Goal: Transaction & Acquisition: Purchase product/service

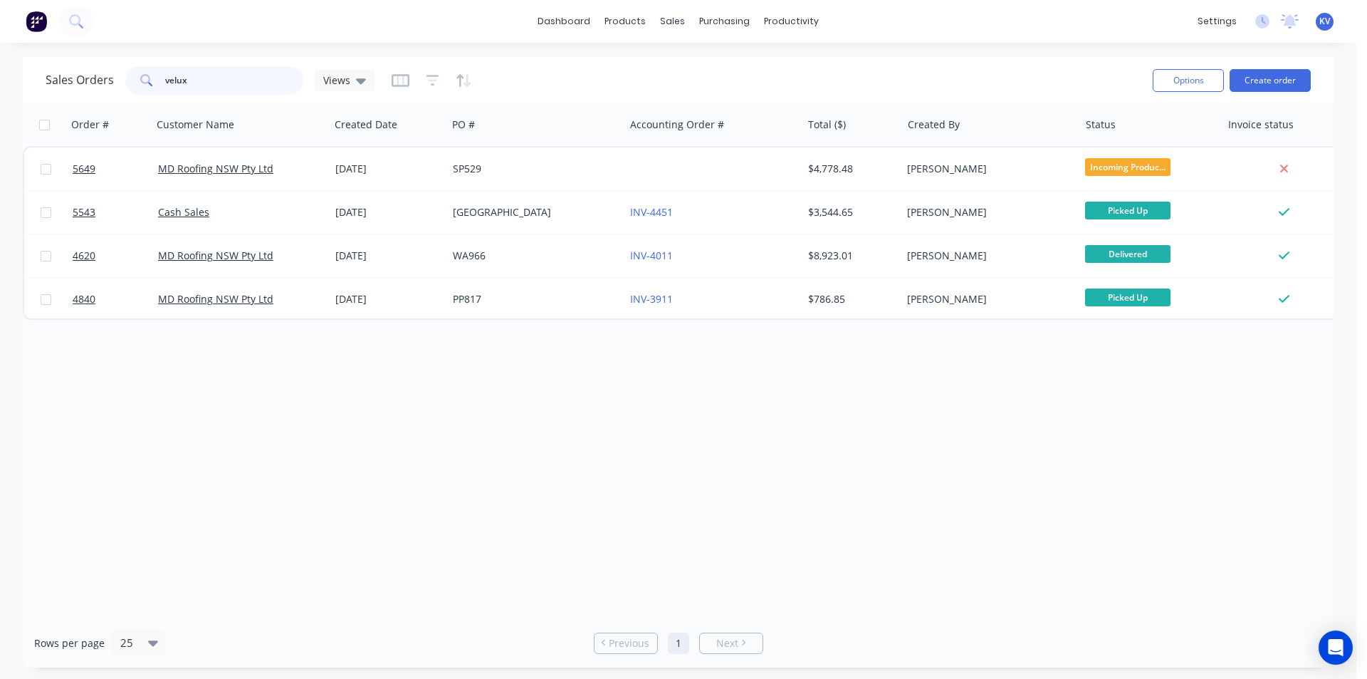
click at [231, 75] on input "velux" at bounding box center [234, 80] width 139 height 28
drag, startPoint x: 200, startPoint y: 74, endPoint x: 59, endPoint y: 67, distance: 141.2
click at [59, 70] on div "Sales Orders velux Views" at bounding box center [210, 80] width 329 height 28
type input "lf"
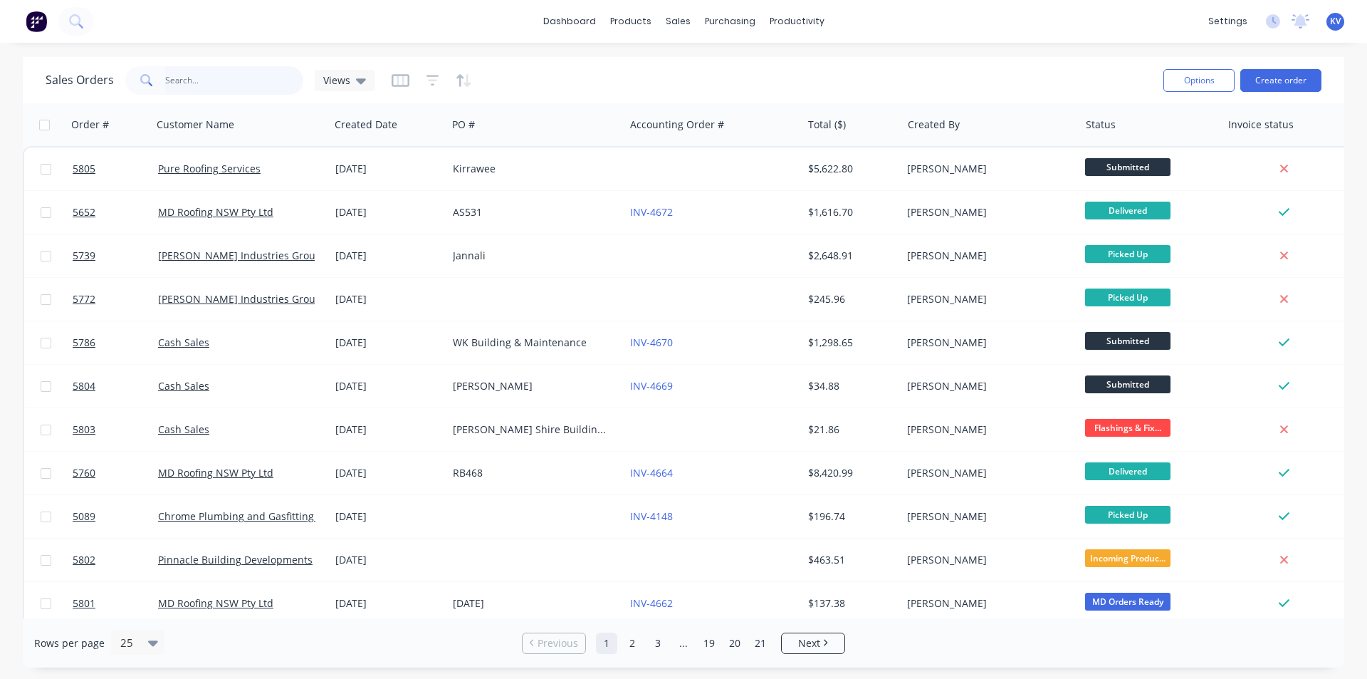
click at [210, 81] on input "text" at bounding box center [234, 80] width 139 height 28
type input "l"
click at [210, 82] on input "text" at bounding box center [234, 80] width 139 height 28
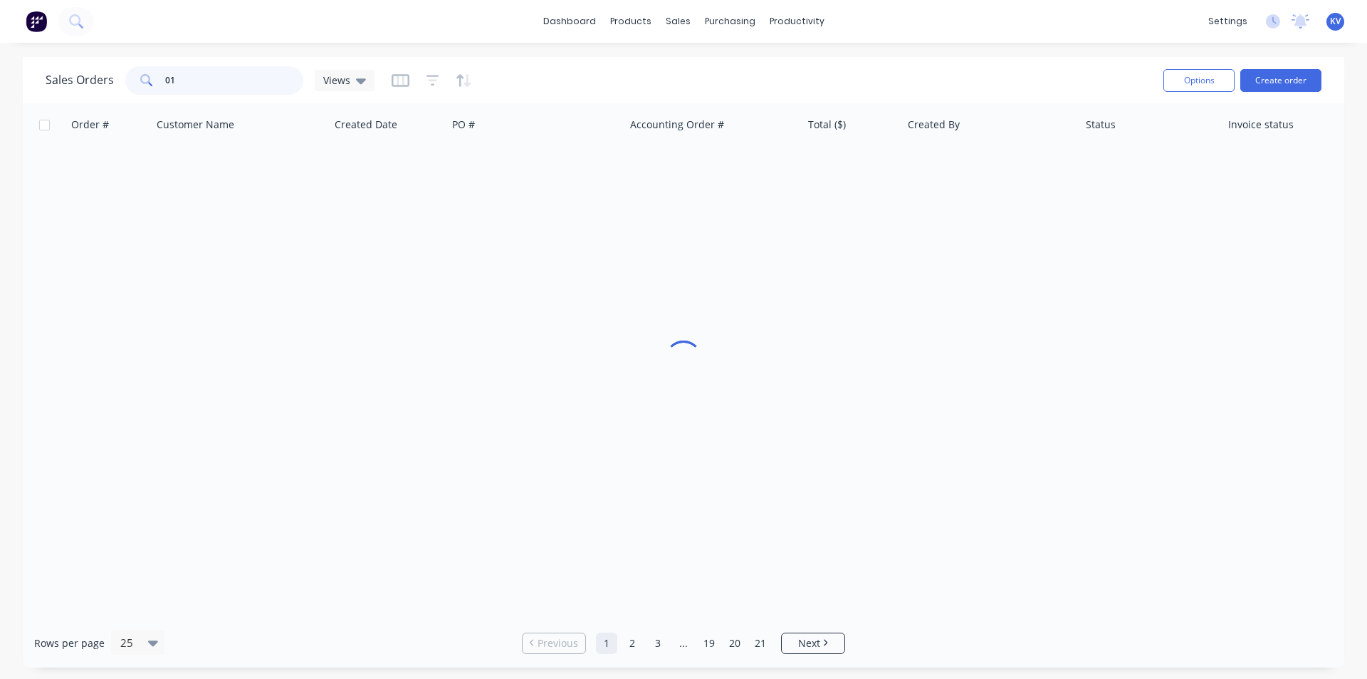
type input "0"
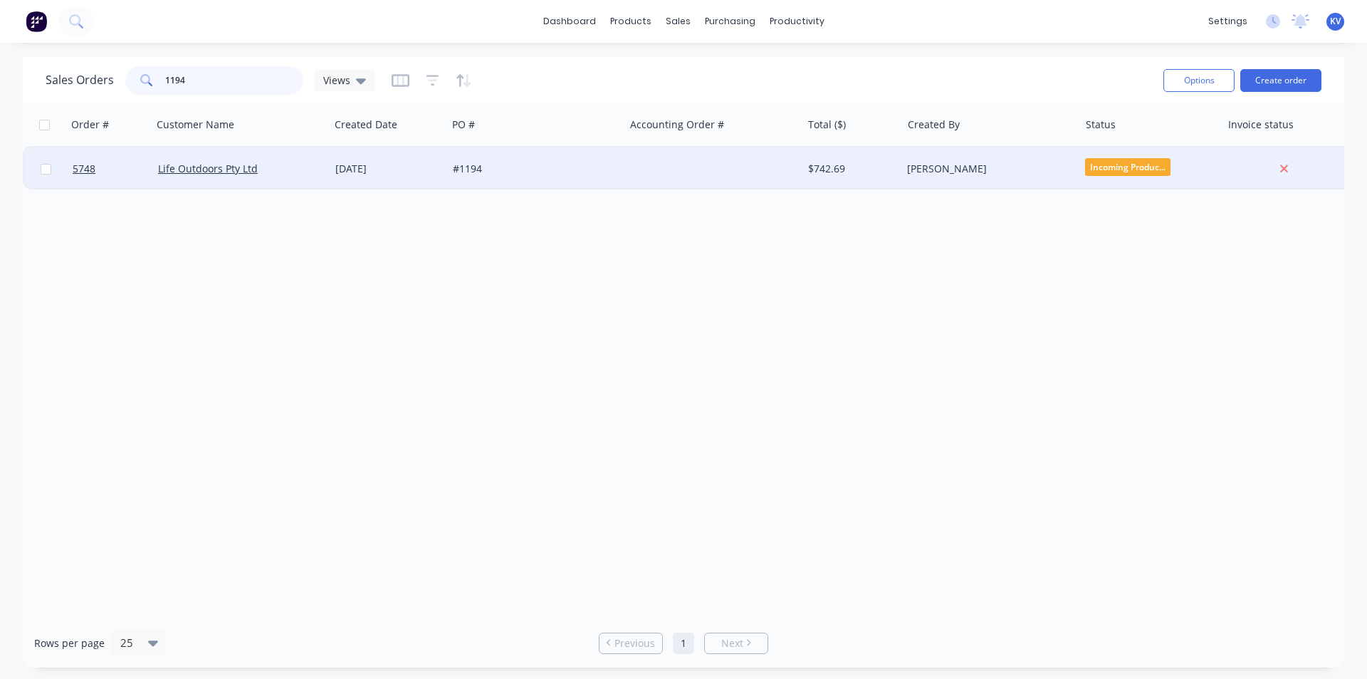
type input "1194"
click at [558, 169] on div "#1194" at bounding box center [532, 169] width 158 height 14
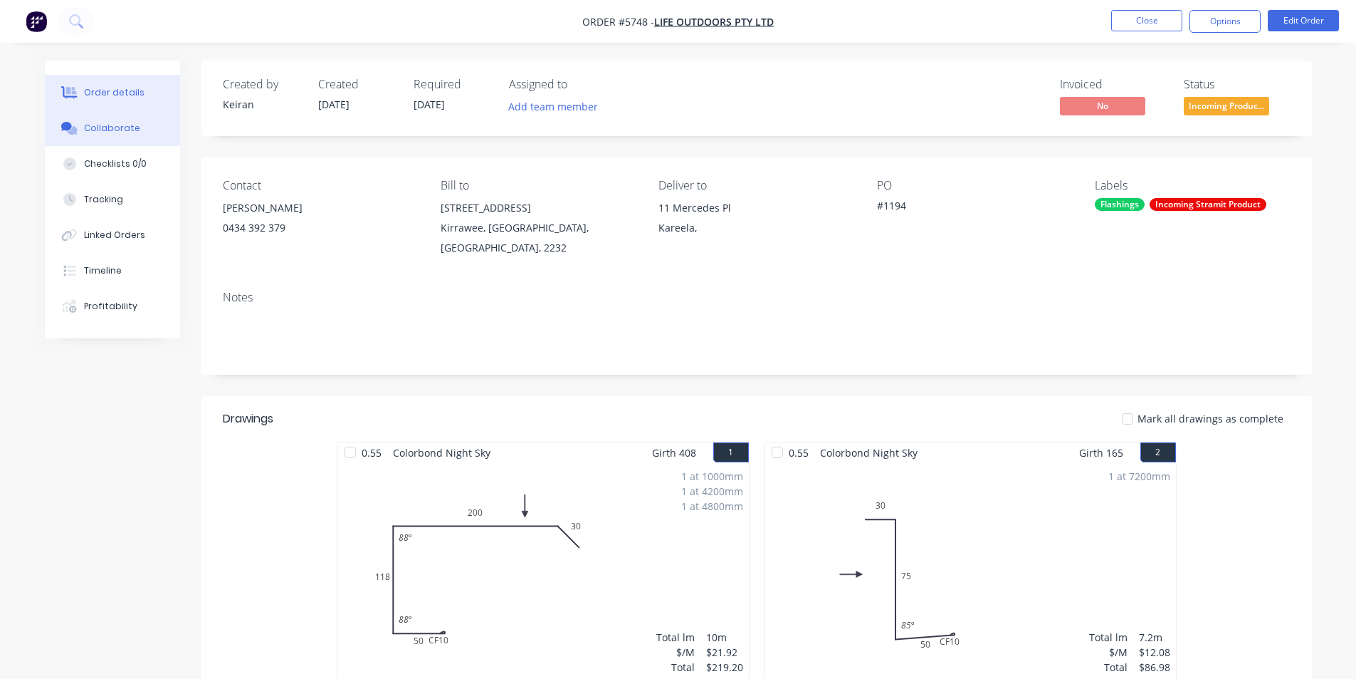
click at [90, 130] on div "Collaborate" at bounding box center [112, 128] width 56 height 13
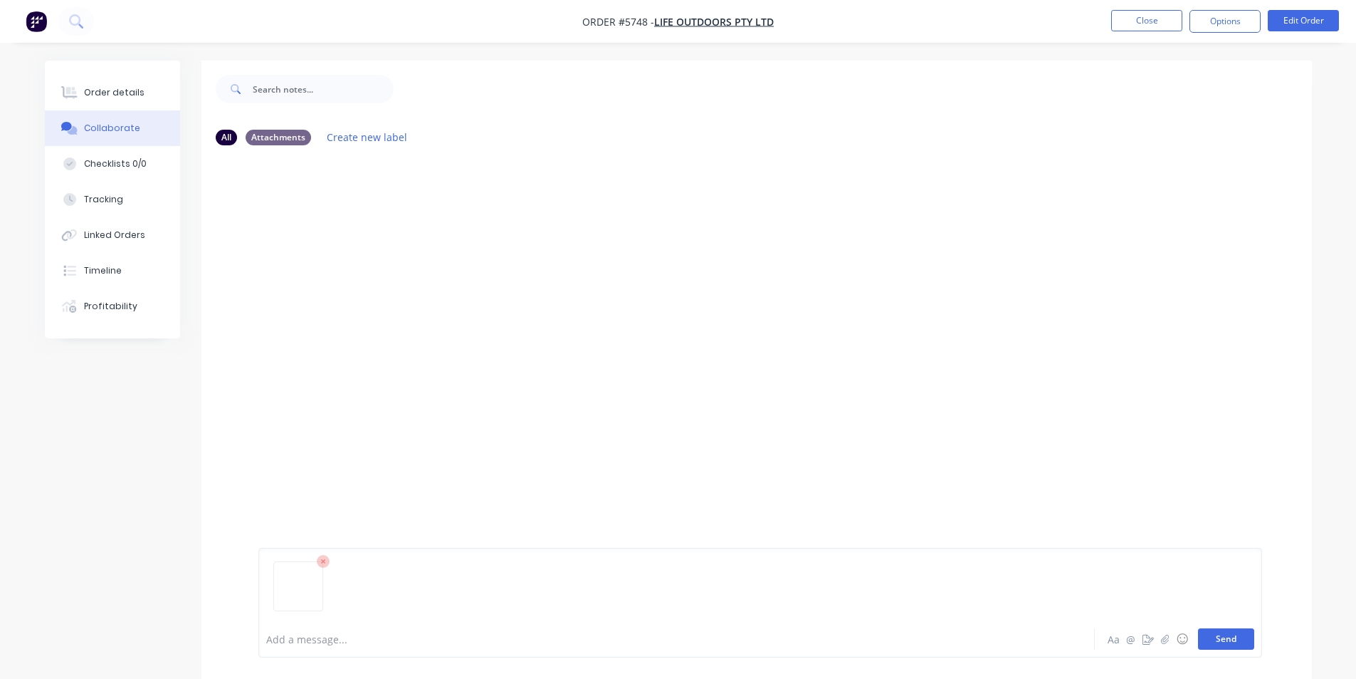
click at [1214, 647] on button "Send" at bounding box center [1226, 638] width 56 height 21
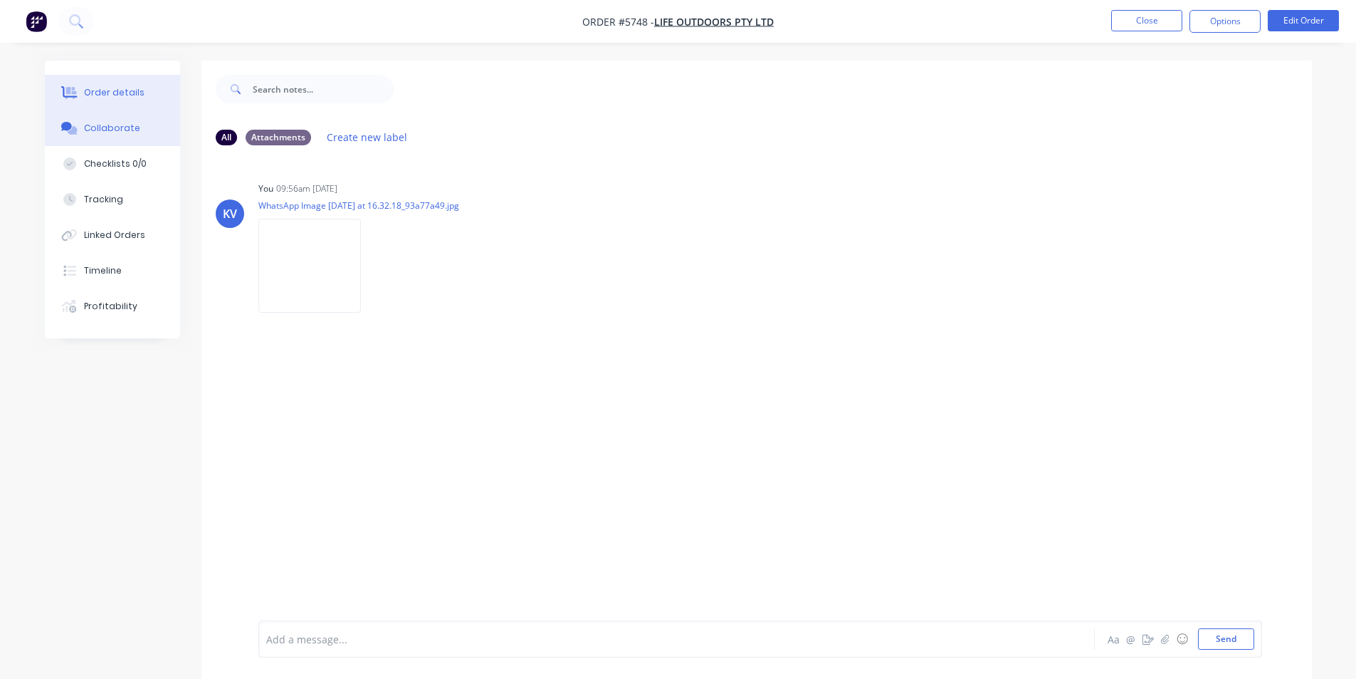
click at [130, 80] on button "Order details" at bounding box center [112, 93] width 135 height 36
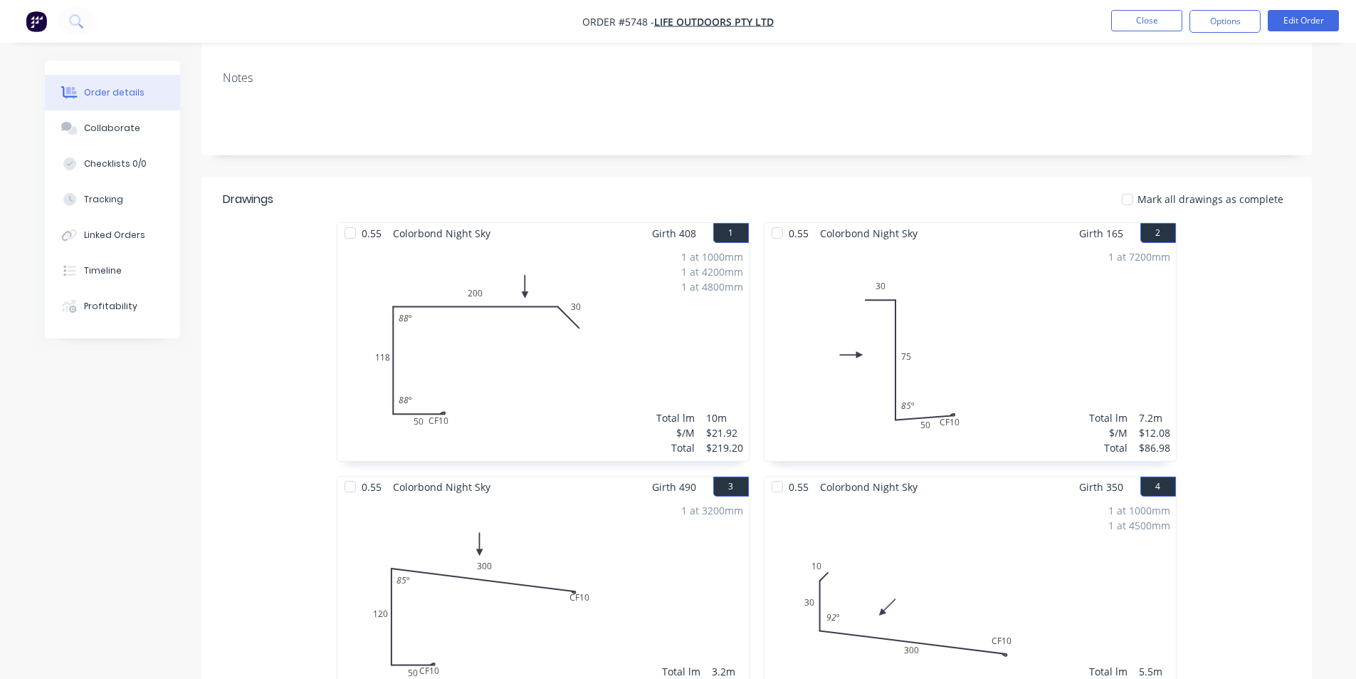
scroll to position [214, 0]
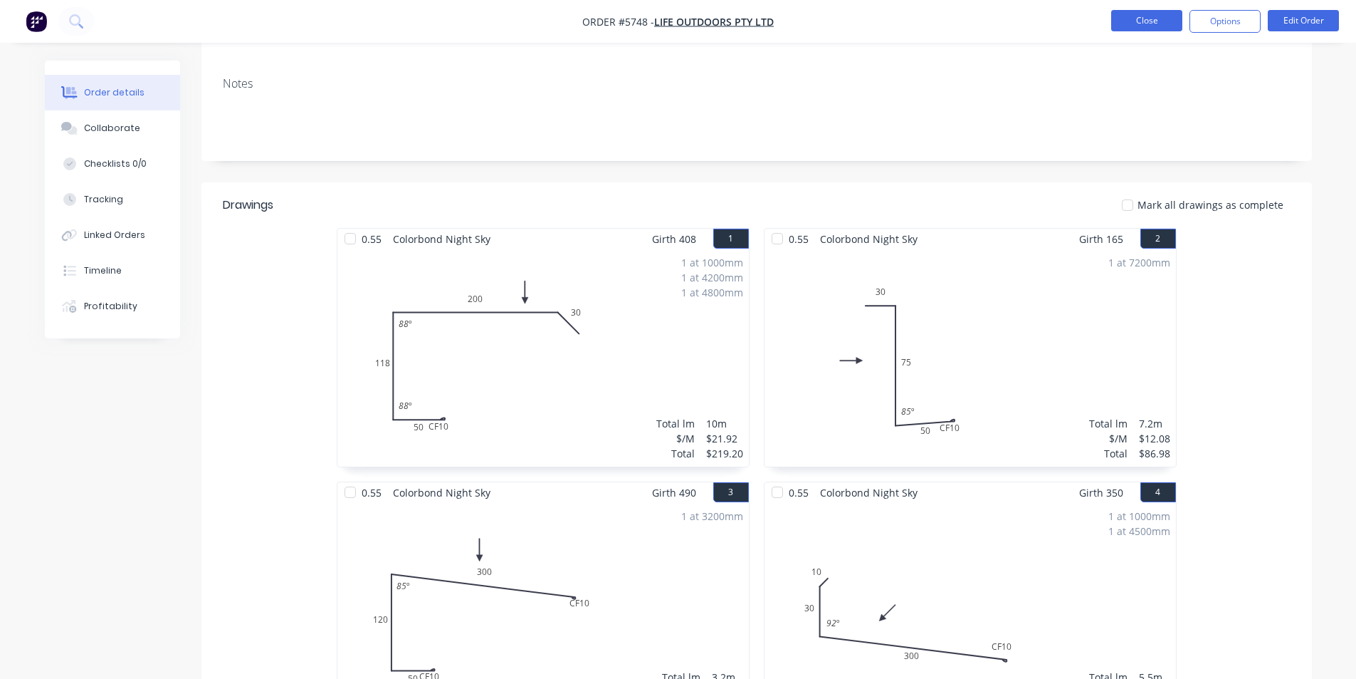
click at [1142, 21] on button "Close" at bounding box center [1146, 20] width 71 height 21
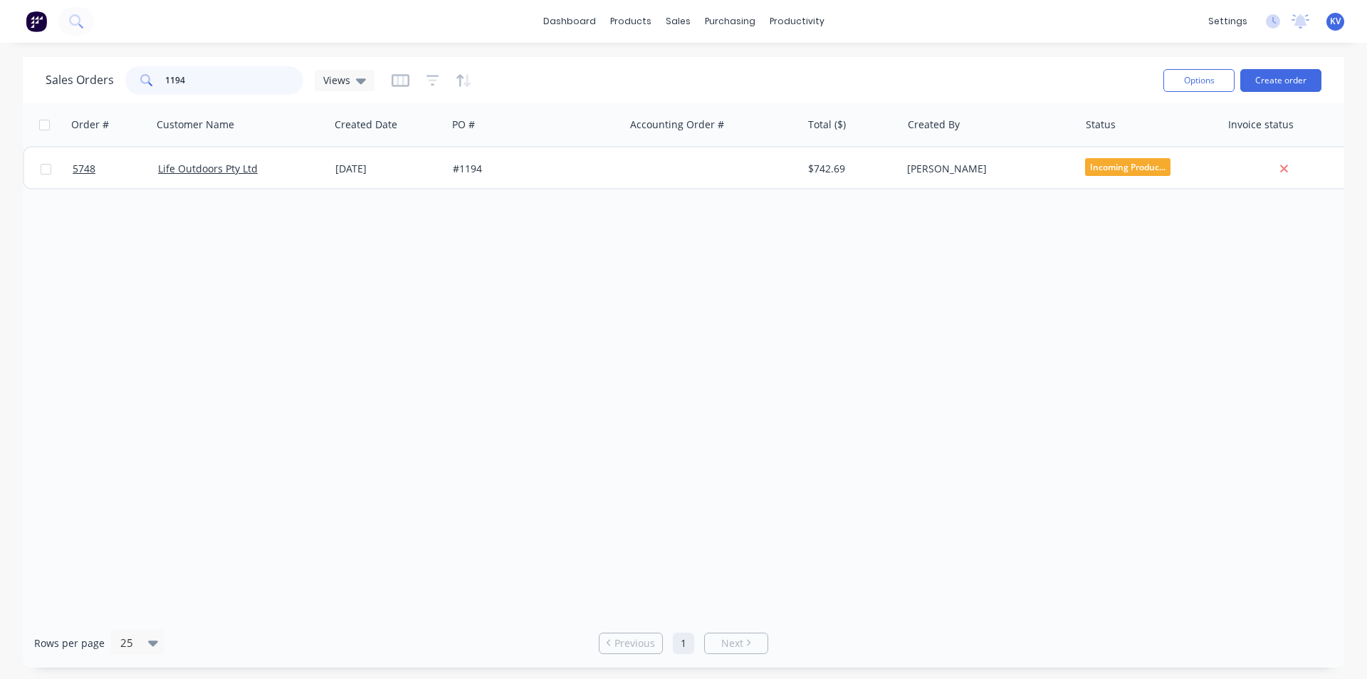
drag, startPoint x: 263, startPoint y: 88, endPoint x: 0, endPoint y: 66, distance: 264.4
click at [0, 66] on div "Sales Orders 1194 Views Options Create order Order # Customer Name Created Date…" at bounding box center [683, 362] width 1367 height 610
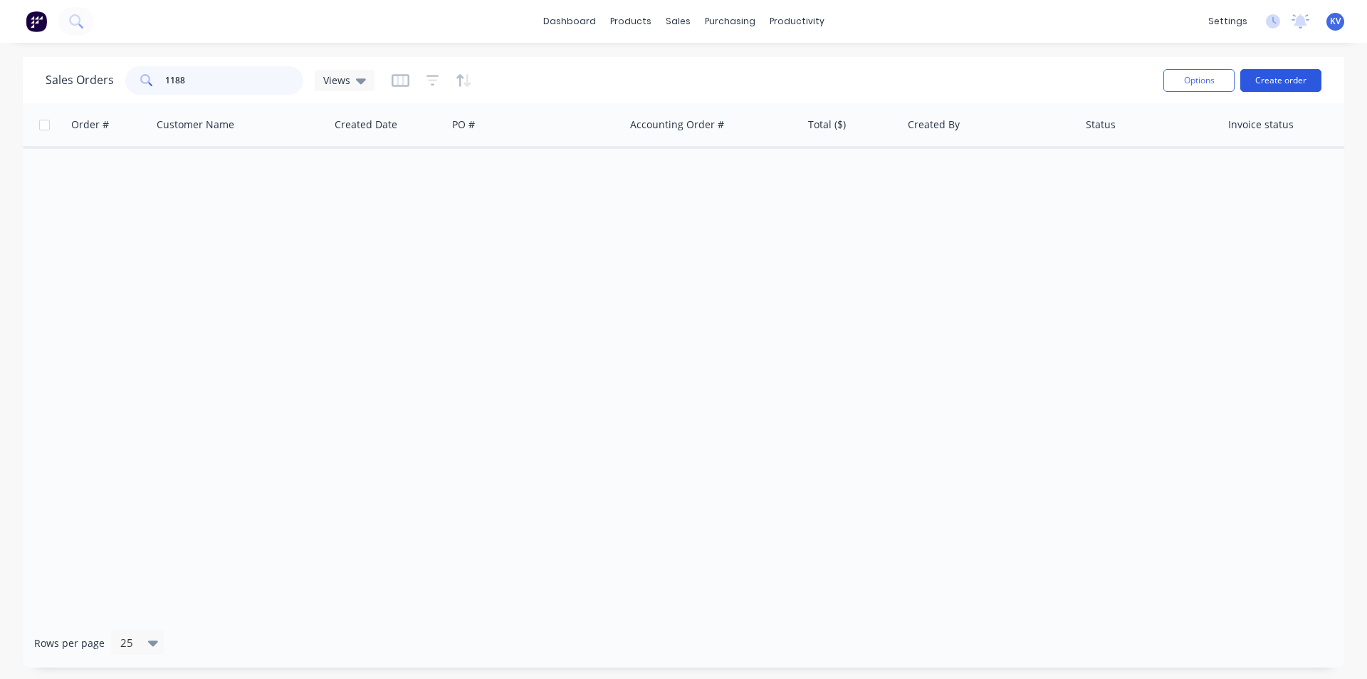
type input "1188"
click at [1270, 77] on button "Create order" at bounding box center [1280, 80] width 81 height 23
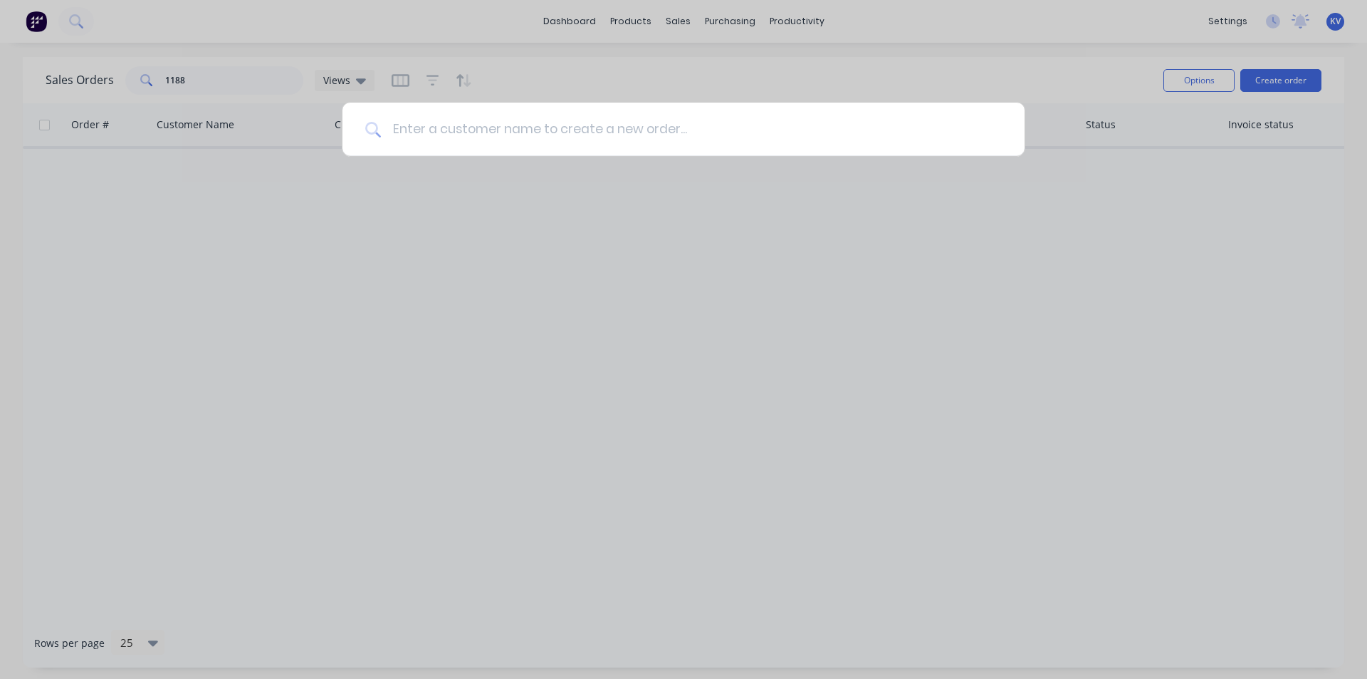
click at [503, 122] on input at bounding box center [691, 129] width 621 height 53
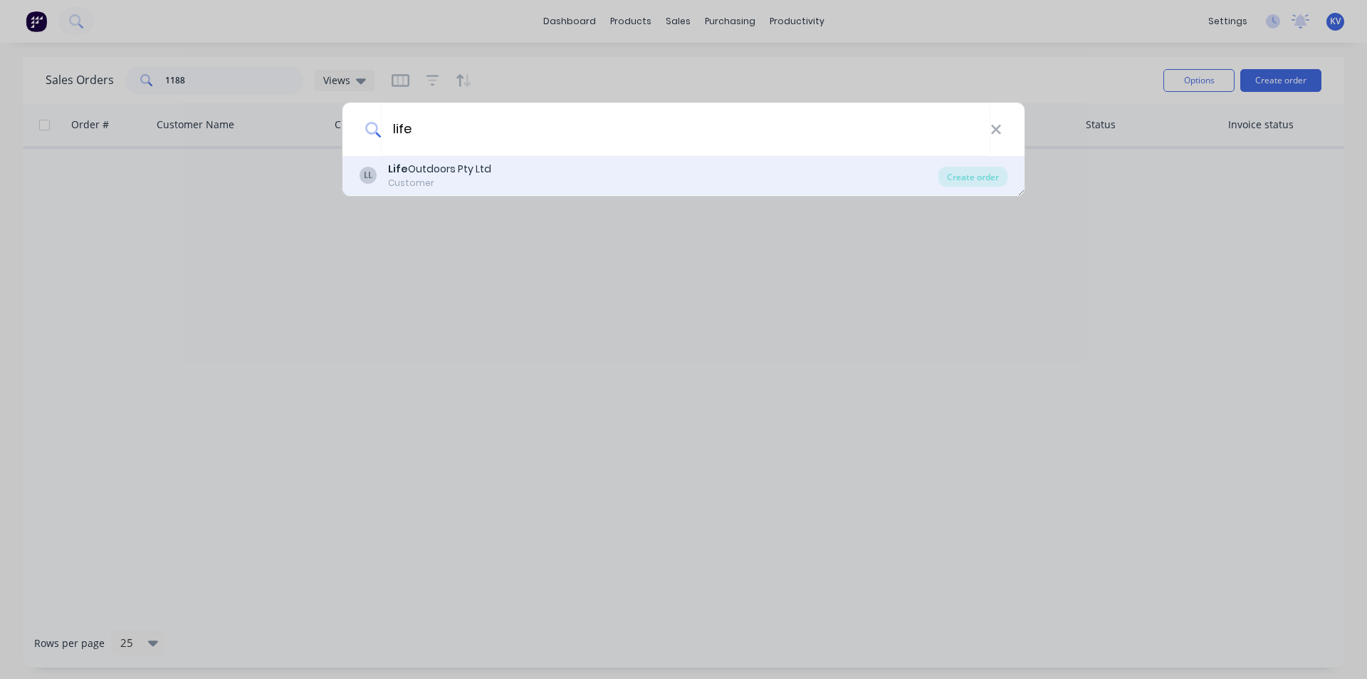
type input "life"
click at [466, 162] on div "Life Outdoors Pty Ltd" at bounding box center [439, 169] width 103 height 15
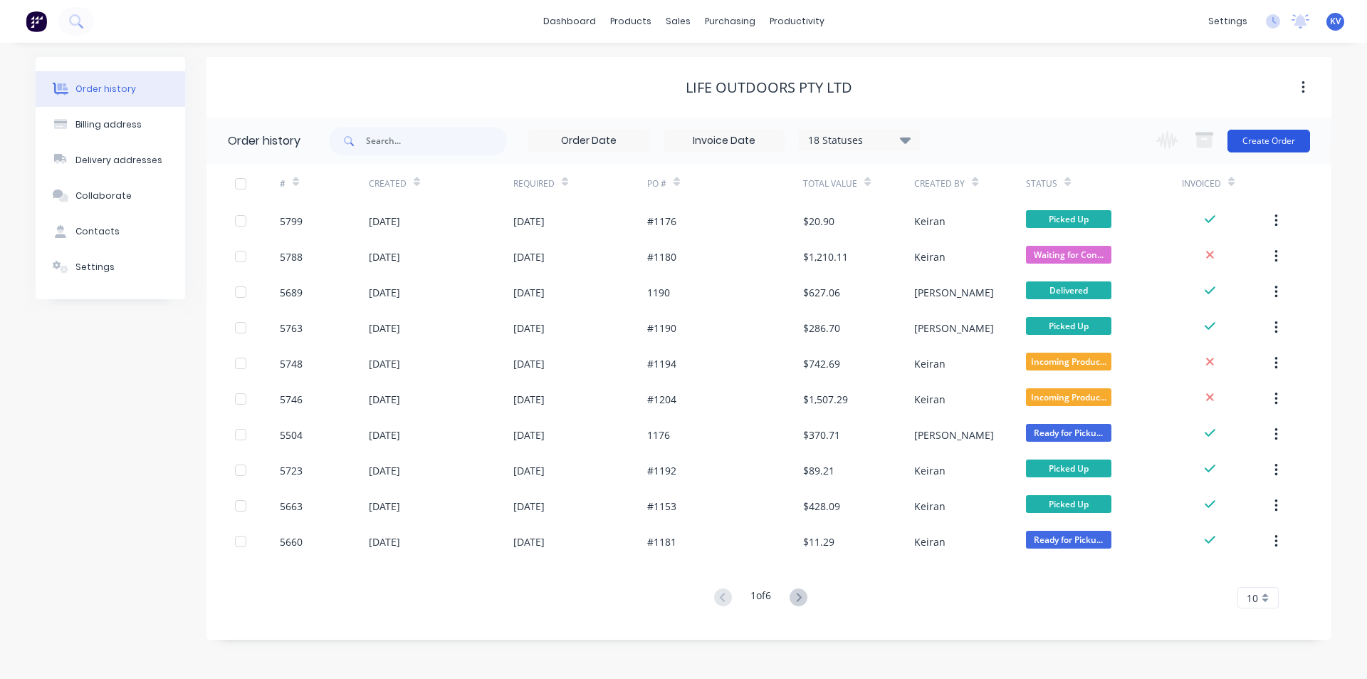
click at [1261, 139] on button "Create Order" at bounding box center [1269, 141] width 83 height 23
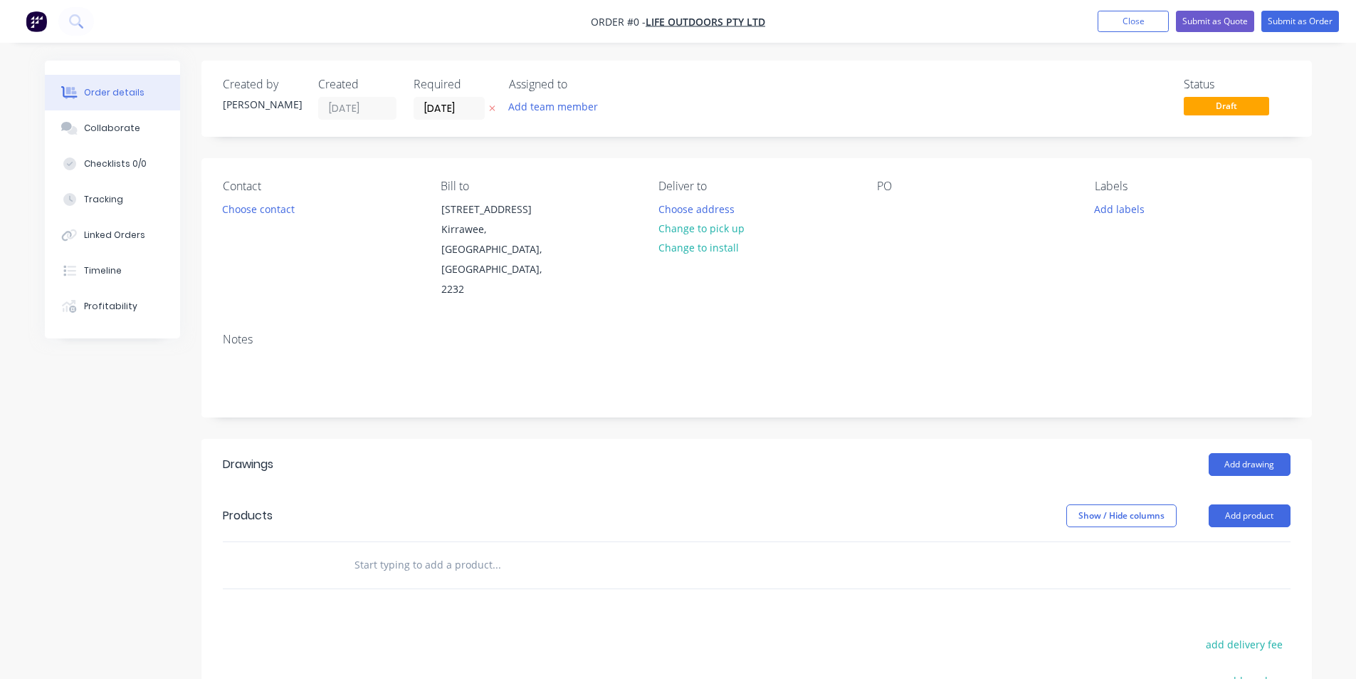
click at [903, 214] on div "PO" at bounding box center [974, 239] width 195 height 120
click at [889, 220] on div "PO" at bounding box center [974, 239] width 195 height 120
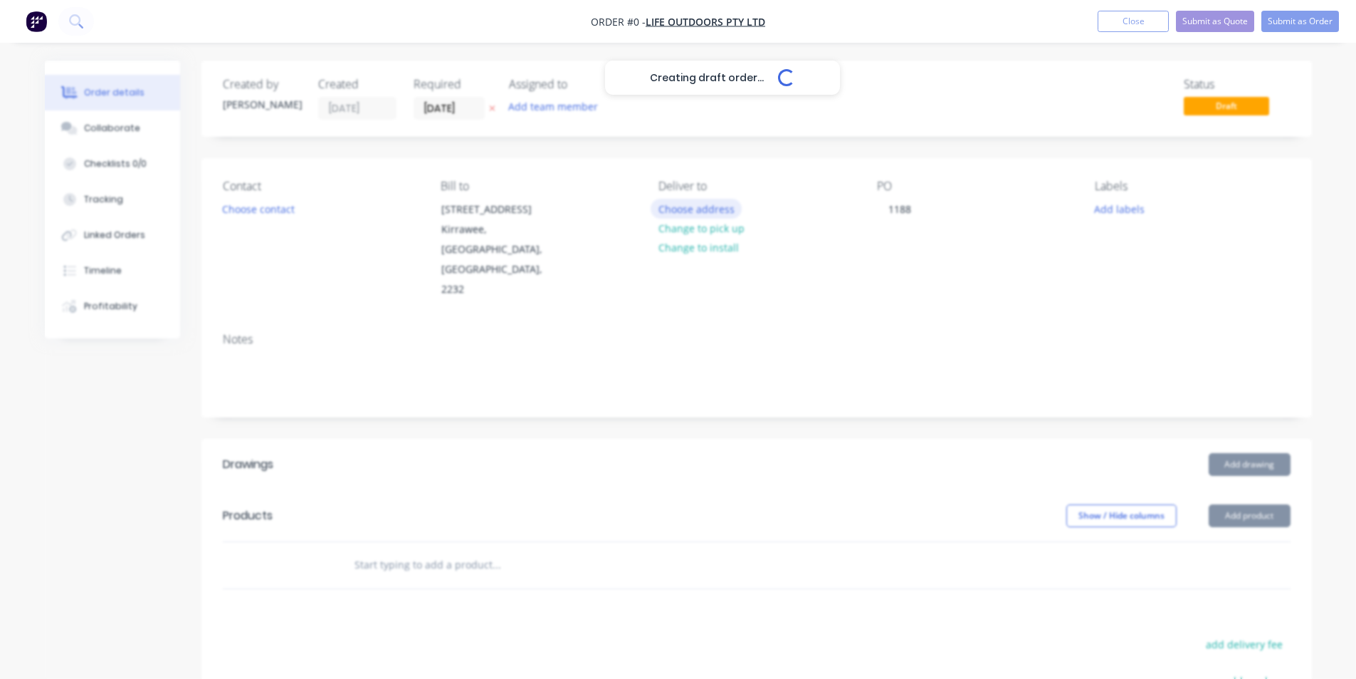
click at [692, 206] on div "Creating draft order... Loading... Order details Collaborate Checklists 0/0 Tra…" at bounding box center [679, 506] width 1296 height 891
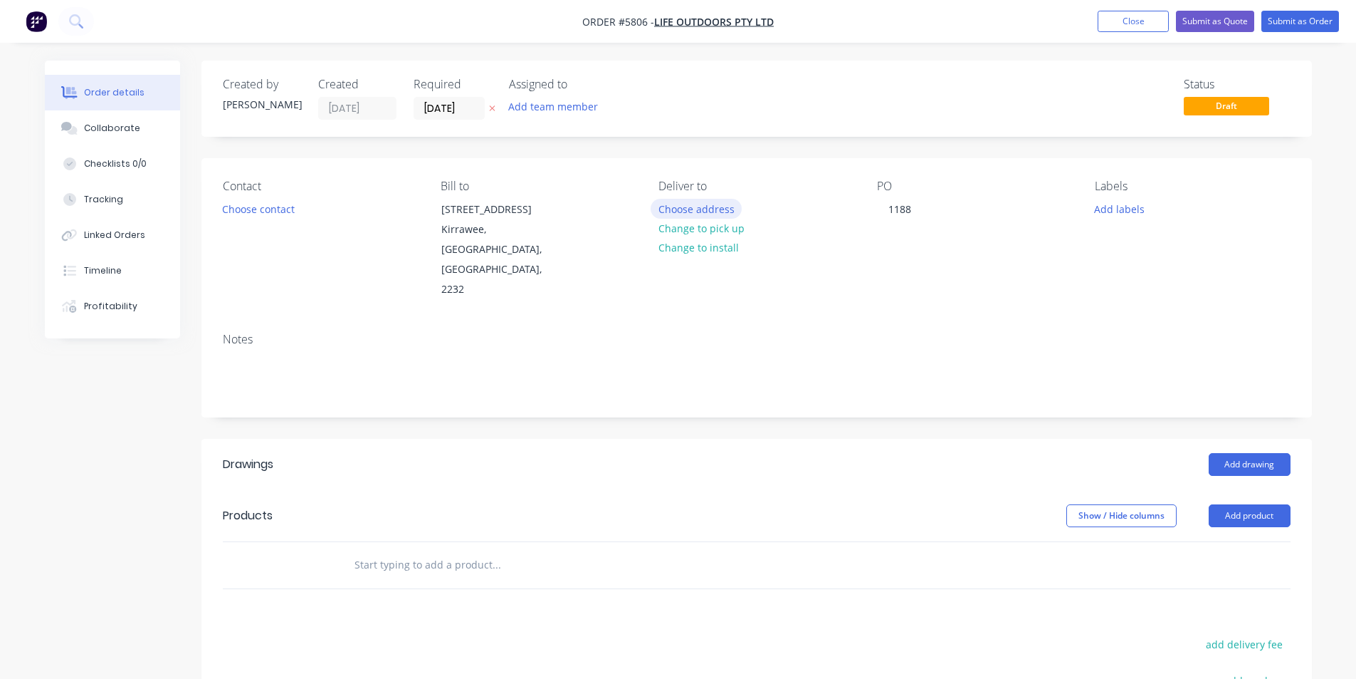
click at [676, 208] on button "Choose address" at bounding box center [696, 208] width 91 height 19
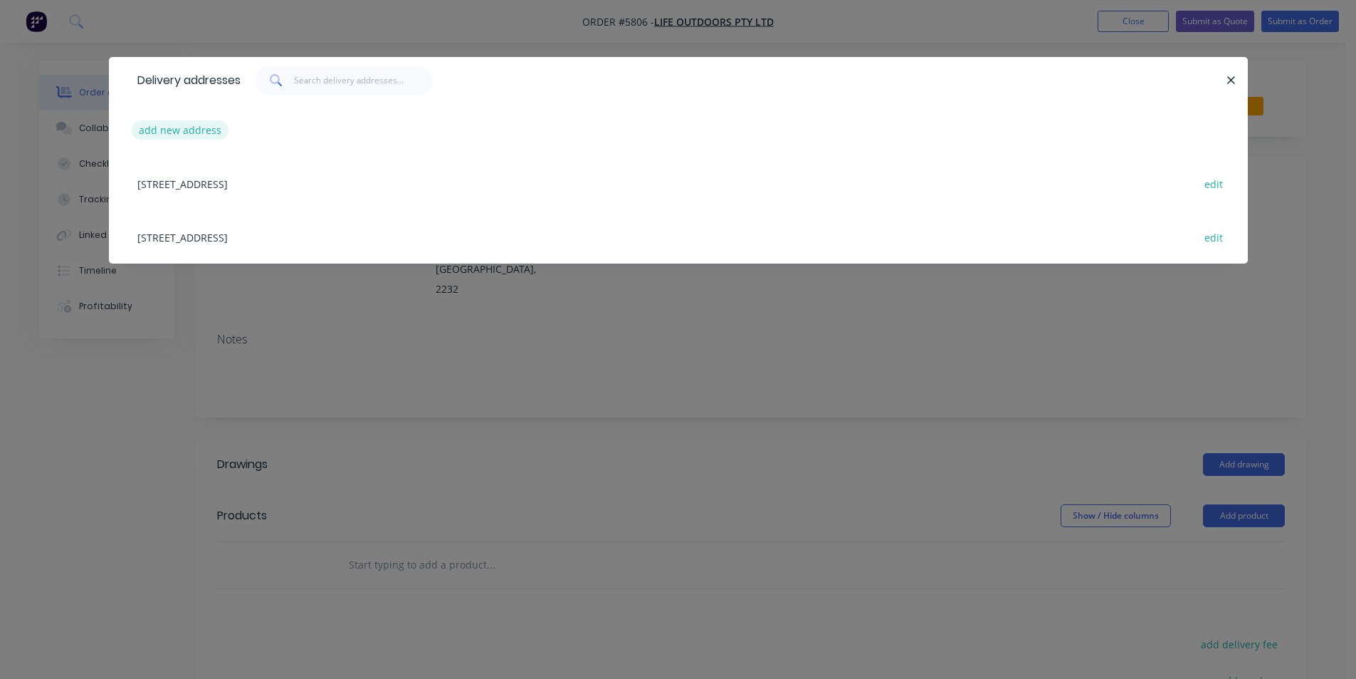
click at [169, 130] on button "add new address" at bounding box center [181, 129] width 98 height 19
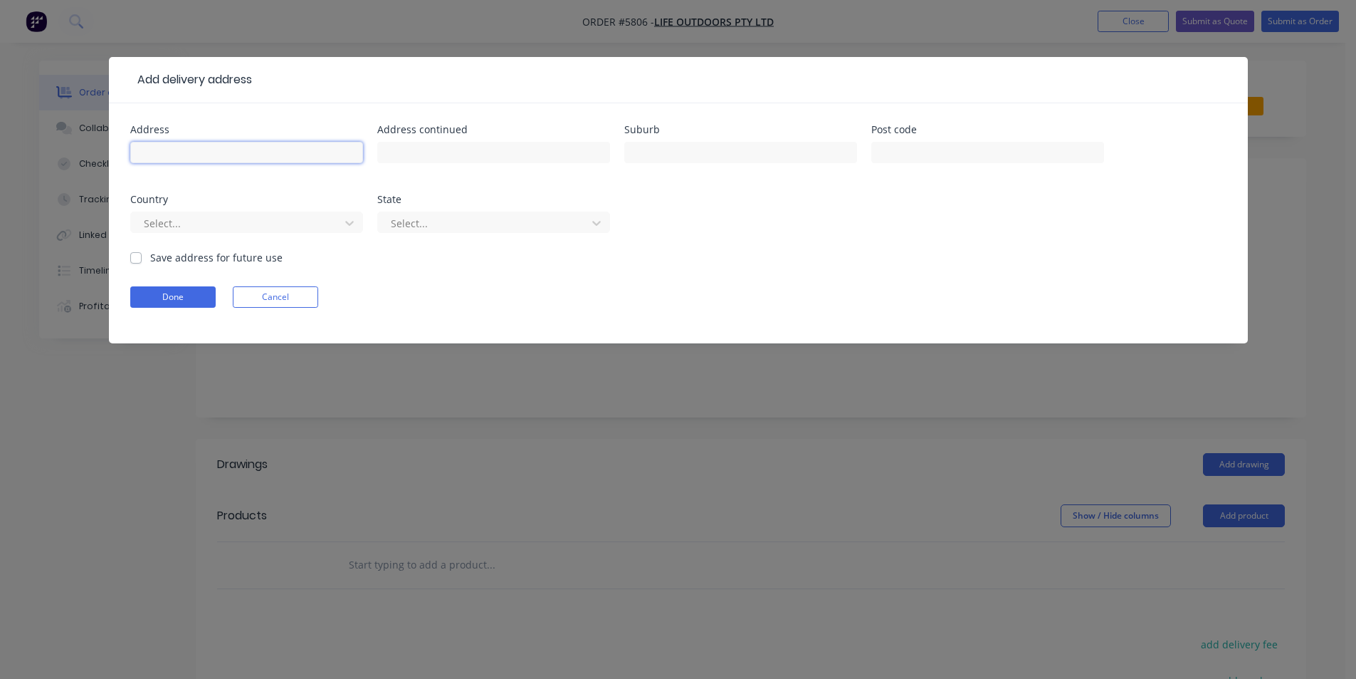
click at [206, 152] on input "text" at bounding box center [246, 152] width 233 height 21
type input "24 The Crescent"
type input "Helensburgh"
click at [192, 294] on button "Done" at bounding box center [172, 296] width 85 height 21
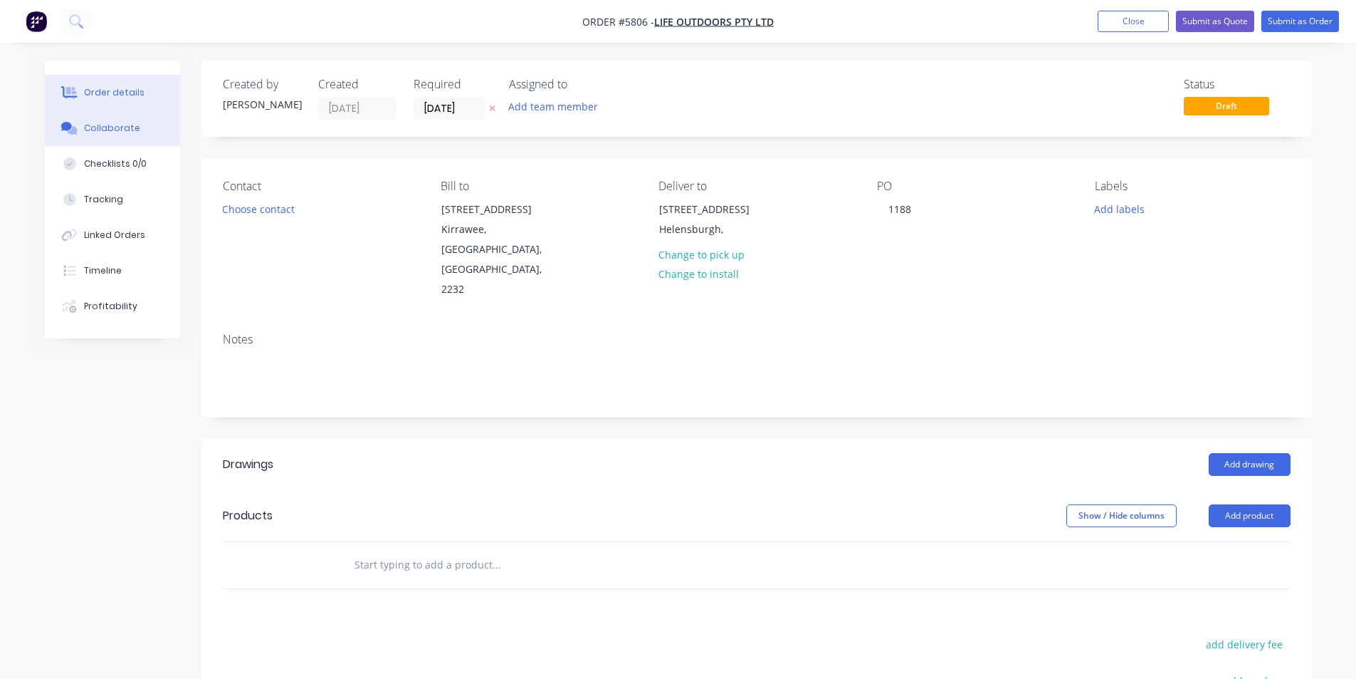
click at [136, 125] on button "Collaborate" at bounding box center [112, 128] width 135 height 36
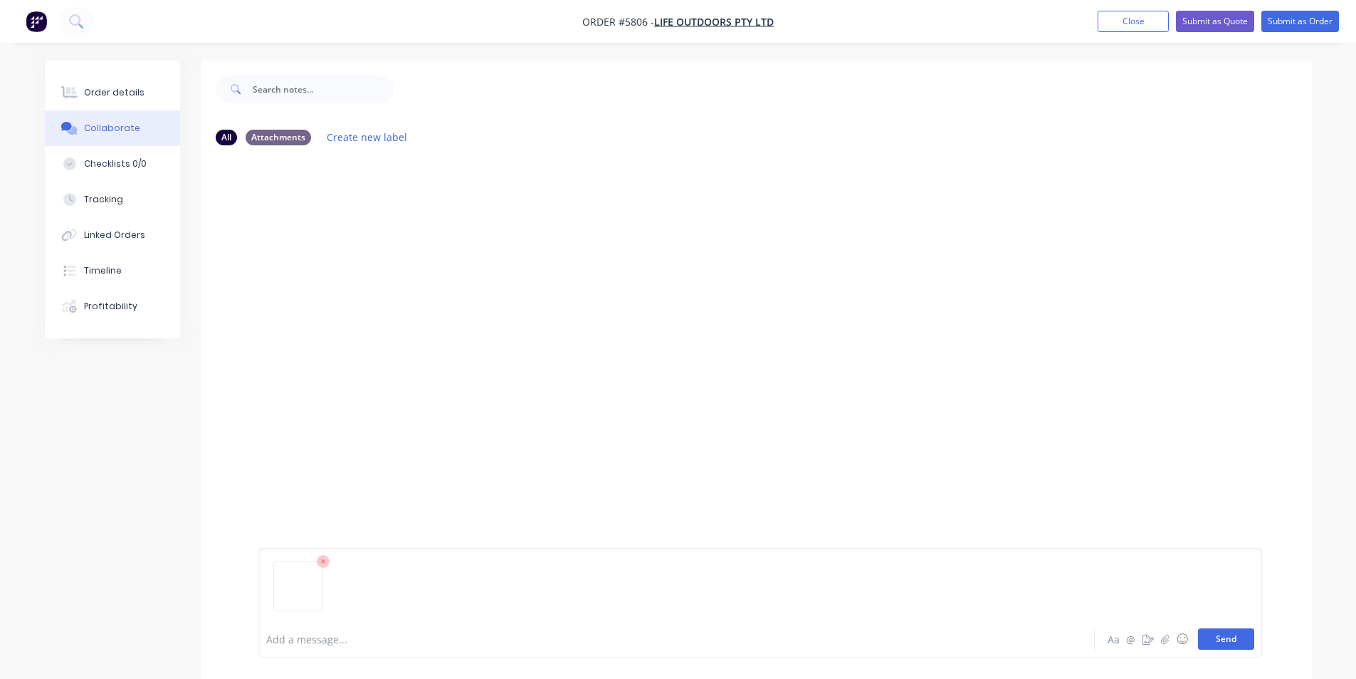
click at [1211, 633] on button "Send" at bounding box center [1226, 638] width 56 height 21
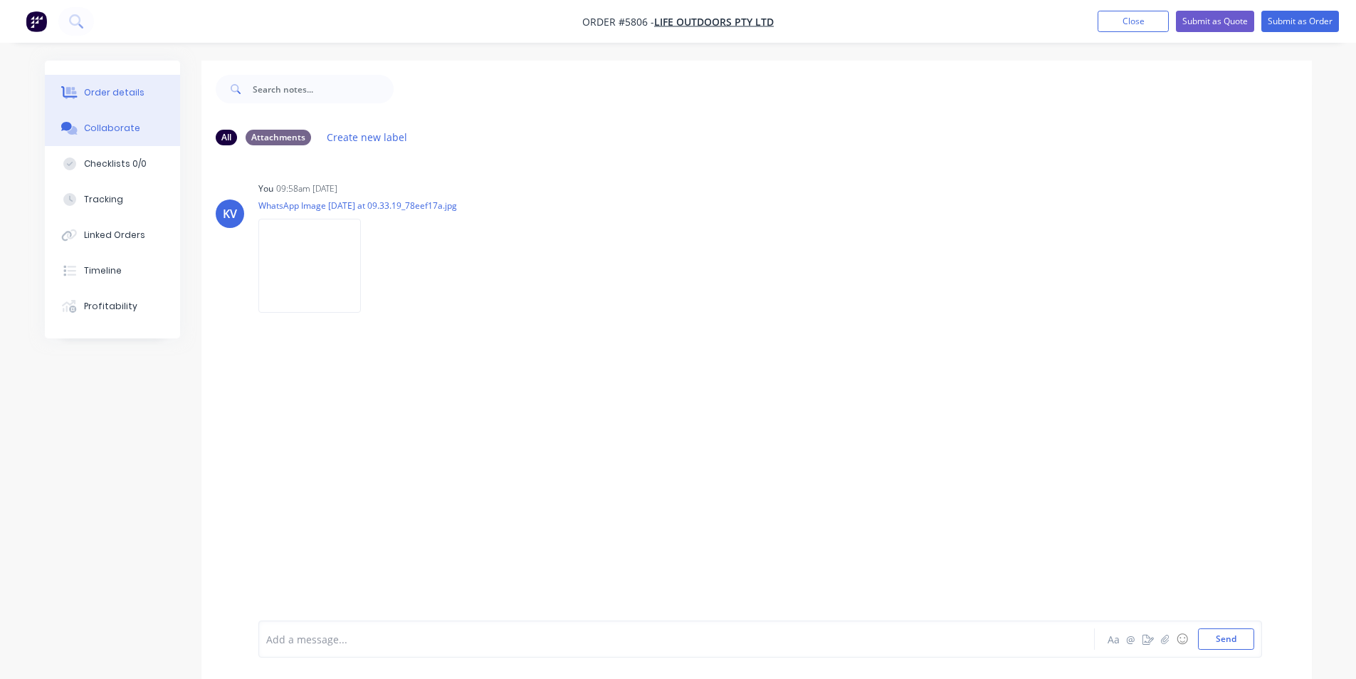
click at [106, 95] on div "Order details" at bounding box center [114, 92] width 61 height 13
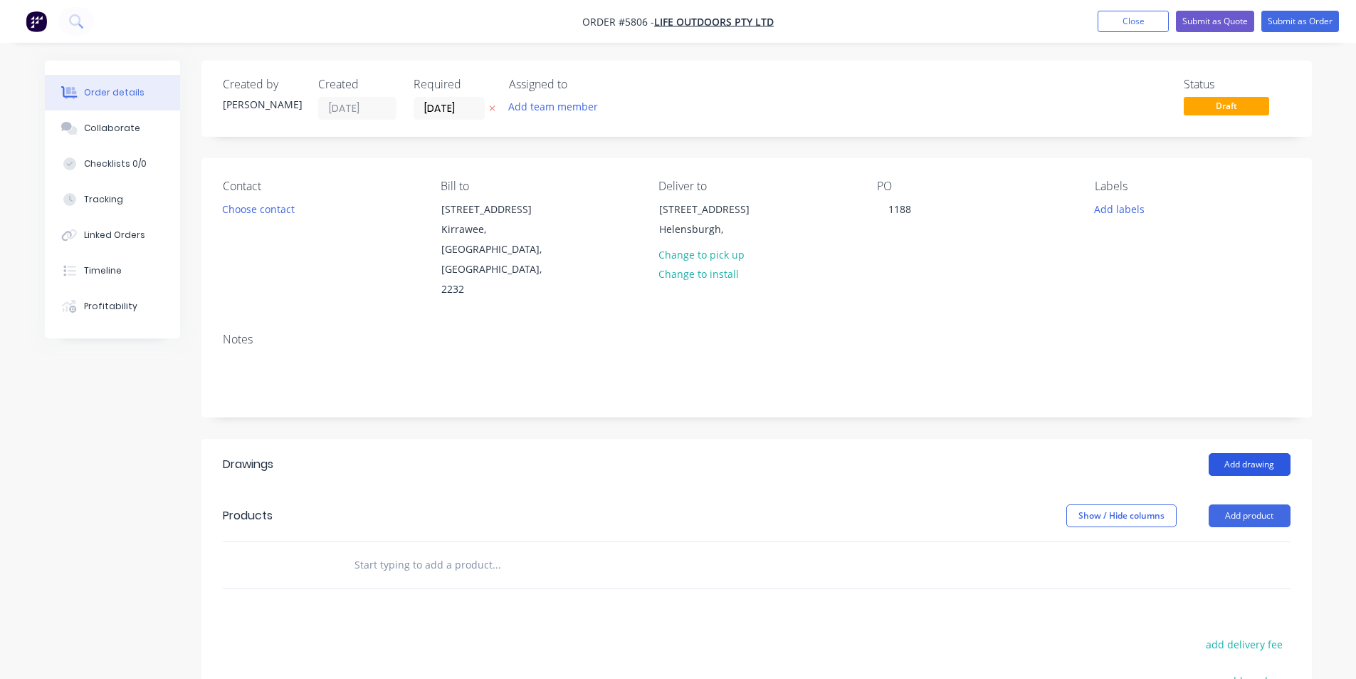
click at [1224, 453] on button "Add drawing" at bounding box center [1250, 464] width 82 height 23
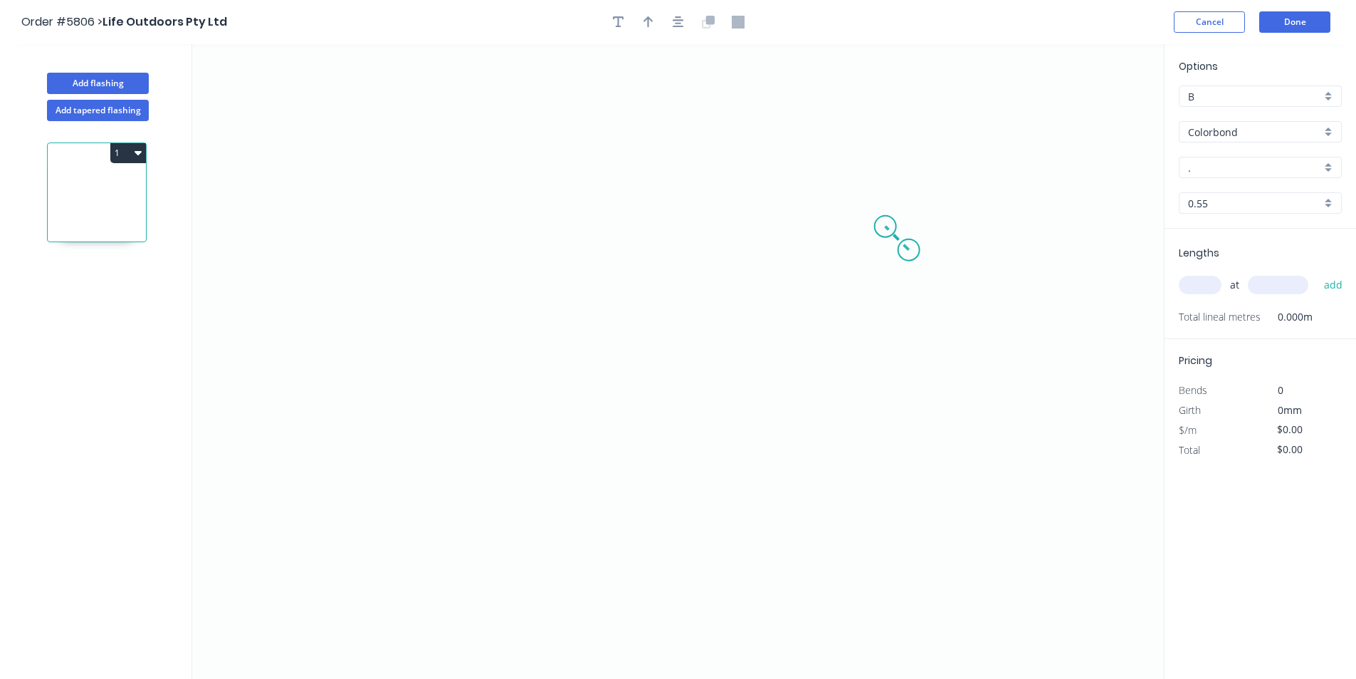
drag, startPoint x: 909, startPoint y: 250, endPoint x: 886, endPoint y: 223, distance: 35.8
click at [886, 223] on icon "0" at bounding box center [678, 361] width 972 height 634
click at [520, 209] on icon "0 ?" at bounding box center [678, 361] width 972 height 634
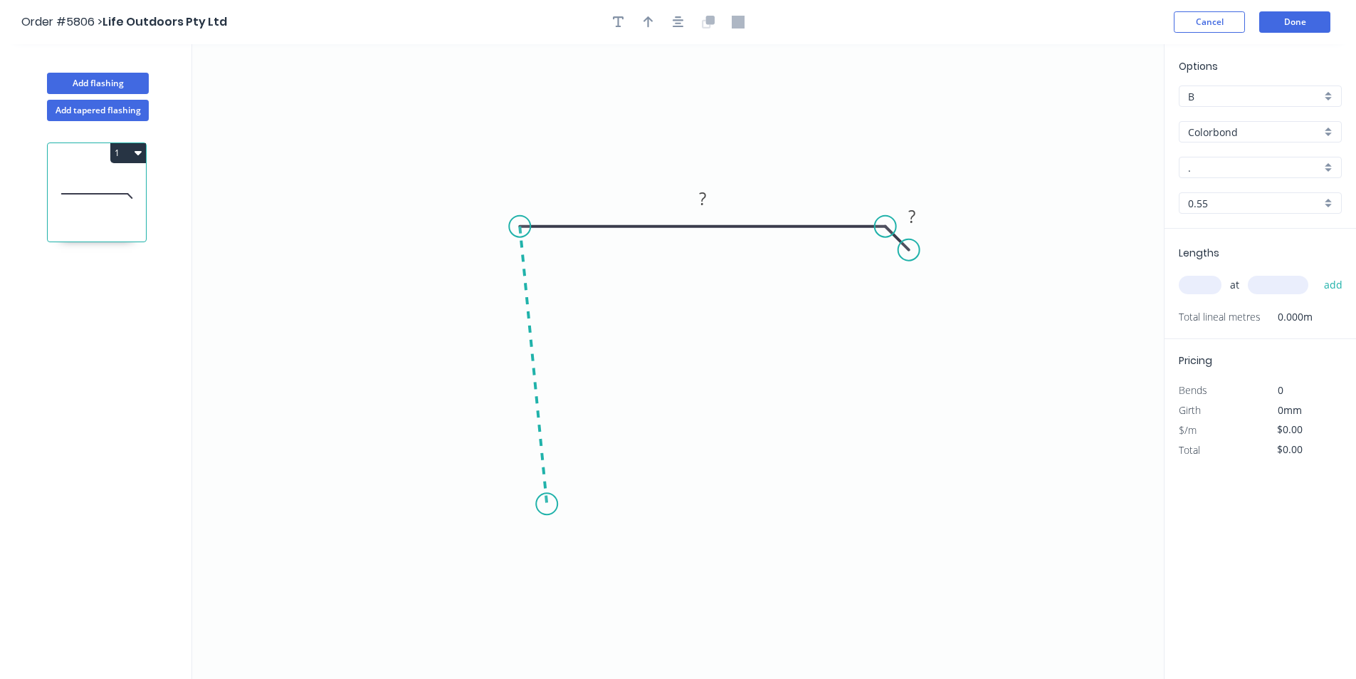
click at [547, 504] on icon "0 ? ?" at bounding box center [678, 361] width 972 height 634
click at [634, 478] on icon at bounding box center [590, 491] width 87 height 26
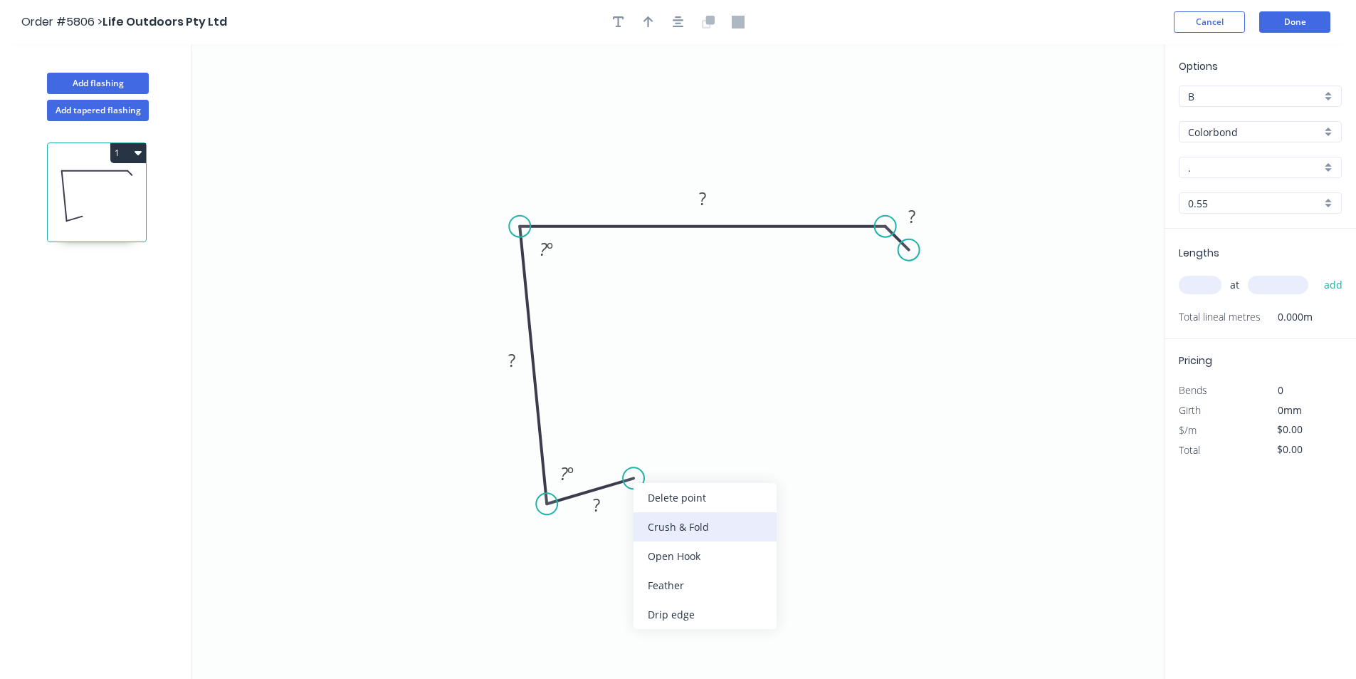
click at [652, 525] on div "Crush & Fold" at bounding box center [705, 526] width 143 height 29
click at [598, 510] on tspan "?" at bounding box center [596, 504] width 7 height 23
drag, startPoint x: 646, startPoint y: 513, endPoint x: 691, endPoint y: 493, distance: 49.7
click at [691, 493] on rect at bounding box center [670, 485] width 57 height 29
click at [567, 476] on tspan "º" at bounding box center [570, 472] width 6 height 23
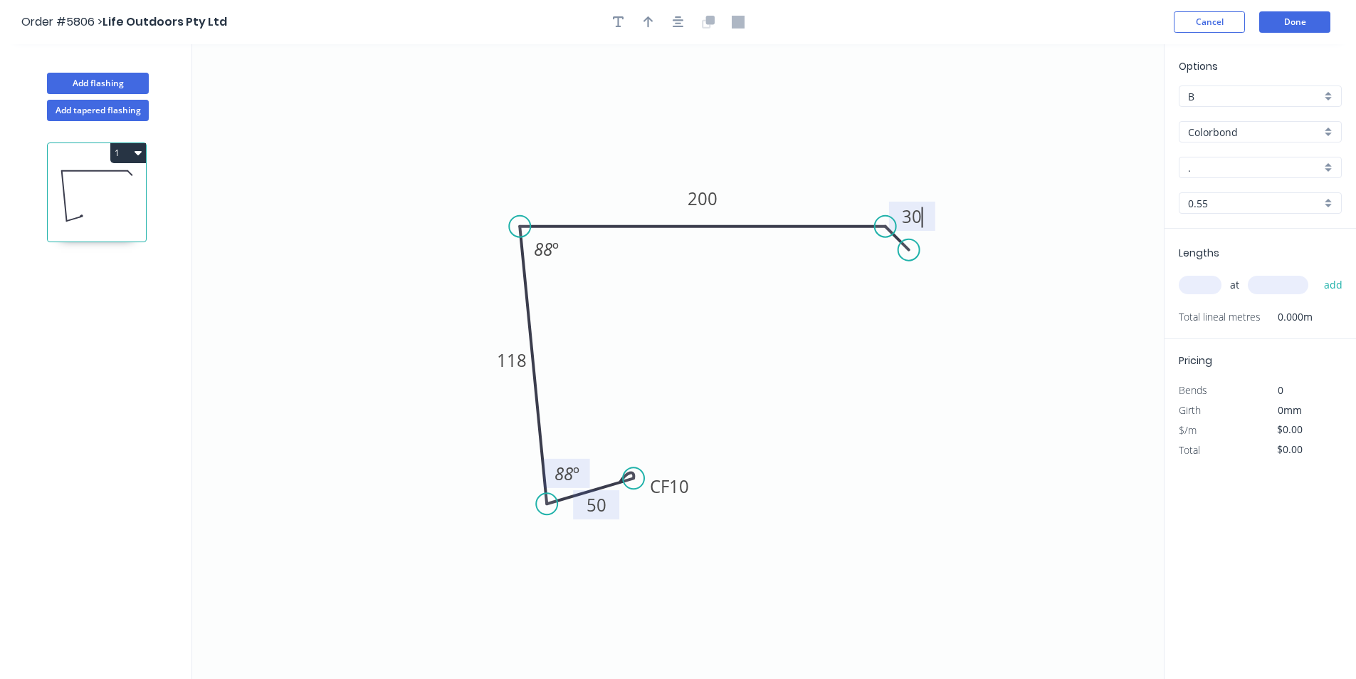
type input "$21.92"
click at [647, 16] on icon "button" at bounding box center [649, 22] width 10 height 13
drag, startPoint x: 1094, startPoint y: 107, endPoint x: 915, endPoint y: 129, distance: 180.8
click at [915, 129] on icon "0 CF 10 50 118 200 30 88 º 88 º" at bounding box center [678, 361] width 972 height 634
drag, startPoint x: 1090, startPoint y: 112, endPoint x: 593, endPoint y: 165, distance: 499.8
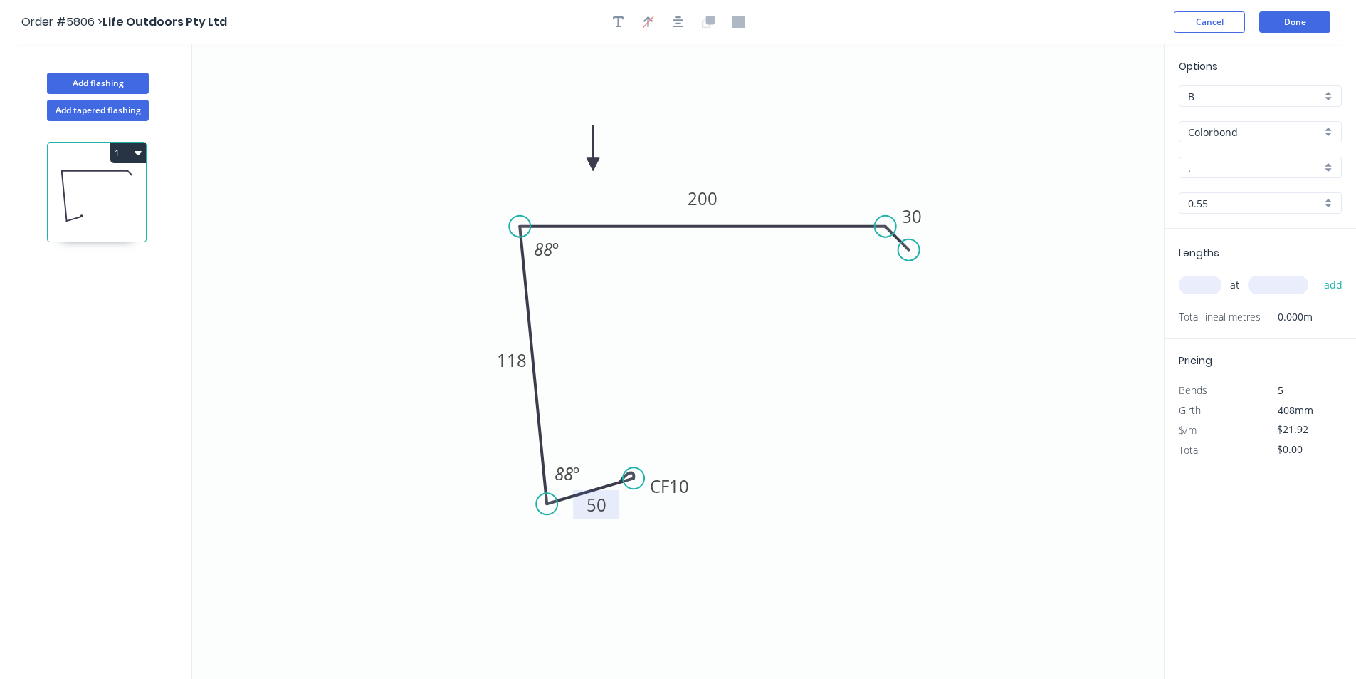
click at [593, 165] on icon at bounding box center [593, 148] width 13 height 46
click at [1224, 169] on input "." at bounding box center [1254, 167] width 133 height 15
click at [1213, 186] on div "Monument" at bounding box center [1261, 194] width 162 height 25
type input "Monument"
click at [1195, 285] on input "text" at bounding box center [1200, 285] width 43 height 19
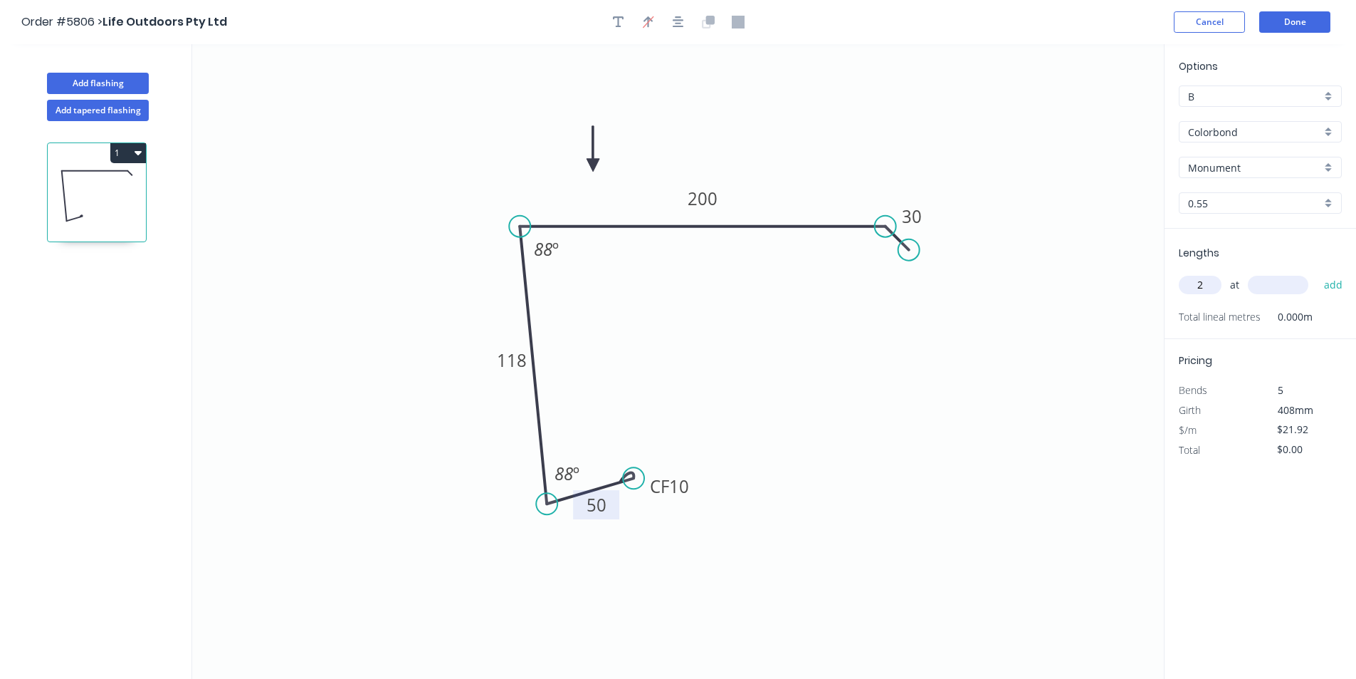
type input "2"
type input "4100"
click at [1331, 284] on button "add" at bounding box center [1333, 285] width 33 height 24
type input "$179.74"
click at [1317, 26] on button "Done" at bounding box center [1295, 21] width 71 height 21
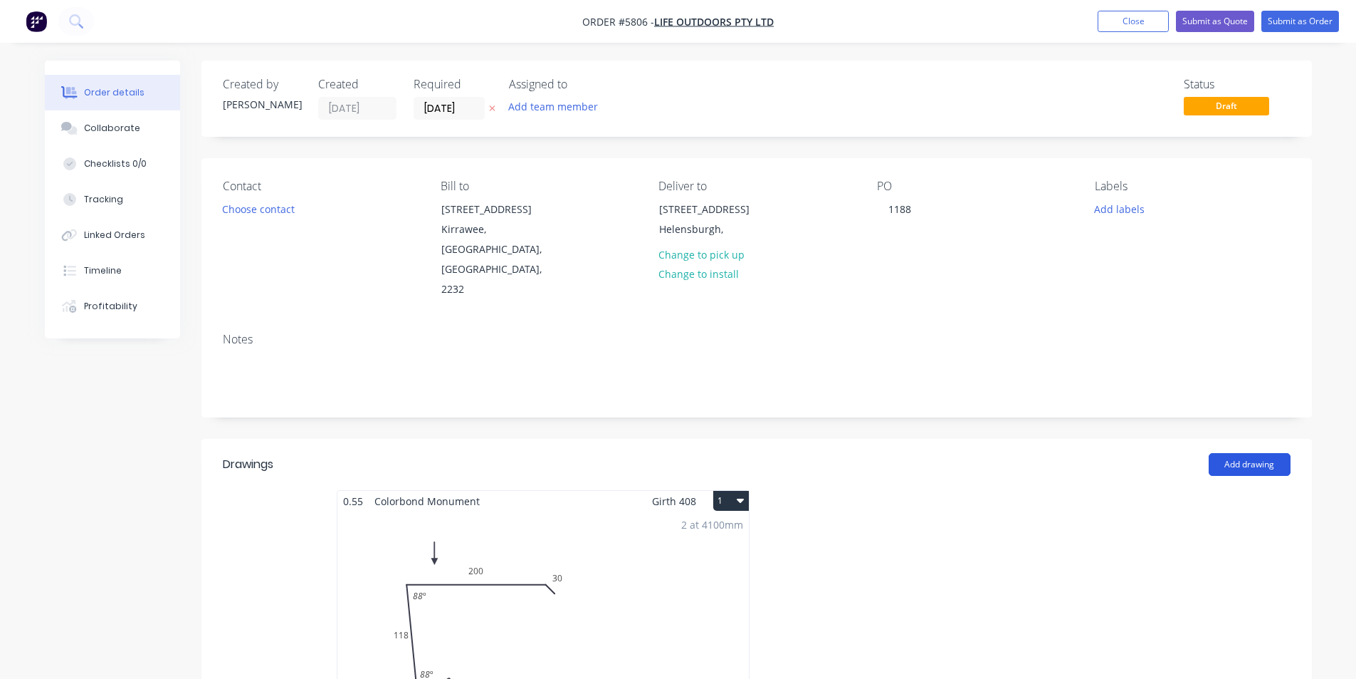
click at [1245, 453] on button "Add drawing" at bounding box center [1250, 464] width 82 height 23
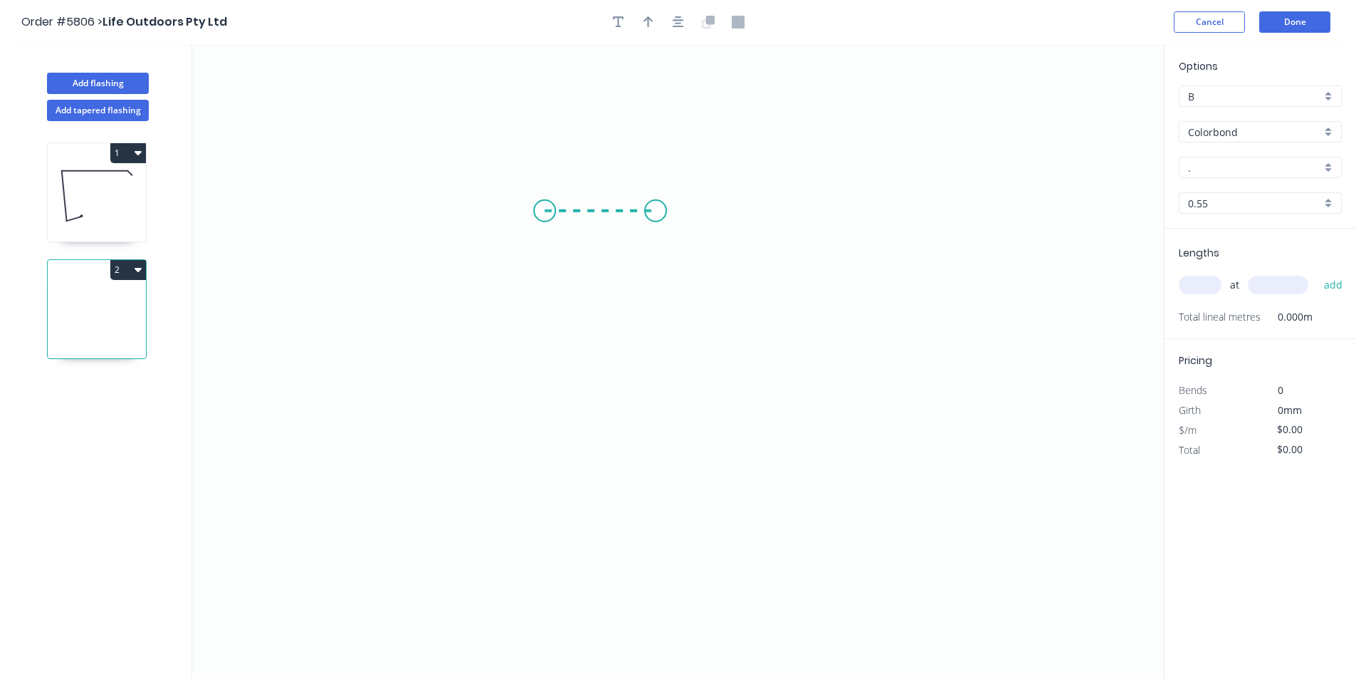
drag, startPoint x: 545, startPoint y: 211, endPoint x: 656, endPoint y: 216, distance: 111.2
click at [656, 216] on icon "0" at bounding box center [678, 361] width 972 height 634
click at [658, 208] on circle at bounding box center [655, 210] width 21 height 21
click at [652, 211] on circle at bounding box center [657, 210] width 21 height 21
click at [652, 211] on circle at bounding box center [652, 210] width 21 height 21
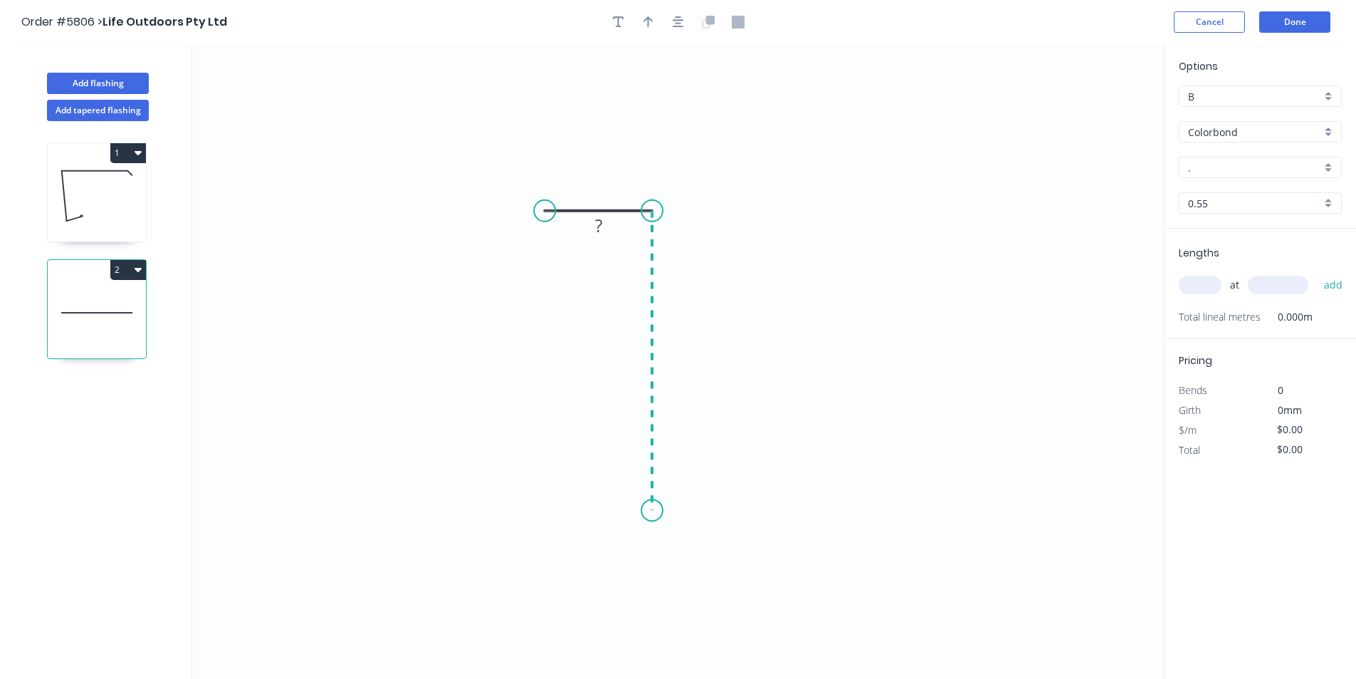
click at [646, 511] on icon "0 ?" at bounding box center [678, 361] width 972 height 634
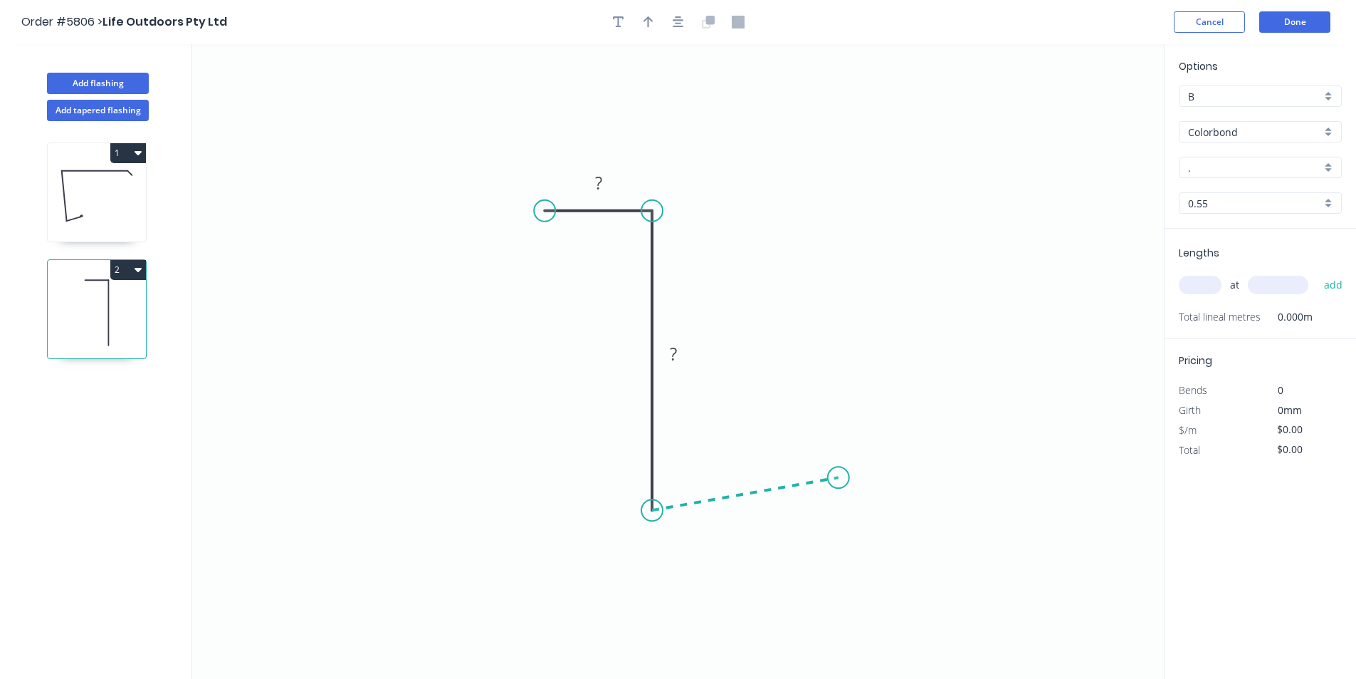
click at [839, 478] on icon "0 ? ?" at bounding box center [678, 361] width 972 height 634
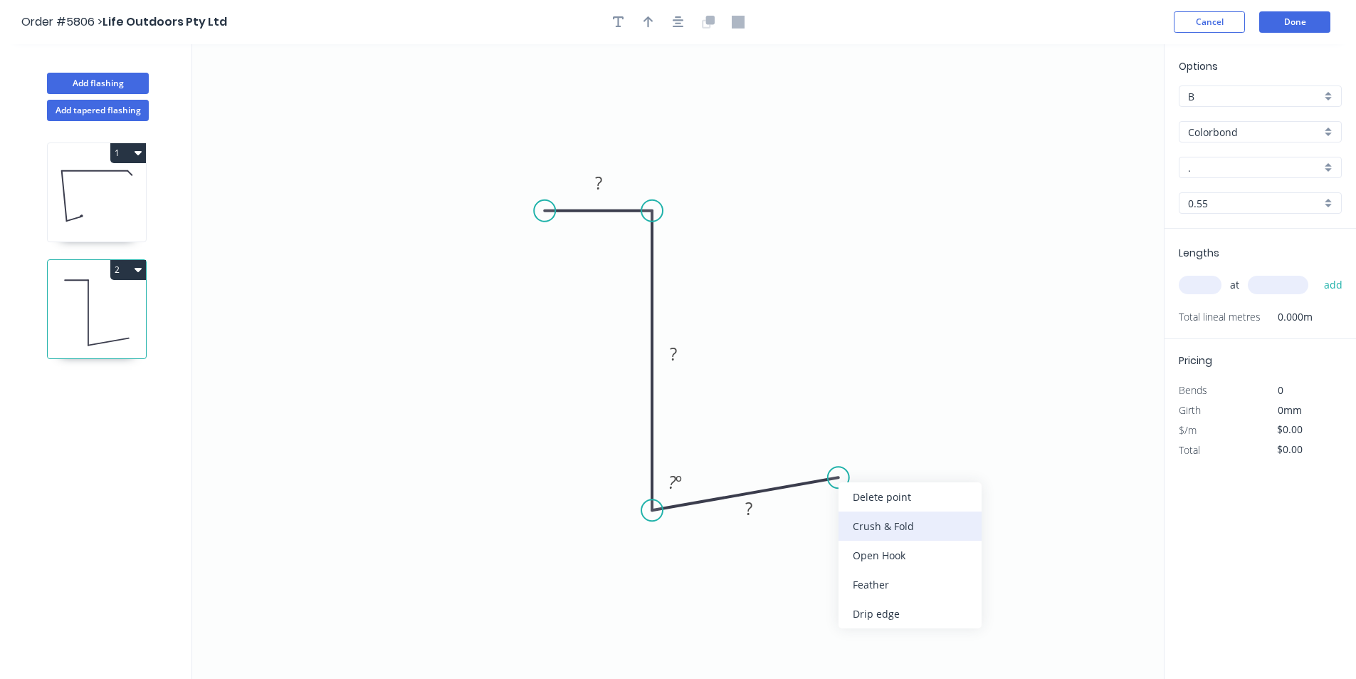
click at [864, 513] on div "Crush & Fold" at bounding box center [910, 525] width 143 height 29
click at [611, 180] on rect at bounding box center [599, 184] width 28 height 20
type input "$12.08"
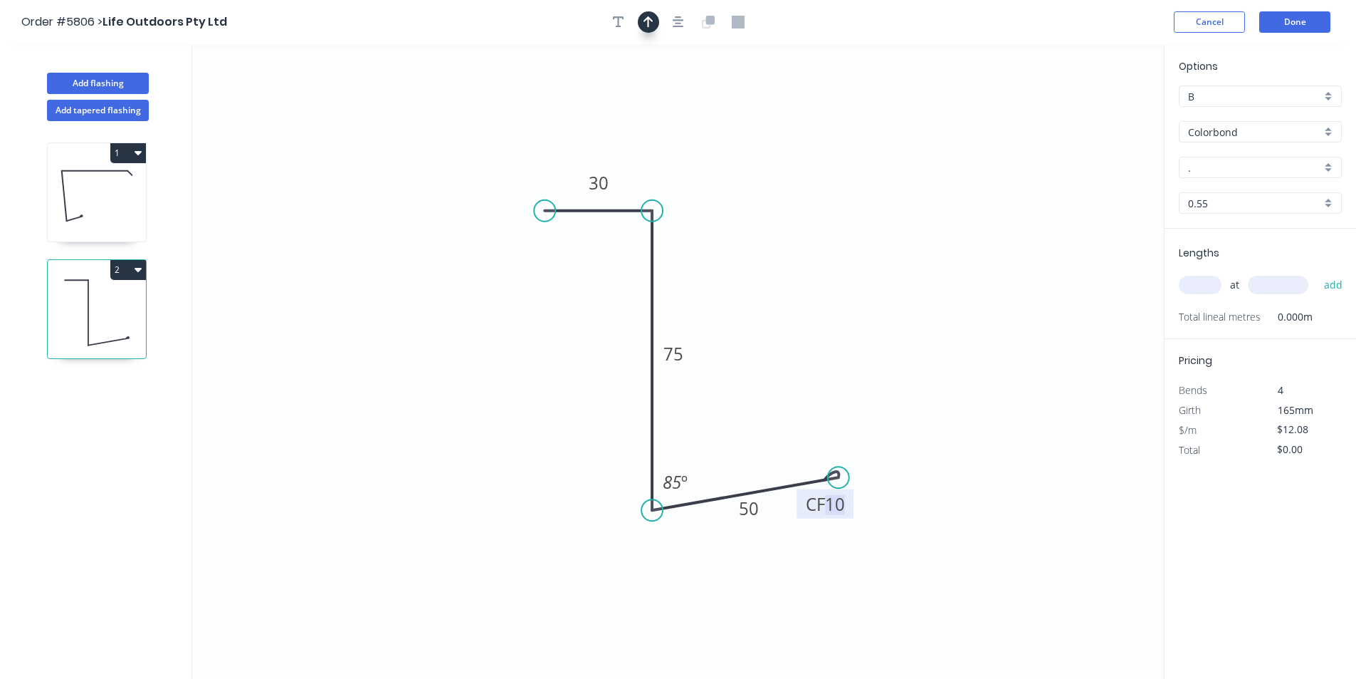
click at [654, 15] on button "button" at bounding box center [648, 21] width 21 height 21
drag, startPoint x: 1089, startPoint y: 109, endPoint x: 462, endPoint y: 443, distance: 710.6
click at [457, 443] on icon at bounding box center [450, 444] width 13 height 46
click at [462, 440] on icon at bounding box center [462, 426] width 13 height 46
click at [462, 440] on icon at bounding box center [474, 430] width 41 height 41
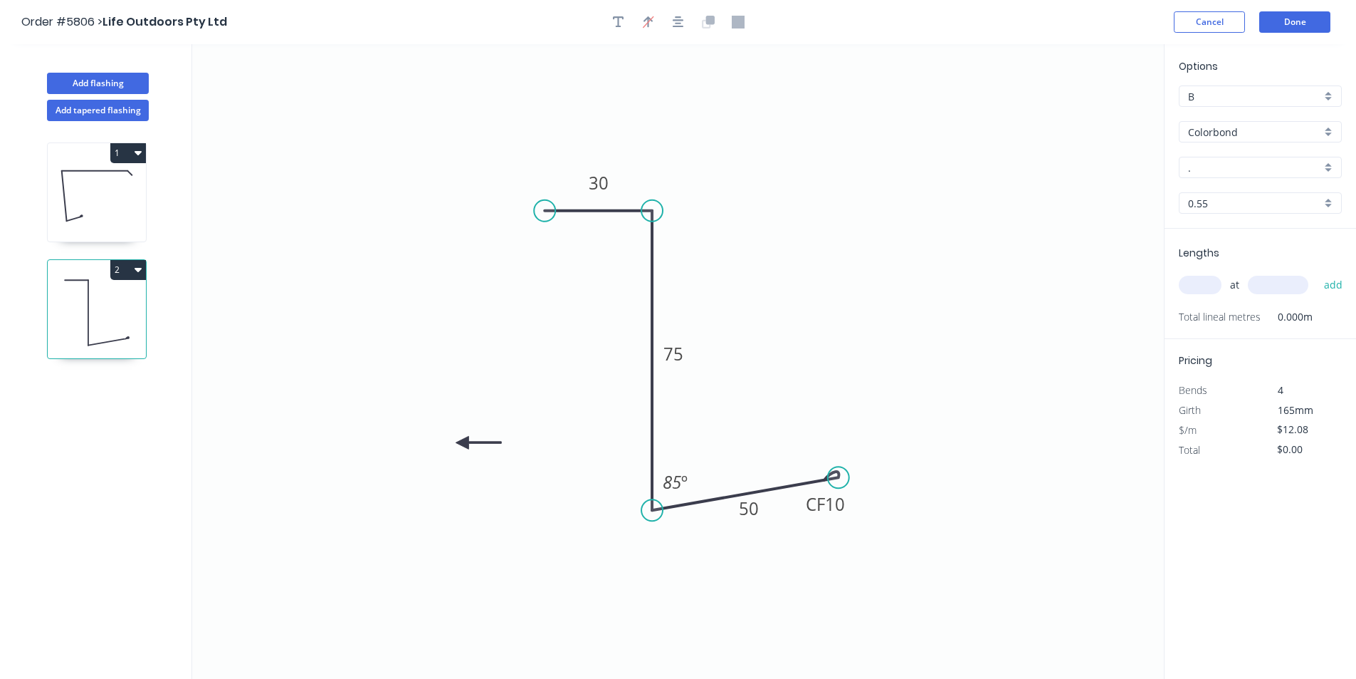
click at [462, 440] on icon at bounding box center [479, 442] width 46 height 13
click at [462, 440] on icon at bounding box center [474, 454] width 41 height 41
click at [462, 440] on icon at bounding box center [462, 459] width 13 height 46
click at [1217, 164] on input "." at bounding box center [1254, 167] width 133 height 15
click at [1214, 185] on div "Monument" at bounding box center [1261, 194] width 162 height 25
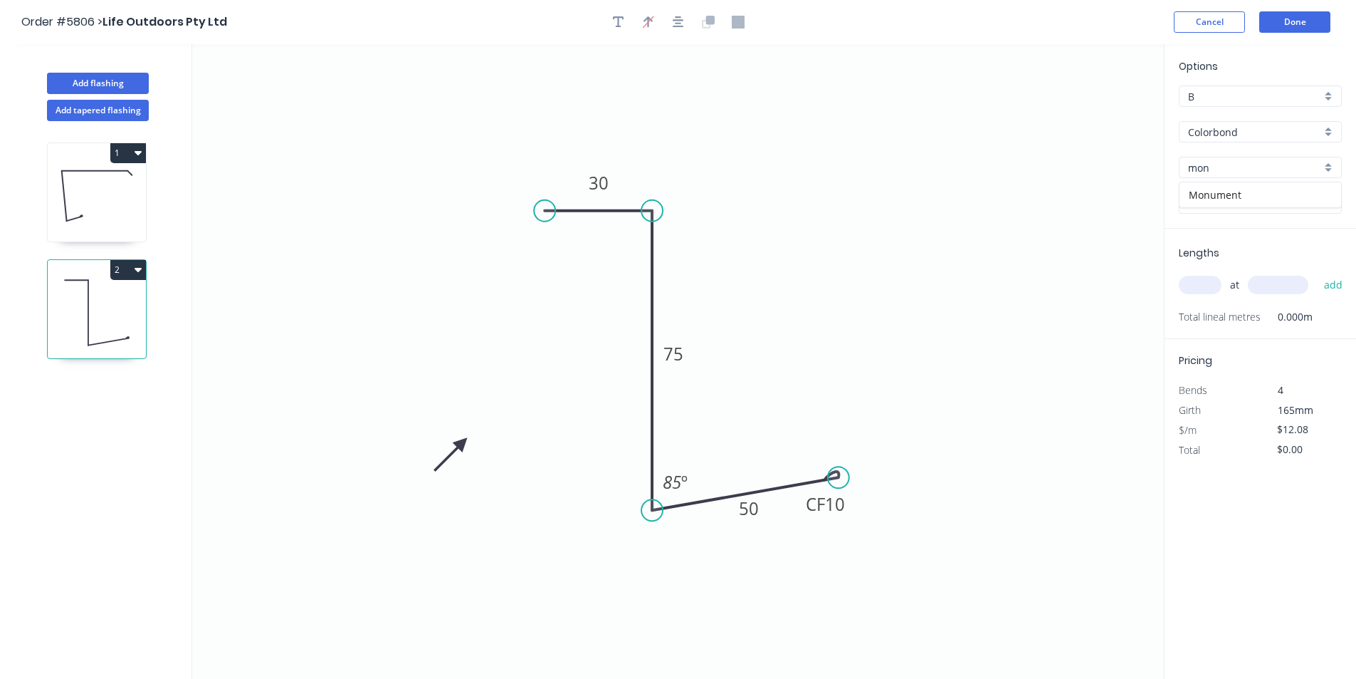
type input "Monument"
click at [1199, 291] on input "text" at bounding box center [1200, 285] width 43 height 19
type input "2"
type input "7000"
click at [1334, 280] on button "add" at bounding box center [1333, 285] width 33 height 24
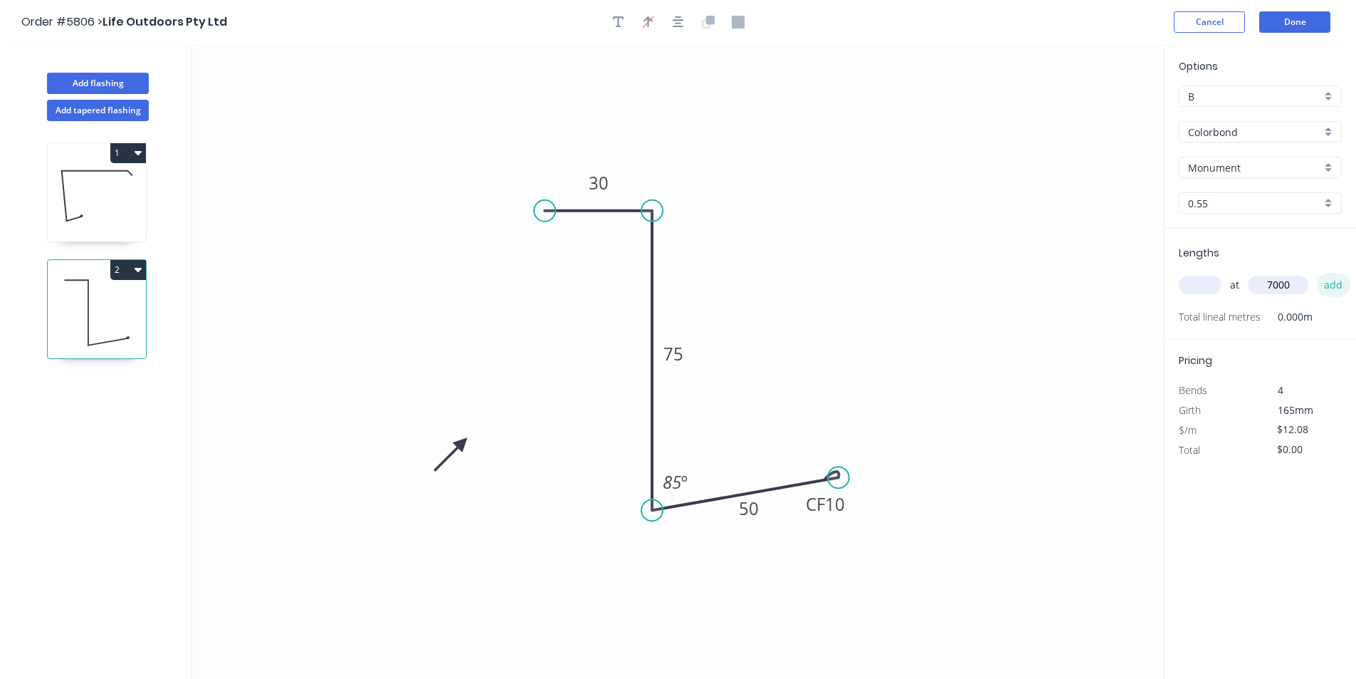
type input "$169.12"
click at [1317, 22] on button "Done" at bounding box center [1295, 21] width 71 height 21
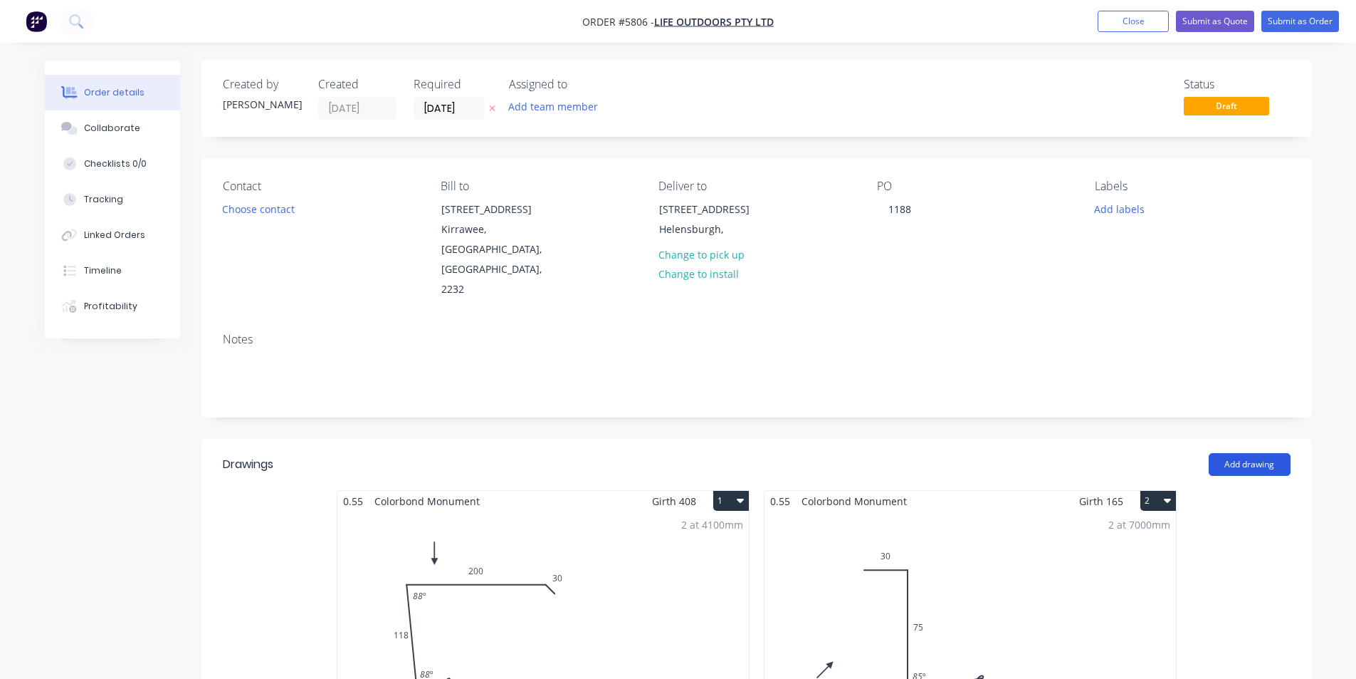
click at [1235, 453] on button "Add drawing" at bounding box center [1250, 464] width 82 height 23
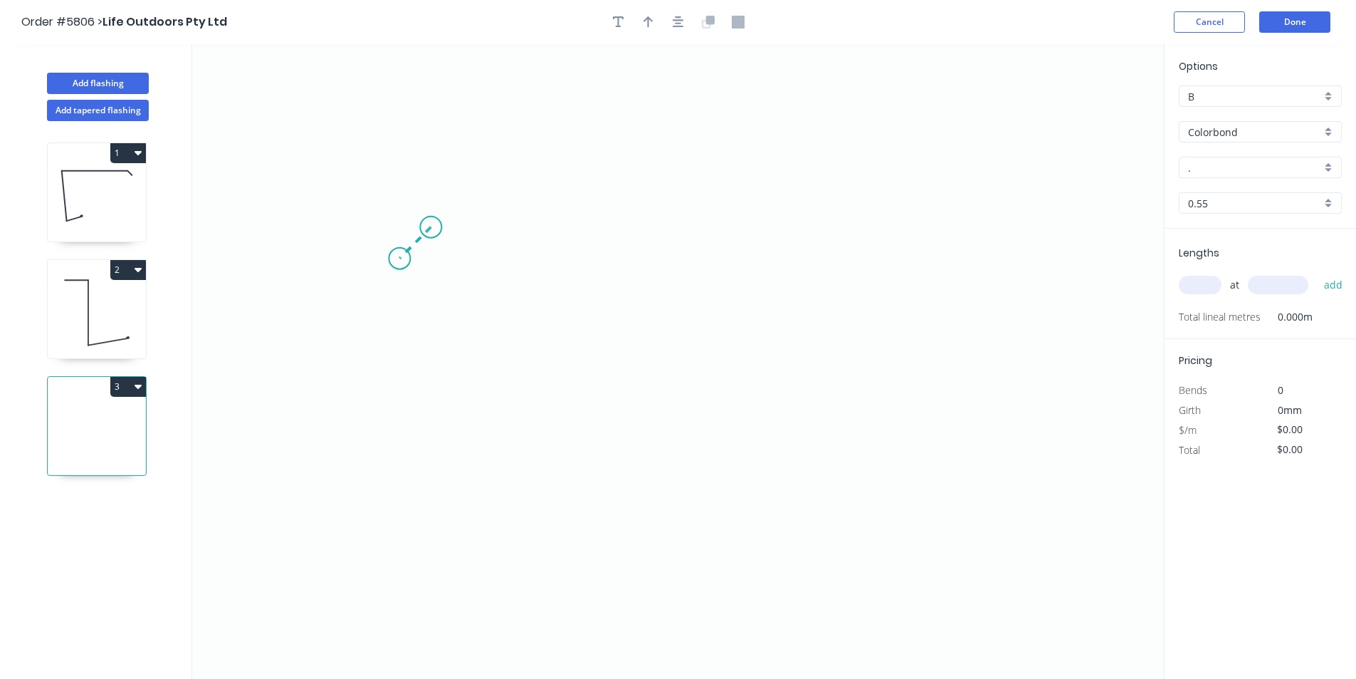
drag, startPoint x: 421, startPoint y: 237, endPoint x: 399, endPoint y: 257, distance: 29.2
click at [399, 257] on icon "0" at bounding box center [678, 361] width 972 height 634
click at [396, 451] on icon "0 ?" at bounding box center [678, 361] width 972 height 634
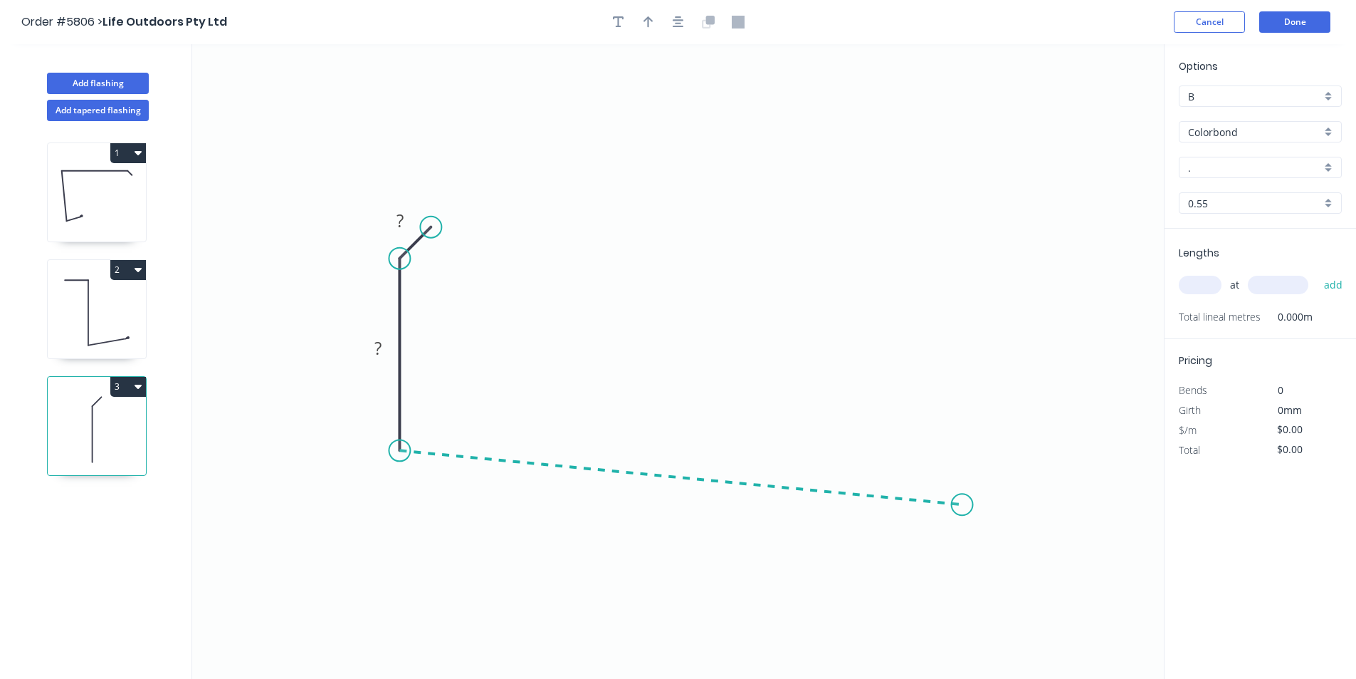
click at [963, 505] on icon "0 ? ?" at bounding box center [678, 361] width 972 height 634
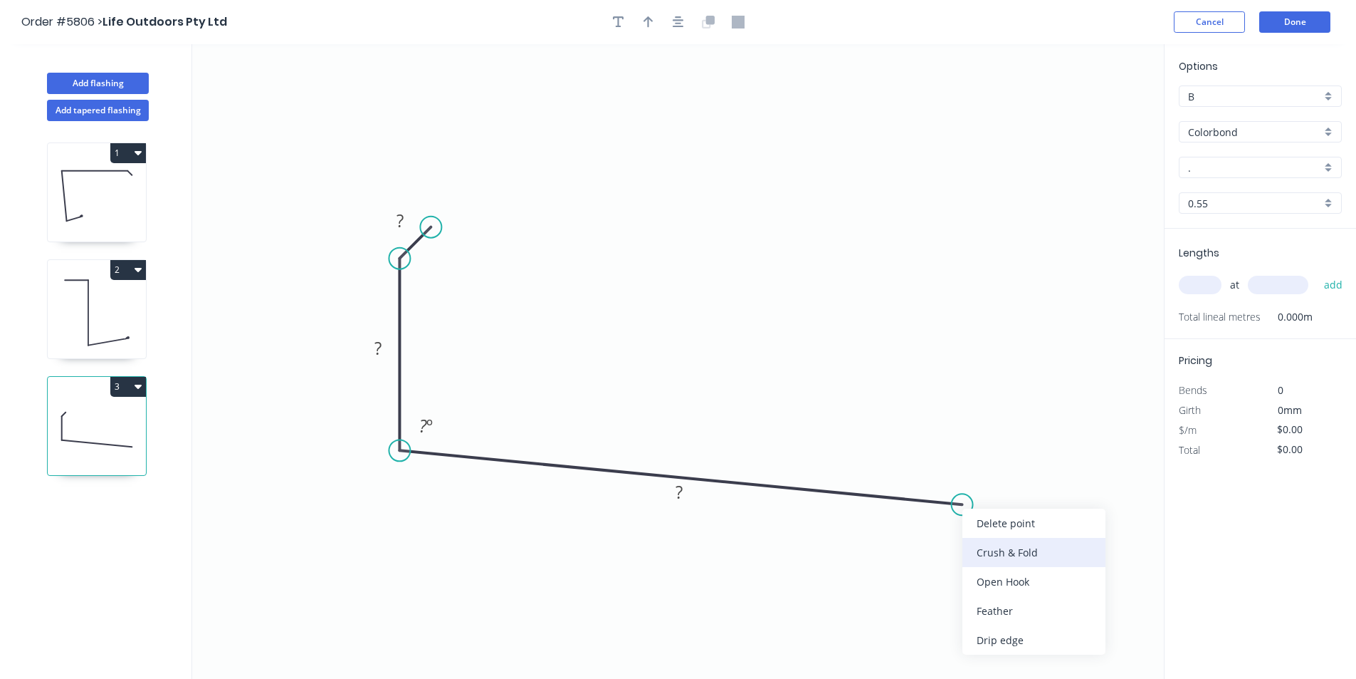
click at [980, 553] on div "Crush & Fold" at bounding box center [1034, 552] width 143 height 29
click at [991, 544] on div "Flip bend" at bounding box center [1040, 547] width 143 height 29
click at [684, 499] on rect at bounding box center [679, 493] width 28 height 20
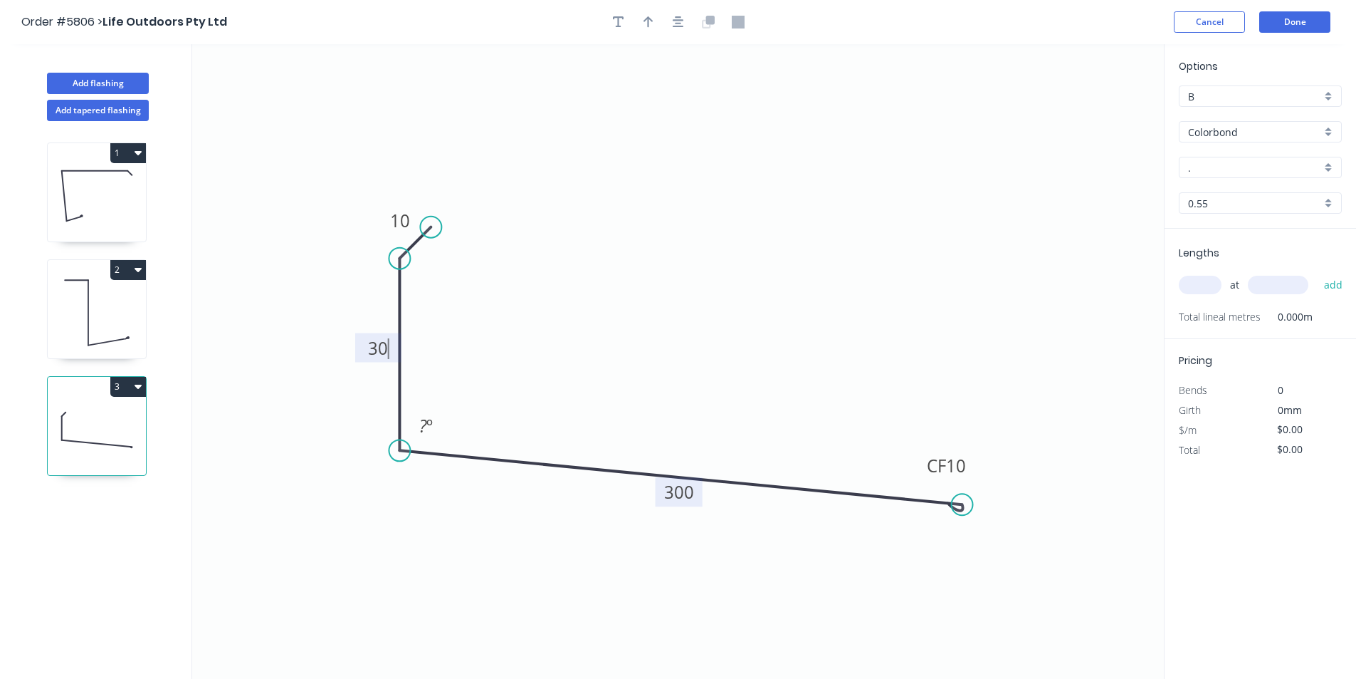
type input "$16.64"
drag, startPoint x: 397, startPoint y: 258, endPoint x: 408, endPoint y: 342, distance: 84.8
click at [408, 342] on circle at bounding box center [399, 342] width 21 height 21
drag, startPoint x: 432, startPoint y: 218, endPoint x: 426, endPoint y: 318, distance: 99.9
click at [426, 318] on circle at bounding box center [425, 315] width 21 height 21
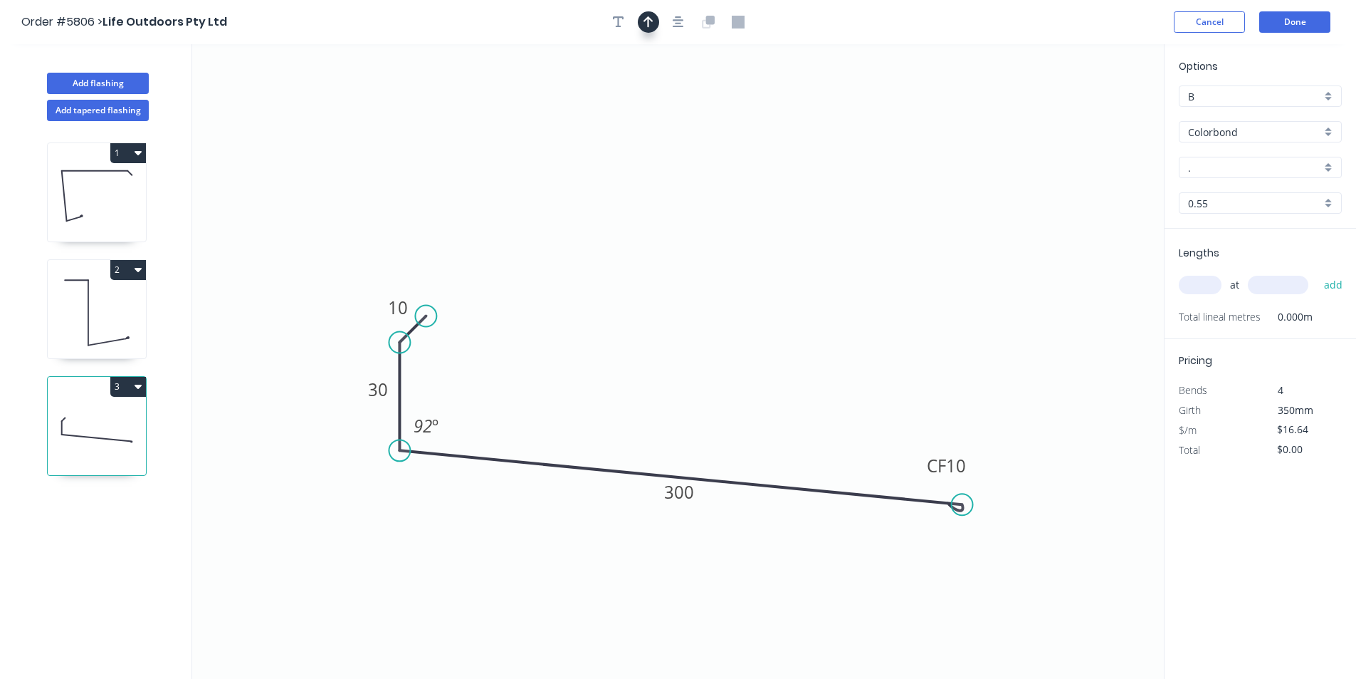
click at [640, 23] on button "button" at bounding box center [648, 21] width 21 height 21
drag, startPoint x: 922, startPoint y: 285, endPoint x: 611, endPoint y: 369, distance: 322.3
click at [611, 369] on icon at bounding box center [611, 353] width 13 height 46
click at [424, 320] on circle at bounding box center [423, 318] width 21 height 21
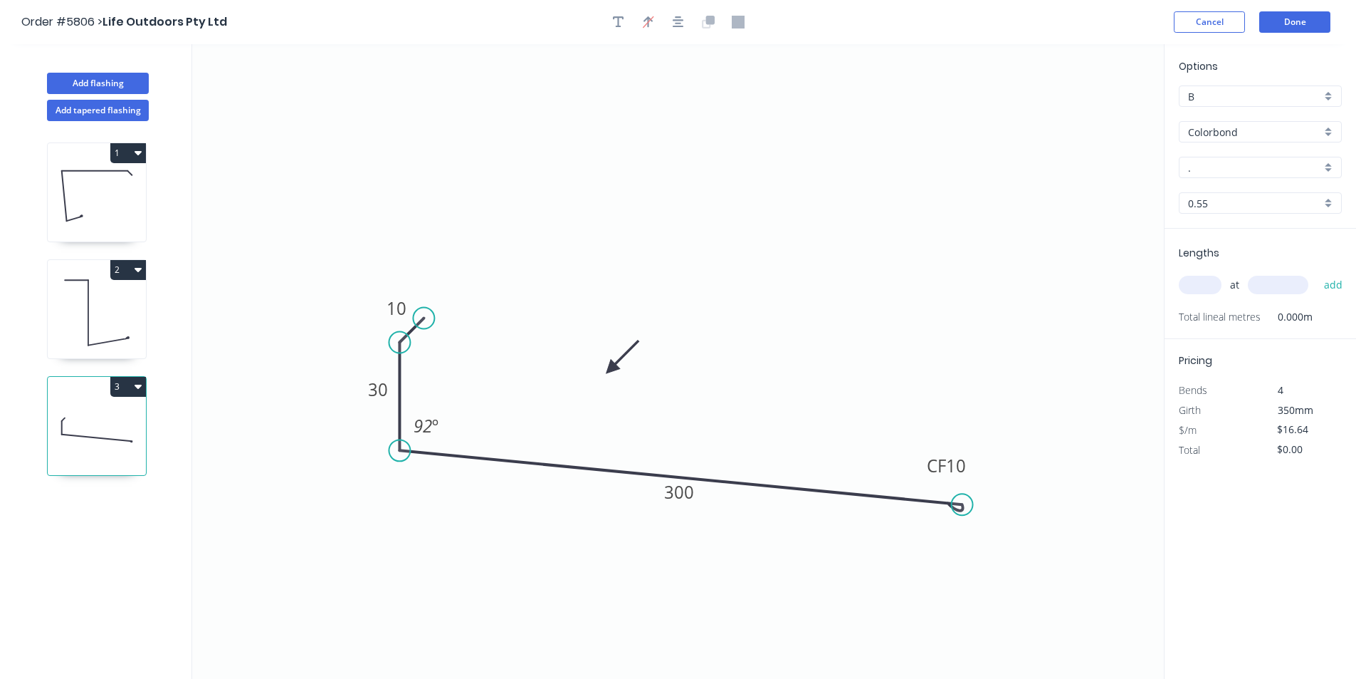
click at [1203, 169] on input "." at bounding box center [1254, 167] width 133 height 15
click at [1213, 186] on div "Monument" at bounding box center [1261, 194] width 162 height 25
type input "Monument"
click at [1210, 297] on div "at add" at bounding box center [1262, 285] width 166 height 24
click at [1208, 288] on input "text" at bounding box center [1200, 285] width 43 height 19
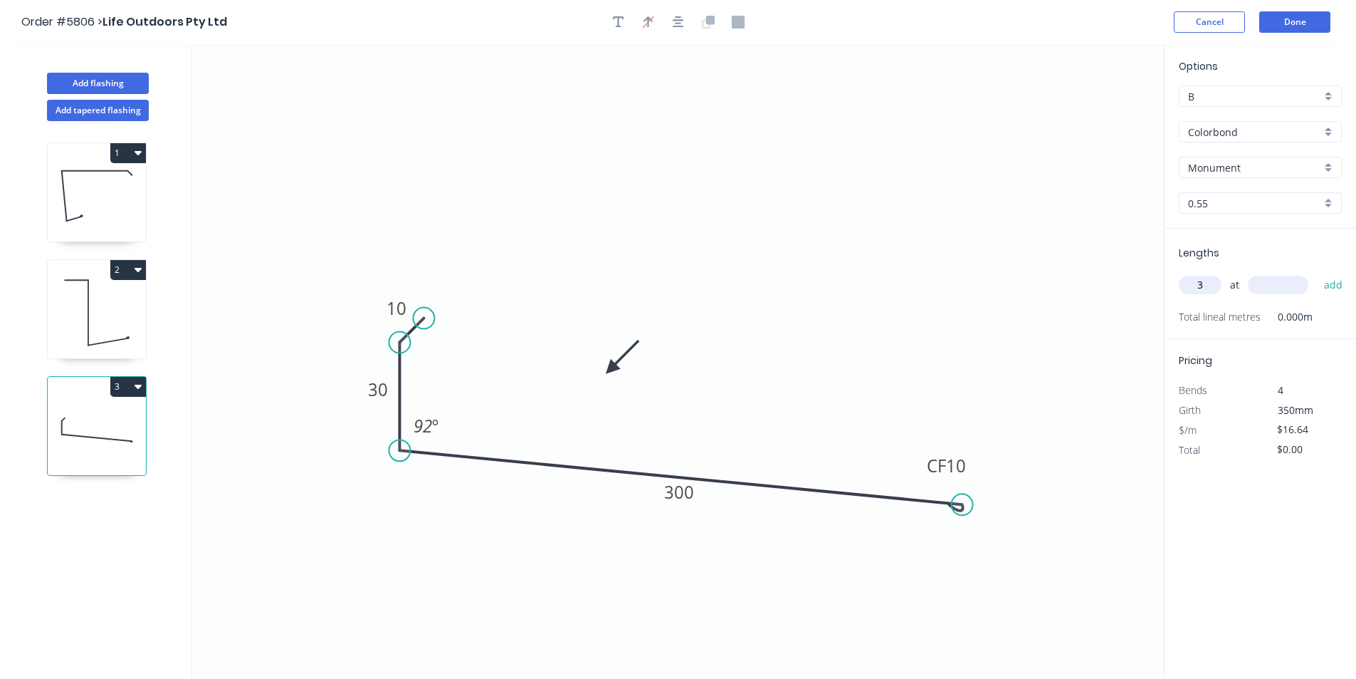
type input "3"
type input "4000"
click at [1342, 290] on button "add" at bounding box center [1333, 285] width 33 height 24
type input "$199.68"
click at [1294, 21] on button "Done" at bounding box center [1295, 21] width 71 height 21
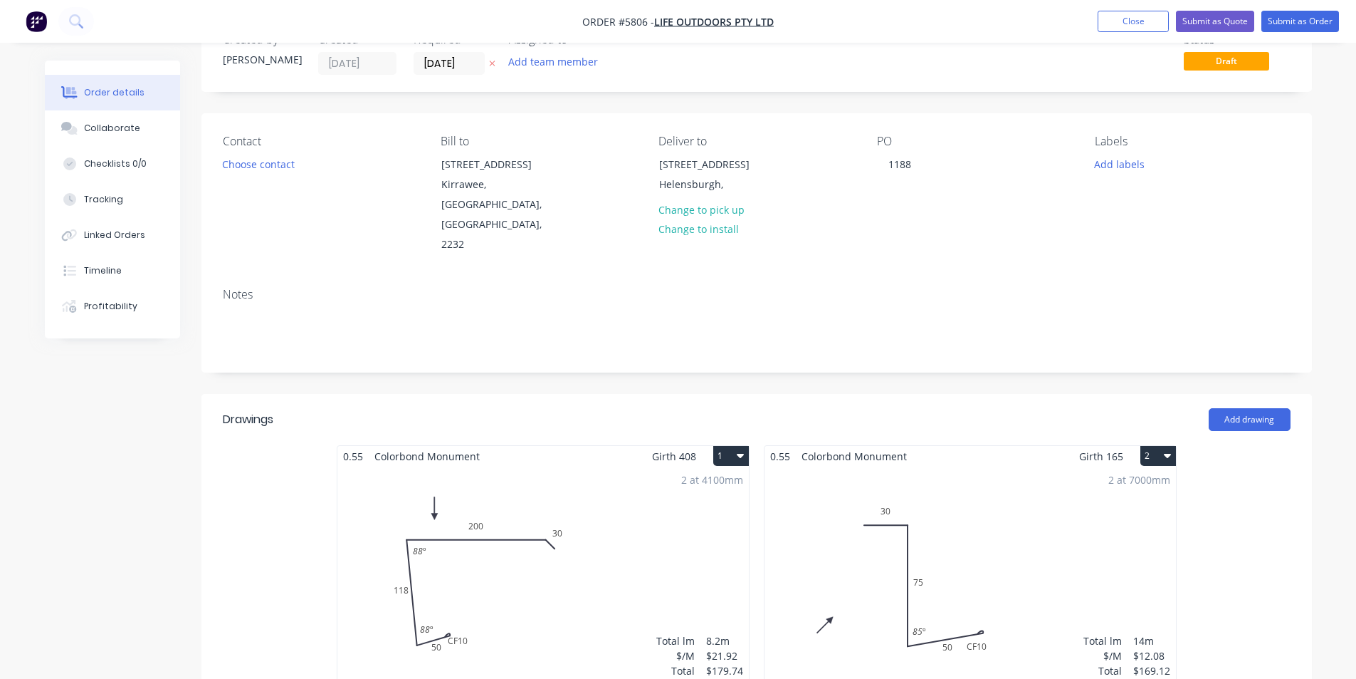
scroll to position [285, 0]
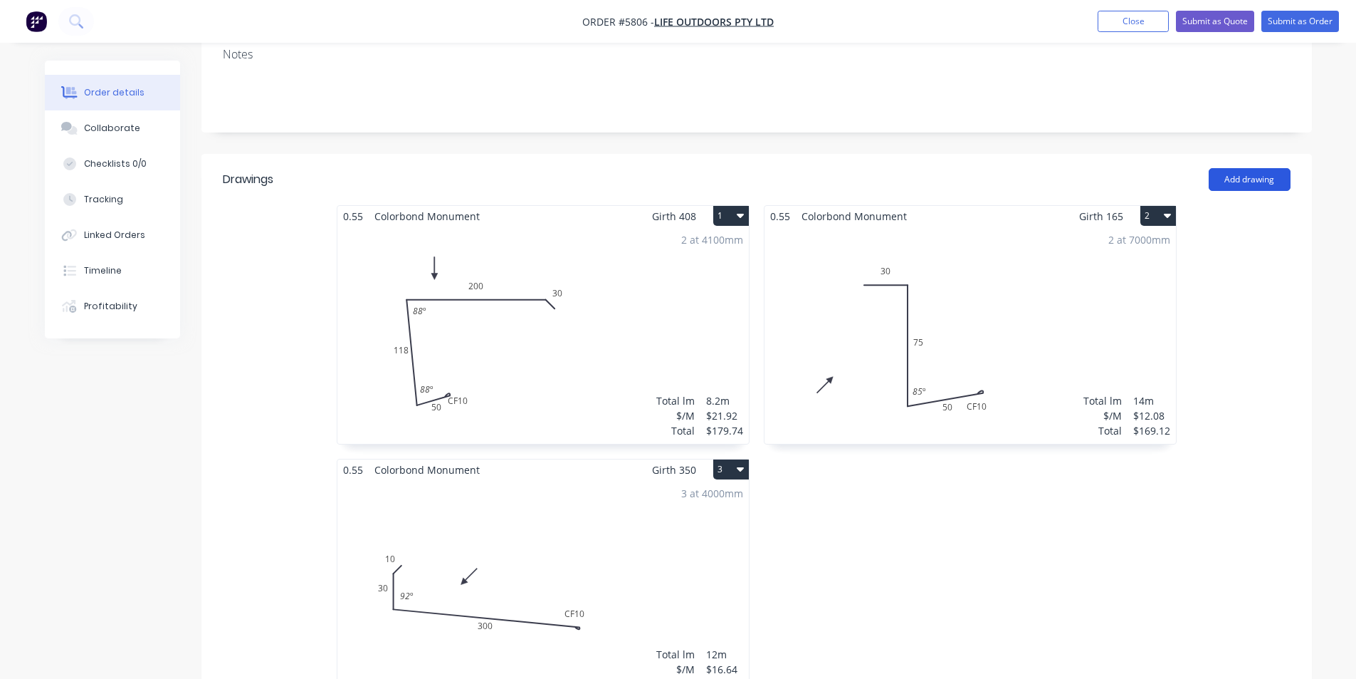
click at [1228, 168] on button "Add drawing" at bounding box center [1250, 179] width 82 height 23
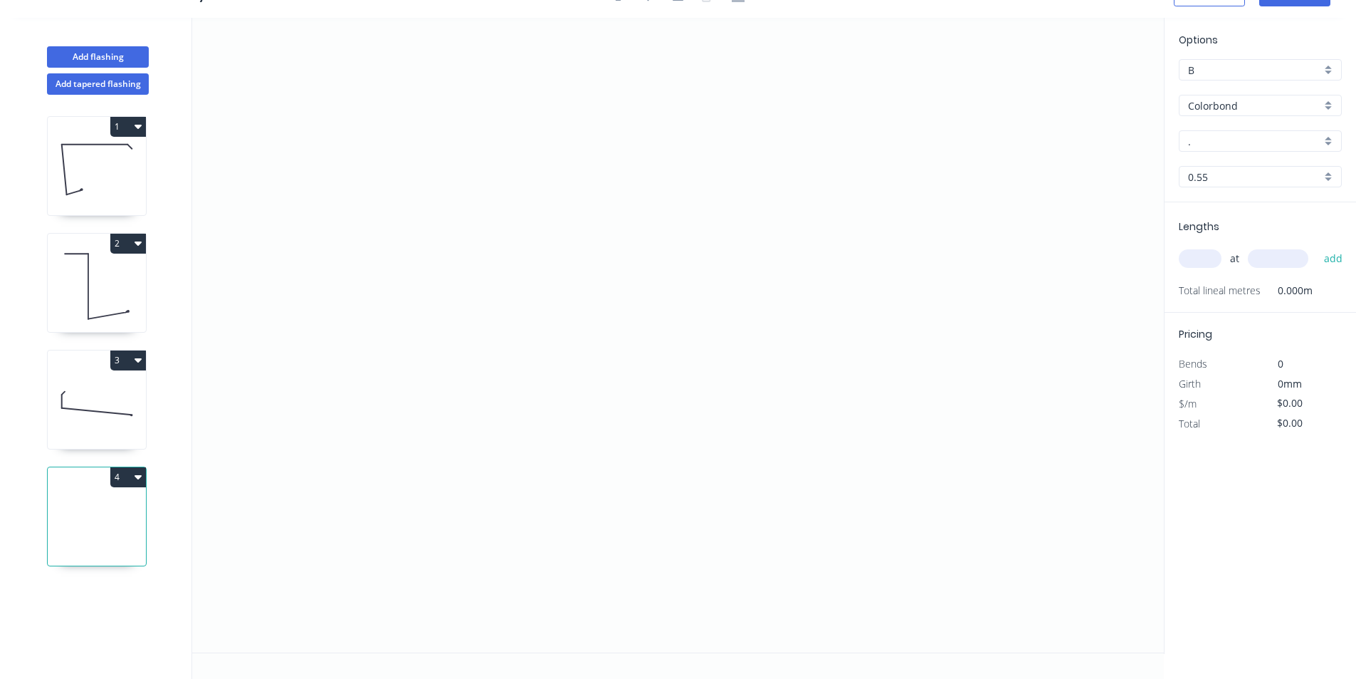
scroll to position [26, 0]
drag, startPoint x: 812, startPoint y: 213, endPoint x: 439, endPoint y: 195, distance: 373.5
click at [439, 195] on icon "0" at bounding box center [678, 335] width 972 height 634
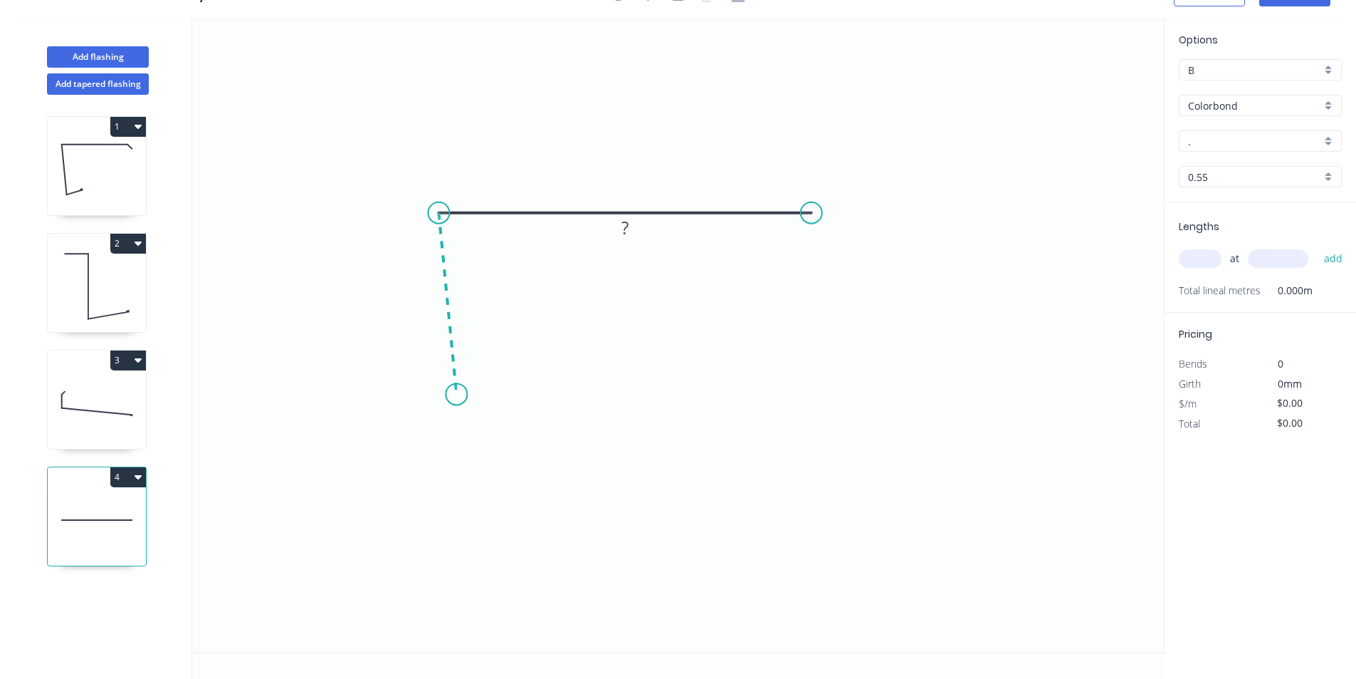
click at [456, 394] on icon "0 ?" at bounding box center [678, 335] width 972 height 634
click at [456, 394] on circle at bounding box center [456, 393] width 21 height 21
click at [434, 301] on rect at bounding box center [426, 300] width 28 height 20
click at [586, 343] on icon "0 50 100 88 º" at bounding box center [678, 335] width 972 height 634
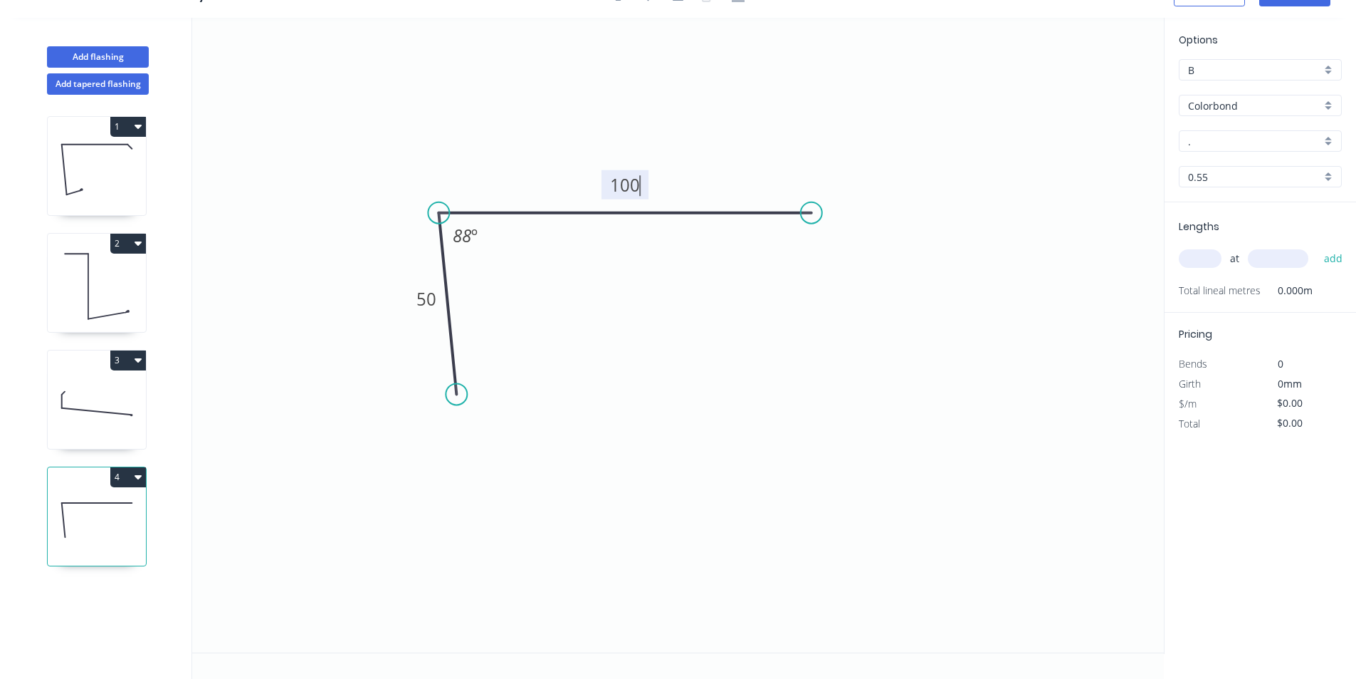
type input "$8.45"
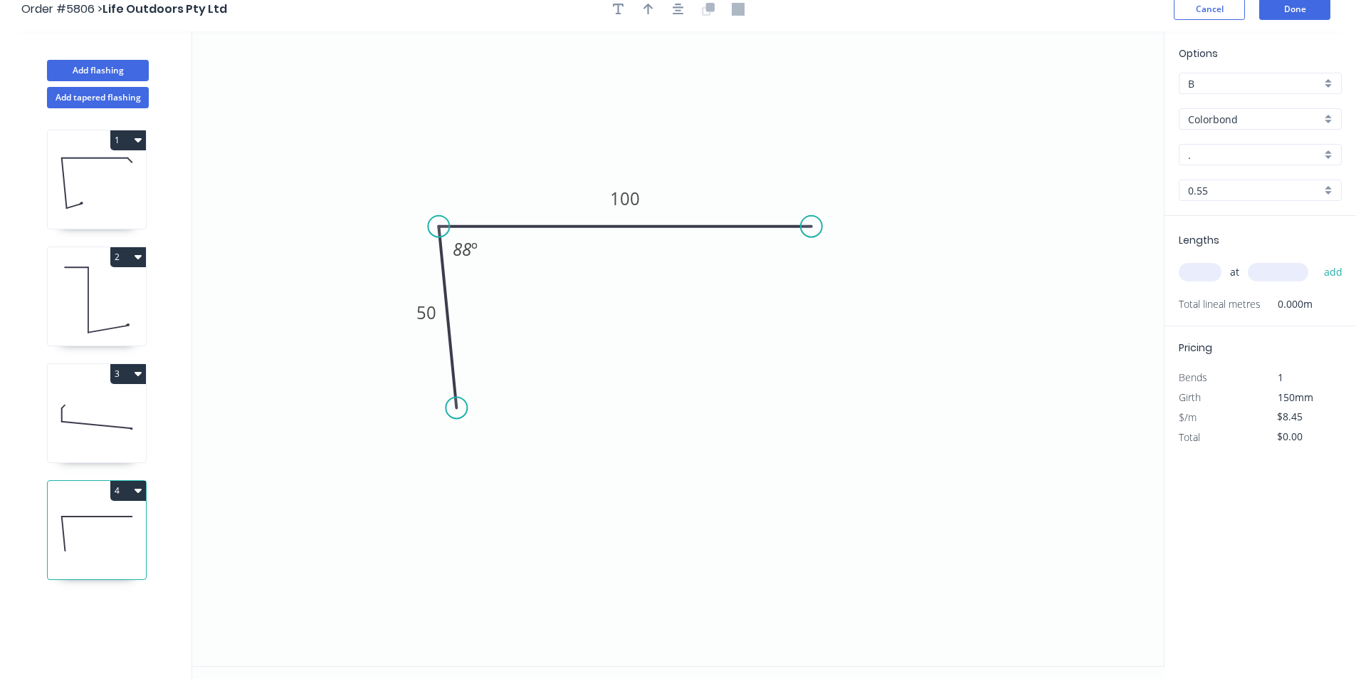
scroll to position [0, 0]
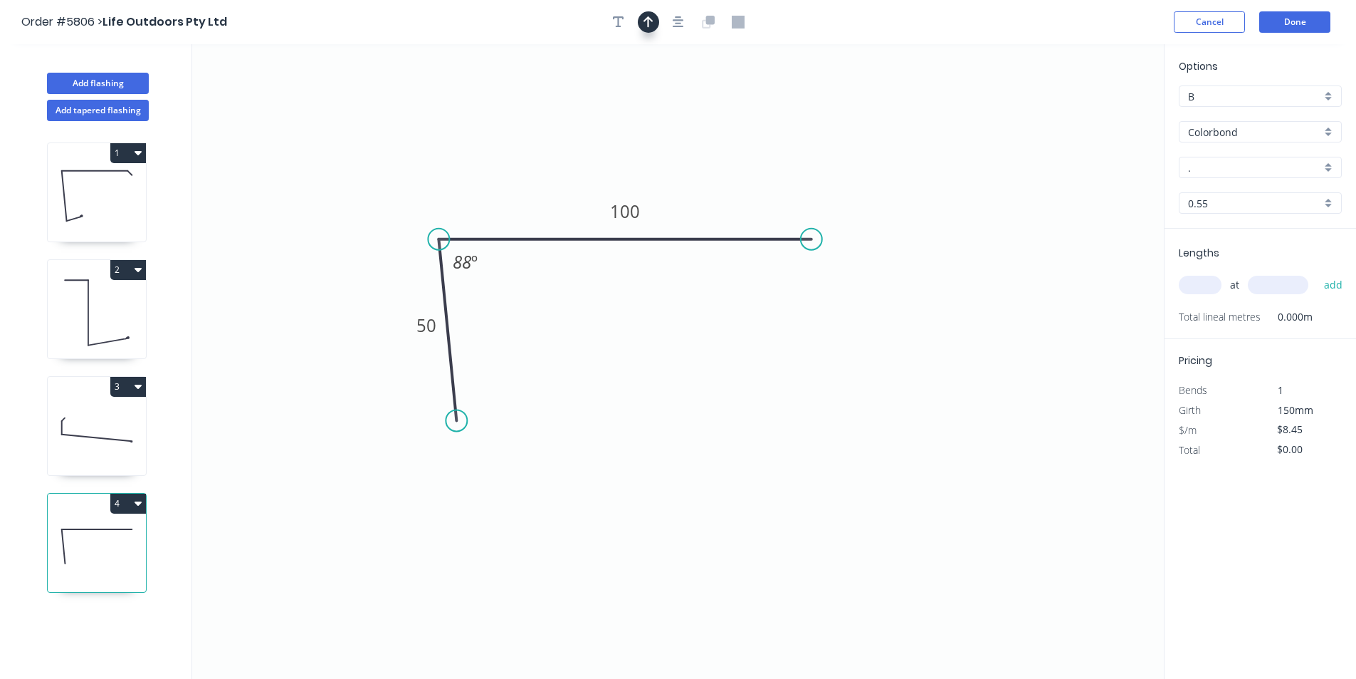
click at [646, 20] on icon "button" at bounding box center [649, 21] width 10 height 11
drag, startPoint x: 627, startPoint y: 113, endPoint x: 511, endPoint y: 164, distance: 126.6
click at [511, 164] on icon at bounding box center [511, 148] width 13 height 46
click at [1228, 169] on input "." at bounding box center [1254, 167] width 133 height 15
click at [1223, 197] on div "Monument" at bounding box center [1261, 194] width 162 height 25
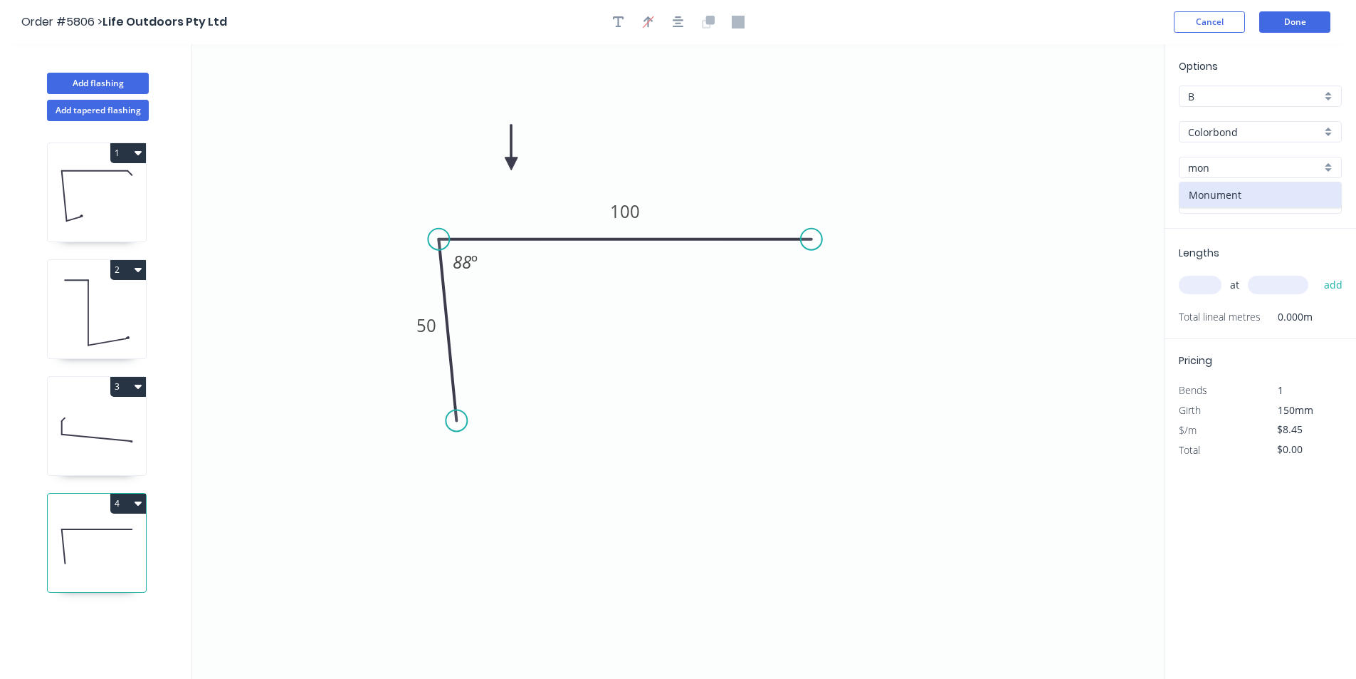
type input "Monument"
click at [1210, 286] on input "text" at bounding box center [1200, 285] width 43 height 19
type input "3"
type input "4000"
click at [1331, 283] on button "add" at bounding box center [1333, 285] width 33 height 24
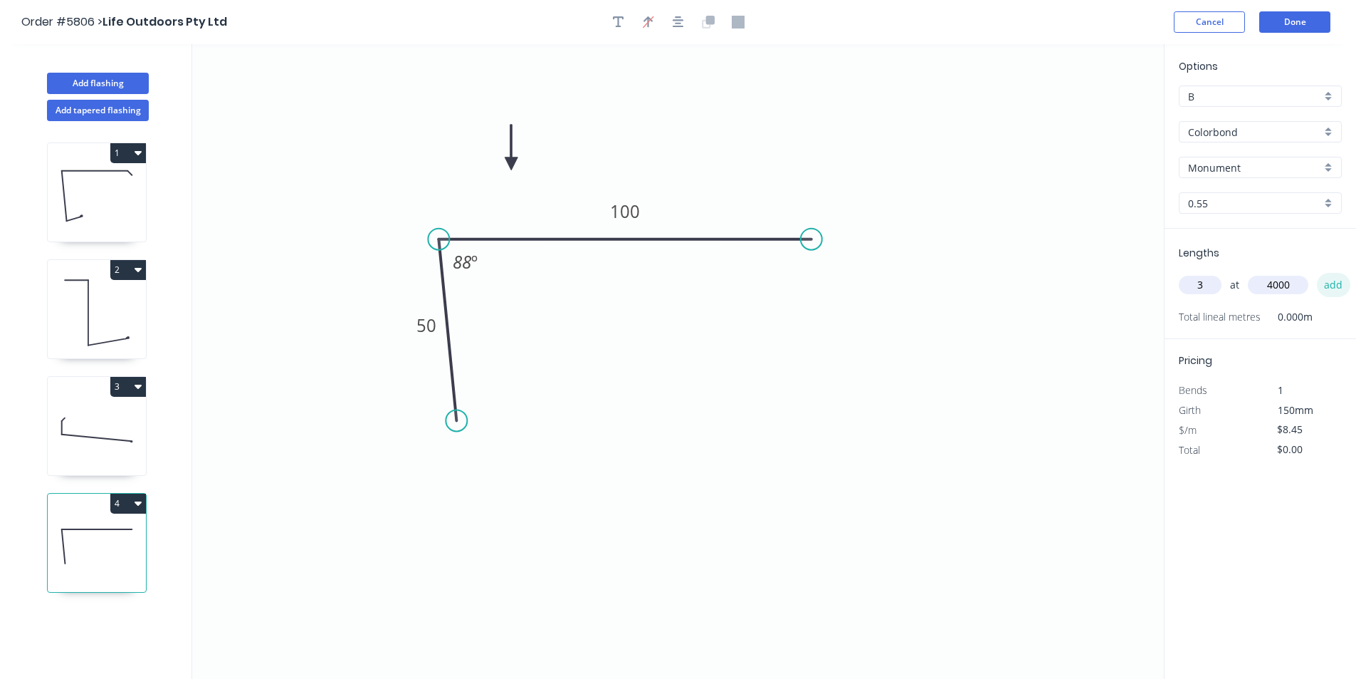
type input "$101.40"
click at [1289, 24] on button "Done" at bounding box center [1295, 21] width 71 height 21
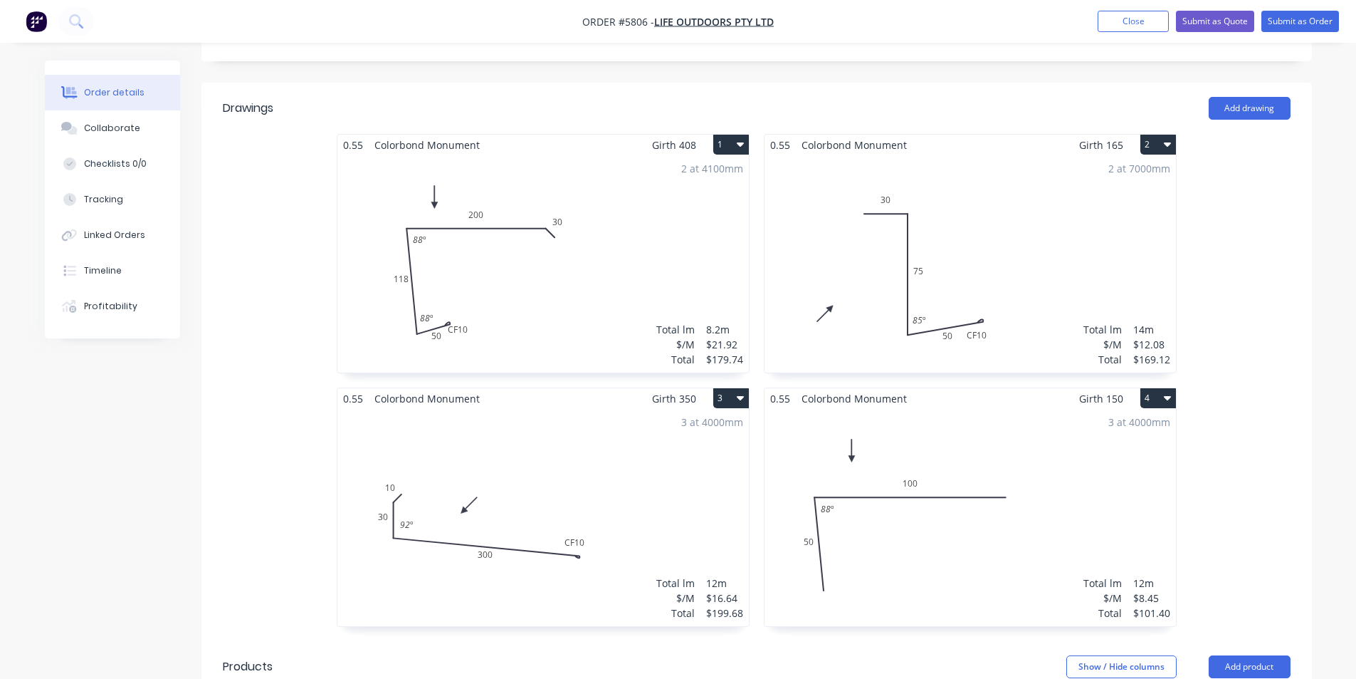
scroll to position [641, 0]
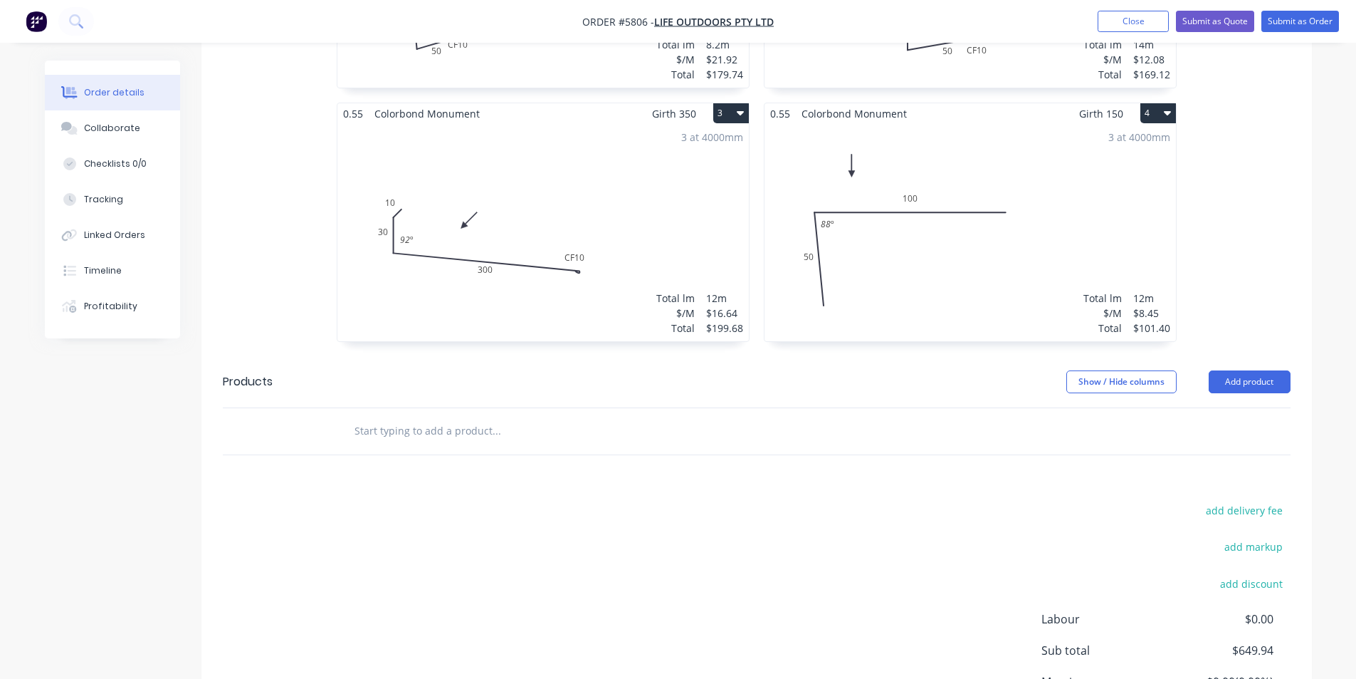
click at [403, 417] on input "text" at bounding box center [496, 431] width 285 height 28
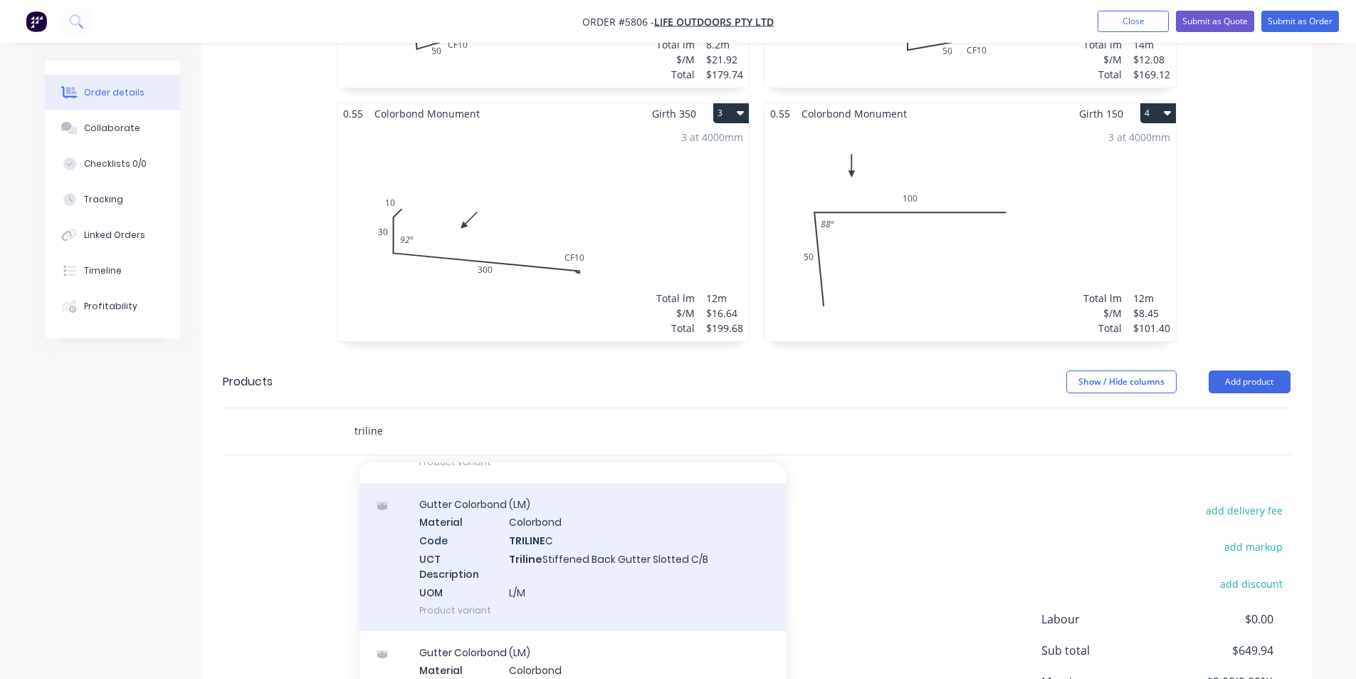
scroll to position [214, 0]
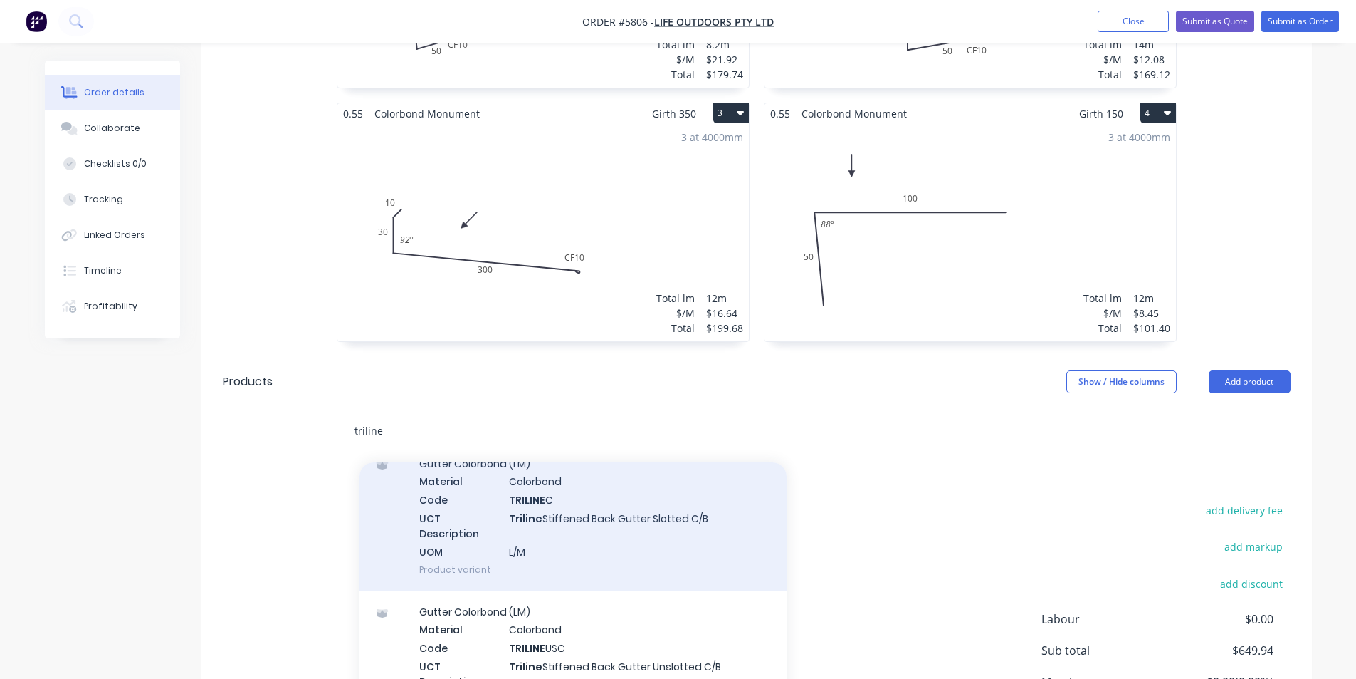
type input "triline"
click at [577, 506] on div "Gutter Colorbond (LM) Material Colorbond Code TRILINE C UCT Description Triline…" at bounding box center [573, 516] width 427 height 148
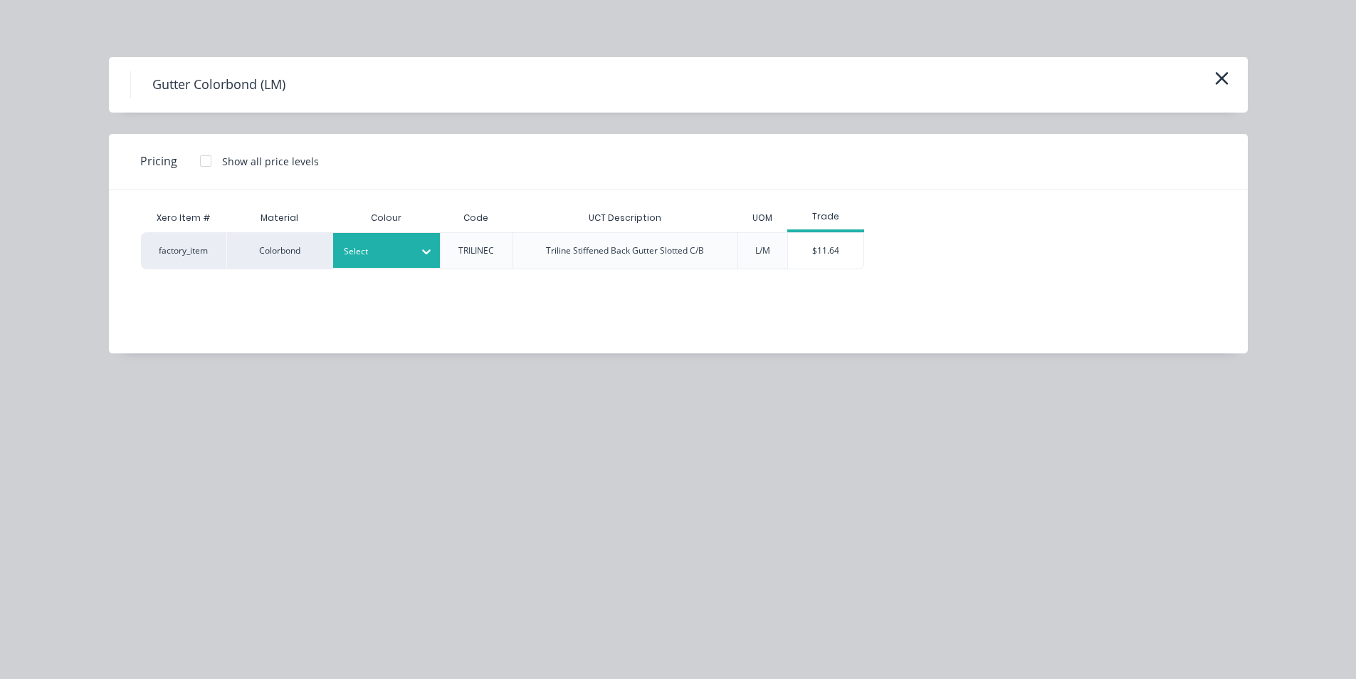
click at [392, 255] on div at bounding box center [376, 252] width 64 height 16
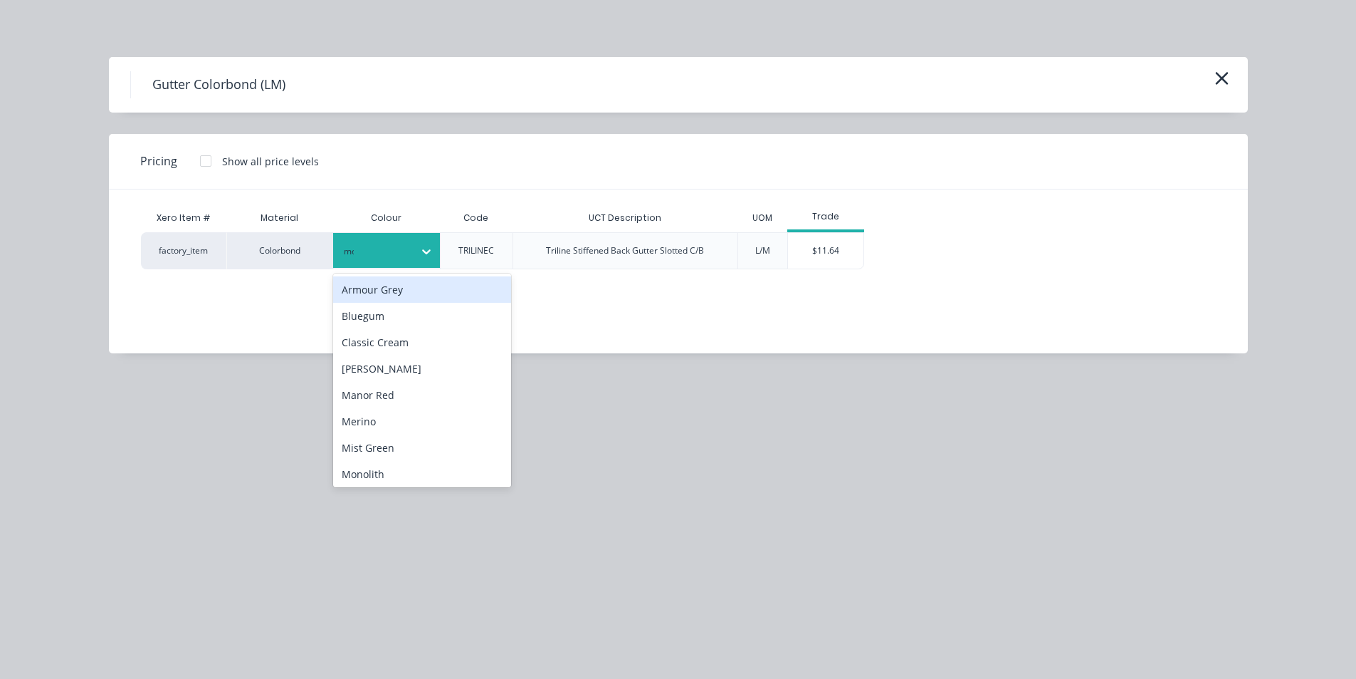
type input "mon"
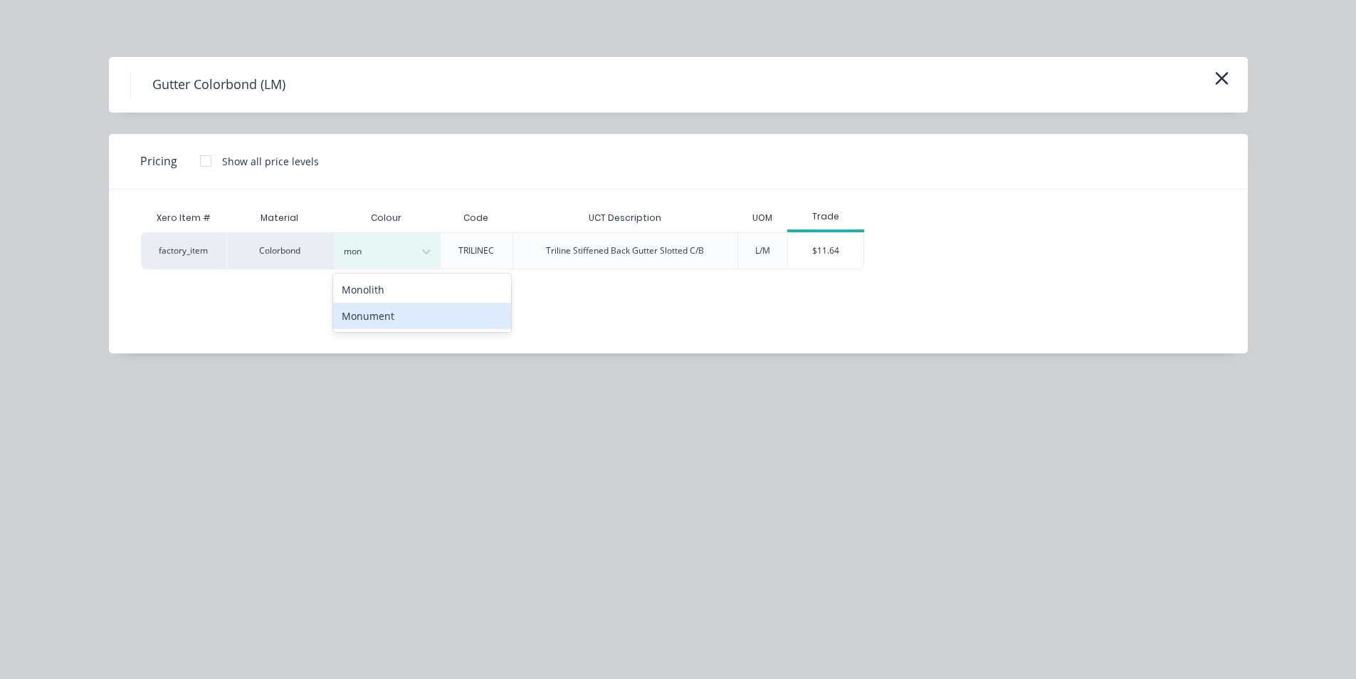
click at [377, 318] on div "Monument" at bounding box center [422, 316] width 178 height 26
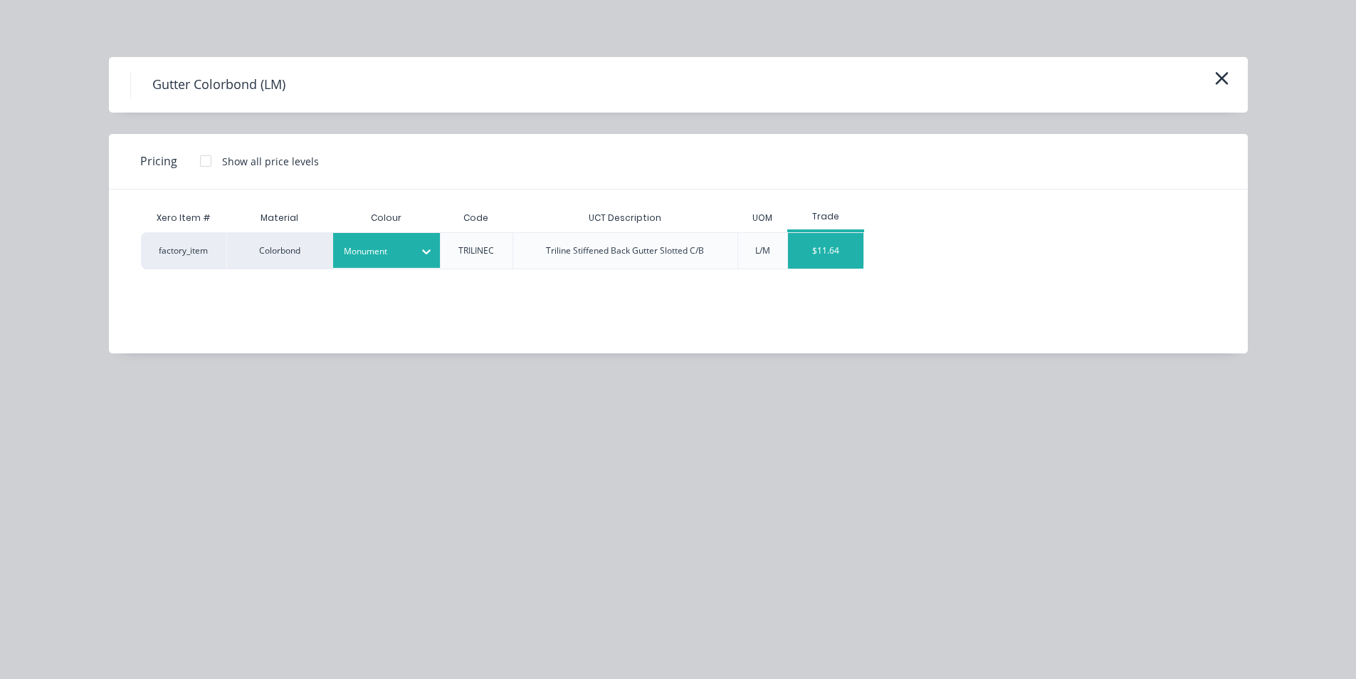
click at [807, 246] on div "$11.64" at bounding box center [826, 251] width 76 height 36
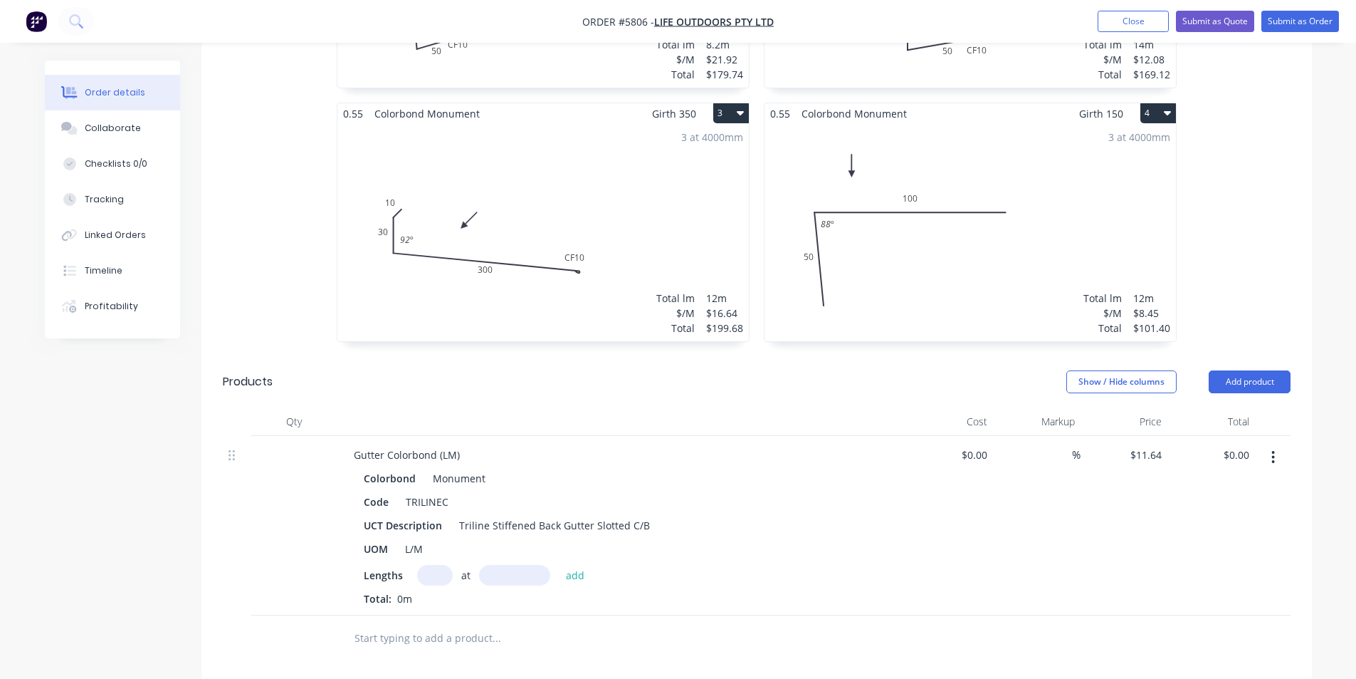
click at [430, 565] on input "text" at bounding box center [435, 575] width 36 height 21
type input "2"
type input "7000mm"
click at [578, 565] on button "add" at bounding box center [575, 574] width 33 height 19
type input "$162.96"
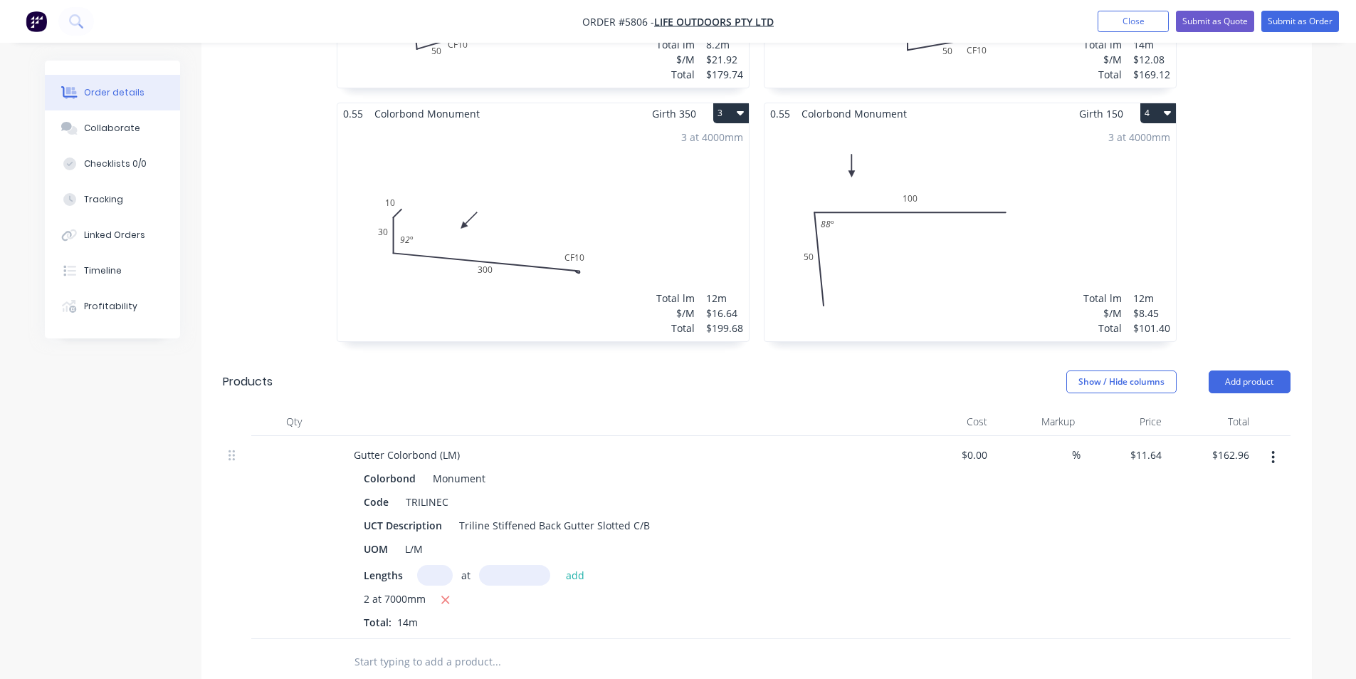
click at [407, 647] on input "text" at bounding box center [496, 661] width 285 height 28
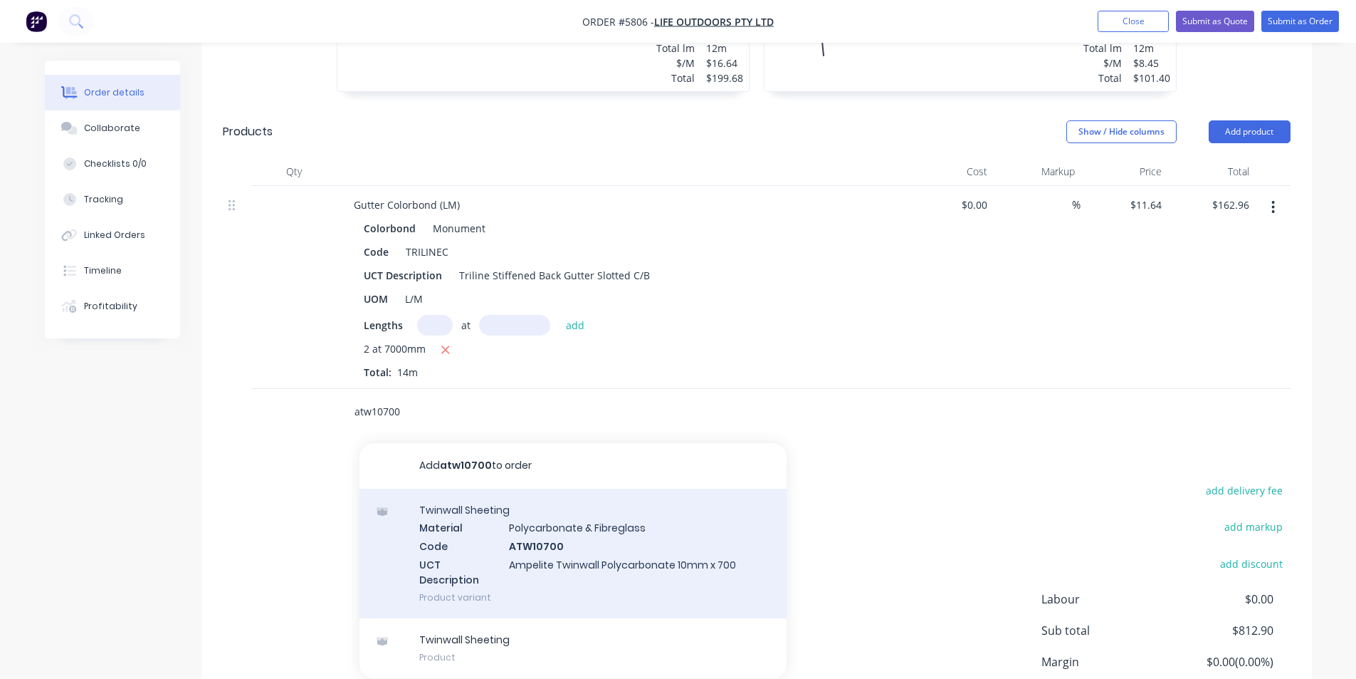
scroll to position [926, 0]
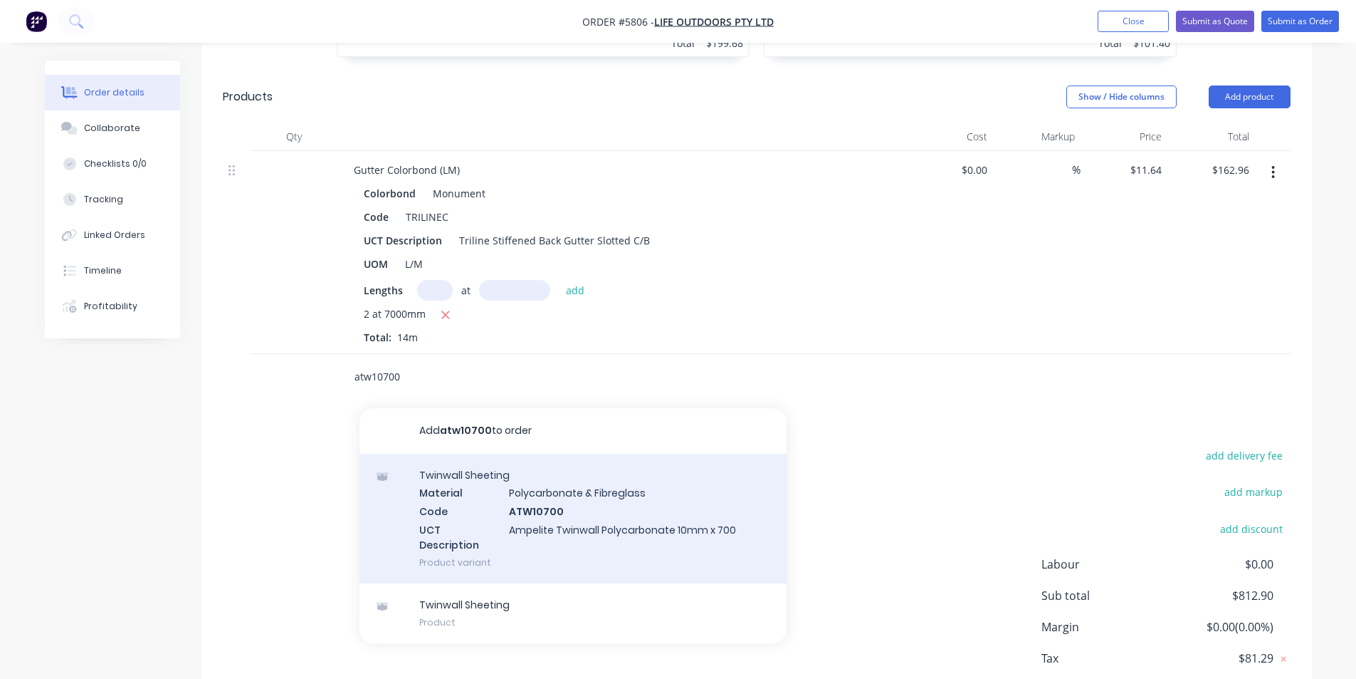
type input "atw10700"
click at [529, 464] on div "Twinwall Sheeting Material Polycarbonate & Fibreglass Code ATW10700 UCT Descrip…" at bounding box center [573, 519] width 427 height 130
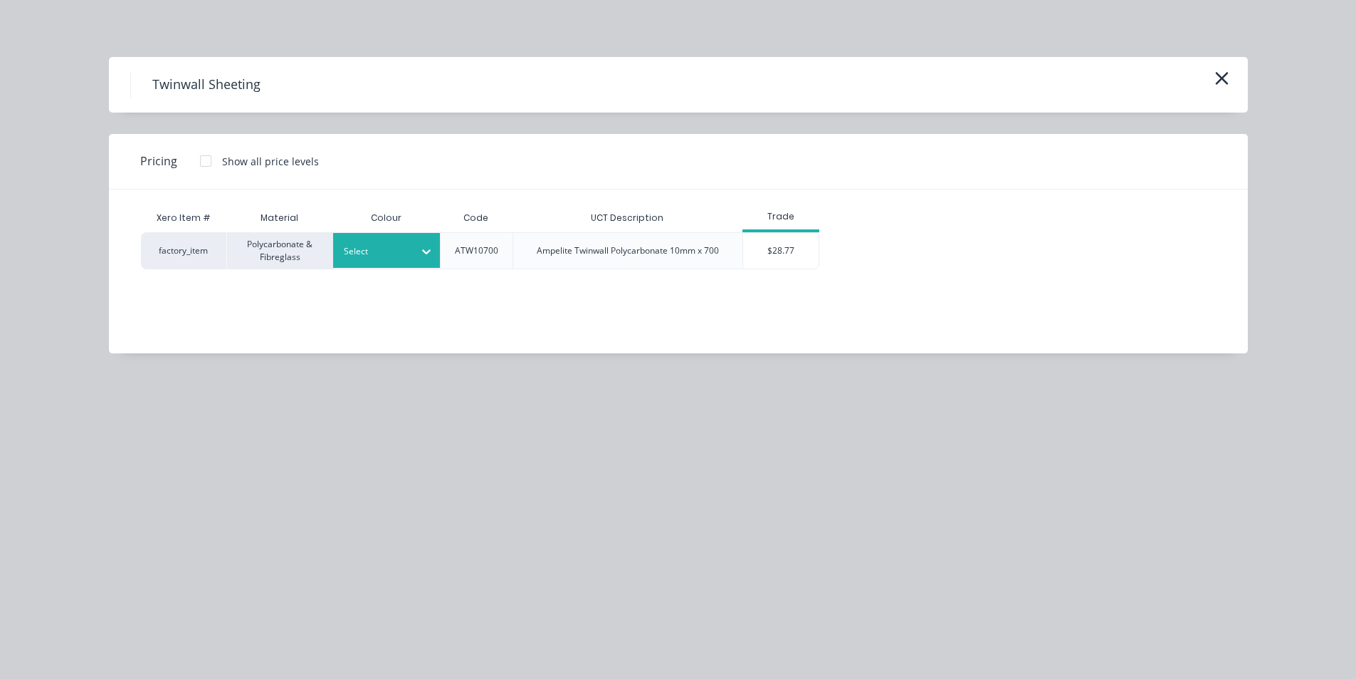
click at [393, 242] on div "Select" at bounding box center [374, 251] width 80 height 19
type input "opal"
click at [362, 279] on div "Opal" at bounding box center [422, 289] width 178 height 26
click at [773, 255] on div "$28.77" at bounding box center [781, 251] width 76 height 36
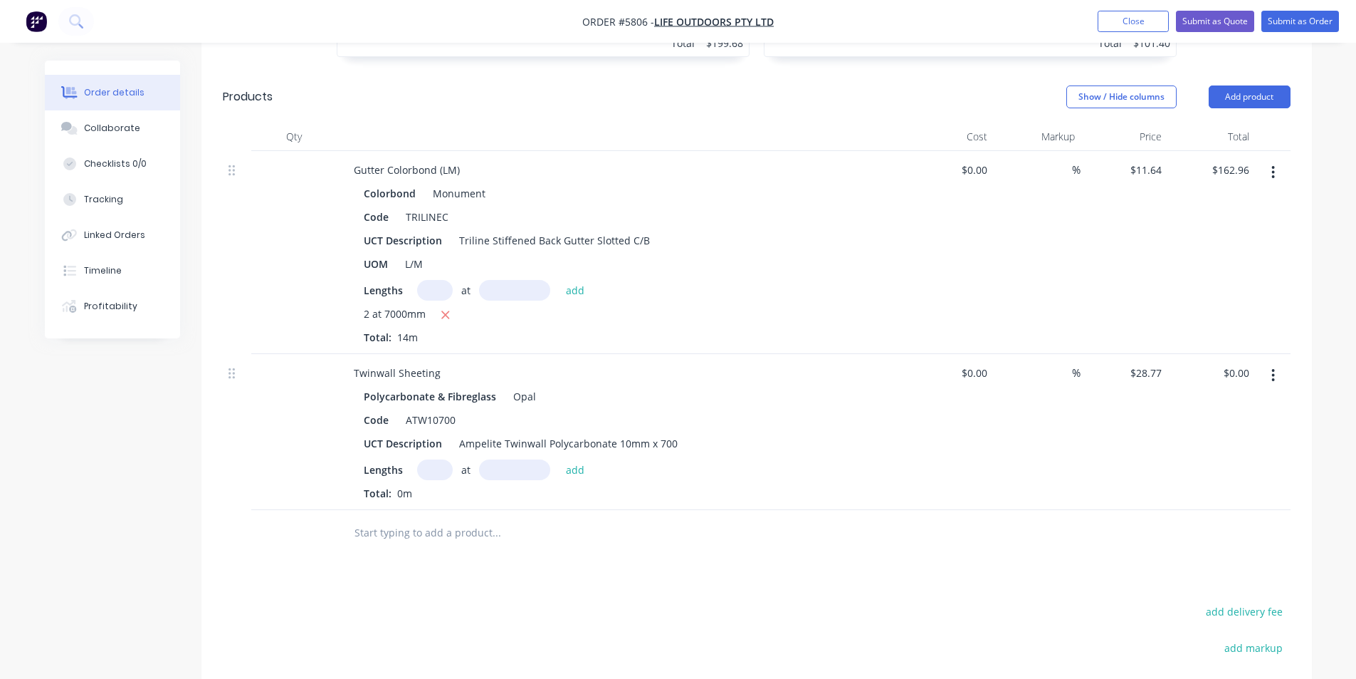
click at [439, 459] on input "text" at bounding box center [435, 469] width 36 height 21
type input "5"
type input "4000mm"
click at [572, 459] on button "add" at bounding box center [575, 468] width 33 height 19
type input "$575.40"
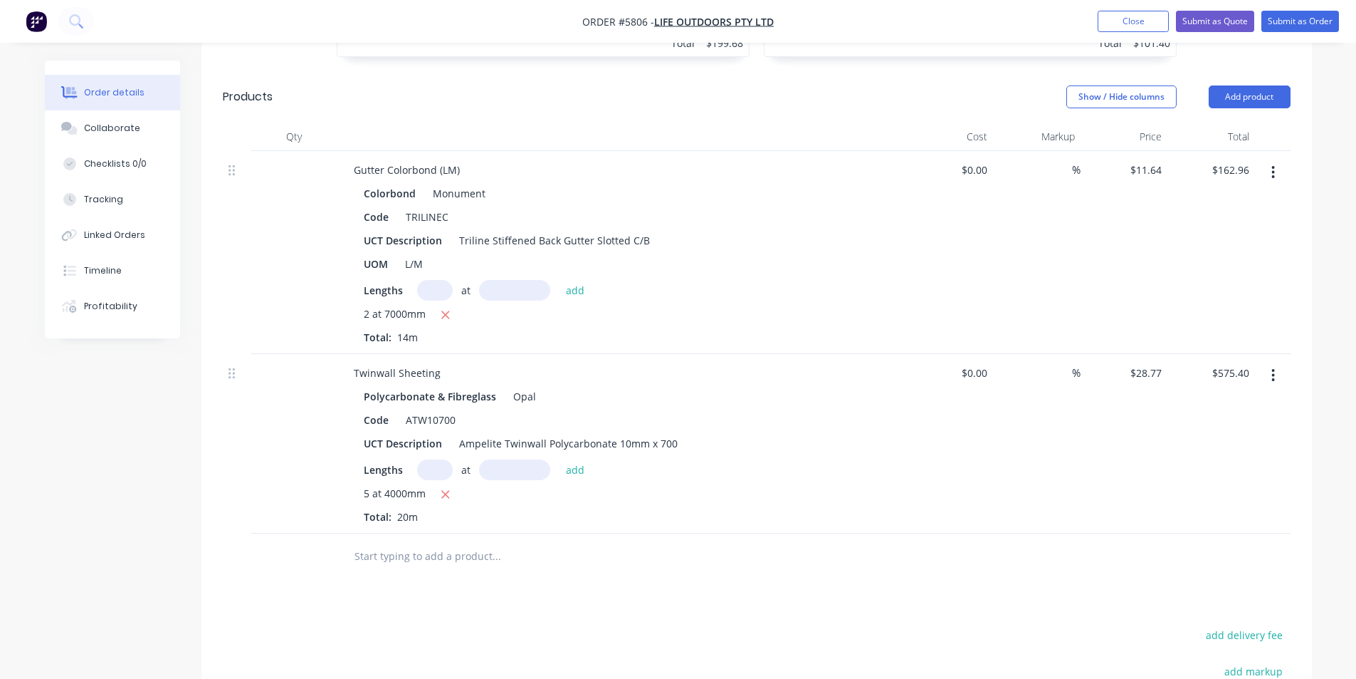
click at [421, 542] on input "text" at bounding box center [496, 556] width 285 height 28
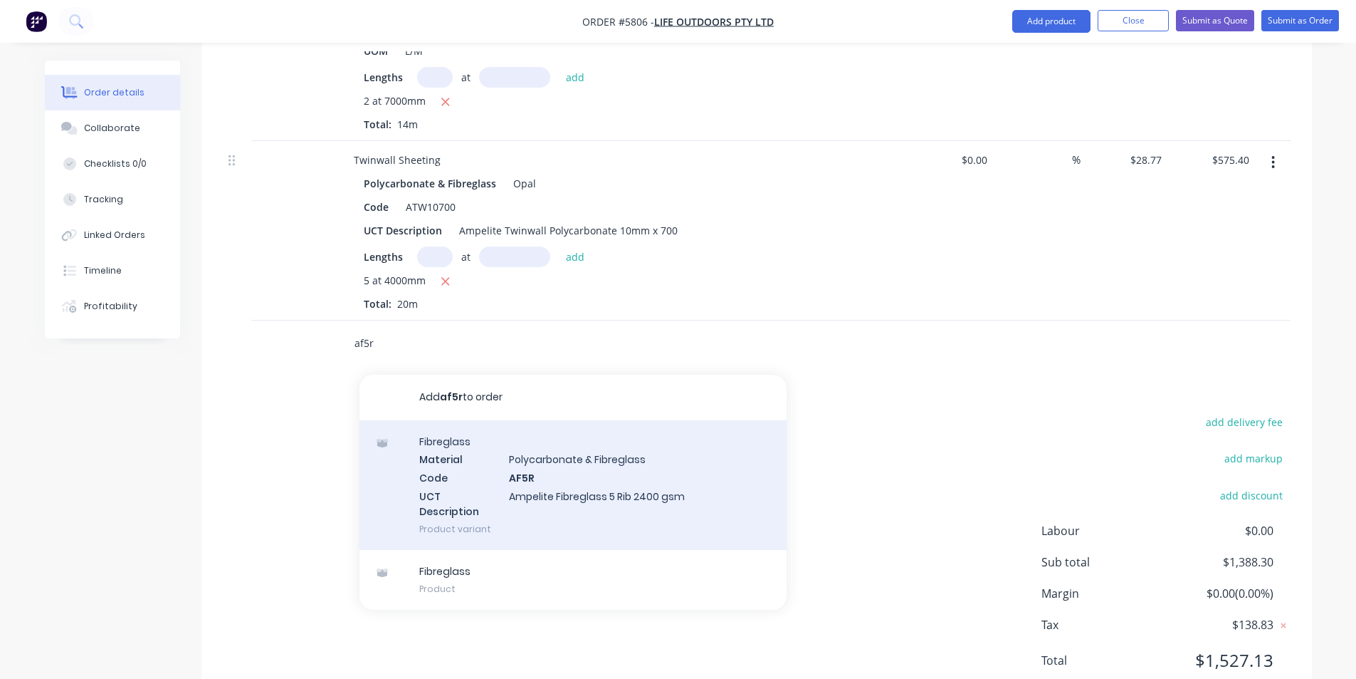
scroll to position [1150, 0]
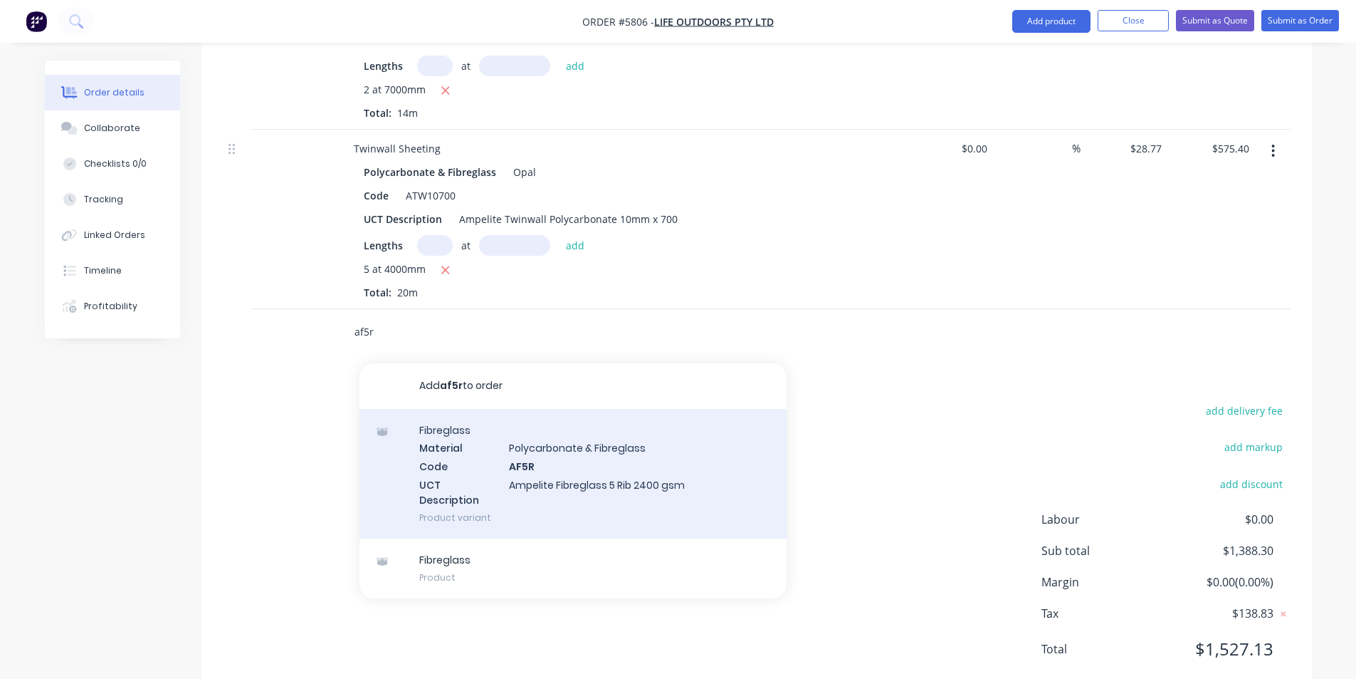
type input "af5r"
click at [509, 469] on div "Fibreglass Material Polycarbonate & Fibreglass Code AF5R UCT Description Ampeli…" at bounding box center [573, 474] width 427 height 130
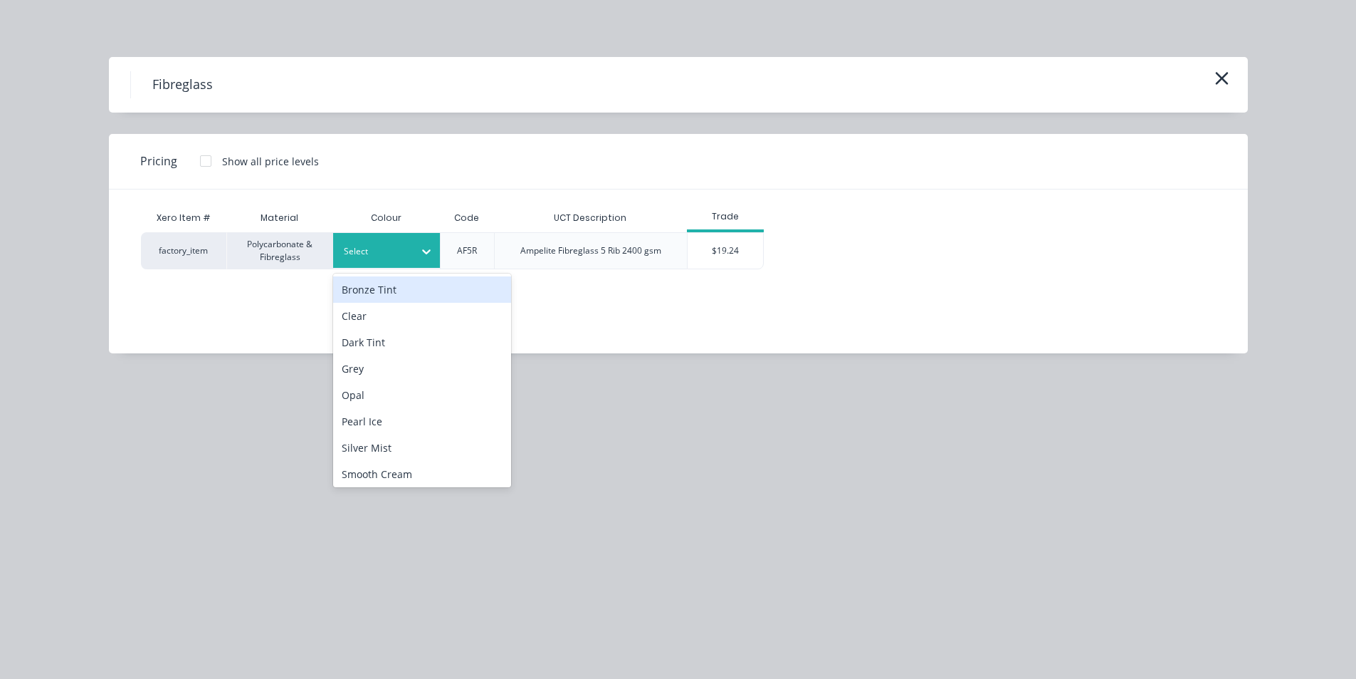
click at [383, 248] on div at bounding box center [376, 252] width 64 height 16
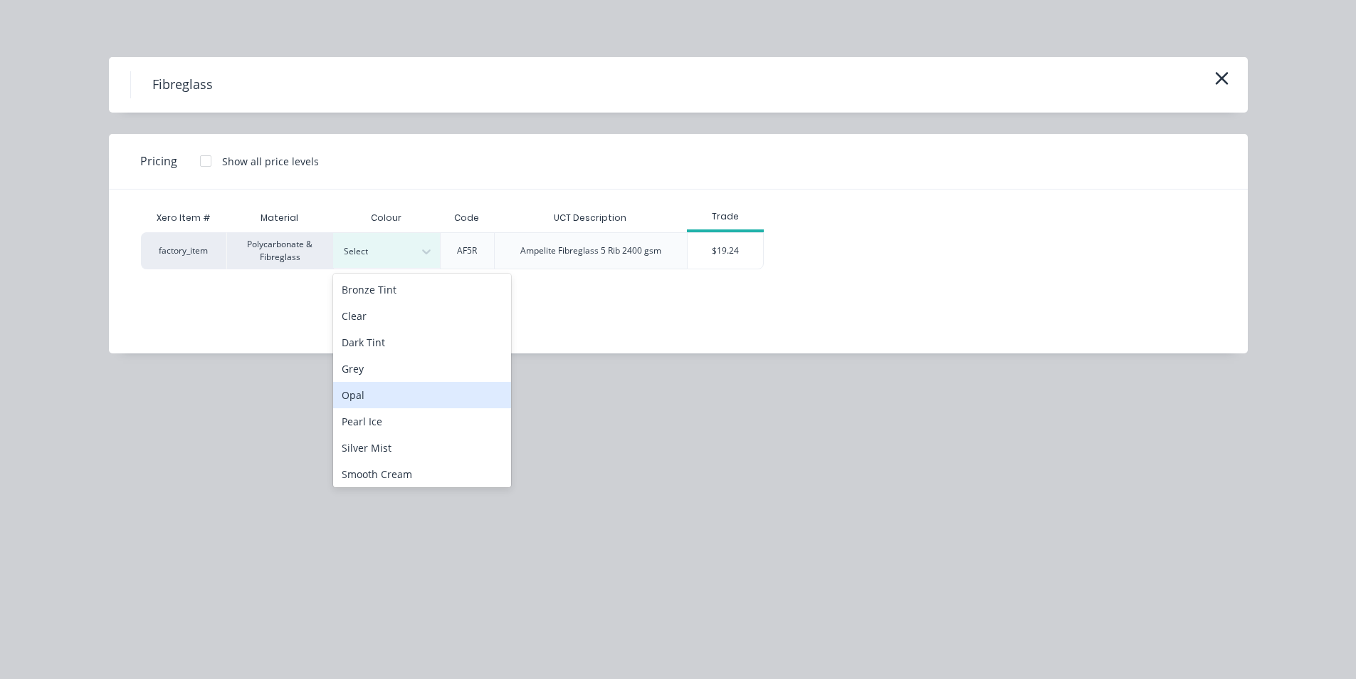
click at [376, 384] on div "Opal" at bounding box center [422, 395] width 178 height 26
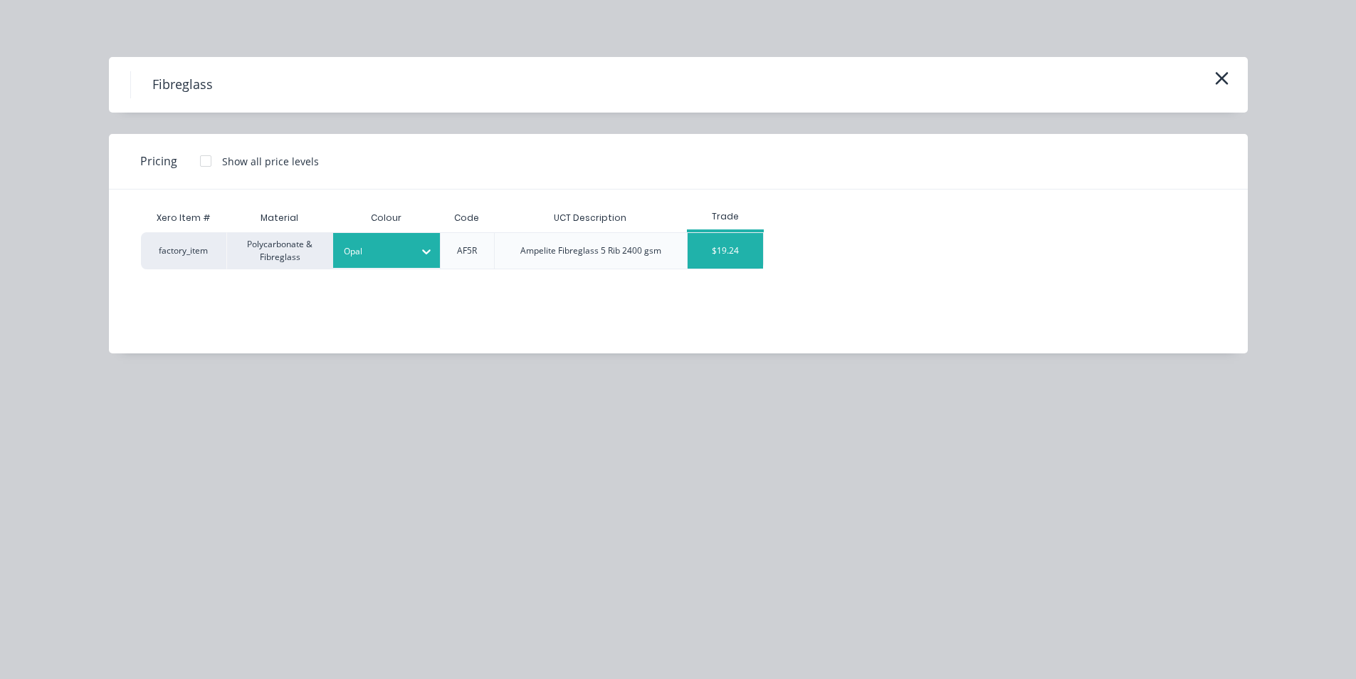
click at [726, 241] on div "$19.24" at bounding box center [726, 251] width 76 height 36
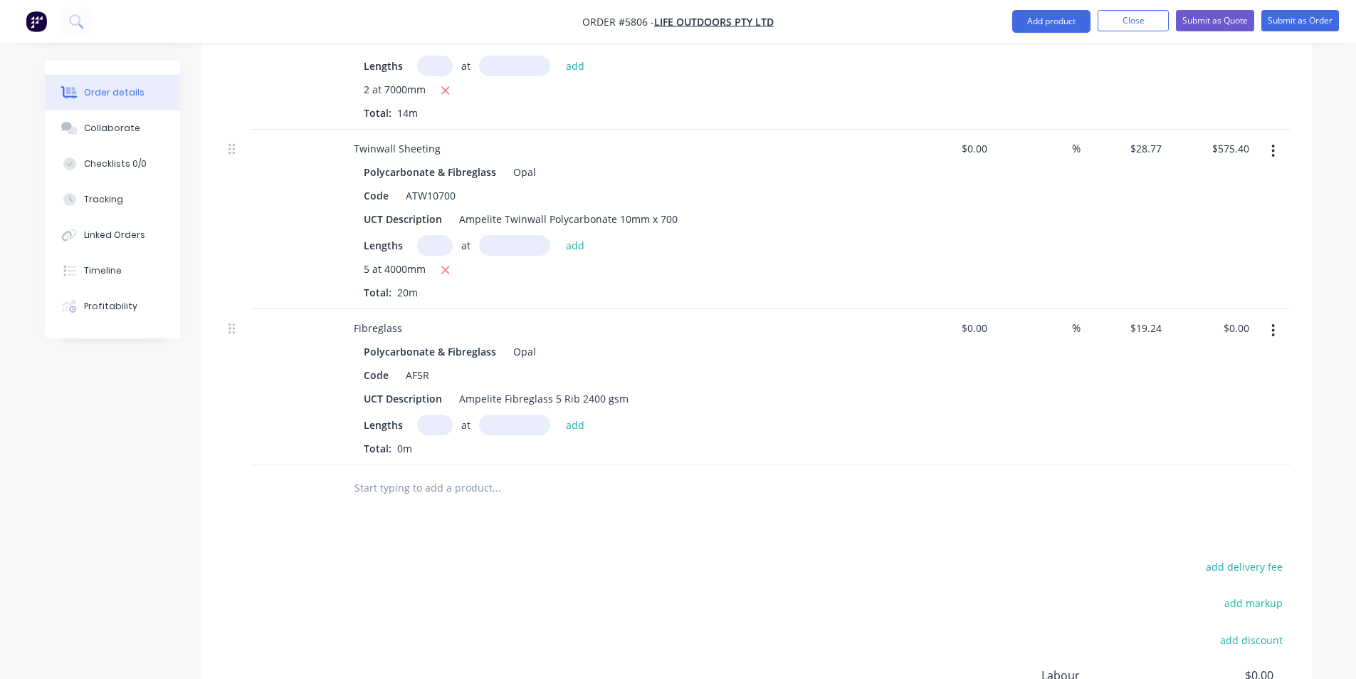
click at [439, 414] on input "text" at bounding box center [435, 424] width 36 height 21
type input "5"
type input "4000mm"
click at [577, 414] on button "add" at bounding box center [575, 423] width 33 height 19
type input "$384.80"
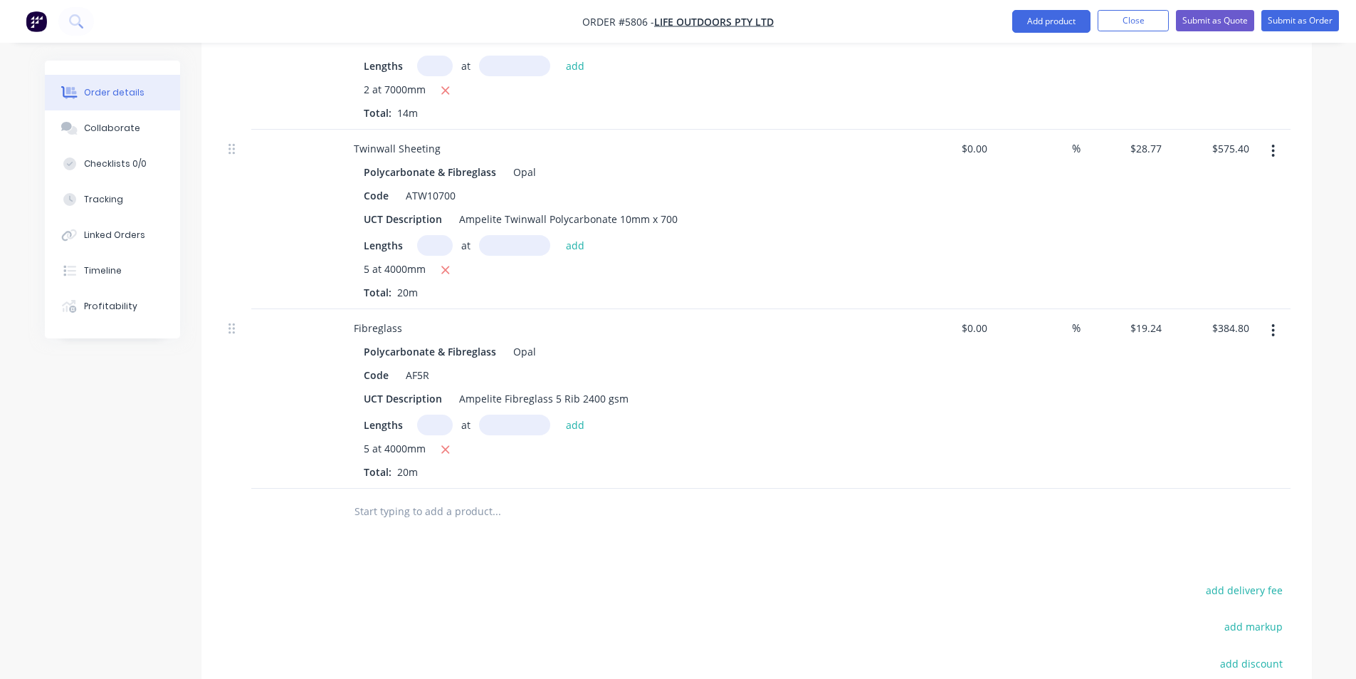
click at [501, 497] on input "text" at bounding box center [496, 511] width 285 height 28
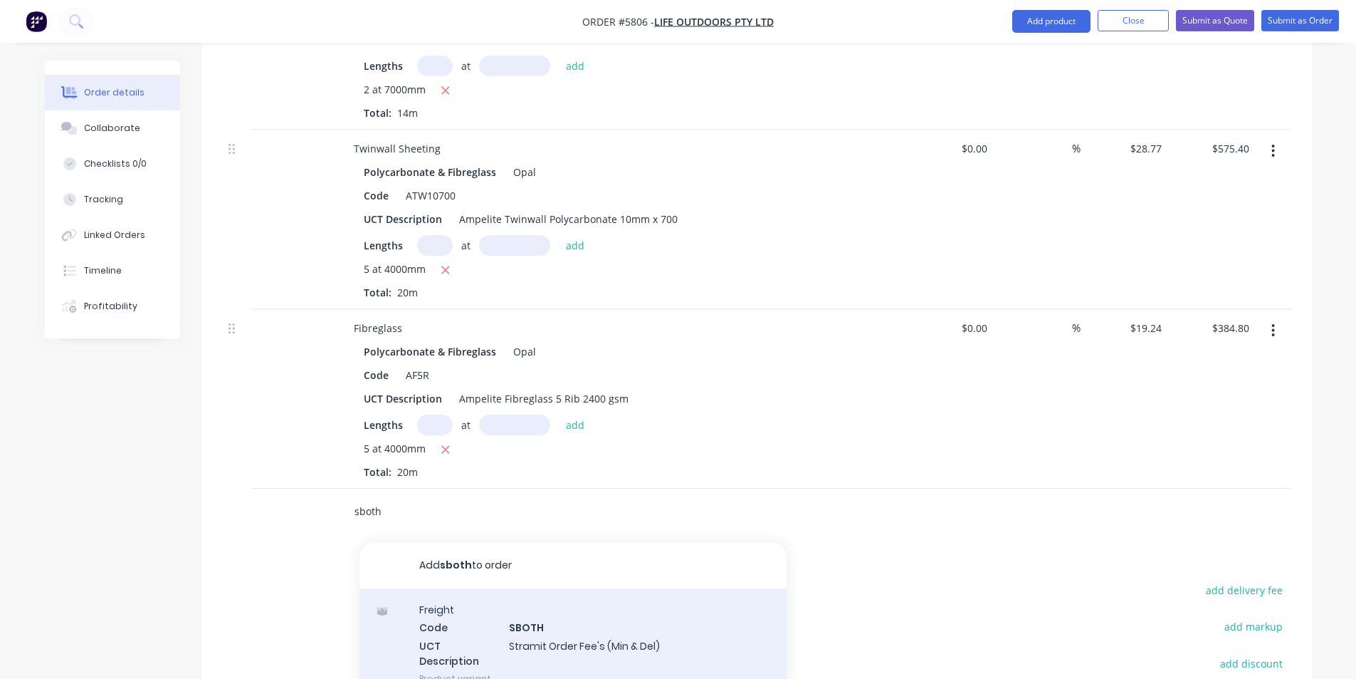
type input "sboth"
click at [580, 617] on div "Freight Code SBOTH UCT Description Stramit Order Fee's (Min & Del) Product vari…" at bounding box center [573, 643] width 427 height 111
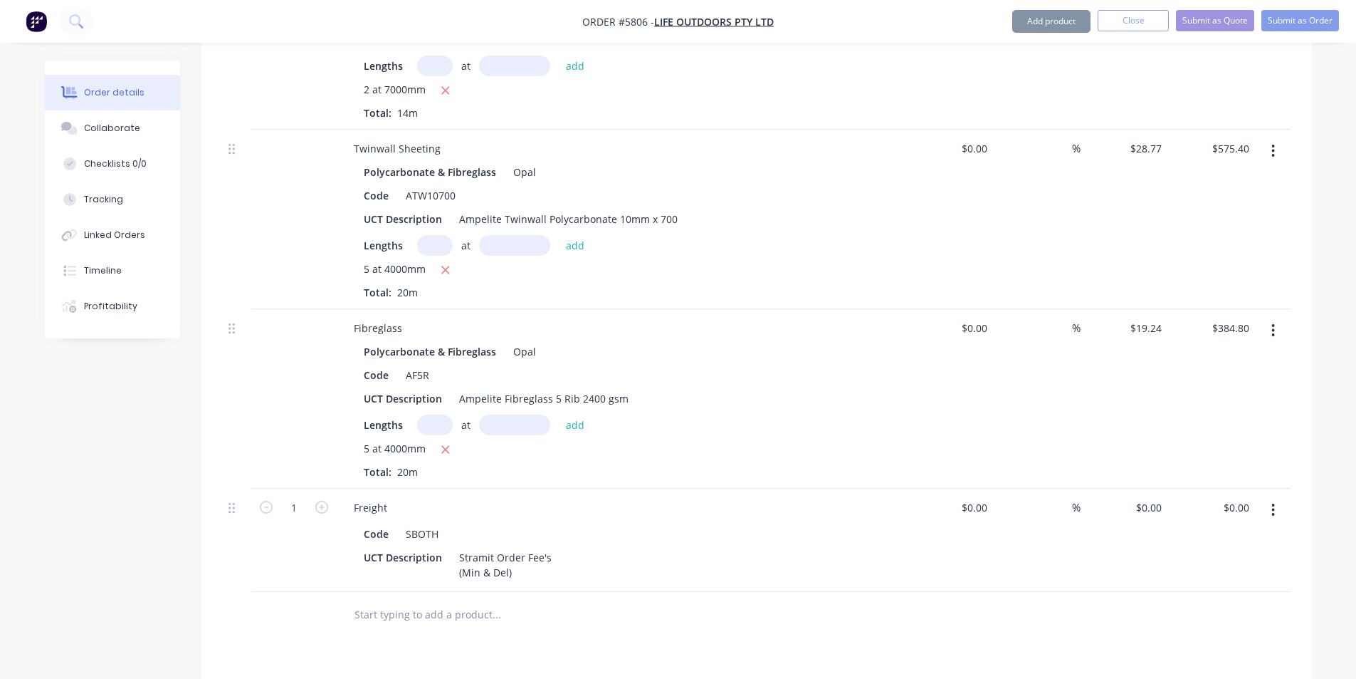
type input "$33.75"
click at [595, 599] on div "Drawings Add drawing 0.55 Colorbond Monument Girth 408 1 0 CF 10 50 118 200 30 …" at bounding box center [757, 134] width 1111 height 1691
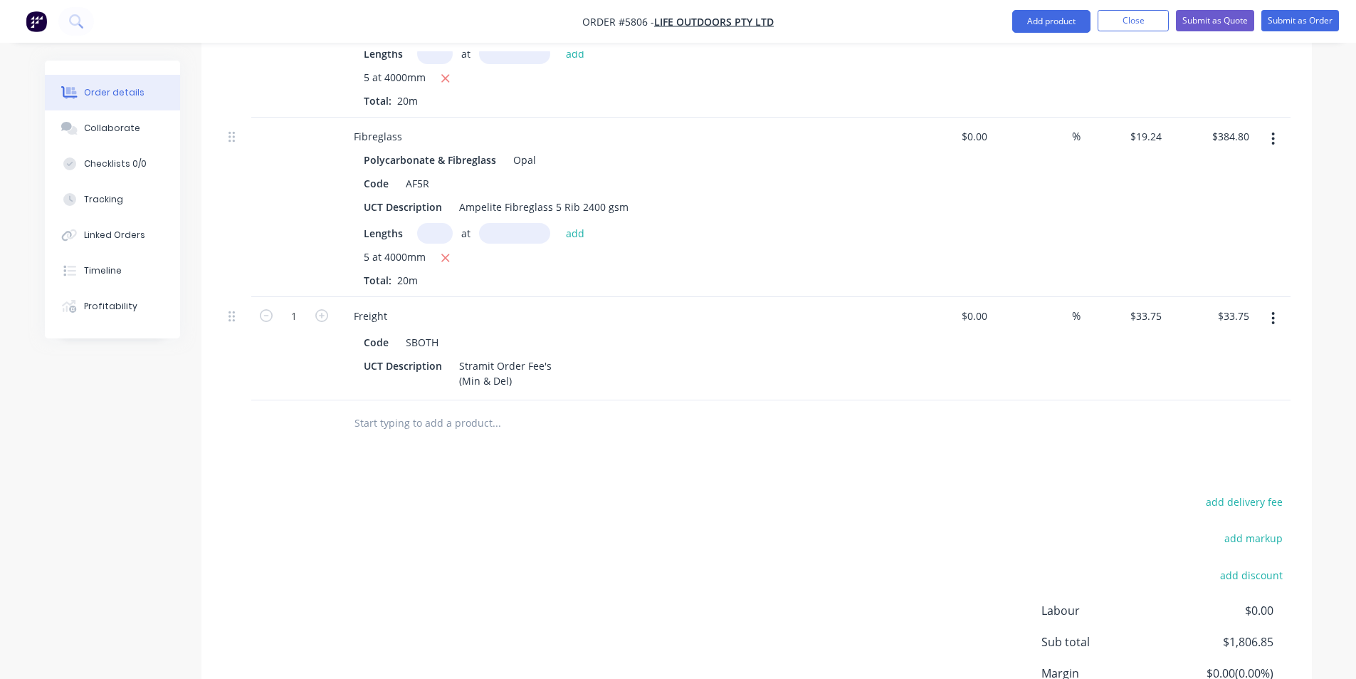
scroll to position [1364, 0]
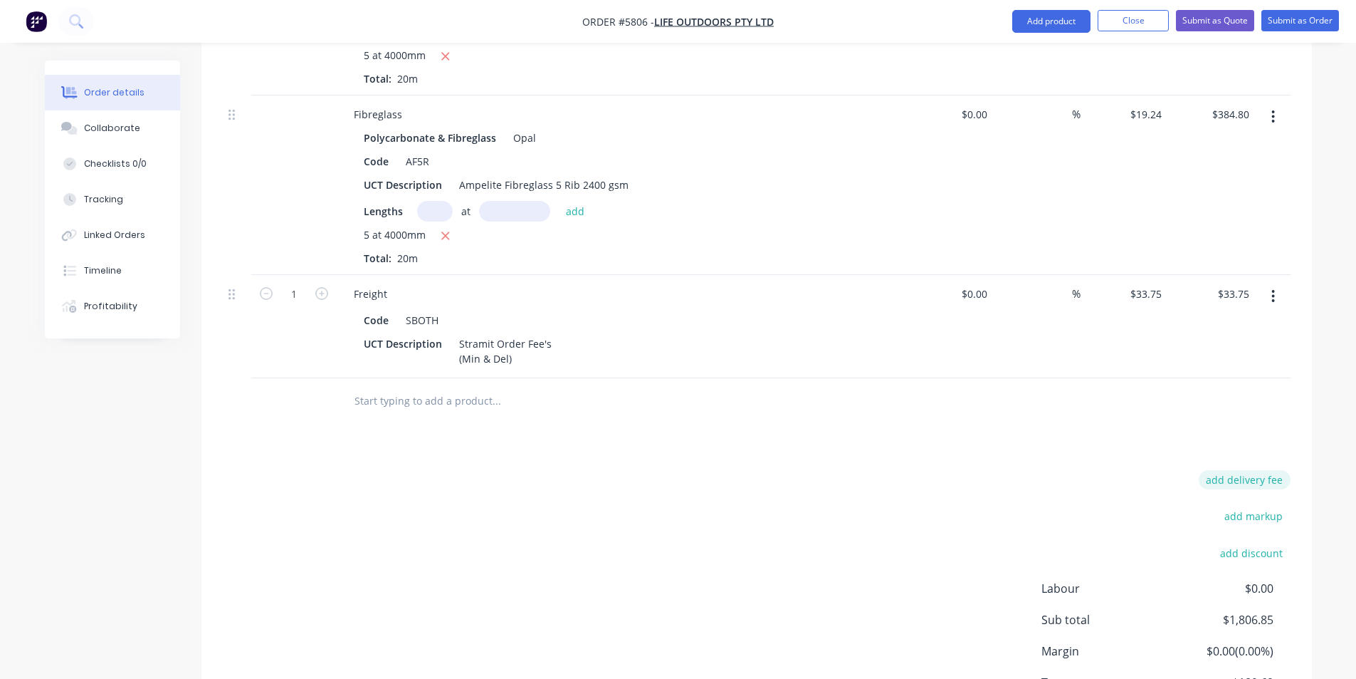
click at [1232, 470] on button "add delivery fee" at bounding box center [1245, 479] width 92 height 19
type input "100"
click input "submit" at bounding box center [0, 0] width 0 height 0
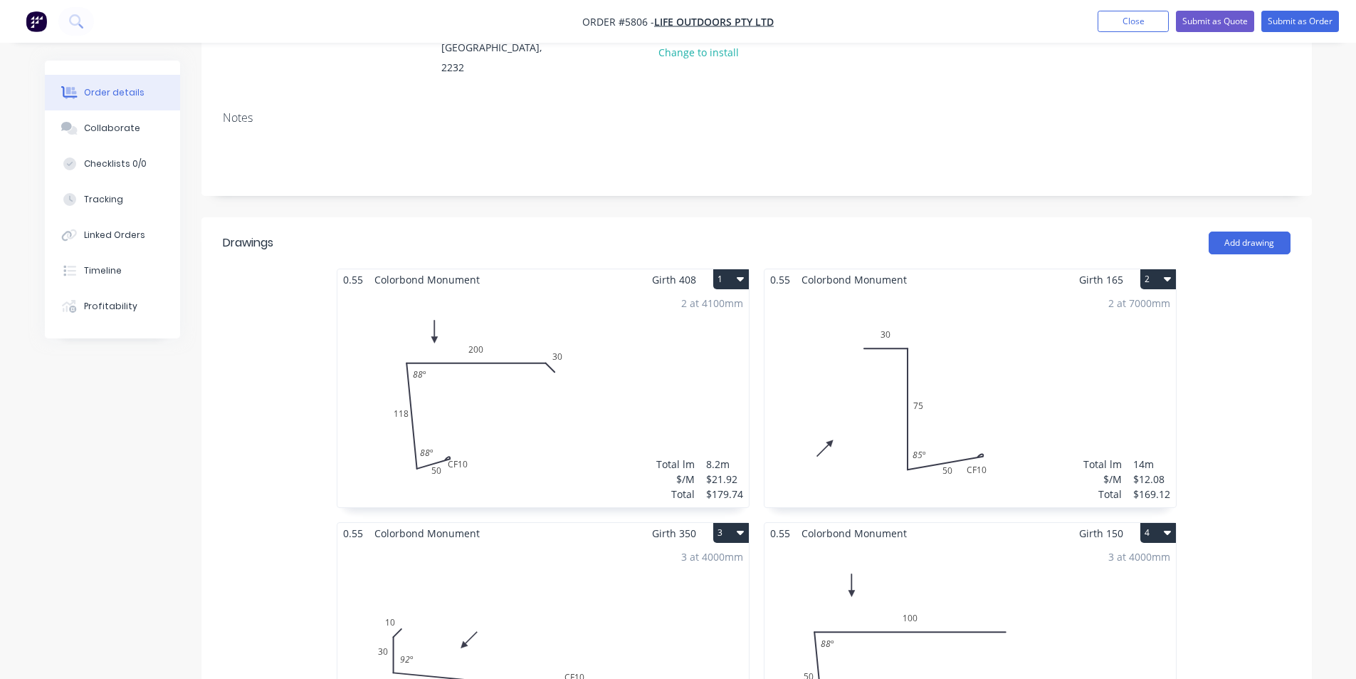
scroll to position [0, 0]
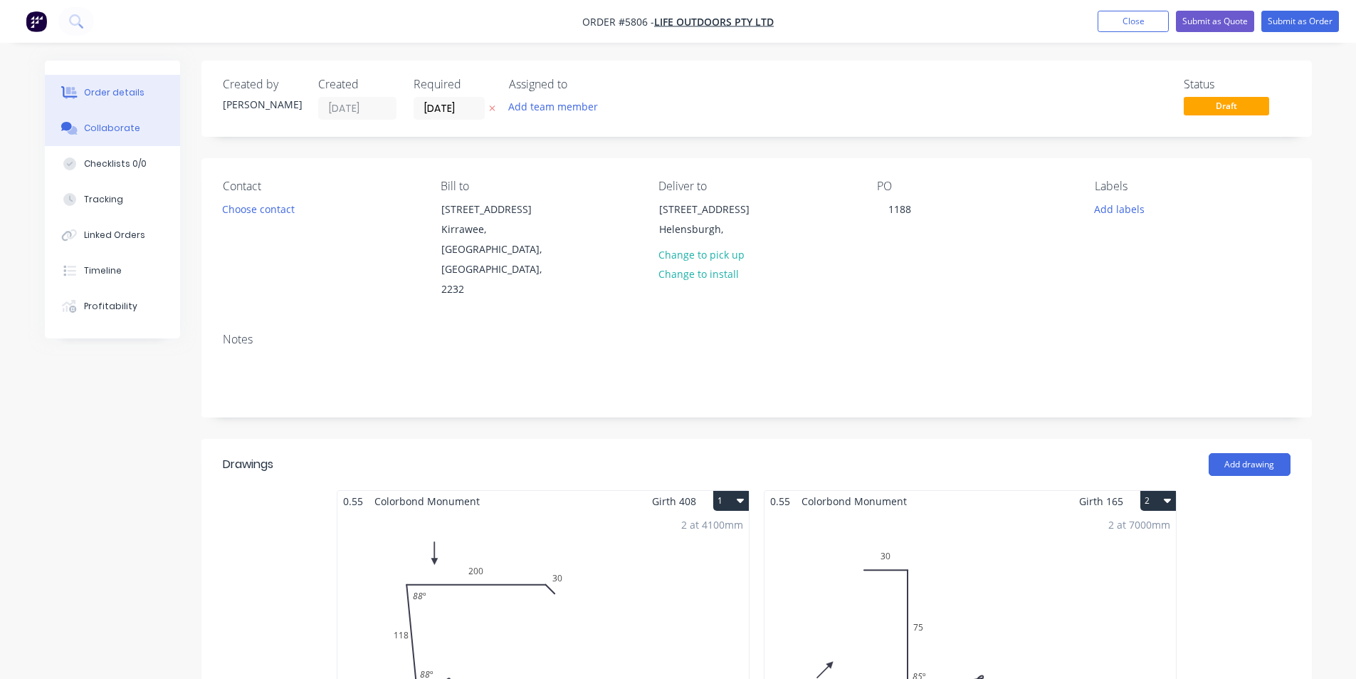
click at [146, 129] on button "Collaborate" at bounding box center [112, 128] width 135 height 36
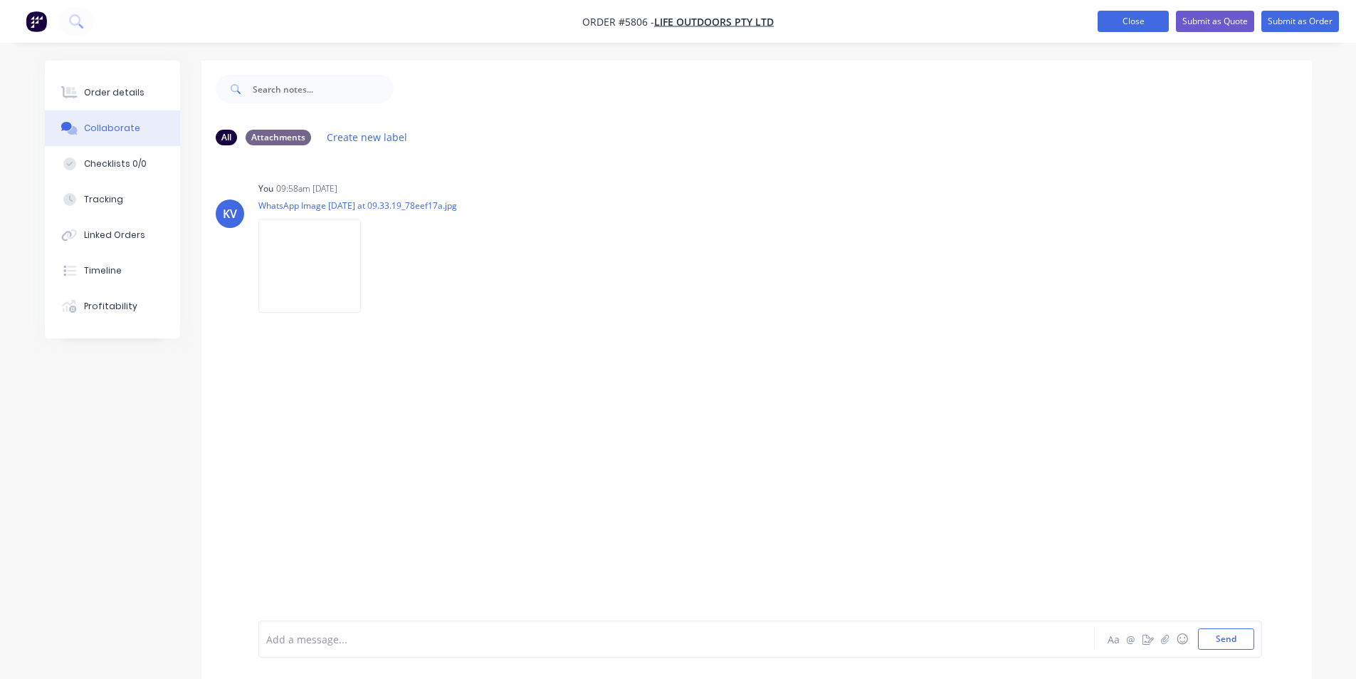
click at [1132, 23] on button "Close" at bounding box center [1133, 21] width 71 height 21
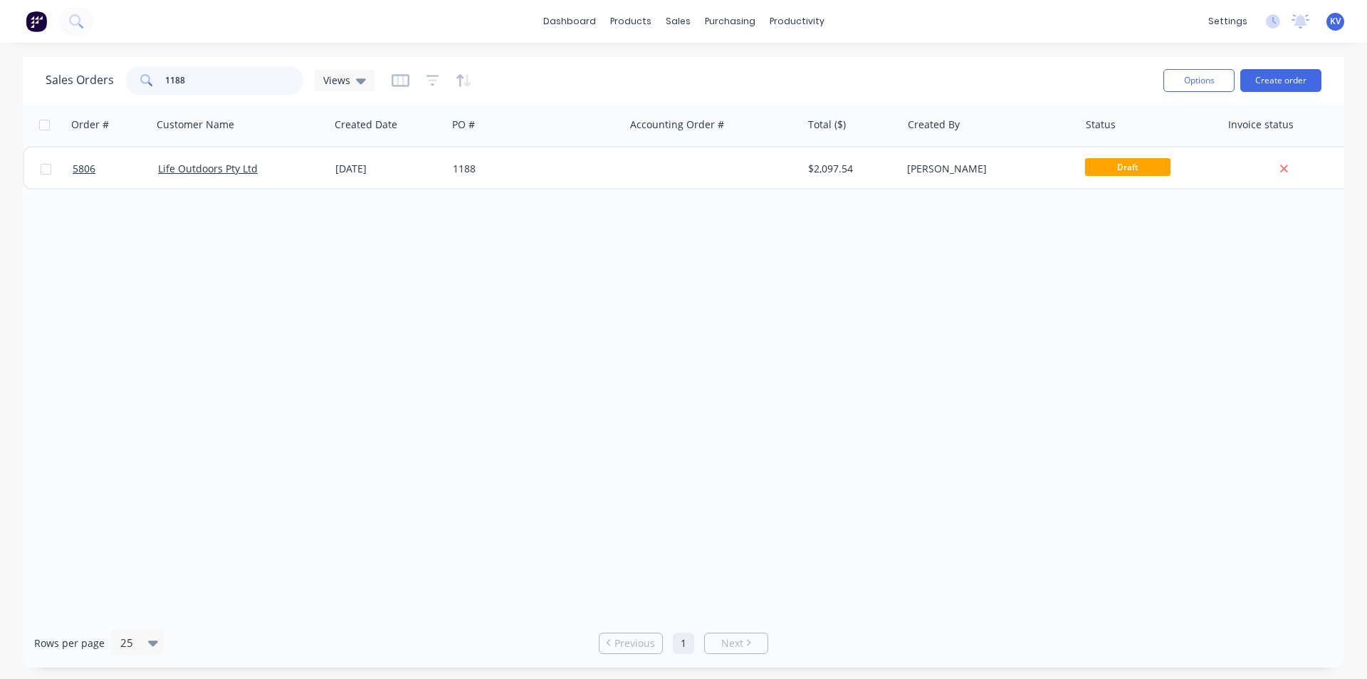
drag, startPoint x: 206, startPoint y: 78, endPoint x: 80, endPoint y: 80, distance: 126.7
click at [80, 80] on div "Sales Orders 1188 Views" at bounding box center [210, 80] width 329 height 28
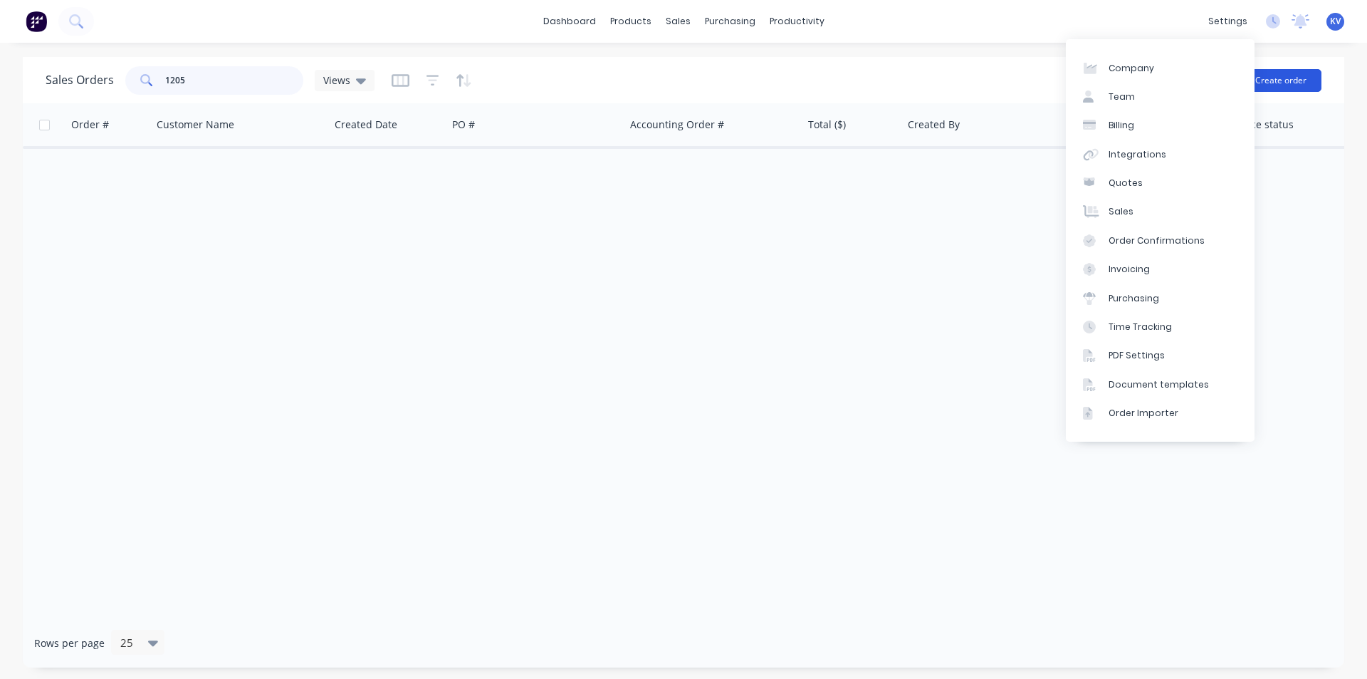
type input "1205"
click at [1284, 85] on button "Create order" at bounding box center [1280, 80] width 81 height 23
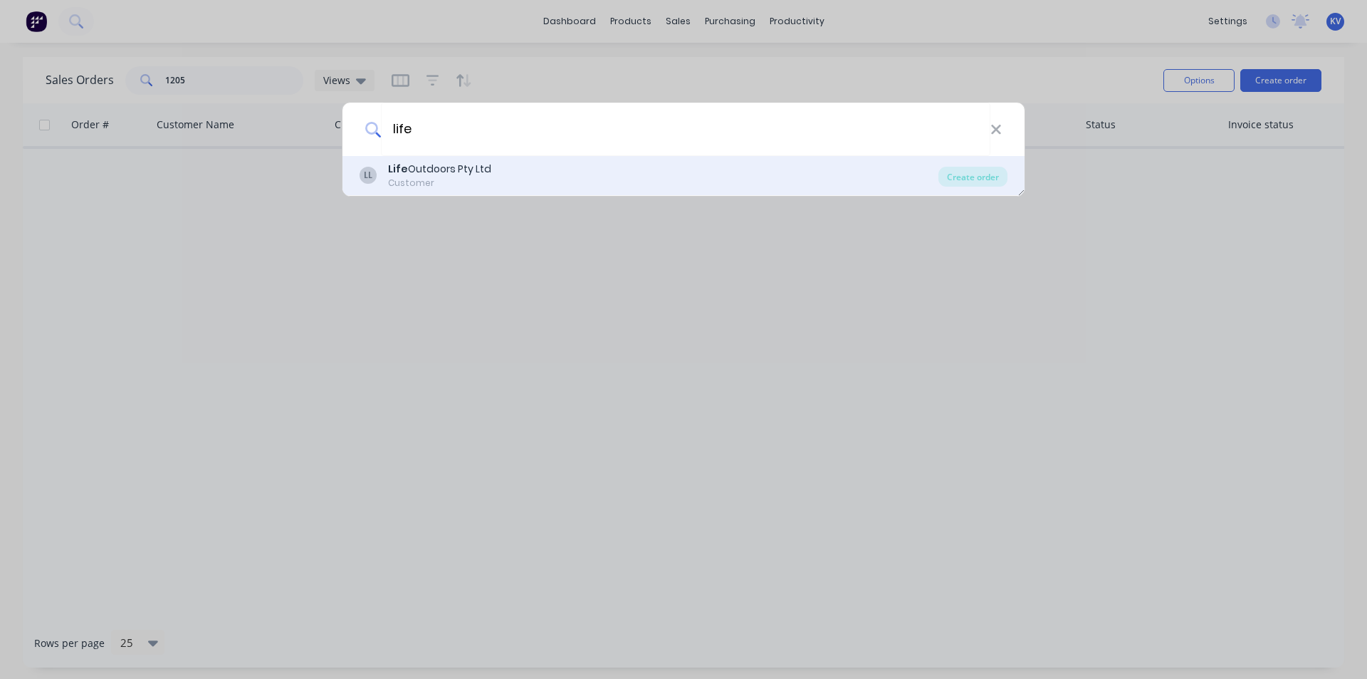
type input "life"
click at [539, 179] on div "LL Life Outdoors Pty Ltd Customer" at bounding box center [649, 176] width 579 height 28
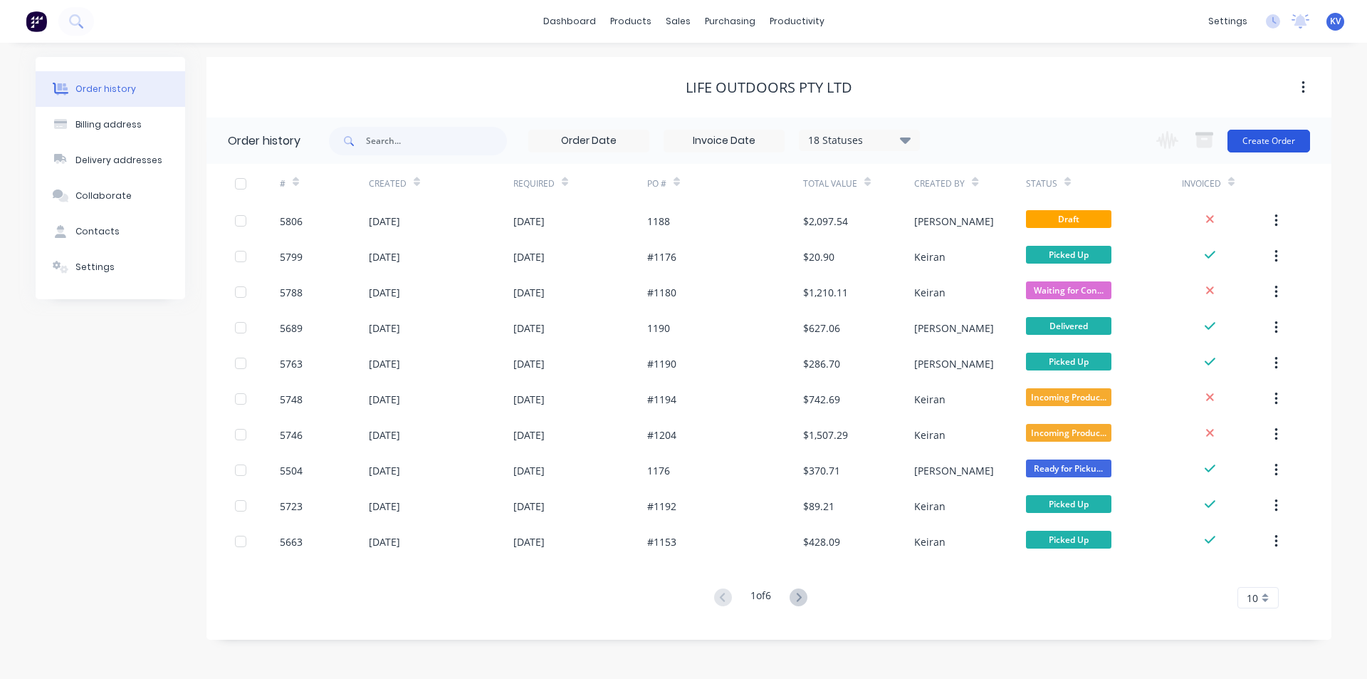
click at [1250, 141] on button "Create Order" at bounding box center [1269, 141] width 83 height 23
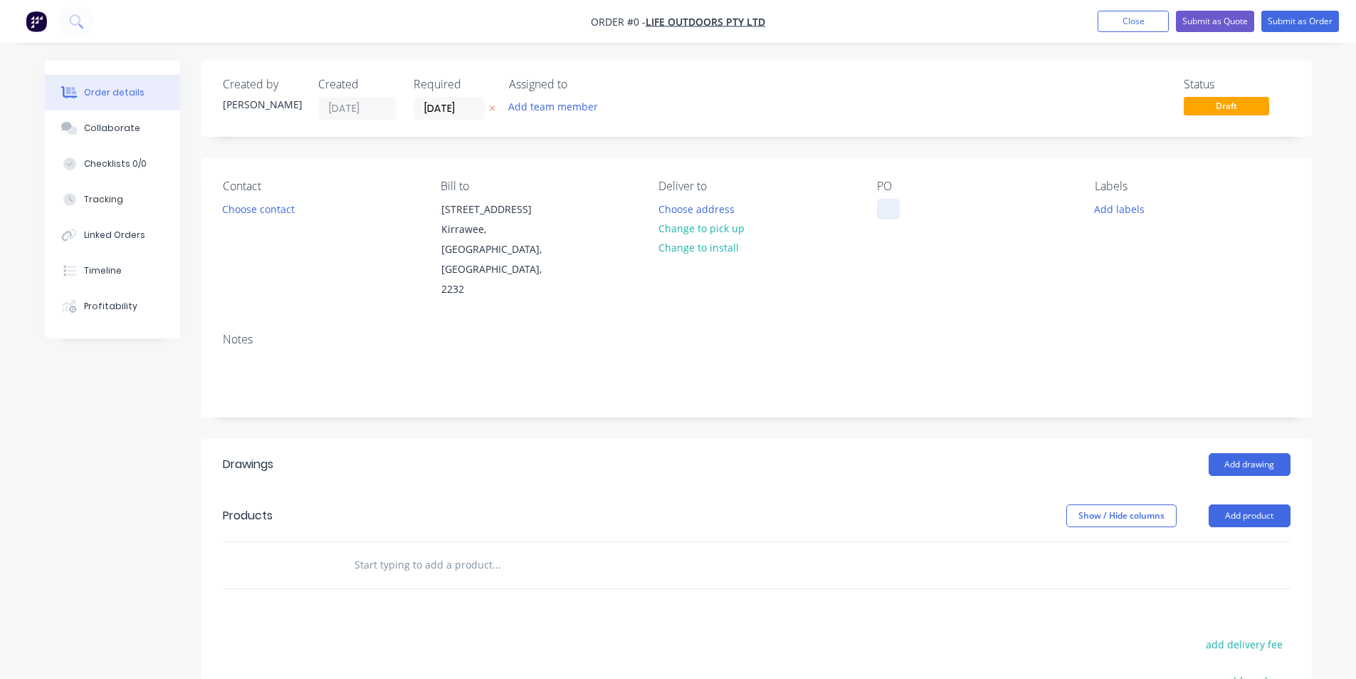
click at [878, 208] on div at bounding box center [888, 209] width 23 height 21
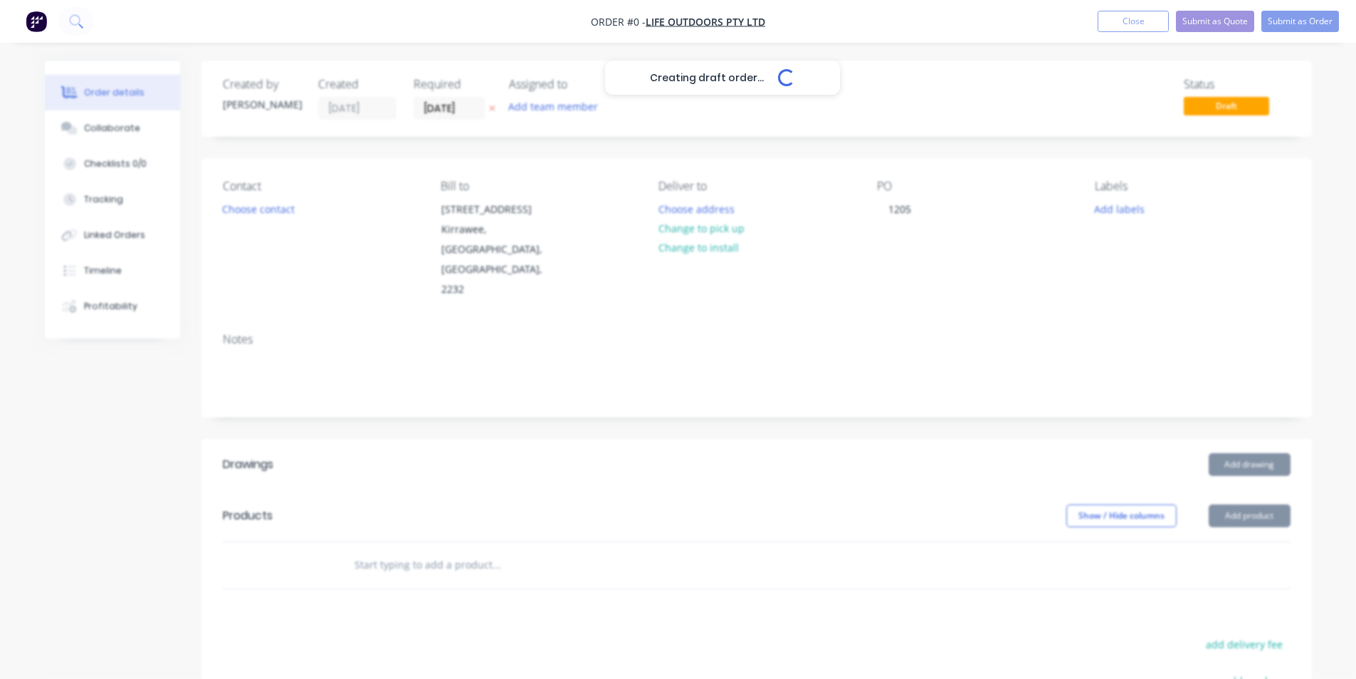
click at [917, 268] on div "Creating draft order... Loading... Order details Collaborate Checklists 0/0 Tra…" at bounding box center [679, 506] width 1296 height 891
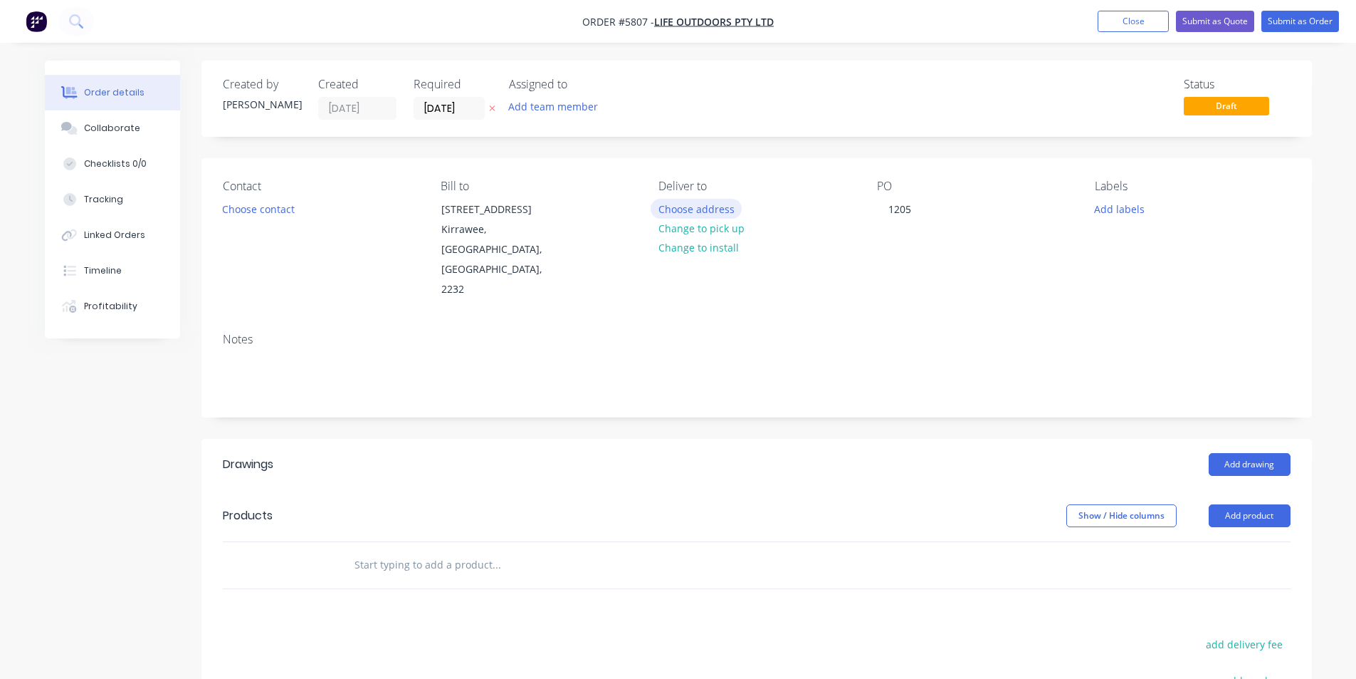
click at [688, 209] on button "Choose address" at bounding box center [696, 208] width 91 height 19
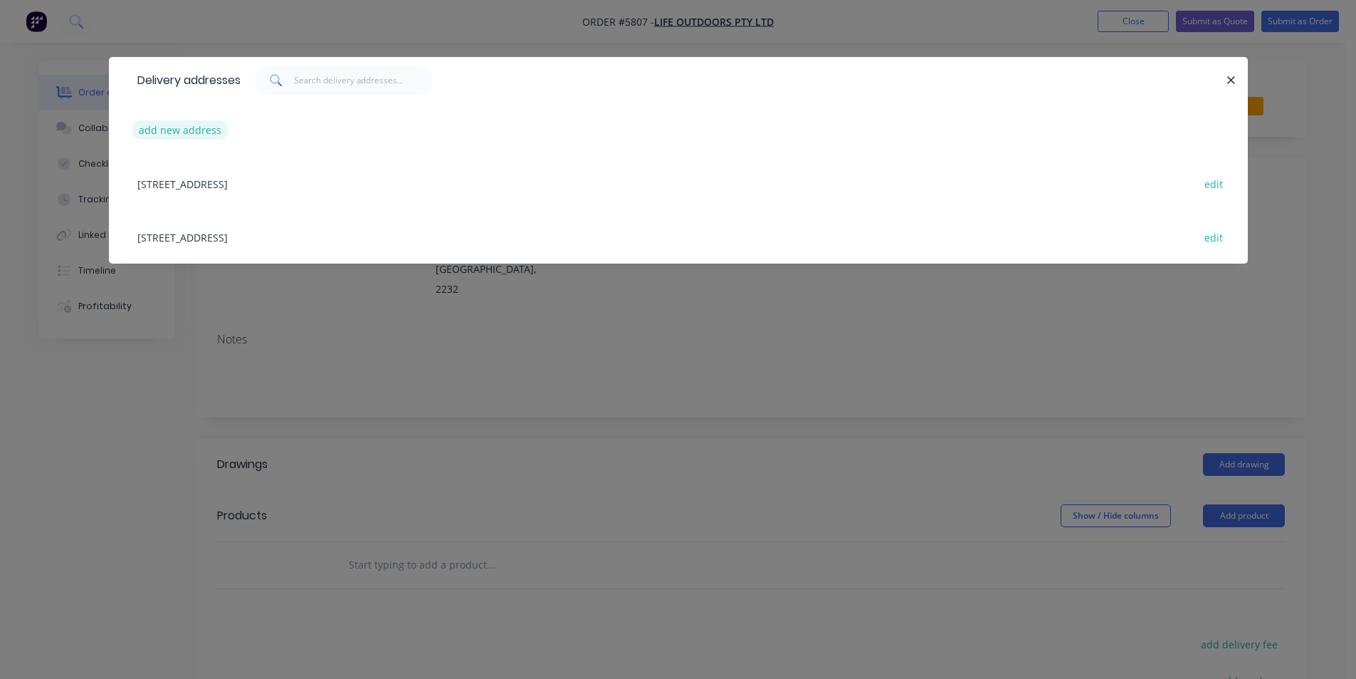
click at [147, 127] on button "add new address" at bounding box center [181, 129] width 98 height 19
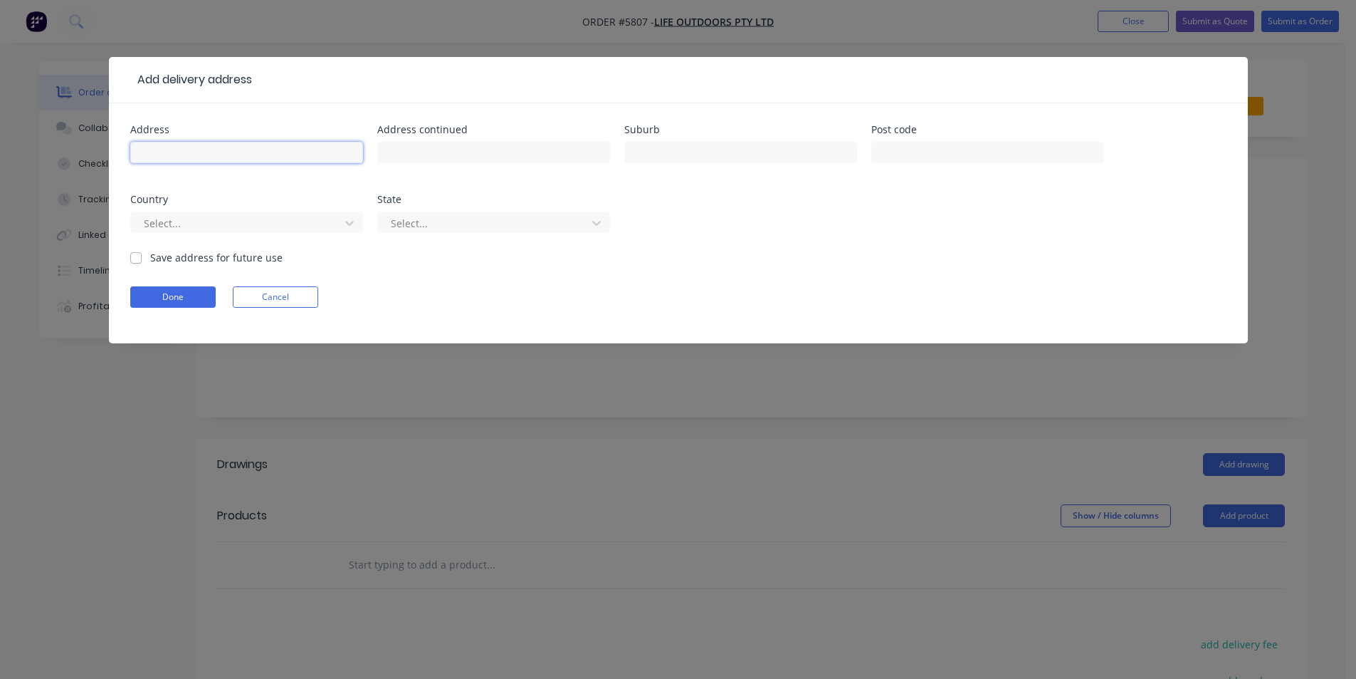
click at [163, 152] on input "text" at bounding box center [246, 152] width 233 height 21
type input "11 David Rd"
click at [750, 167] on div "Bar" at bounding box center [740, 159] width 233 height 42
click at [746, 154] on input "Bar" at bounding box center [740, 152] width 233 height 21
type input "Barden Ridge"
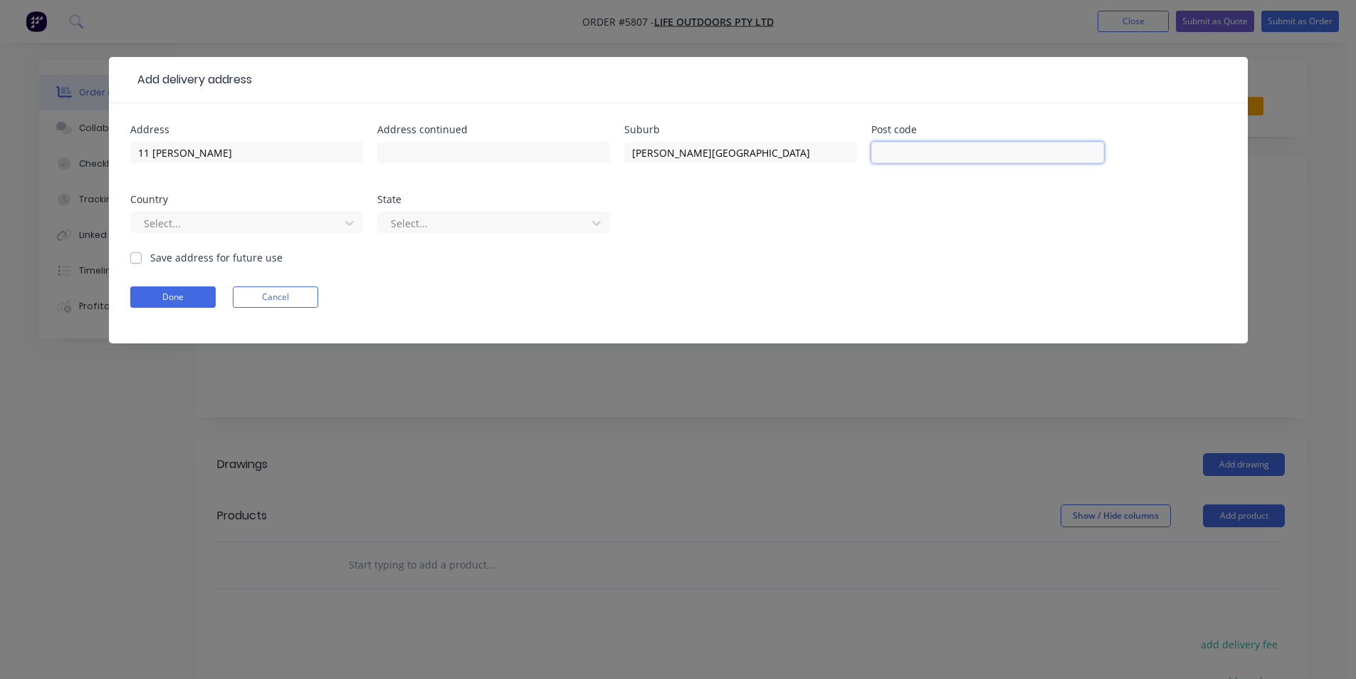
type input "2234"
type input "Australia"
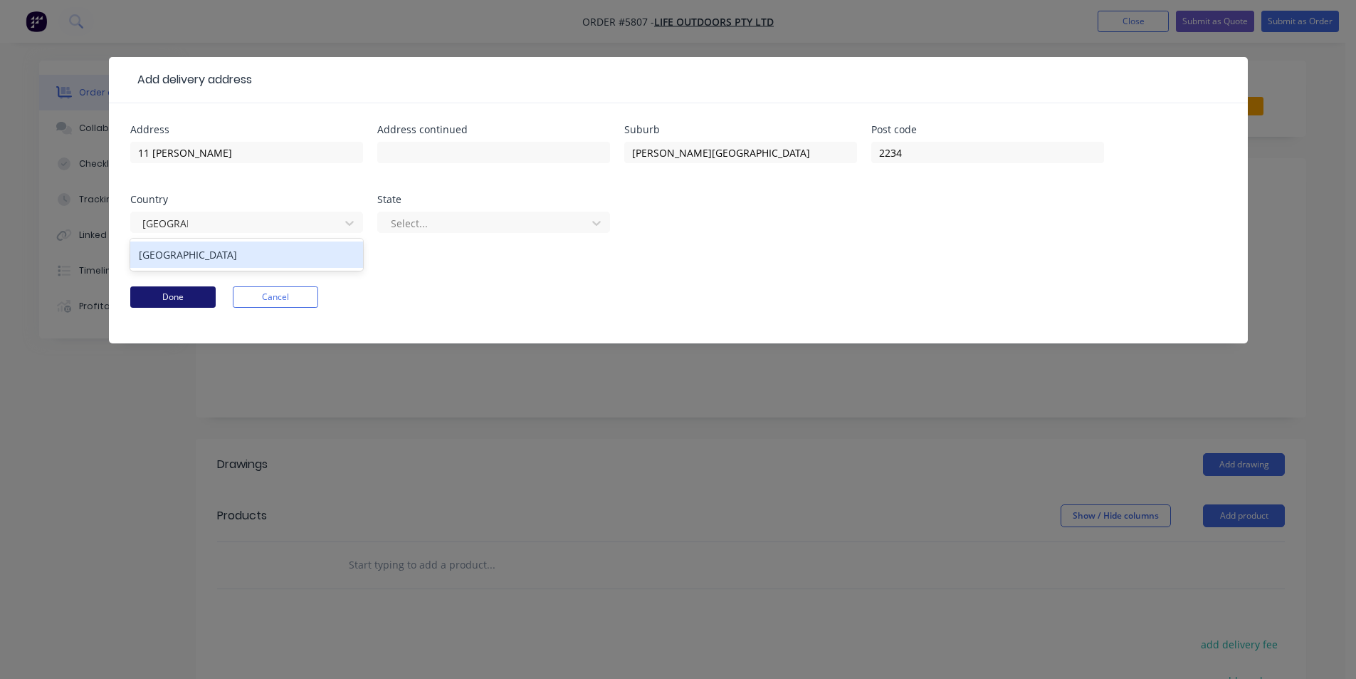
click at [186, 302] on button "Done" at bounding box center [172, 296] width 85 height 21
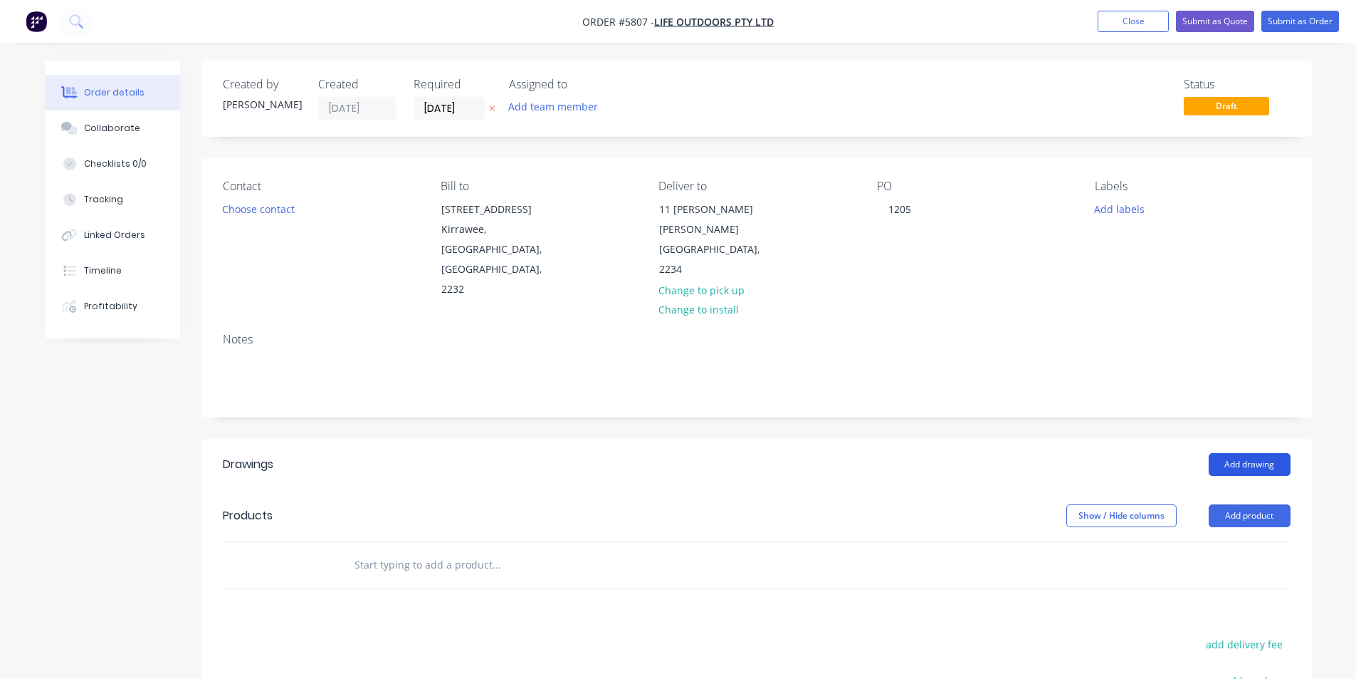
click at [1234, 453] on button "Add drawing" at bounding box center [1250, 464] width 82 height 23
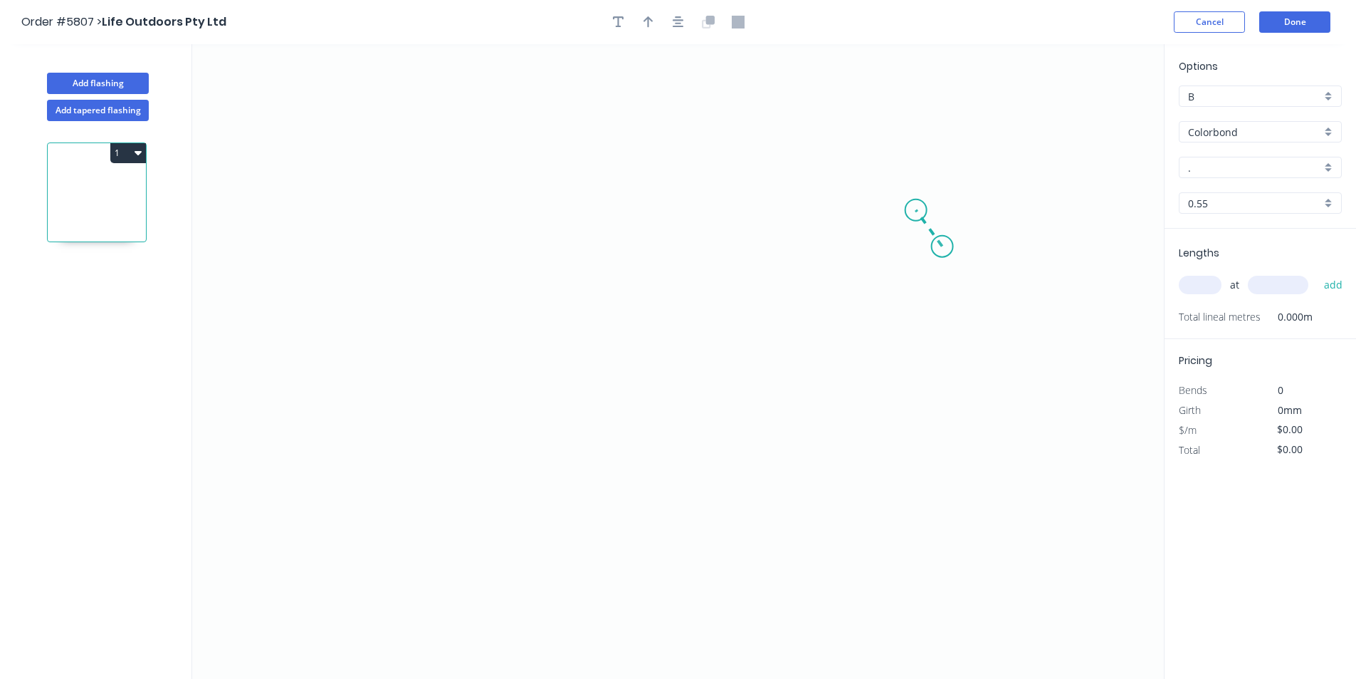
drag, startPoint x: 943, startPoint y: 246, endPoint x: 916, endPoint y: 210, distance: 44.9
click at [916, 210] on icon "0" at bounding box center [678, 361] width 972 height 634
click at [533, 209] on icon "0 ?" at bounding box center [678, 361] width 972 height 634
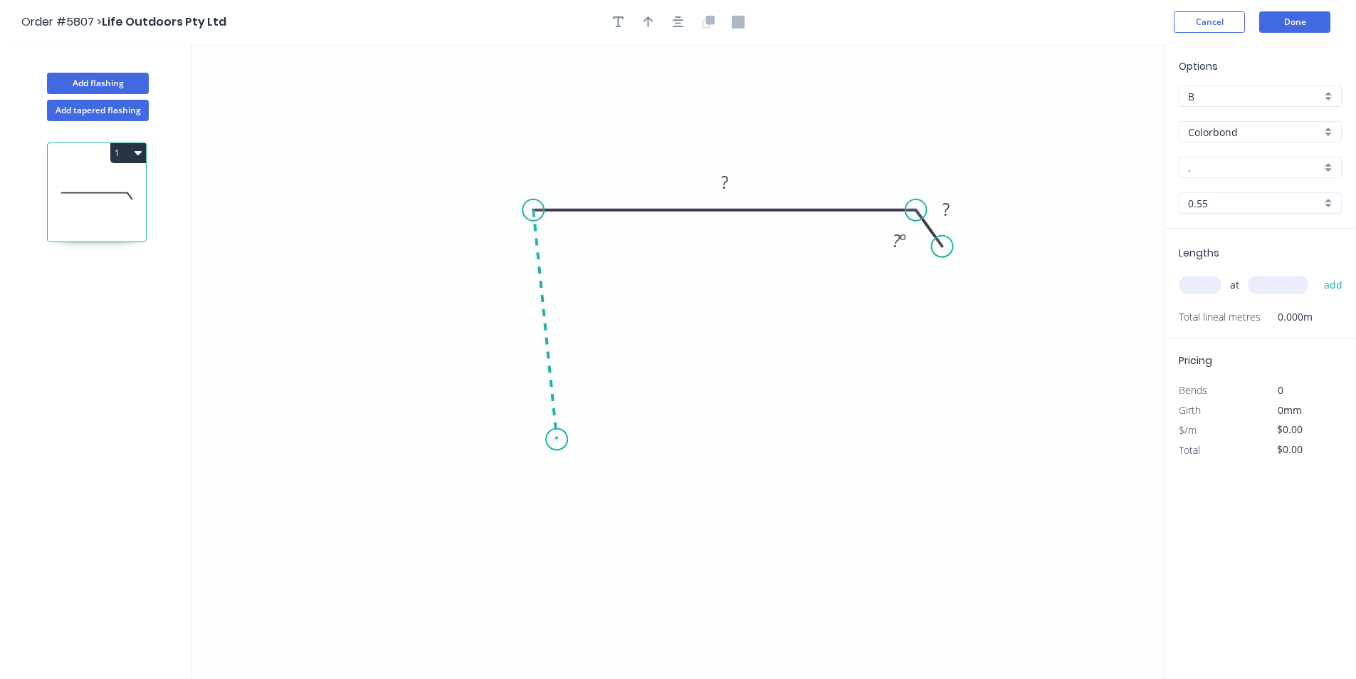
click at [557, 439] on icon "0 ? ? ? º" at bounding box center [678, 361] width 972 height 634
click at [648, 418] on icon "0 ? ? ? ? º ? º" at bounding box center [678, 361] width 972 height 634
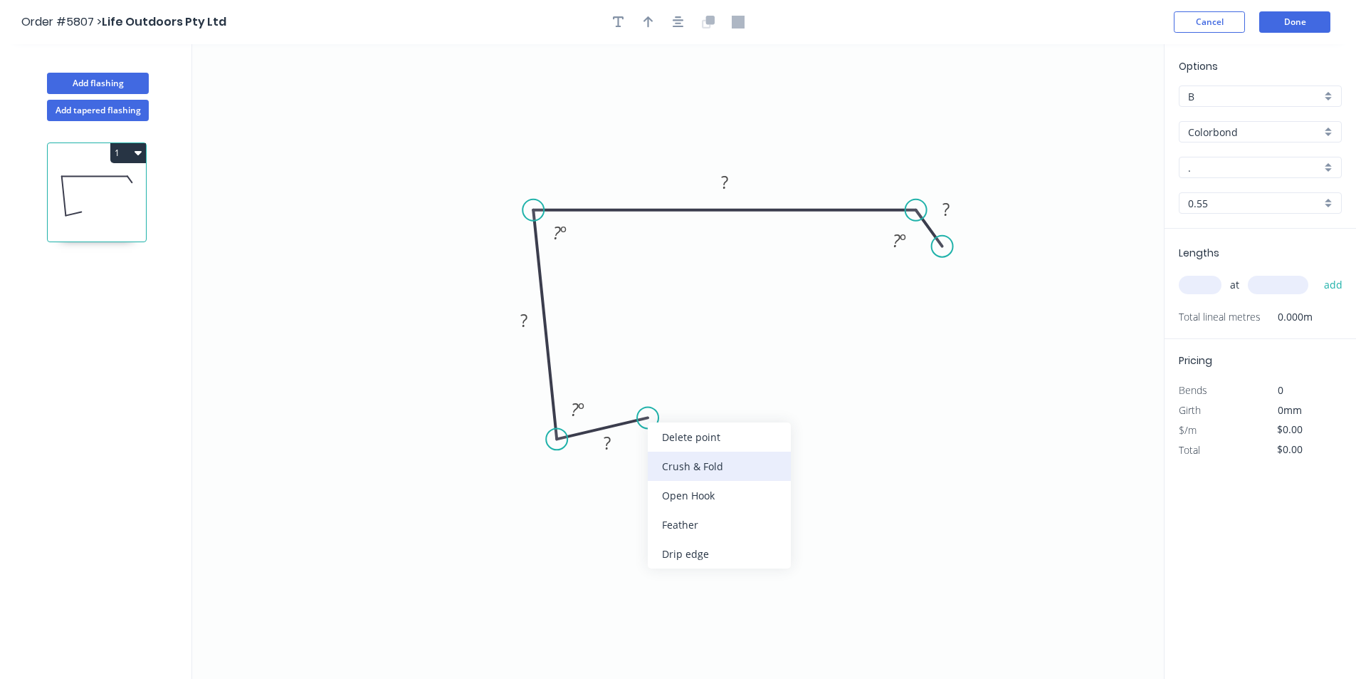
click at [673, 461] on div "Crush & Fold" at bounding box center [719, 465] width 143 height 29
click at [611, 443] on tspan "?" at bounding box center [607, 442] width 7 height 23
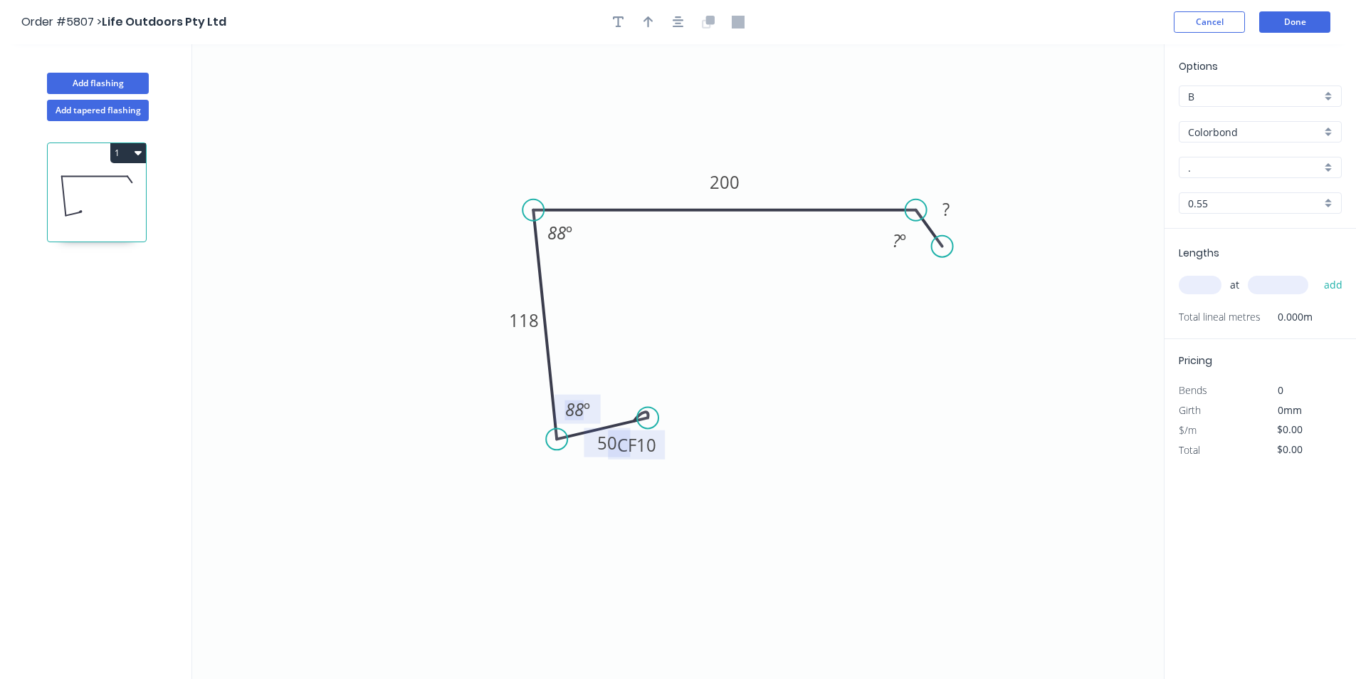
click at [653, 447] on tspan "10" at bounding box center [647, 444] width 20 height 23
drag, startPoint x: 659, startPoint y: 450, endPoint x: 707, endPoint y: 434, distance: 51.1
click at [707, 434] on rect at bounding box center [684, 428] width 57 height 29
click at [949, 209] on tspan "?" at bounding box center [946, 208] width 7 height 23
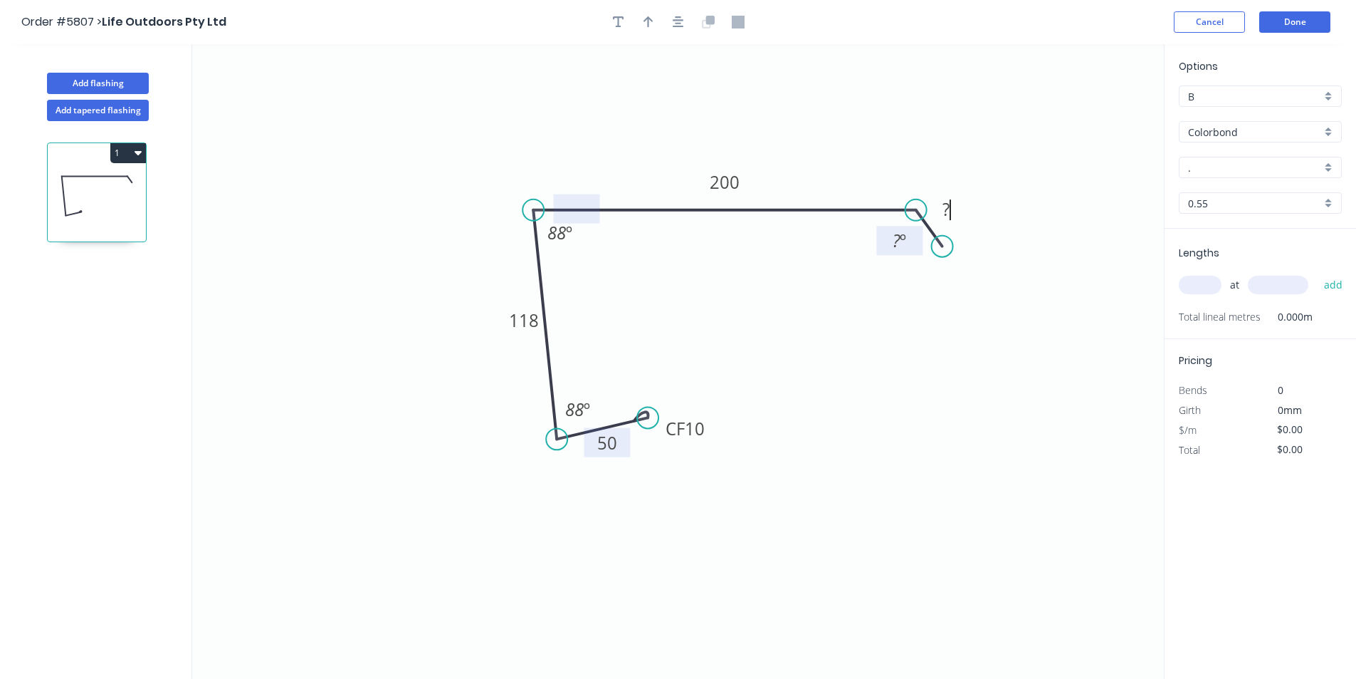
click at [878, 253] on rect at bounding box center [899, 240] width 46 height 29
click at [944, 205] on tspan "?" at bounding box center [946, 208] width 7 height 23
type input "$21.92"
drag, startPoint x: 911, startPoint y: 269, endPoint x: 924, endPoint y: 288, distance: 22.5
click at [924, 288] on div "Delete point Hide angle" at bounding box center [982, 278] width 143 height 58
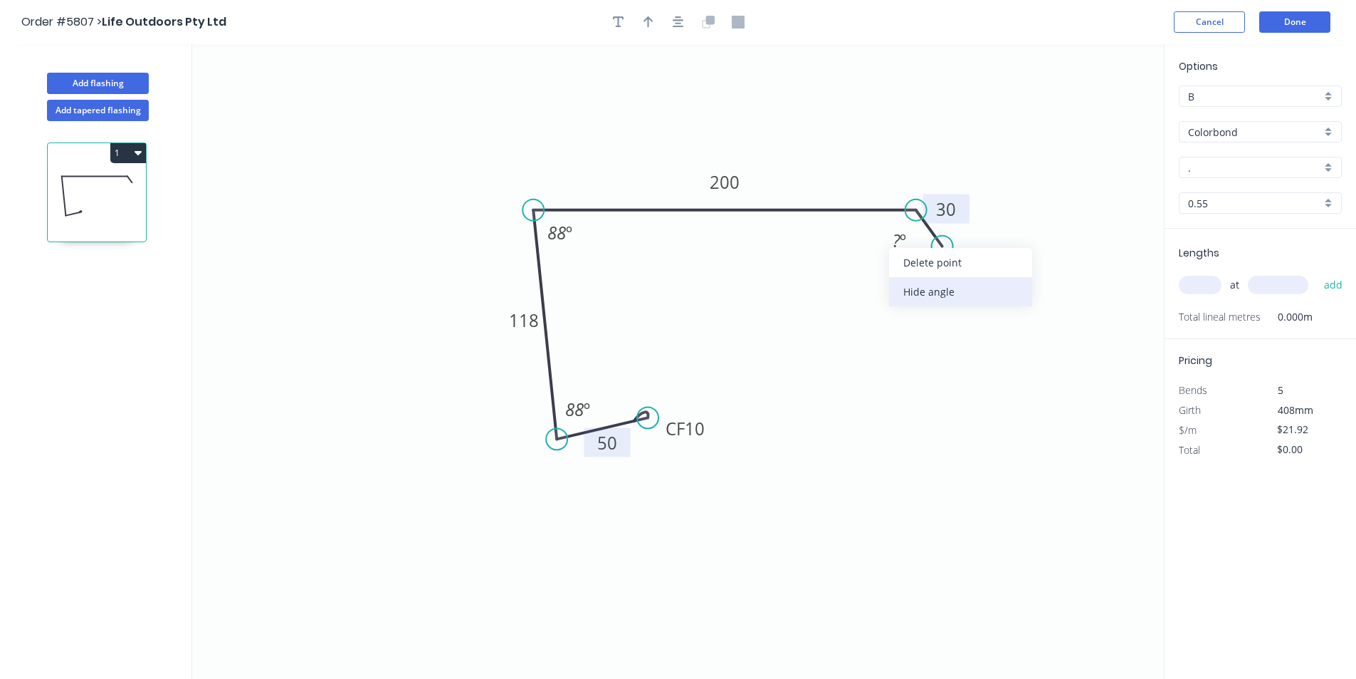
click at [941, 298] on div "Hide angle" at bounding box center [960, 291] width 143 height 29
click at [943, 248] on circle at bounding box center [942, 248] width 21 height 21
click at [644, 23] on icon "button" at bounding box center [649, 22] width 10 height 13
click at [1094, 105] on icon "0 CF 10 50 118 200 30 88 º 88 º" at bounding box center [678, 361] width 972 height 634
drag, startPoint x: 1094, startPoint y: 115, endPoint x: 624, endPoint y: 159, distance: 471.3
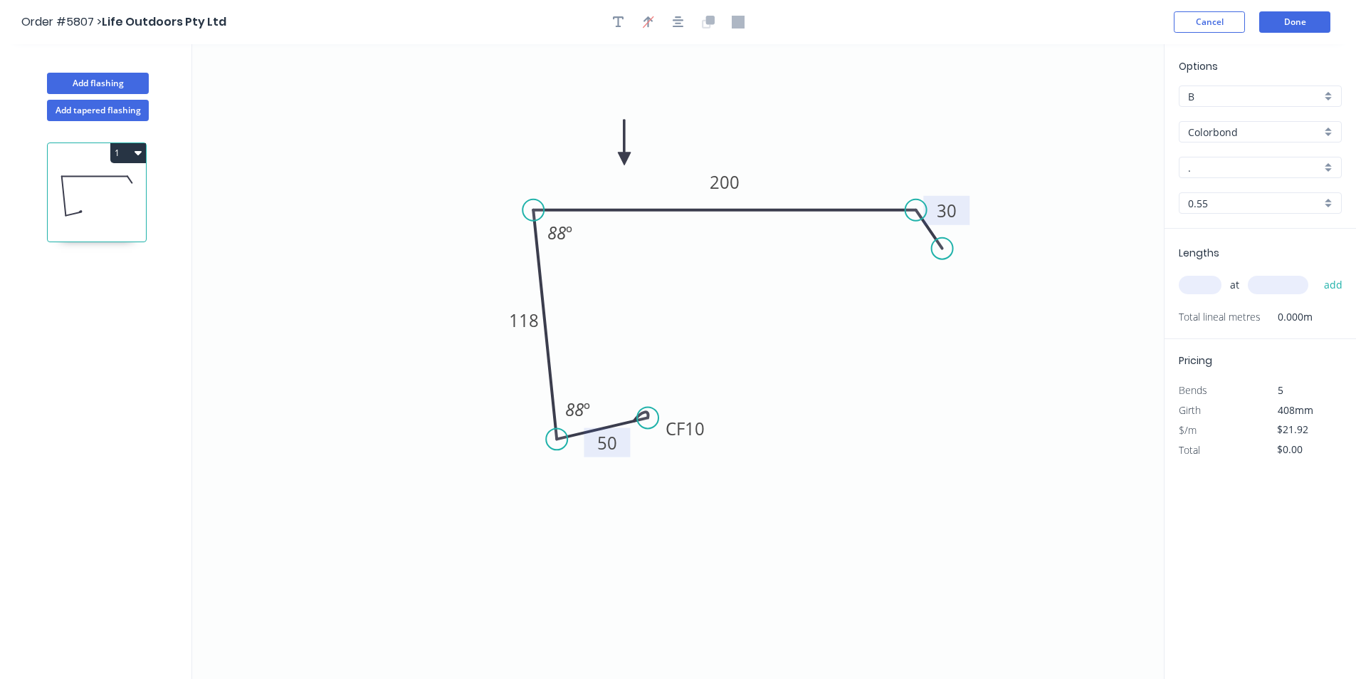
click at [624, 159] on icon at bounding box center [624, 143] width 13 height 46
click at [1235, 164] on input "." at bounding box center [1254, 167] width 133 height 15
click at [1233, 194] on div "Monument" at bounding box center [1261, 194] width 162 height 25
type input "Monument"
click at [1195, 281] on input "text" at bounding box center [1200, 285] width 43 height 19
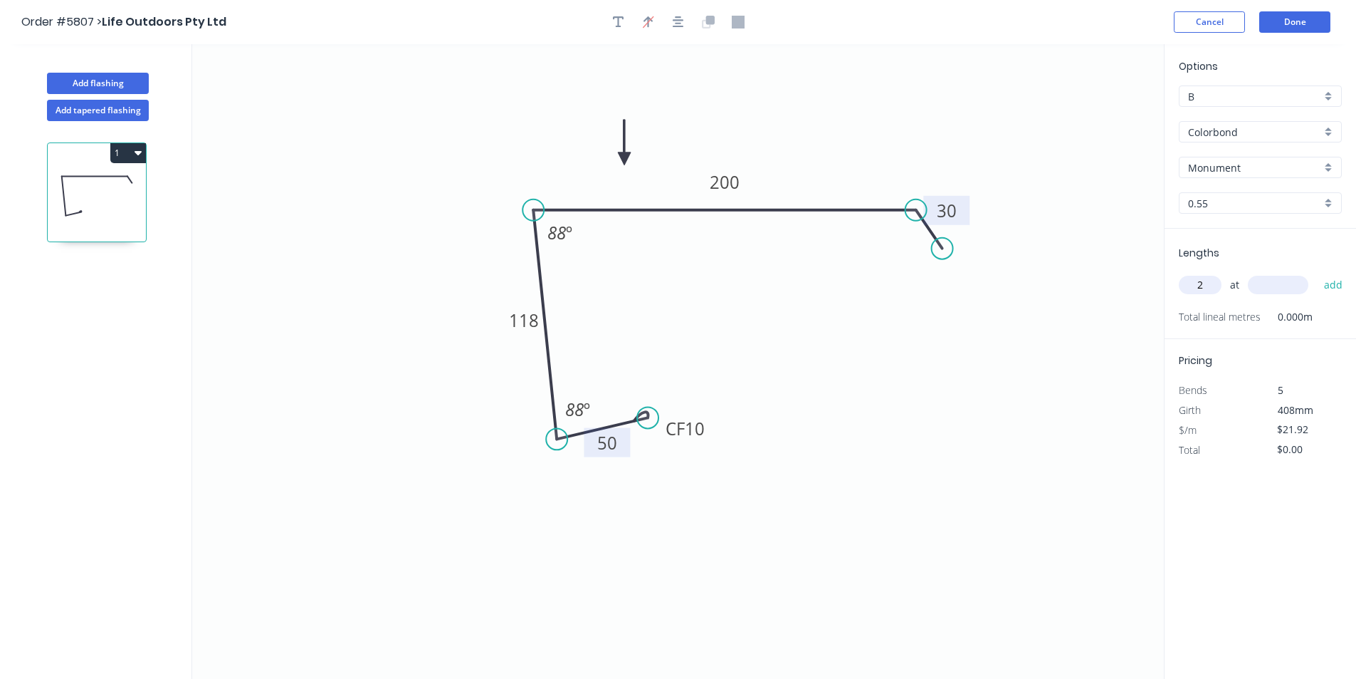
type input "2"
type input "6700"
click at [1336, 281] on button "add" at bounding box center [1333, 285] width 33 height 24
type input "$293.73"
click at [946, 353] on icon "0 CF 10 50 118 200 30 88 º 88 º" at bounding box center [678, 361] width 972 height 634
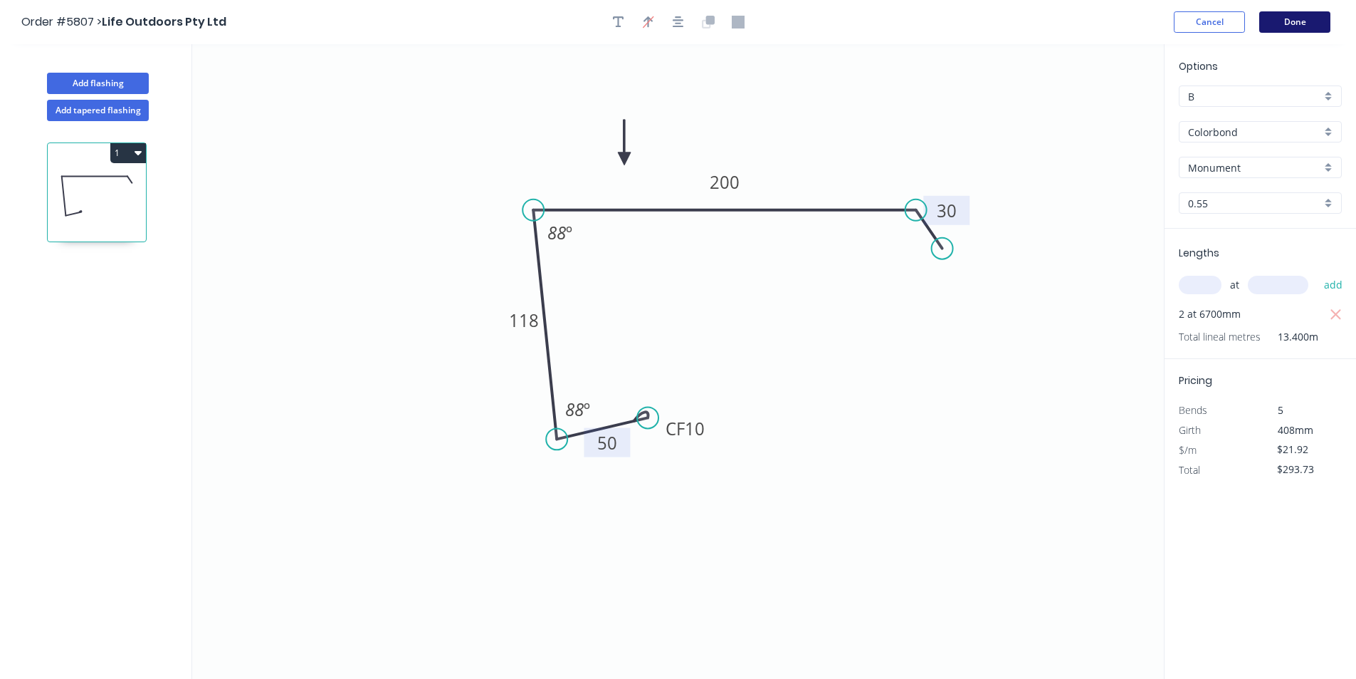
click at [1294, 31] on button "Done" at bounding box center [1295, 21] width 71 height 21
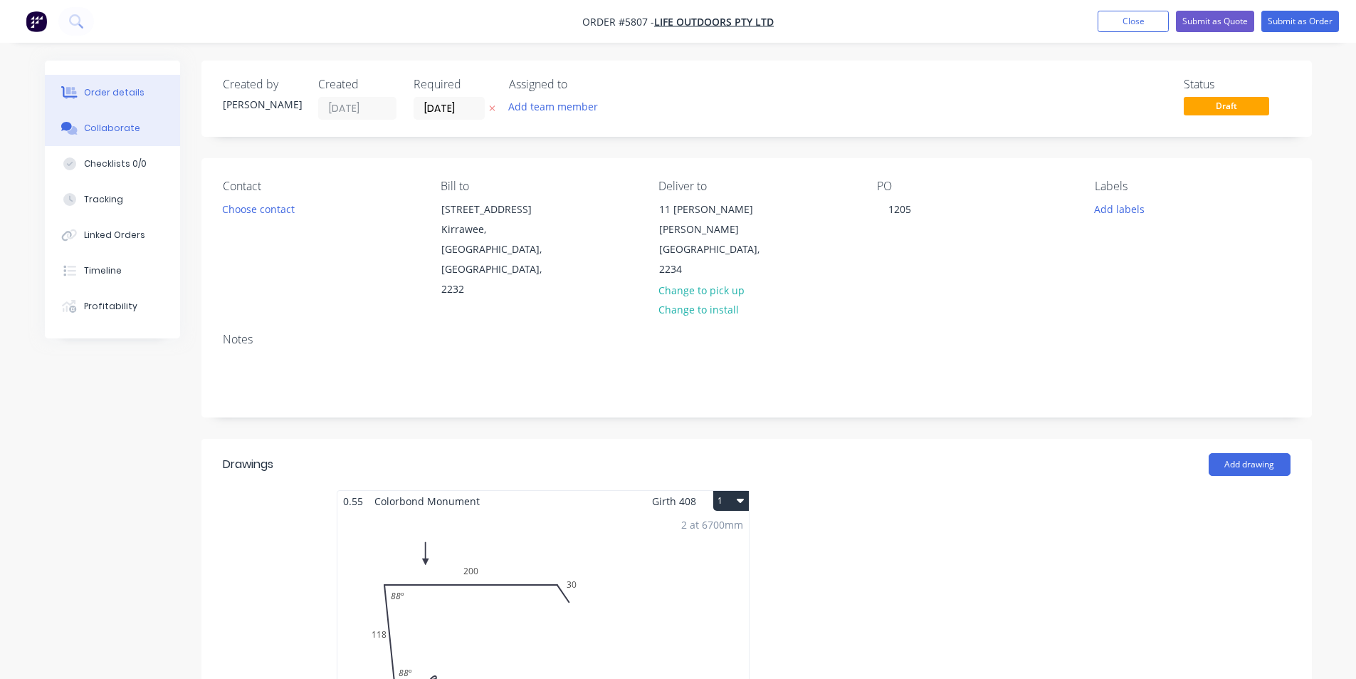
click at [103, 137] on button "Collaborate" at bounding box center [112, 128] width 135 height 36
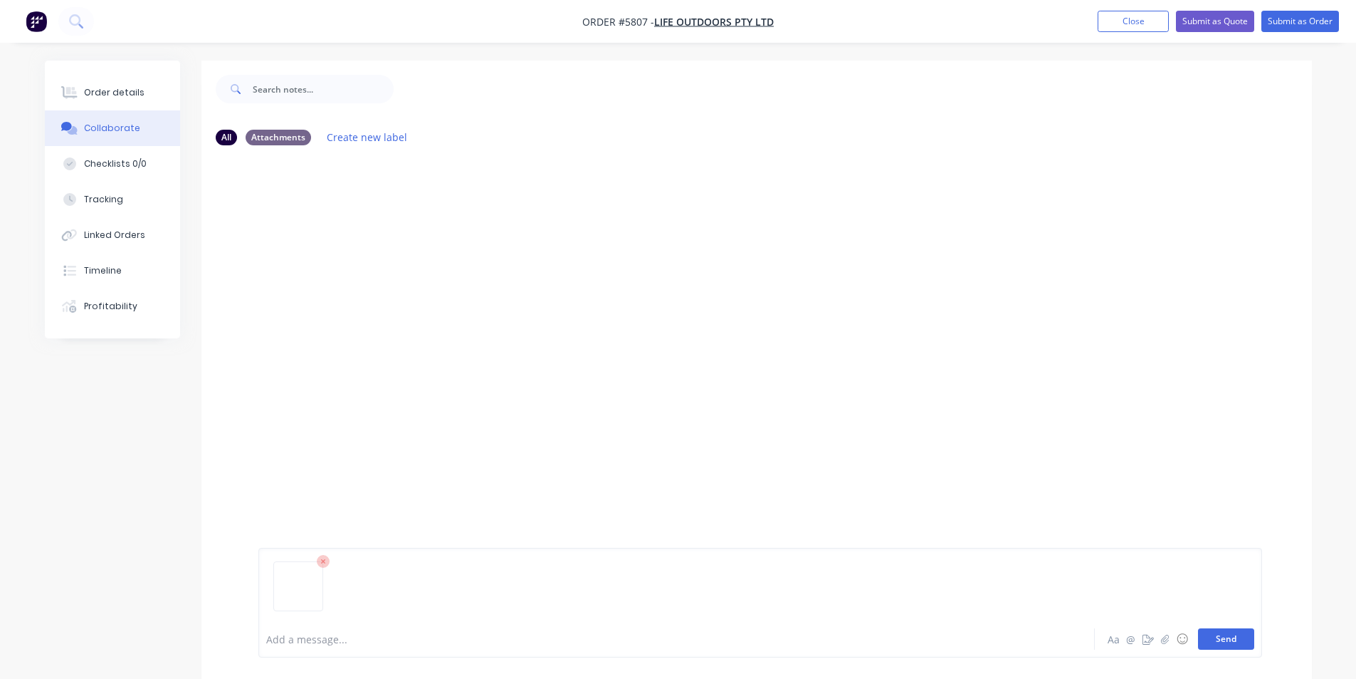
click at [1208, 638] on button "Send" at bounding box center [1226, 638] width 56 height 21
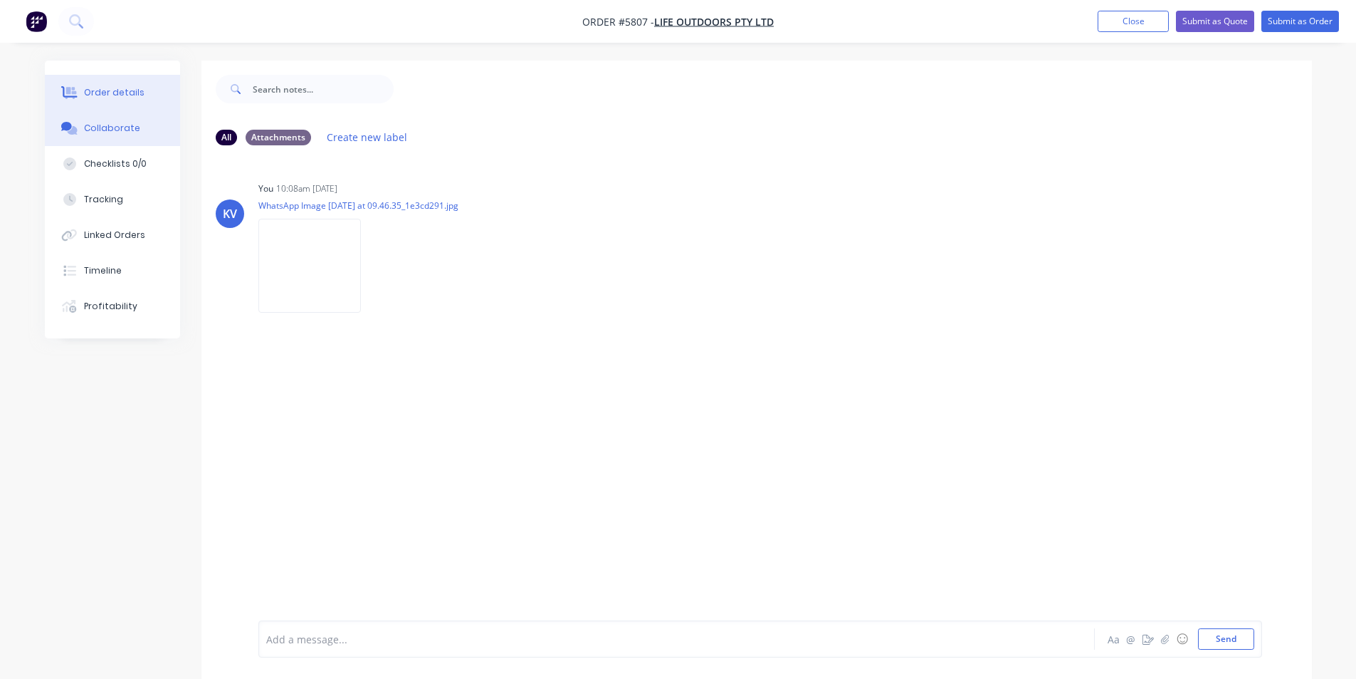
click at [95, 104] on button "Order details" at bounding box center [112, 93] width 135 height 36
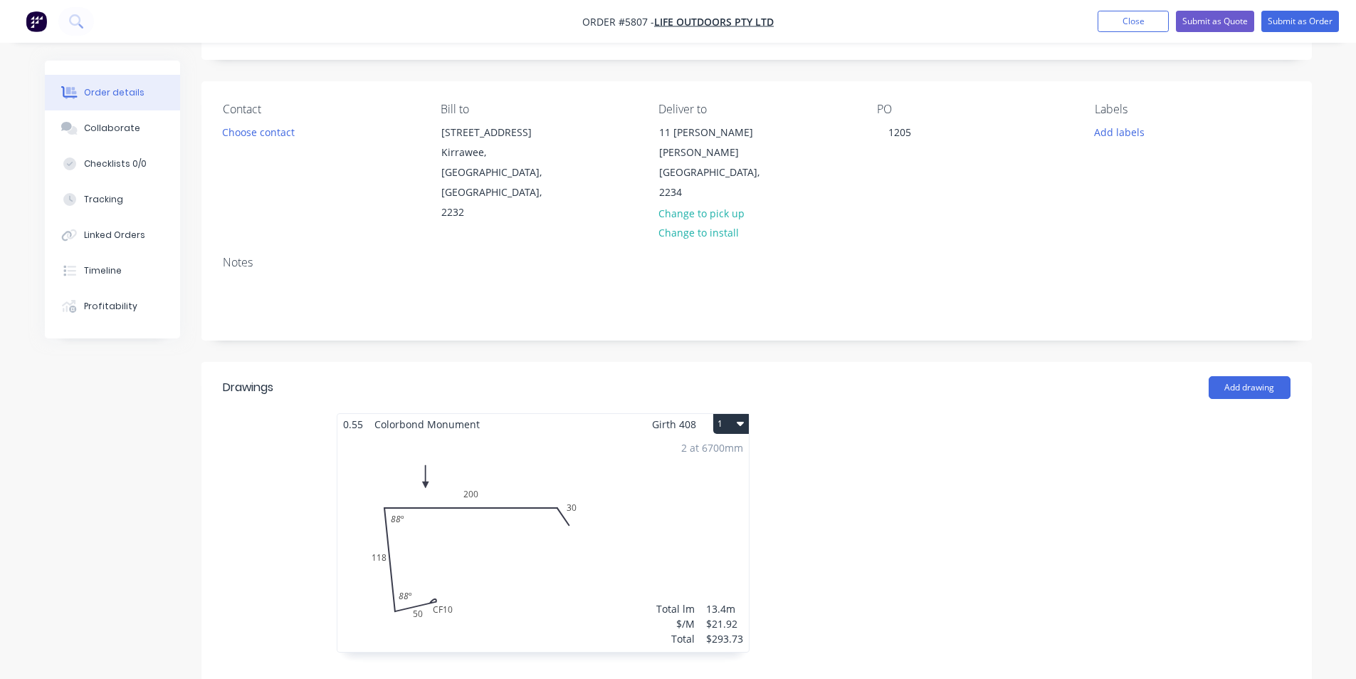
scroll to position [285, 0]
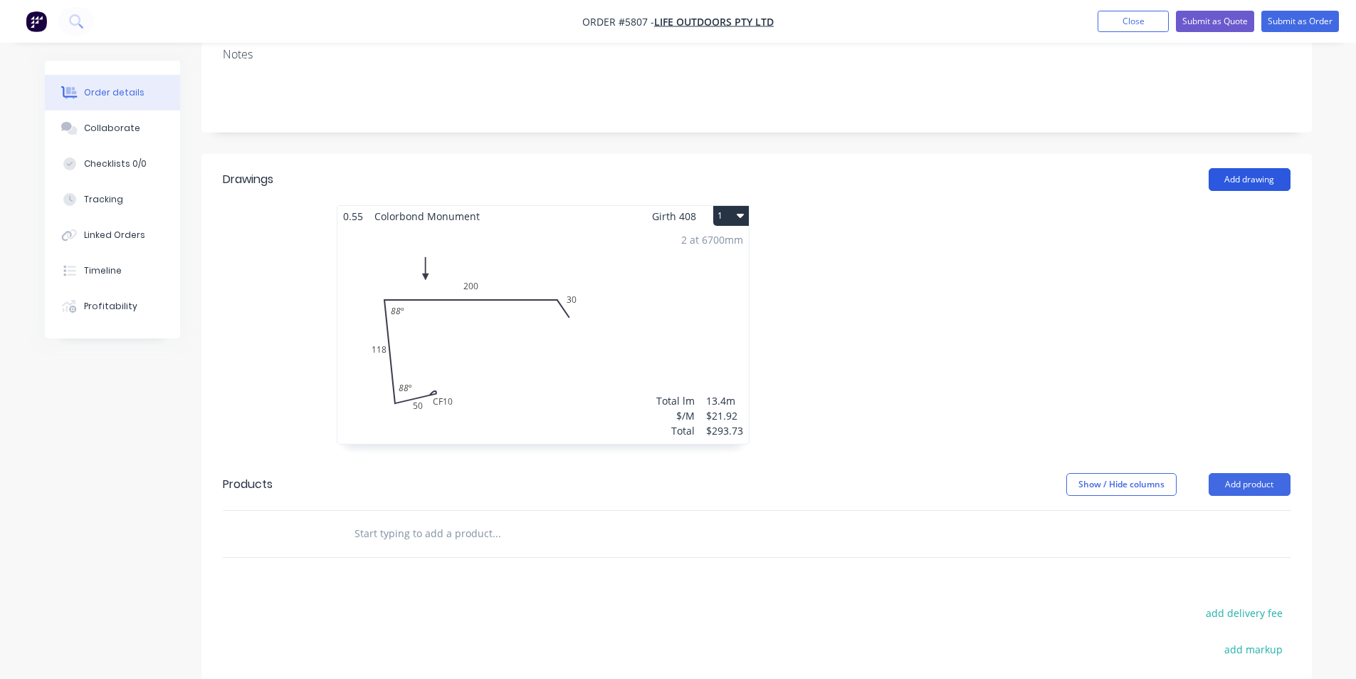
click at [1233, 168] on button "Add drawing" at bounding box center [1250, 179] width 82 height 23
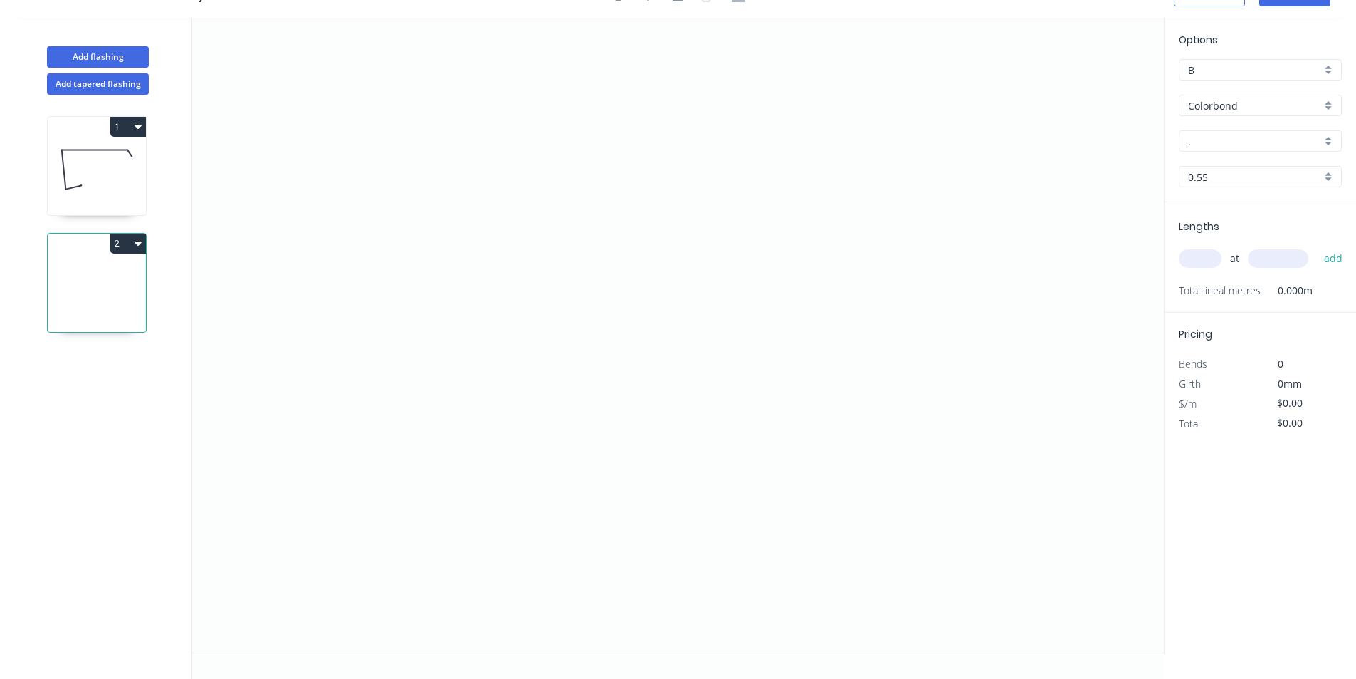
scroll to position [26, 0]
drag, startPoint x: 534, startPoint y: 174, endPoint x: 661, endPoint y: 179, distance: 126.8
click at [661, 179] on icon "0" at bounding box center [678, 335] width 972 height 634
click at [661, 484] on icon "0 ?" at bounding box center [678, 335] width 972 height 634
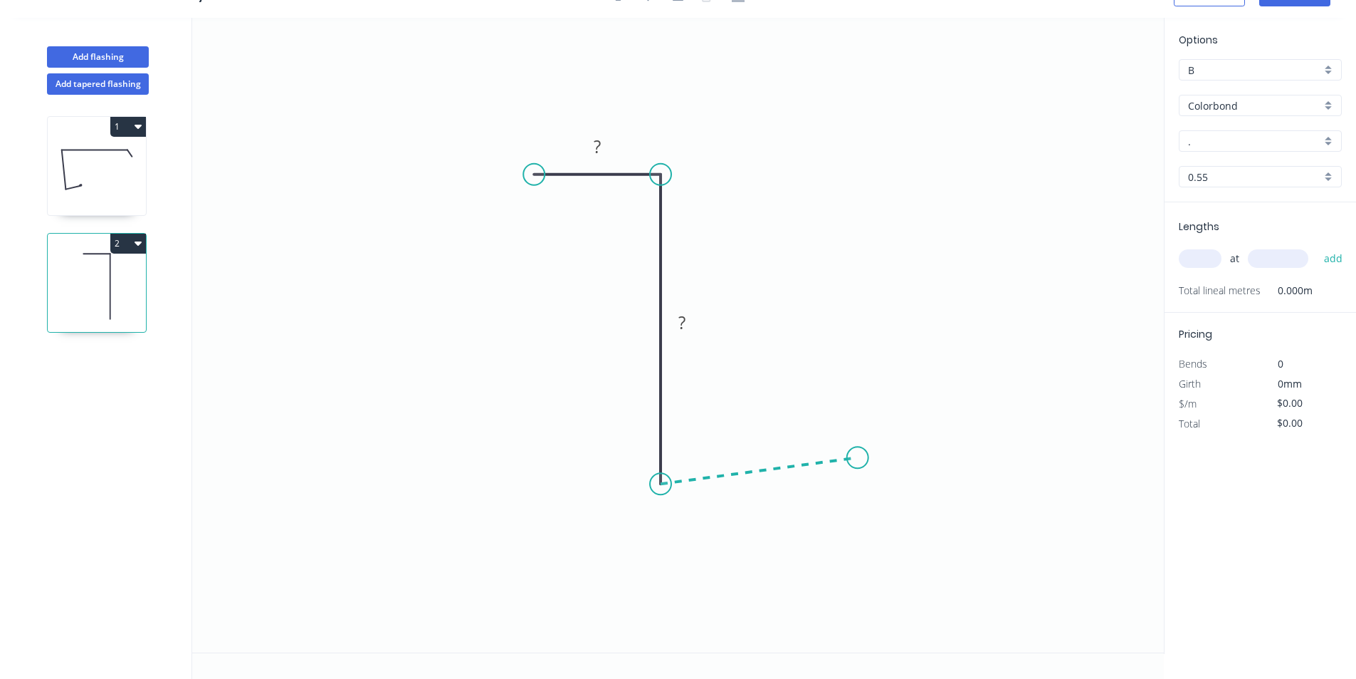
click at [858, 458] on icon "0 ? ?" at bounding box center [678, 335] width 972 height 634
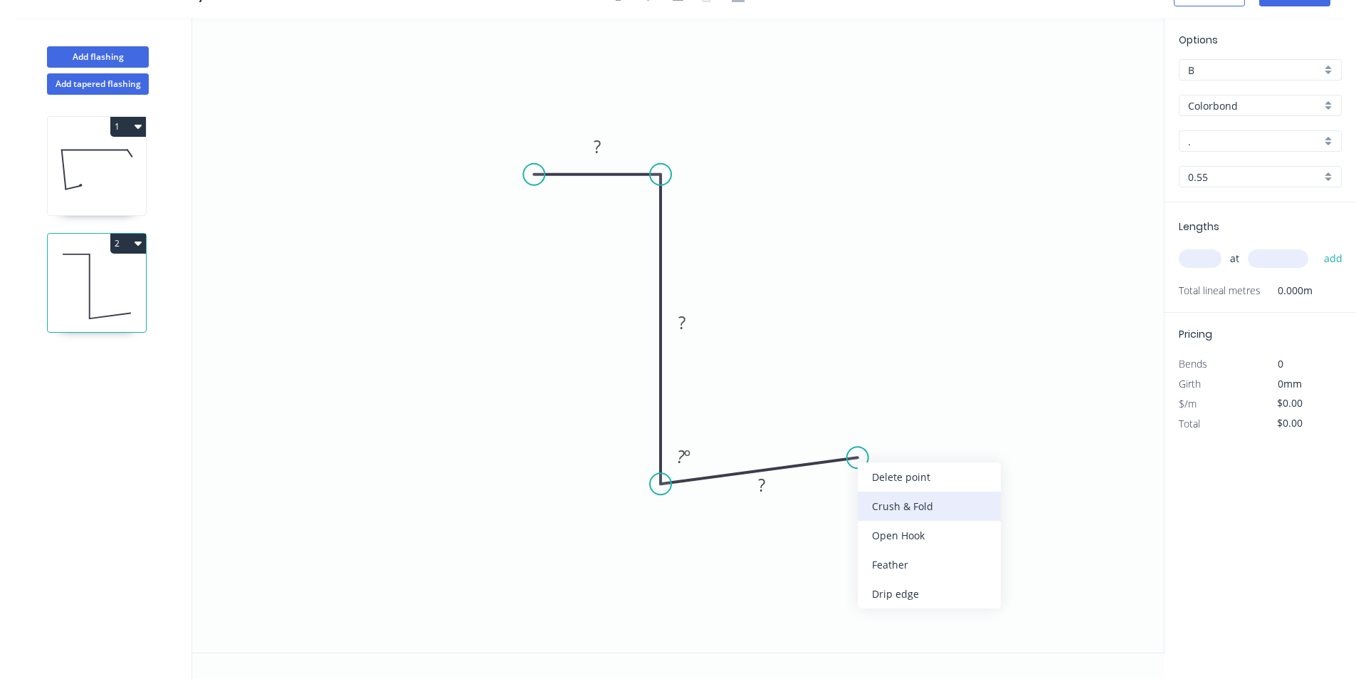
click at [882, 503] on div "Crush & Fold" at bounding box center [929, 505] width 143 height 29
click at [599, 146] on tspan "?" at bounding box center [597, 146] width 7 height 23
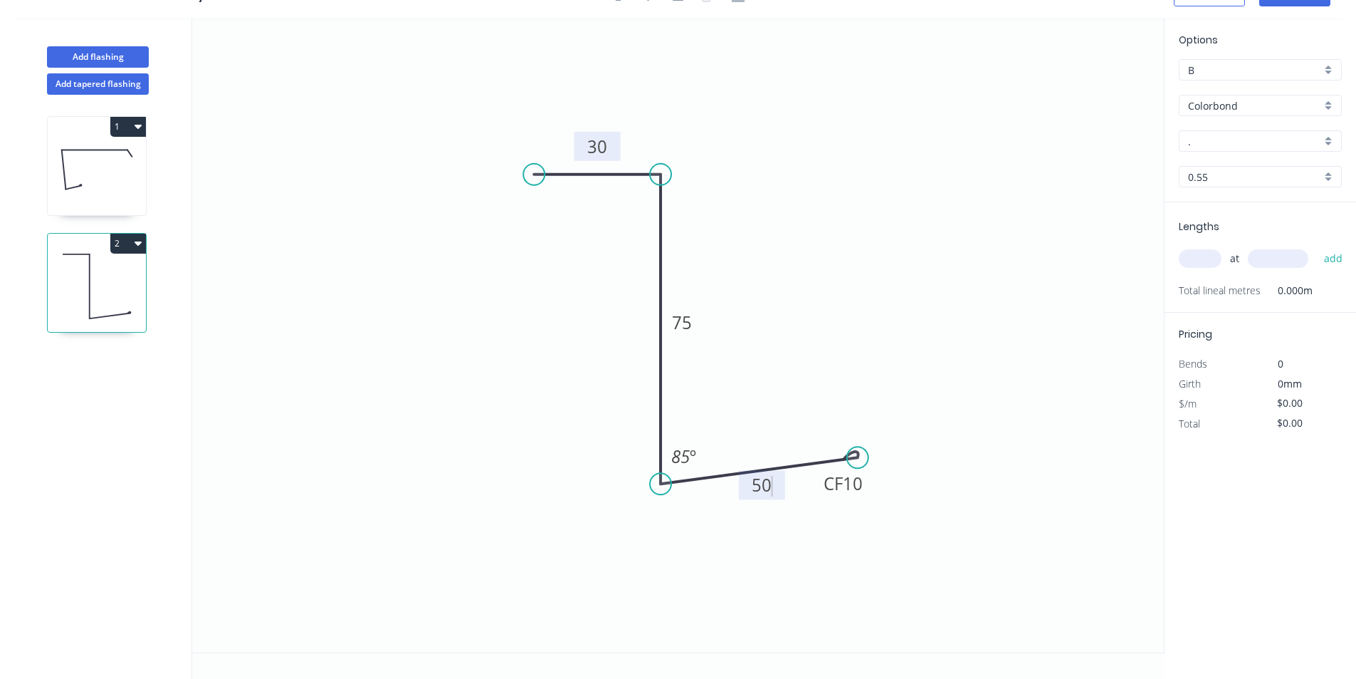
type input "$12.08"
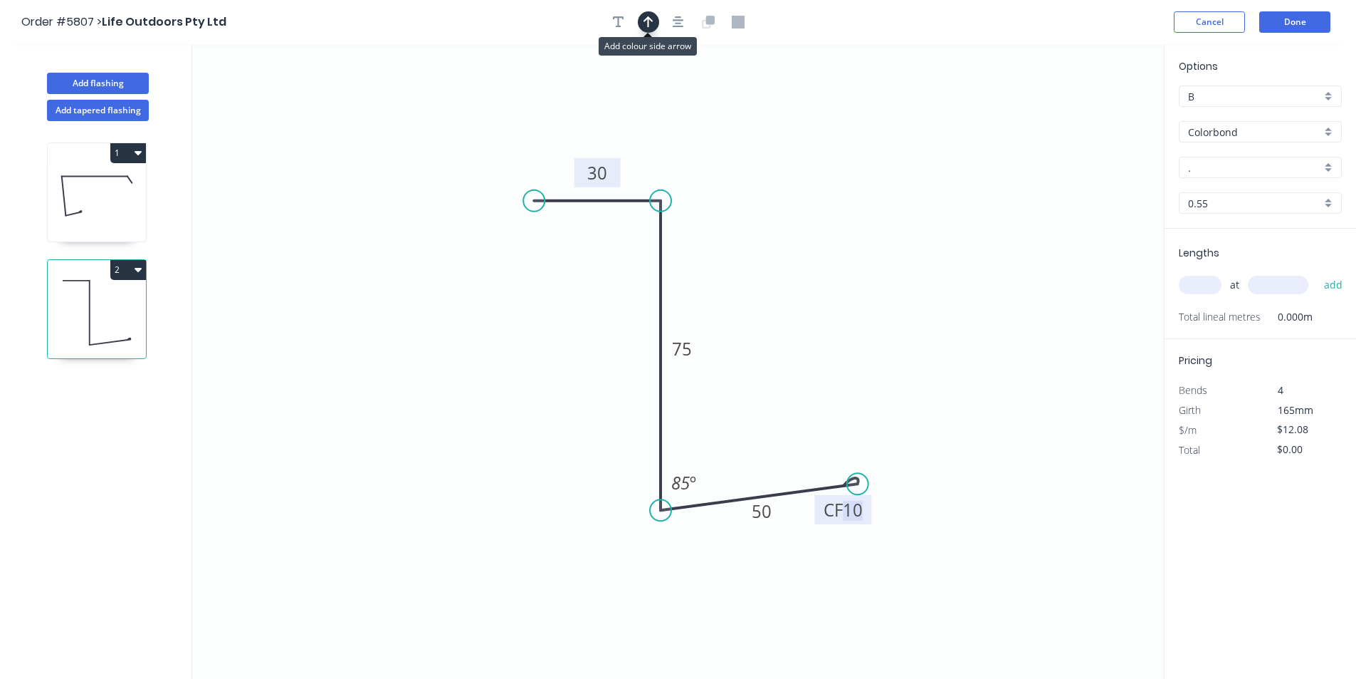
click at [645, 22] on icon "button" at bounding box center [649, 22] width 10 height 13
drag, startPoint x: 1089, startPoint y: 112, endPoint x: 451, endPoint y: 350, distance: 681.5
click at [451, 350] on icon at bounding box center [450, 334] width 13 height 46
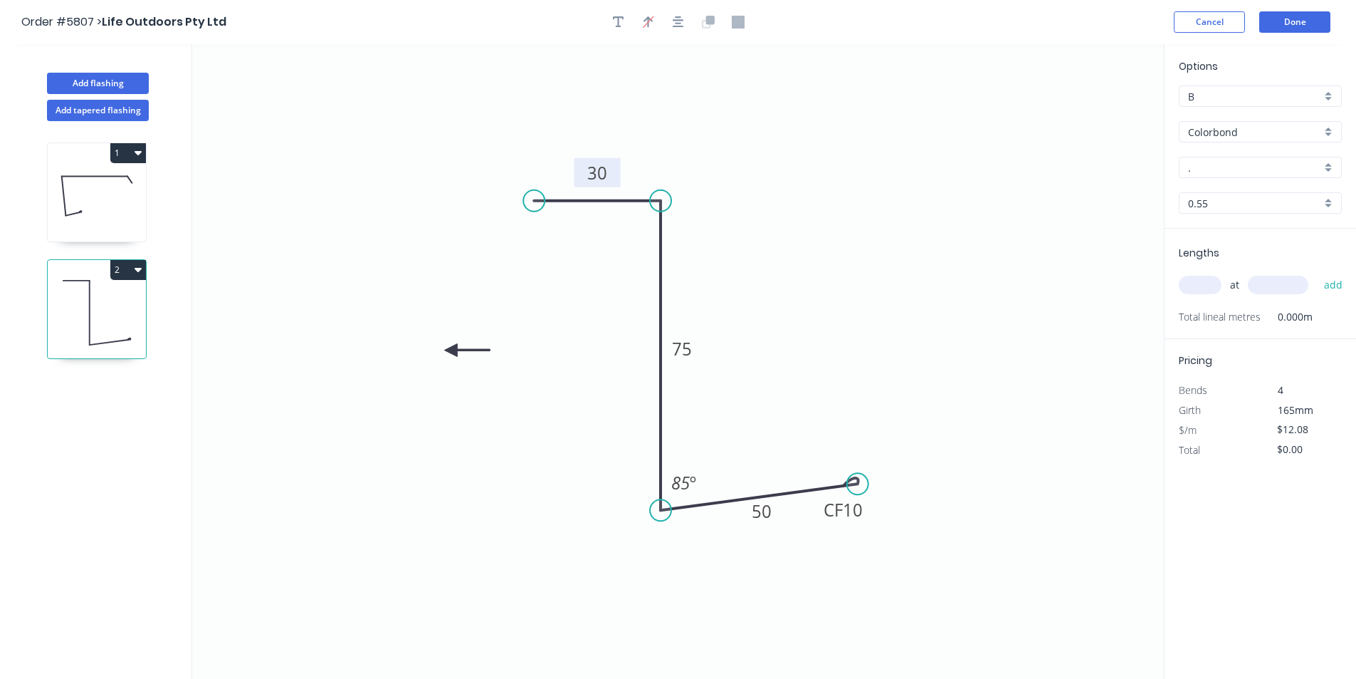
click at [451, 350] on icon at bounding box center [467, 350] width 46 height 13
click at [451, 350] on icon at bounding box center [462, 361] width 41 height 41
click at [451, 350] on icon at bounding box center [439, 361] width 41 height 41
click at [1233, 175] on div "." at bounding box center [1260, 167] width 163 height 21
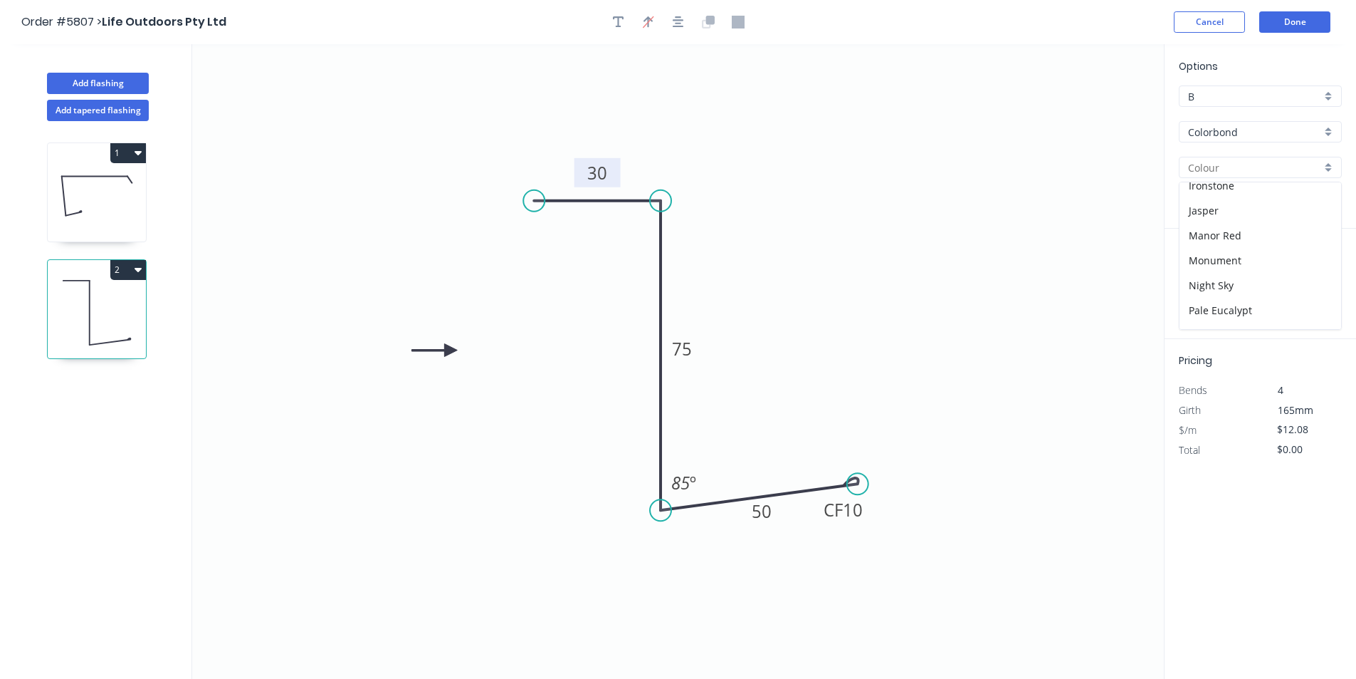
scroll to position [285, 0]
click at [1225, 258] on div "Monument" at bounding box center [1261, 258] width 162 height 25
type input "Monument"
click at [1206, 281] on input "text" at bounding box center [1200, 285] width 43 height 19
type input "2"
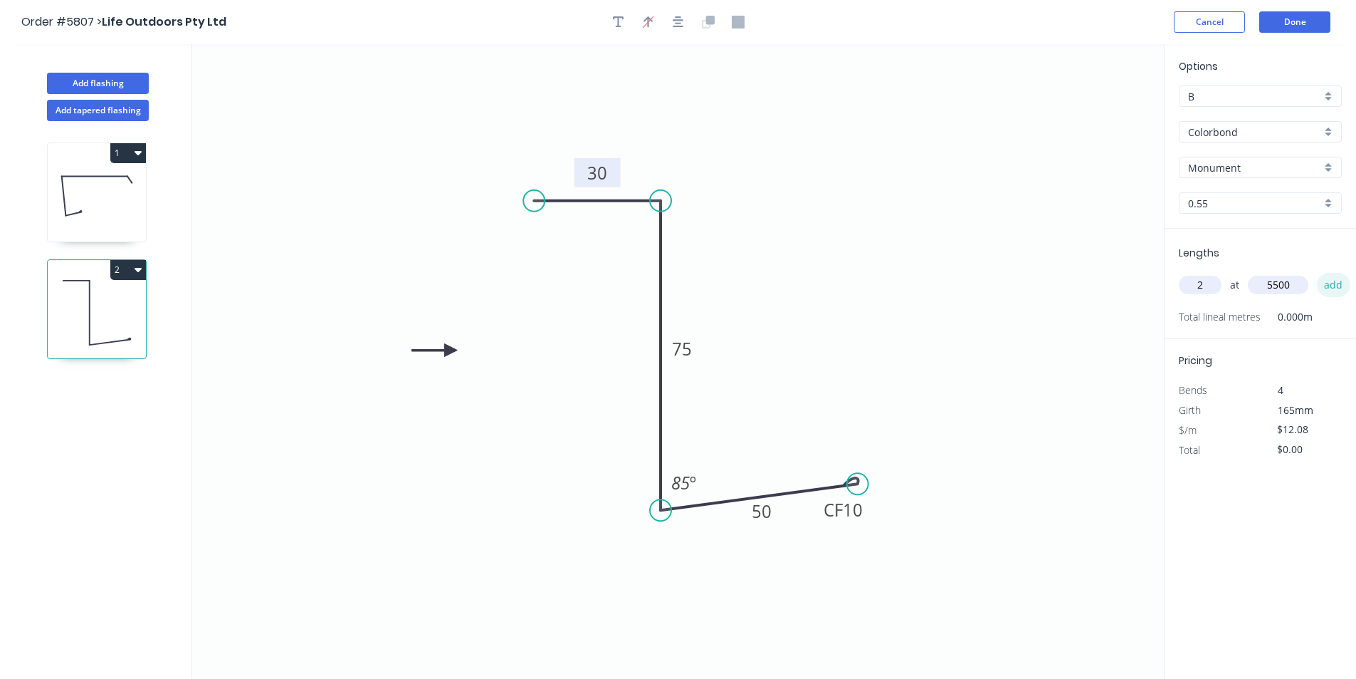
type input "5500"
click at [1341, 285] on button "add" at bounding box center [1333, 285] width 33 height 24
type input "$132.88"
click at [1279, 24] on button "Done" at bounding box center [1295, 21] width 71 height 21
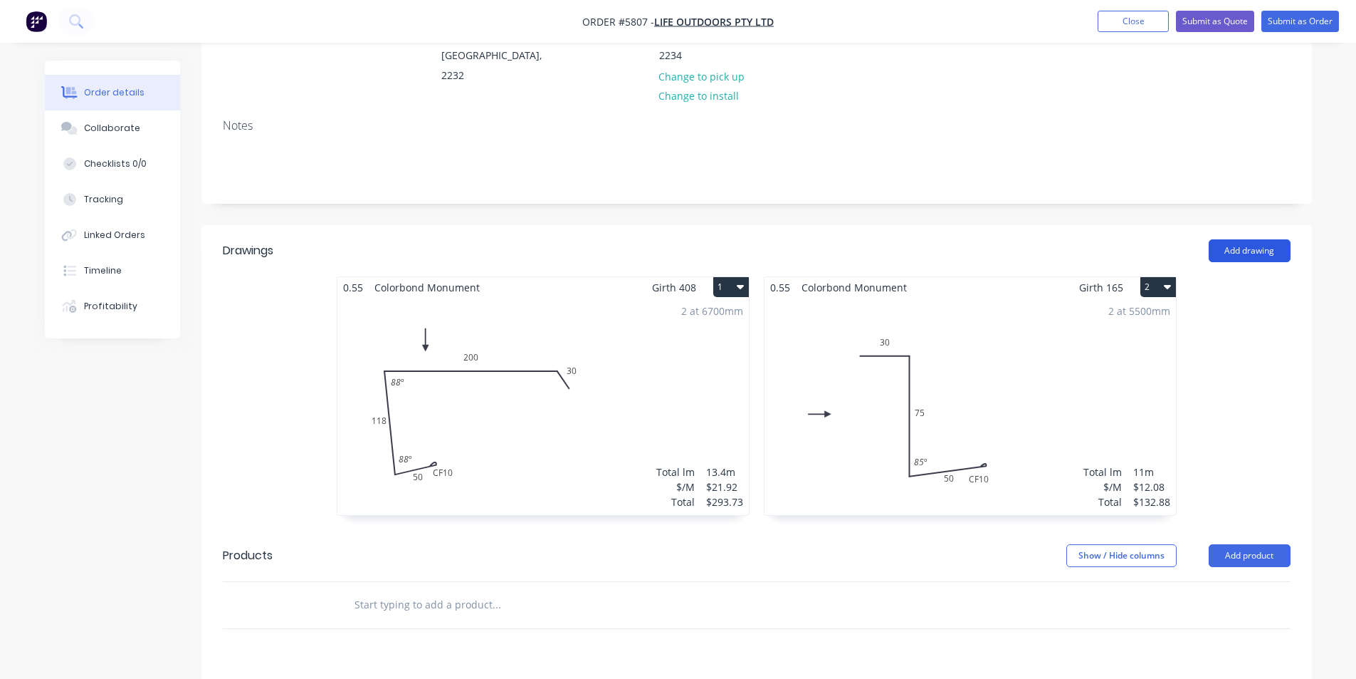
click at [1260, 239] on button "Add drawing" at bounding box center [1250, 250] width 82 height 23
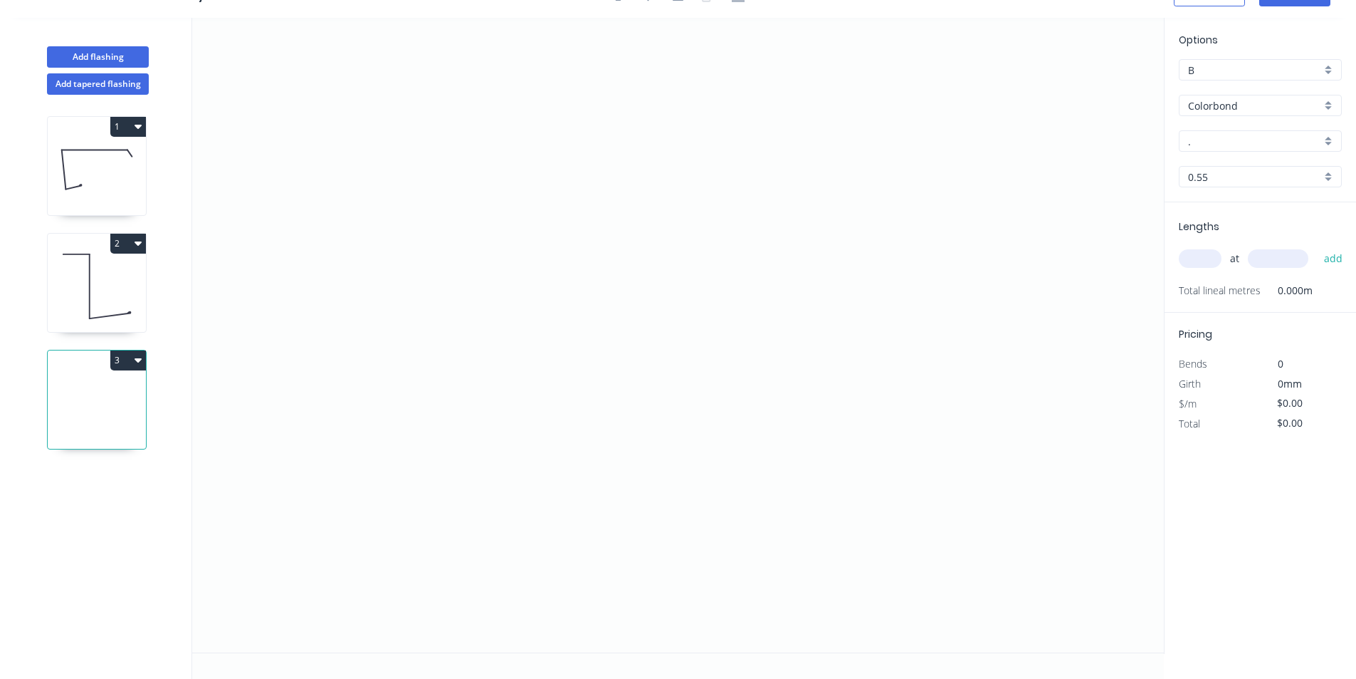
scroll to position [26, 0]
drag, startPoint x: 922, startPoint y: 239, endPoint x: 498, endPoint y: 248, distance: 423.8
click at [498, 248] on icon "0" at bounding box center [678, 335] width 972 height 634
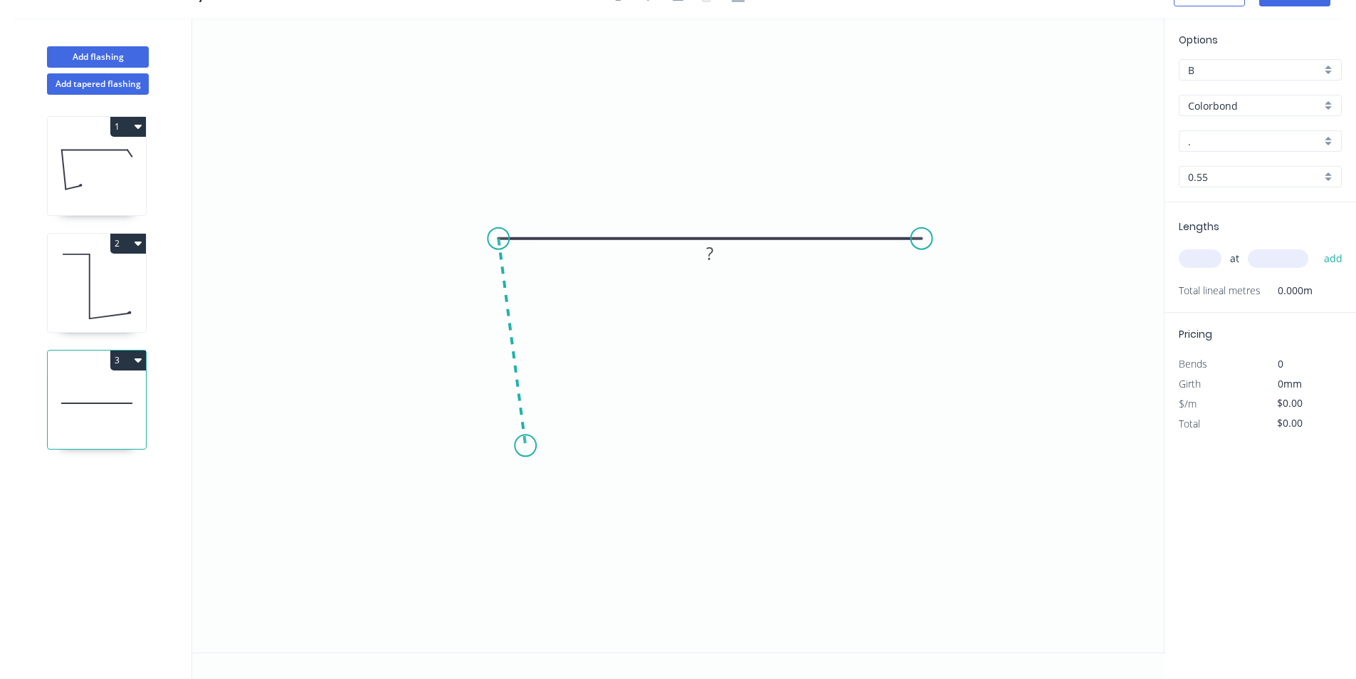
click at [525, 446] on icon "0 ?" at bounding box center [678, 335] width 972 height 634
click at [632, 431] on icon "0 ? ? ? º" at bounding box center [678, 335] width 972 height 634
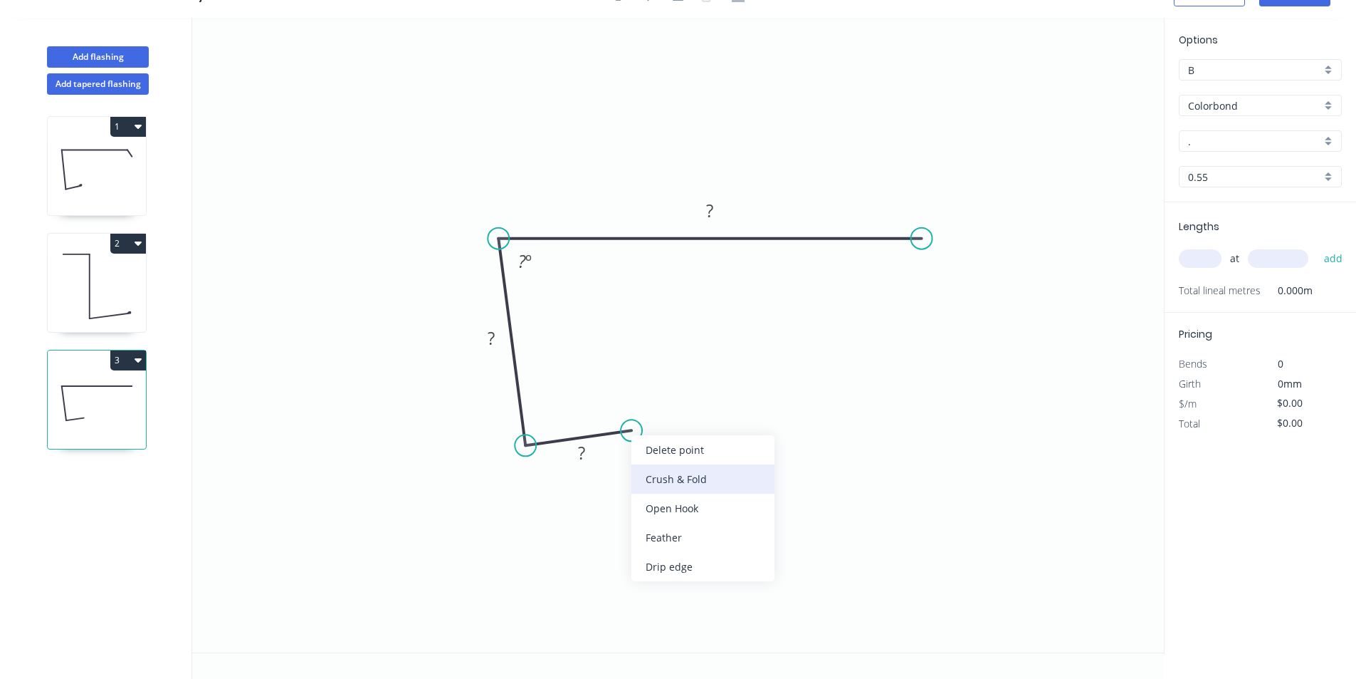
click at [645, 470] on div "Crush & Fold" at bounding box center [703, 478] width 143 height 29
click at [590, 459] on rect at bounding box center [581, 454] width 28 height 20
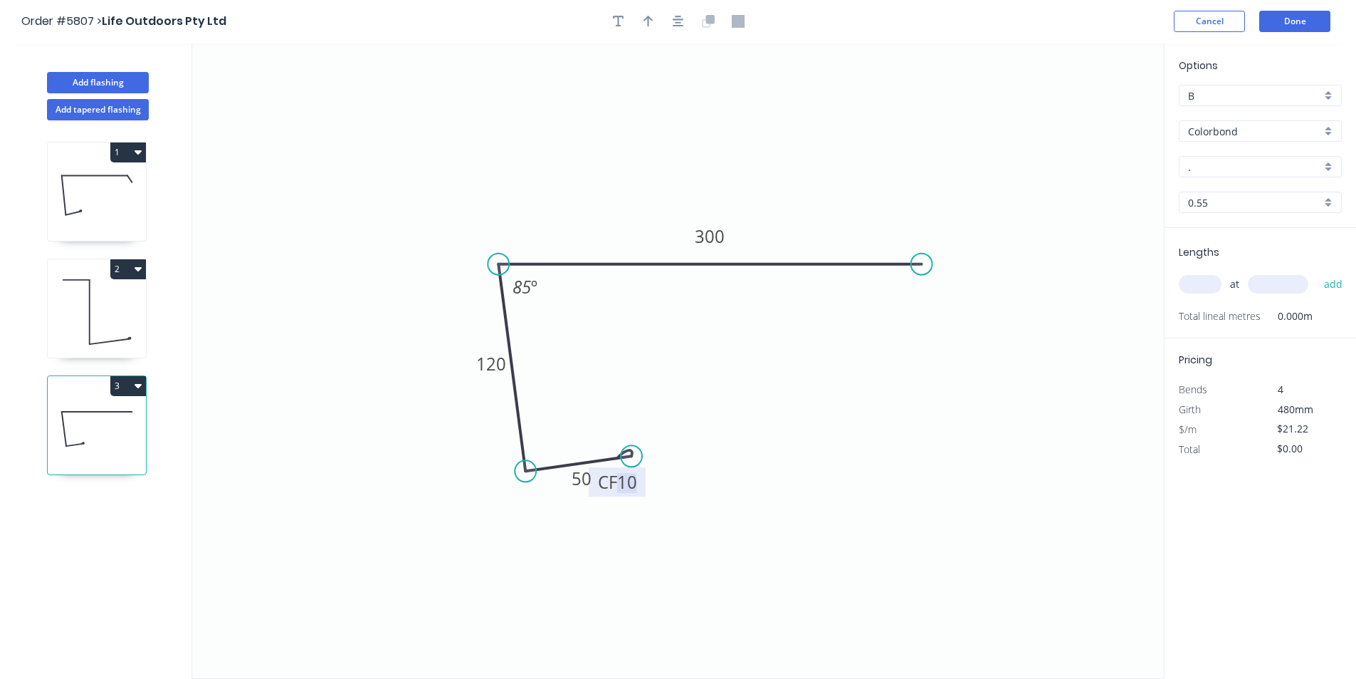
scroll to position [0, 0]
click at [949, 321] on div "Crush & Fold" at bounding box center [993, 316] width 143 height 29
type input "$22.63"
click at [946, 317] on div "Flip bend" at bounding box center [993, 313] width 143 height 29
click at [654, 16] on button "button" at bounding box center [648, 21] width 21 height 21
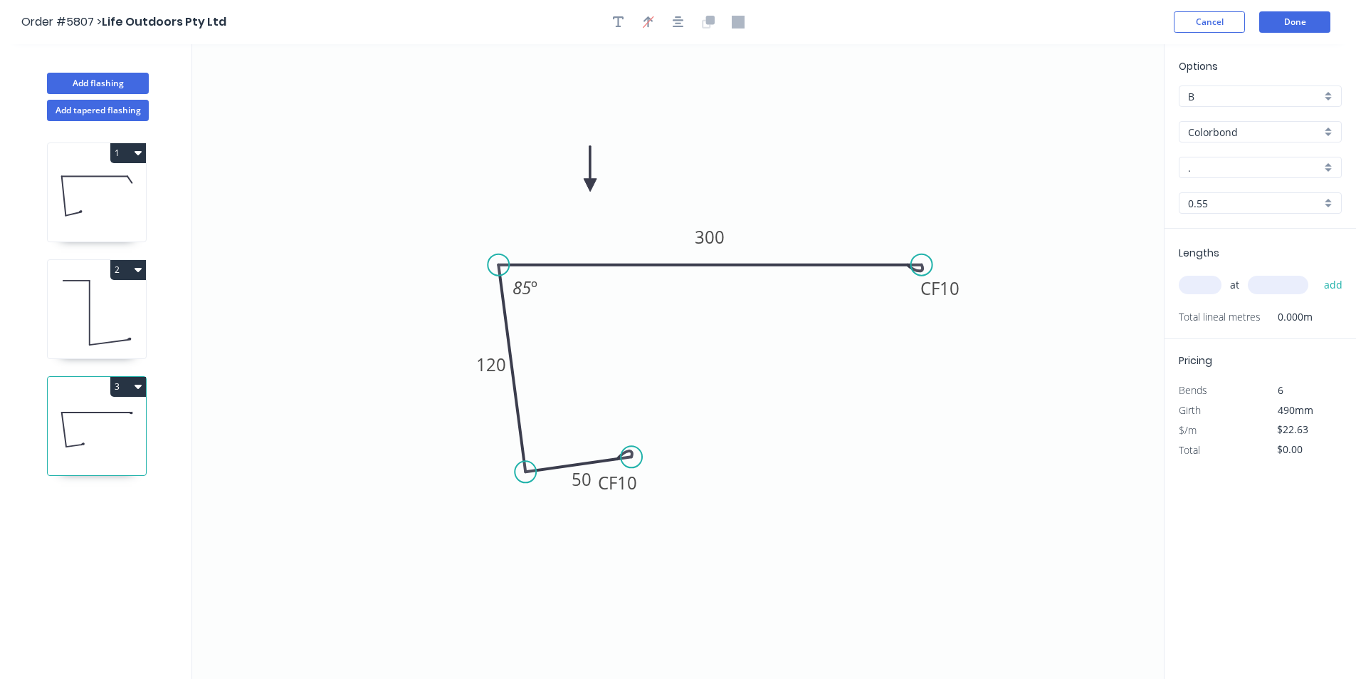
drag, startPoint x: 1091, startPoint y: 110, endPoint x: 590, endPoint y: 185, distance: 506.1
click at [590, 185] on icon at bounding box center [590, 169] width 13 height 46
click at [1257, 168] on input "." at bounding box center [1254, 167] width 133 height 15
click at [1254, 192] on div "Monument" at bounding box center [1261, 194] width 162 height 25
type input "Monument"
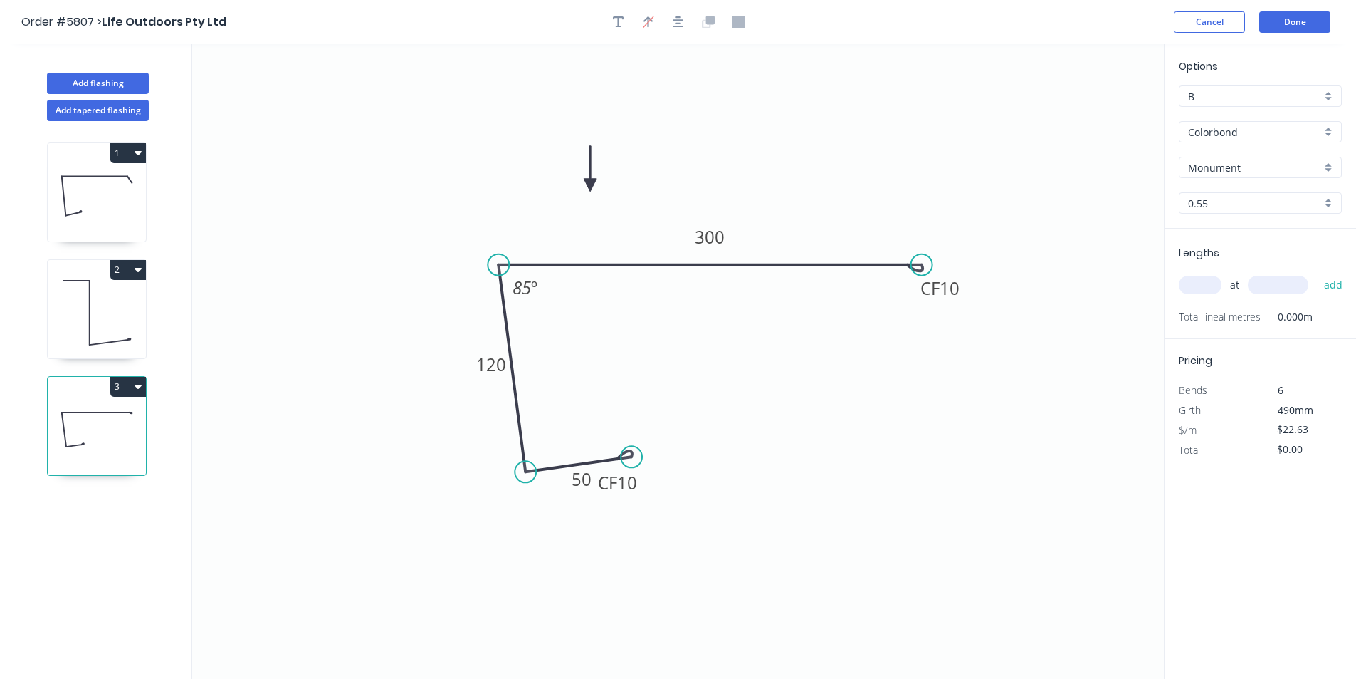
click at [1197, 286] on input "text" at bounding box center [1200, 285] width 43 height 19
type input "2"
type input "5000"
click at [1328, 283] on button "add" at bounding box center [1333, 285] width 33 height 24
type input "$226.30"
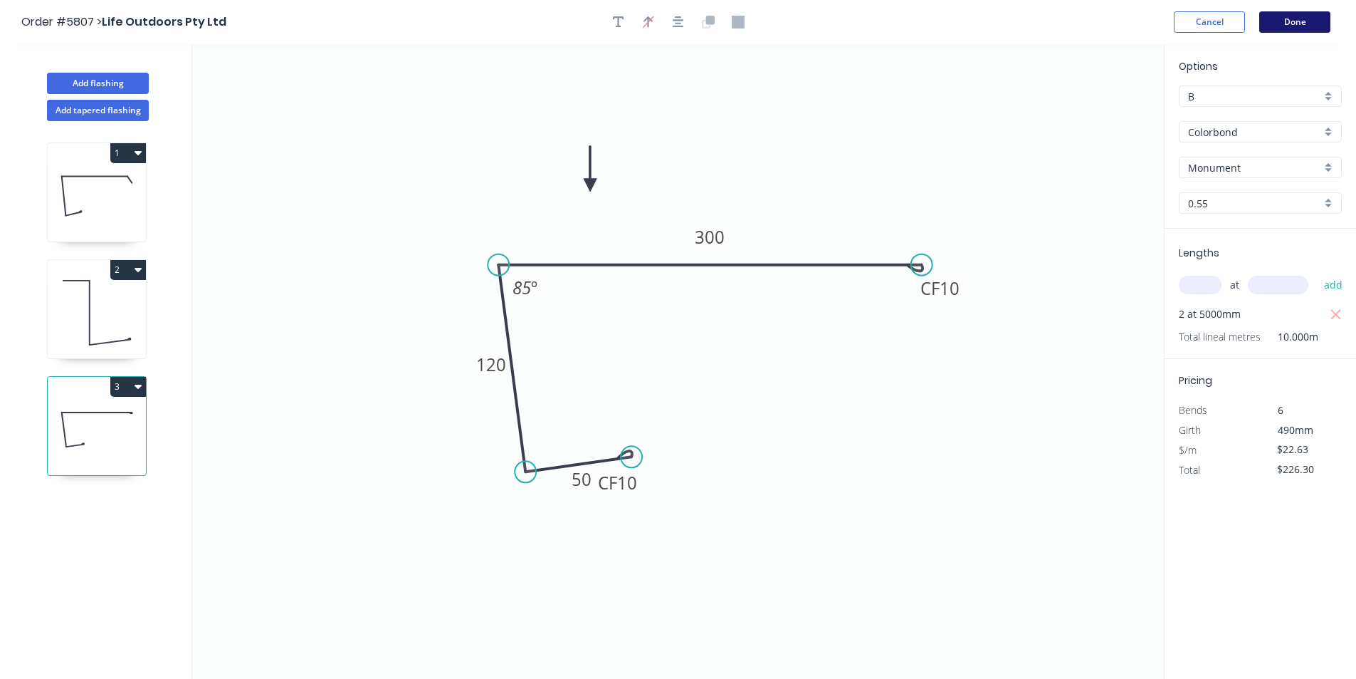
click at [1297, 28] on button "Done" at bounding box center [1295, 21] width 71 height 21
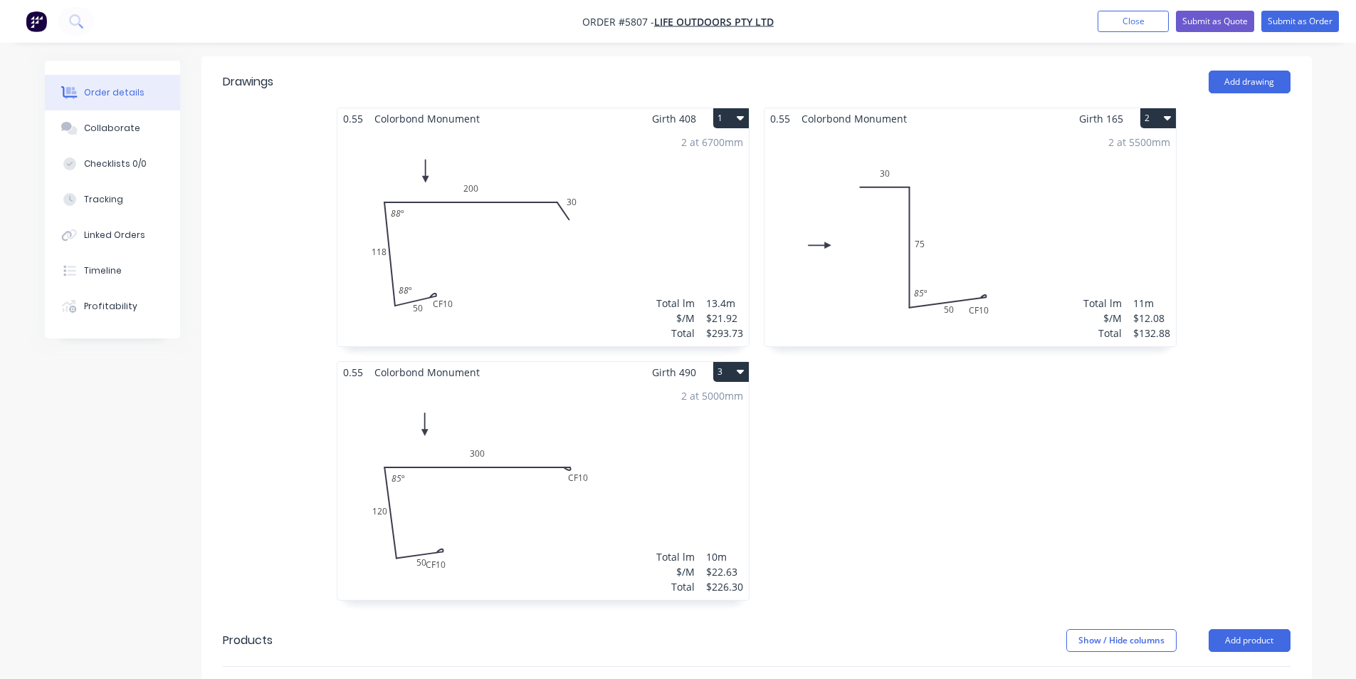
scroll to position [570, 0]
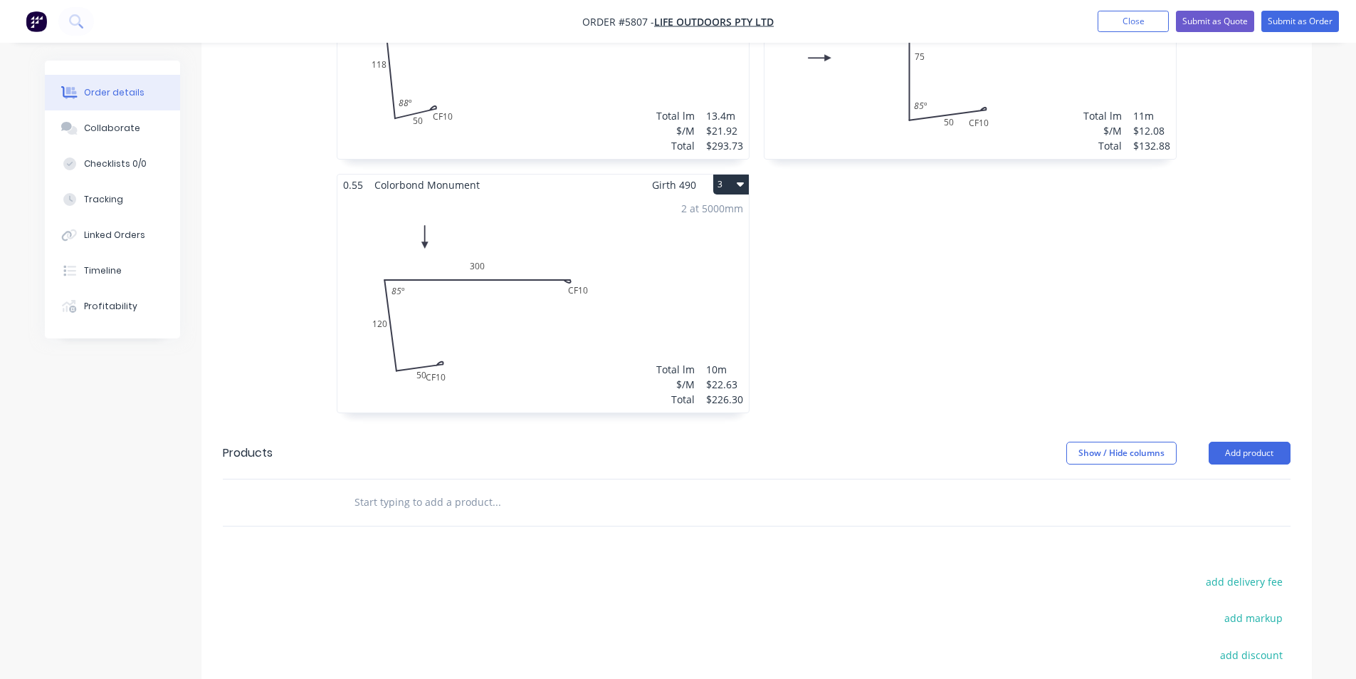
drag, startPoint x: 498, startPoint y: 470, endPoint x: 487, endPoint y: 465, distance: 12.4
click at [496, 488] on input "text" at bounding box center [496, 502] width 285 height 28
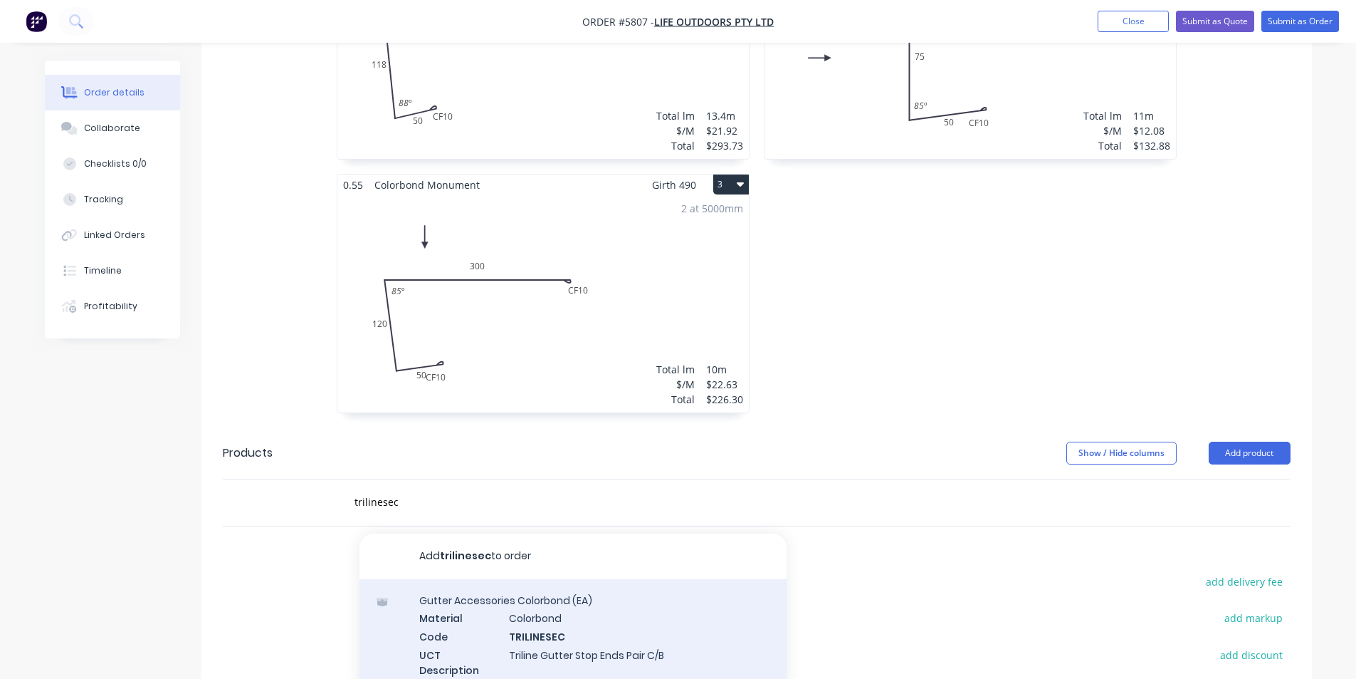
drag, startPoint x: 538, startPoint y: 605, endPoint x: 543, endPoint y: 576, distance: 29.6
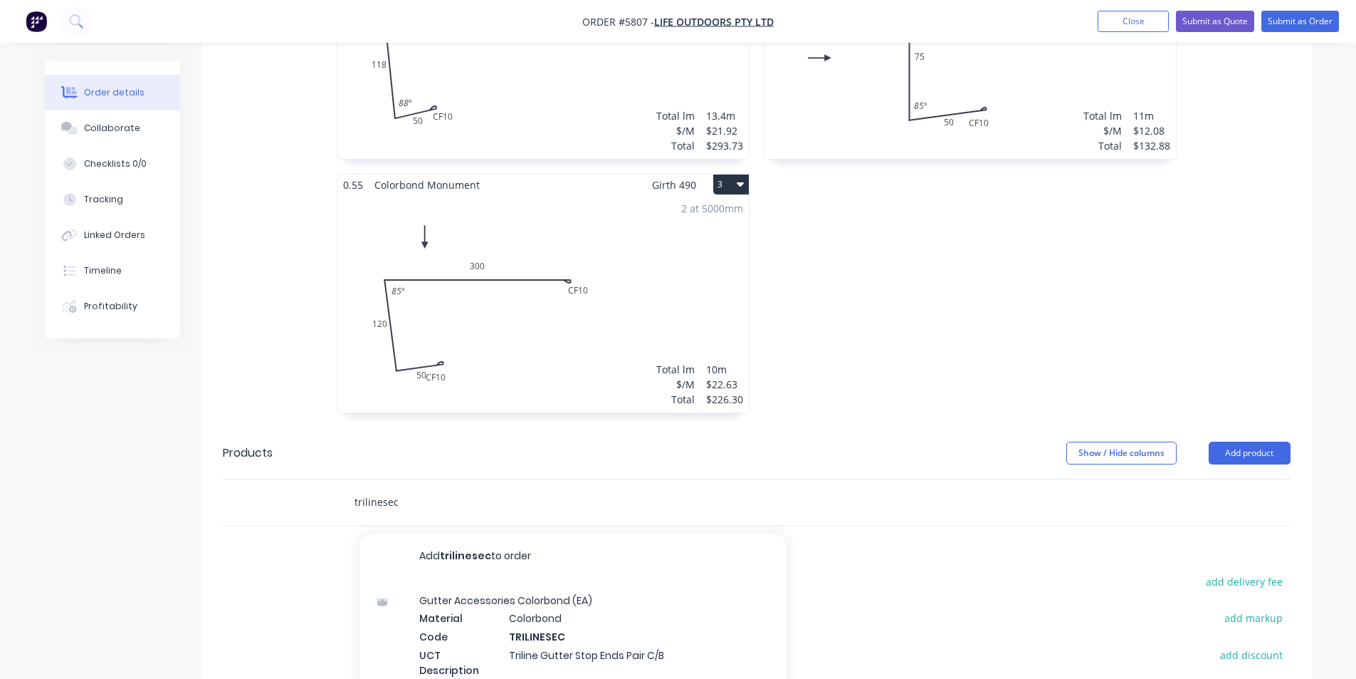
drag, startPoint x: 543, startPoint y: 576, endPoint x: 438, endPoint y: 459, distance: 157.8
click at [438, 488] on input "trilinesec" at bounding box center [496, 502] width 285 height 28
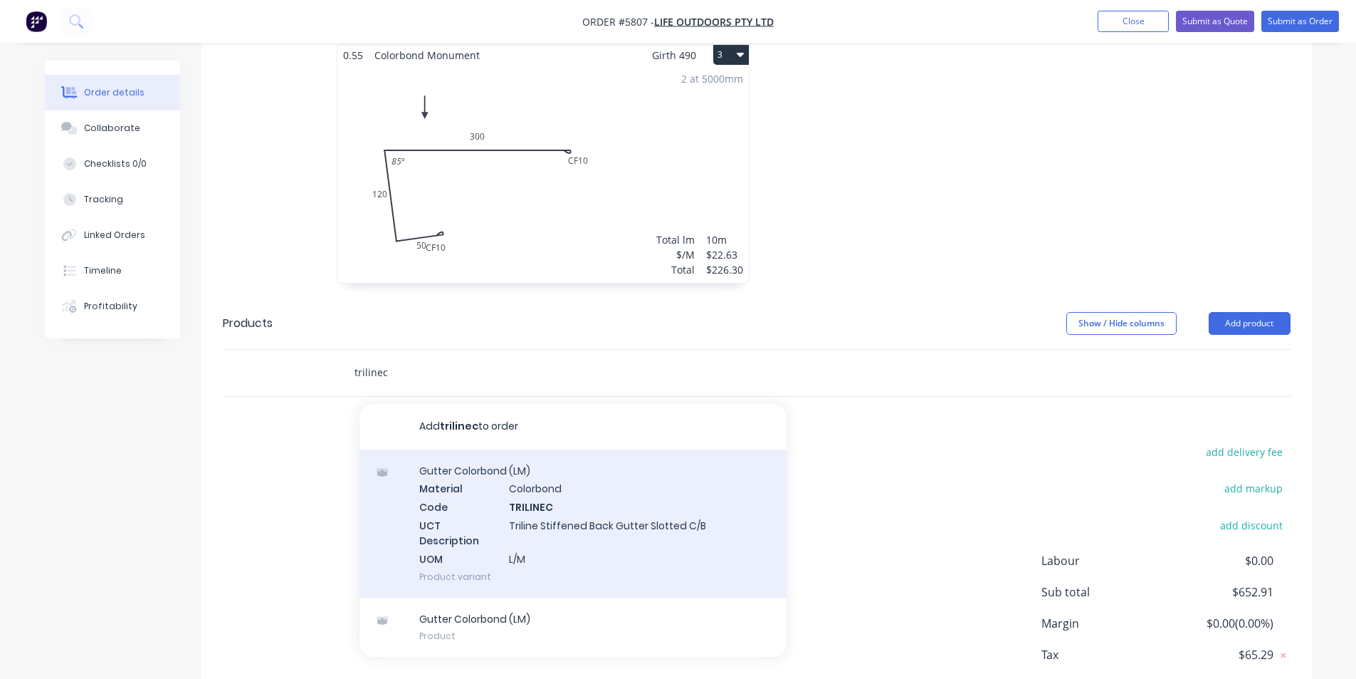
scroll to position [740, 0]
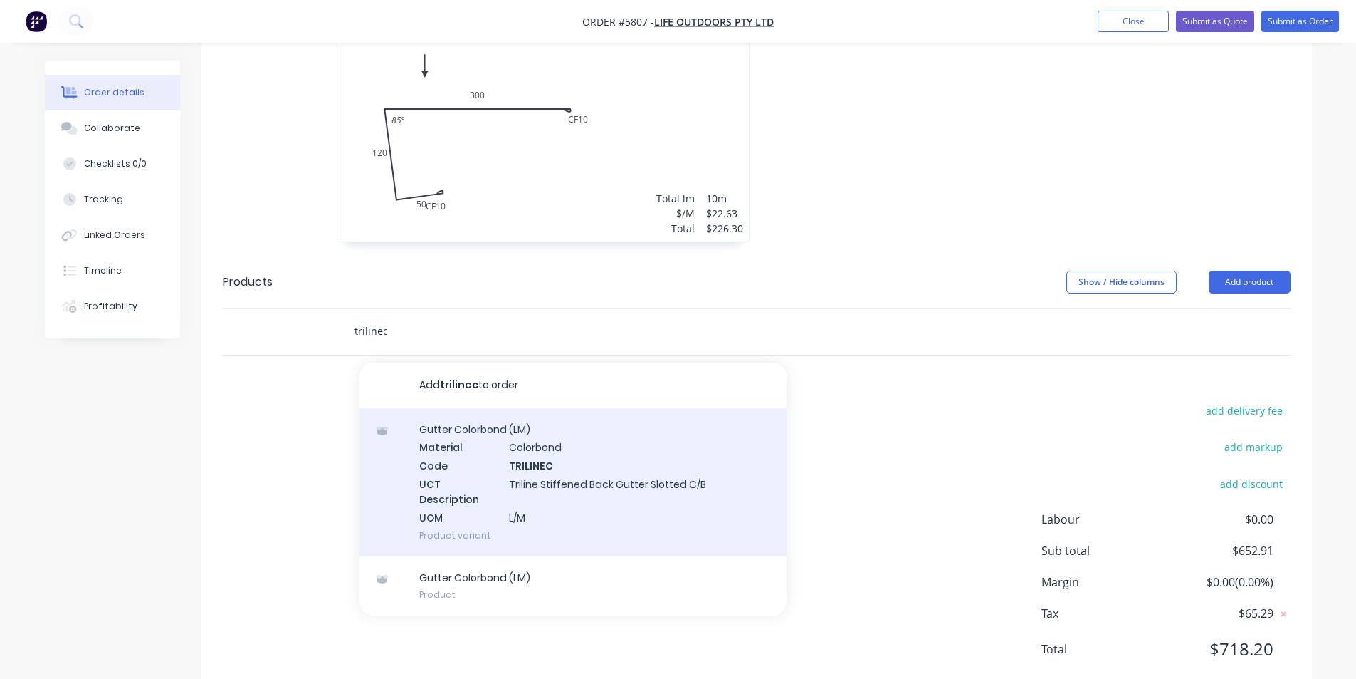
type input "trilinec"
click at [529, 468] on div "Gutter Colorbond (LM) Material Colorbond Code TRILINEC UCT Description Triline …" at bounding box center [573, 482] width 427 height 148
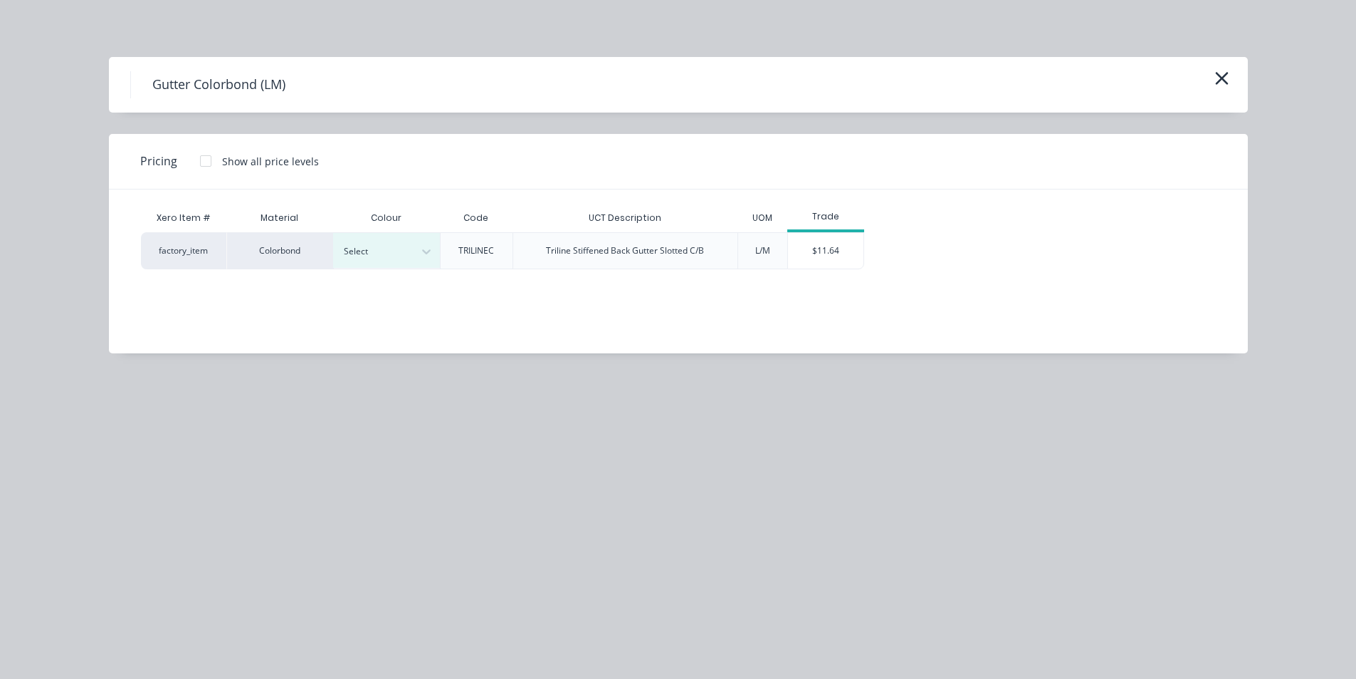
click at [391, 271] on div "Xero Item # Material Colour Code UCT Description UOM Trade factory_item Colorbo…" at bounding box center [668, 260] width 1118 height 142
click at [392, 253] on div at bounding box center [376, 252] width 64 height 16
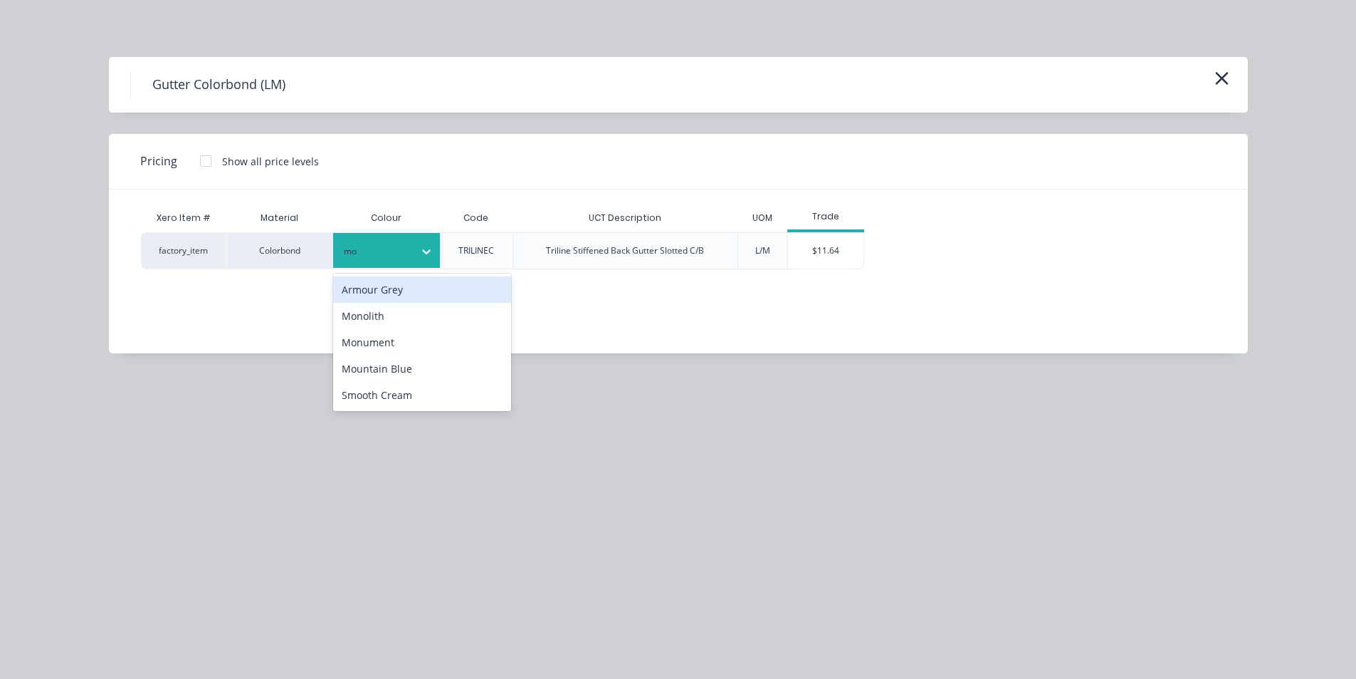
type input "mon"
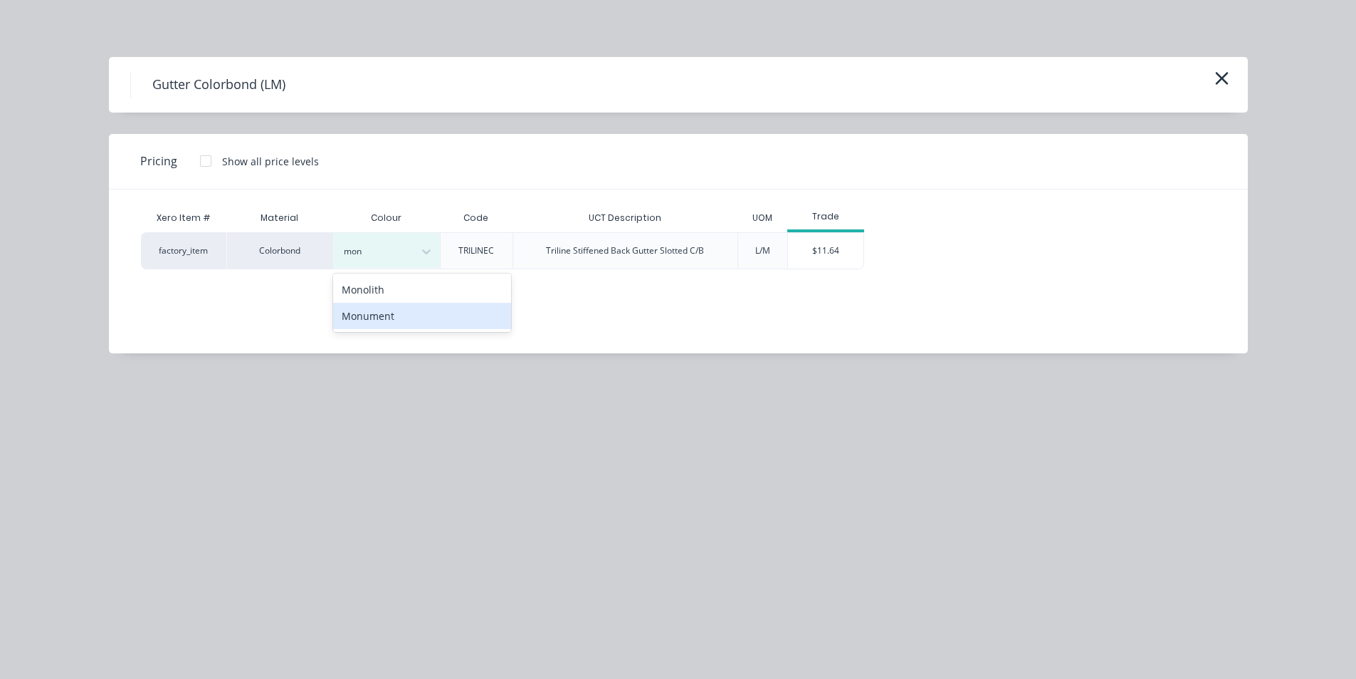
click at [410, 317] on div "Monument" at bounding box center [422, 316] width 178 height 26
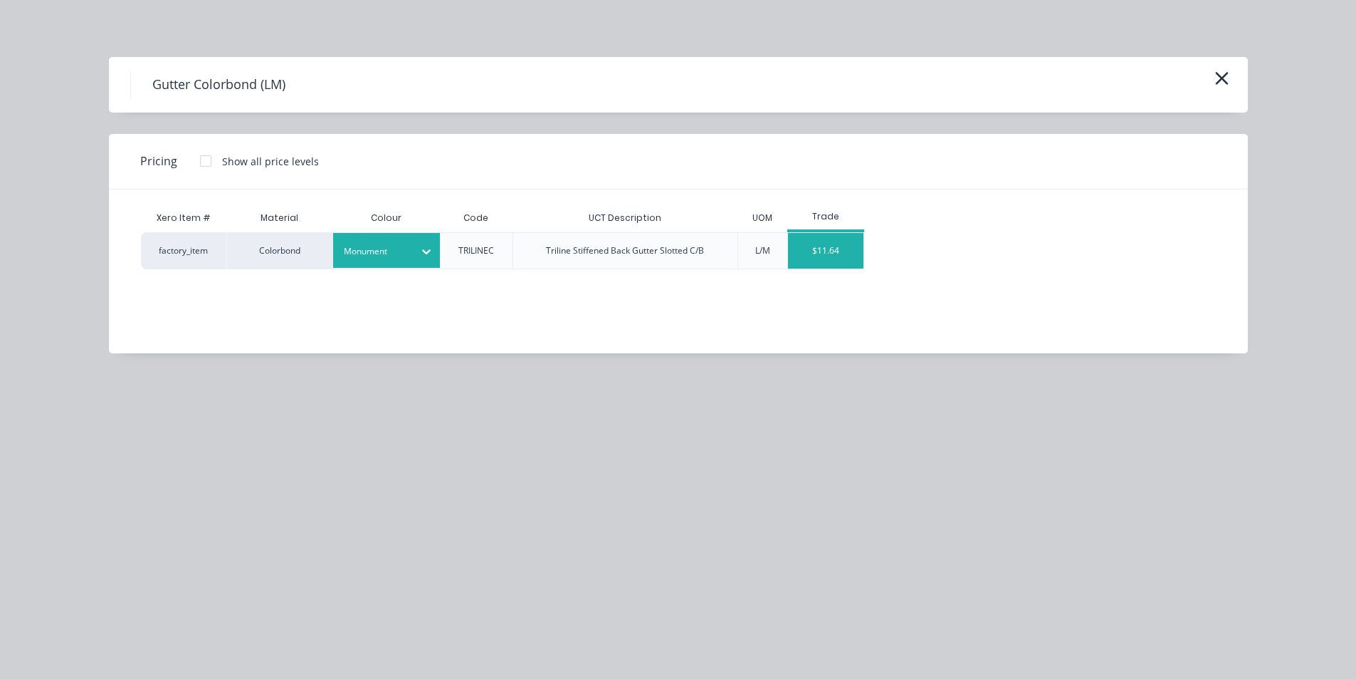
click at [849, 257] on div "$11.64" at bounding box center [826, 251] width 76 height 36
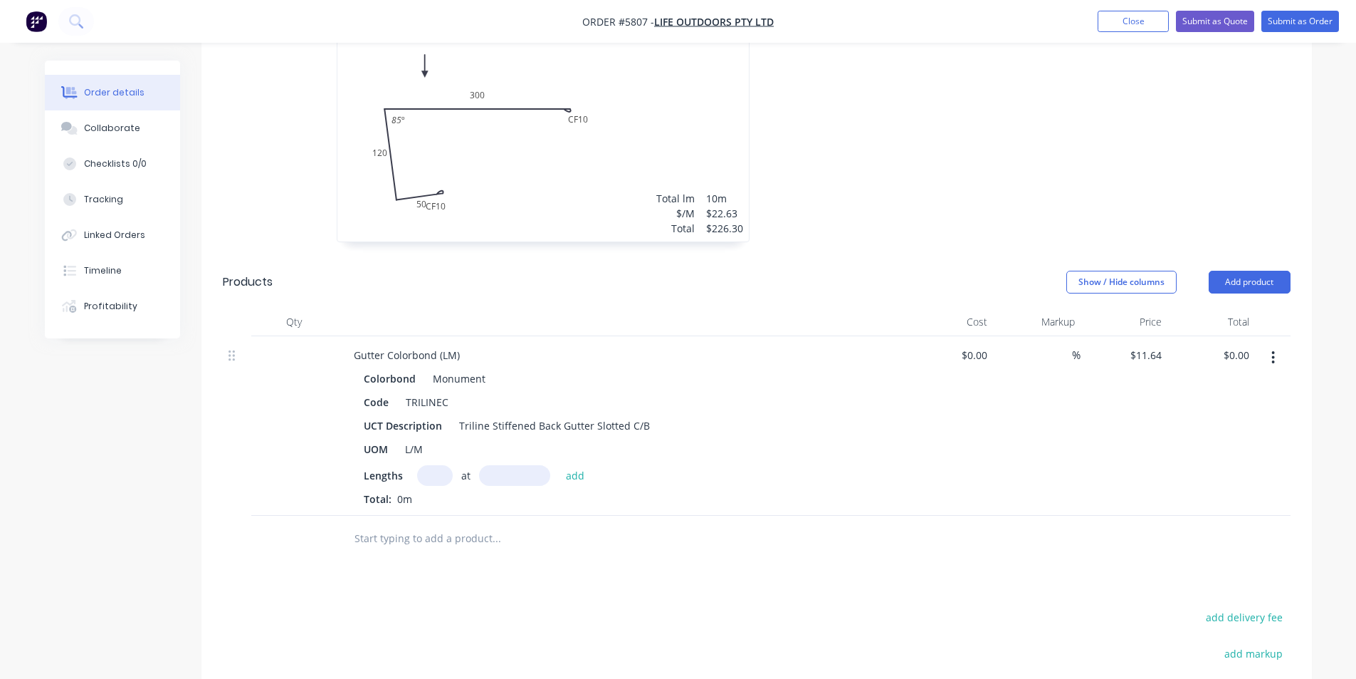
click at [429, 465] on input "text" at bounding box center [435, 475] width 36 height 21
type input "2"
type input "5500"
click at [559, 465] on button "add" at bounding box center [575, 474] width 33 height 19
type input "$128.04"
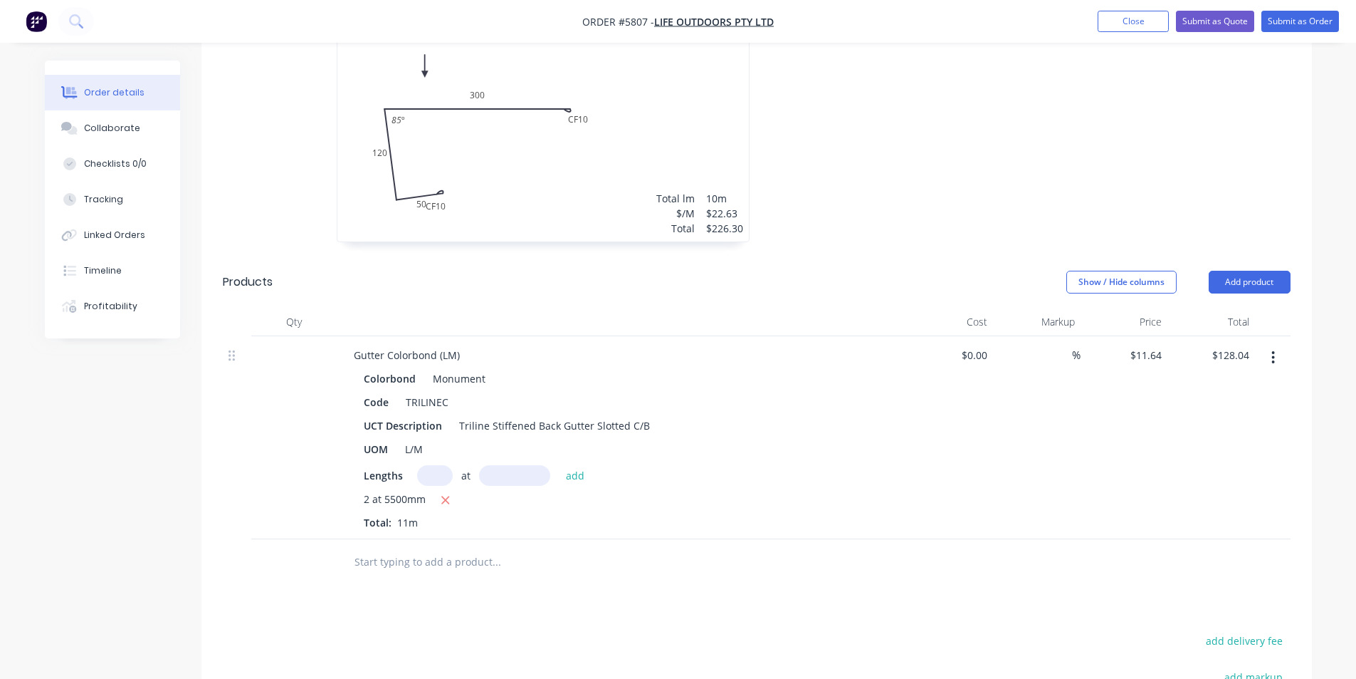
click at [438, 548] on input "text" at bounding box center [496, 562] width 285 height 28
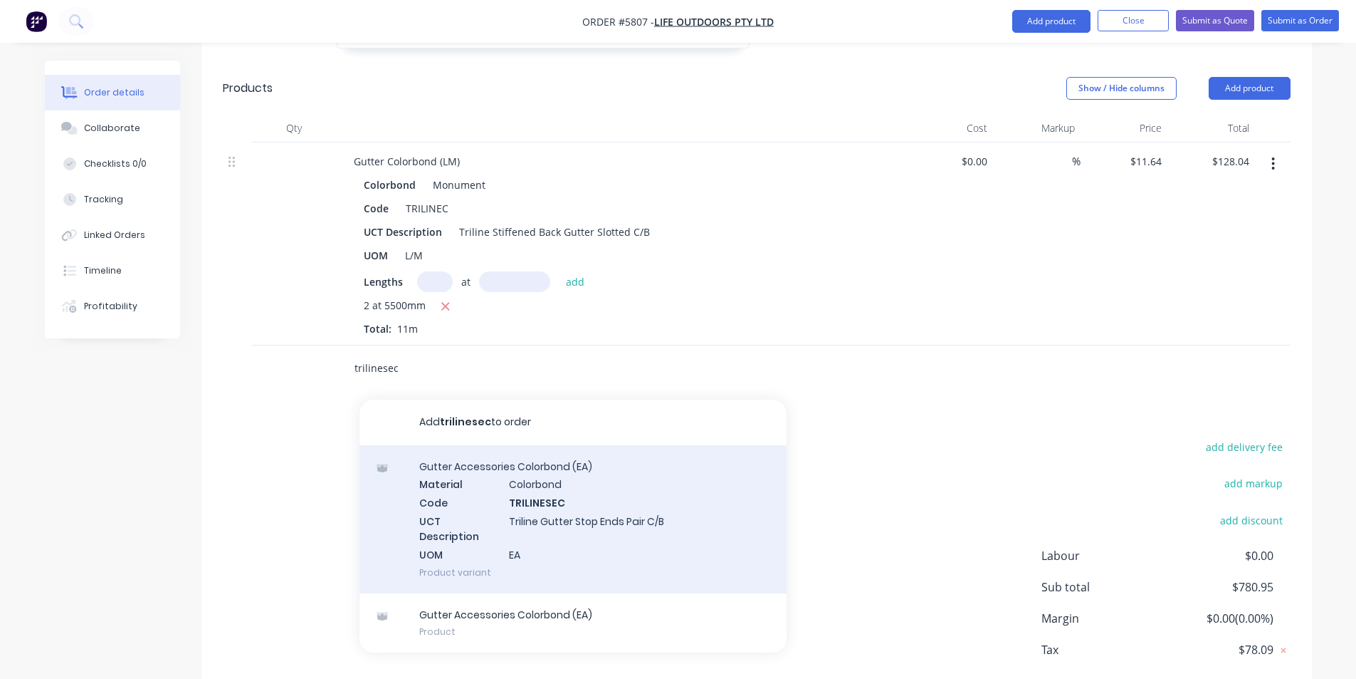
scroll to position [970, 0]
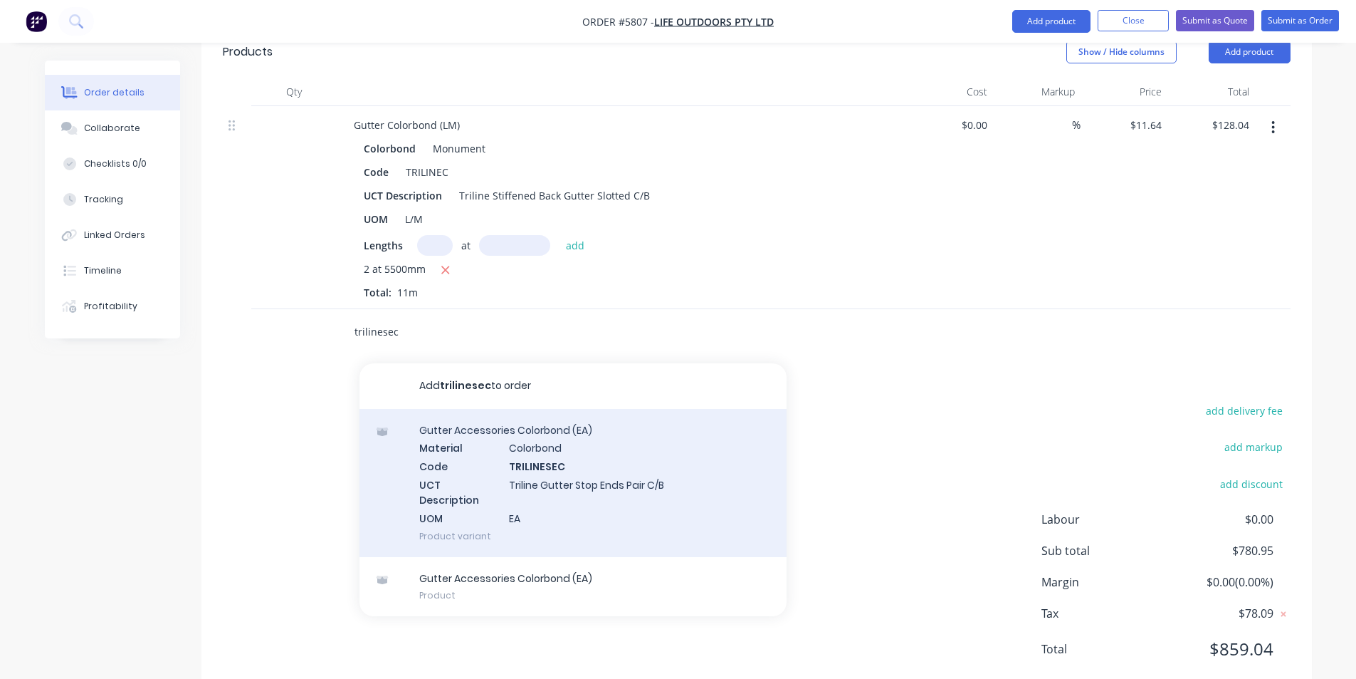
type input "trilinesec"
click at [542, 473] on div "Gutter Accessories Colorbond (EA) Material Colorbond Code TRILINESEC UCT Descri…" at bounding box center [573, 483] width 427 height 148
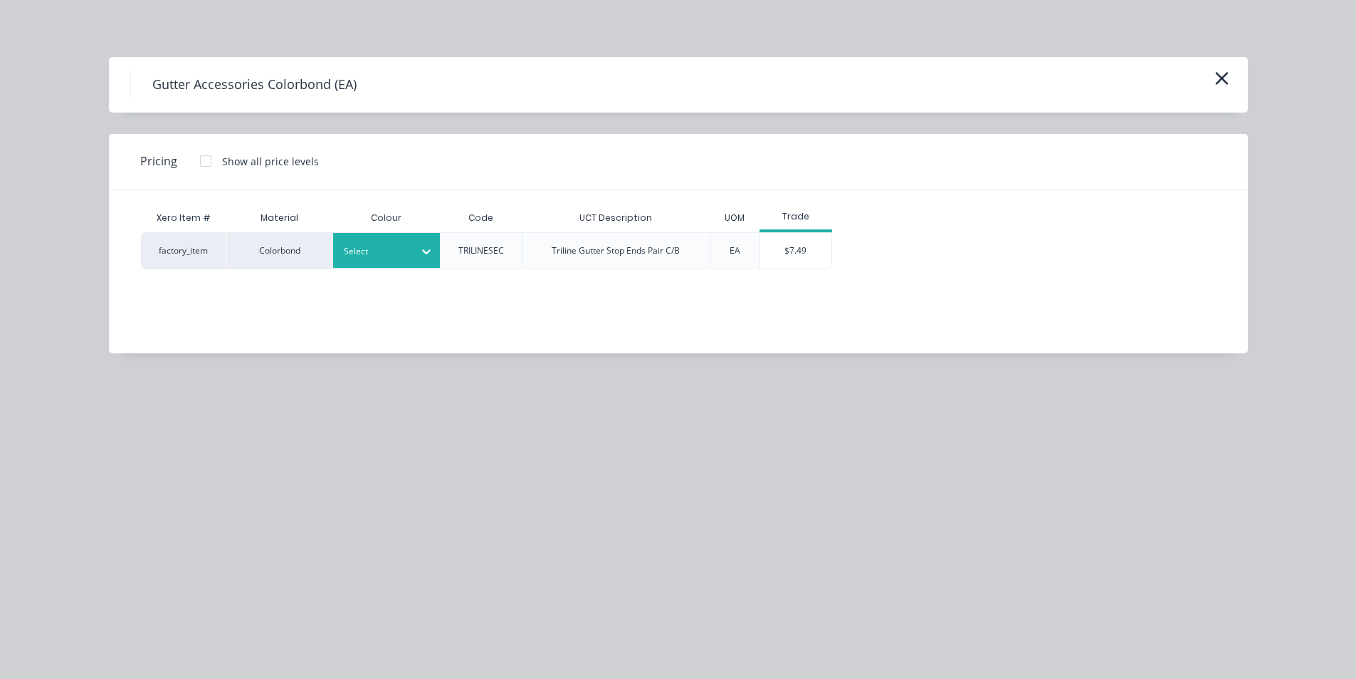
click at [390, 244] on div at bounding box center [376, 252] width 64 height 16
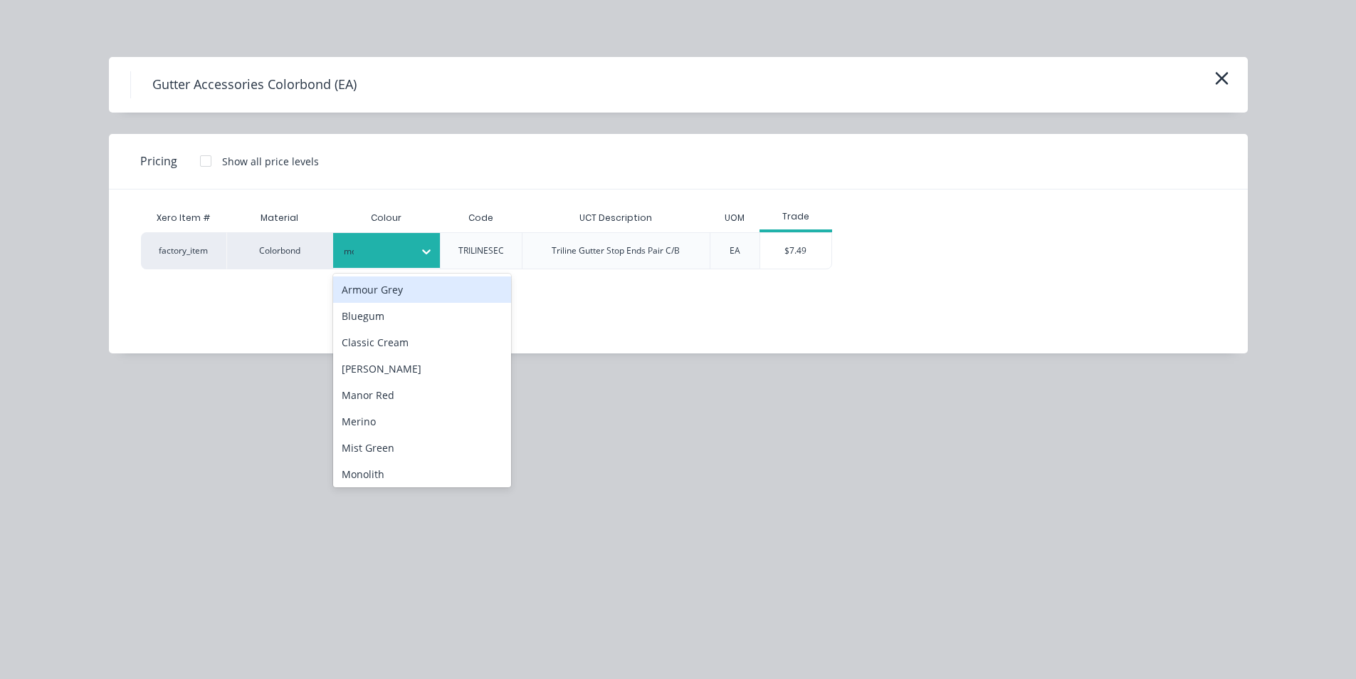
type input "mon"
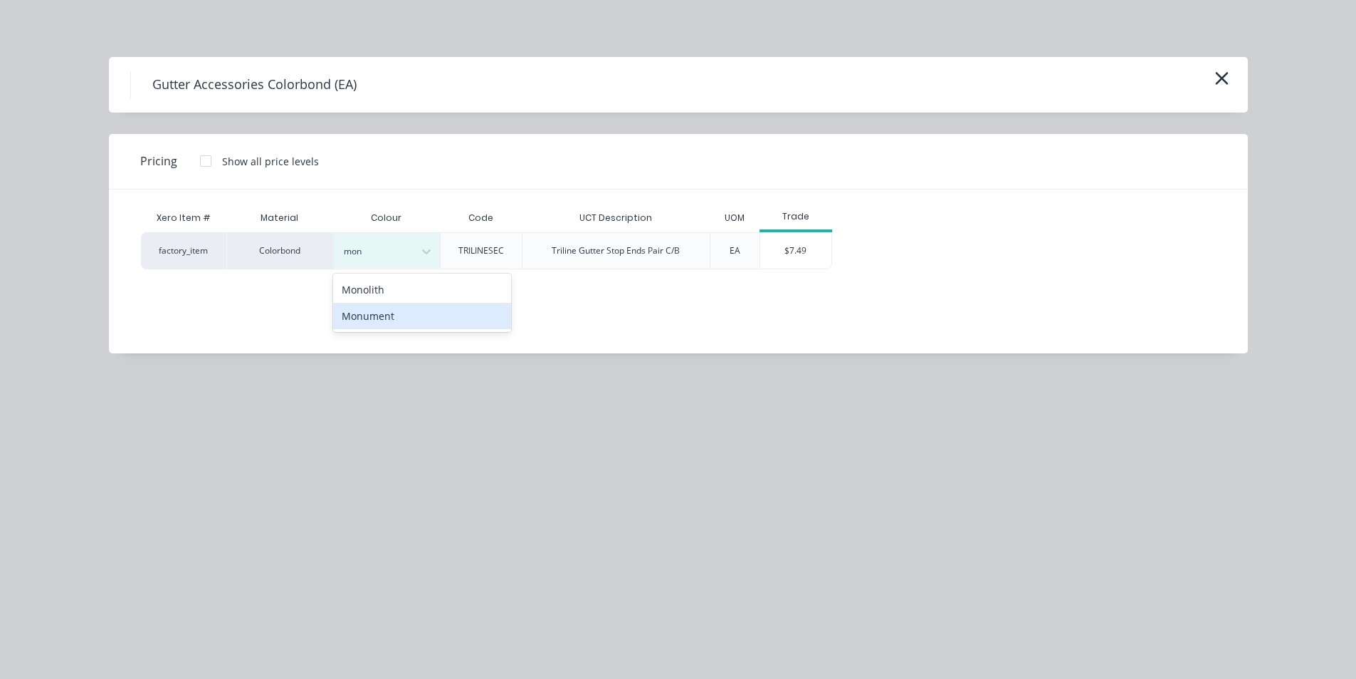
click at [375, 323] on div "Monument" at bounding box center [422, 316] width 178 height 26
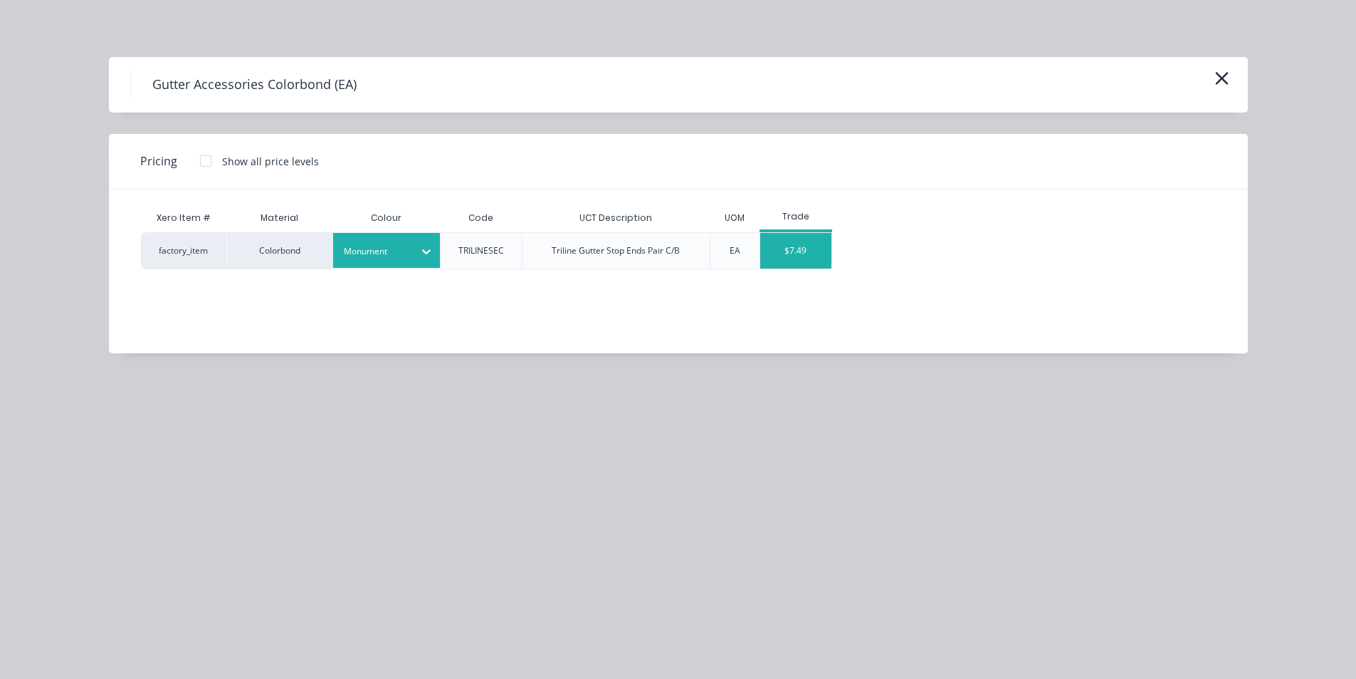
click at [807, 240] on div "$7.49" at bounding box center [795, 251] width 71 height 36
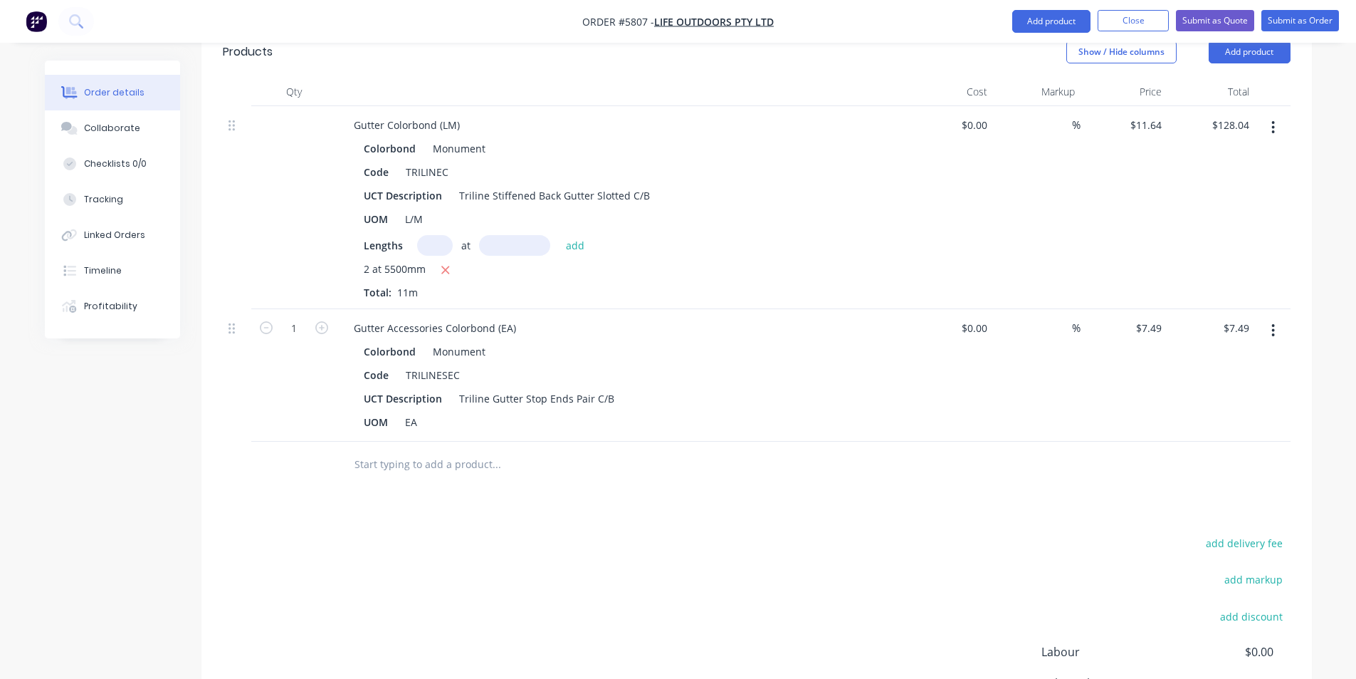
click at [409, 450] on input "text" at bounding box center [496, 464] width 285 height 28
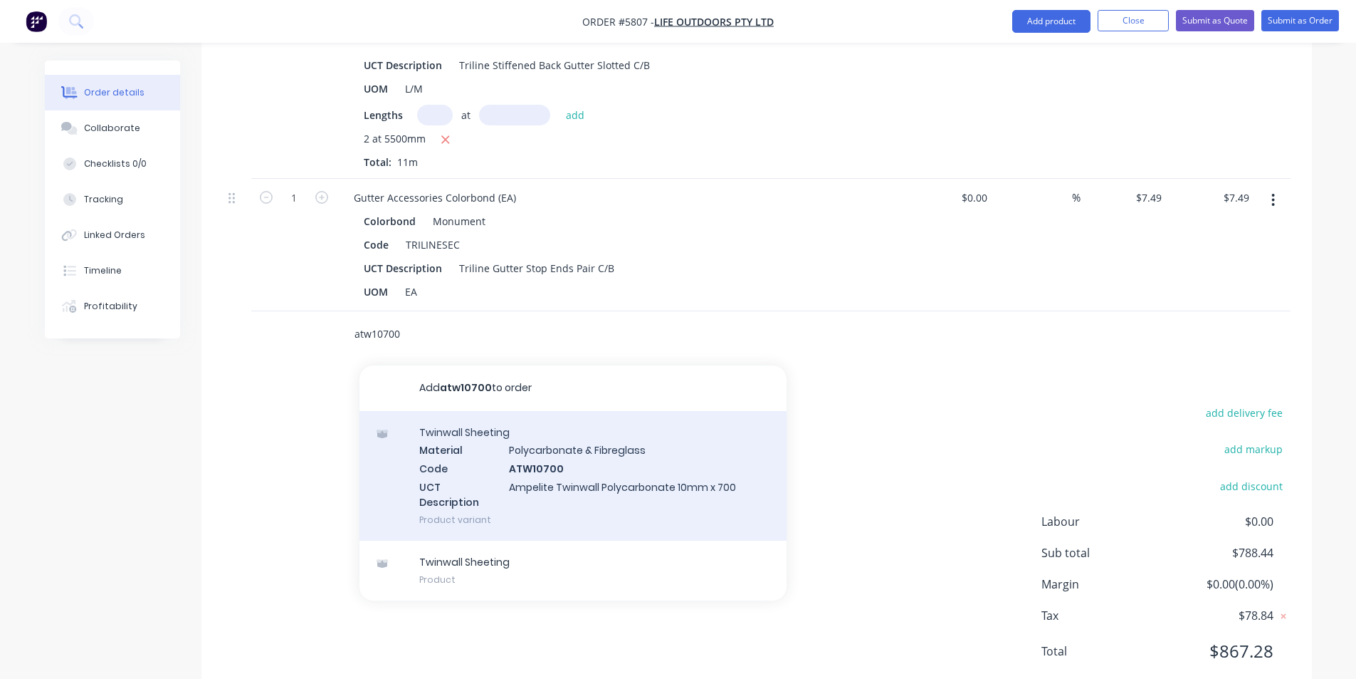
scroll to position [1103, 0]
type input "atw10700"
click at [548, 414] on div "Twinwall Sheeting Material Polycarbonate & Fibreglass Code ATW10700 UCT Descrip…" at bounding box center [573, 474] width 427 height 130
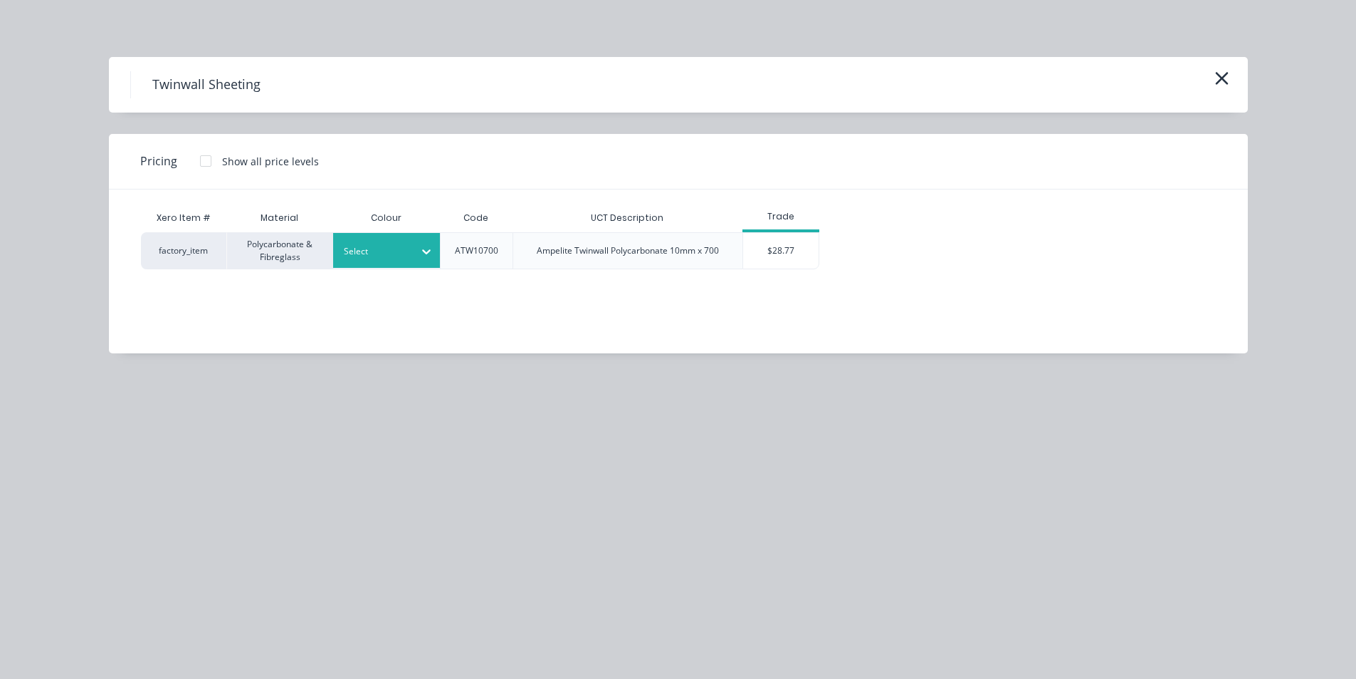
click at [397, 250] on div at bounding box center [376, 252] width 64 height 16
type input "opa"
click at [392, 287] on div "Opal" at bounding box center [422, 289] width 178 height 26
click at [766, 246] on div "$28.77" at bounding box center [781, 251] width 76 height 36
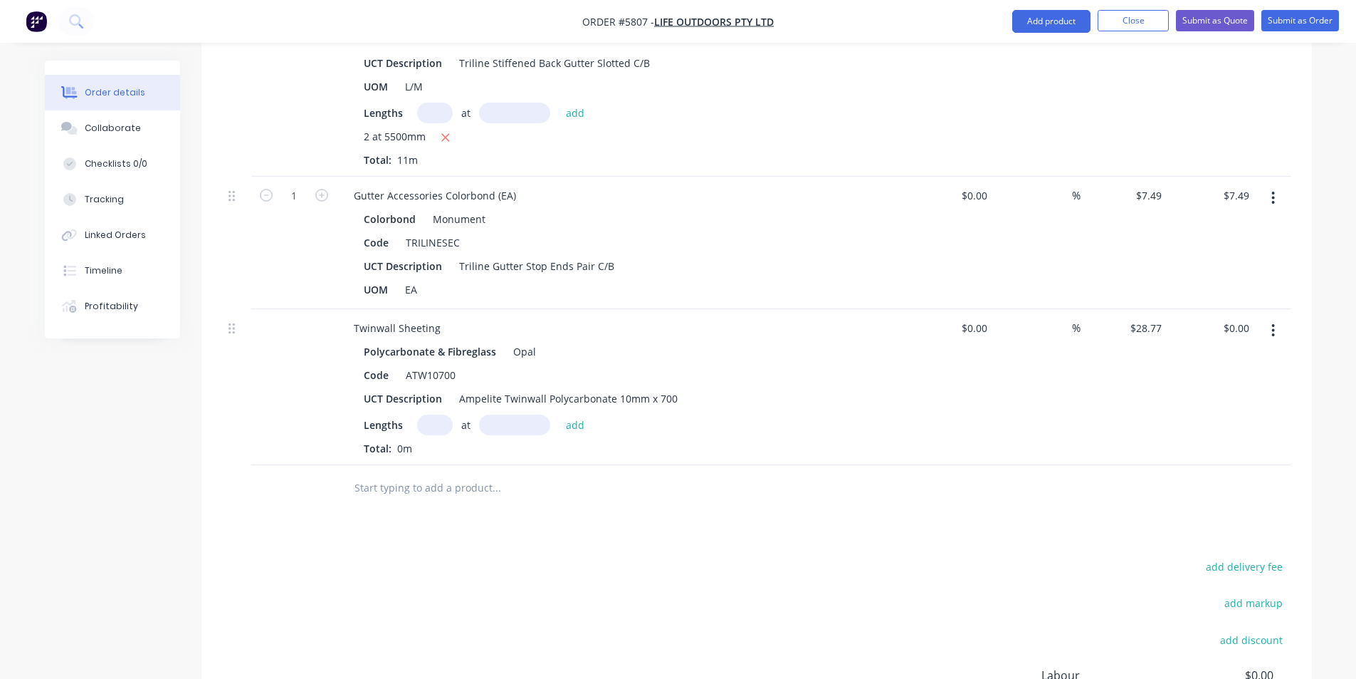
click at [435, 414] on input "text" at bounding box center [435, 424] width 36 height 21
type input "3"
type input "7000"
click at [559, 414] on button "add" at bounding box center [575, 423] width 33 height 19
type input "$604.17"
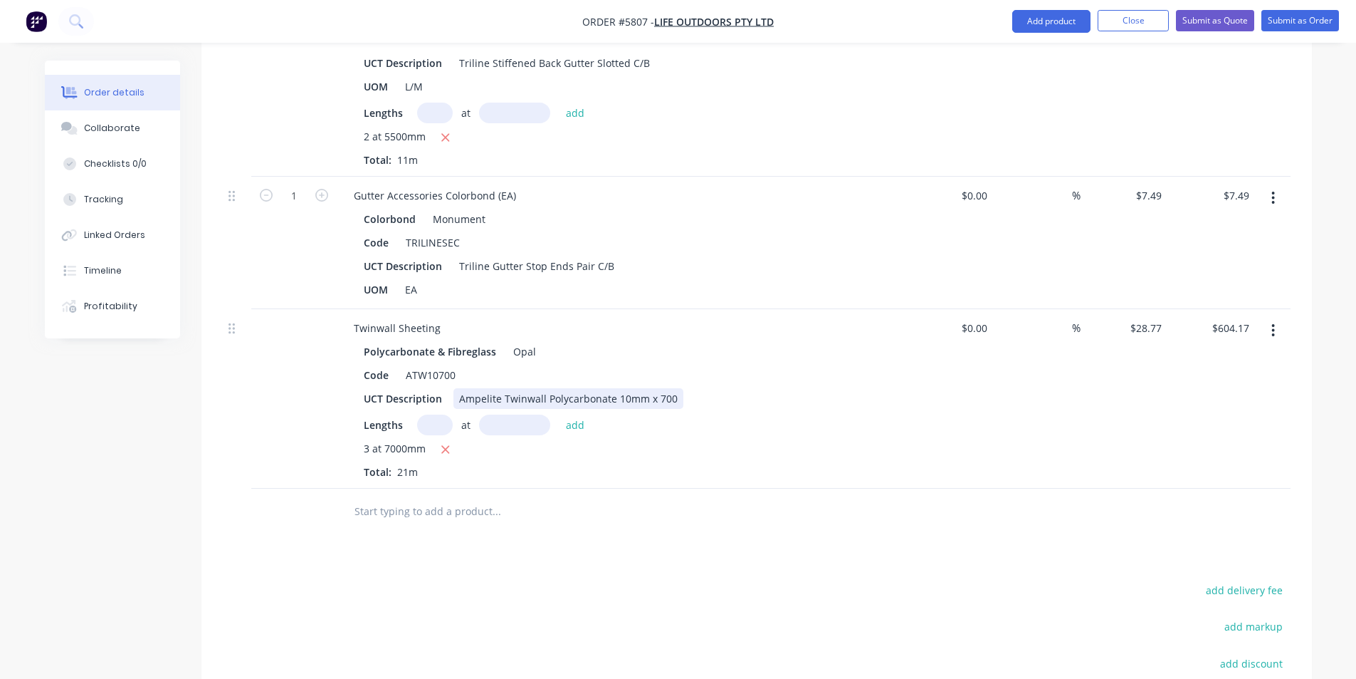
click at [667, 388] on div "Ampelite Twinwall Polycarbonate 10mm x 700" at bounding box center [569, 398] width 230 height 21
click at [671, 388] on div "Ampelite Twinwall Polycarbonate 10mm x 700" at bounding box center [569, 398] width 230 height 21
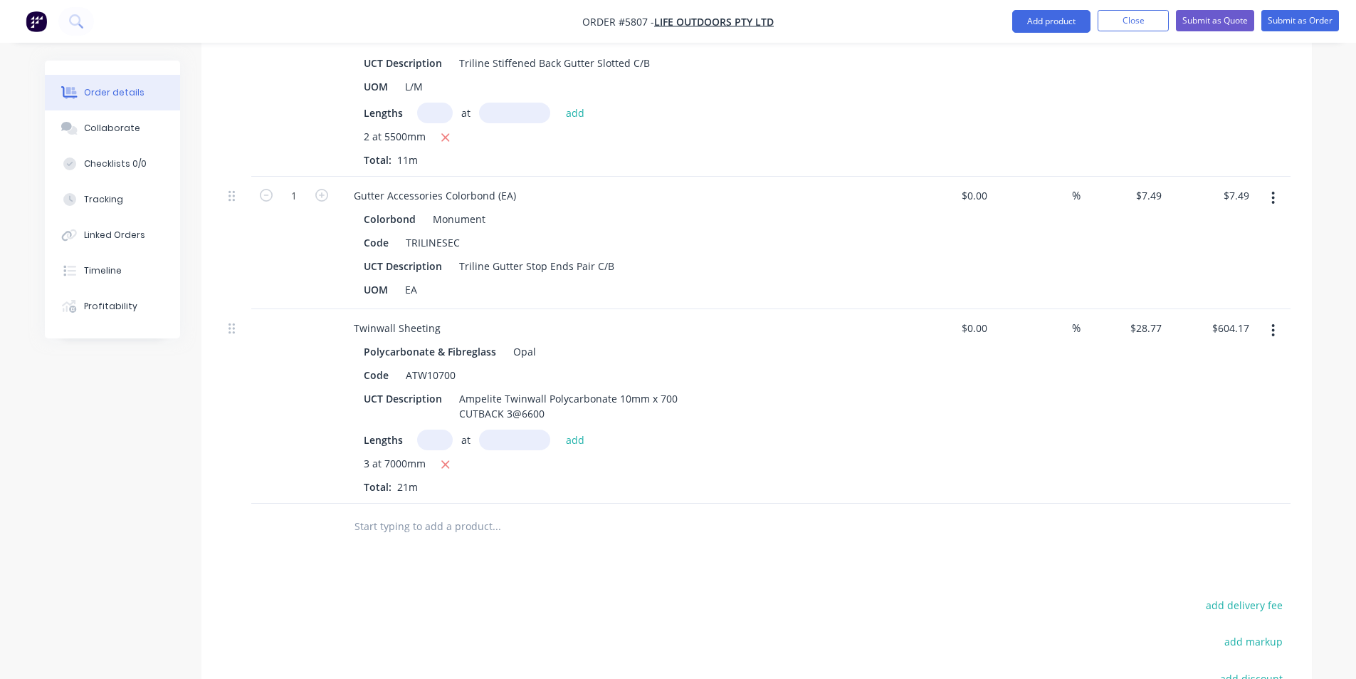
click at [878, 429] on div "Lengths at add 3 at 7000mm Total: 21m" at bounding box center [622, 461] width 516 height 65
click at [456, 512] on input "text" at bounding box center [496, 526] width 285 height 28
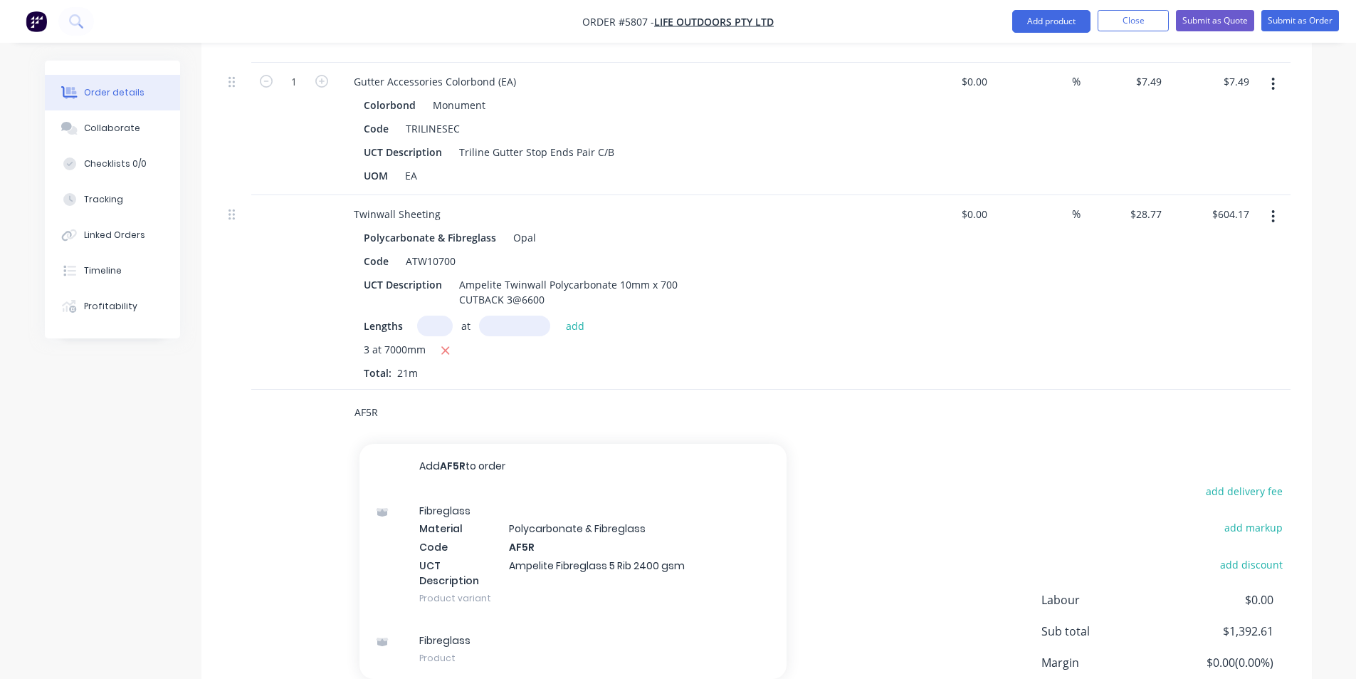
scroll to position [1245, 0]
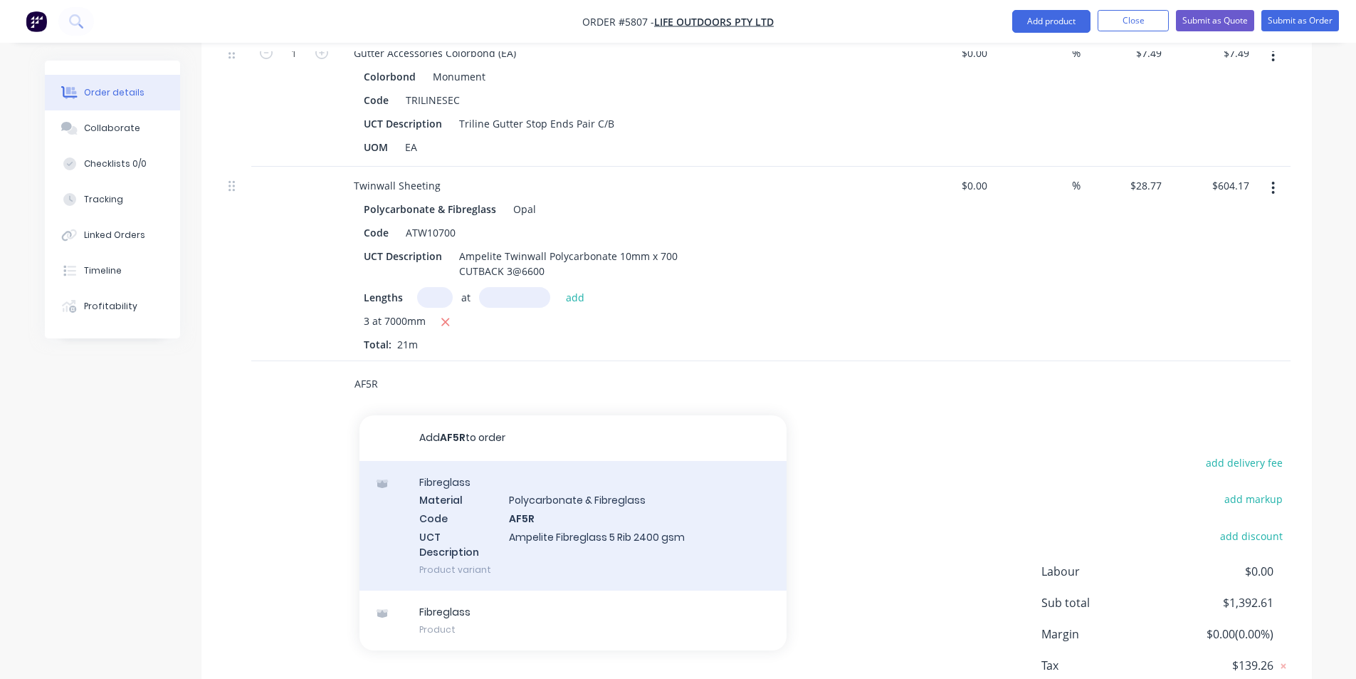
type input "AF5R"
click at [507, 461] on div "Fibreglass Material Polycarbonate & Fibreglass Code AF5R UCT Description Ampeli…" at bounding box center [573, 526] width 427 height 130
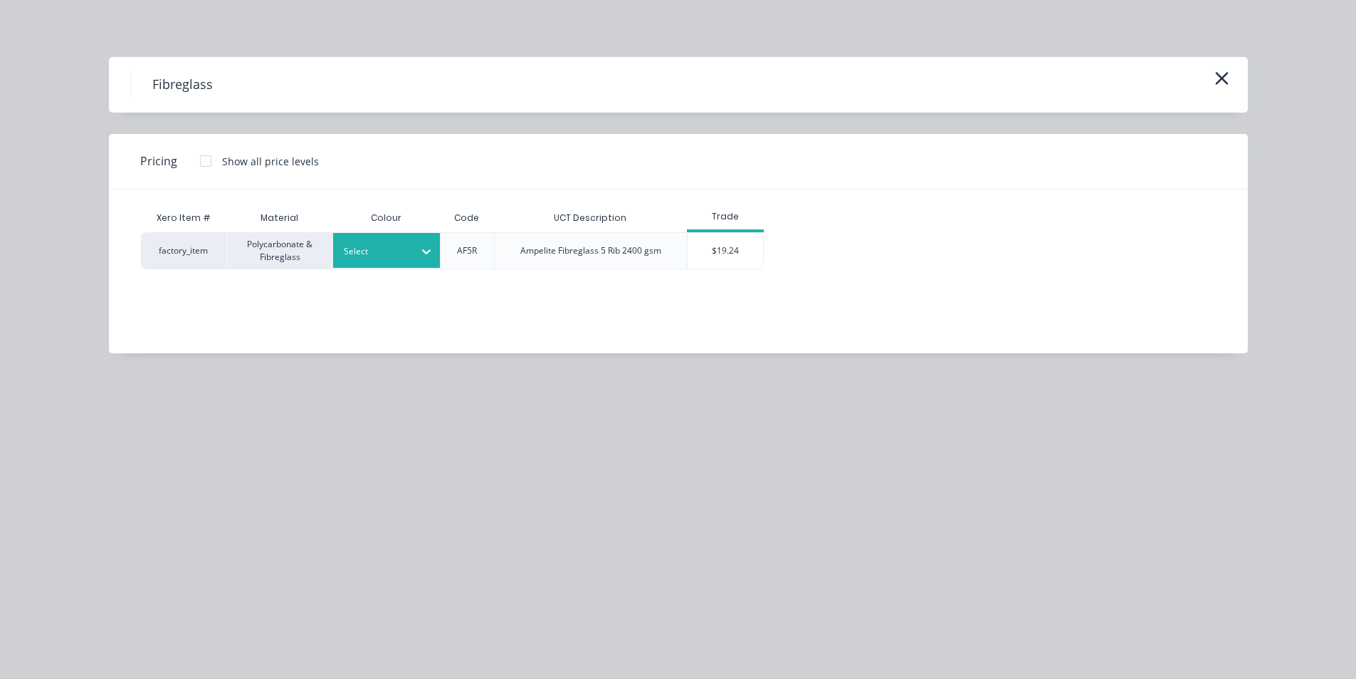
click at [404, 242] on div "Select" at bounding box center [374, 251] width 80 height 19
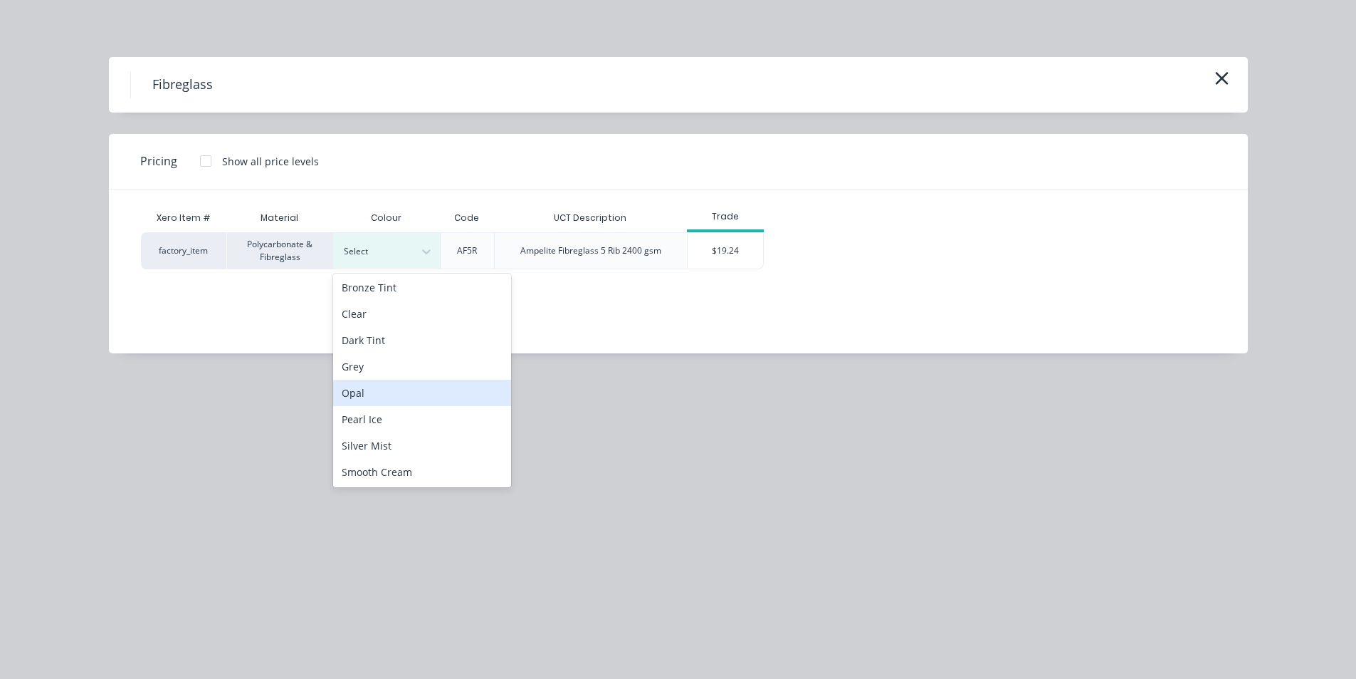
scroll to position [3, 0]
click at [431, 392] on div "Opal" at bounding box center [422, 392] width 178 height 26
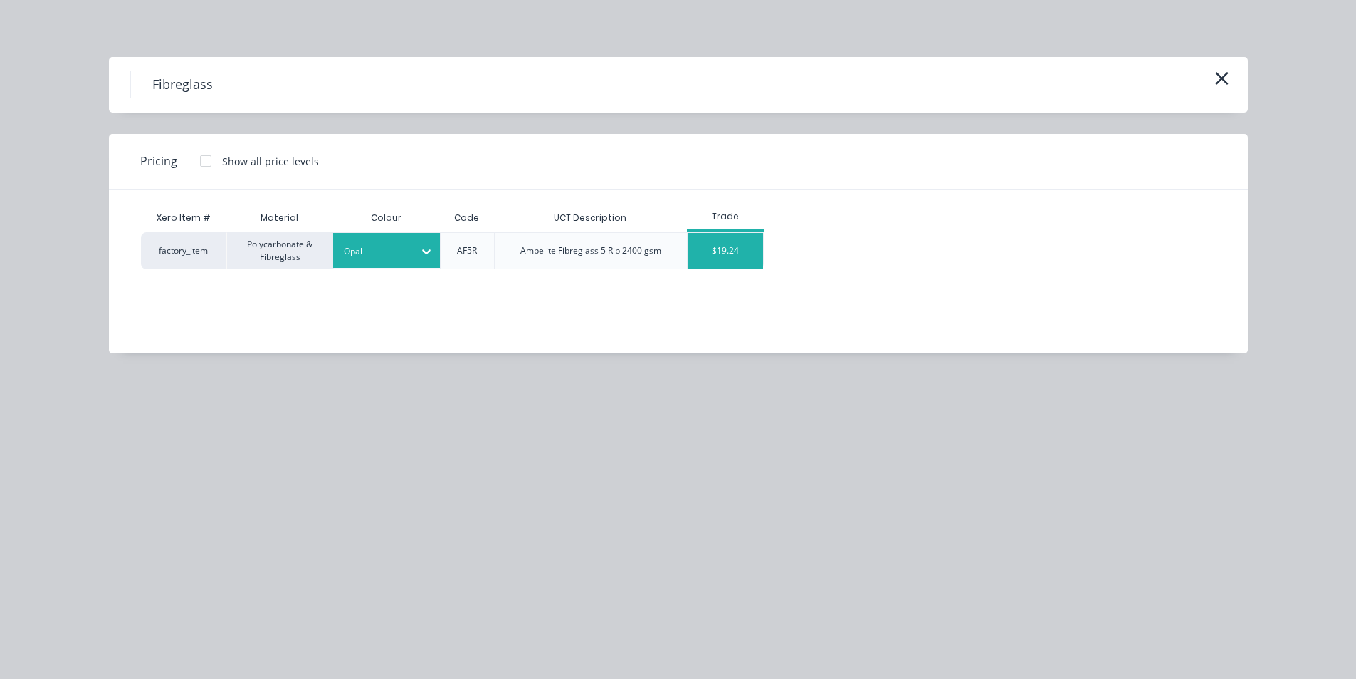
click at [716, 251] on div "$19.24" at bounding box center [726, 251] width 76 height 36
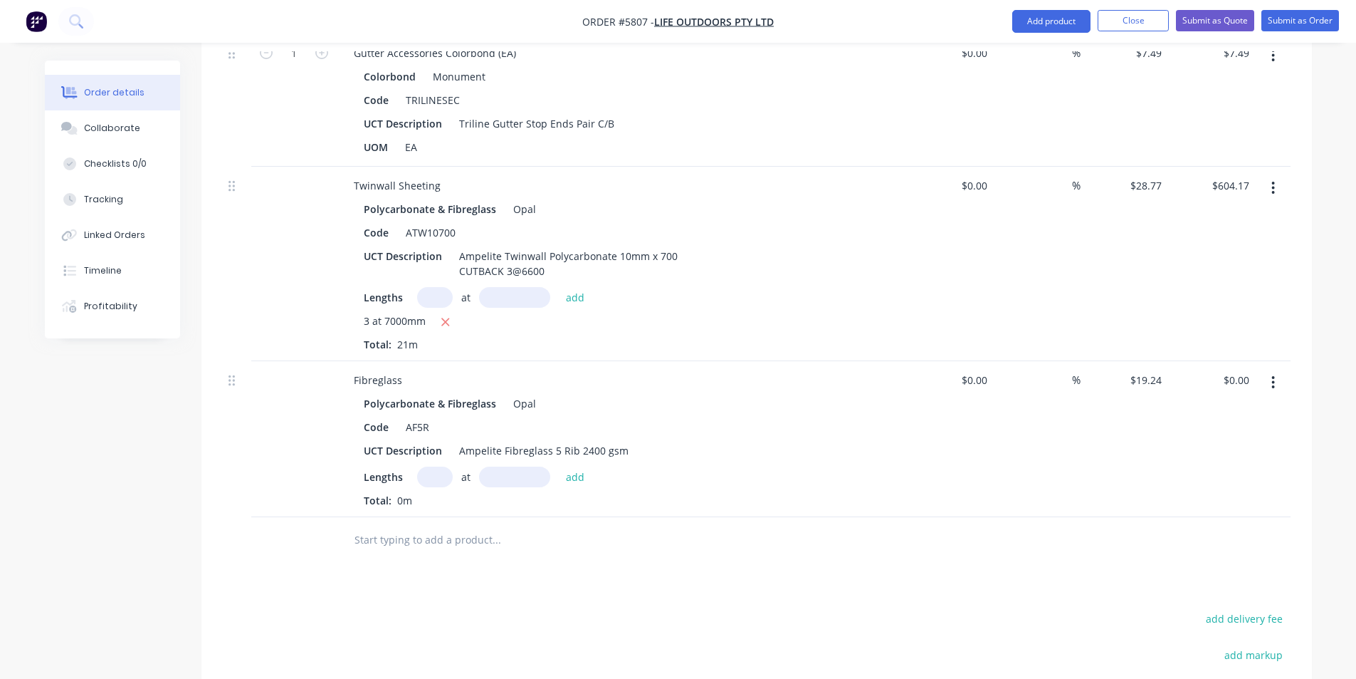
click at [436, 466] on input "text" at bounding box center [435, 476] width 36 height 21
type input "3"
type input "6600mm"
click at [772, 466] on div "Lengths 3 at 6600mm add" at bounding box center [622, 476] width 516 height 21
click at [560, 466] on button "add" at bounding box center [575, 475] width 33 height 19
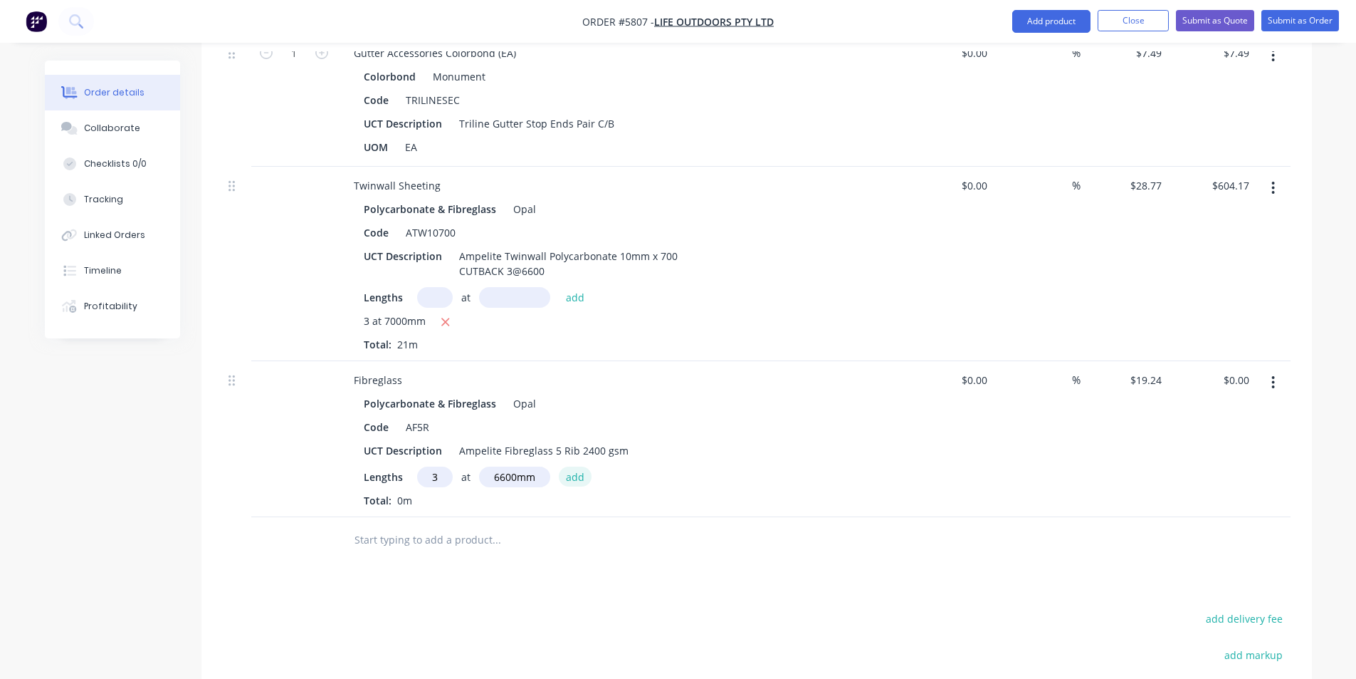
type input "$380.95"
click at [516, 549] on input "text" at bounding box center [496, 563] width 285 height 28
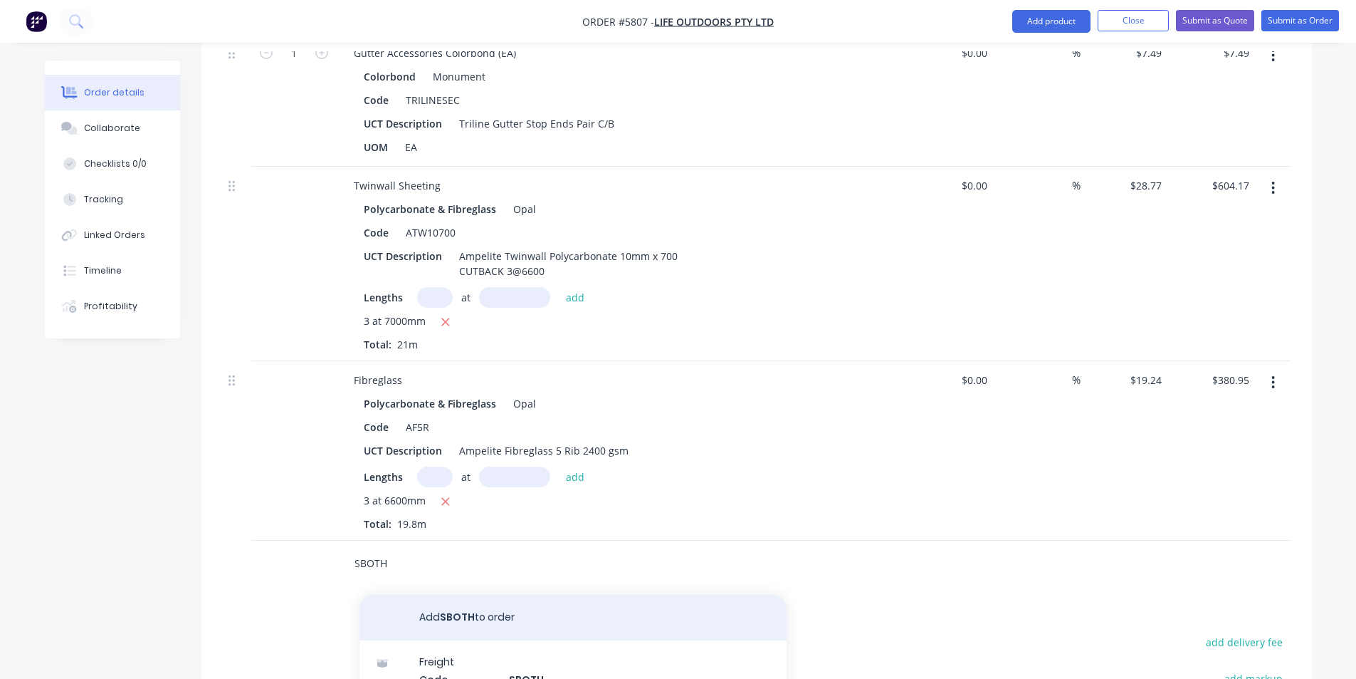
type input "SBOTH"
drag, startPoint x: 581, startPoint y: 562, endPoint x: 571, endPoint y: 566, distance: 10.8
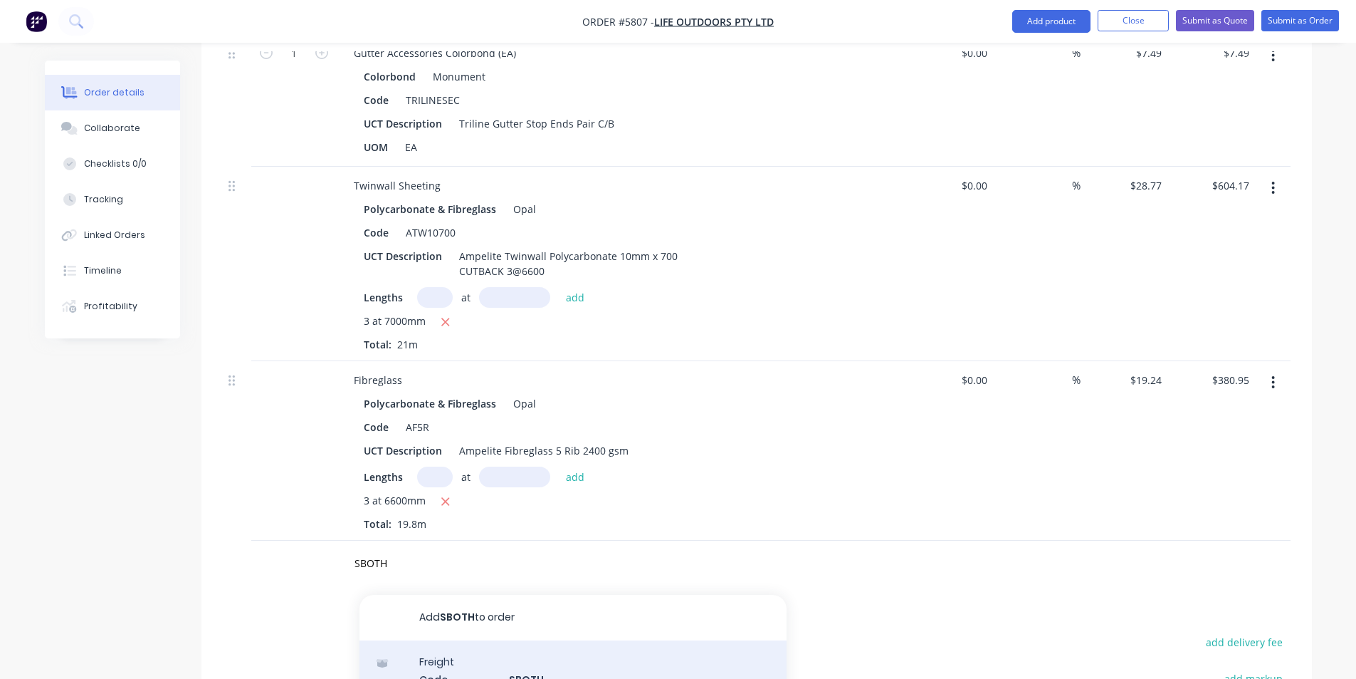
drag, startPoint x: 571, startPoint y: 566, endPoint x: 547, endPoint y: 656, distance: 92.9
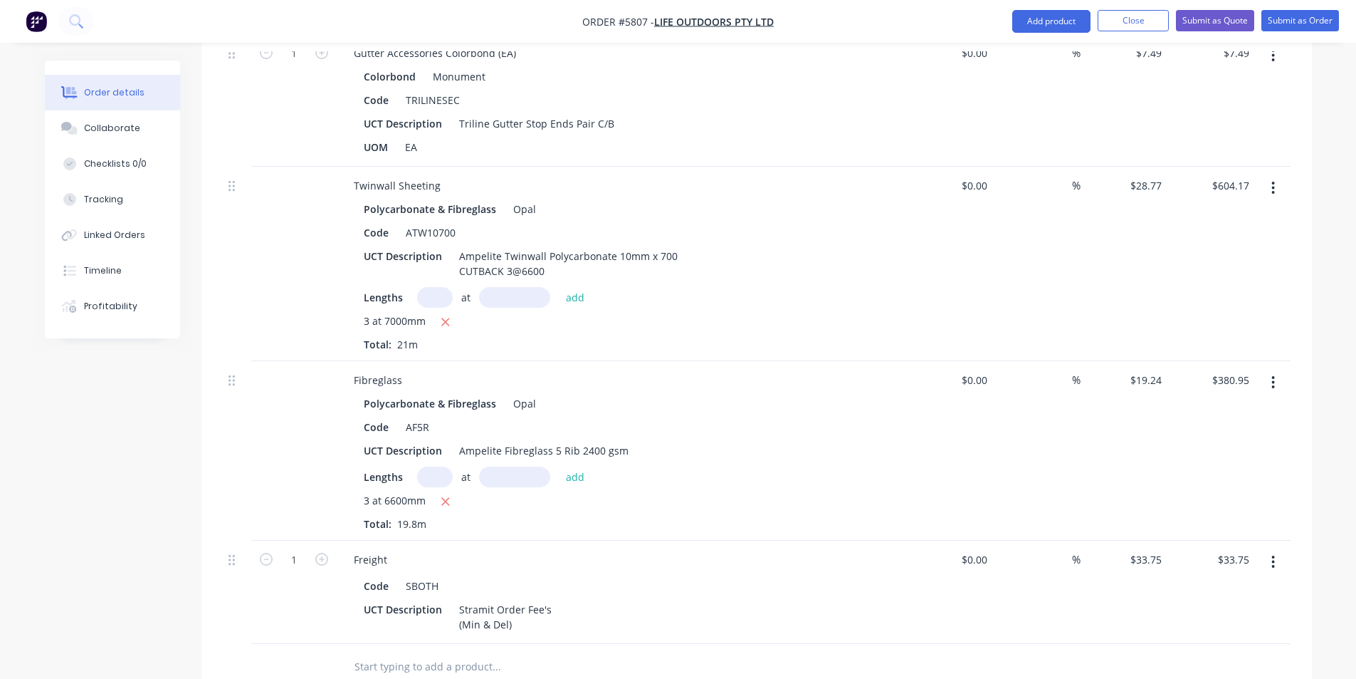
click at [437, 466] on input "text" at bounding box center [435, 476] width 36 height 21
click at [532, 466] on input "text" at bounding box center [514, 476] width 71 height 21
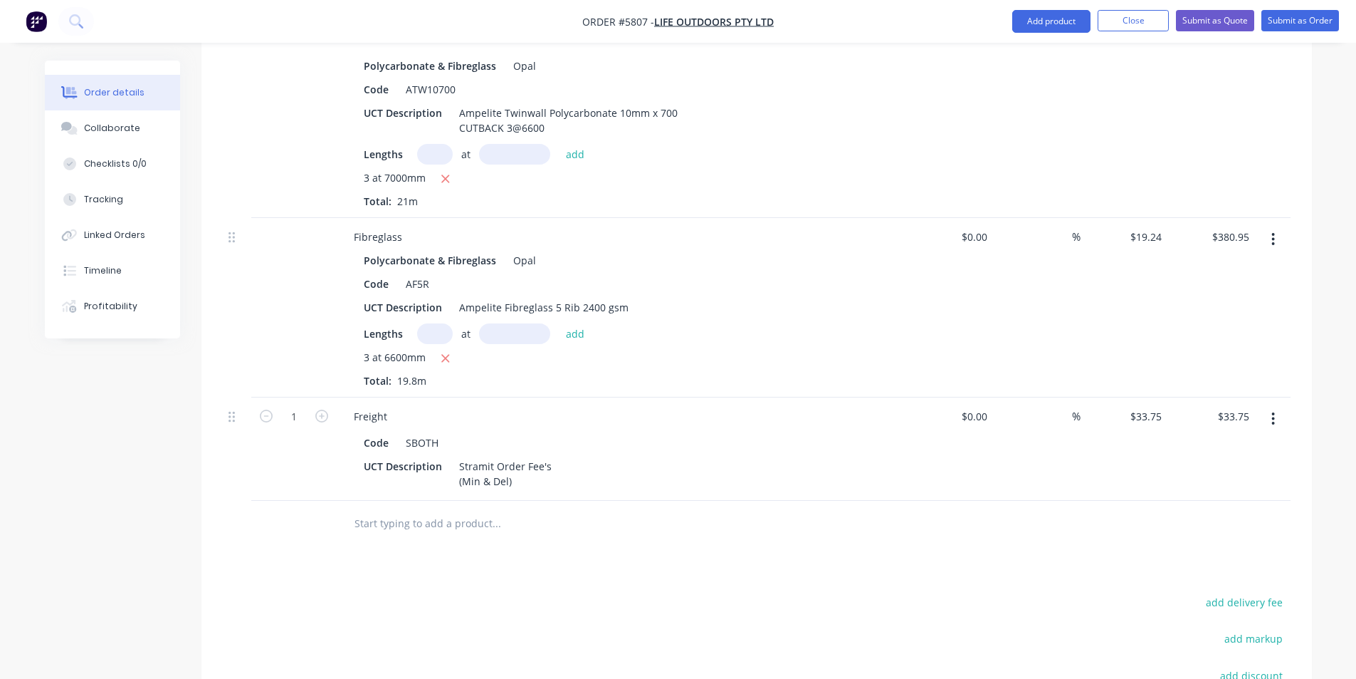
scroll to position [1424, 0]
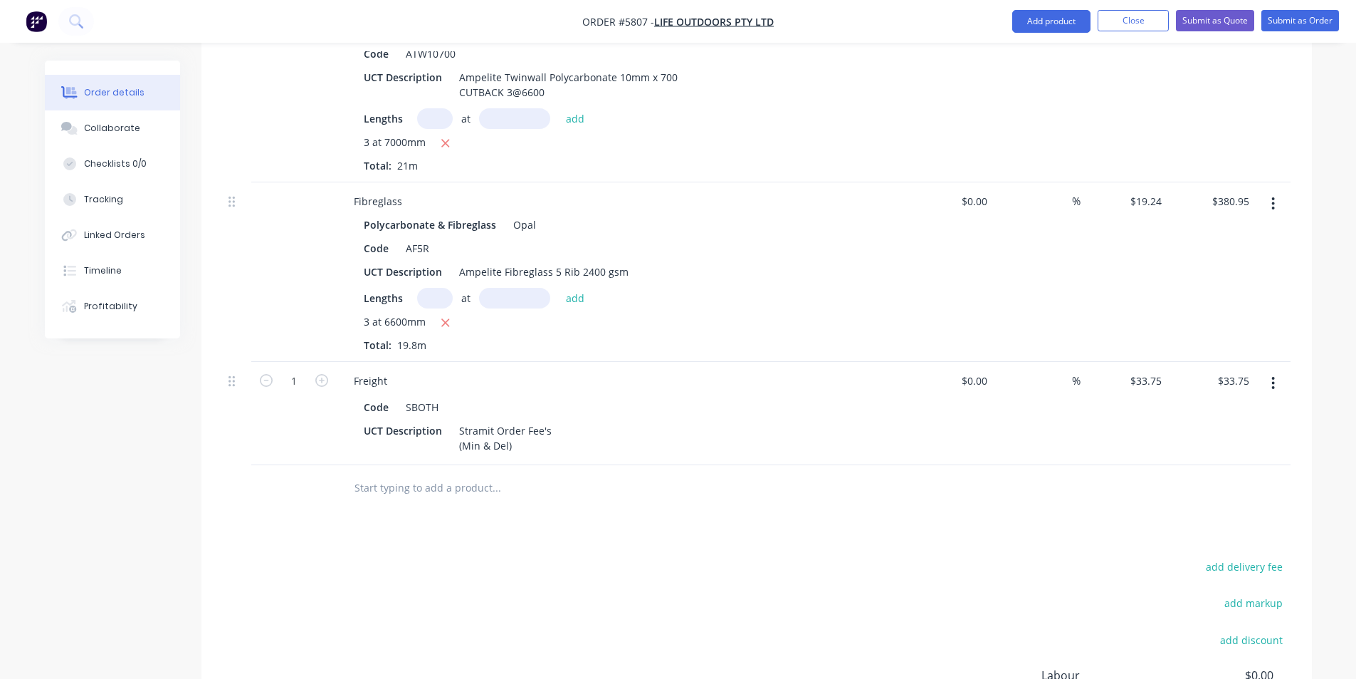
click at [476, 473] on input "text" at bounding box center [496, 487] width 285 height 28
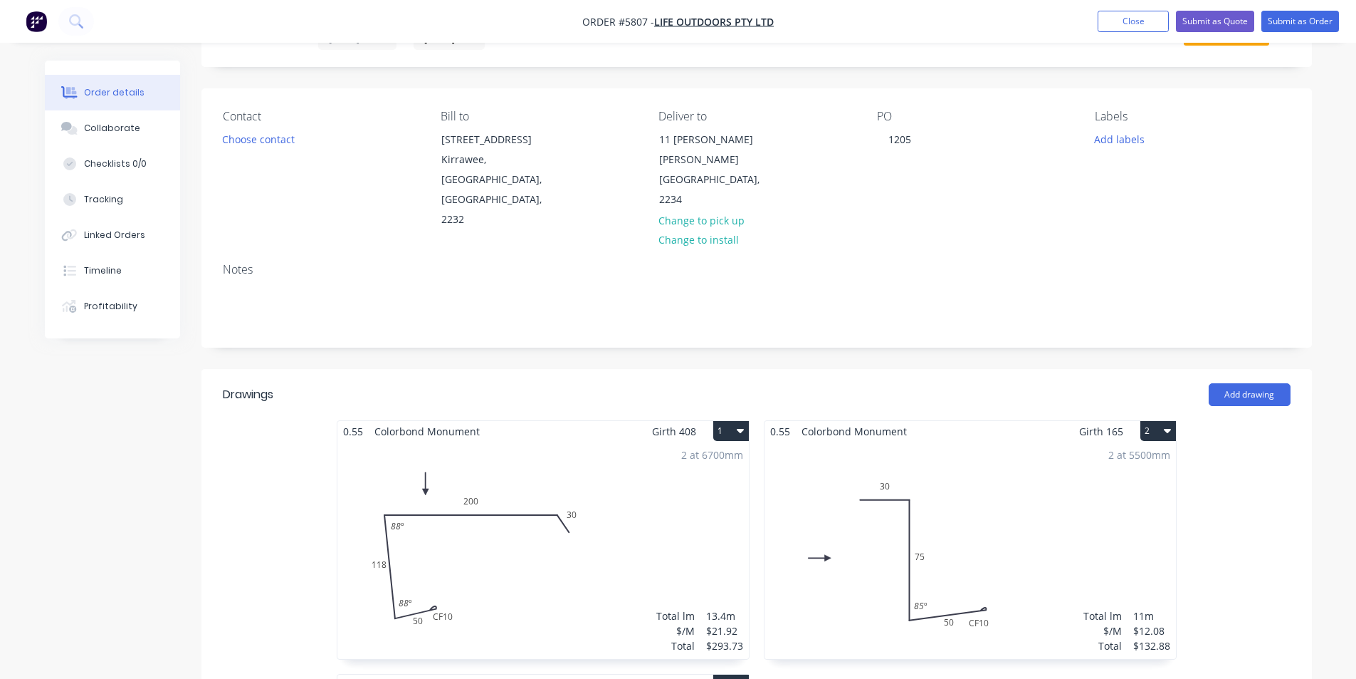
scroll to position [0, 0]
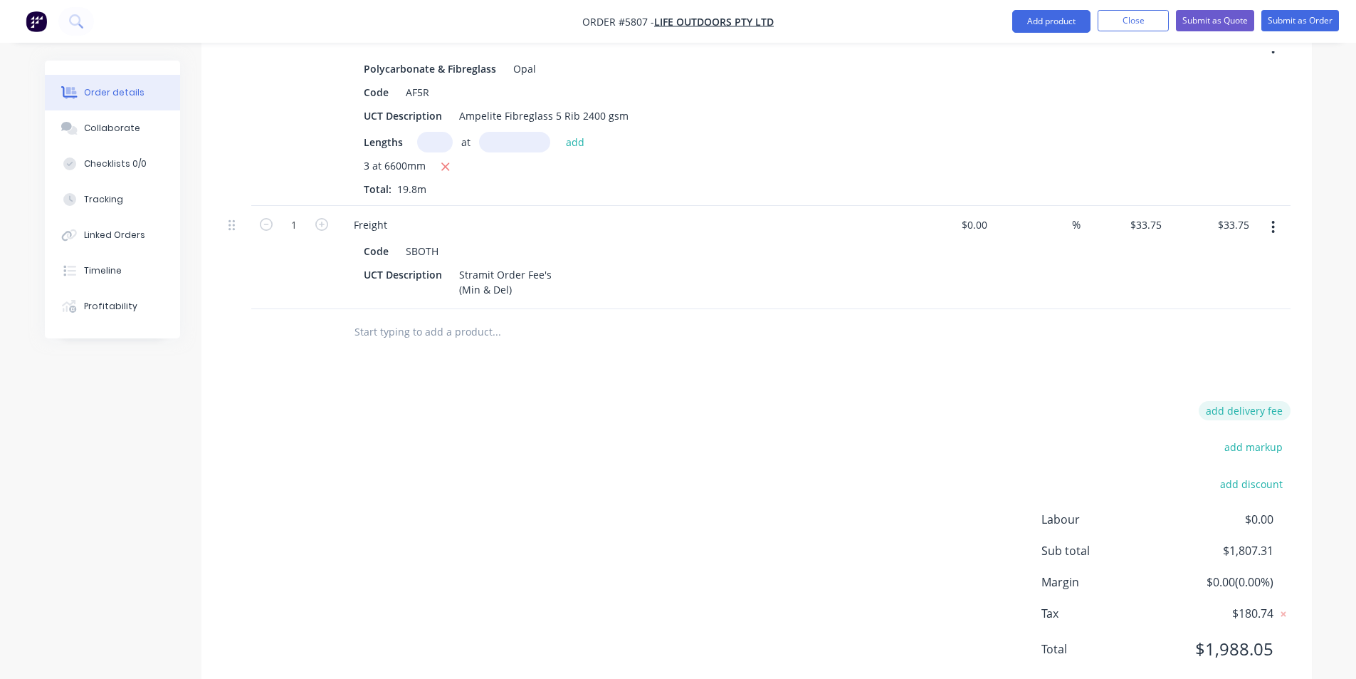
click at [1247, 401] on button "add delivery fee" at bounding box center [1245, 410] width 92 height 19
type input "80"
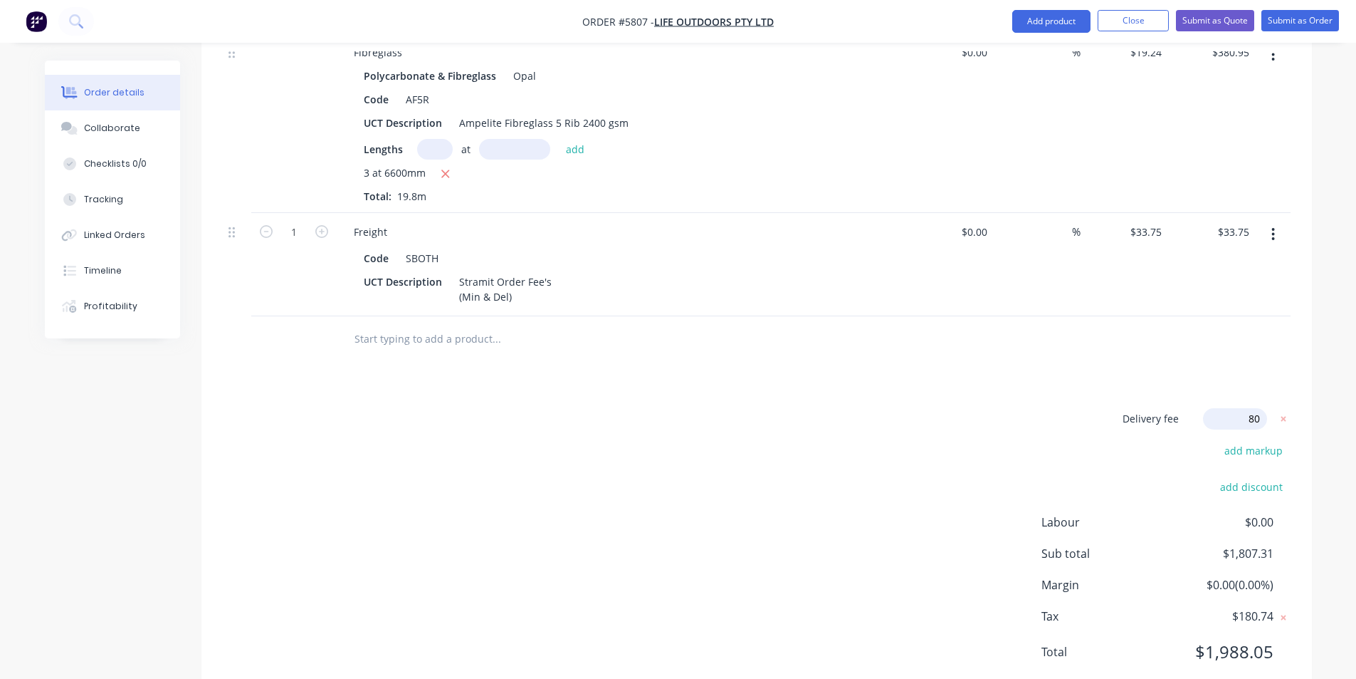
click at [115, 132] on div "Collaborate" at bounding box center [112, 128] width 56 height 13
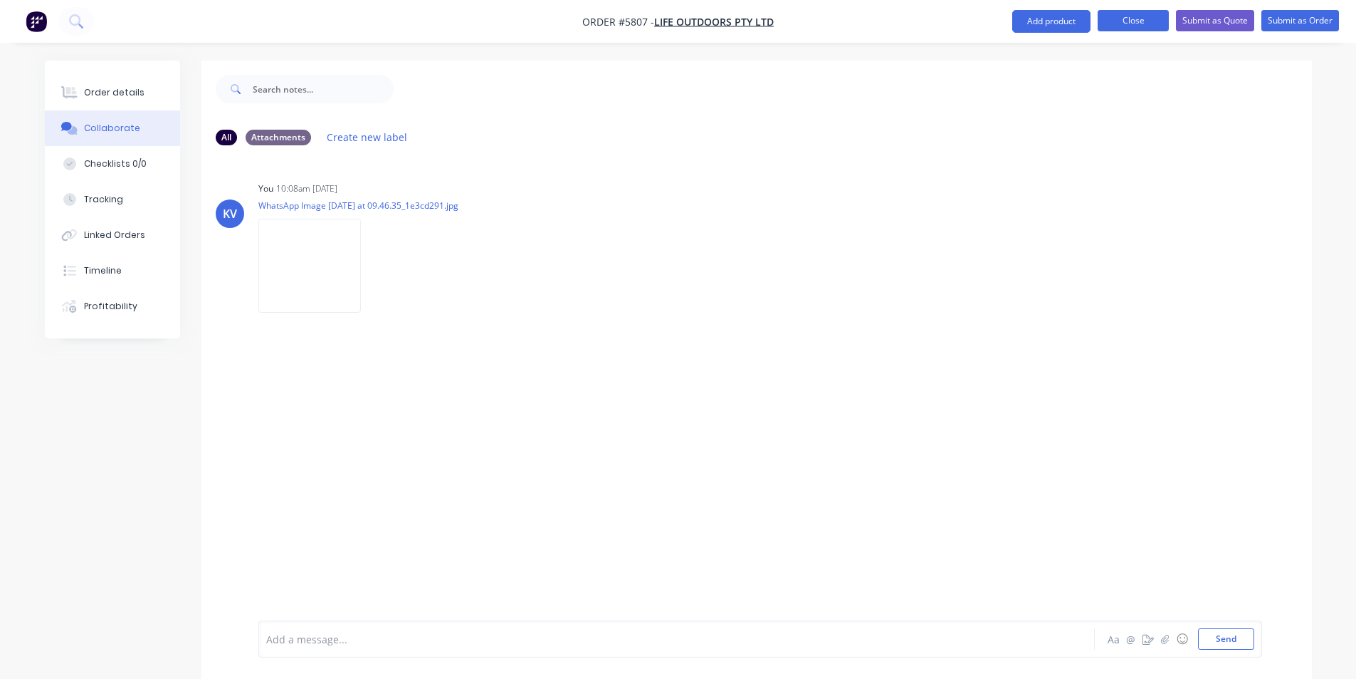
click at [1145, 25] on button "Close" at bounding box center [1133, 20] width 71 height 21
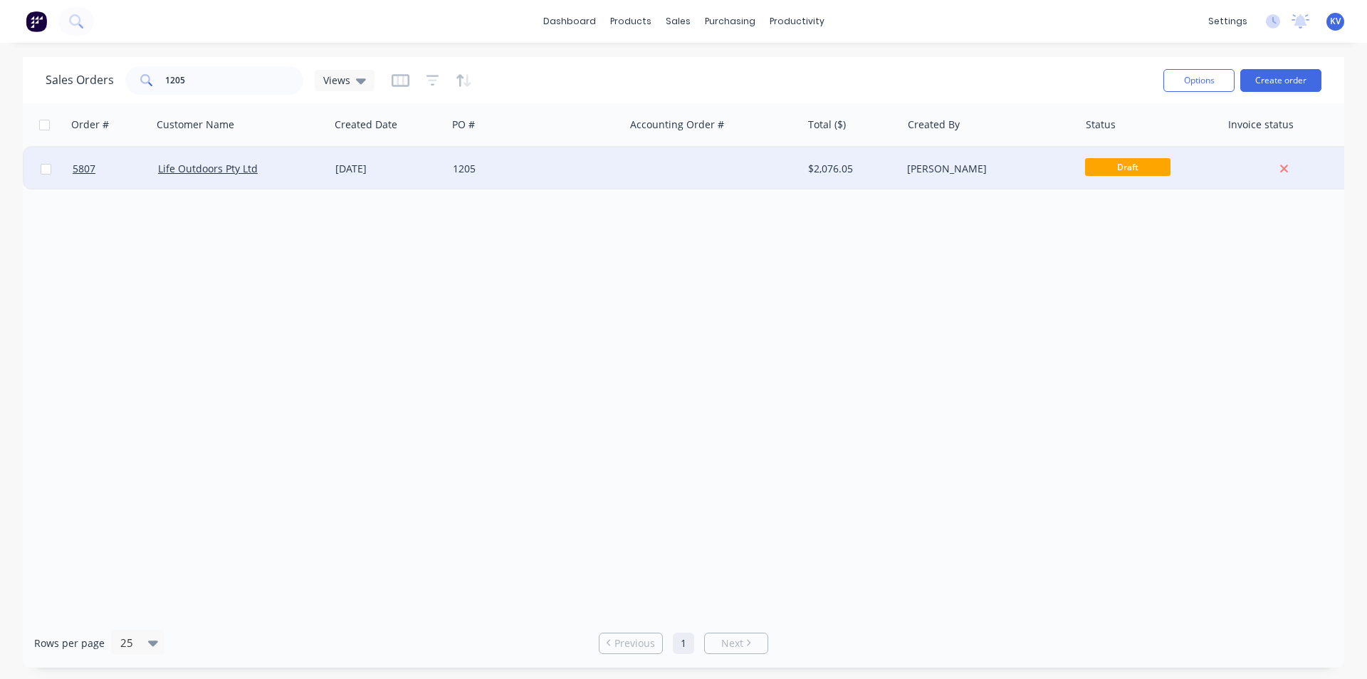
click at [912, 155] on div "[PERSON_NAME]" at bounding box center [989, 168] width 177 height 43
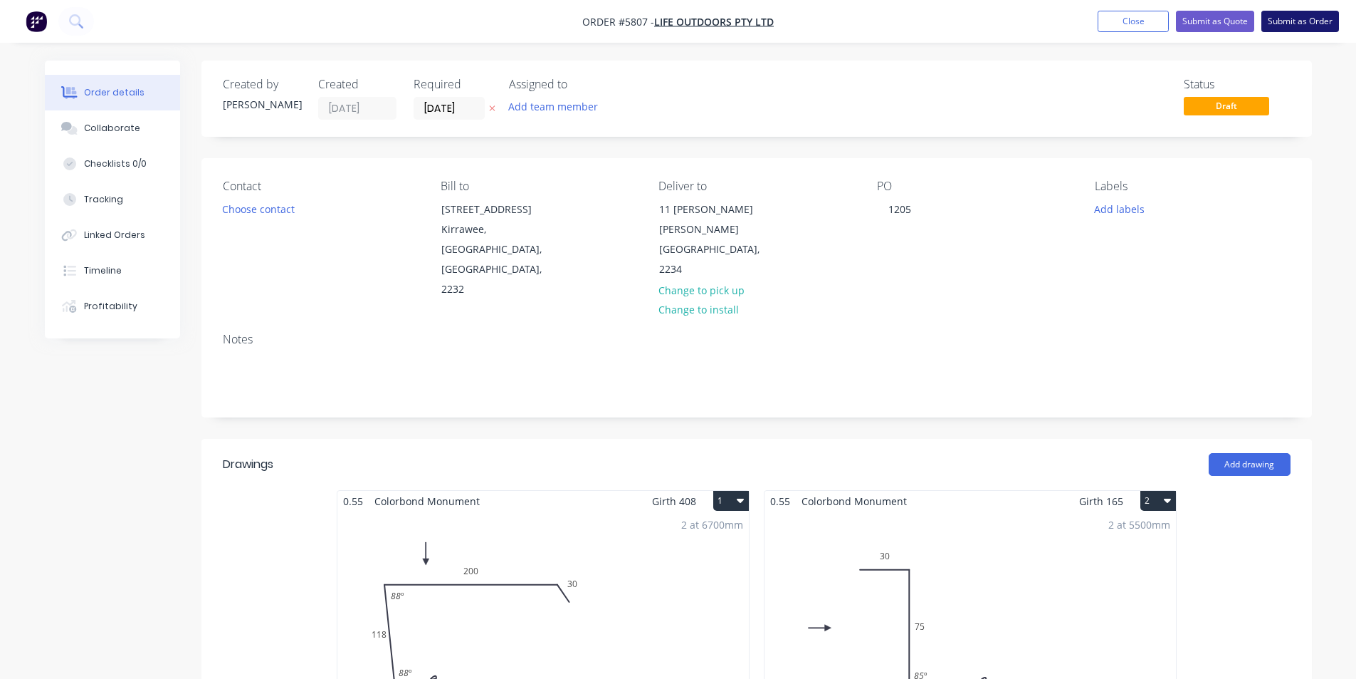
click at [1292, 21] on button "Submit as Order" at bounding box center [1301, 21] width 78 height 21
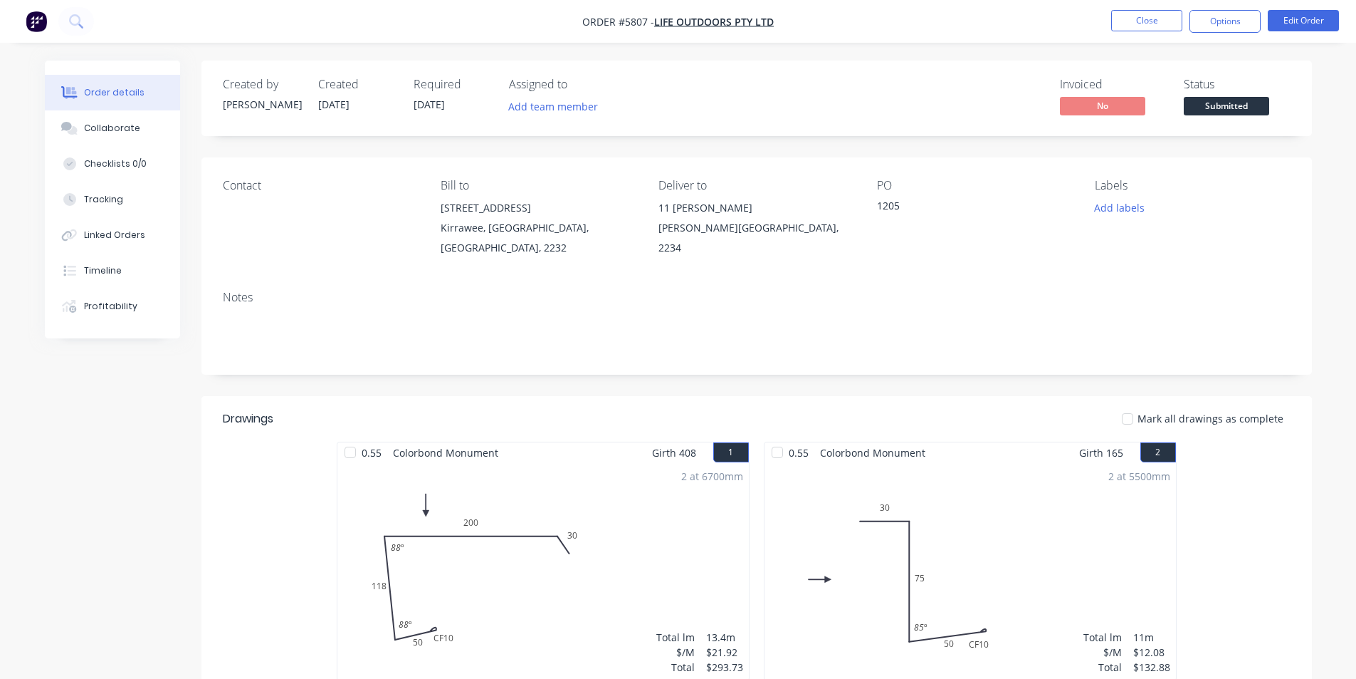
click at [990, 260] on div "Contact Bill to Unit 5, 48 Waratah St Kirrawee, New South Wales, Australia, 223…" at bounding box center [757, 218] width 1111 height 122
click at [1107, 204] on button "Add labels" at bounding box center [1120, 207] width 66 height 19
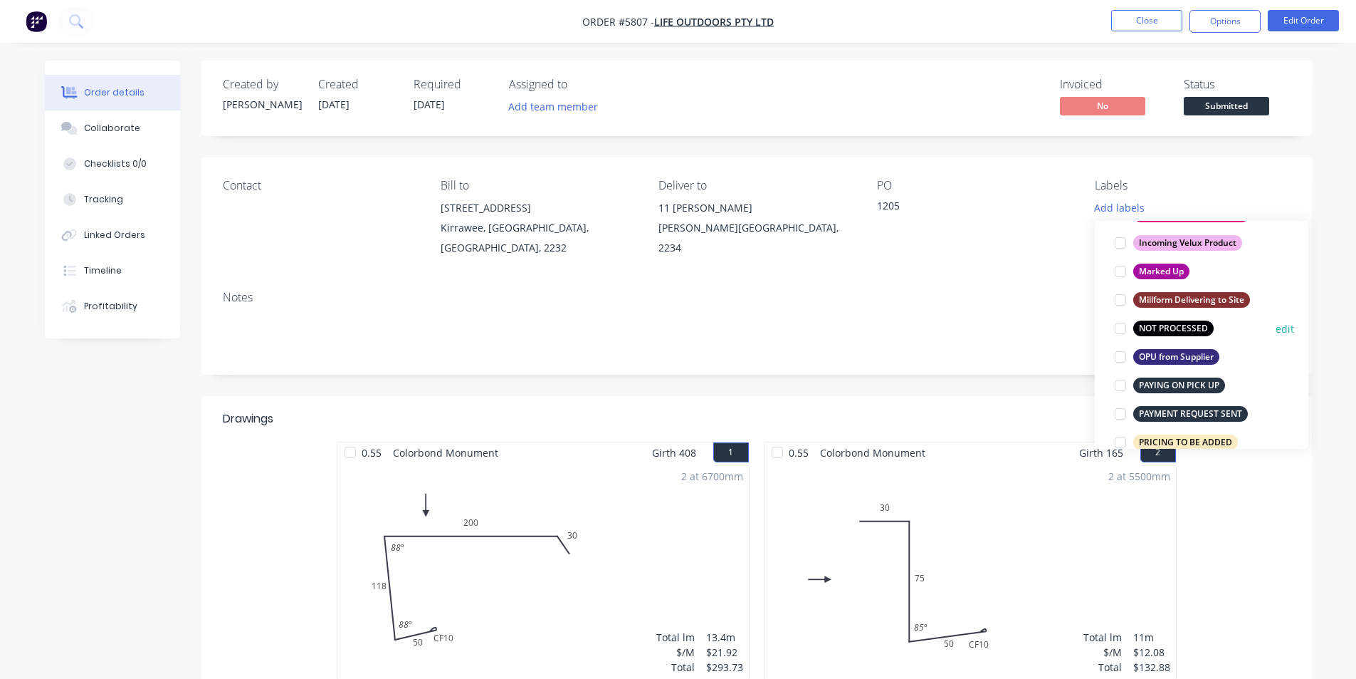
scroll to position [783, 0]
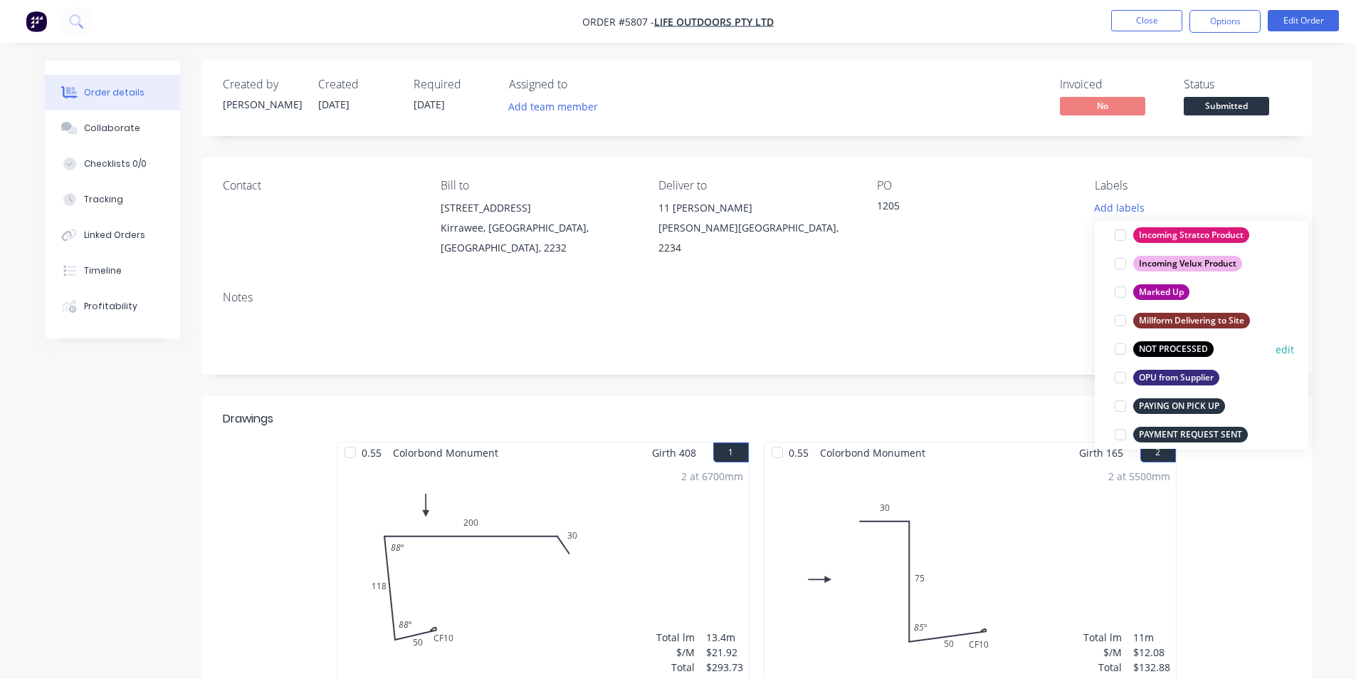
click at [1120, 347] on div at bounding box center [1120, 349] width 28 height 28
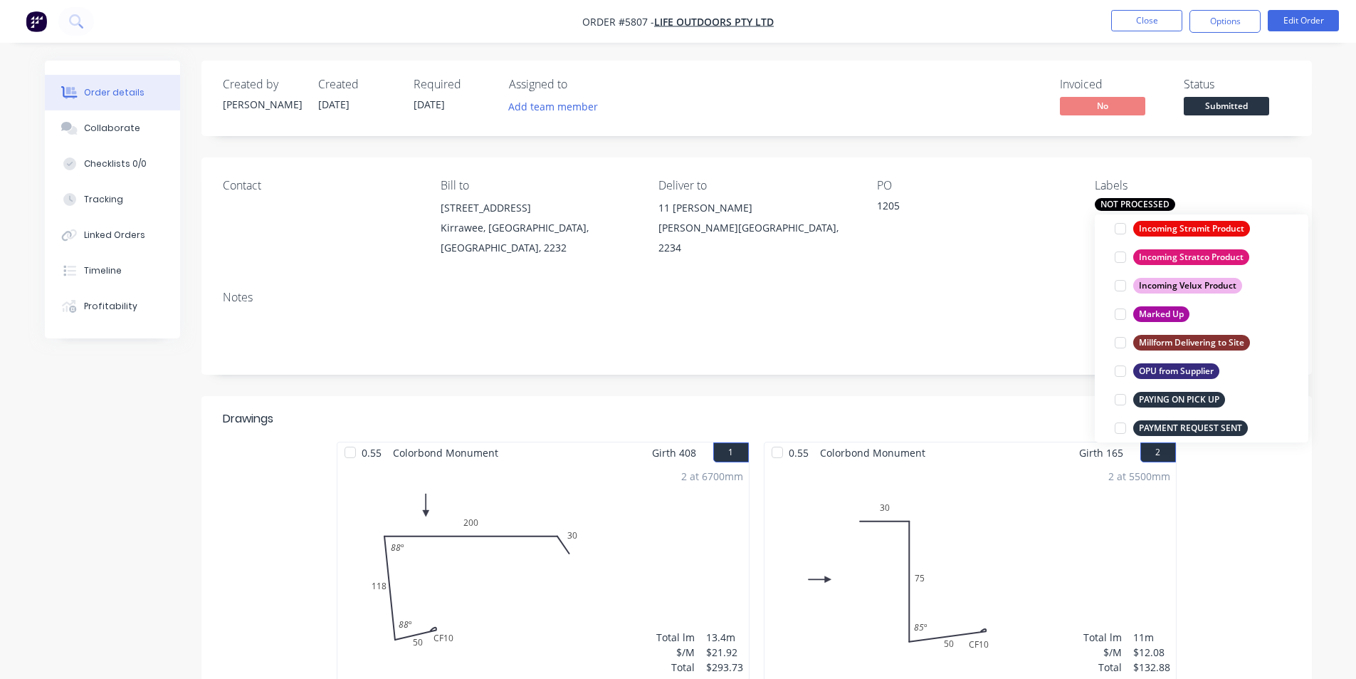
scroll to position [0, 0]
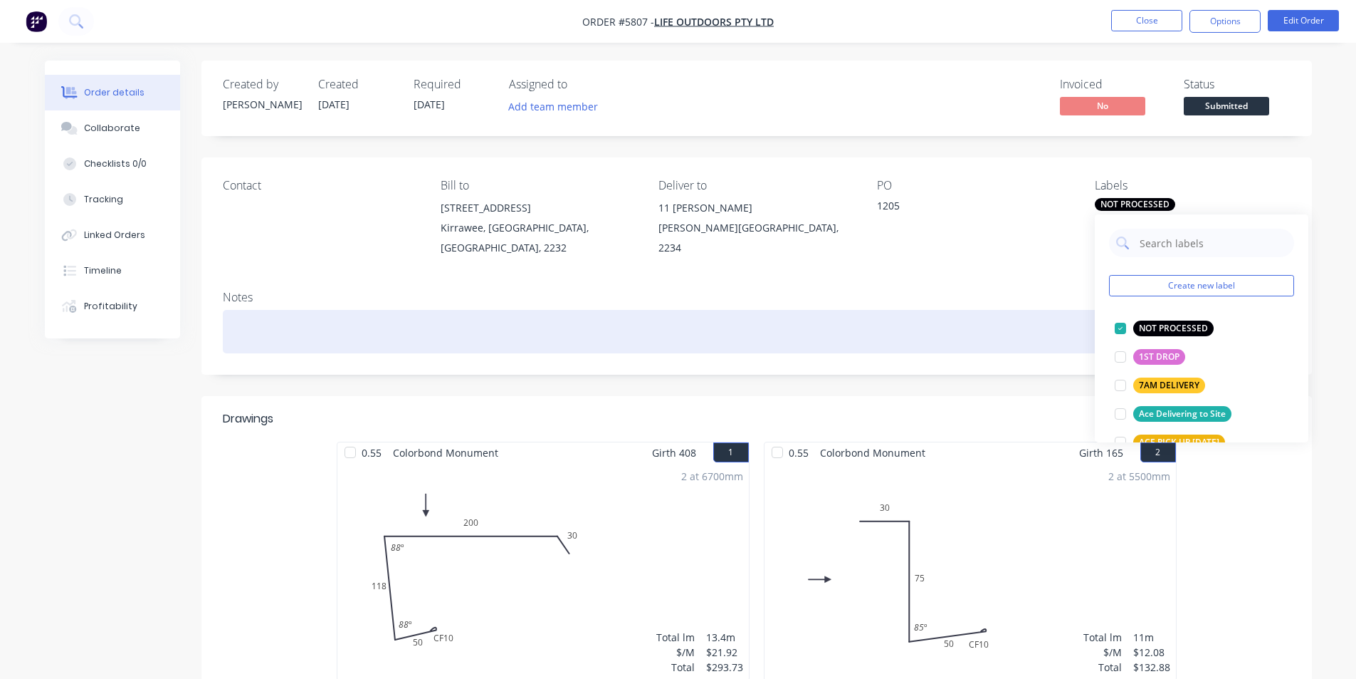
click at [1047, 326] on div at bounding box center [757, 331] width 1068 height 43
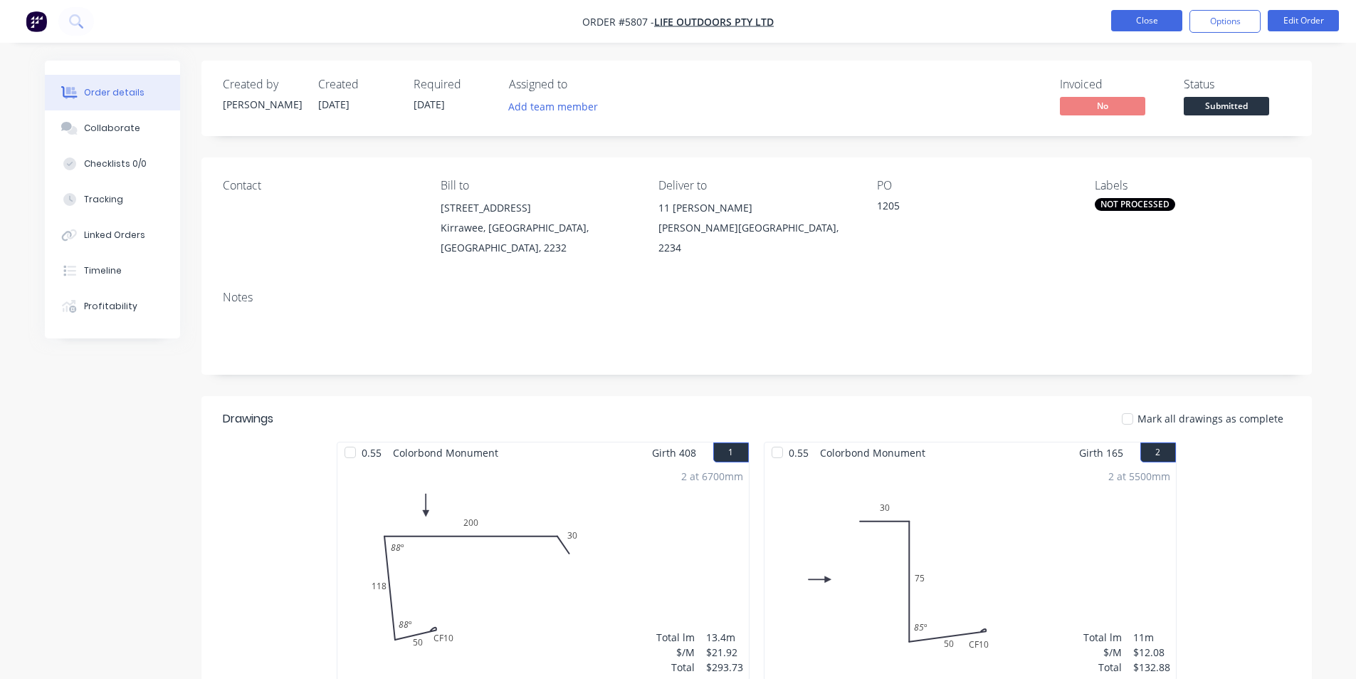
click at [1152, 28] on button "Close" at bounding box center [1146, 20] width 71 height 21
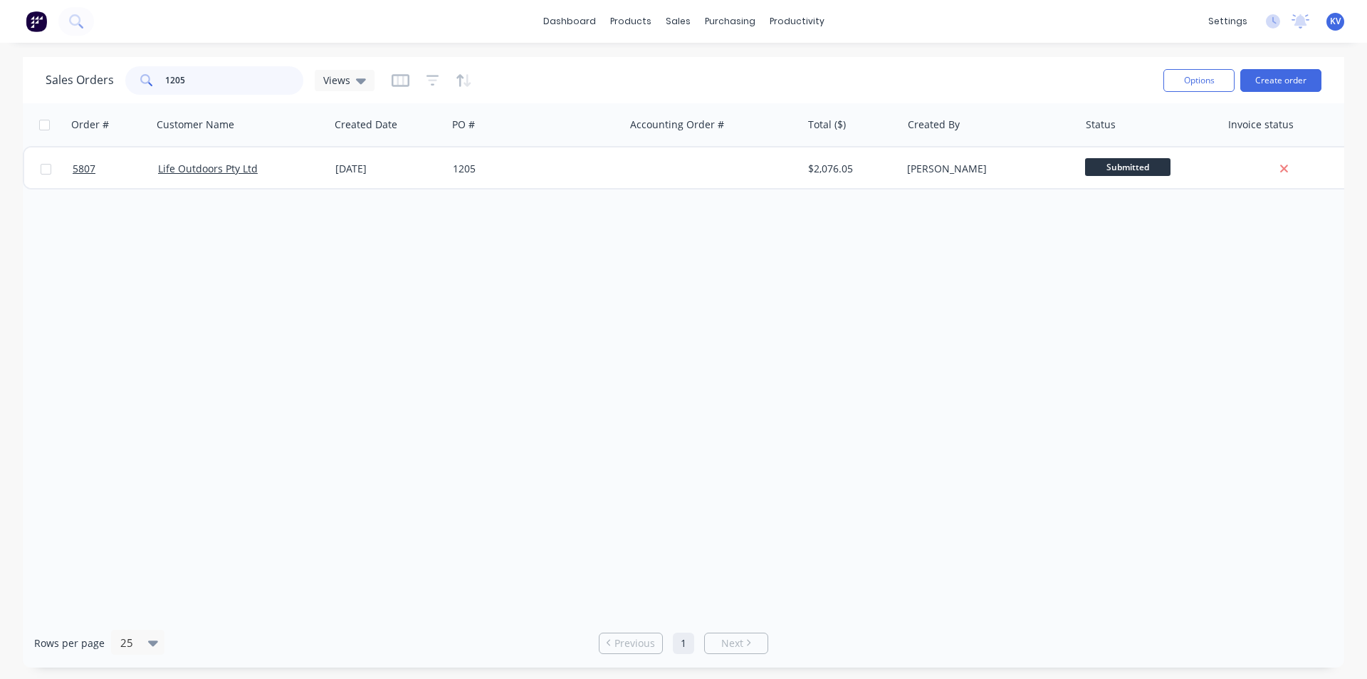
drag, startPoint x: 185, startPoint y: 68, endPoint x: 197, endPoint y: 76, distance: 14.2
click at [187, 70] on input "1205" at bounding box center [234, 80] width 139 height 28
drag, startPoint x: 196, startPoint y: 82, endPoint x: 107, endPoint y: 12, distance: 113.1
click at [95, 75] on div "Sales Orders 1205 Views" at bounding box center [210, 80] width 329 height 28
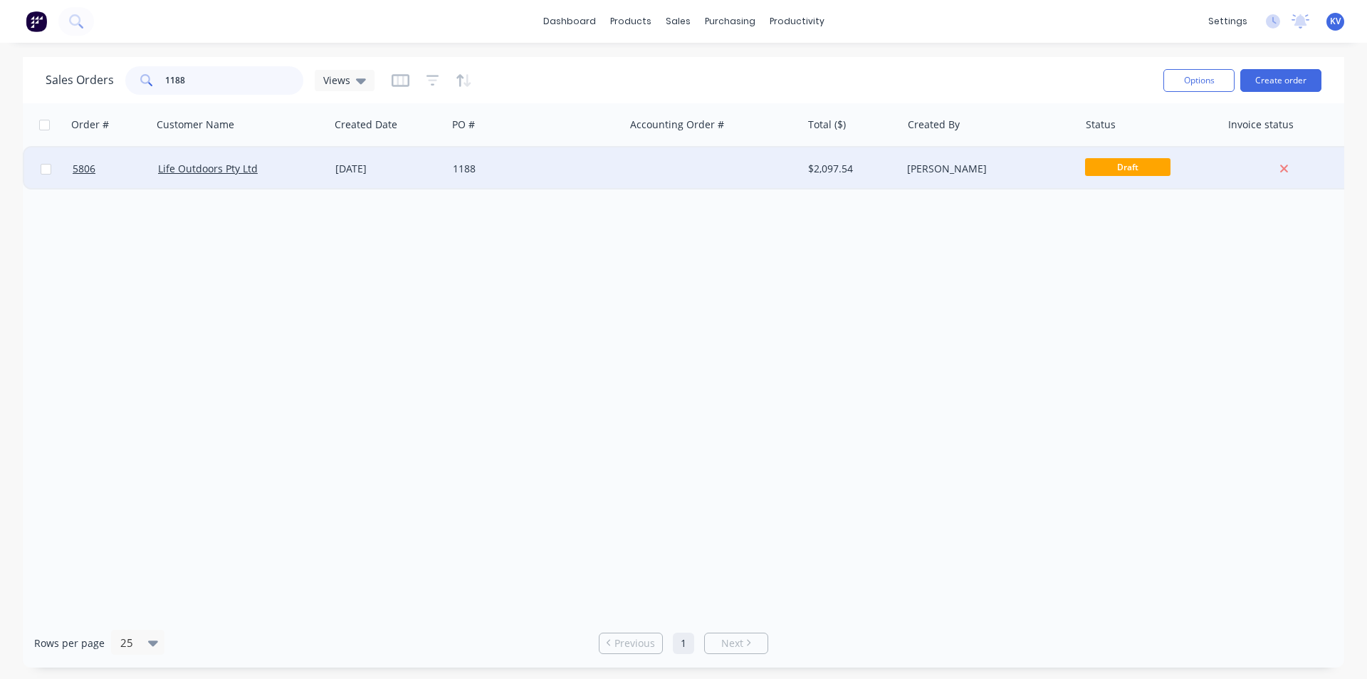
type input "1188"
click at [1200, 178] on div "Draft" at bounding box center [1147, 168] width 124 height 21
click at [916, 172] on div "[PERSON_NAME]" at bounding box center [986, 169] width 158 height 14
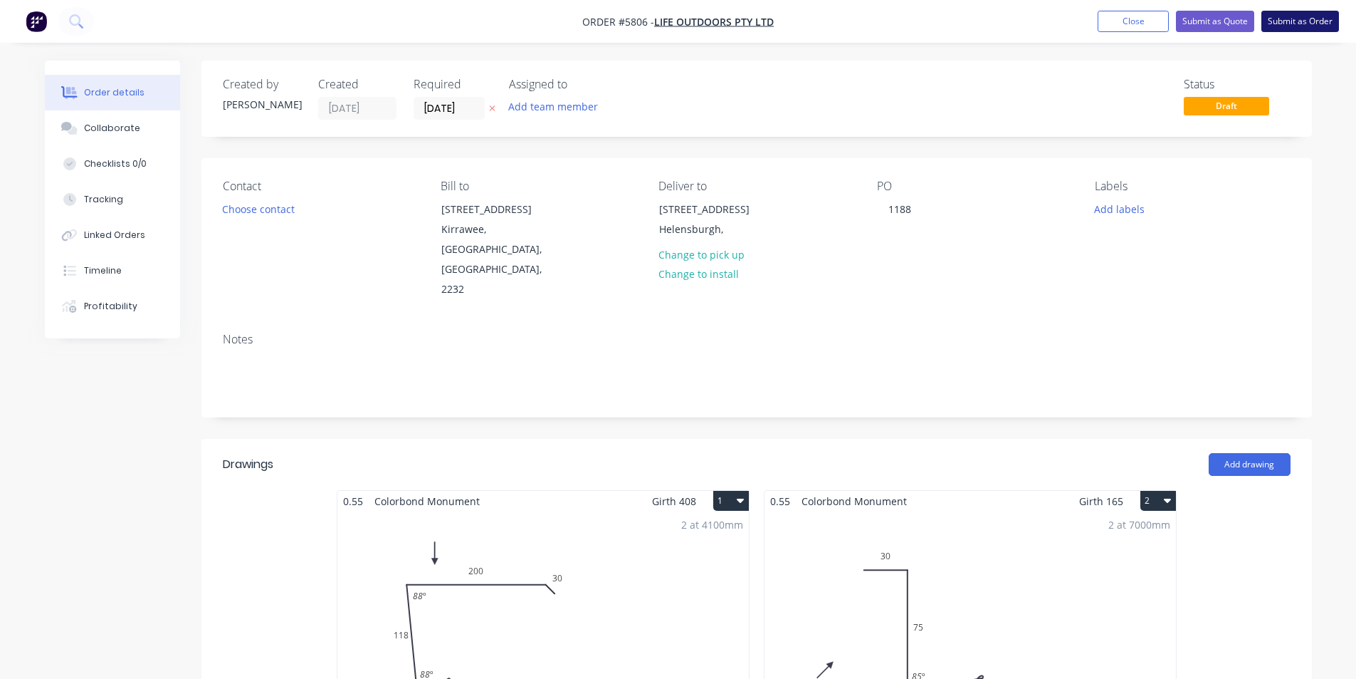
click at [1277, 23] on button "Submit as Order" at bounding box center [1301, 21] width 78 height 21
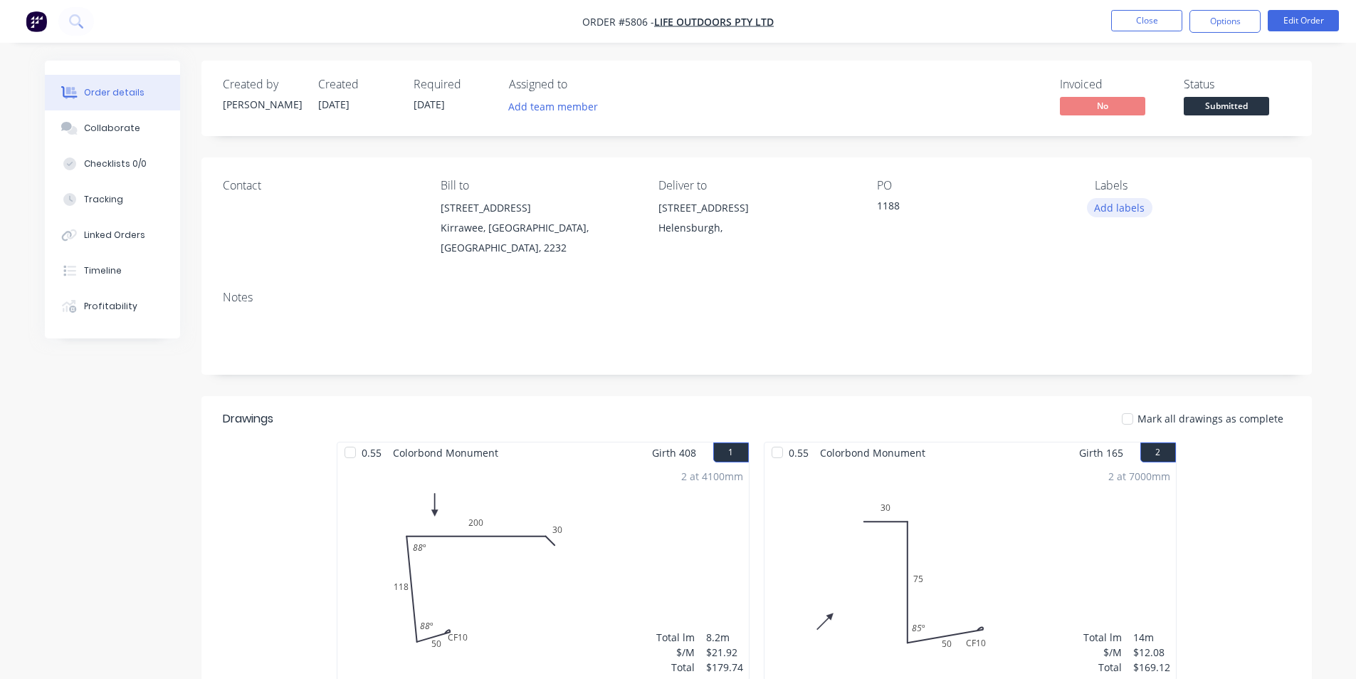
click at [1124, 208] on button "Add labels" at bounding box center [1120, 207] width 66 height 19
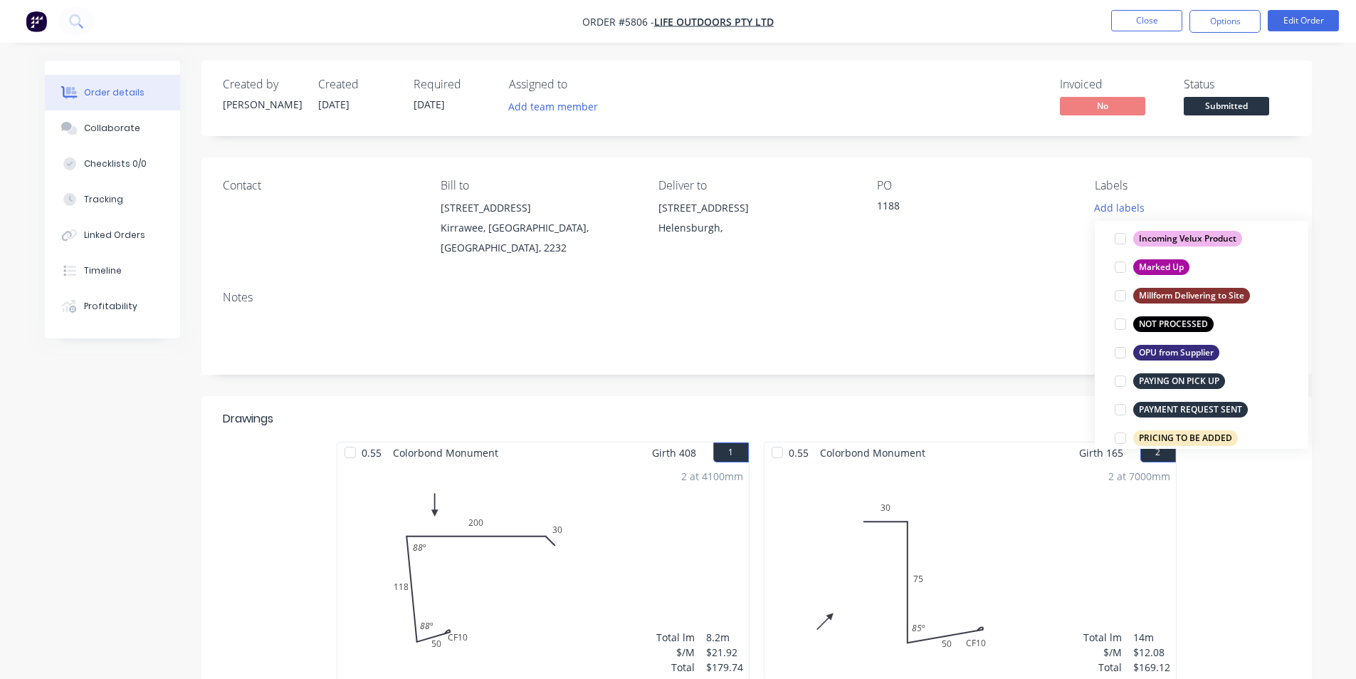
scroll to position [854, 0]
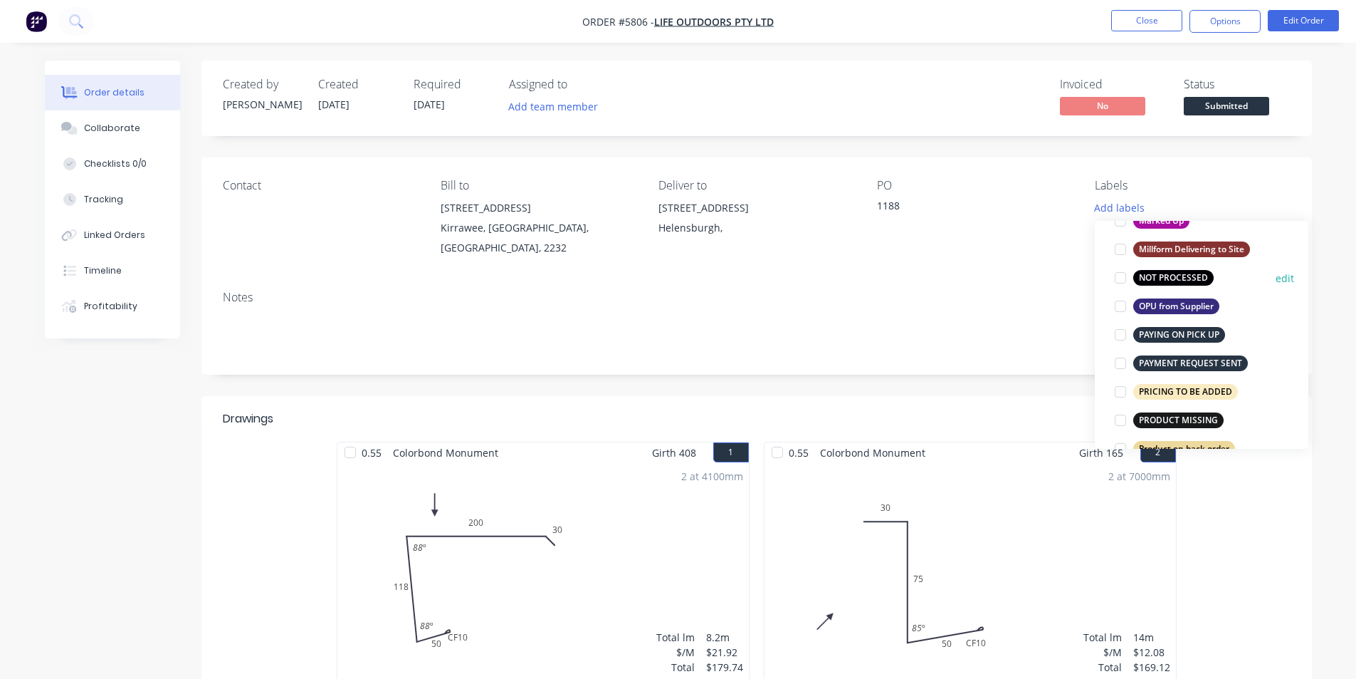
click at [1119, 276] on div at bounding box center [1120, 277] width 28 height 28
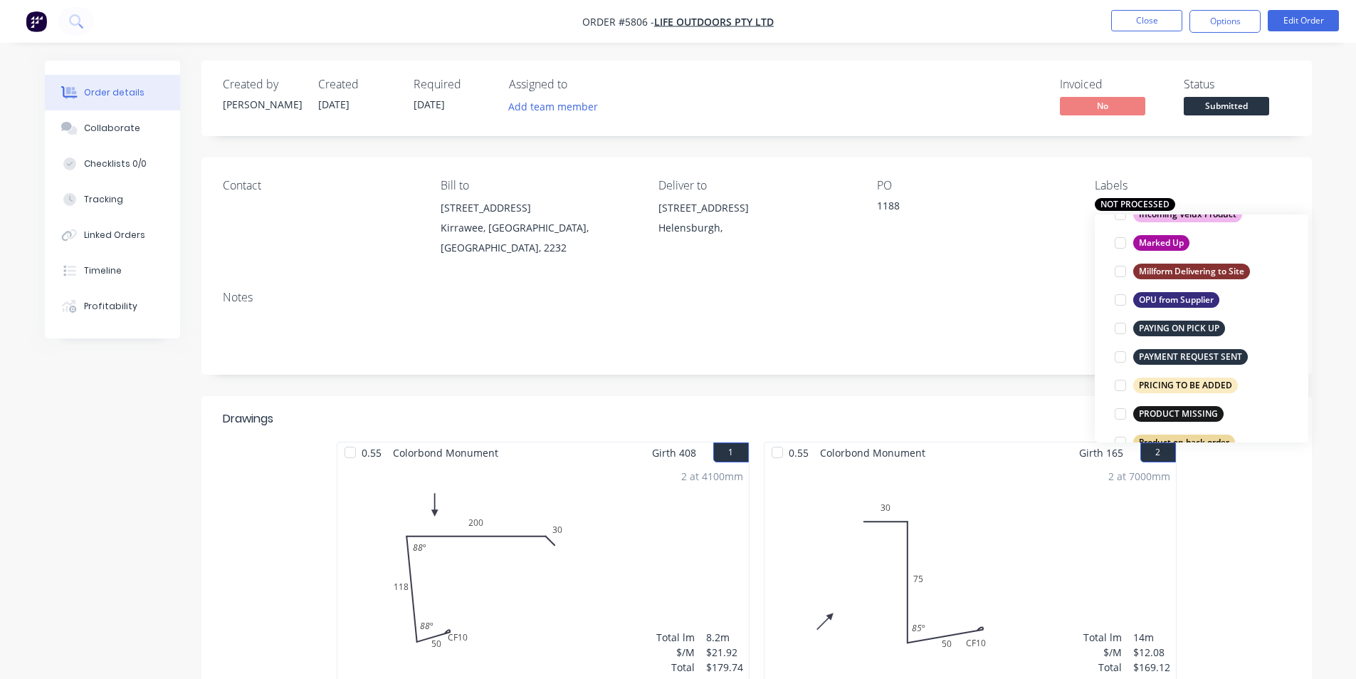
scroll to position [57, 0]
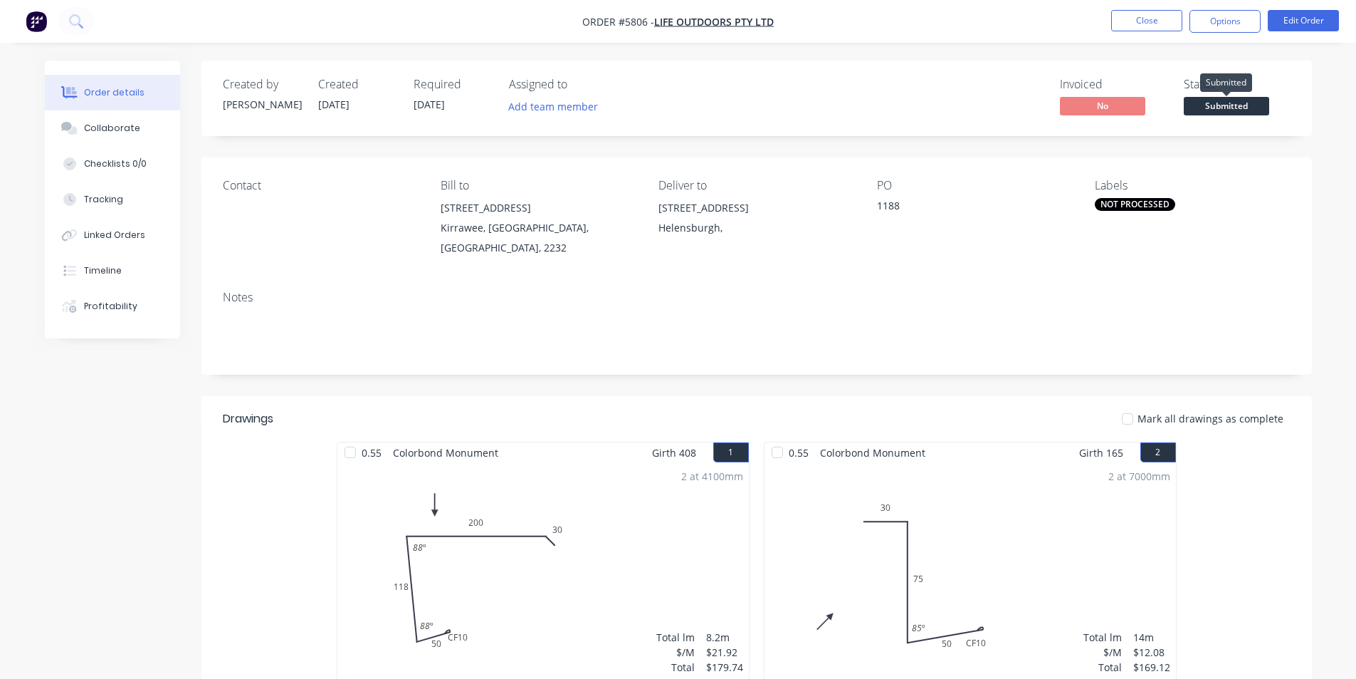
click at [1226, 105] on span "Submitted" at bounding box center [1226, 106] width 85 height 18
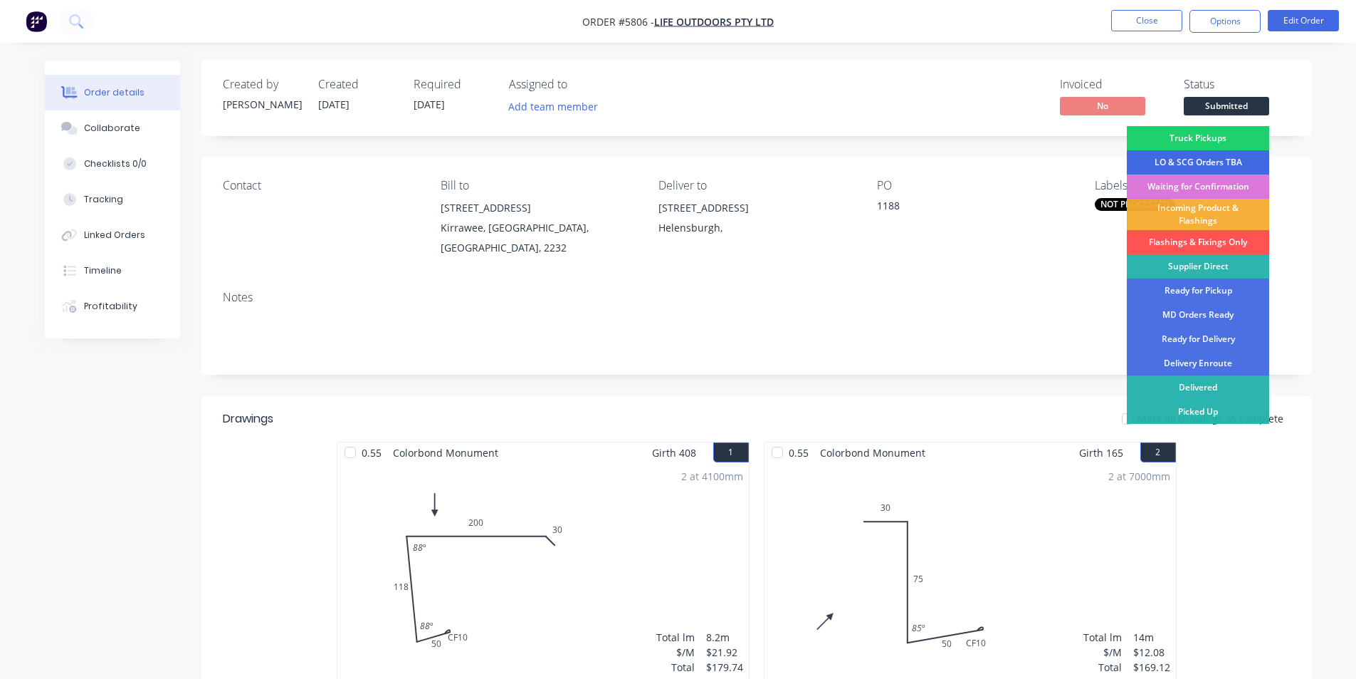
click at [1187, 162] on div "LO & SCG Orders TBA" at bounding box center [1198, 162] width 142 height 24
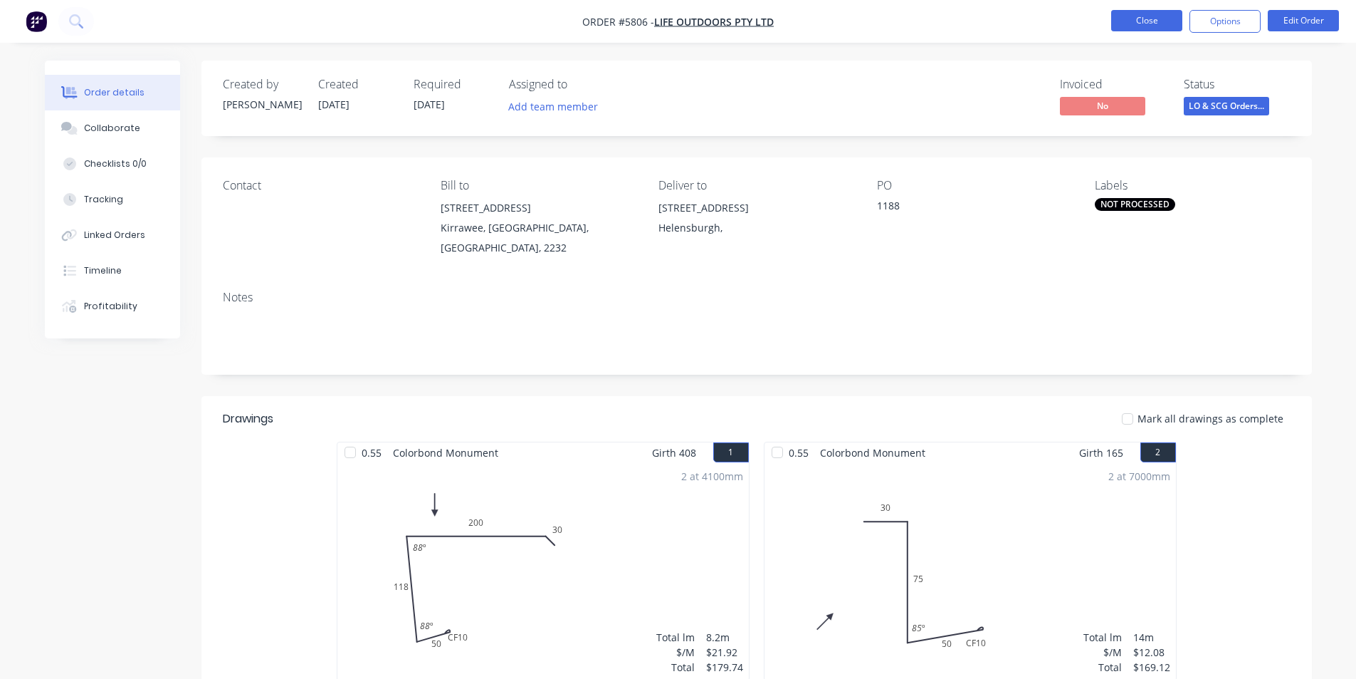
click at [1158, 23] on button "Close" at bounding box center [1146, 20] width 71 height 21
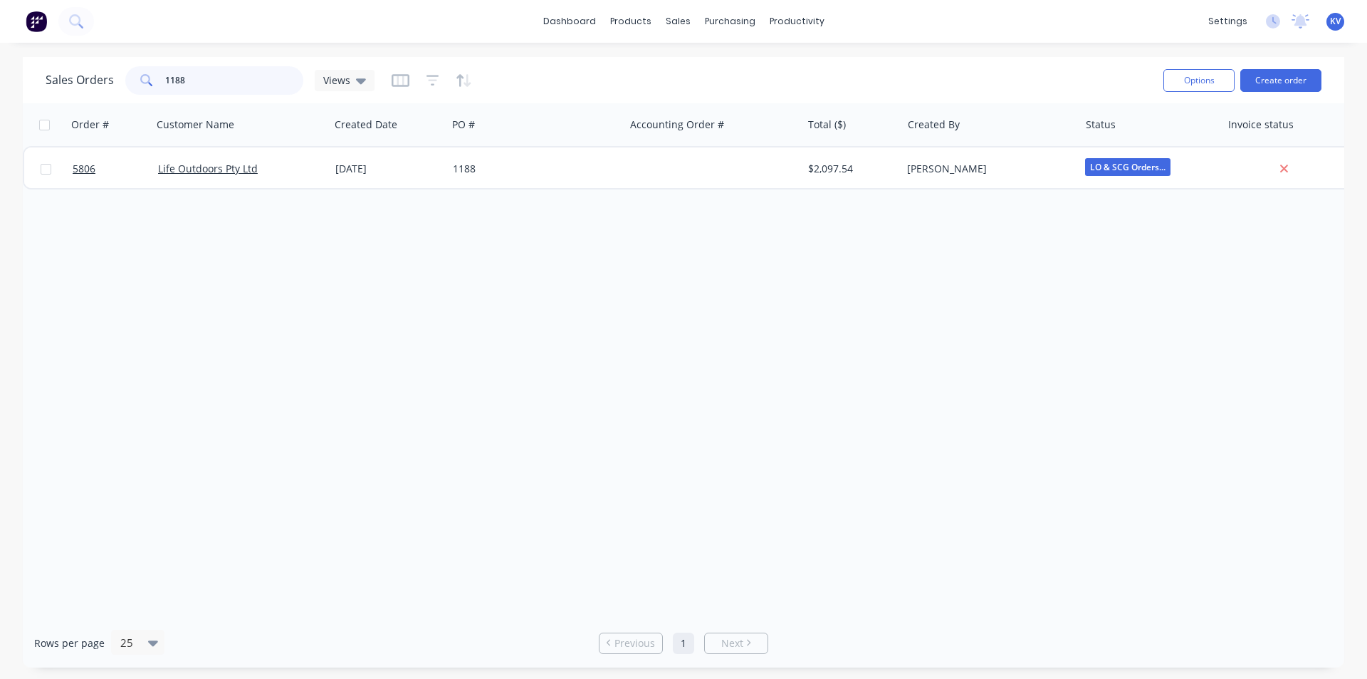
drag, startPoint x: 239, startPoint y: 80, endPoint x: 0, endPoint y: 18, distance: 246.6
click at [0, 35] on div "dashboard products sales purchasing productivity dashboard products Product Cat…" at bounding box center [683, 339] width 1367 height 679
click at [213, 70] on input "1188" at bounding box center [234, 80] width 139 height 28
drag, startPoint x: 202, startPoint y: 85, endPoint x: 100, endPoint y: 79, distance: 102.0
click at [100, 79] on div "Sales Orders 1188 Views" at bounding box center [210, 80] width 329 height 28
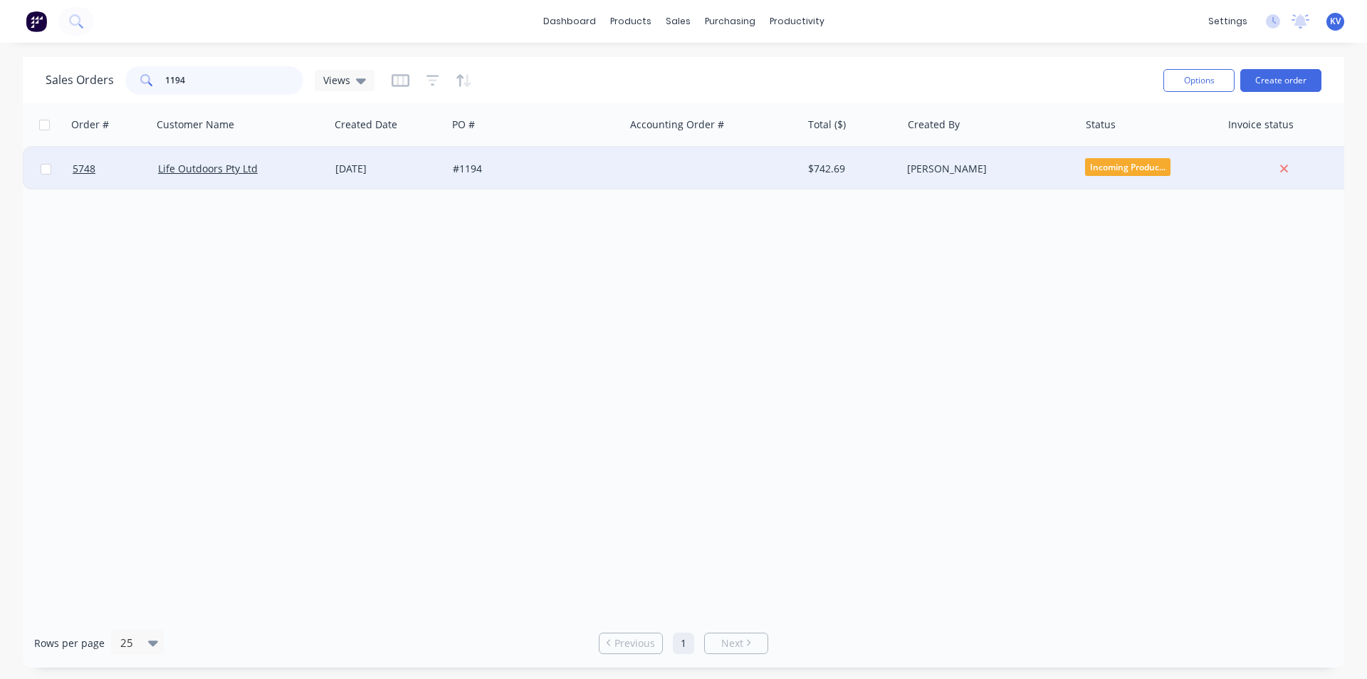
type input "1194"
click at [874, 166] on div "$742.69" at bounding box center [849, 169] width 83 height 14
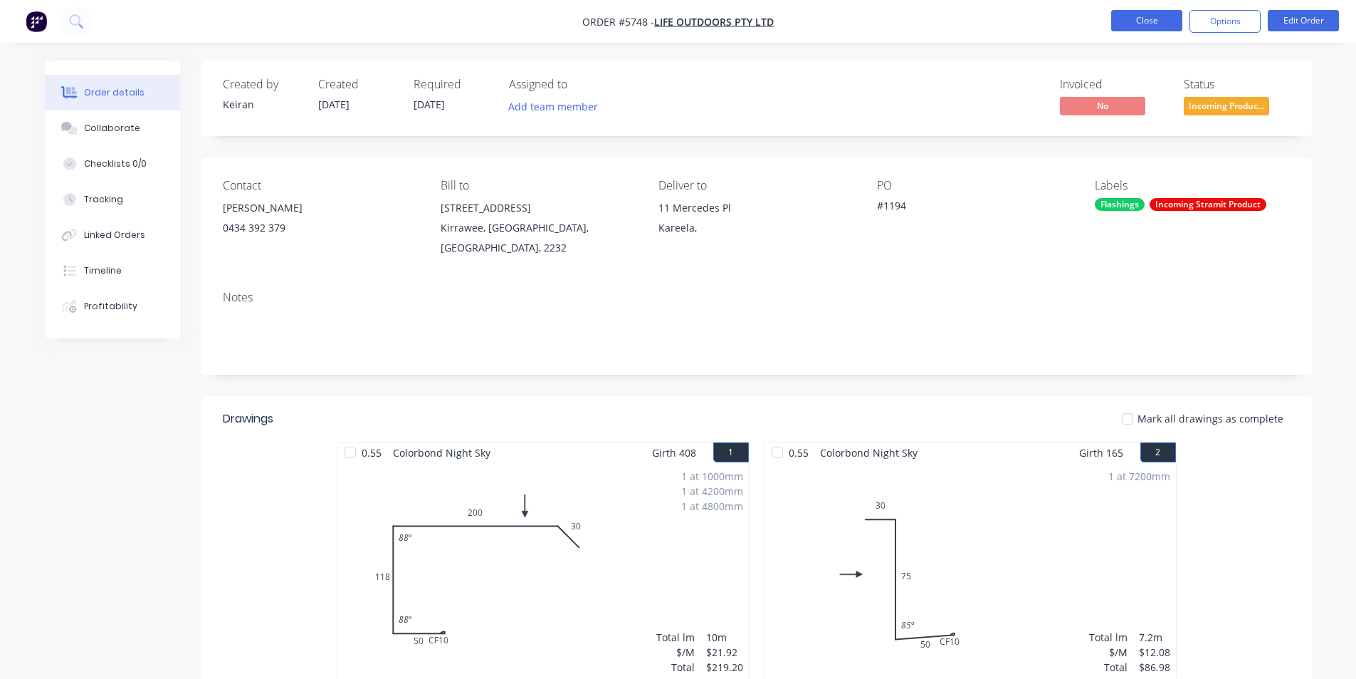
click at [1111, 14] on button "Close" at bounding box center [1146, 20] width 71 height 21
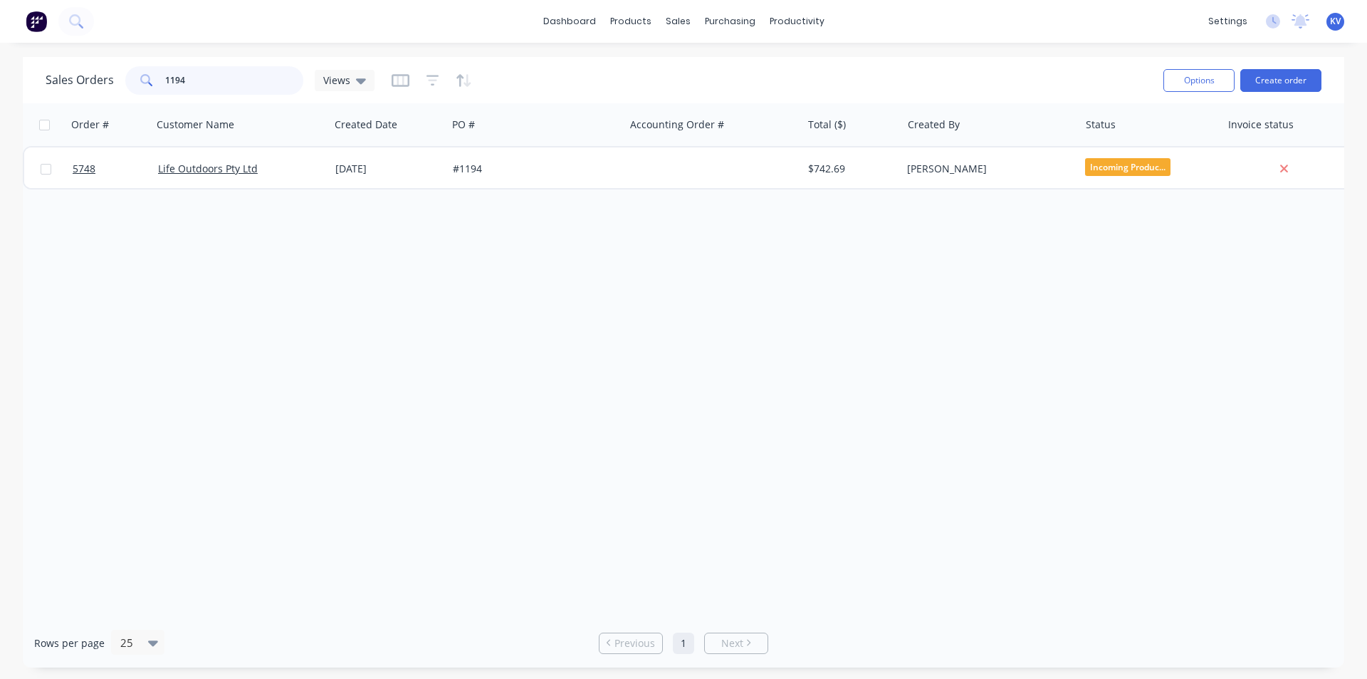
drag, startPoint x: 189, startPoint y: 85, endPoint x: 1, endPoint y: 31, distance: 194.7
click at [0, 39] on div "dashboard products sales purchasing productivity dashboard products Product Cat…" at bounding box center [683, 339] width 1367 height 679
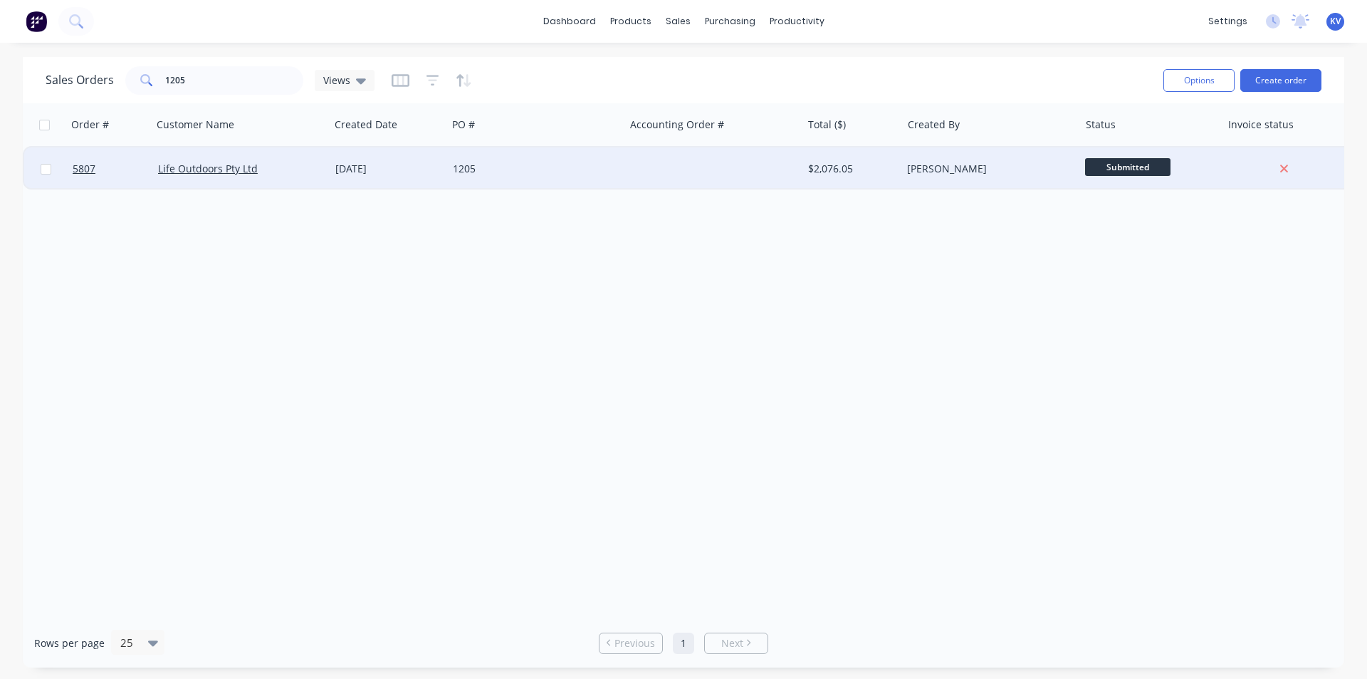
click at [1144, 173] on span "Submitted" at bounding box center [1127, 167] width 85 height 18
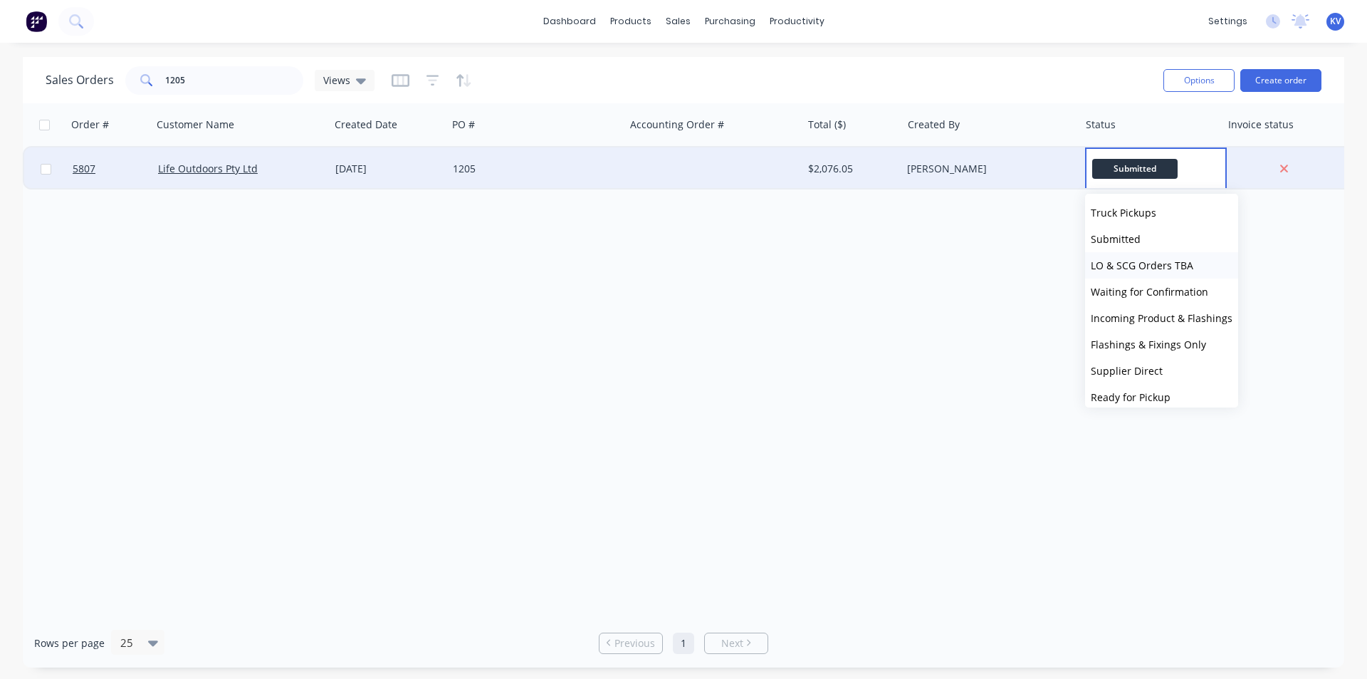
click at [1141, 268] on span "LO & SCG Orders TBA" at bounding box center [1142, 265] width 103 height 14
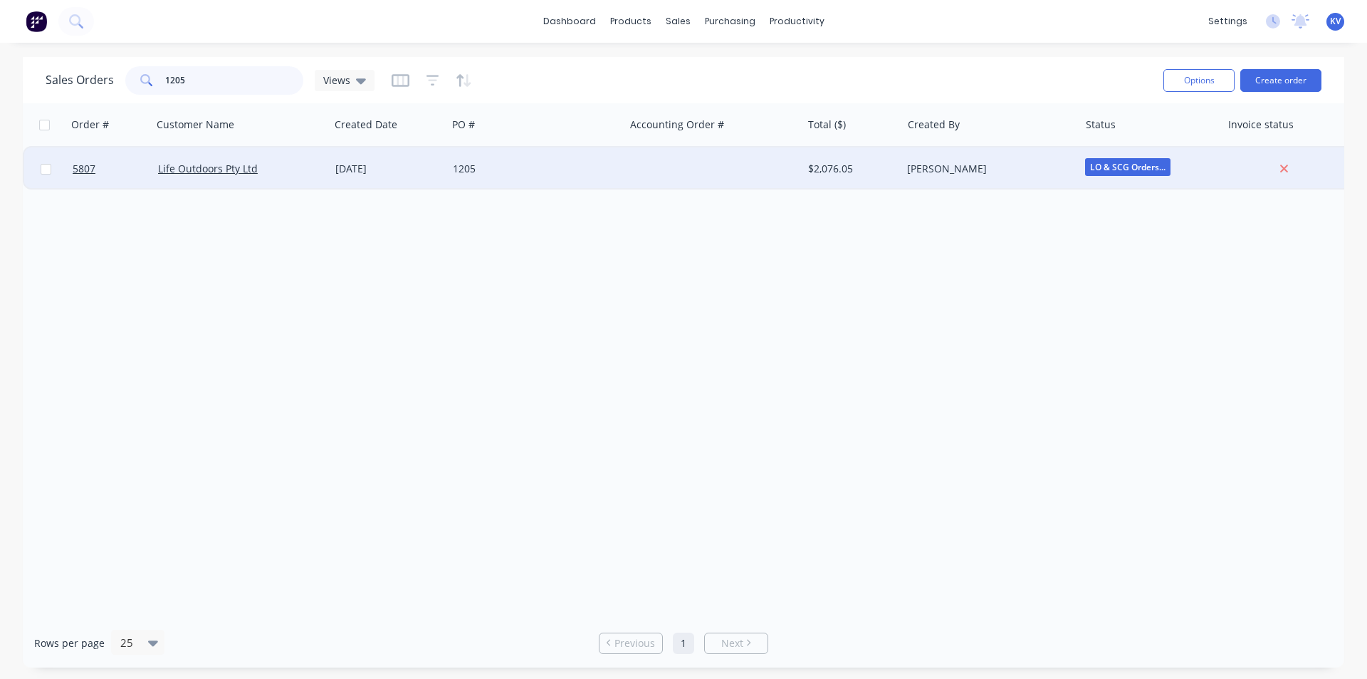
drag, startPoint x: 200, startPoint y: 80, endPoint x: 21, endPoint y: 36, distance: 184.1
click at [14, 43] on div "dashboard products sales purchasing productivity dashboard products Product Cat…" at bounding box center [683, 339] width 1367 height 679
type input "1183"
click at [709, 162] on div at bounding box center [712, 168] width 177 height 43
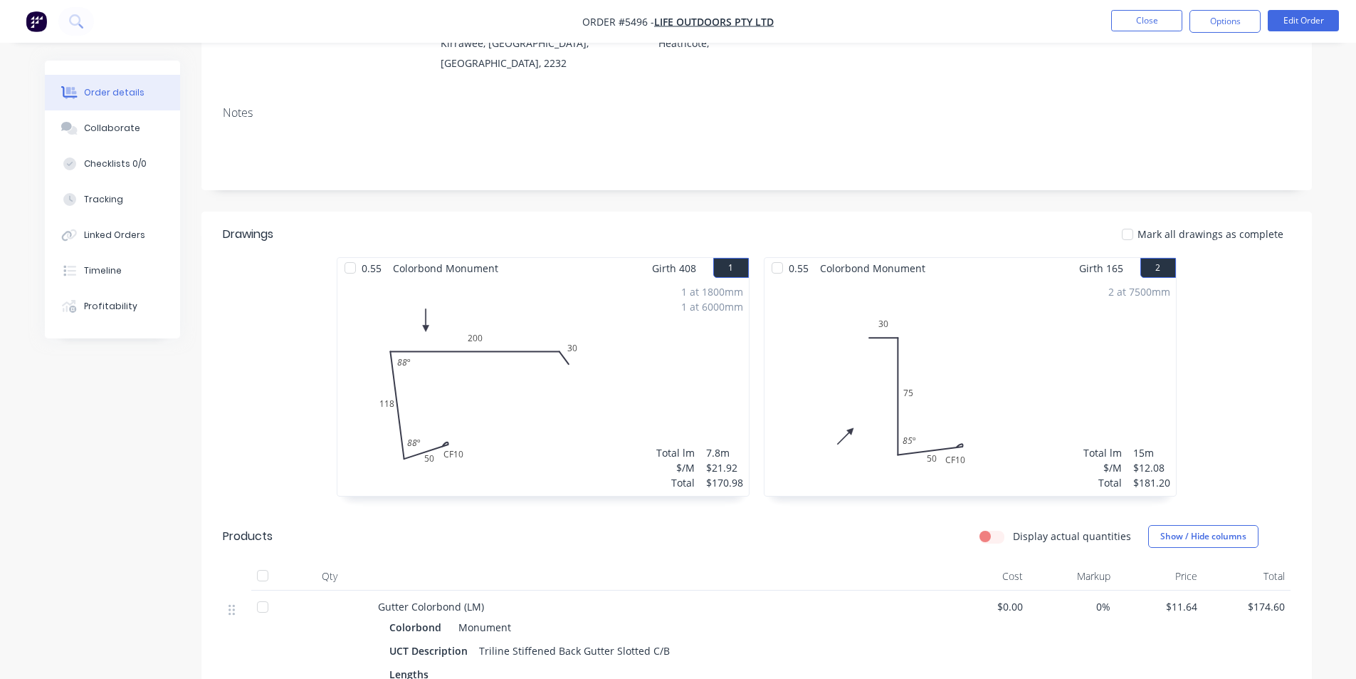
scroll to position [214, 0]
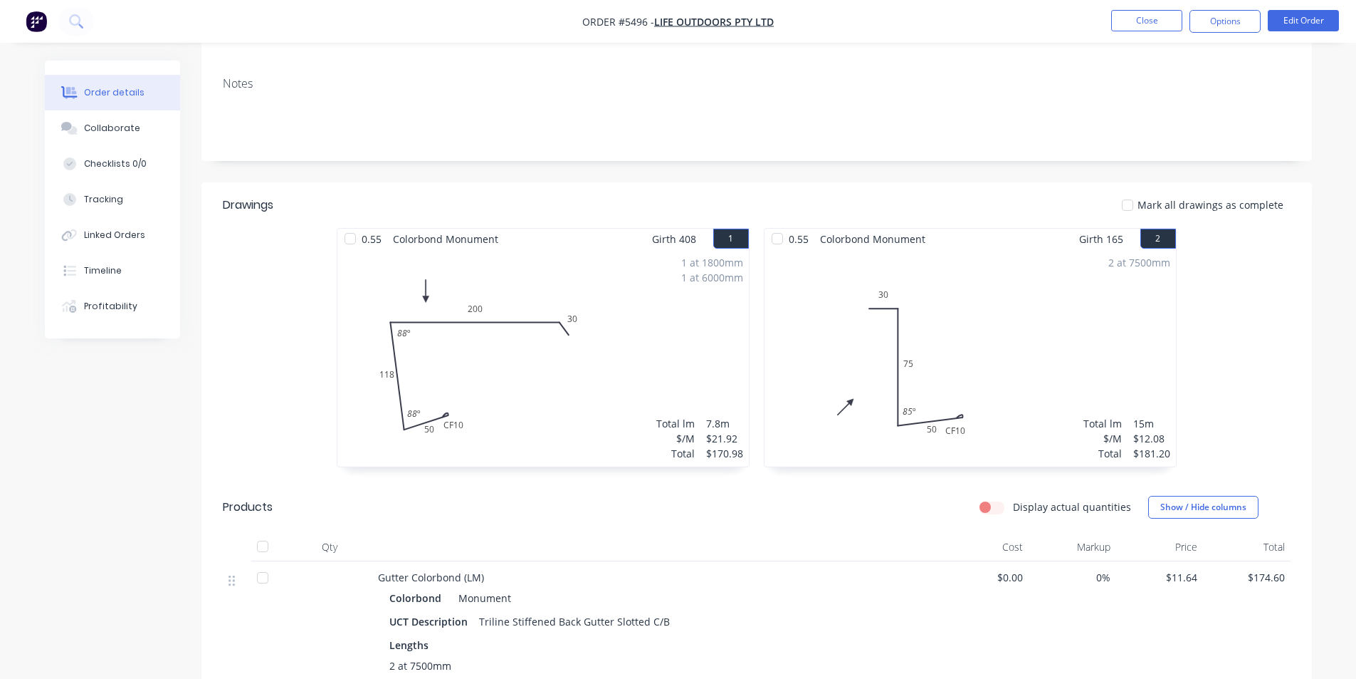
click at [1057, 318] on div "2 at 7500mm Total lm $/M Total 15m $12.08 $181.20" at bounding box center [971, 357] width 412 height 217
click at [1277, 21] on button "Edit Order" at bounding box center [1303, 20] width 71 height 21
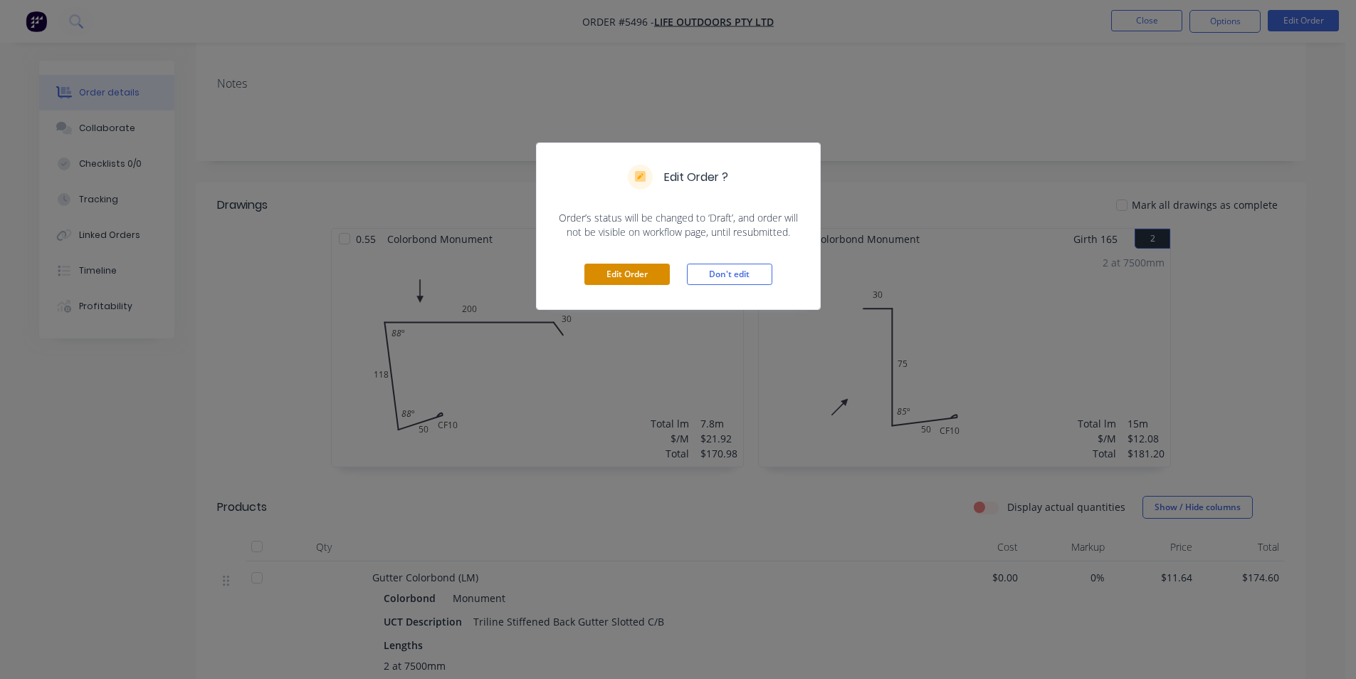
click at [635, 277] on button "Edit Order" at bounding box center [627, 273] width 85 height 21
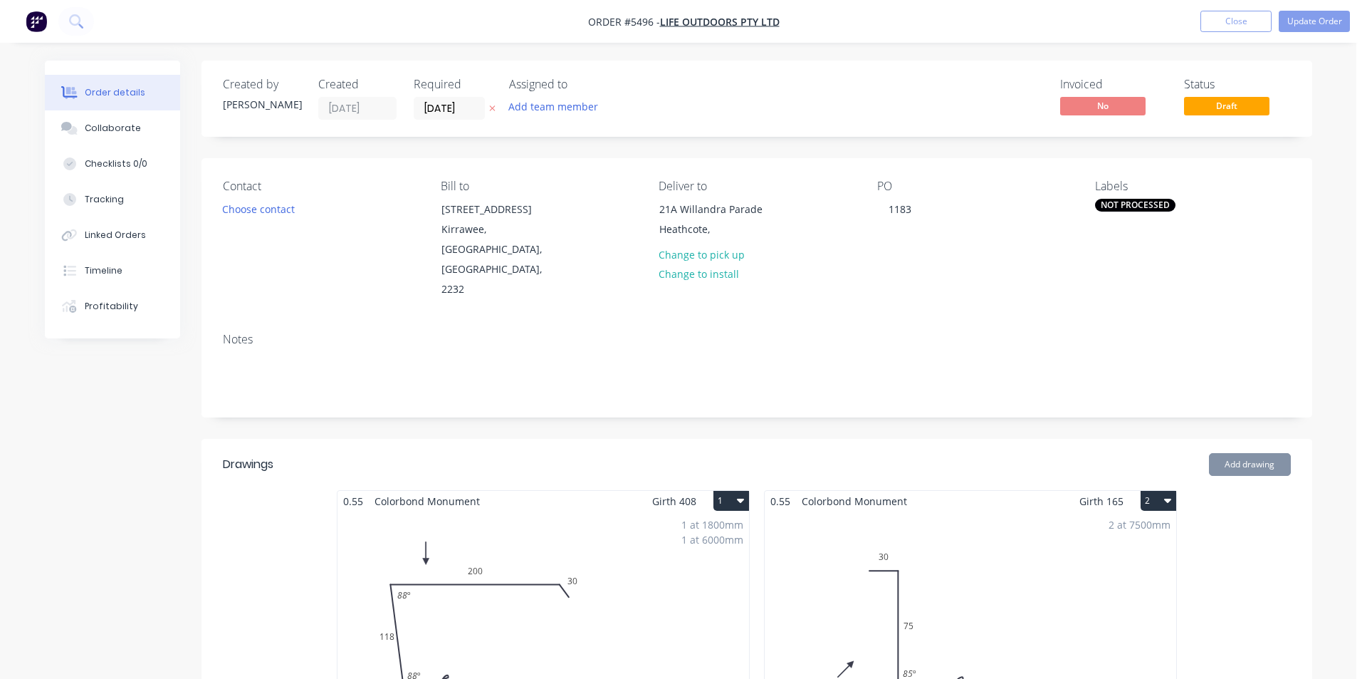
type input "$11.64"
type input "$174.60"
type input "$7.49"
type input "$28.77"
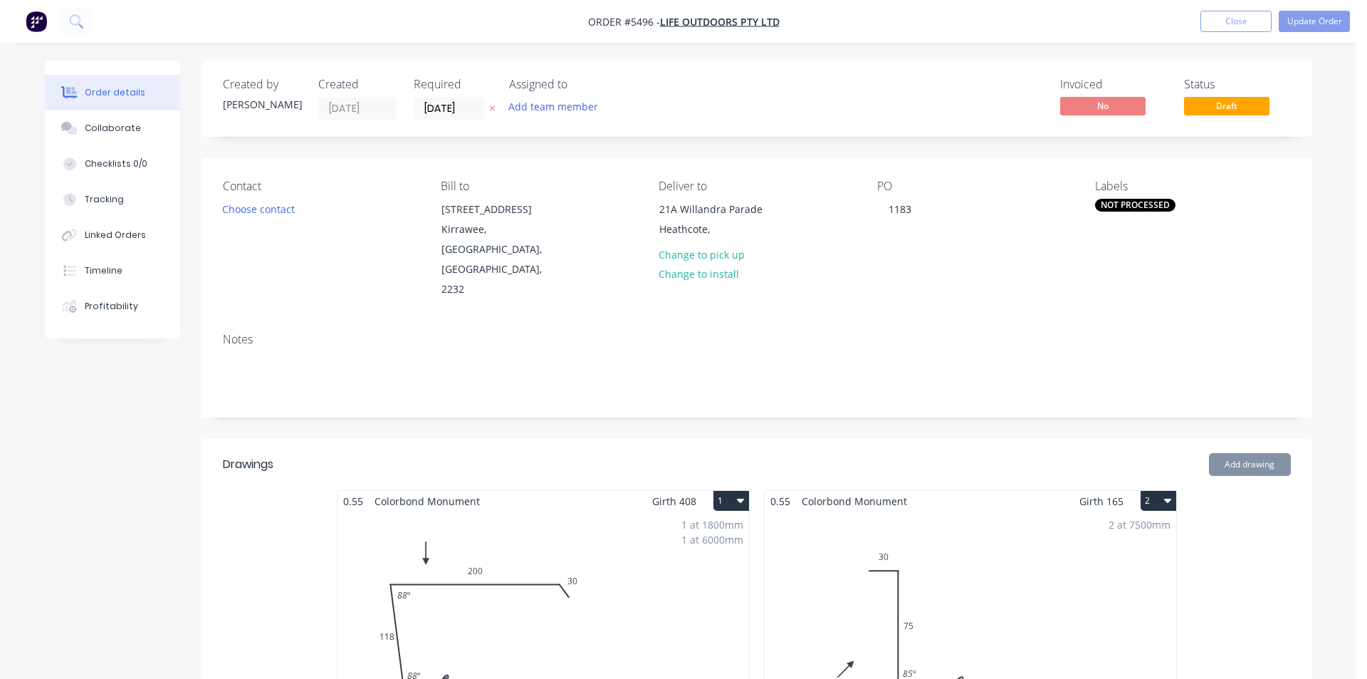
type input "$230.16"
type input "$19.24"
type input "$128.91"
type input "$33.75"
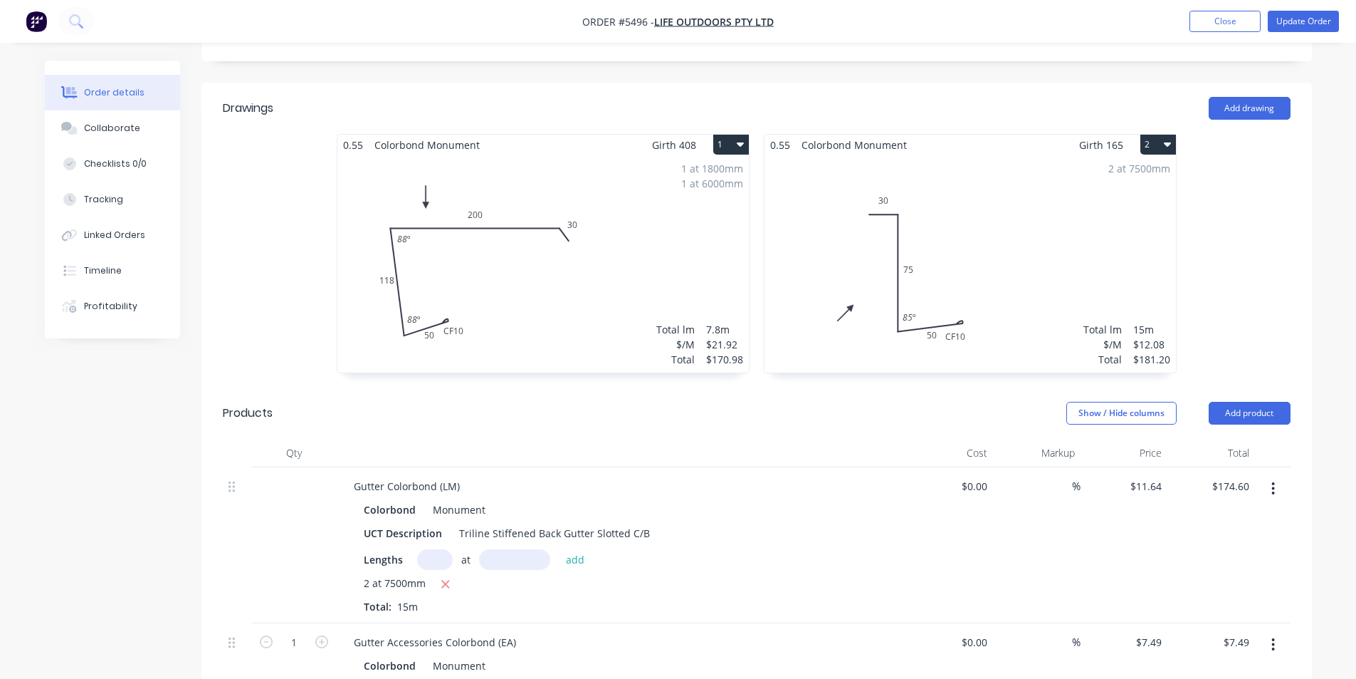
click at [1074, 208] on div "2 at 7500mm Total lm $/M Total 15m $12.08 $181.20" at bounding box center [971, 263] width 412 height 217
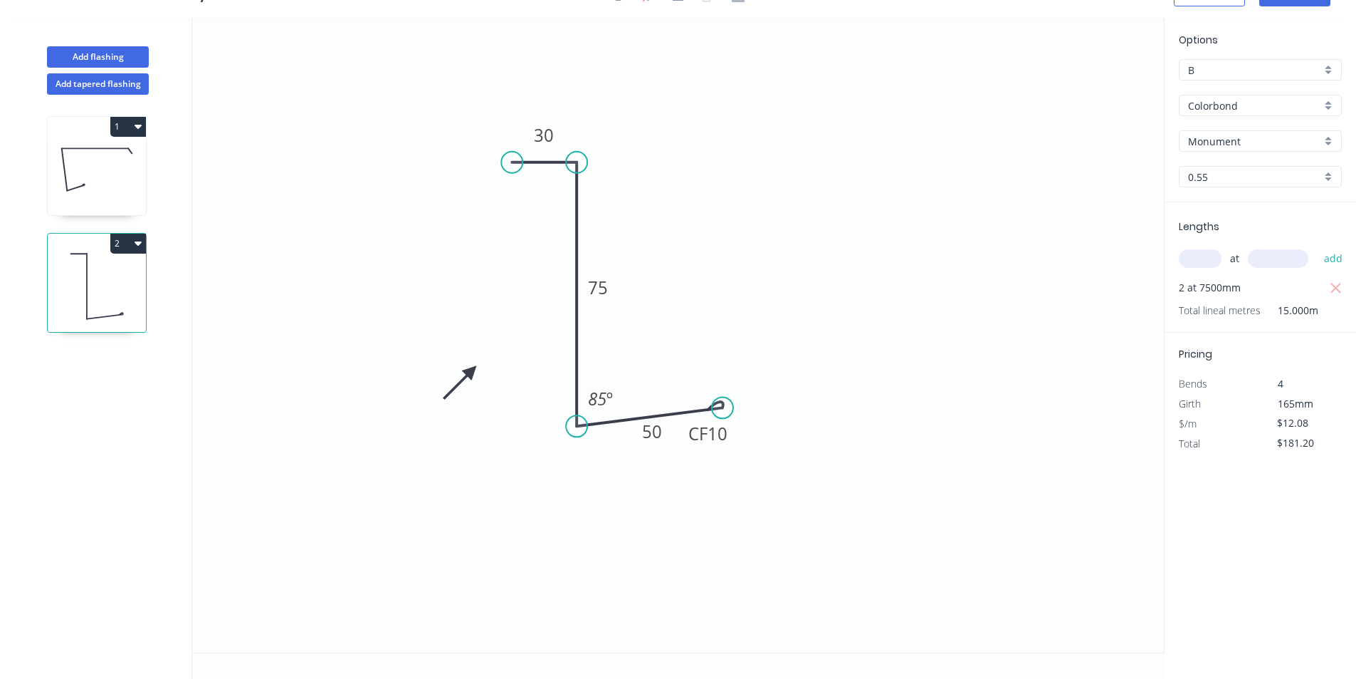
click at [1200, 249] on input "text" at bounding box center [1200, 258] width 43 height 19
type input "1"
type input "5000"
click at [1329, 249] on button "add" at bounding box center [1333, 258] width 33 height 24
type input "$241.60"
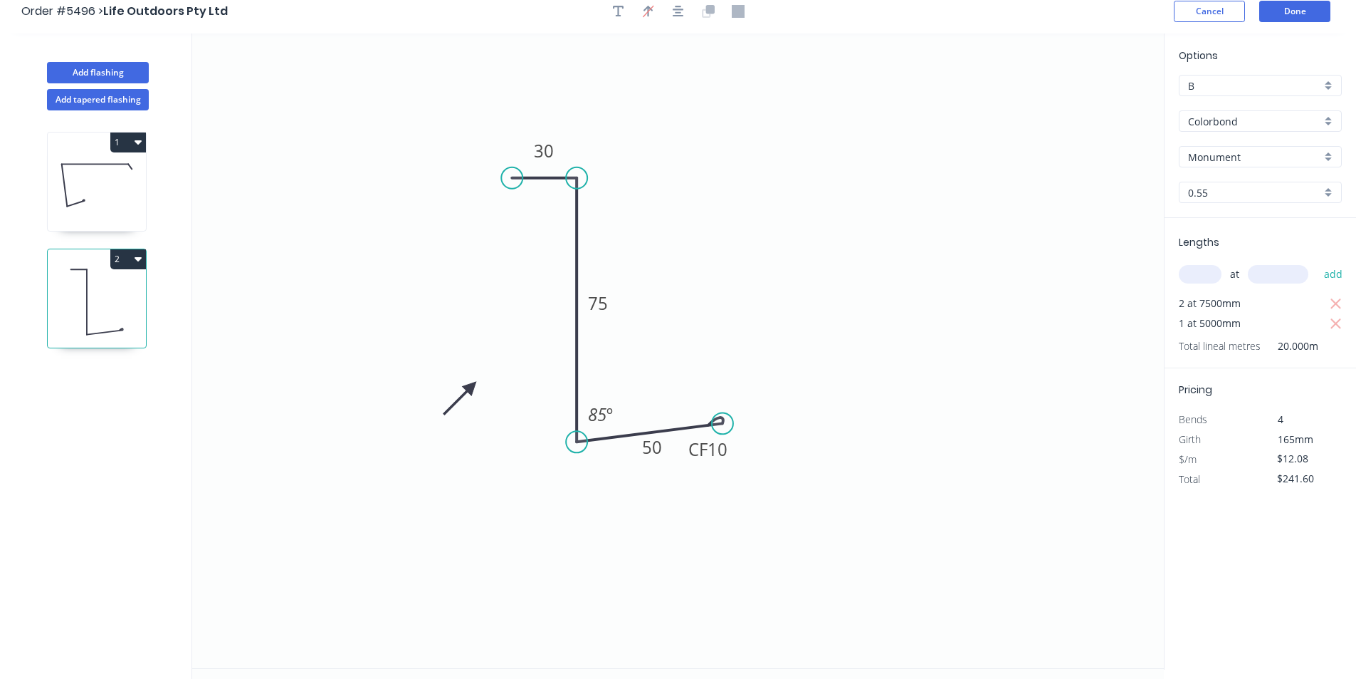
scroll to position [0, 0]
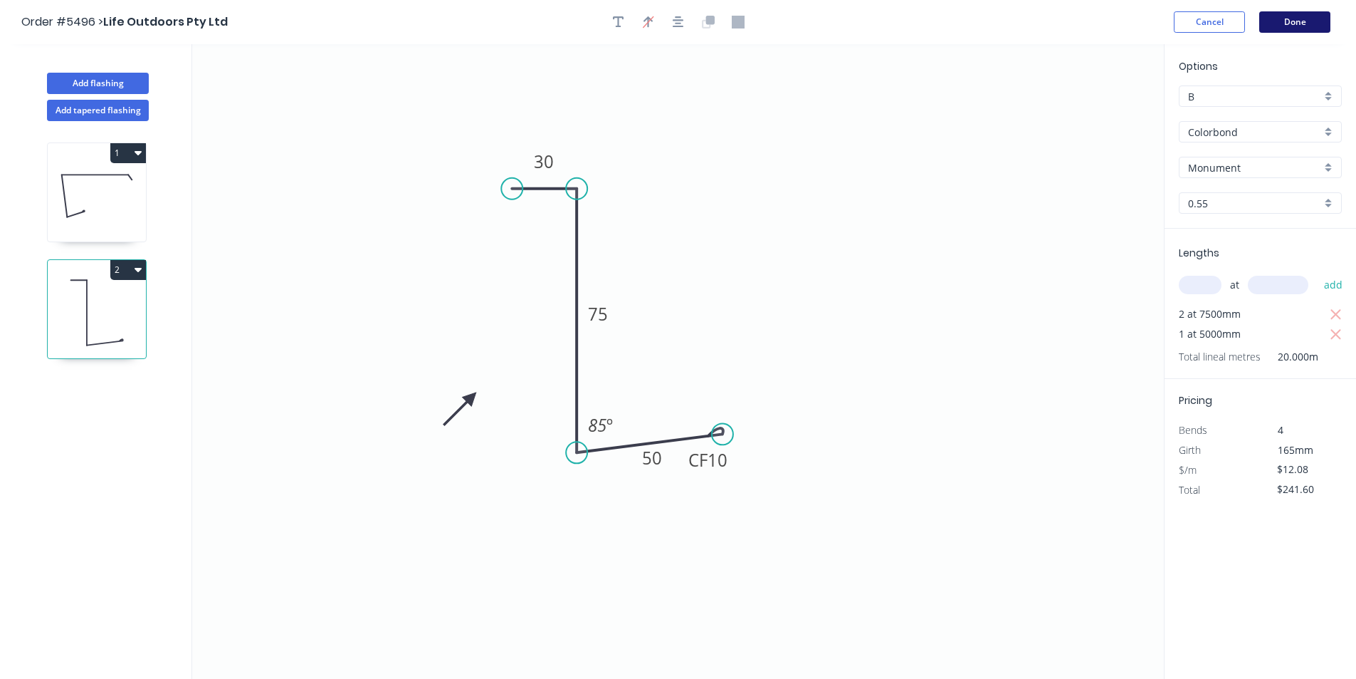
click at [1289, 27] on button "Done" at bounding box center [1295, 21] width 71 height 21
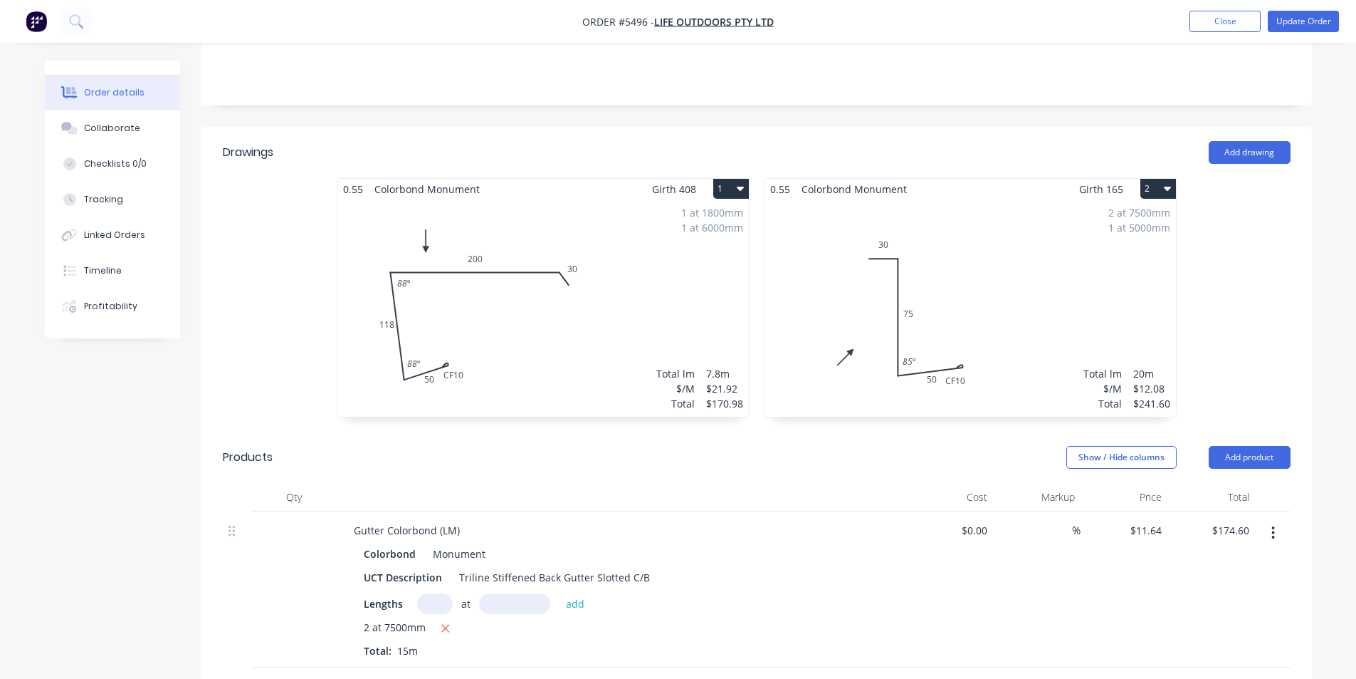
scroll to position [285, 0]
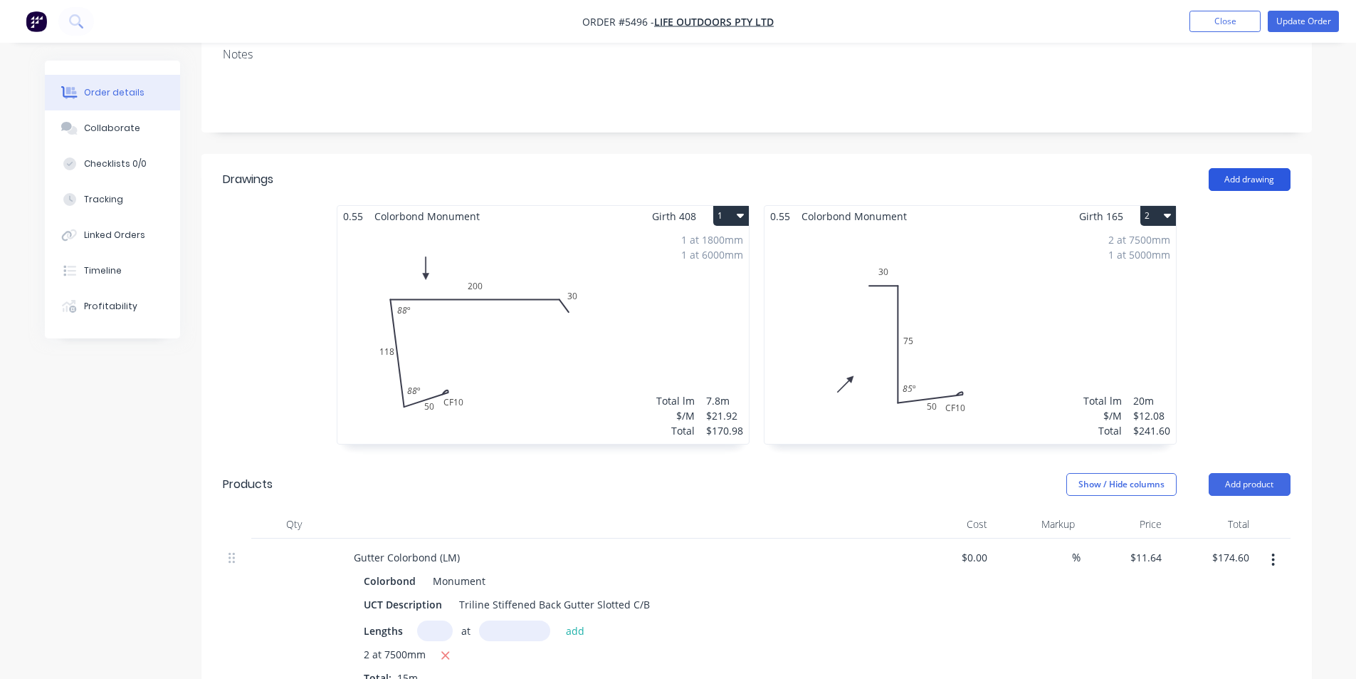
click at [1245, 168] on button "Add drawing" at bounding box center [1250, 179] width 82 height 23
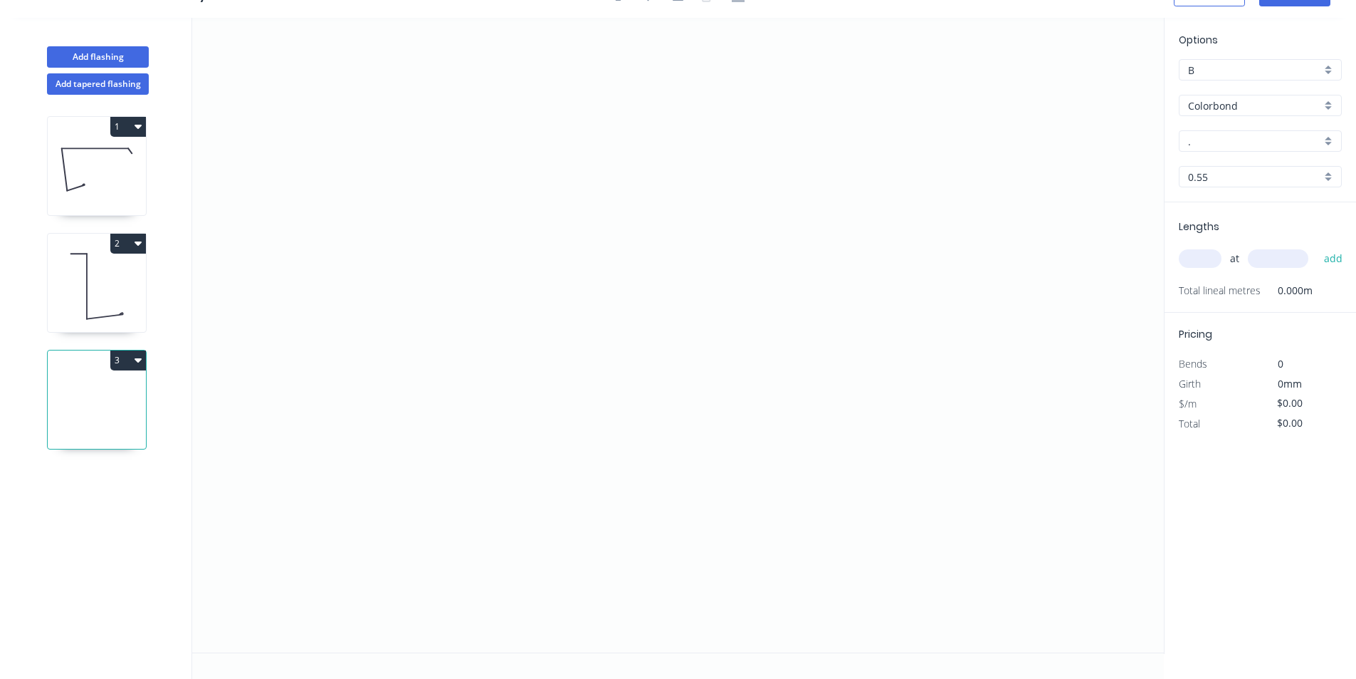
scroll to position [26, 0]
drag, startPoint x: 965, startPoint y: 213, endPoint x: 473, endPoint y: 213, distance: 492.0
click at [473, 213] on icon "0" at bounding box center [678, 335] width 972 height 634
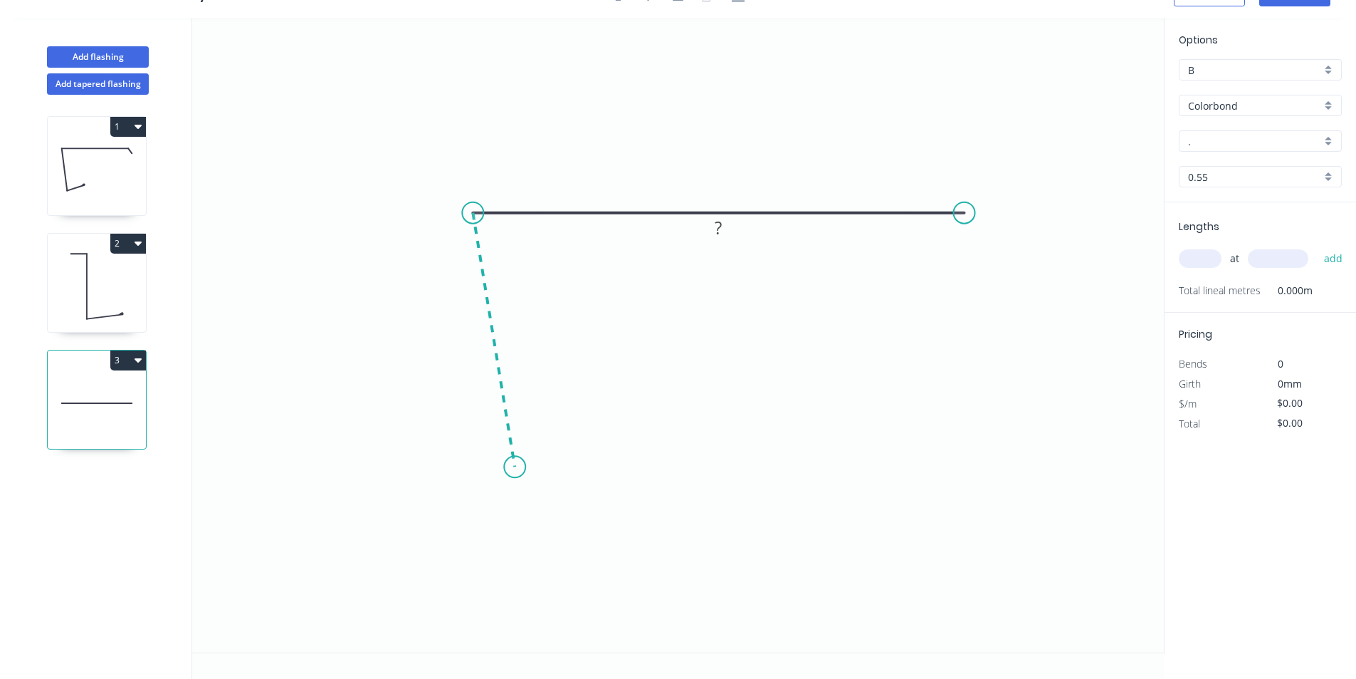
click at [515, 467] on icon "0 ?" at bounding box center [678, 335] width 972 height 634
click at [624, 454] on icon "0 ? ? ? º" at bounding box center [678, 335] width 972 height 634
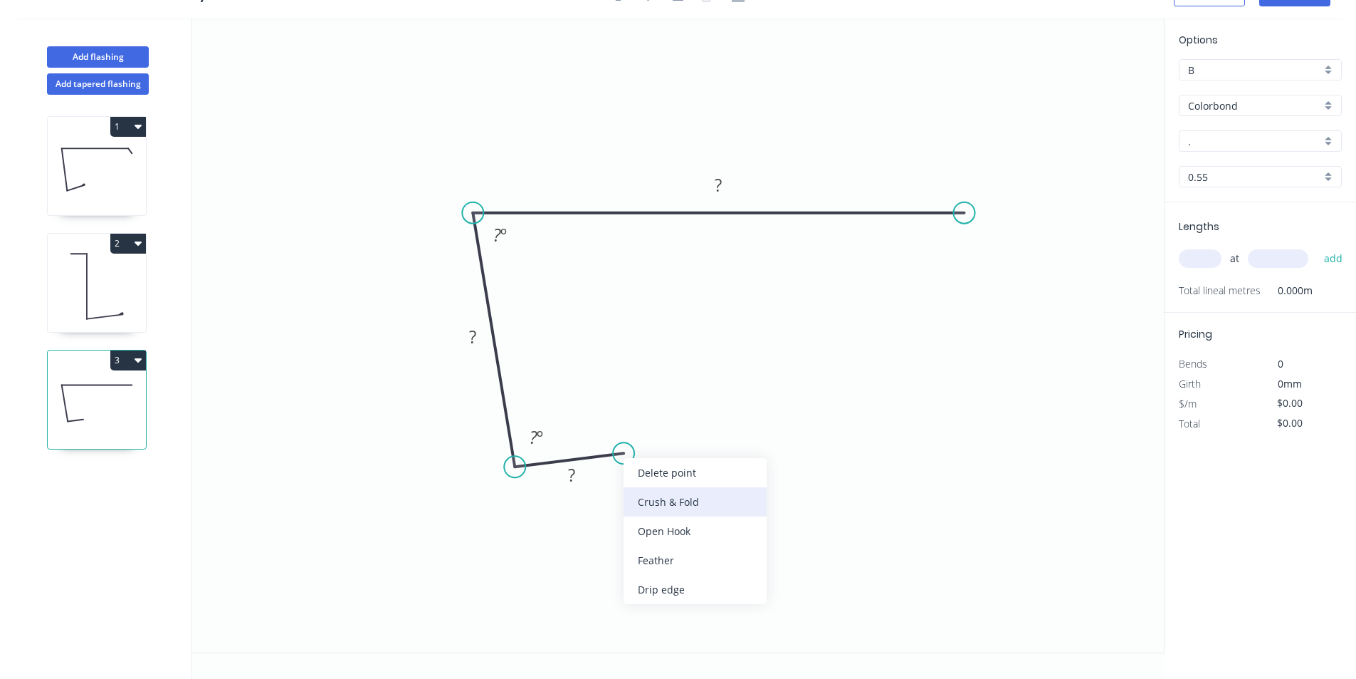
click at [644, 488] on div "Crush & Fold" at bounding box center [695, 501] width 143 height 29
click at [565, 474] on rect at bounding box center [572, 476] width 28 height 20
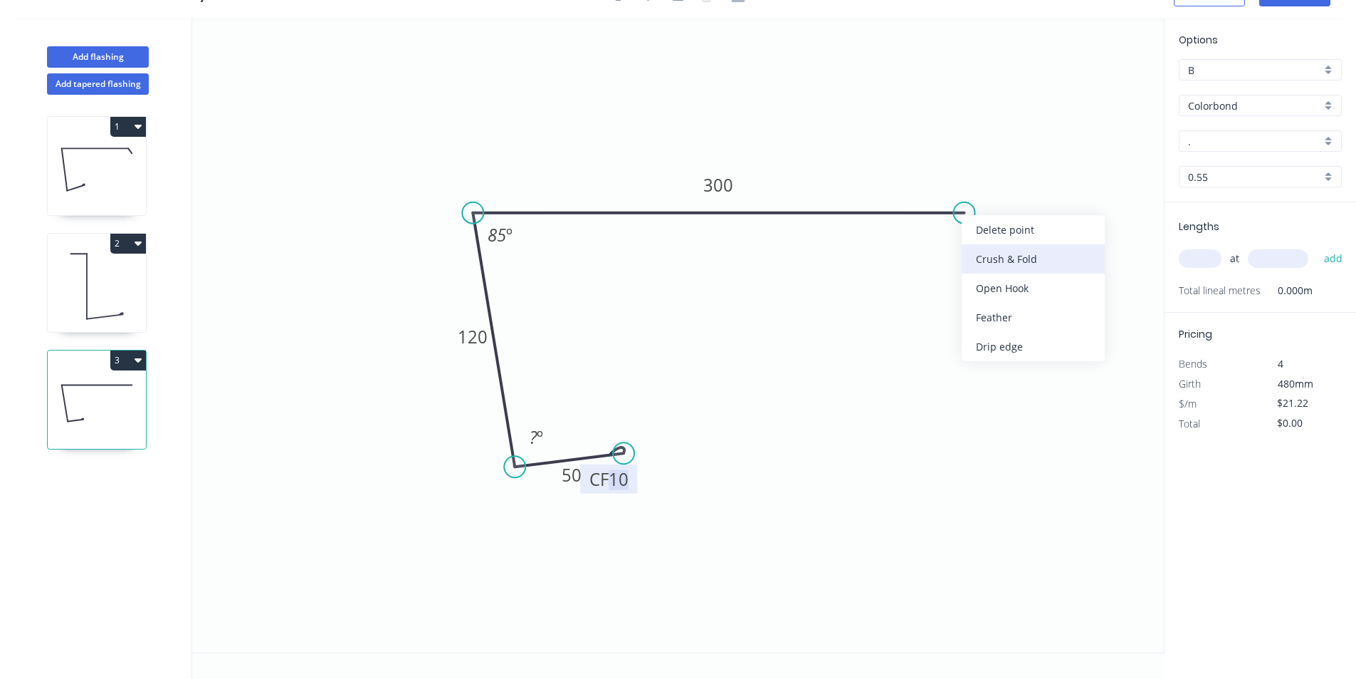
click at [995, 264] on div "Crush & Fold" at bounding box center [1033, 258] width 143 height 29
type input "$22.63"
click at [982, 258] on div "Flip bend" at bounding box center [1041, 262] width 143 height 29
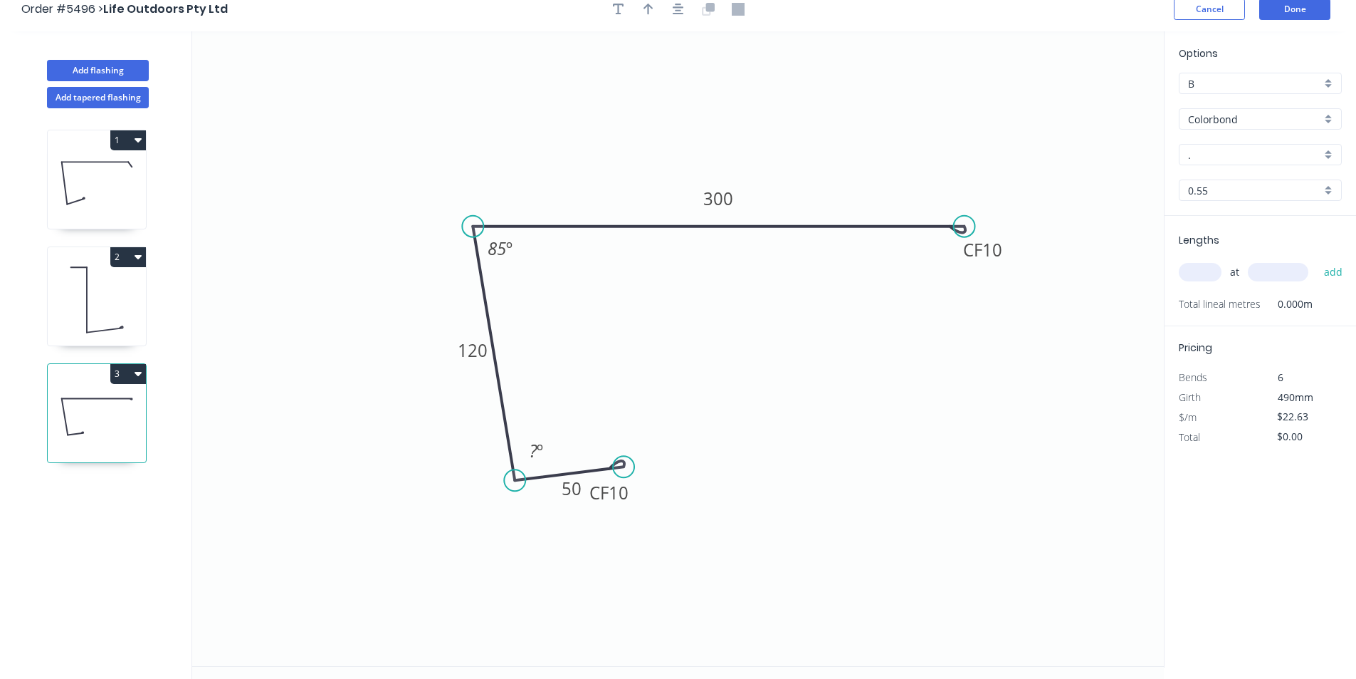
scroll to position [0, 0]
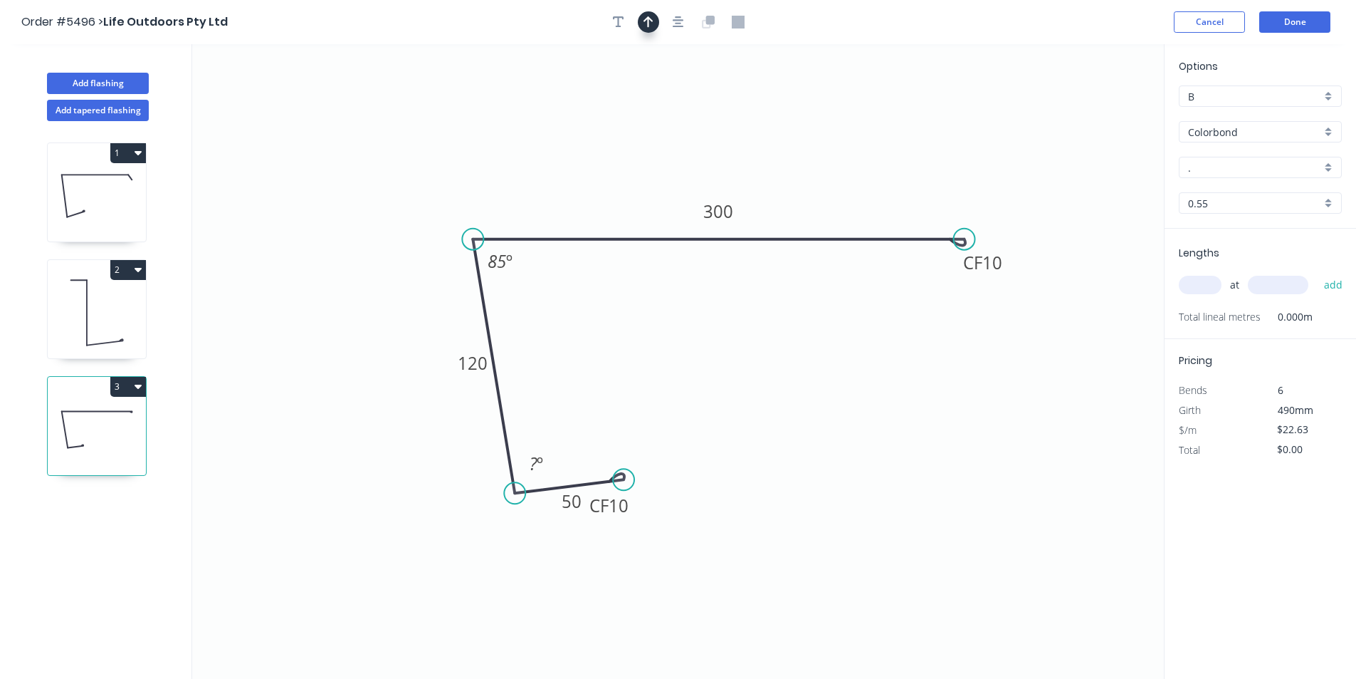
drag, startPoint x: 656, startPoint y: 14, endPoint x: 653, endPoint y: 26, distance: 13.3
click at [656, 17] on div at bounding box center [679, 21] width 150 height 21
click at [647, 35] on header "Order #5496 > Life Outdoors Pty Ltd Cancel Done" at bounding box center [678, 22] width 1356 height 44
click at [648, 25] on icon "button" at bounding box center [649, 21] width 10 height 11
drag, startPoint x: 1090, startPoint y: 111, endPoint x: 644, endPoint y: 160, distance: 448.4
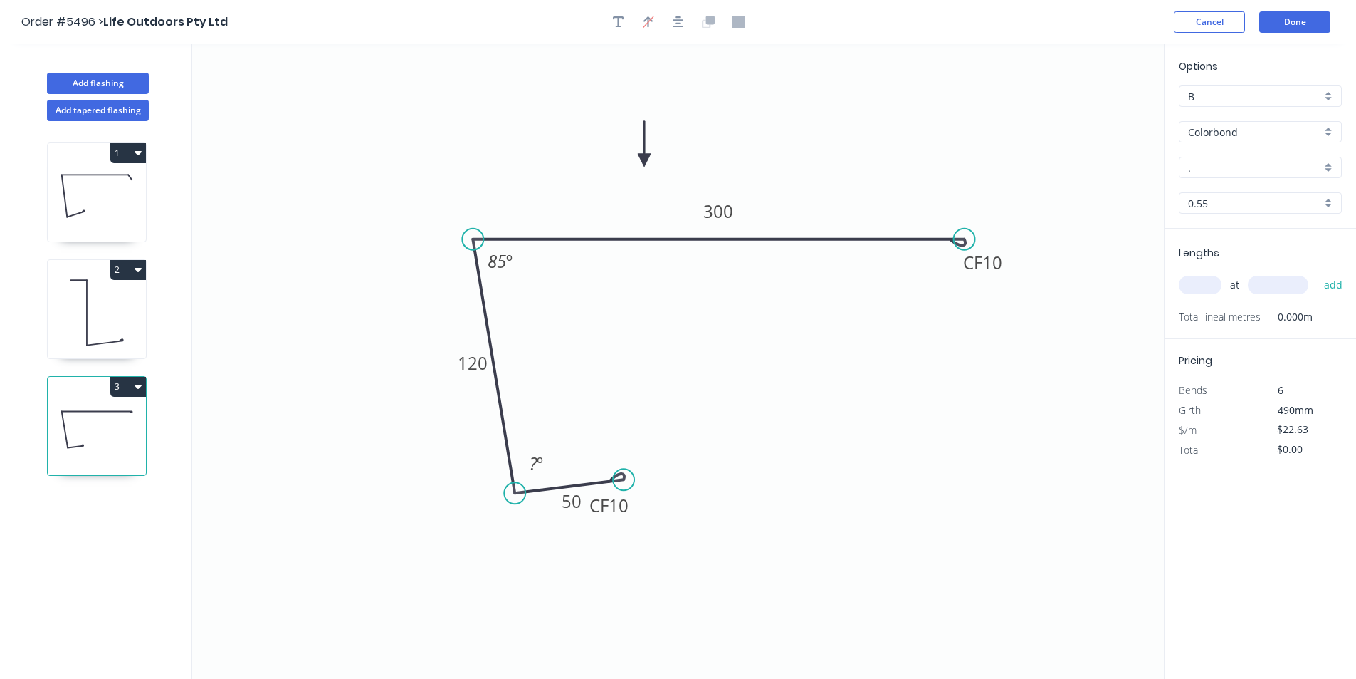
click at [644, 160] on icon at bounding box center [644, 144] width 13 height 46
drag, startPoint x: 619, startPoint y: 476, endPoint x: 627, endPoint y: 474, distance: 8.1
click at [627, 474] on circle at bounding box center [626, 473] width 21 height 21
click at [626, 506] on tspan "10" at bounding box center [623, 499] width 20 height 23
drag, startPoint x: 637, startPoint y: 506, endPoint x: 689, endPoint y: 483, distance: 57.4
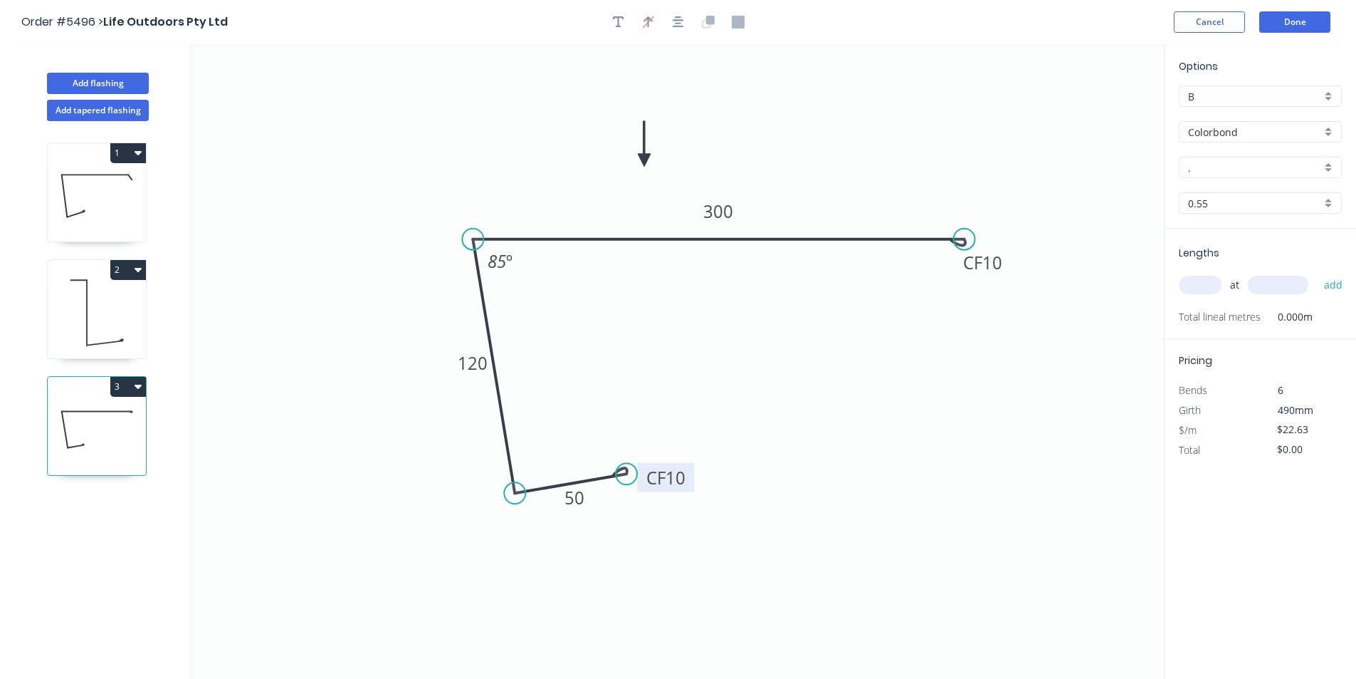
click at [689, 483] on rect at bounding box center [665, 477] width 57 height 29
click at [982, 300] on icon "0 CF 10 50 120 CF 10 300 85 º" at bounding box center [678, 361] width 972 height 634
click at [1255, 167] on input "." at bounding box center [1254, 167] width 133 height 15
click at [1258, 199] on div "Monument" at bounding box center [1261, 194] width 162 height 25
type input "Monument"
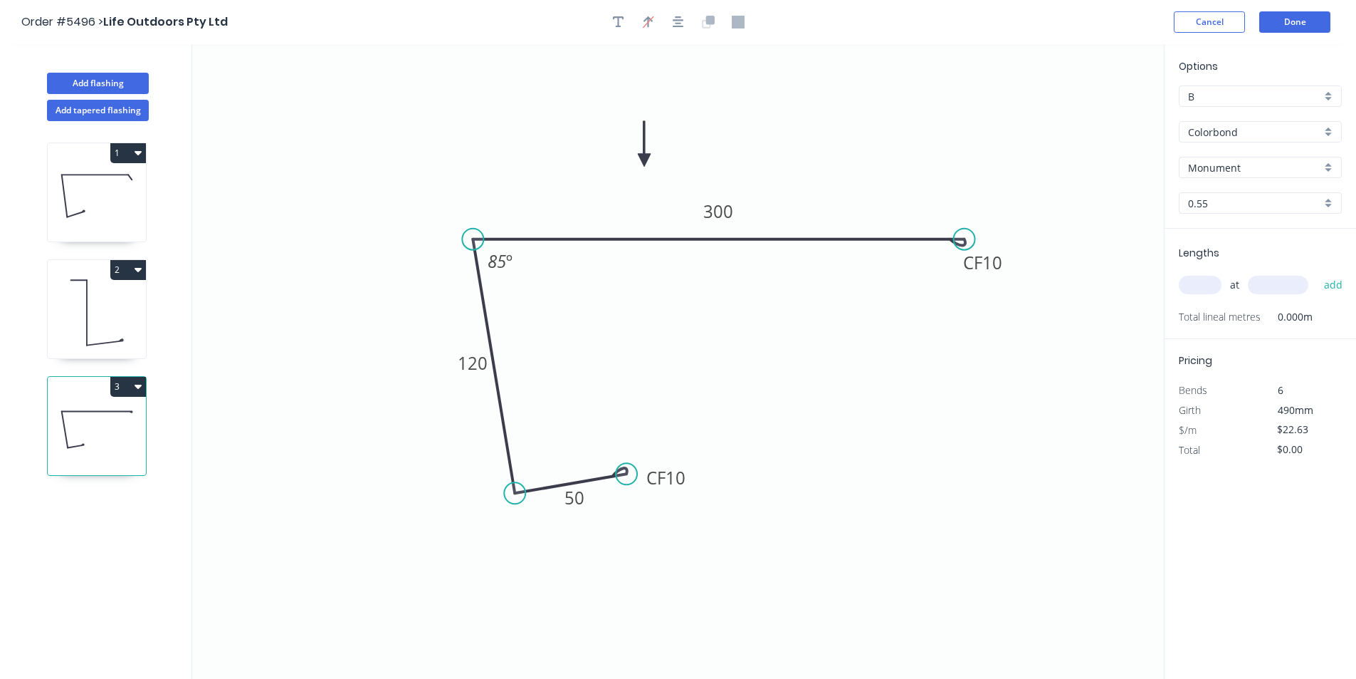
click at [1203, 285] on input "text" at bounding box center [1200, 285] width 43 height 19
type input "1"
type input "5200"
click at [1334, 290] on button "add" at bounding box center [1333, 285] width 33 height 24
type input "$117.68"
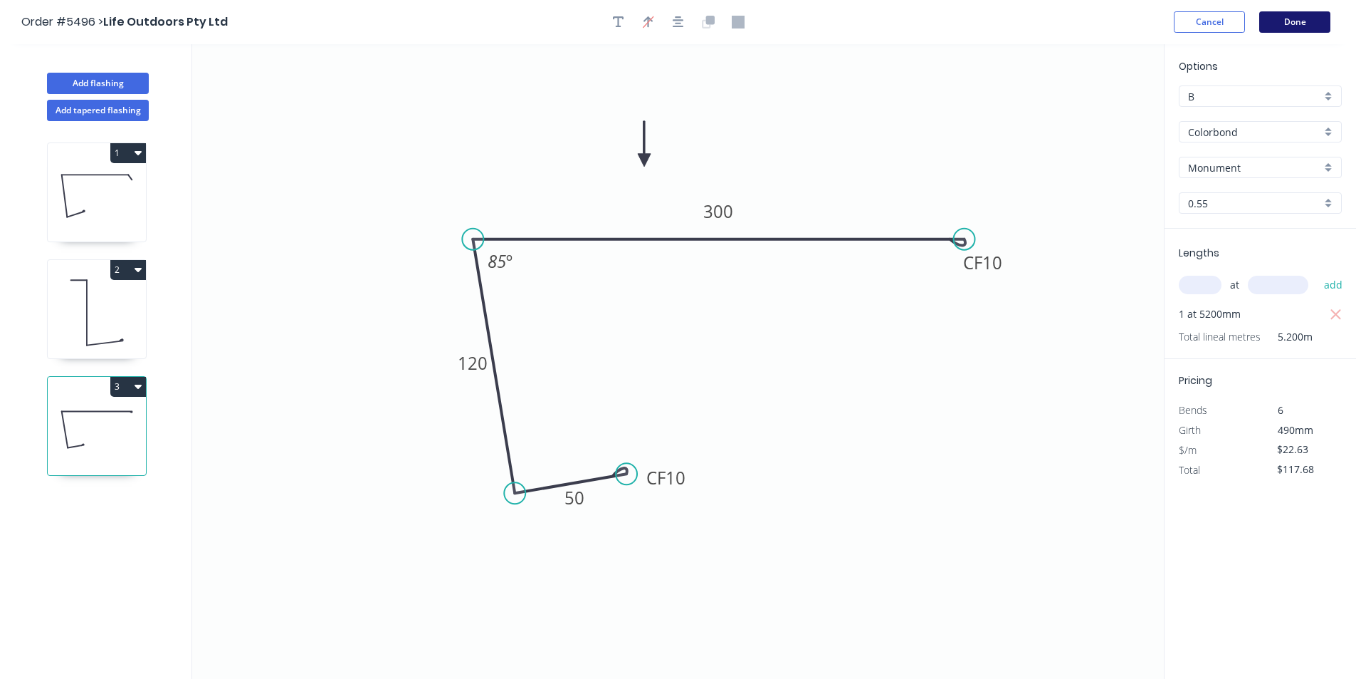
click at [1302, 26] on button "Done" at bounding box center [1295, 21] width 71 height 21
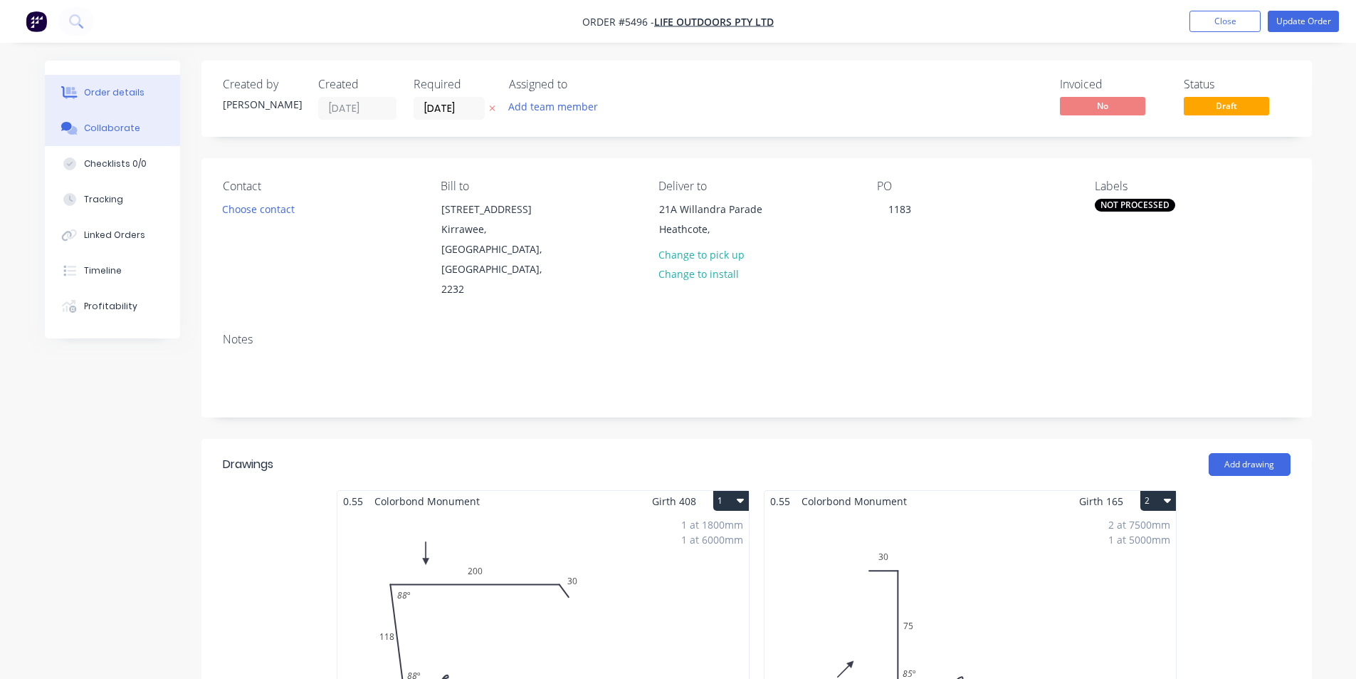
click at [140, 138] on button "Collaborate" at bounding box center [112, 128] width 135 height 36
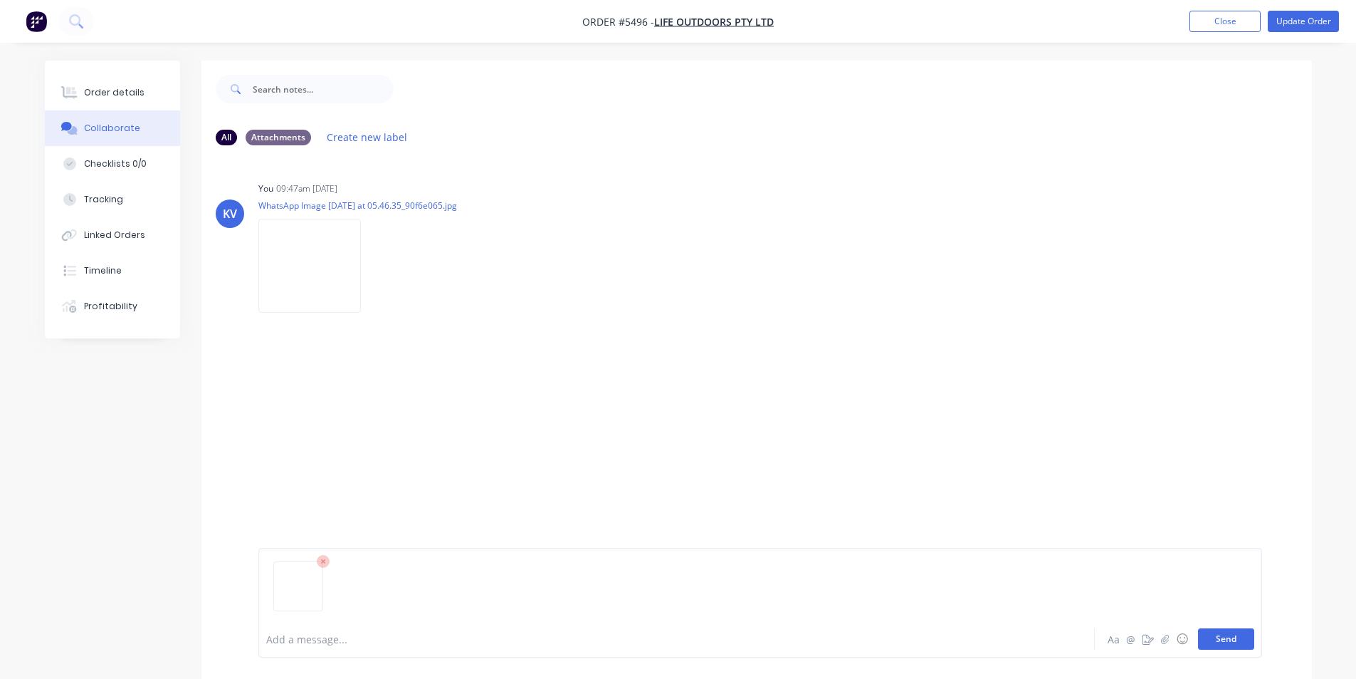
click at [1232, 644] on button "Send" at bounding box center [1226, 638] width 56 height 21
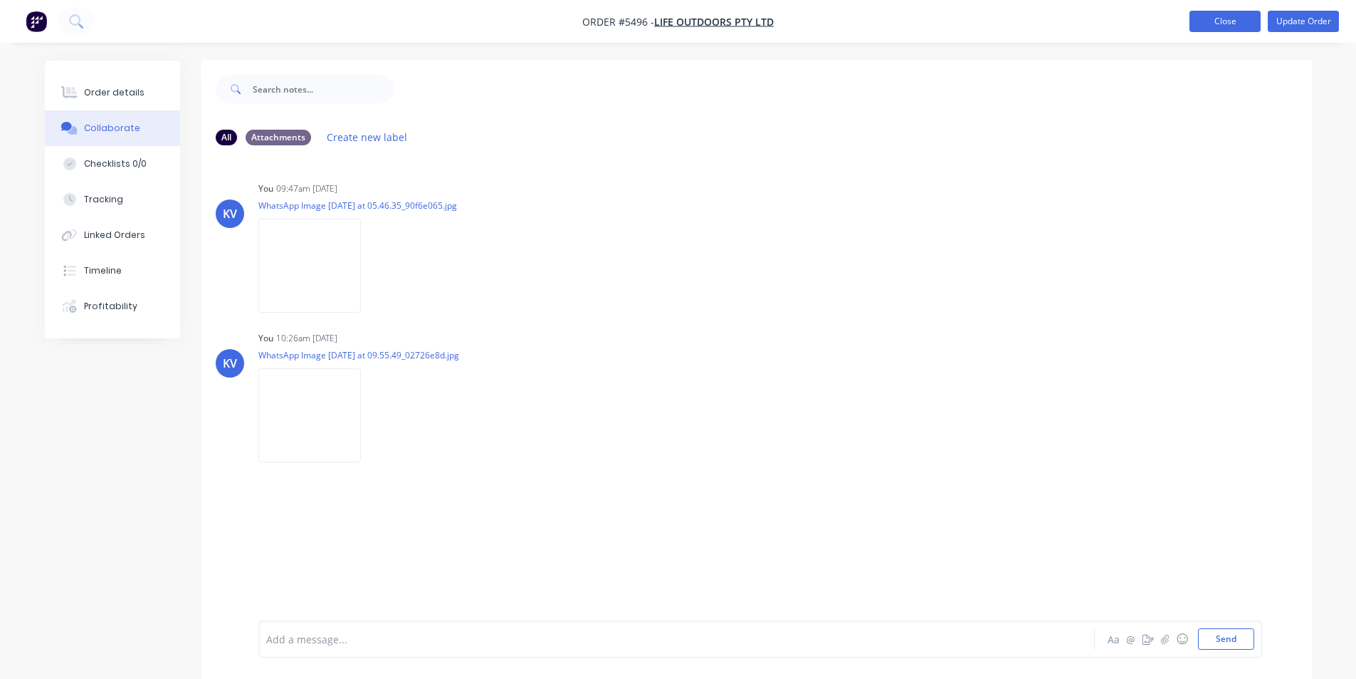
click at [1220, 22] on button "Close" at bounding box center [1225, 21] width 71 height 21
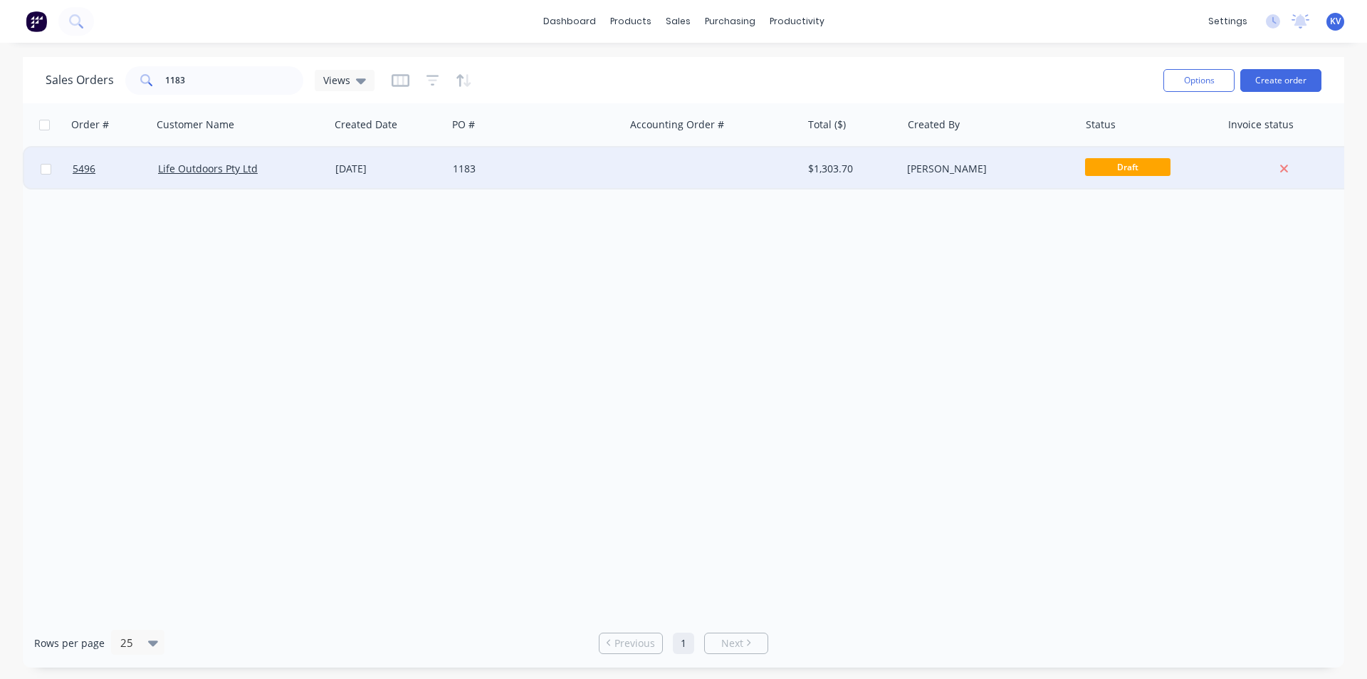
click at [1109, 170] on span "Draft" at bounding box center [1127, 167] width 85 height 18
click at [1111, 169] on span "Draft" at bounding box center [1127, 167] width 85 height 18
click at [1052, 175] on div "[PERSON_NAME]" at bounding box center [986, 169] width 158 height 14
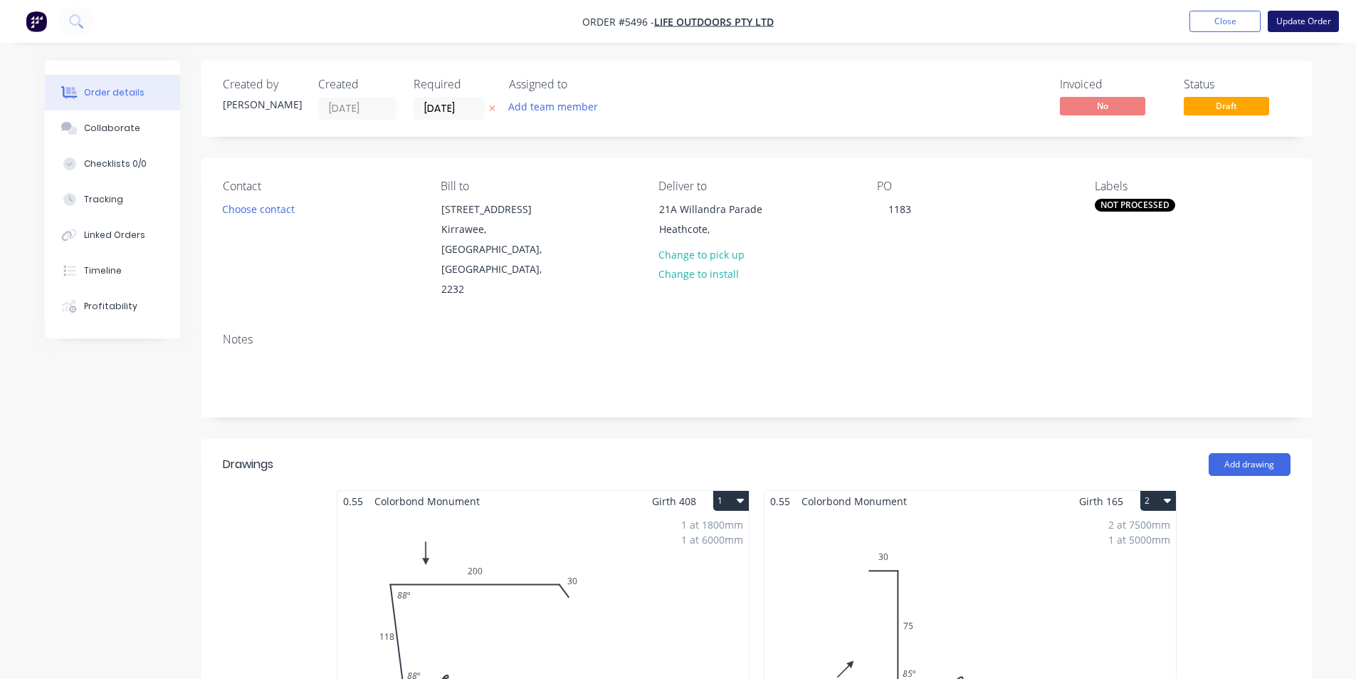
click at [1282, 20] on button "Update Order" at bounding box center [1303, 21] width 71 height 21
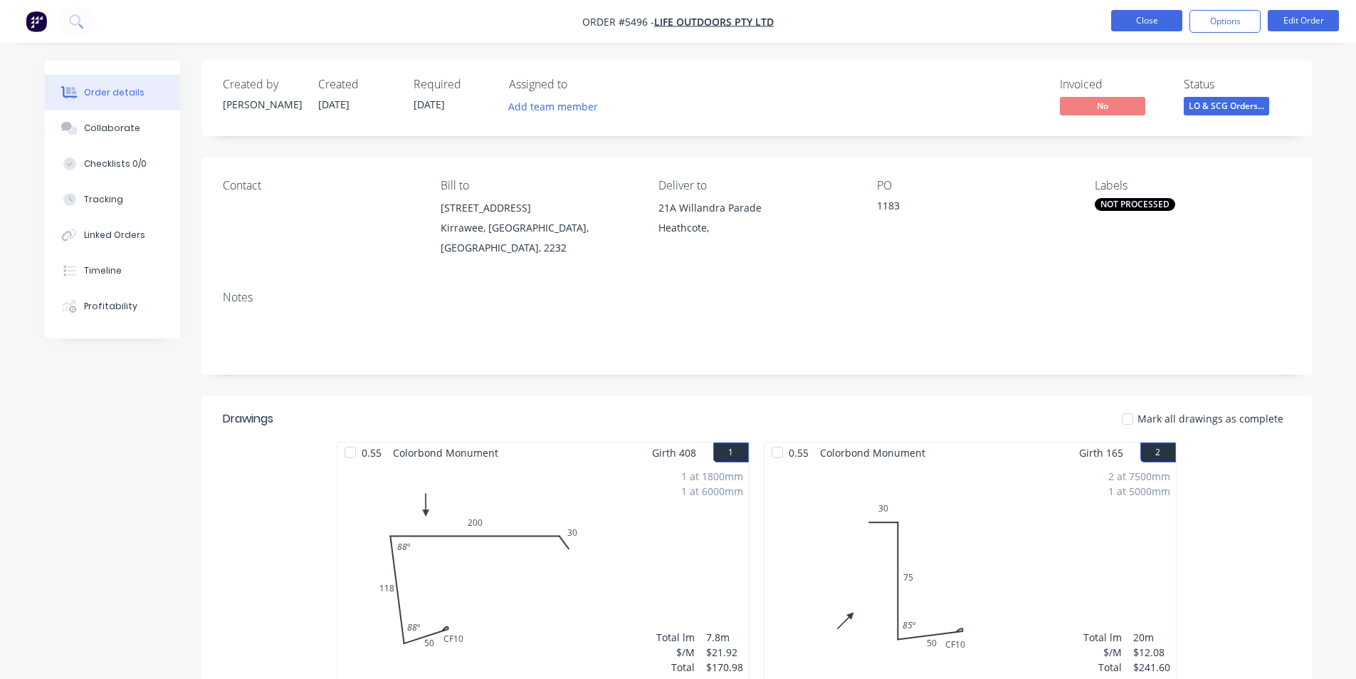
click at [1124, 21] on button "Close" at bounding box center [1146, 20] width 71 height 21
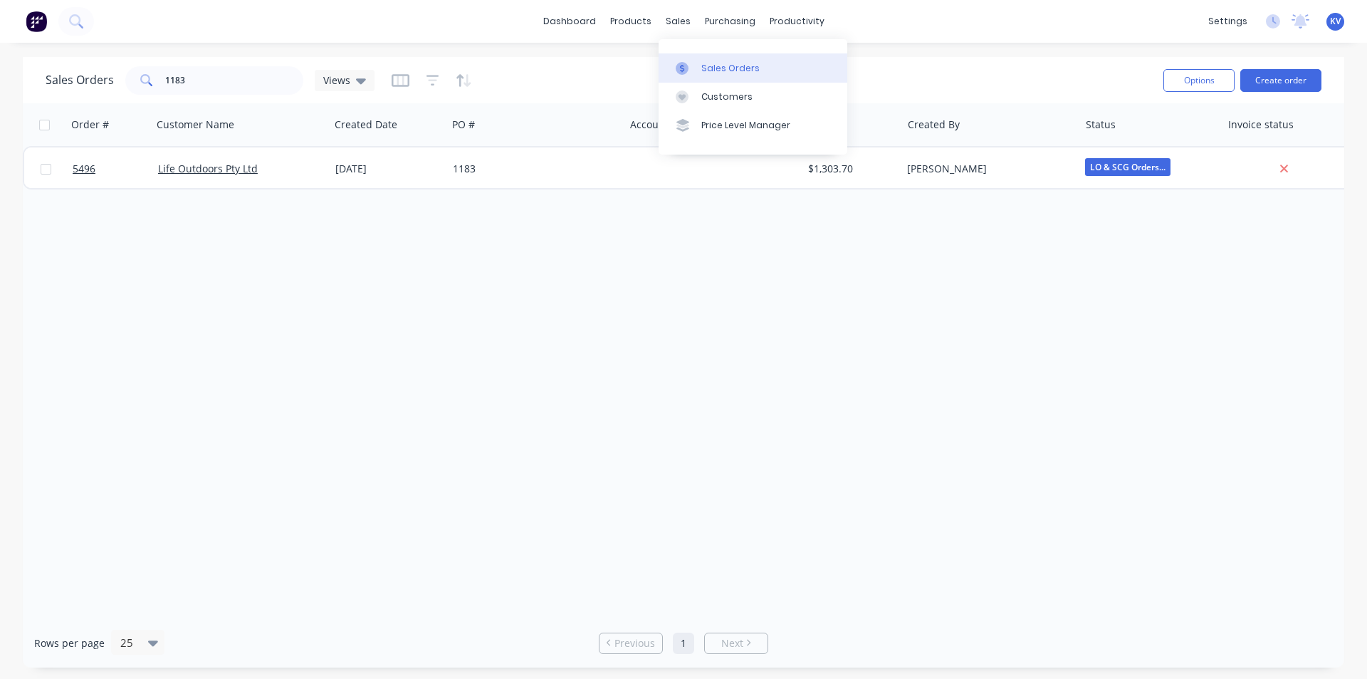
click at [691, 58] on link "Sales Orders" at bounding box center [753, 67] width 189 height 28
drag, startPoint x: 249, startPoint y: 81, endPoint x: 23, endPoint y: 58, distance: 227.6
click at [1, 43] on div "dashboard products sales purchasing productivity dashboard products Product Cat…" at bounding box center [683, 339] width 1367 height 679
click at [1296, 73] on button "Create order" at bounding box center [1280, 80] width 81 height 23
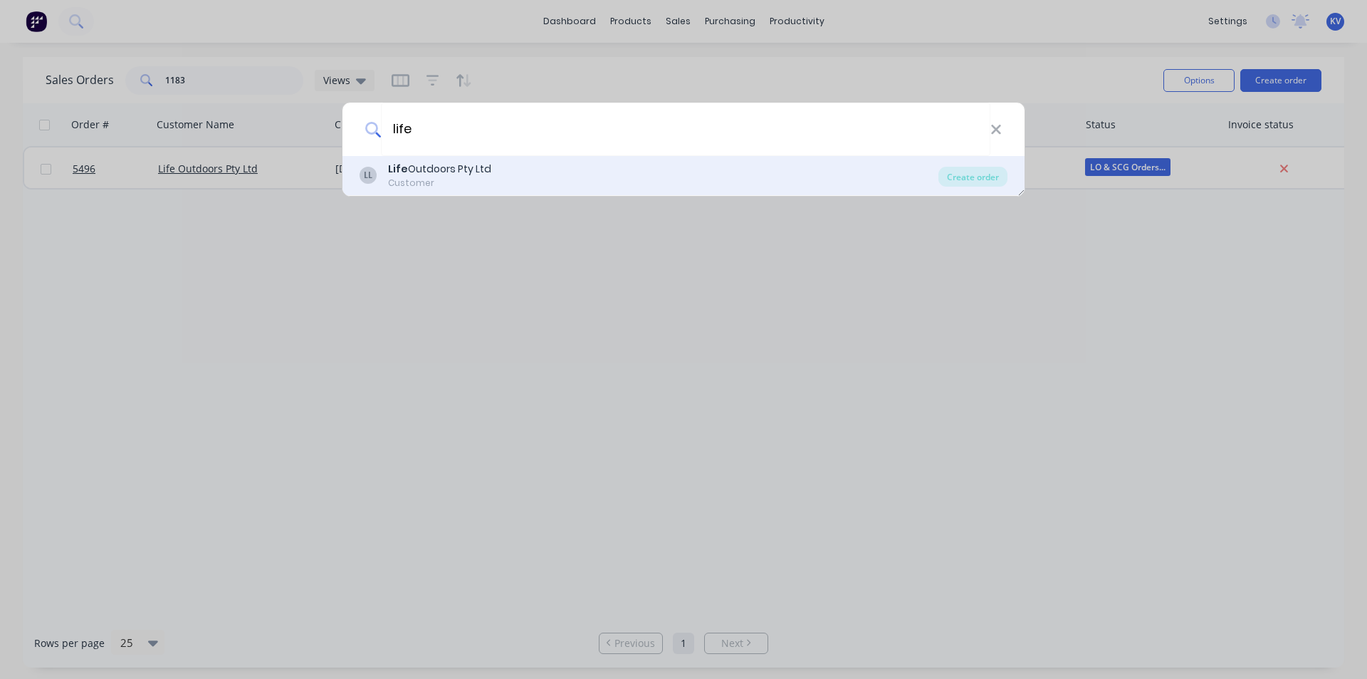
type input "life"
click at [466, 177] on div "Customer" at bounding box center [439, 183] width 103 height 13
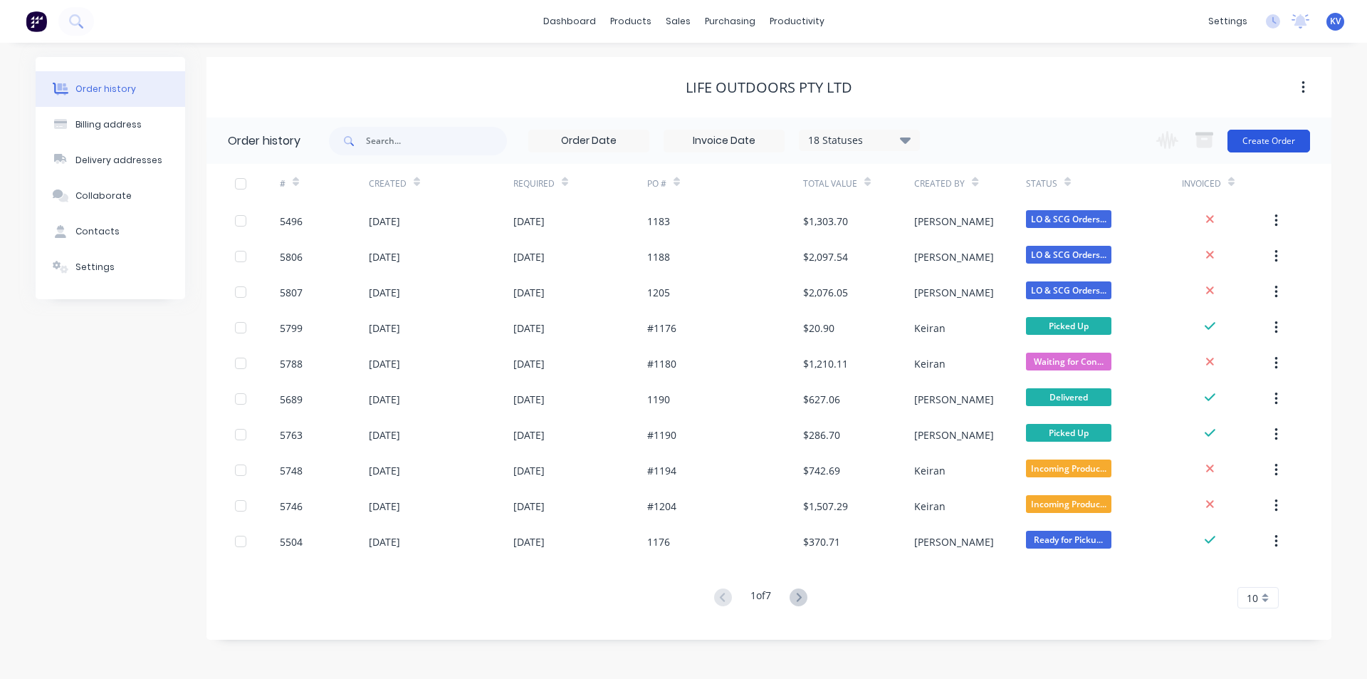
click at [1259, 130] on button "Create Order" at bounding box center [1269, 141] width 83 height 23
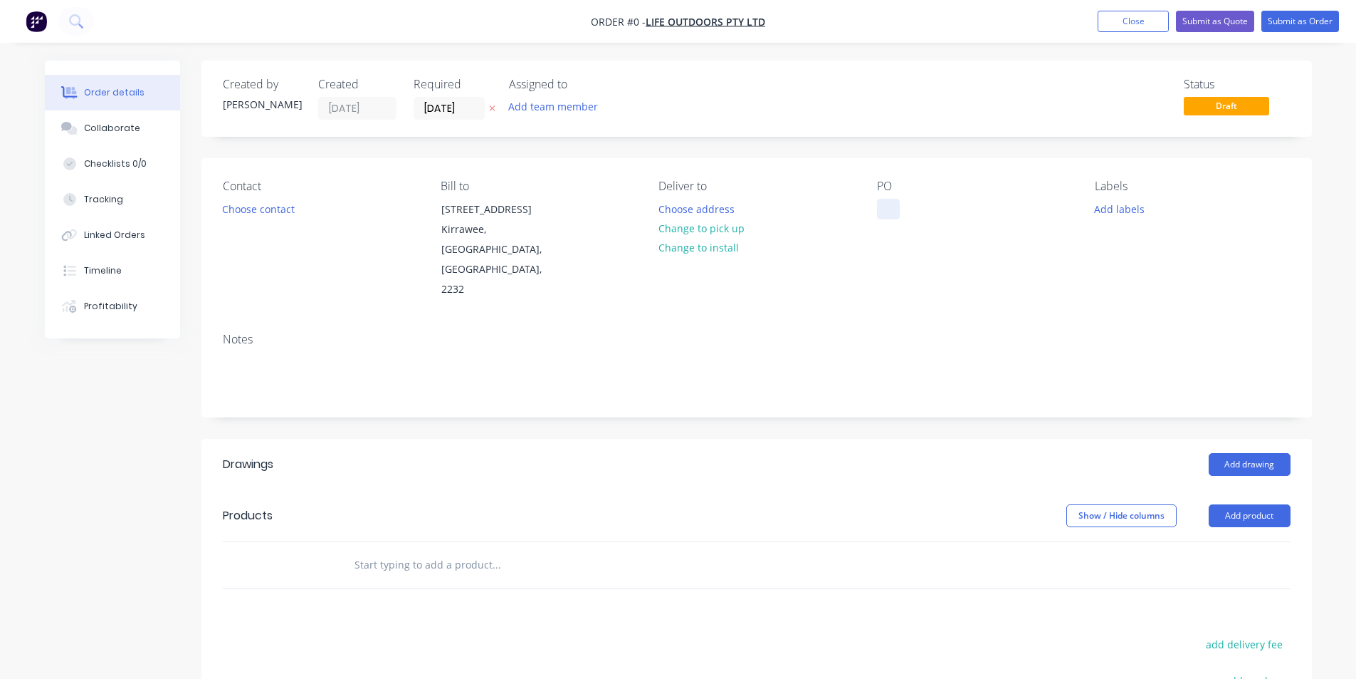
click at [893, 215] on div at bounding box center [888, 209] width 23 height 21
click at [882, 263] on div "Order details Collaborate Checklists 0/0 Tracking Linked Orders Timeline Profit…" at bounding box center [679, 506] width 1296 height 891
click at [1257, 453] on button "Add drawing" at bounding box center [1250, 464] width 82 height 23
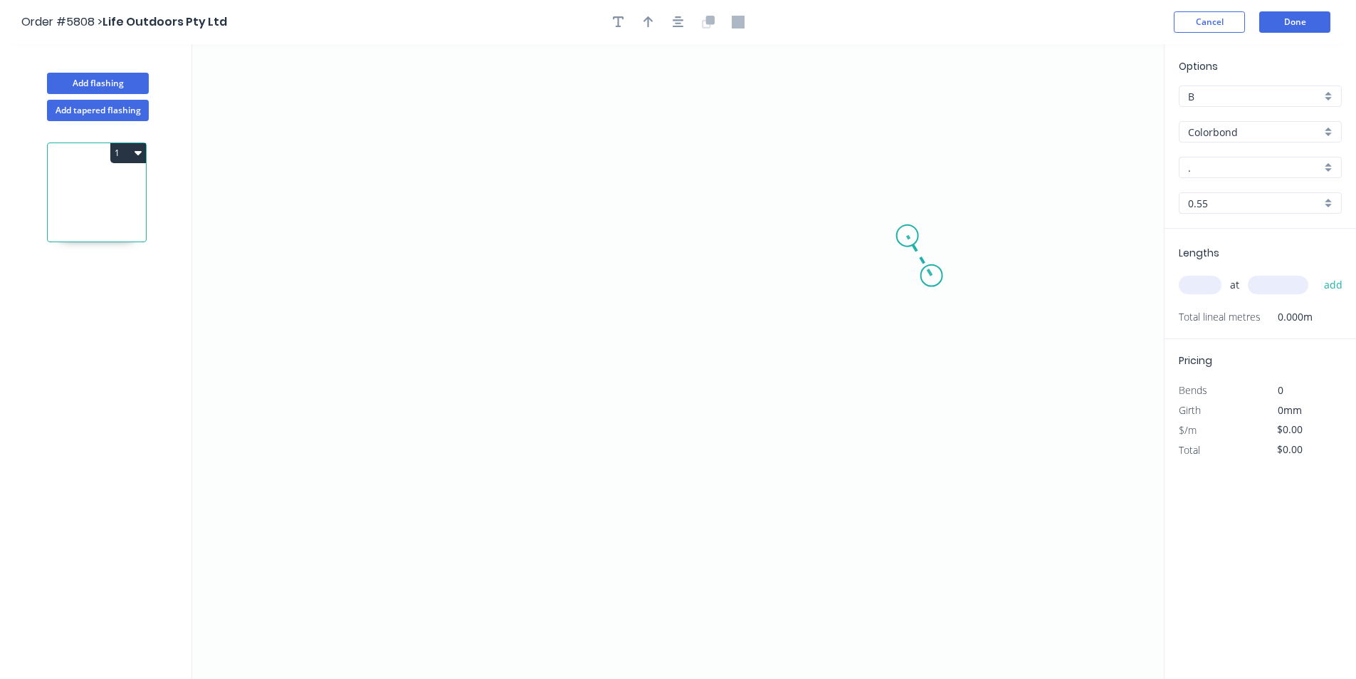
drag, startPoint x: 932, startPoint y: 276, endPoint x: 908, endPoint y: 236, distance: 46.6
click at [908, 236] on icon "0" at bounding box center [678, 361] width 972 height 634
click at [898, 239] on circle at bounding box center [907, 235] width 21 height 21
click at [464, 241] on icon "0 ?" at bounding box center [678, 361] width 972 height 634
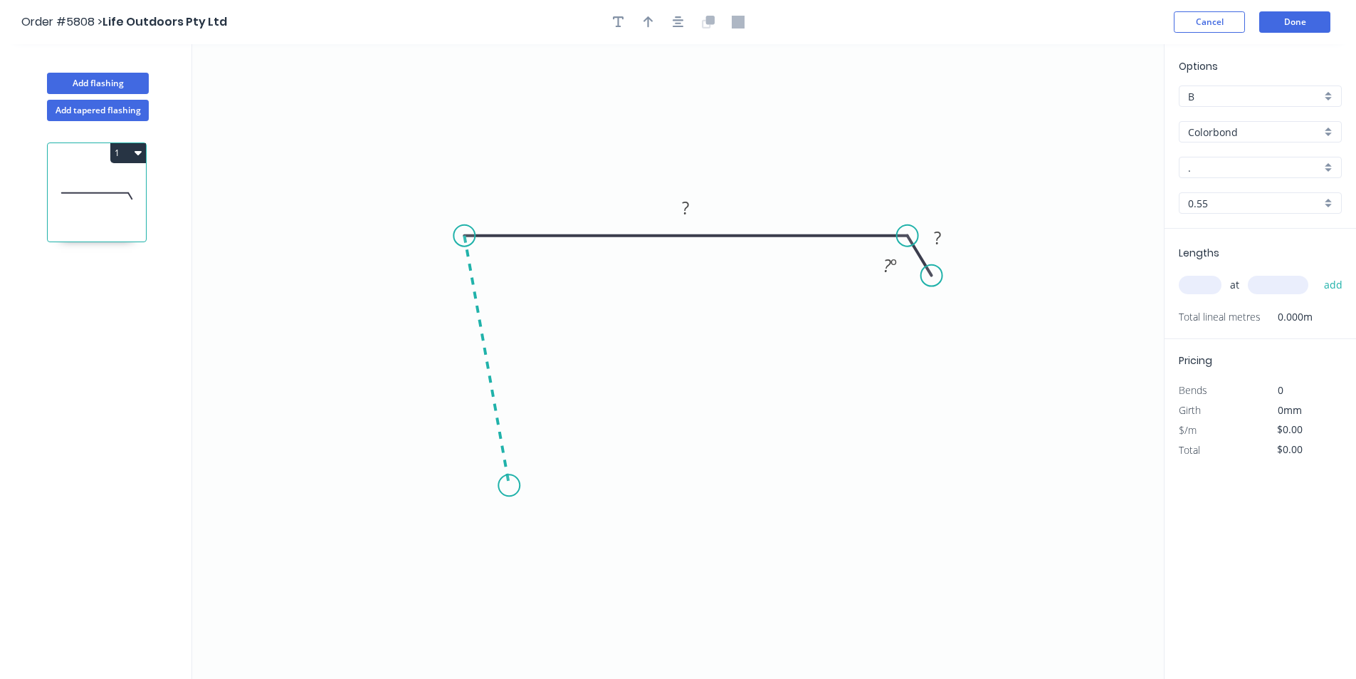
click at [509, 486] on icon "0 ? ? ? º" at bounding box center [678, 361] width 972 height 634
click at [611, 464] on icon at bounding box center [560, 474] width 102 height 21
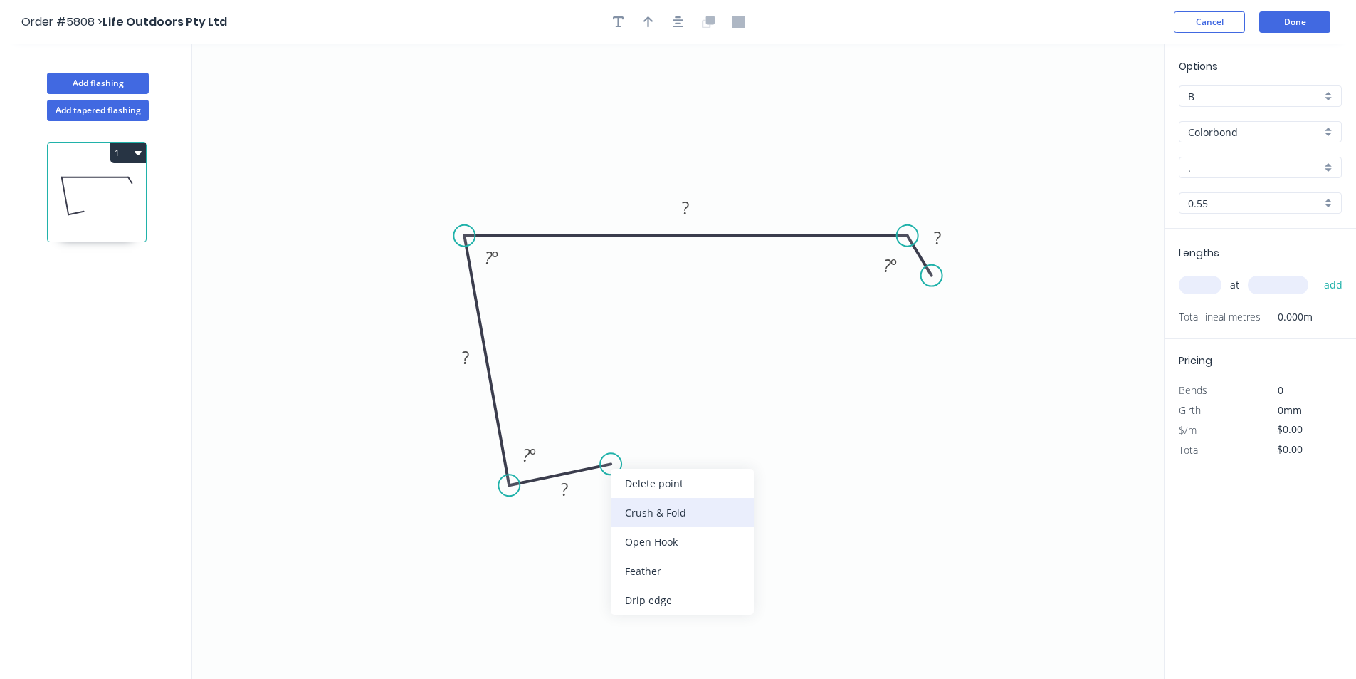
click at [631, 508] on div "Crush & Fold" at bounding box center [682, 512] width 143 height 29
click at [561, 489] on tspan "?" at bounding box center [564, 488] width 7 height 23
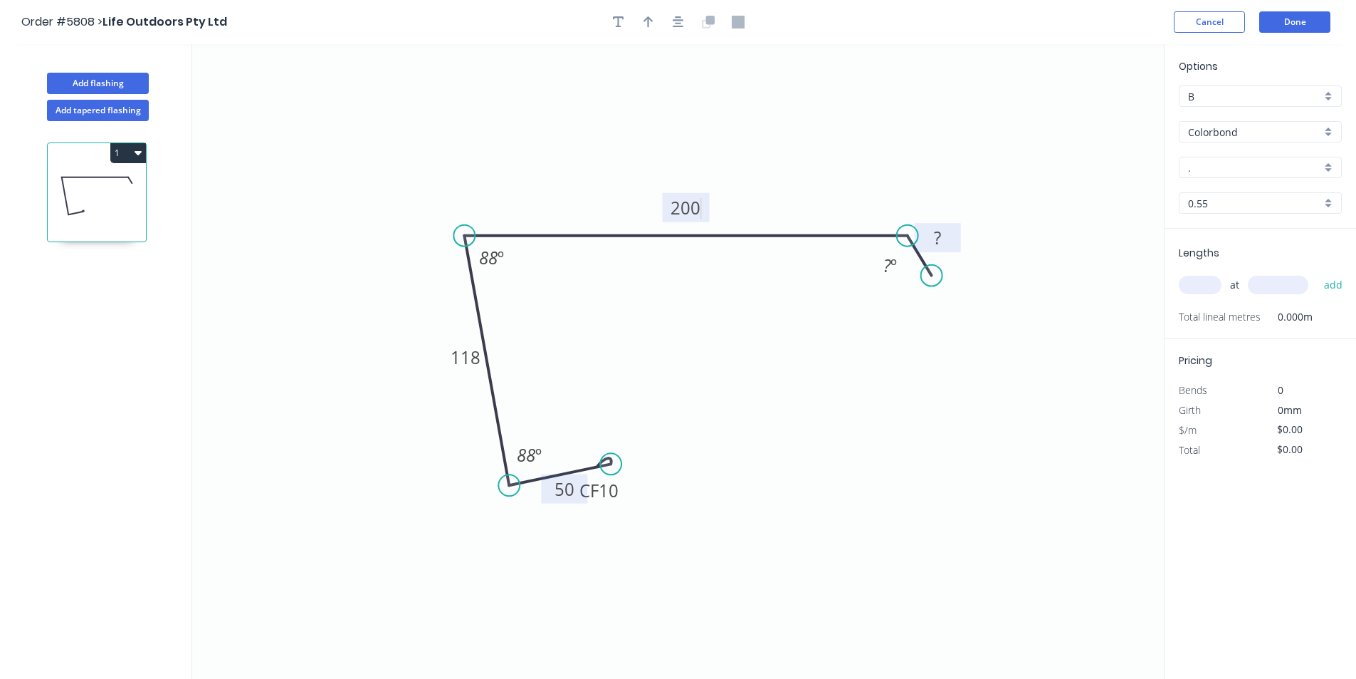
click at [944, 244] on rect at bounding box center [937, 239] width 28 height 20
click at [921, 319] on div "Hide angle" at bounding box center [951, 315] width 143 height 29
type input "$21.92"
drag, startPoint x: 624, startPoint y: 496, endPoint x: 681, endPoint y: 472, distance: 61.6
click at [681, 472] on rect at bounding box center [655, 466] width 57 height 29
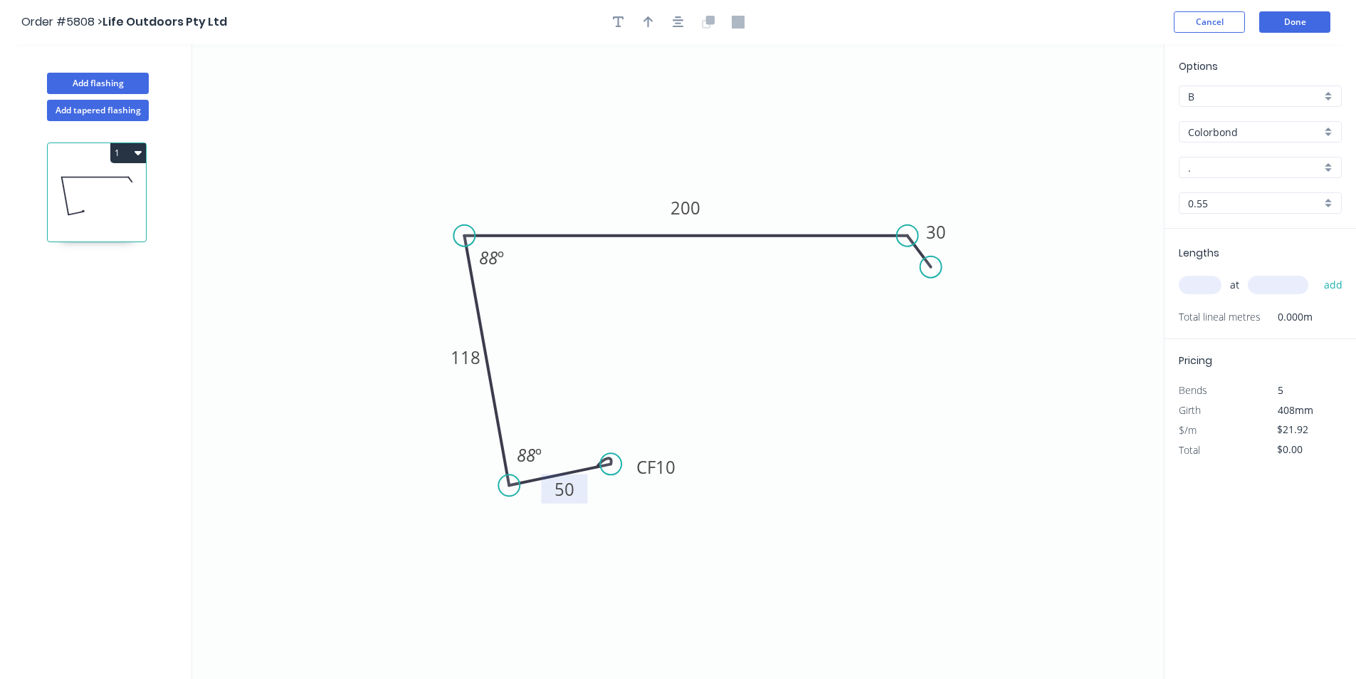
drag, startPoint x: 936, startPoint y: 276, endPoint x: 931, endPoint y: 267, distance: 10.2
click at [931, 267] on circle at bounding box center [931, 266] width 21 height 21
click at [648, 23] on icon "button" at bounding box center [649, 21] width 10 height 11
drag, startPoint x: 1087, startPoint y: 110, endPoint x: 567, endPoint y: 188, distance: 524.8
click at [582, 188] on icon at bounding box center [588, 169] width 13 height 46
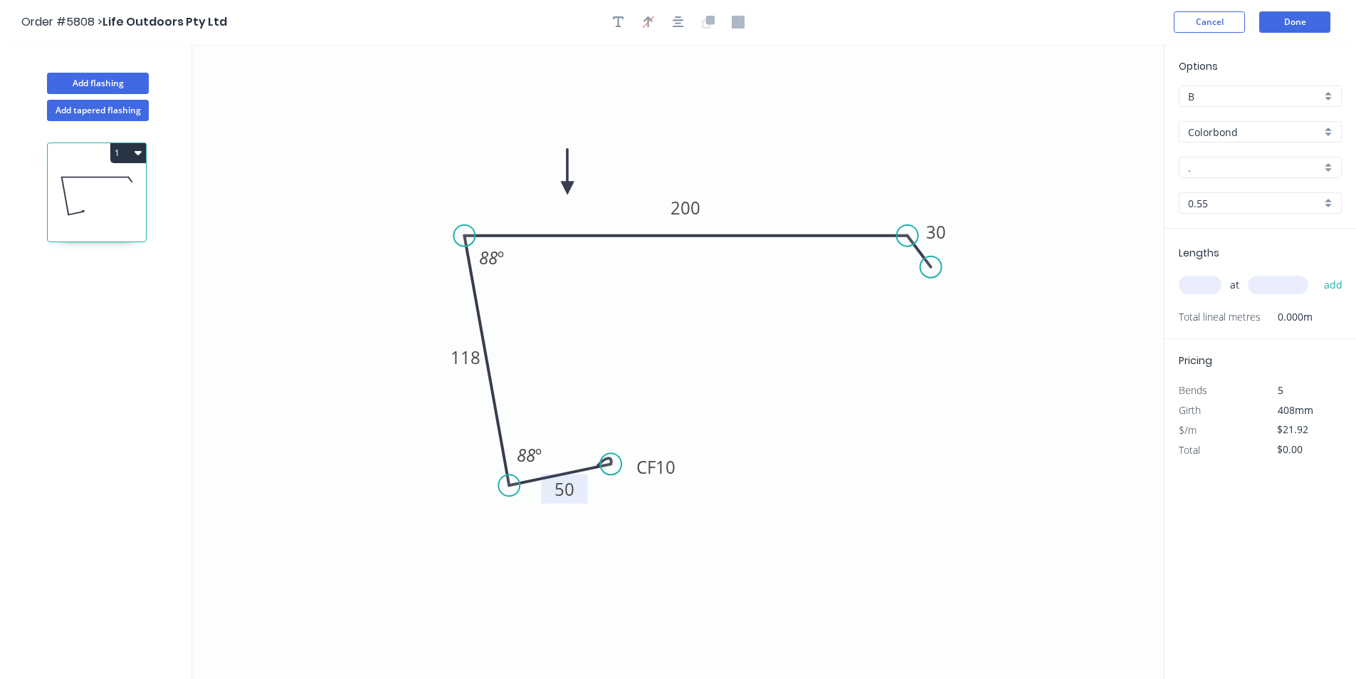
click at [1203, 169] on input "." at bounding box center [1254, 167] width 133 height 15
click at [1215, 185] on div "Woodland Grey" at bounding box center [1261, 194] width 162 height 25
type input "Woodland Grey"
click at [1195, 280] on input "text" at bounding box center [1200, 285] width 43 height 19
type input "2"
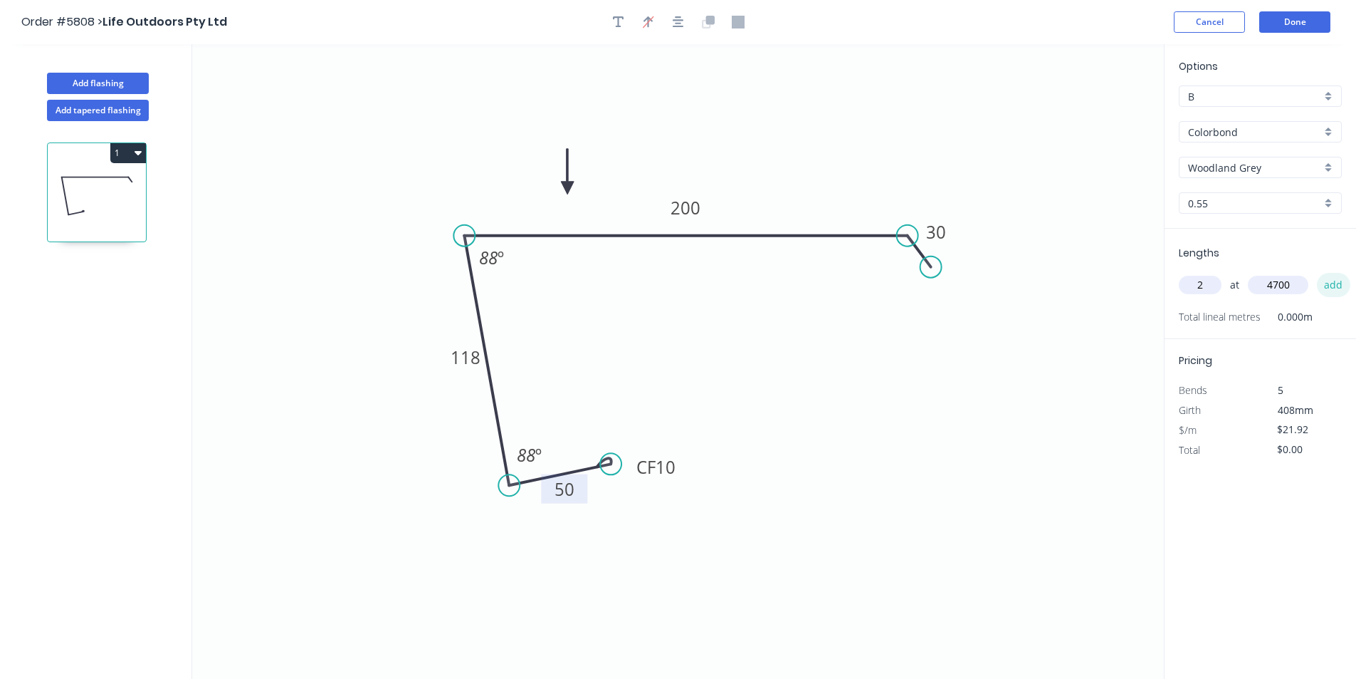
type input "4700"
click at [1344, 285] on button "add" at bounding box center [1333, 285] width 33 height 24
type input "$206.05"
click at [1267, 27] on button "Done" at bounding box center [1295, 21] width 71 height 21
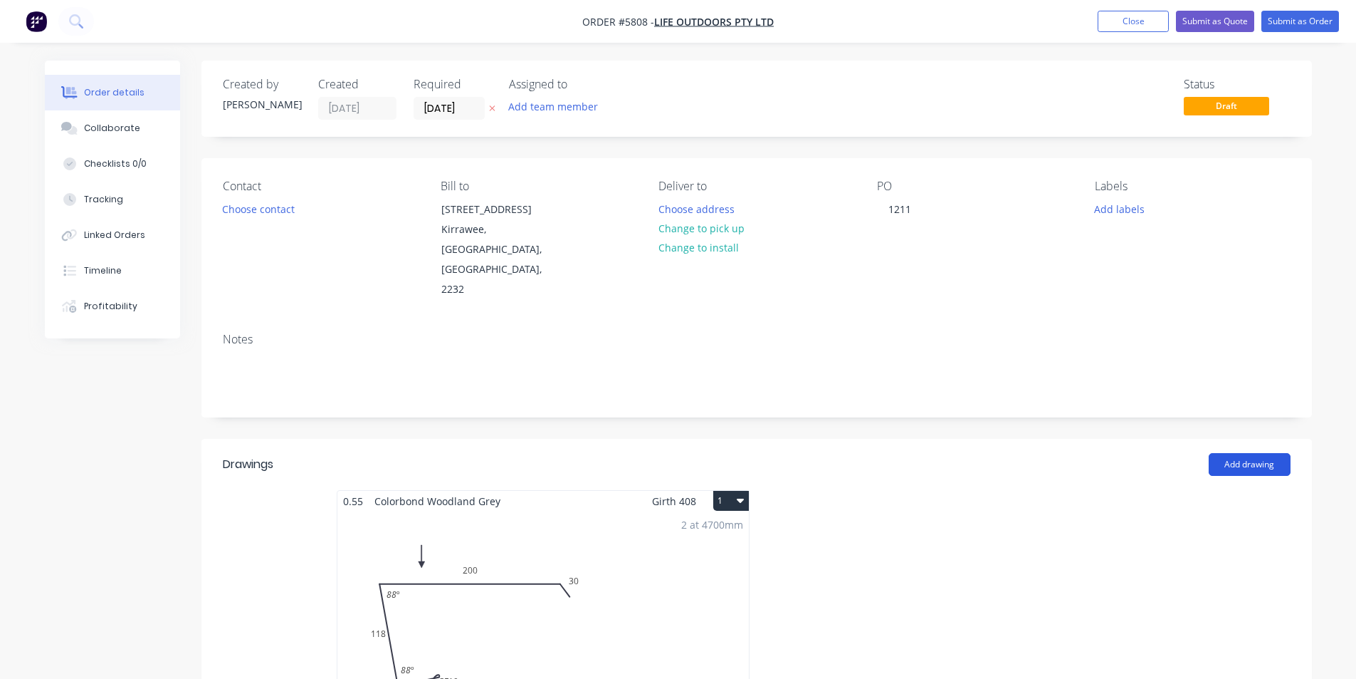
click at [1240, 453] on button "Add drawing" at bounding box center [1250, 464] width 82 height 23
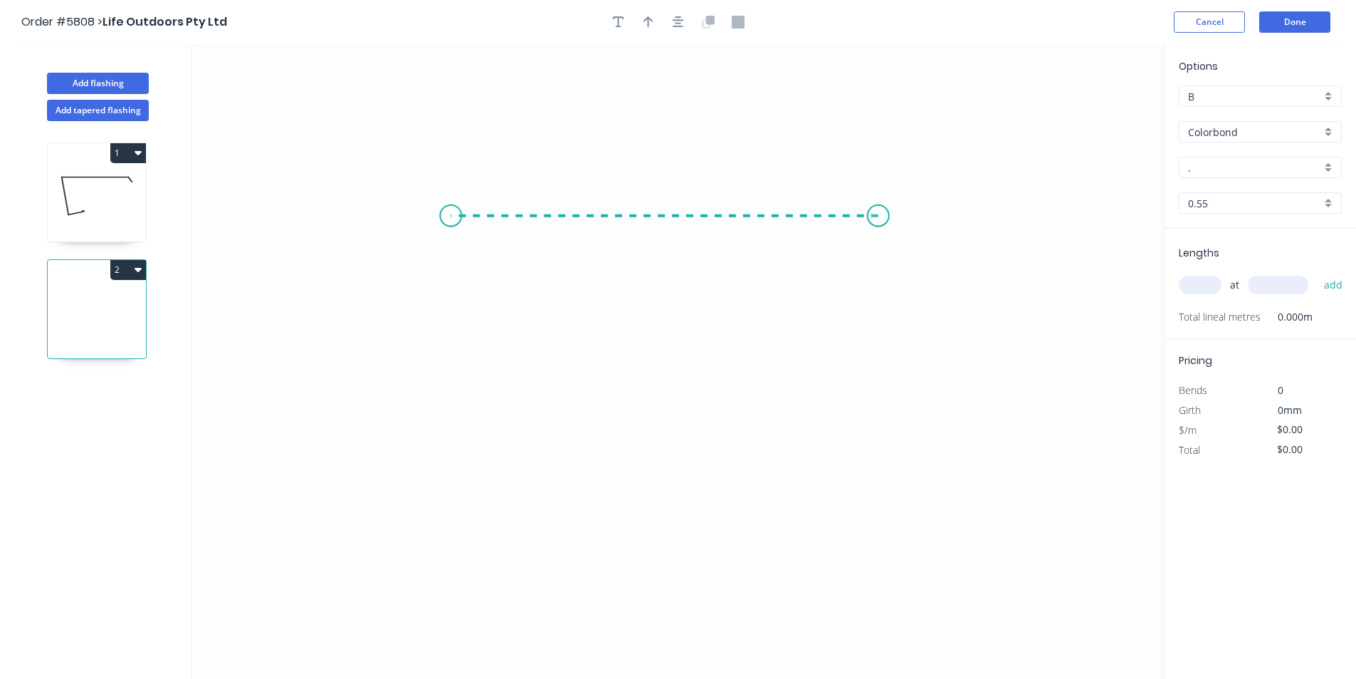
drag, startPoint x: 879, startPoint y: 216, endPoint x: 451, endPoint y: 203, distance: 427.4
click at [451, 203] on icon "0" at bounding box center [678, 361] width 972 height 634
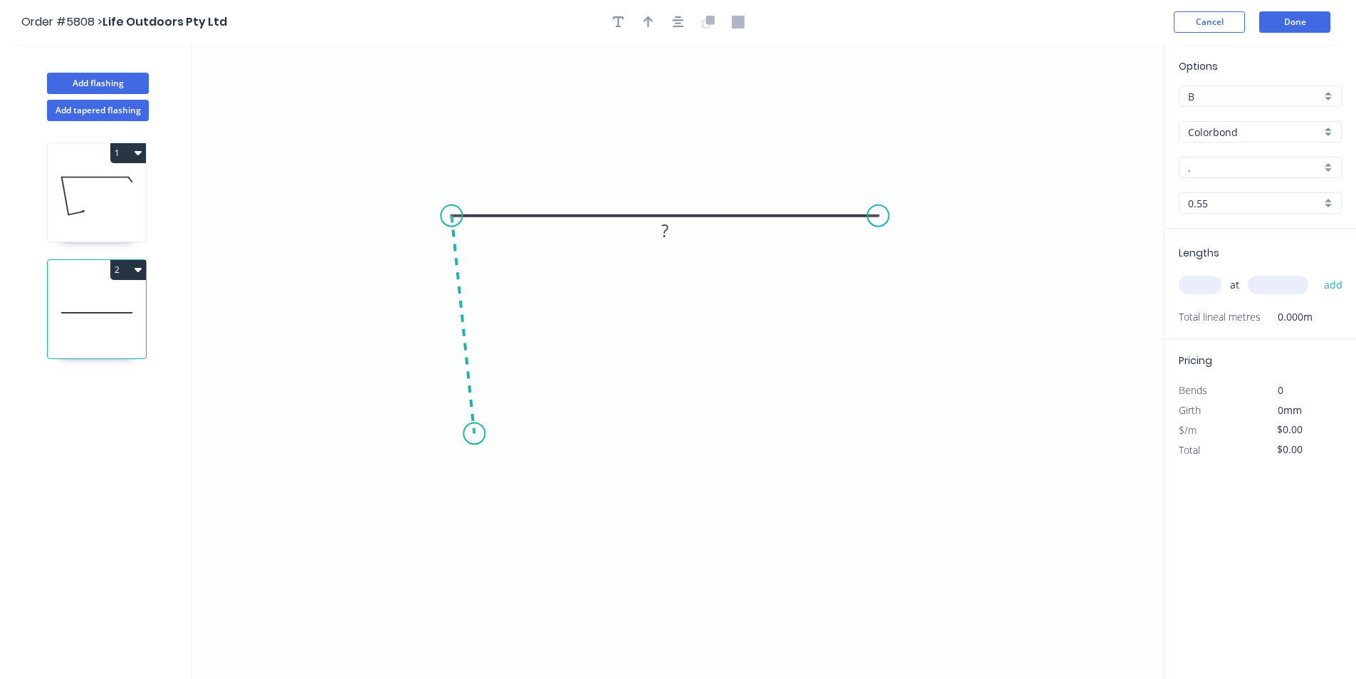
click at [474, 434] on icon "0 ?" at bounding box center [678, 361] width 972 height 634
click at [572, 422] on icon "0 ? ? ? º" at bounding box center [678, 361] width 972 height 634
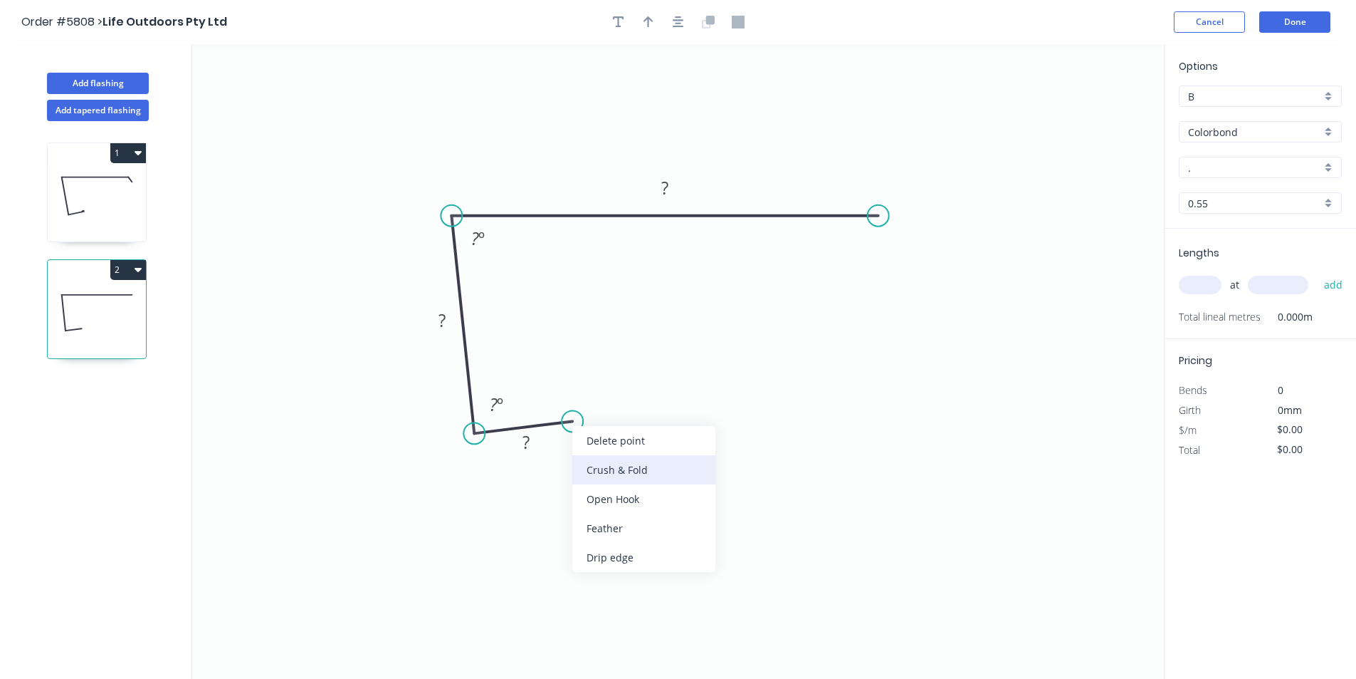
click at [593, 460] on div "Crush & Fold" at bounding box center [643, 469] width 143 height 29
click at [537, 449] on rect at bounding box center [526, 443] width 28 height 20
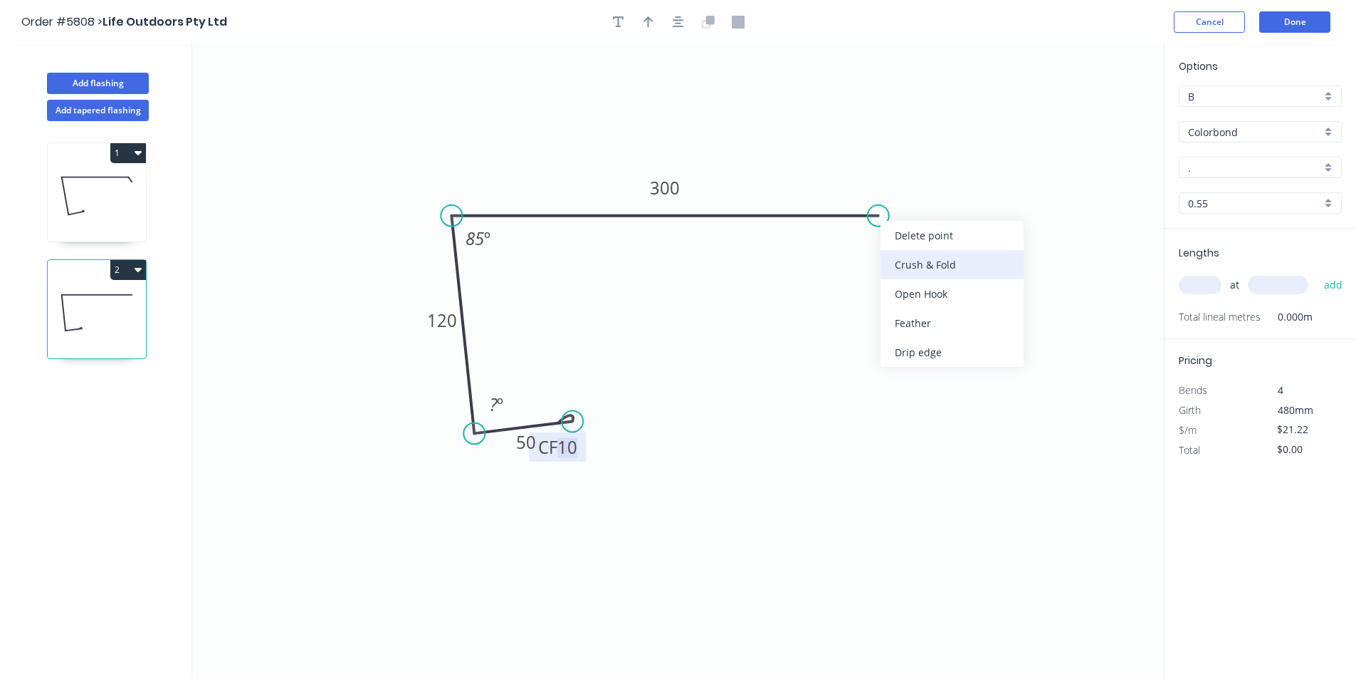
click at [900, 268] on div "Crush & Fold" at bounding box center [952, 264] width 143 height 29
type input "$22.63"
click at [902, 277] on div "Flip bend" at bounding box center [951, 270] width 143 height 29
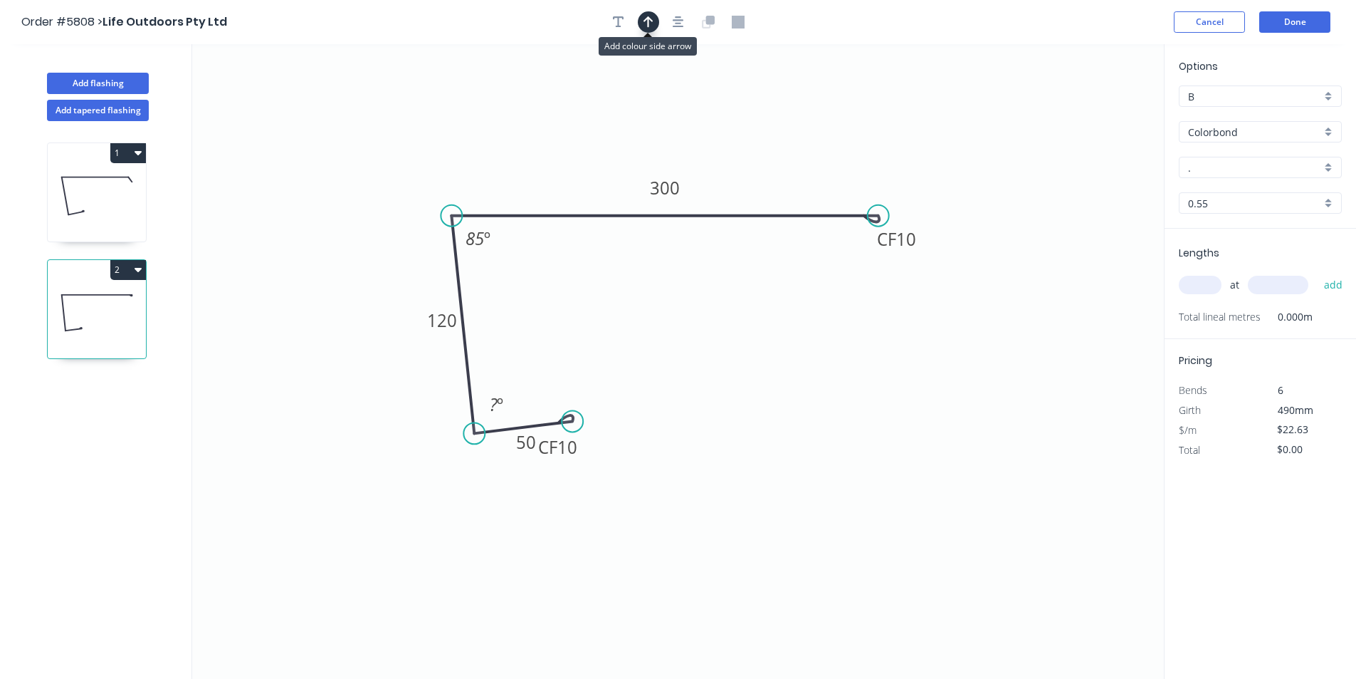
click at [644, 28] on button "button" at bounding box center [648, 21] width 21 height 21
drag, startPoint x: 1092, startPoint y: 114, endPoint x: 506, endPoint y: 179, distance: 589.6
click at [518, 148] on icon at bounding box center [515, 133] width 13 height 46
click at [573, 417] on circle at bounding box center [572, 420] width 21 height 21
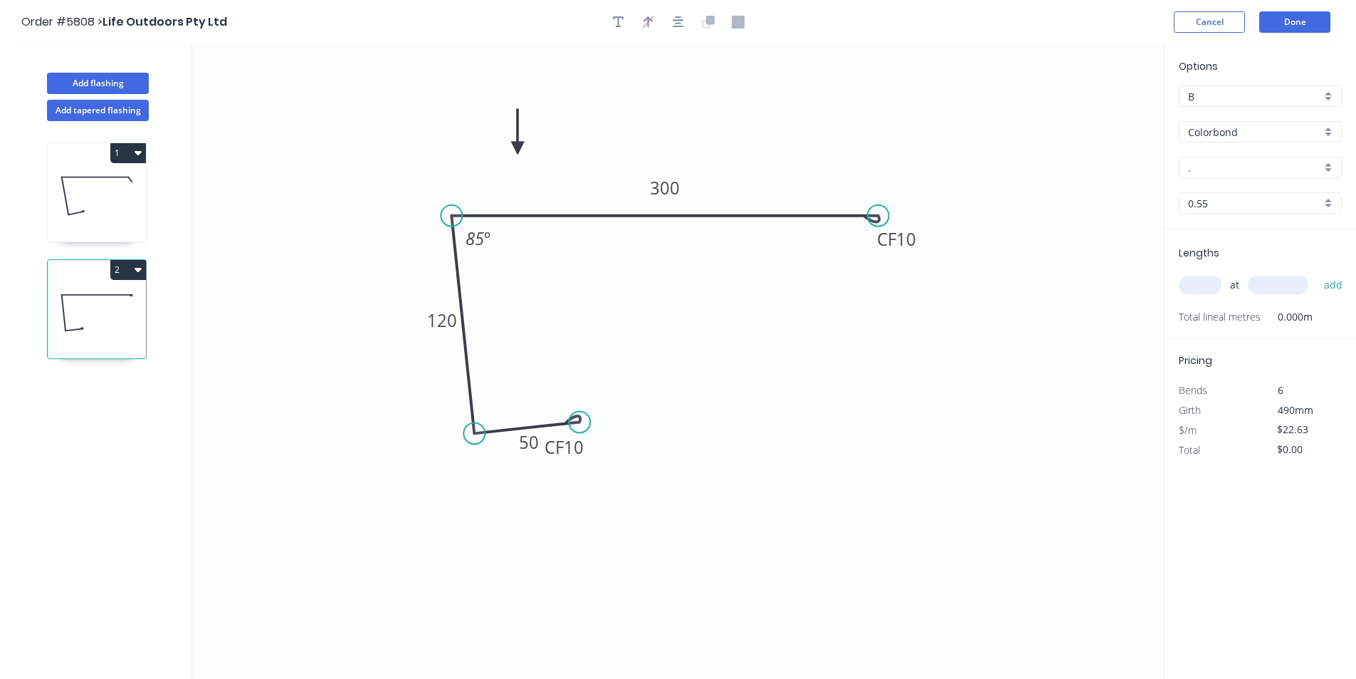
click at [580, 422] on circle at bounding box center [579, 421] width 21 height 21
click at [580, 447] on tspan "10" at bounding box center [574, 446] width 20 height 23
drag, startPoint x: 590, startPoint y: 458, endPoint x: 649, endPoint y: 451, distance: 59.4
click at [649, 451] on rect at bounding box center [623, 440] width 57 height 29
click at [1198, 174] on input "." at bounding box center [1254, 167] width 133 height 15
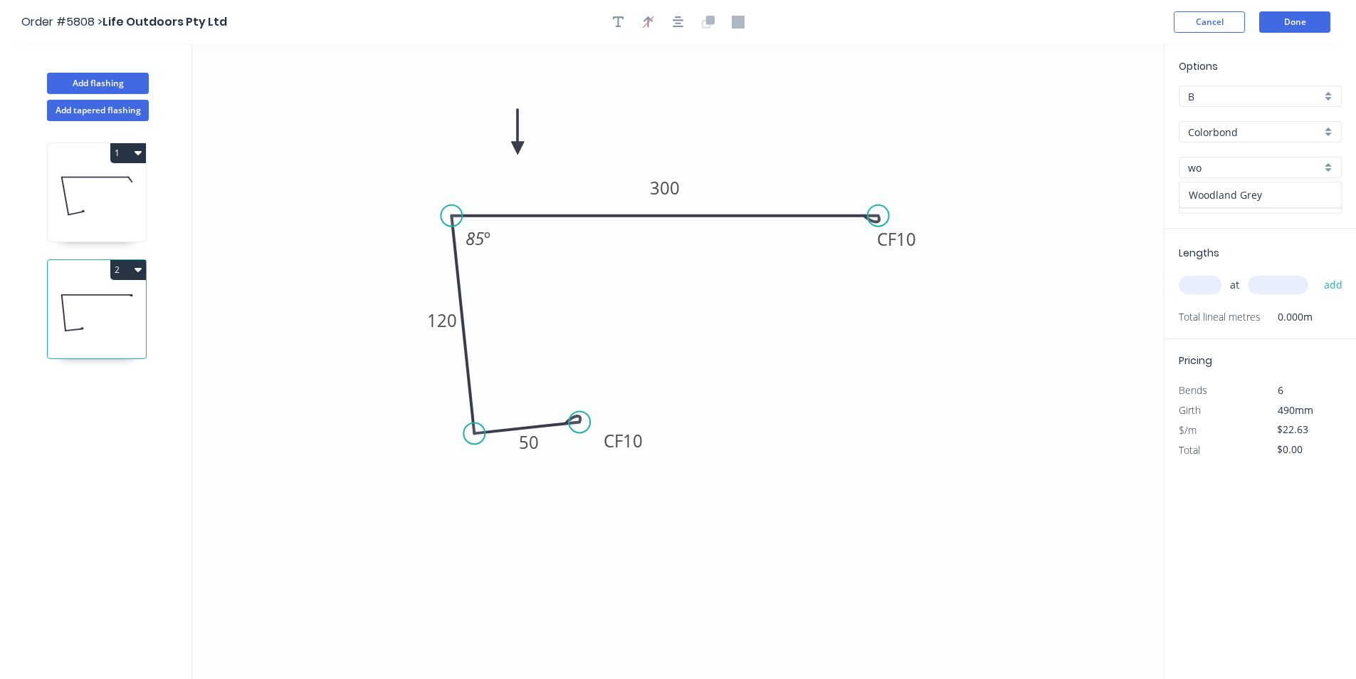
click at [1198, 197] on div "Woodland Grey" at bounding box center [1261, 194] width 162 height 25
type input "Woodland Grey"
drag, startPoint x: 1200, startPoint y: 273, endPoint x: 1202, endPoint y: 283, distance: 10.2
click at [1200, 273] on div "at add" at bounding box center [1262, 285] width 166 height 24
click at [1204, 300] on div "at add" at bounding box center [1262, 285] width 166 height 38
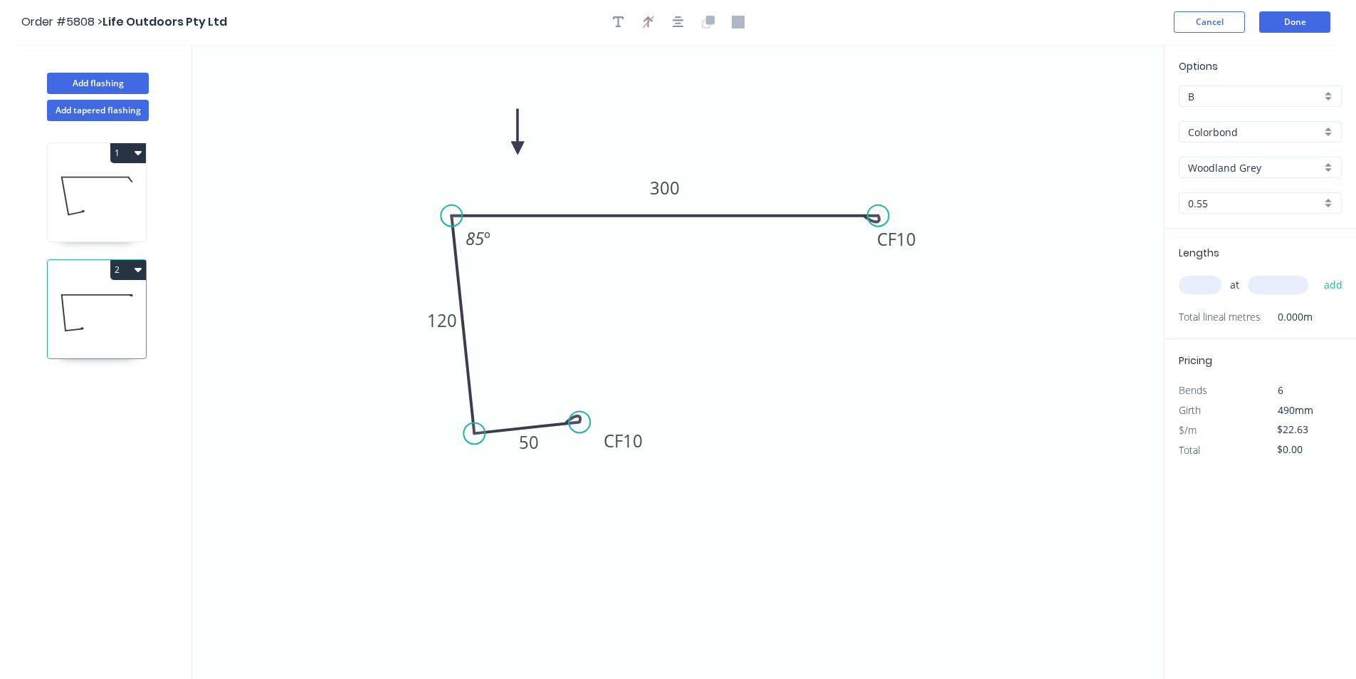
click at [1203, 286] on input "text" at bounding box center [1200, 285] width 43 height 19
type input "1"
type input "5200"
drag, startPoint x: 1324, startPoint y: 279, endPoint x: 1334, endPoint y: 288, distance: 13.6
click at [1325, 281] on button "add" at bounding box center [1333, 285] width 33 height 24
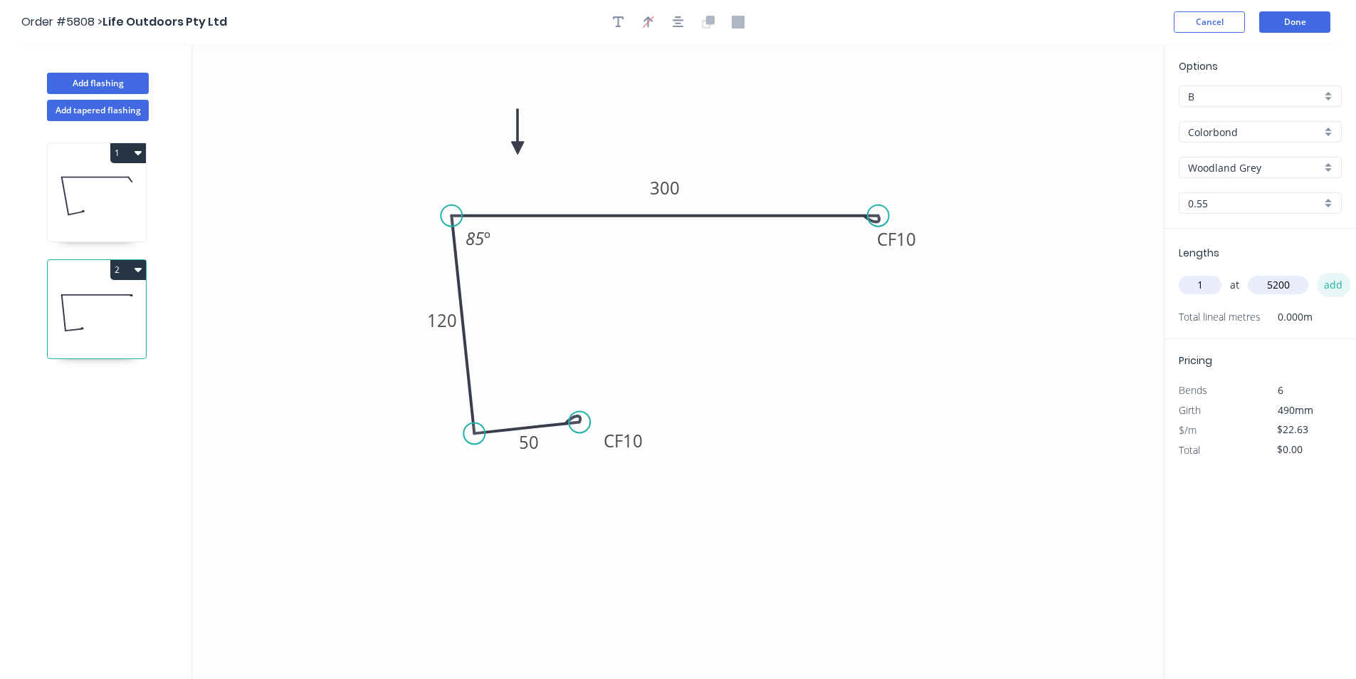
type input "$117.68"
click at [1294, 16] on button "Done" at bounding box center [1295, 21] width 71 height 21
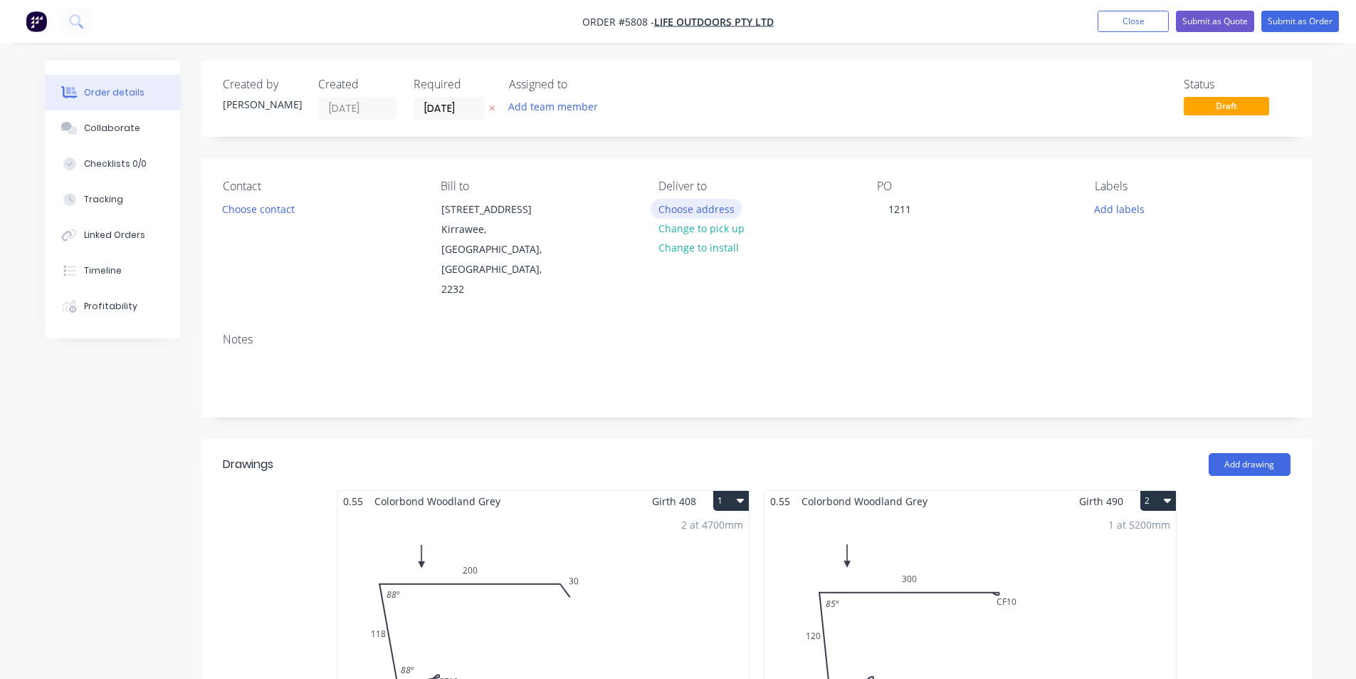
click at [718, 206] on button "Choose address" at bounding box center [696, 208] width 91 height 19
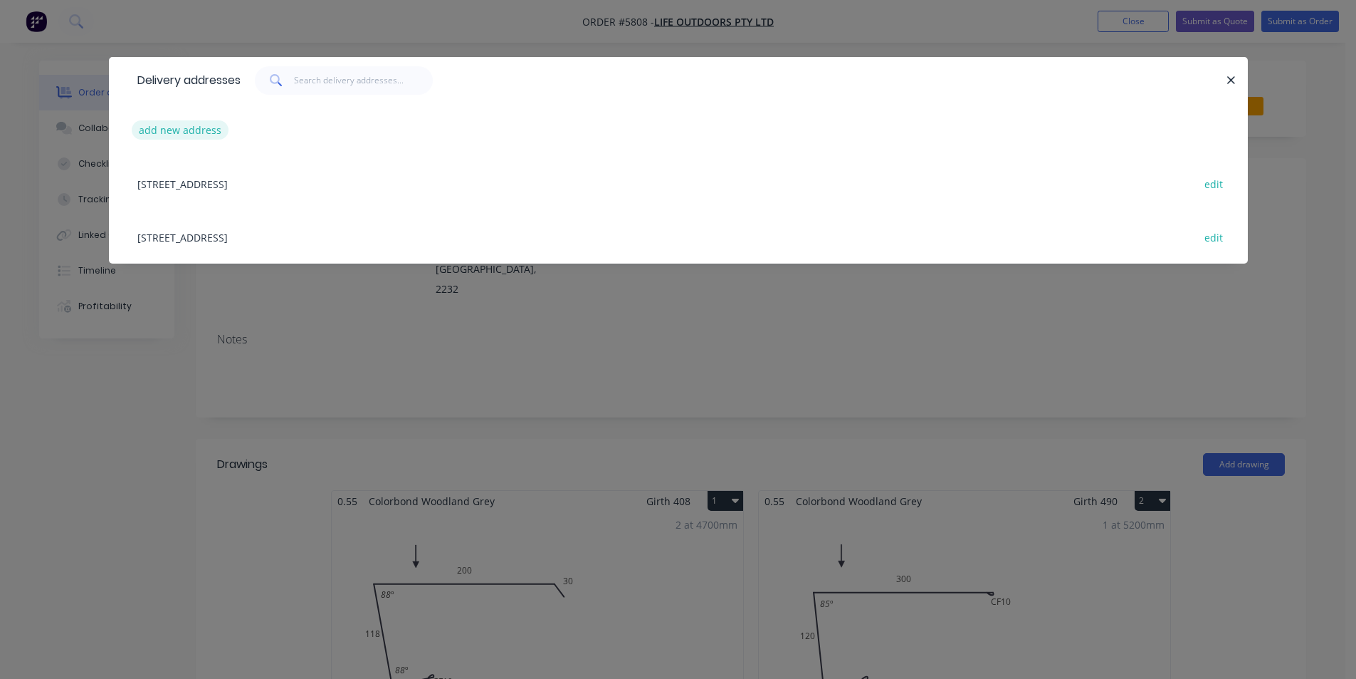
click at [148, 135] on button "add new address" at bounding box center [181, 129] width 98 height 19
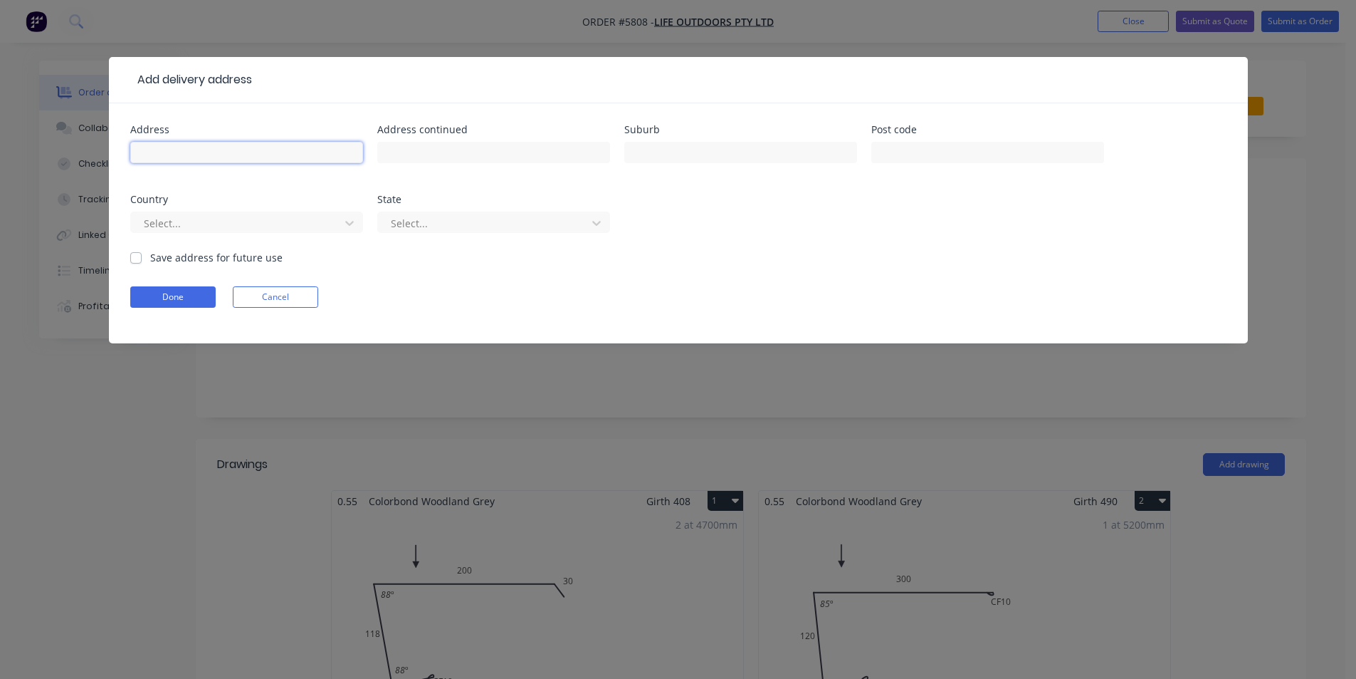
click at [288, 158] on input "text" at bounding box center [246, 152] width 233 height 21
type input "3 Silver St"
type input "St Peters"
click at [188, 292] on button "Done" at bounding box center [172, 296] width 85 height 21
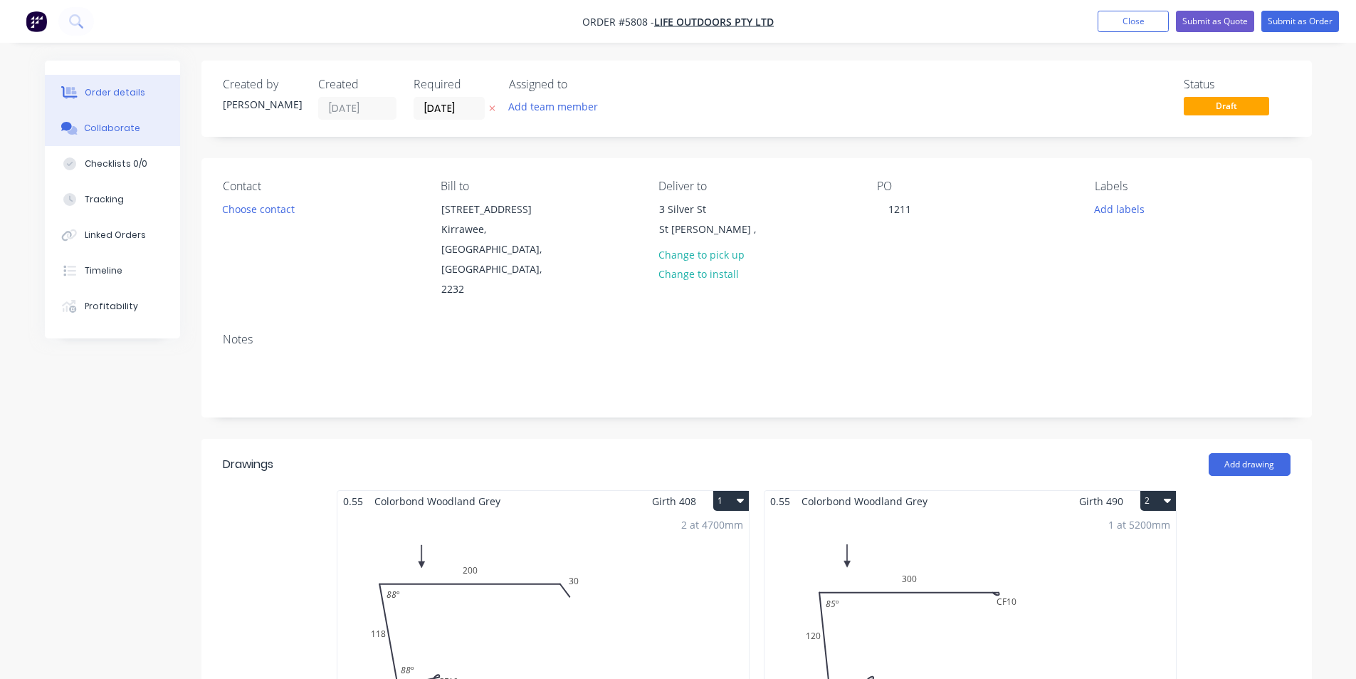
click at [97, 127] on div "Collaborate" at bounding box center [112, 128] width 56 height 13
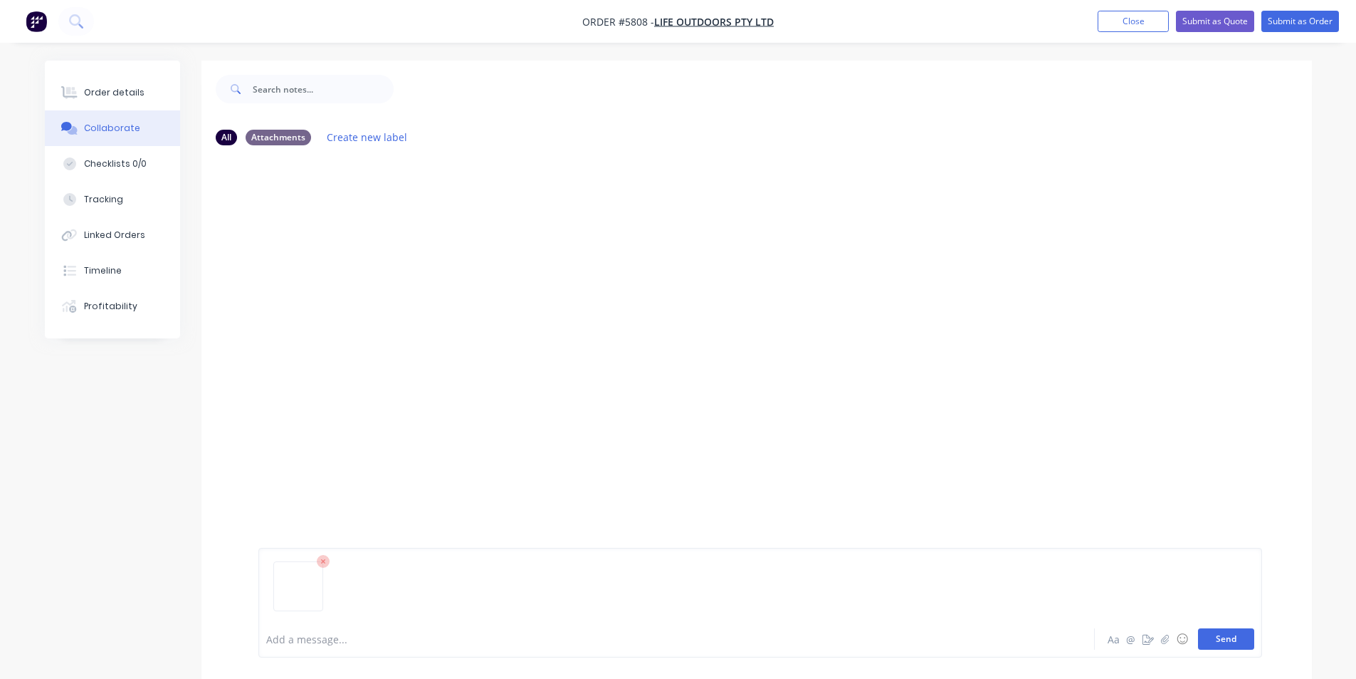
drag, startPoint x: 1232, startPoint y: 640, endPoint x: 1246, endPoint y: 645, distance: 15.1
click at [1233, 642] on button "Send" at bounding box center [1226, 638] width 56 height 21
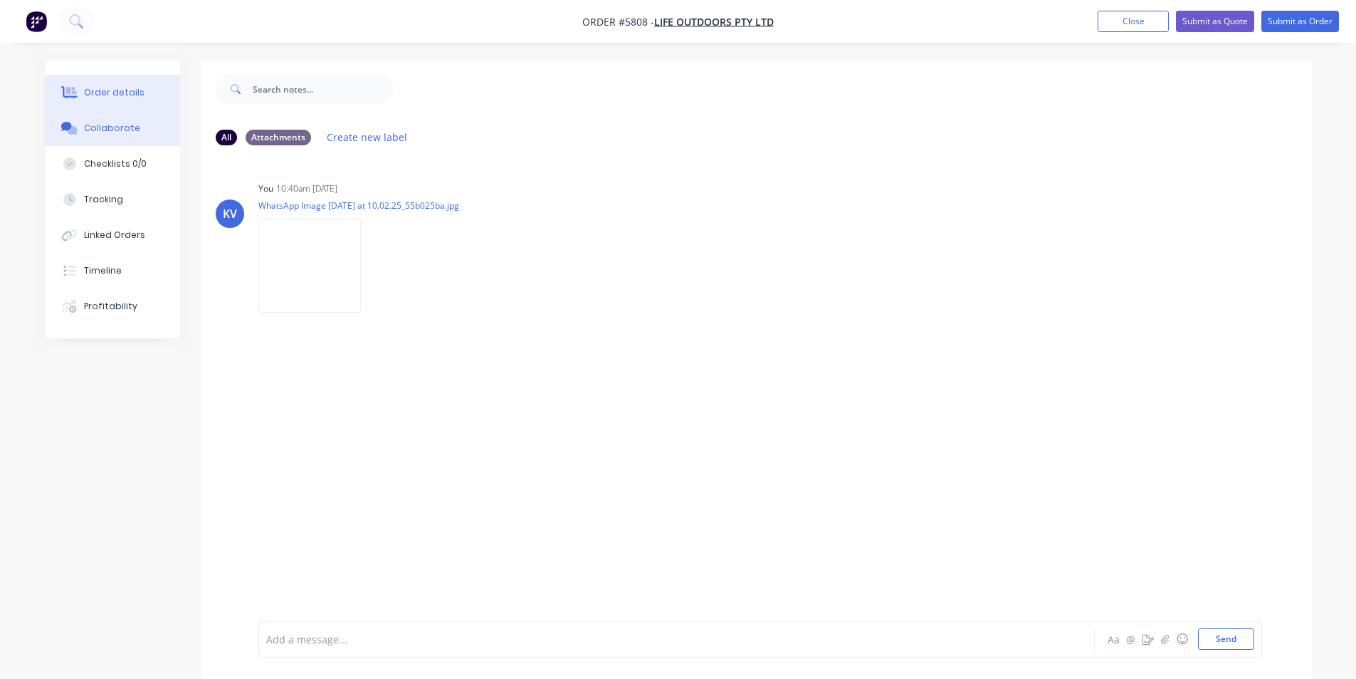
click at [85, 85] on button "Order details" at bounding box center [112, 93] width 135 height 36
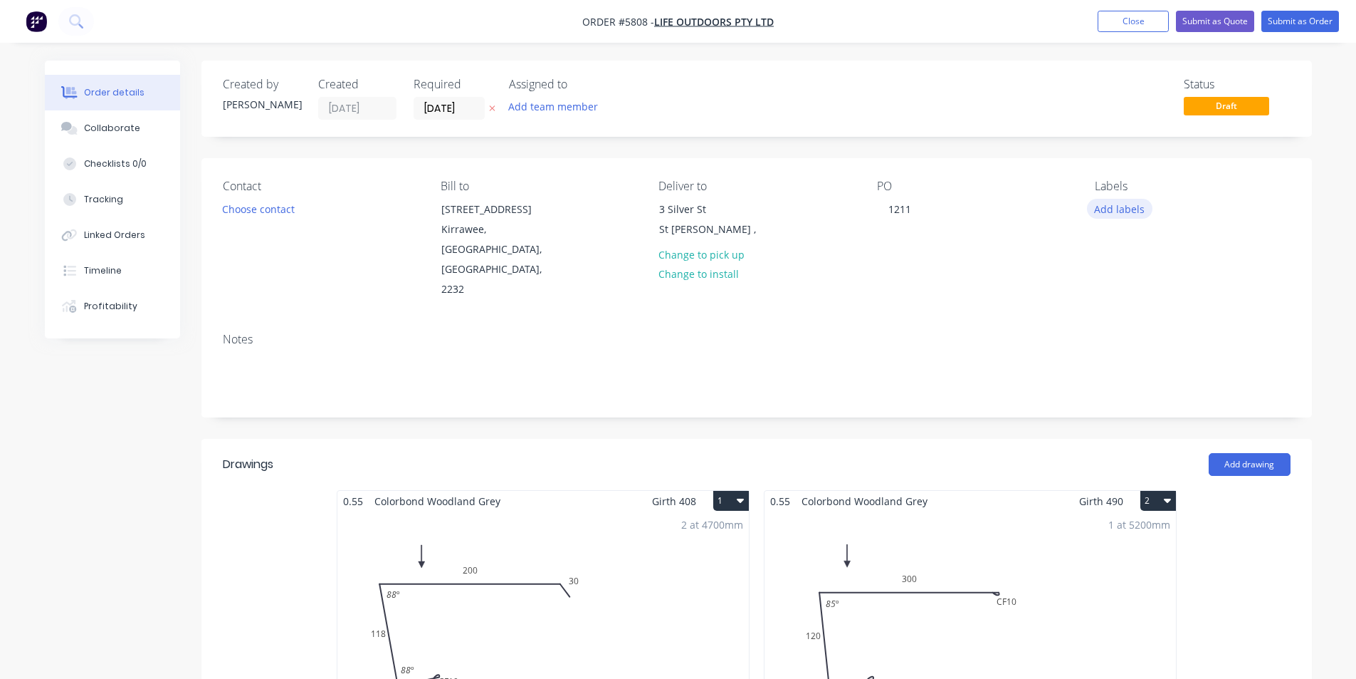
click at [1092, 209] on button "Add labels" at bounding box center [1120, 208] width 66 height 19
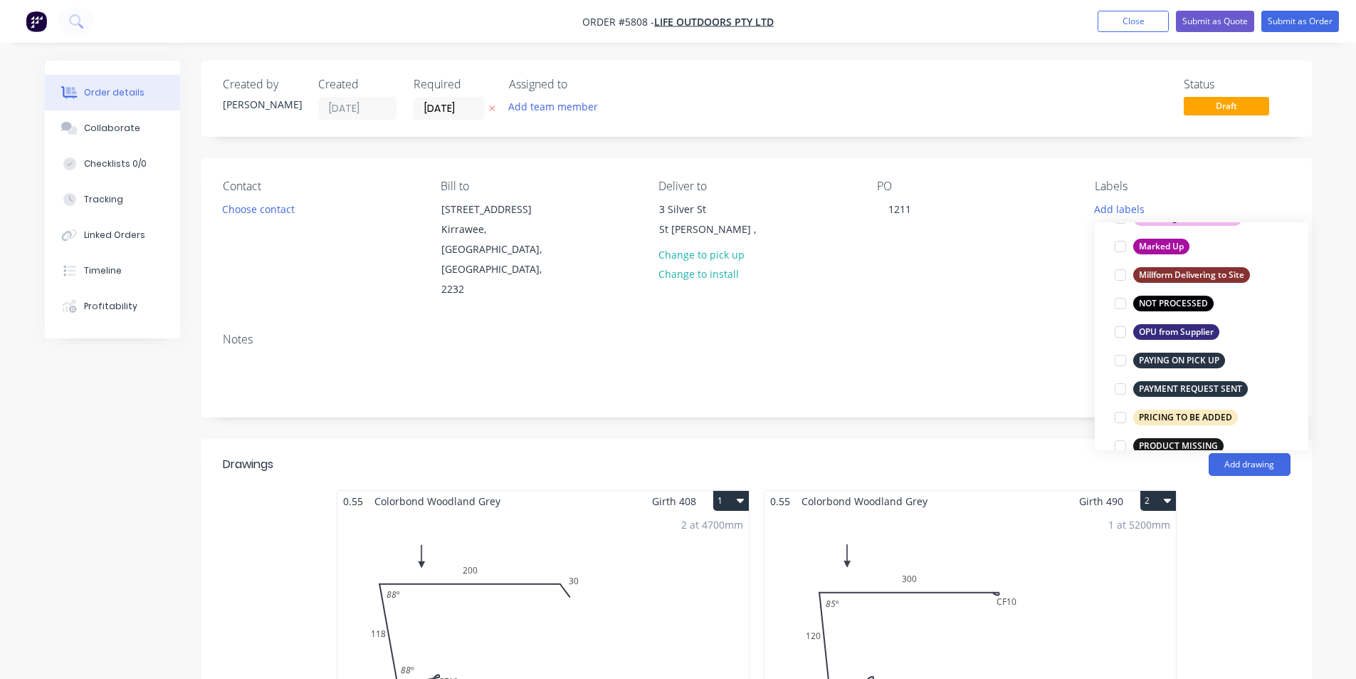
scroll to position [854, 0]
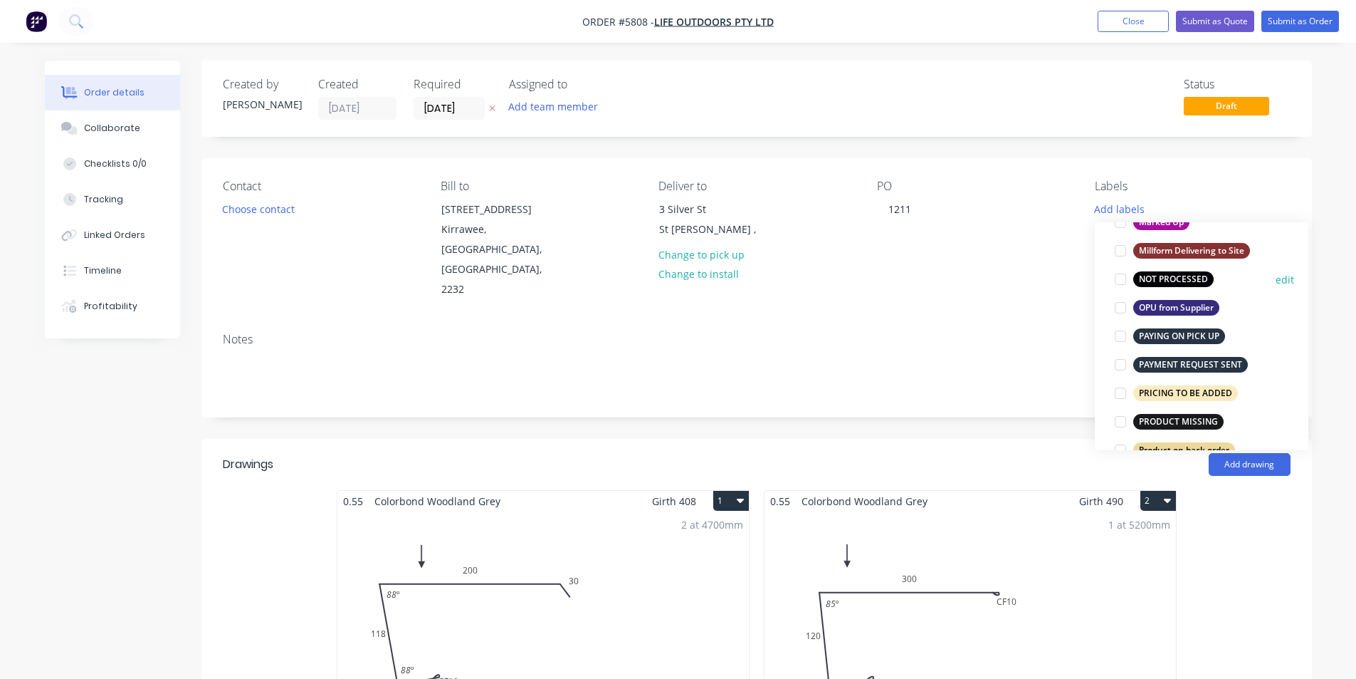
click at [1124, 282] on div at bounding box center [1120, 279] width 28 height 28
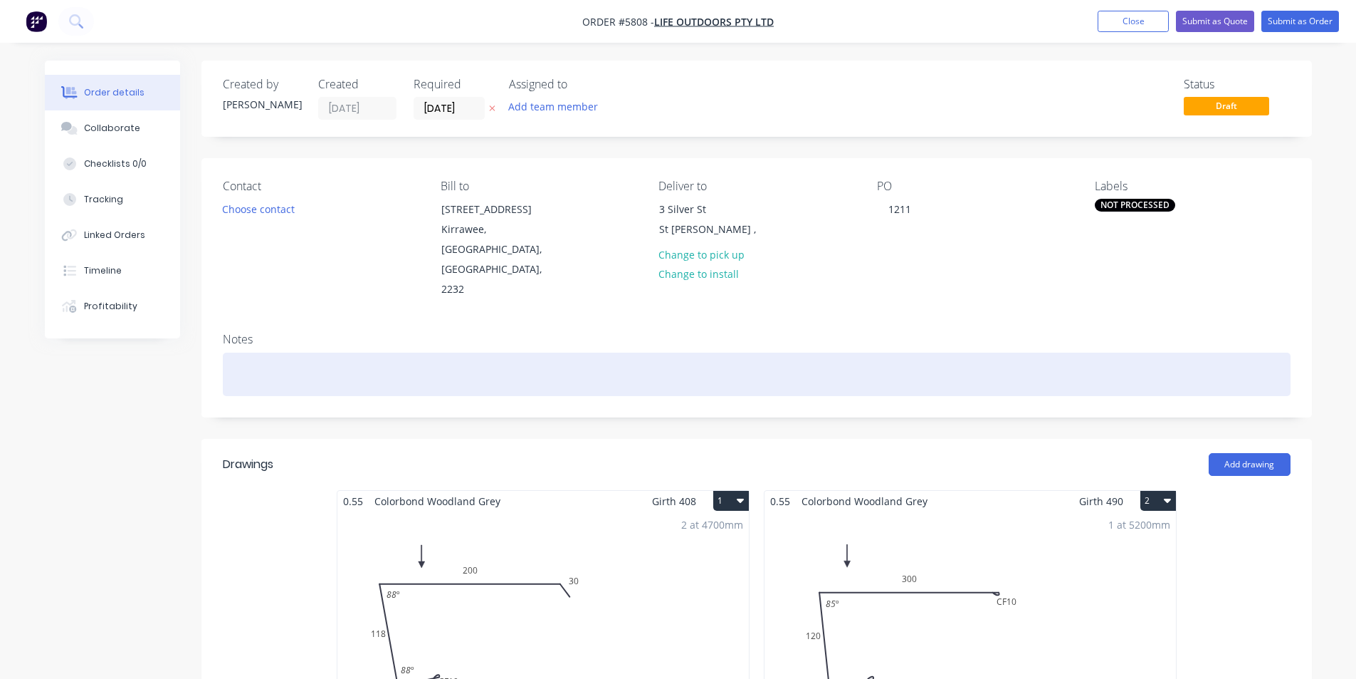
click at [970, 352] on div at bounding box center [757, 373] width 1068 height 43
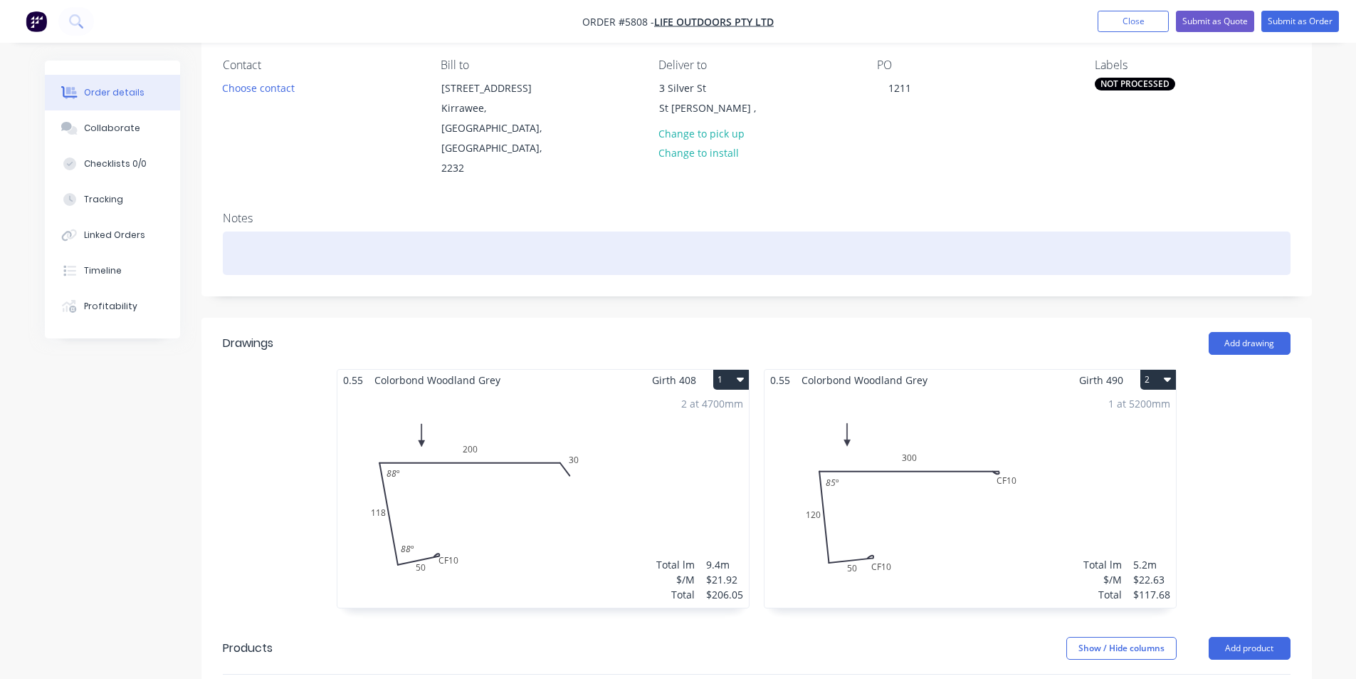
scroll to position [356, 0]
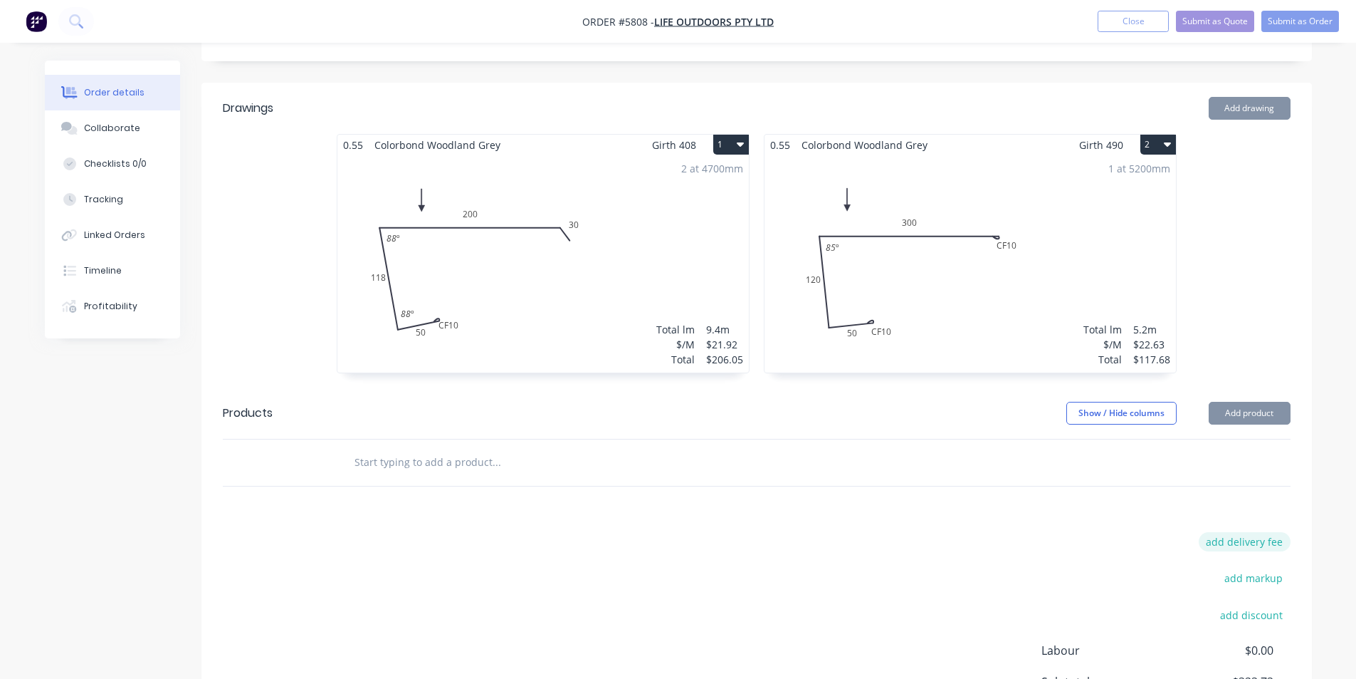
click at [1265, 532] on button "add delivery fee" at bounding box center [1245, 541] width 92 height 19
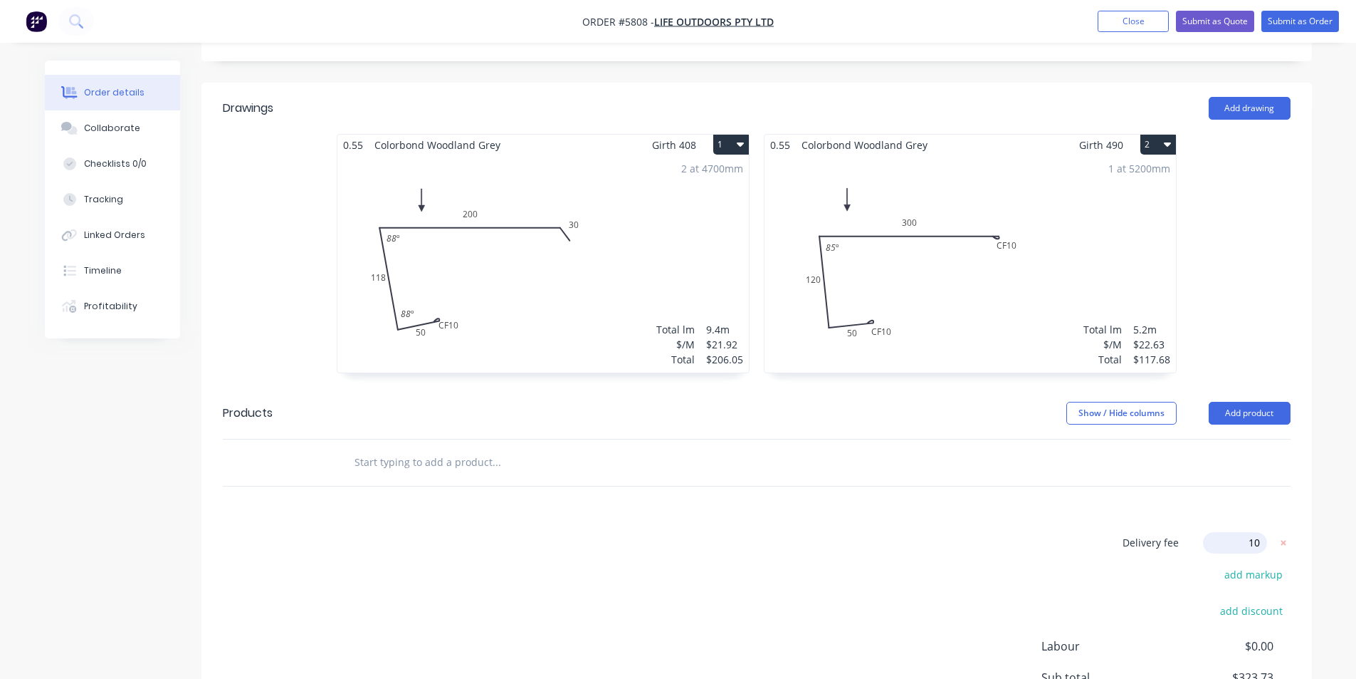
type input "100"
click input "submit" at bounding box center [0, 0] width 0 height 0
click at [978, 532] on div "Delivery fee $100.00 add markup add discount Labour $0.00 Sub total $423.73 Mar…" at bounding box center [757, 666] width 1068 height 268
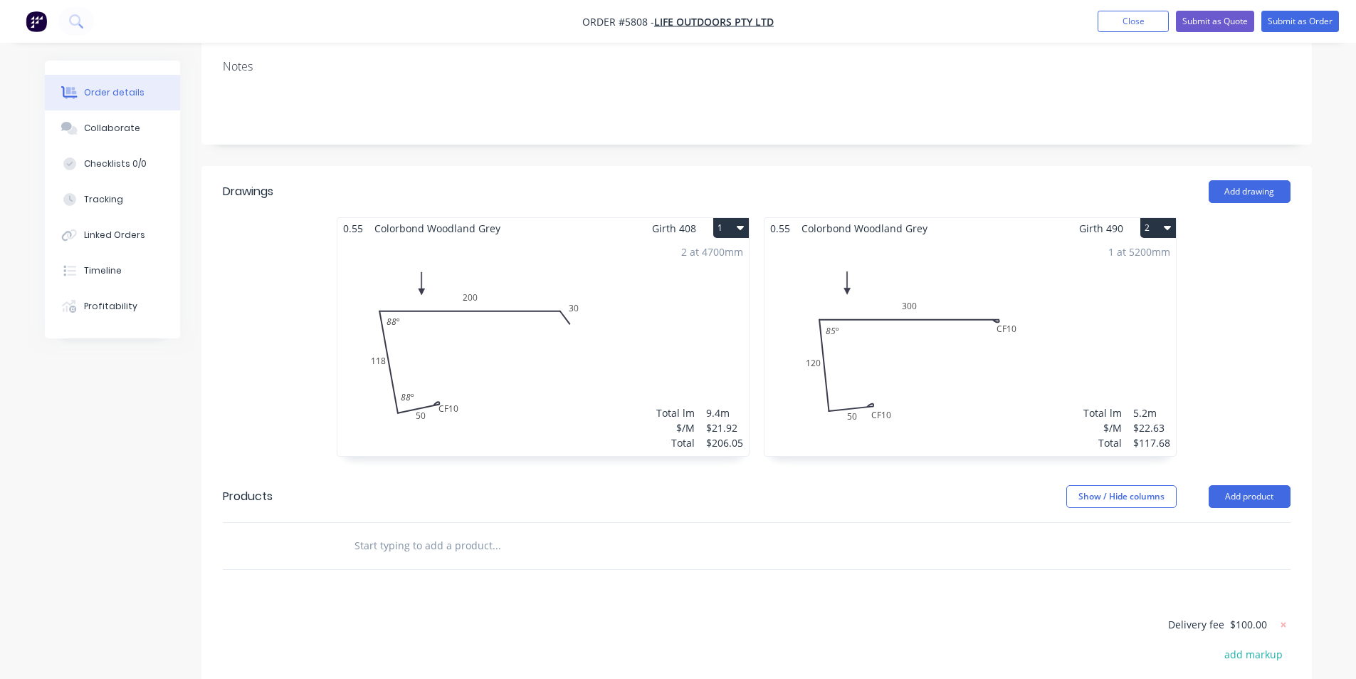
scroll to position [0, 0]
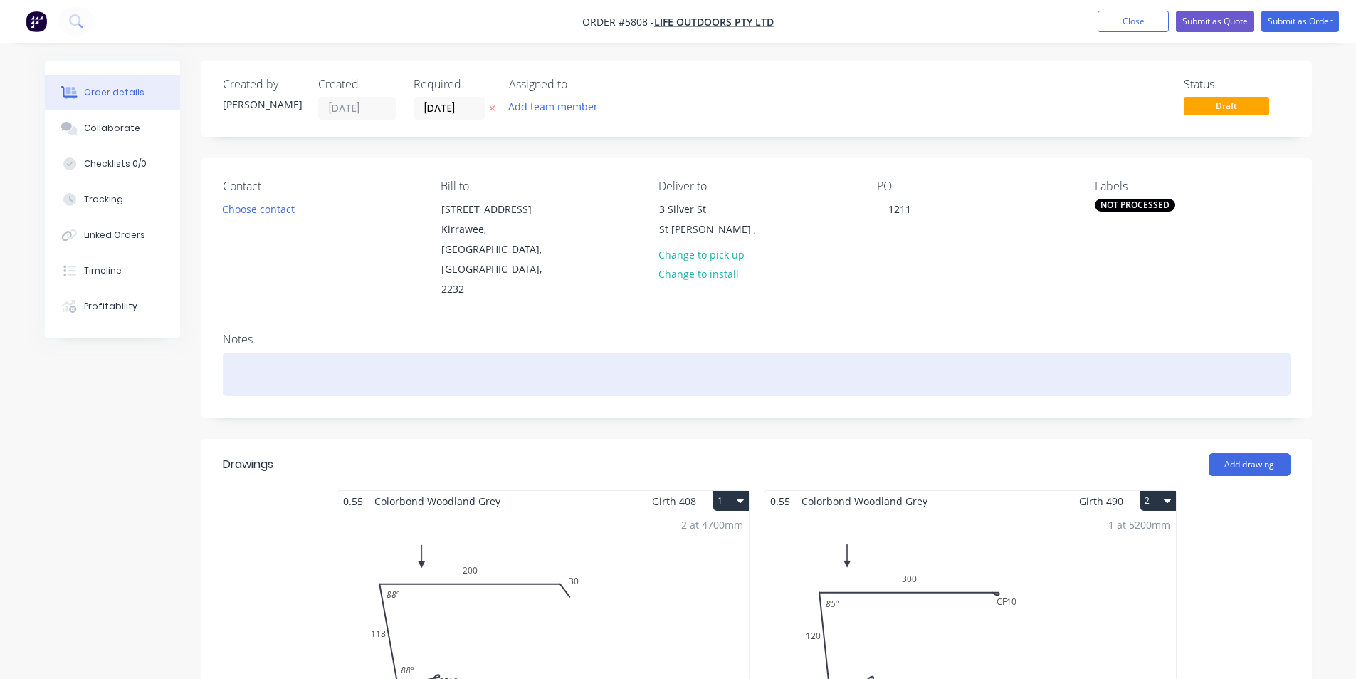
click at [442, 352] on div at bounding box center [757, 373] width 1068 height 43
click at [424, 352] on div at bounding box center [757, 373] width 1068 height 43
drag, startPoint x: 424, startPoint y: 334, endPoint x: 406, endPoint y: 327, distance: 19.8
click at [405, 352] on div at bounding box center [757, 373] width 1068 height 43
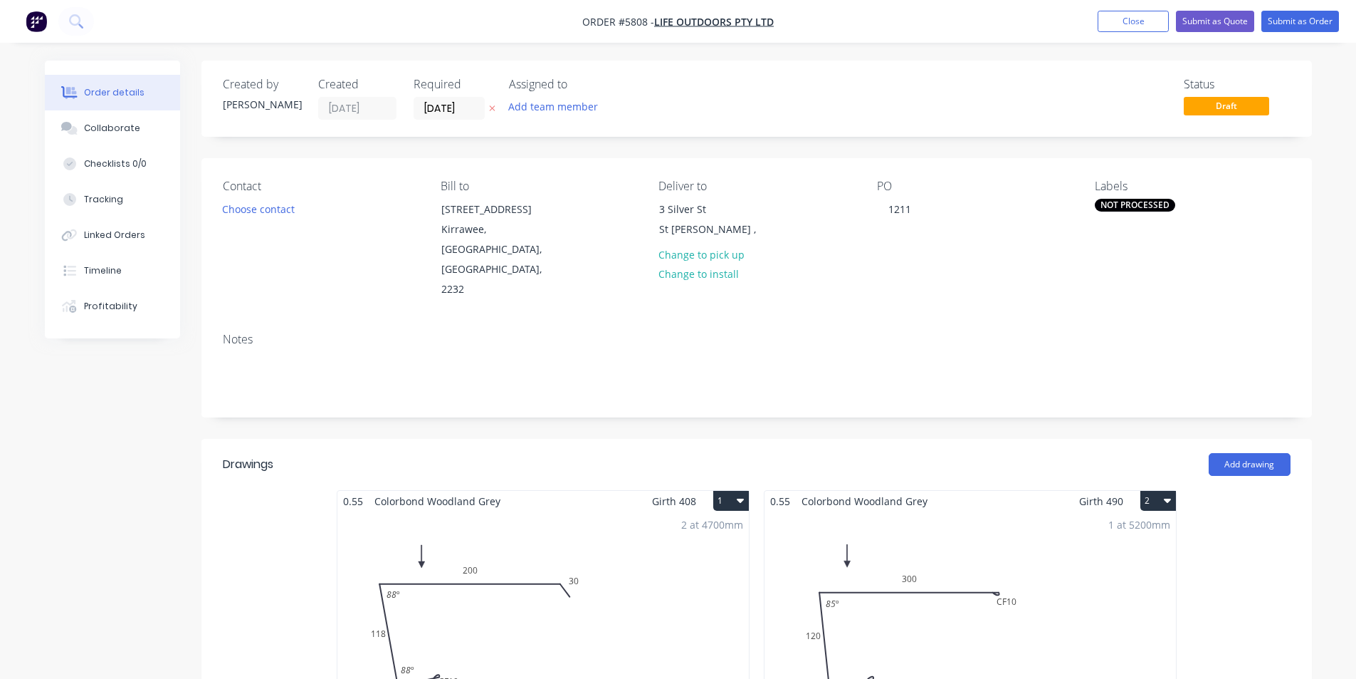
click at [1223, 115] on span "Draft" at bounding box center [1226, 106] width 85 height 18
drag, startPoint x: 1223, startPoint y: 98, endPoint x: 1262, endPoint y: 33, distance: 76.7
click at [1223, 97] on span "Draft" at bounding box center [1226, 106] width 85 height 18
click at [1282, 19] on button "Submit as Order" at bounding box center [1301, 21] width 78 height 21
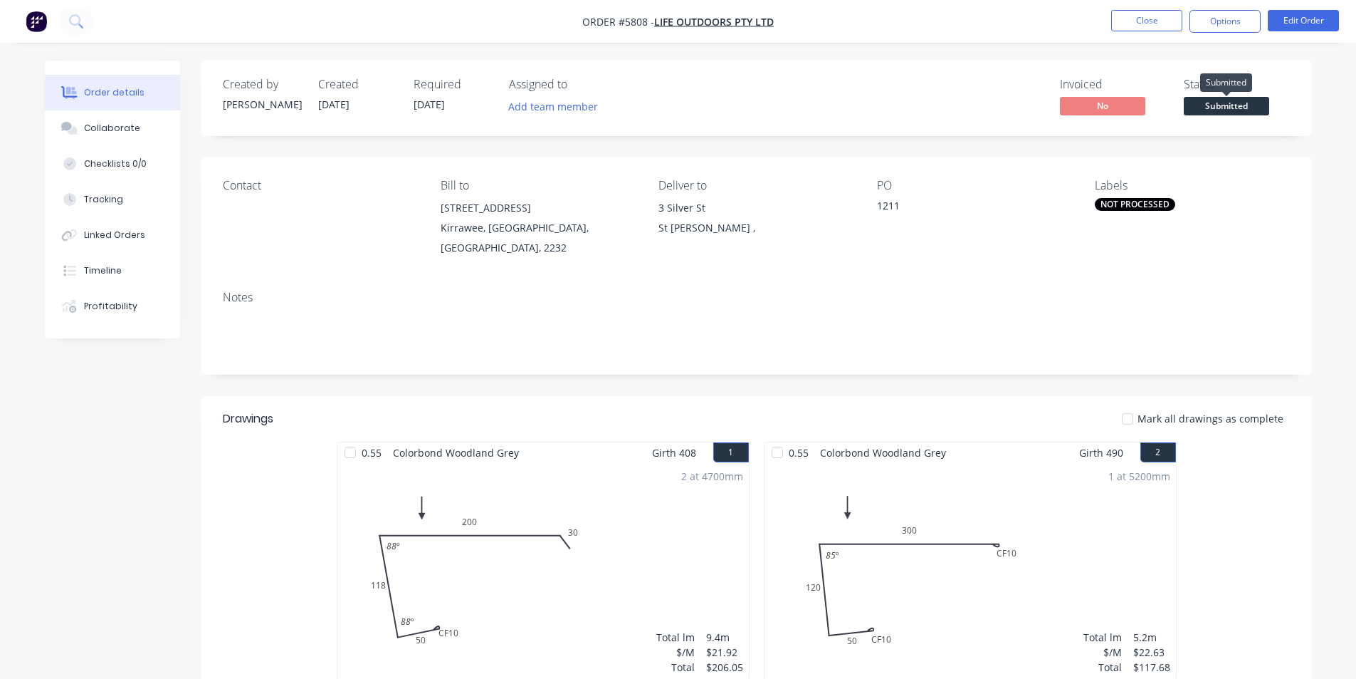
click at [1211, 110] on span "Submitted" at bounding box center [1226, 106] width 85 height 18
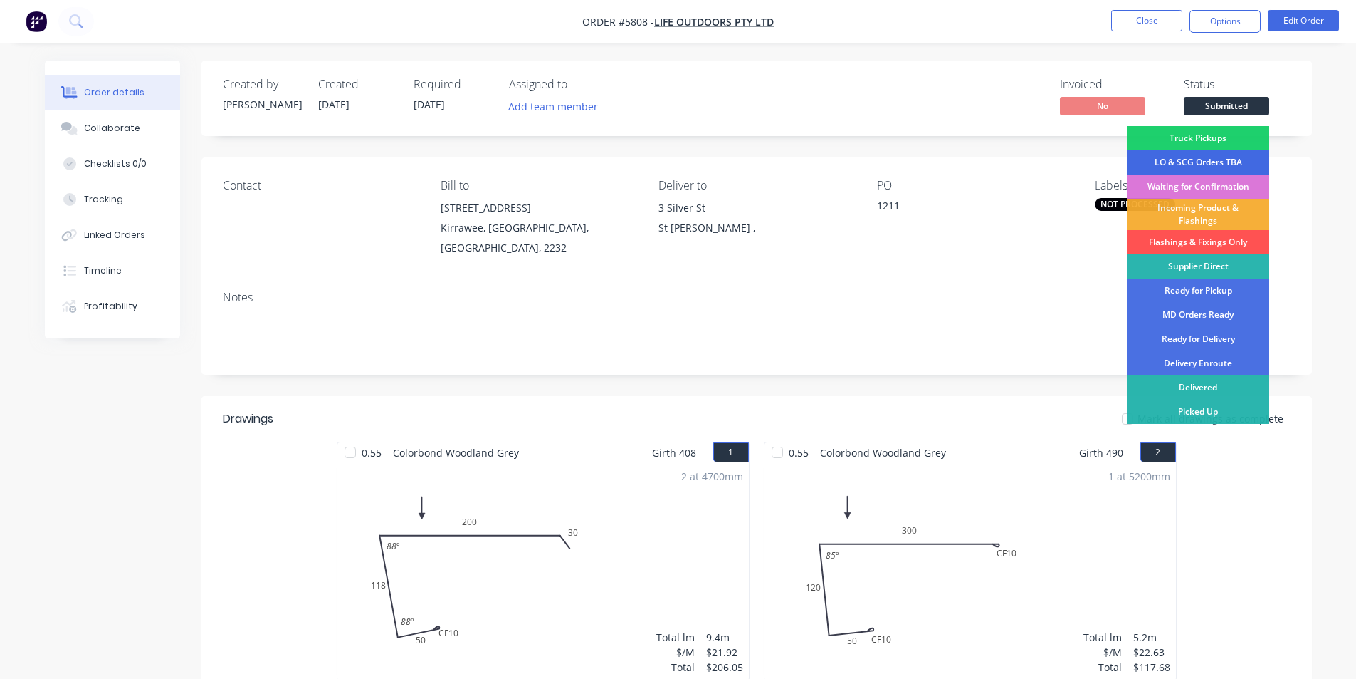
click at [1198, 160] on div "LO & SCG Orders TBA" at bounding box center [1198, 162] width 142 height 24
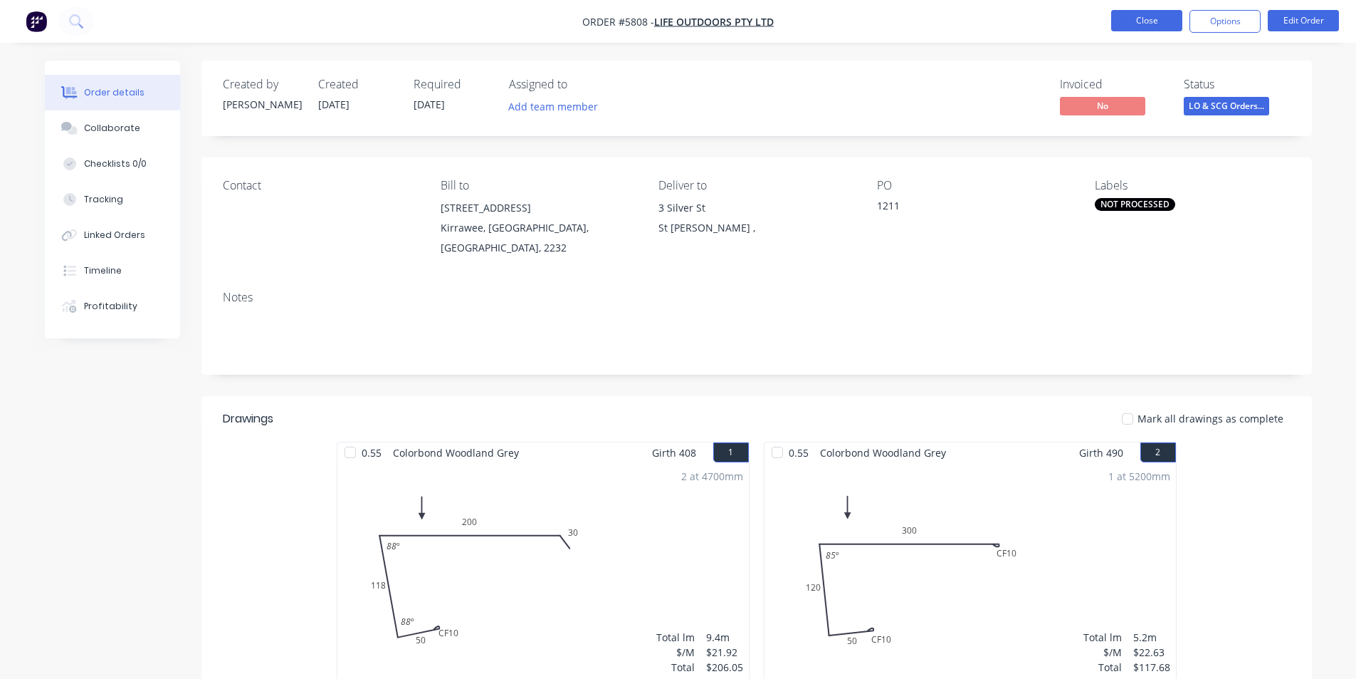
click at [1144, 25] on button "Close" at bounding box center [1146, 20] width 71 height 21
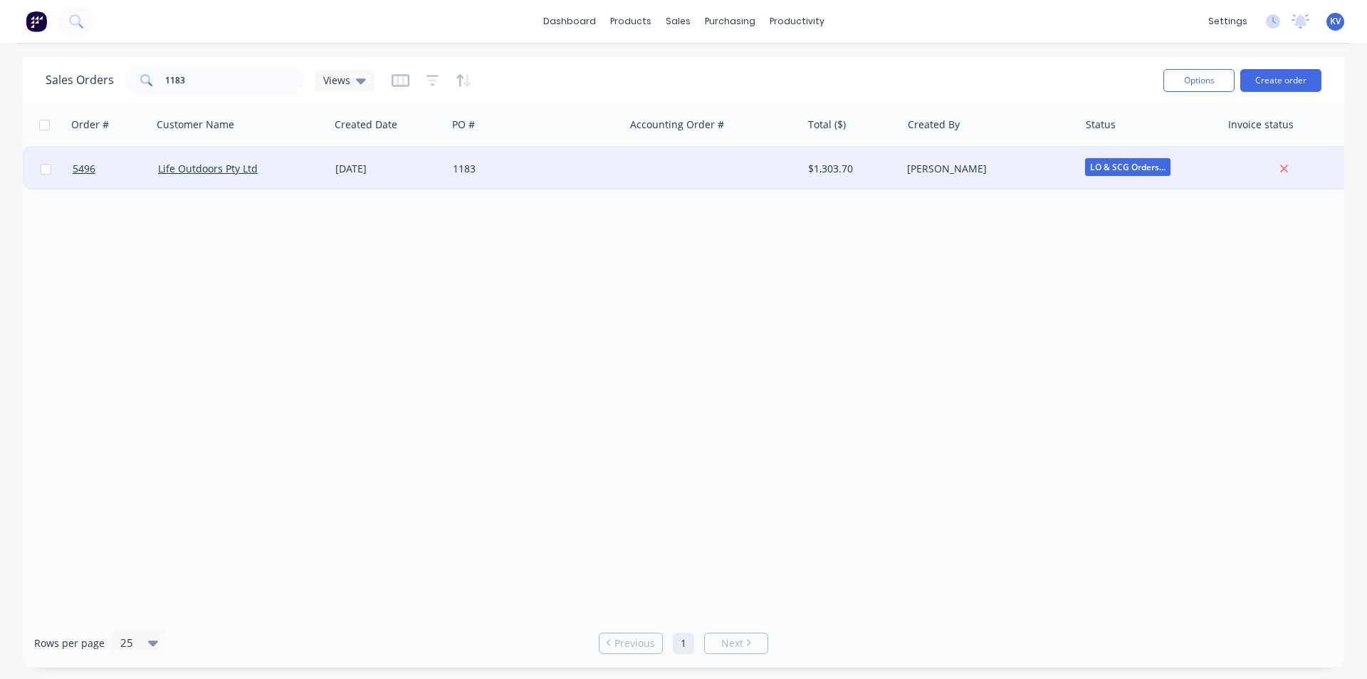
click at [1028, 175] on div "[PERSON_NAME]" at bounding box center [986, 169] width 158 height 14
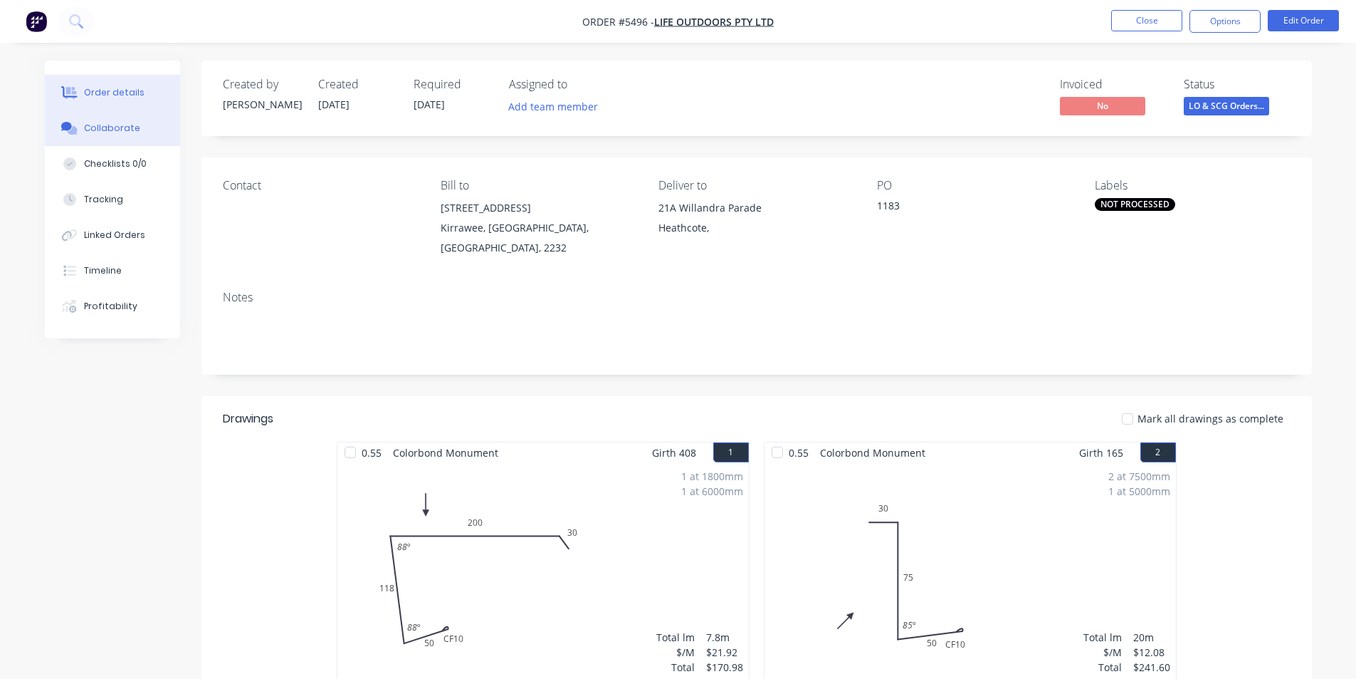
click at [110, 142] on button "Collaborate" at bounding box center [112, 128] width 135 height 36
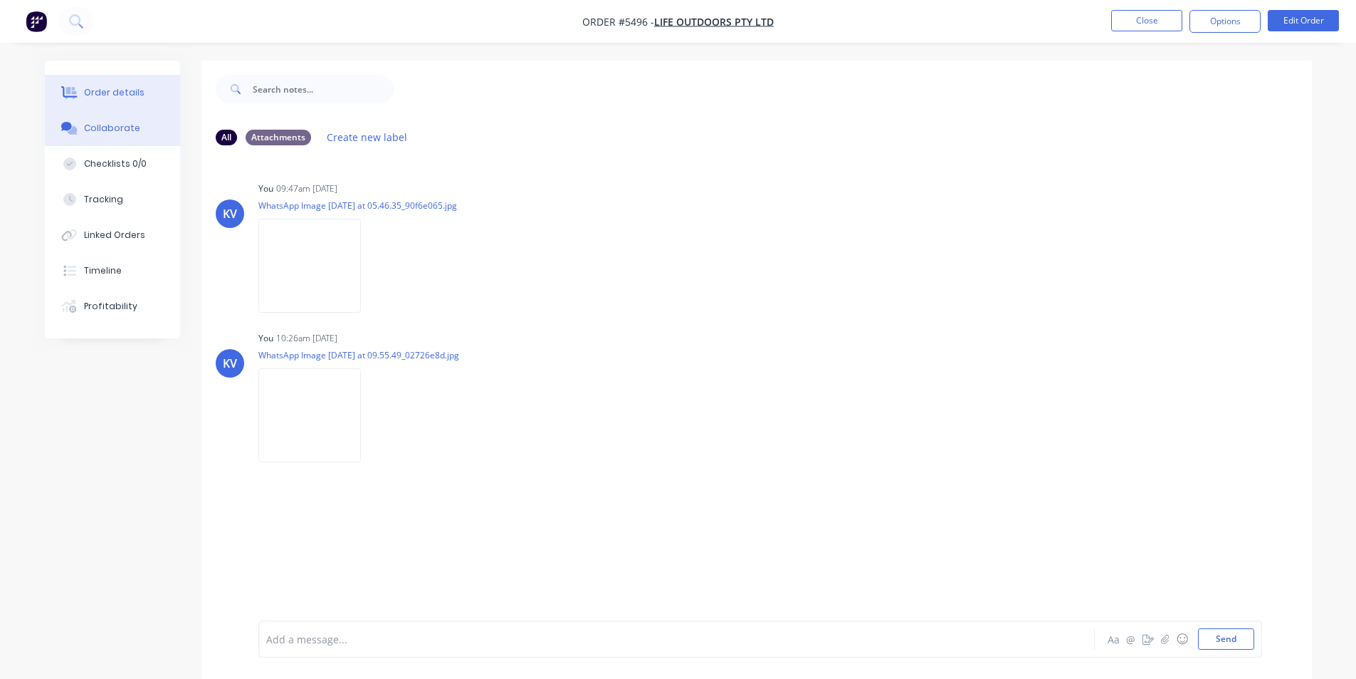
click at [139, 88] on div "Order details" at bounding box center [114, 92] width 61 height 13
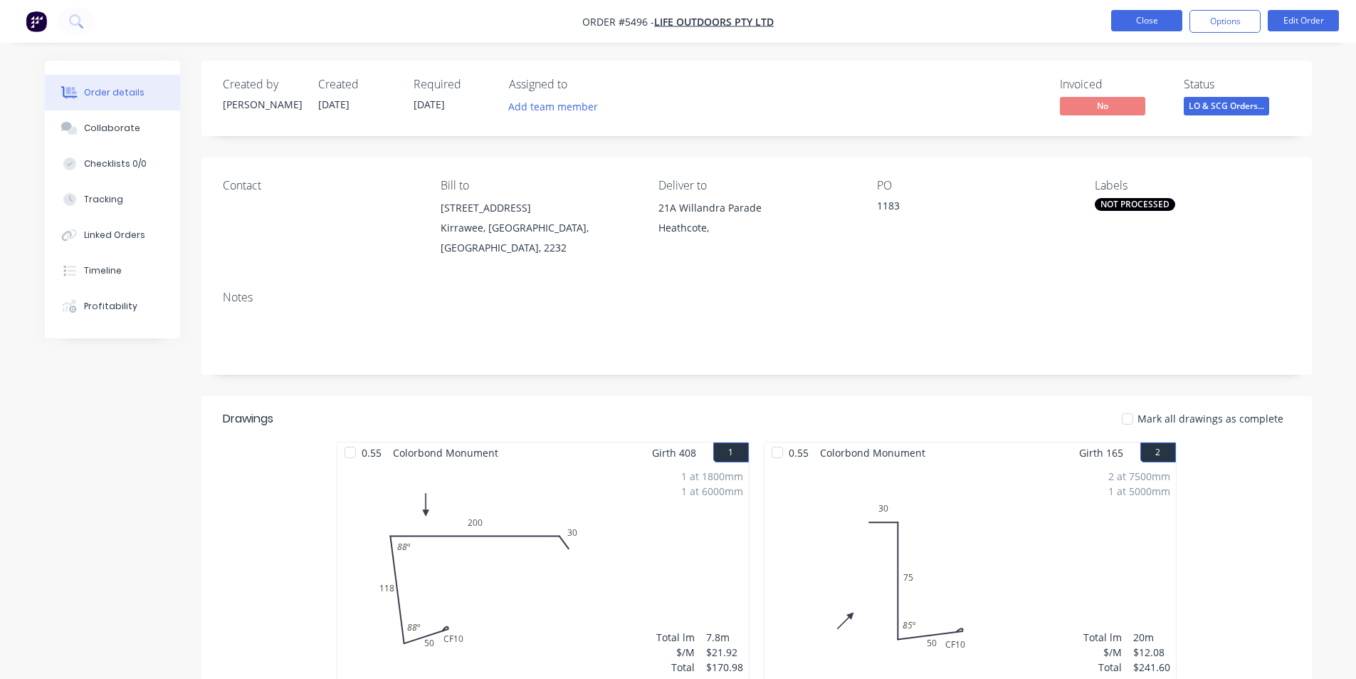
click at [1147, 28] on button "Close" at bounding box center [1146, 20] width 71 height 21
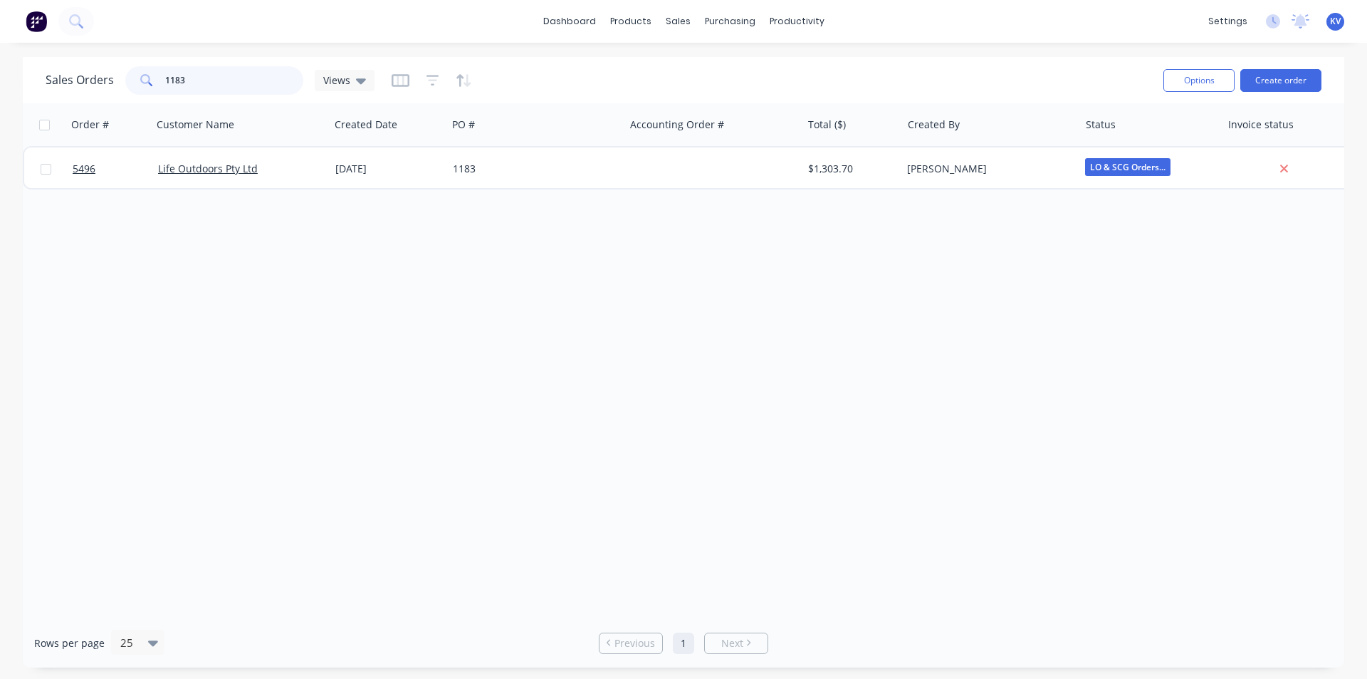
drag, startPoint x: 214, startPoint y: 73, endPoint x: 53, endPoint y: 88, distance: 161.6
click at [53, 89] on div "Sales Orders 1183 Views" at bounding box center [210, 80] width 329 height 28
type input "1211"
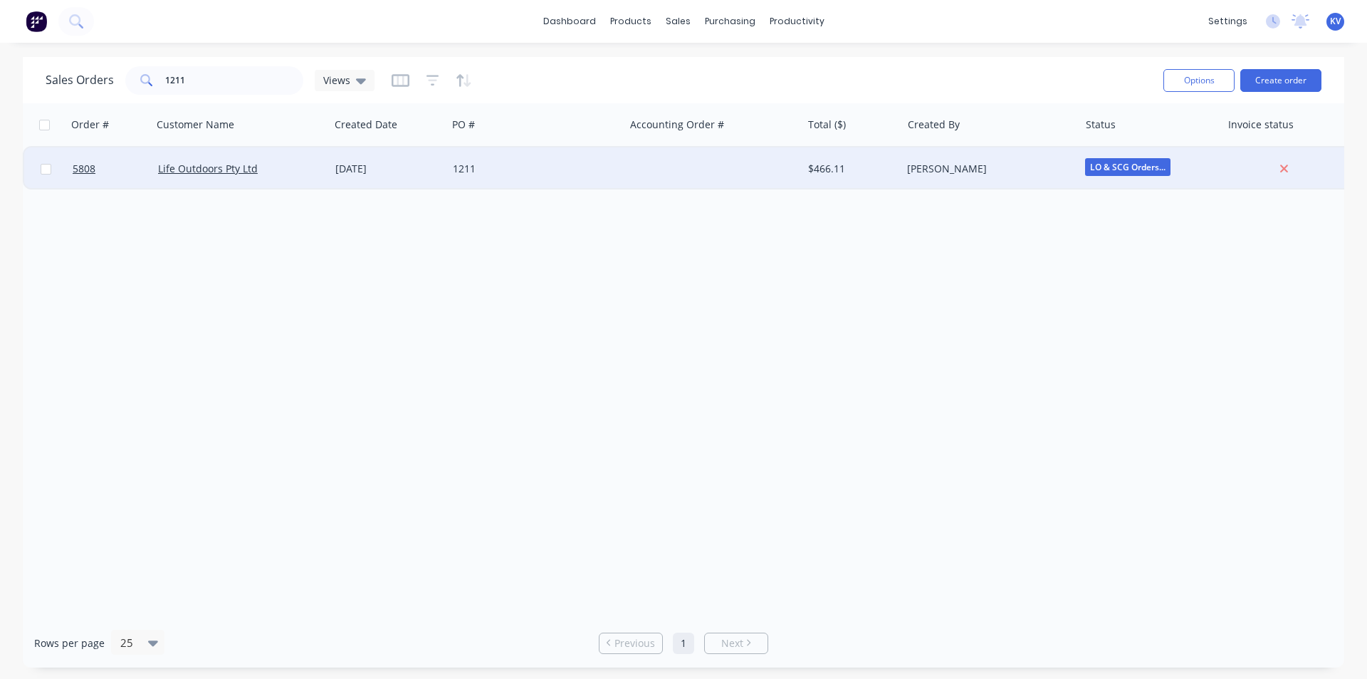
click at [696, 164] on div at bounding box center [712, 168] width 177 height 43
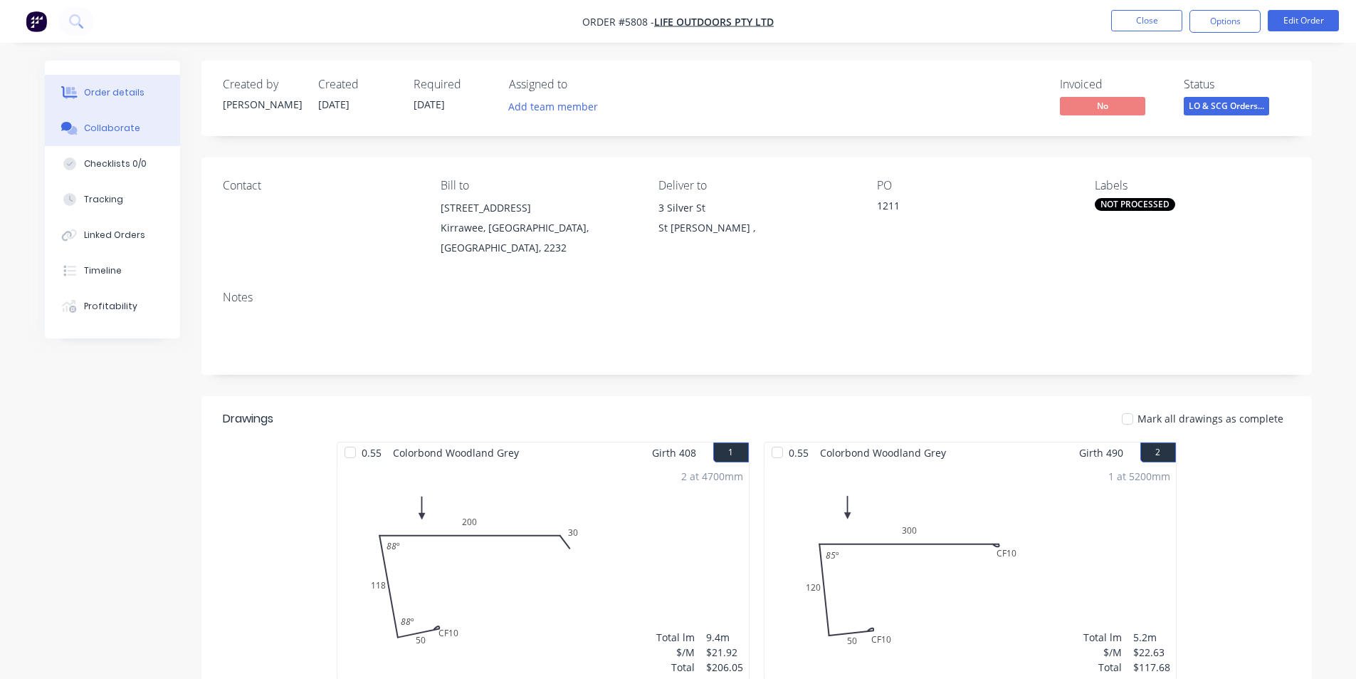
click at [100, 123] on div "Collaborate" at bounding box center [112, 128] width 56 height 13
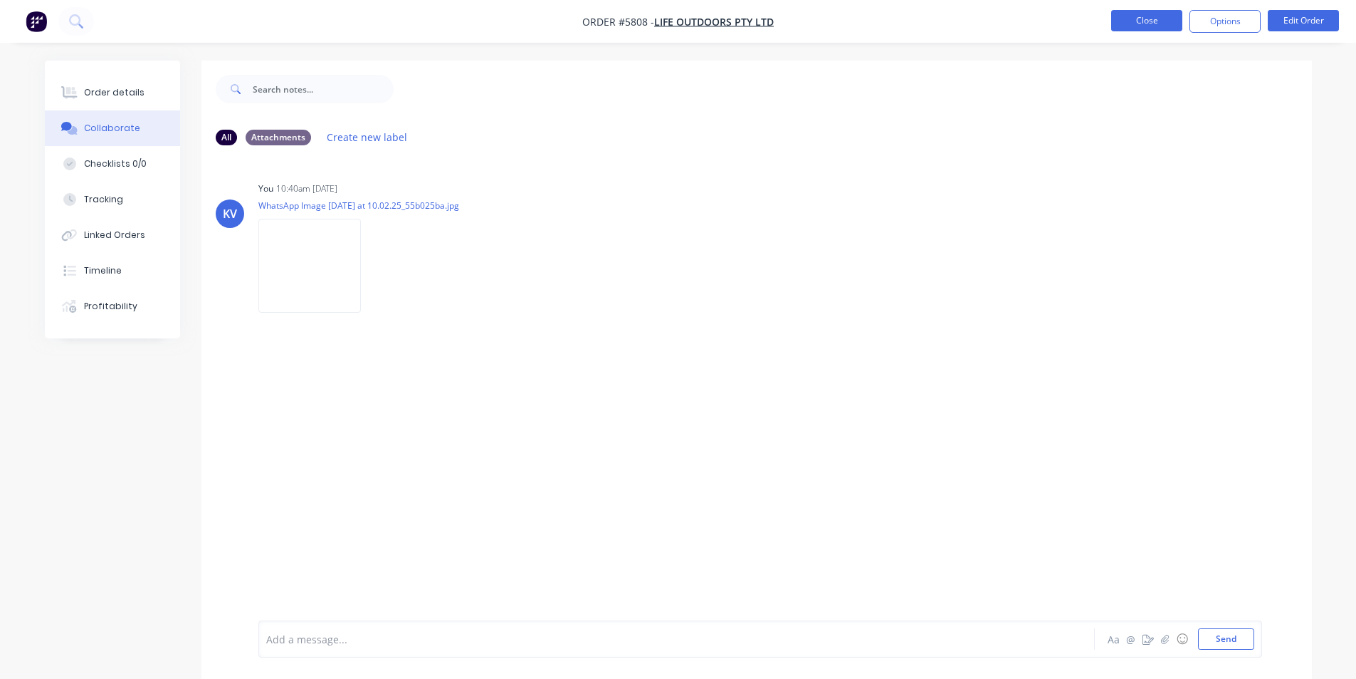
click at [1148, 16] on button "Close" at bounding box center [1146, 20] width 71 height 21
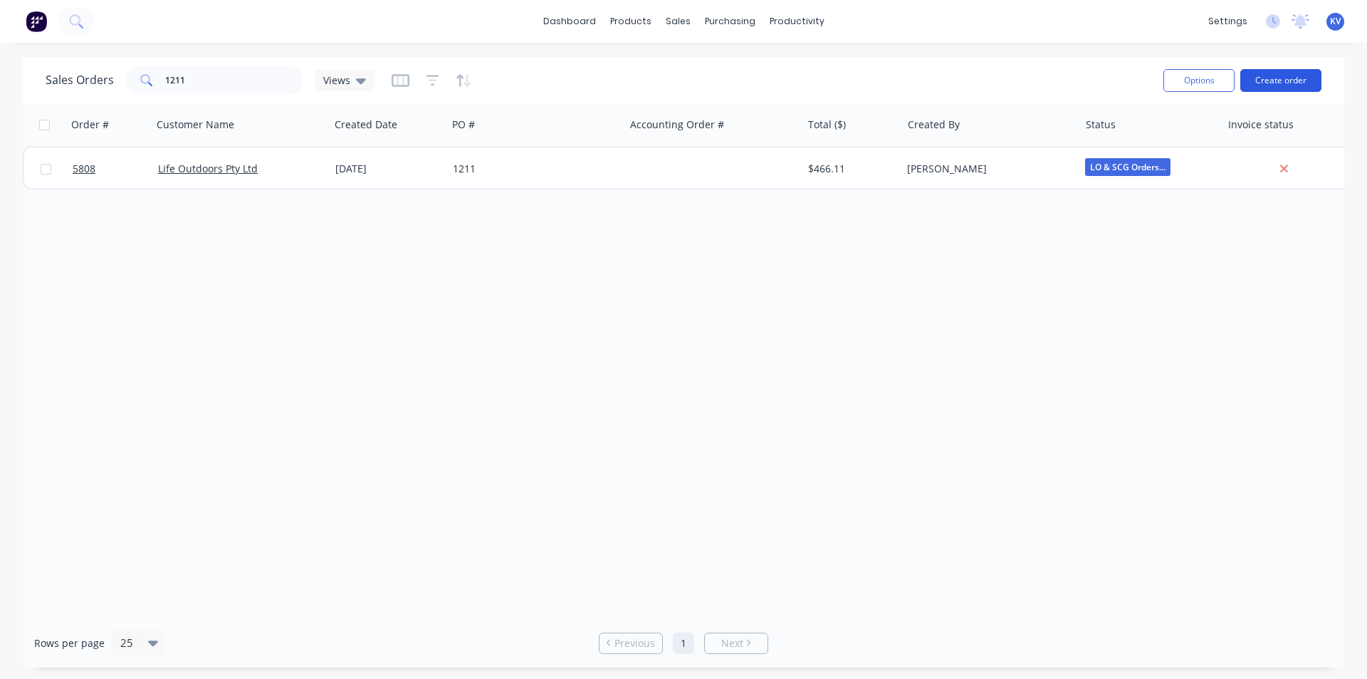
click at [1268, 81] on button "Create order" at bounding box center [1280, 80] width 81 height 23
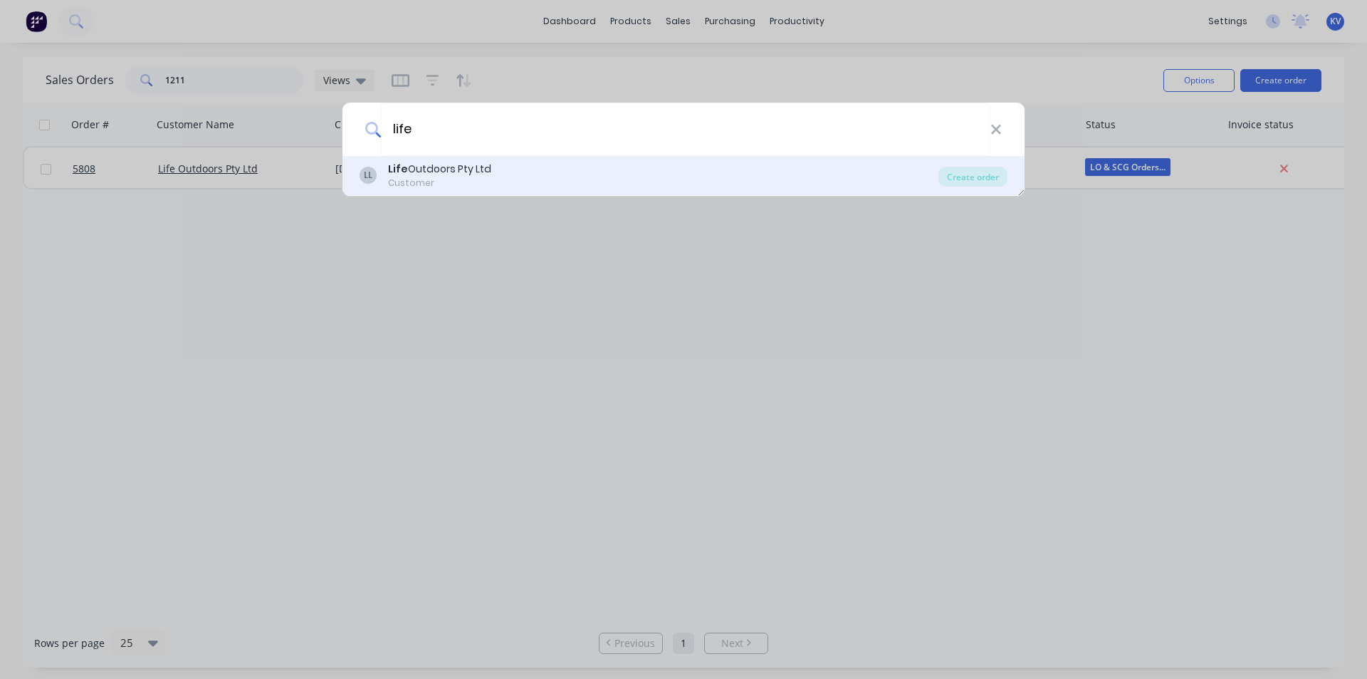
type input "life"
click at [465, 165] on div "Life Outdoors Pty Ltd" at bounding box center [439, 169] width 103 height 15
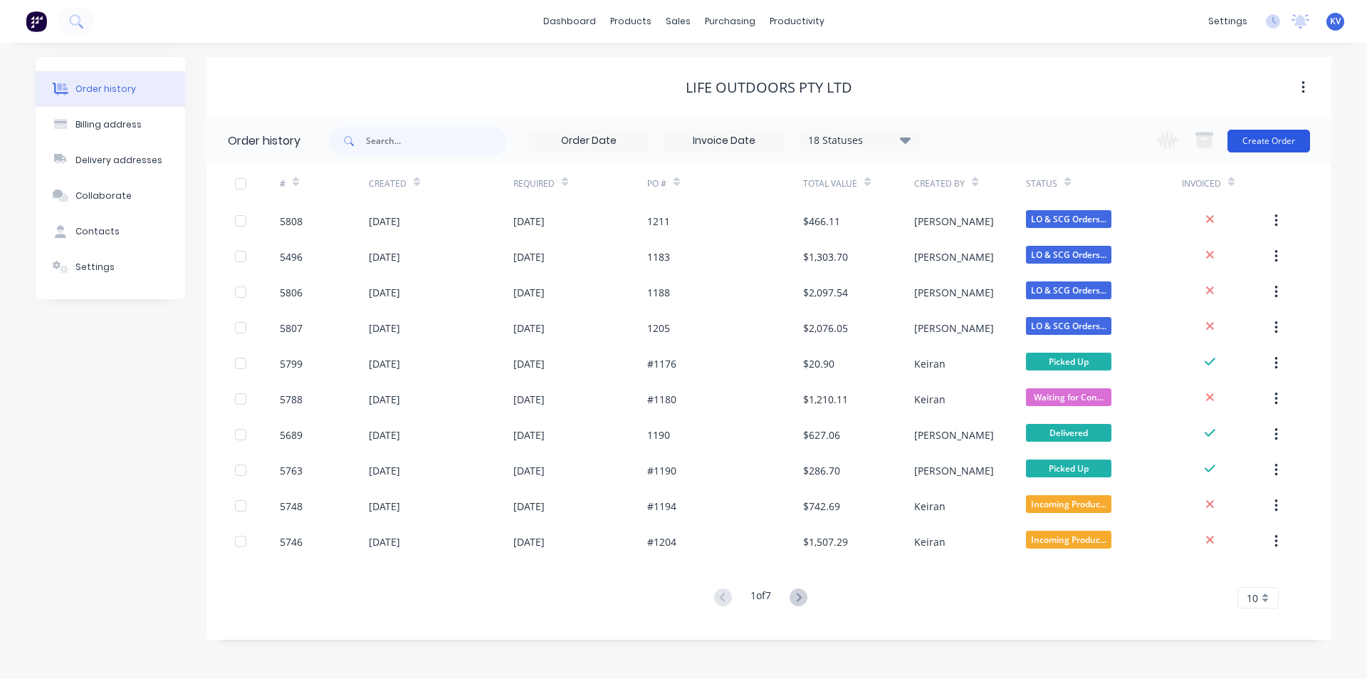
click at [1272, 133] on button "Create Order" at bounding box center [1269, 141] width 83 height 23
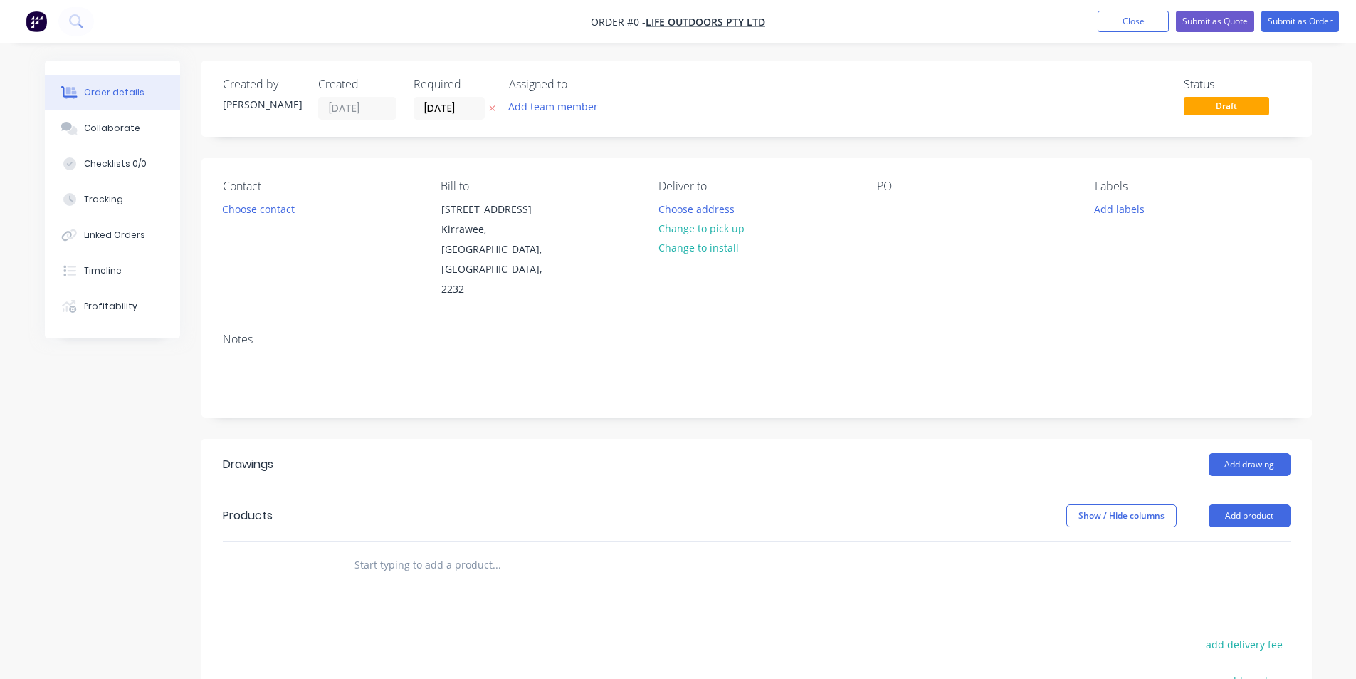
click at [875, 208] on div "Contact Choose contact Bill to Unit 5, 48 Waratah St Kirrawee, New South Wales,…" at bounding box center [757, 239] width 1111 height 163
click at [879, 206] on div at bounding box center [888, 209] width 23 height 21
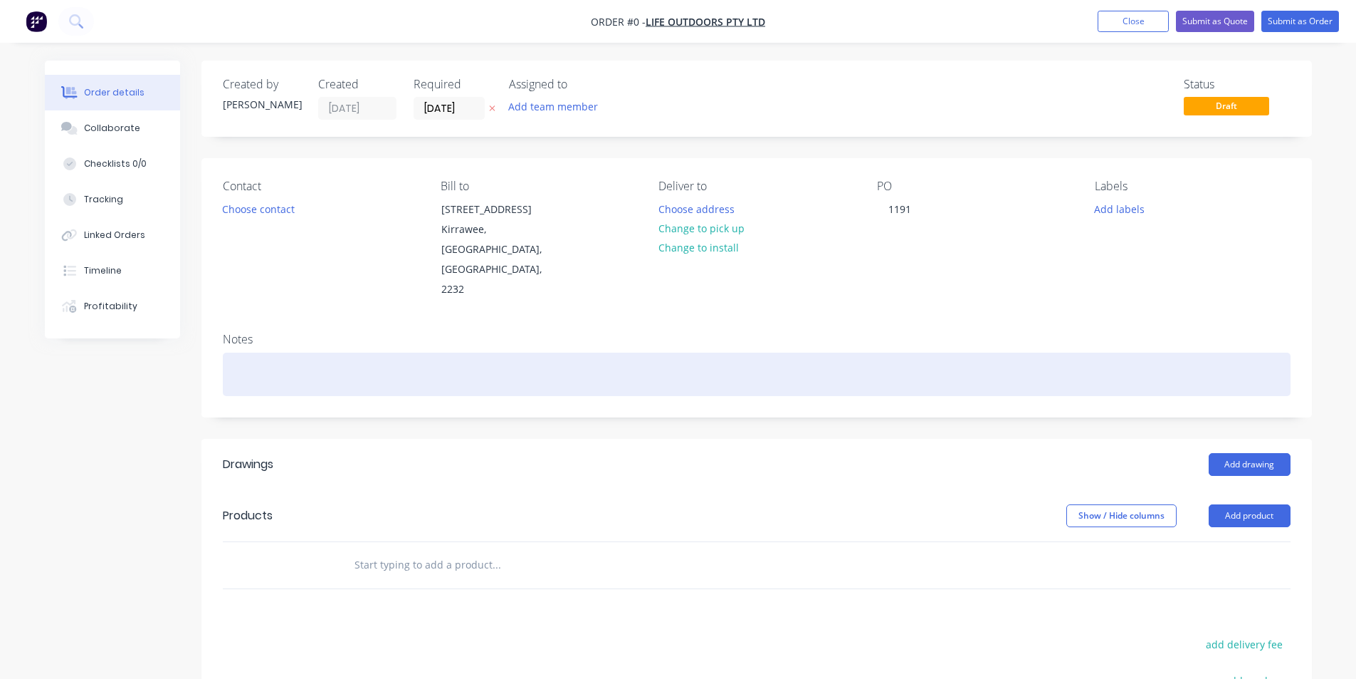
click at [987, 331] on div "Order details Collaborate Checklists 0/0 Tracking Linked Orders Timeline Profit…" at bounding box center [679, 506] width 1296 height 891
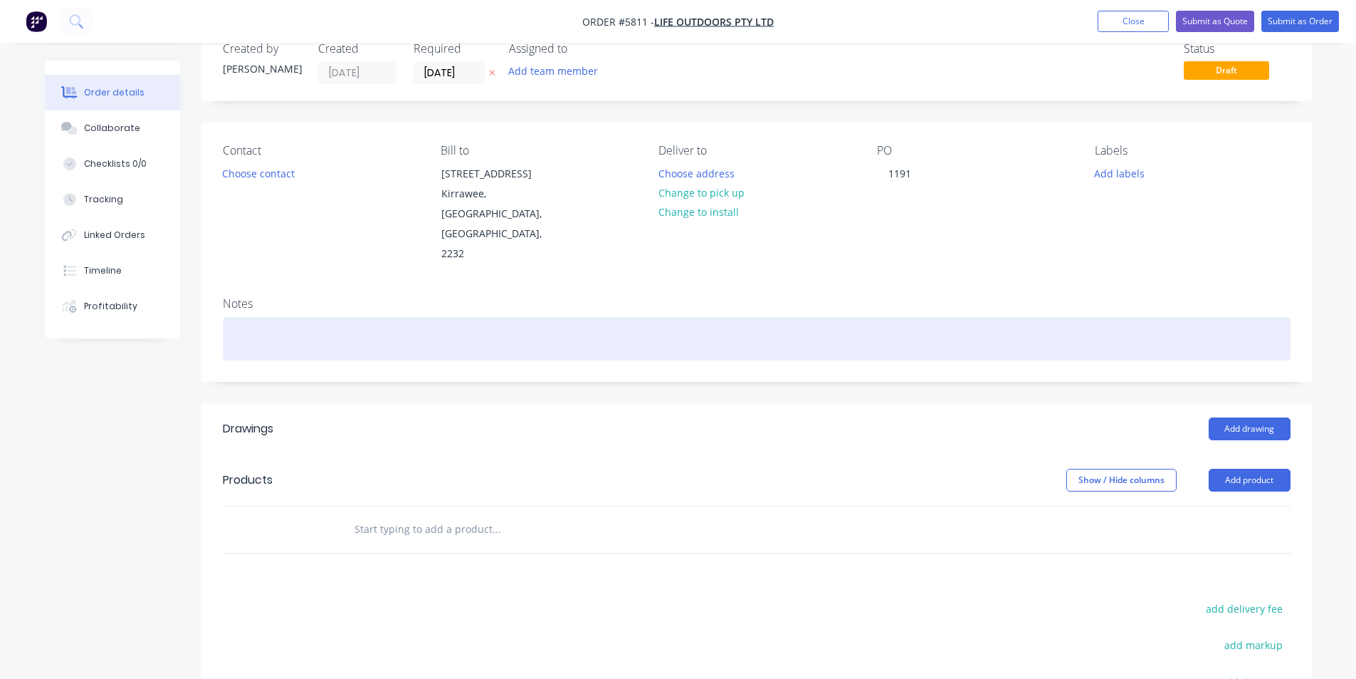
scroll to position [71, 0]
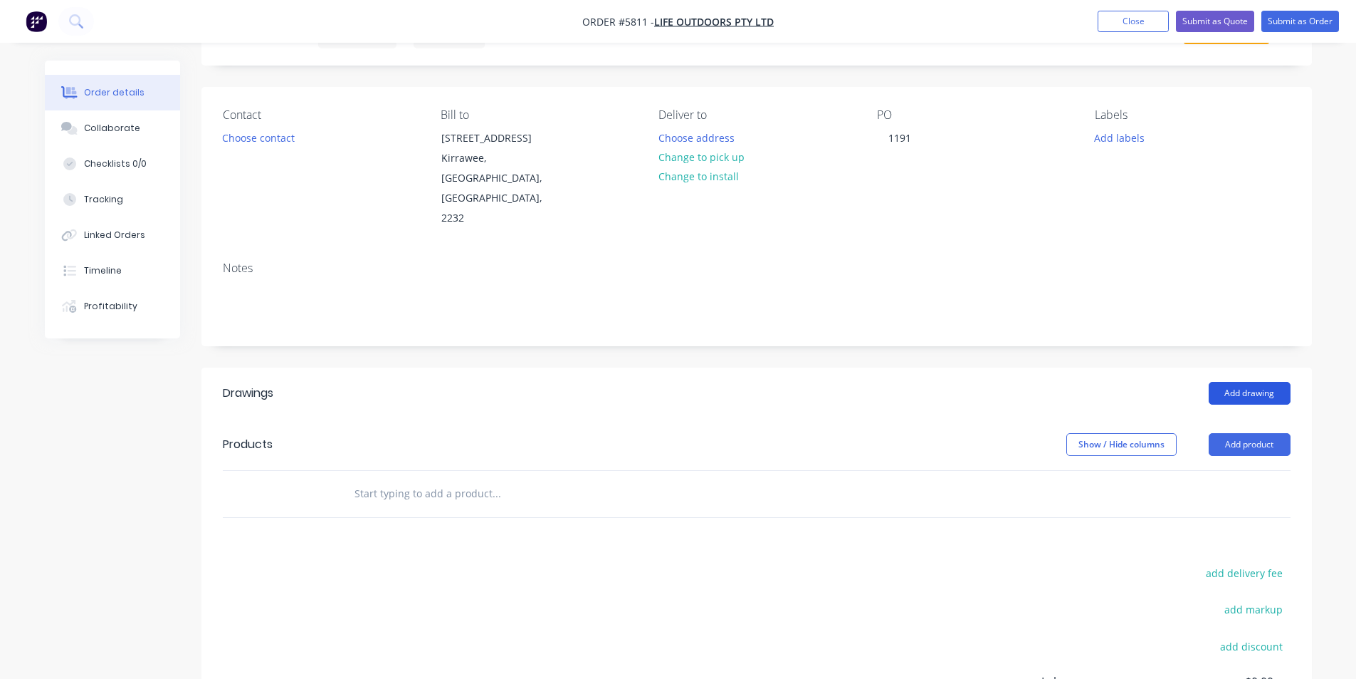
click at [1219, 382] on button "Add drawing" at bounding box center [1250, 393] width 82 height 23
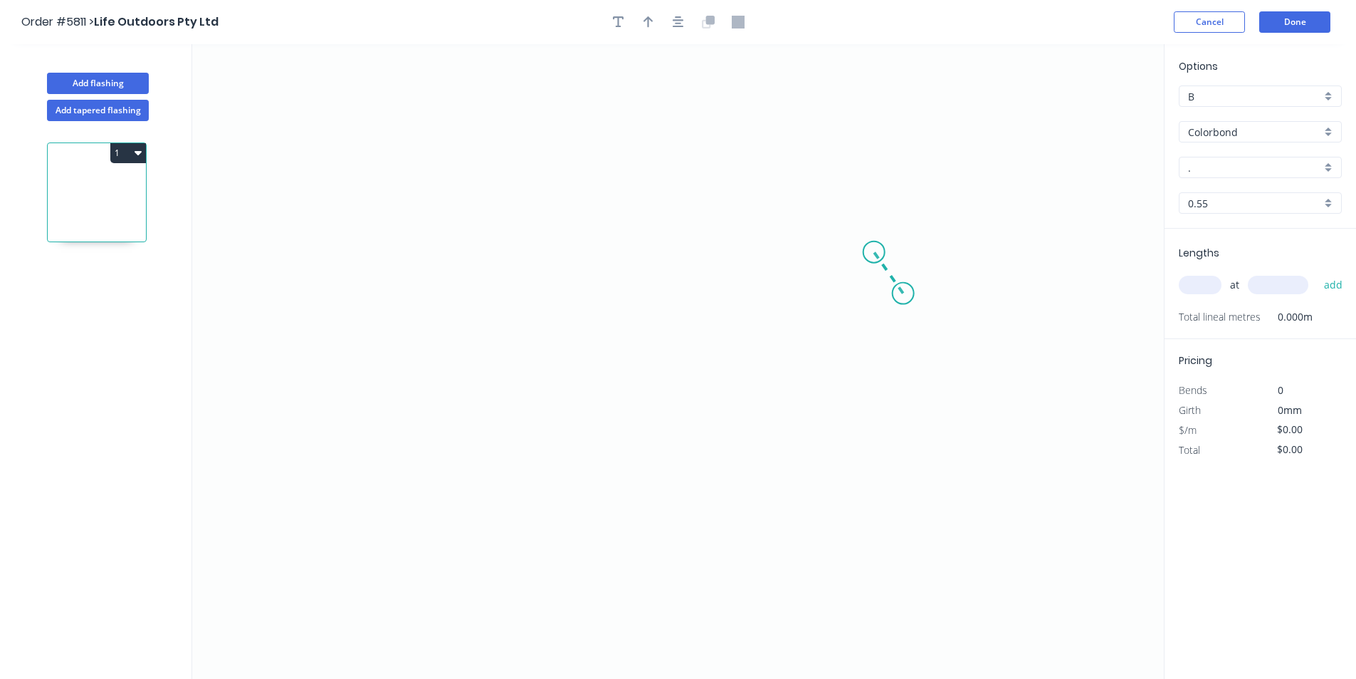
drag, startPoint x: 904, startPoint y: 293, endPoint x: 874, endPoint y: 252, distance: 50.6
click at [874, 252] on icon "0" at bounding box center [678, 361] width 972 height 634
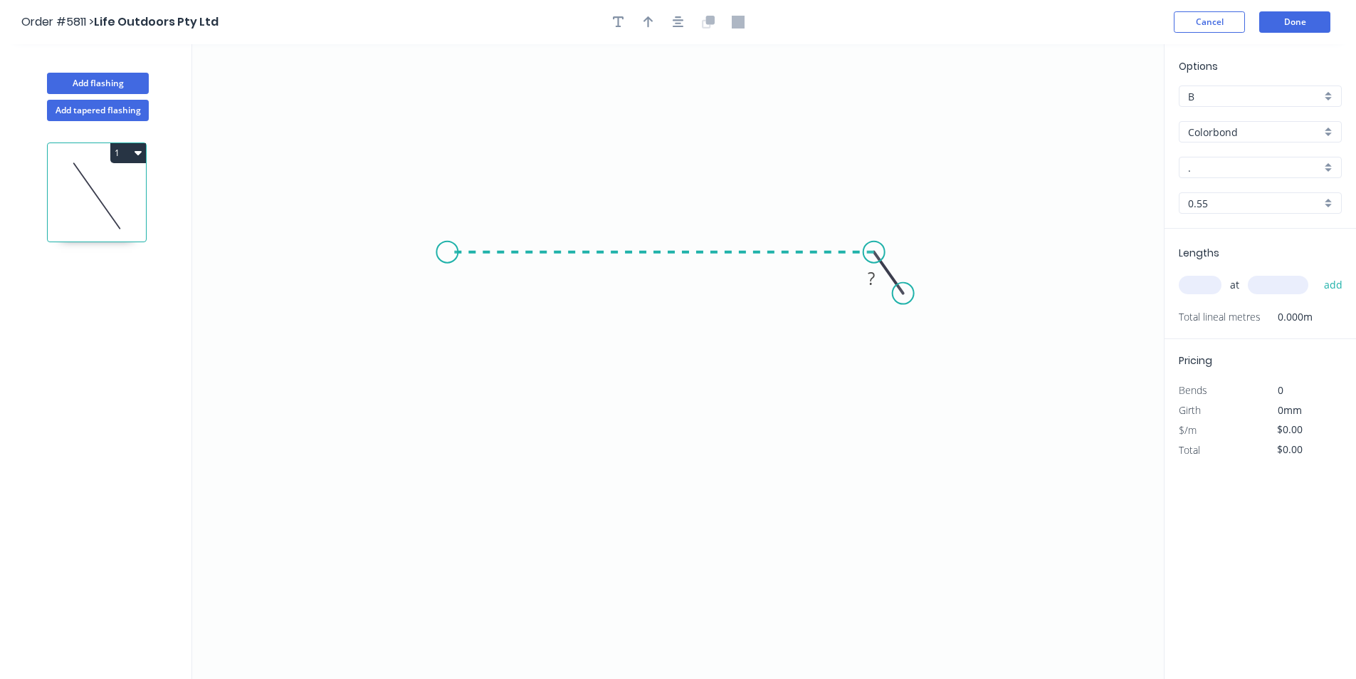
click at [447, 268] on icon "0 ?" at bounding box center [678, 361] width 972 height 634
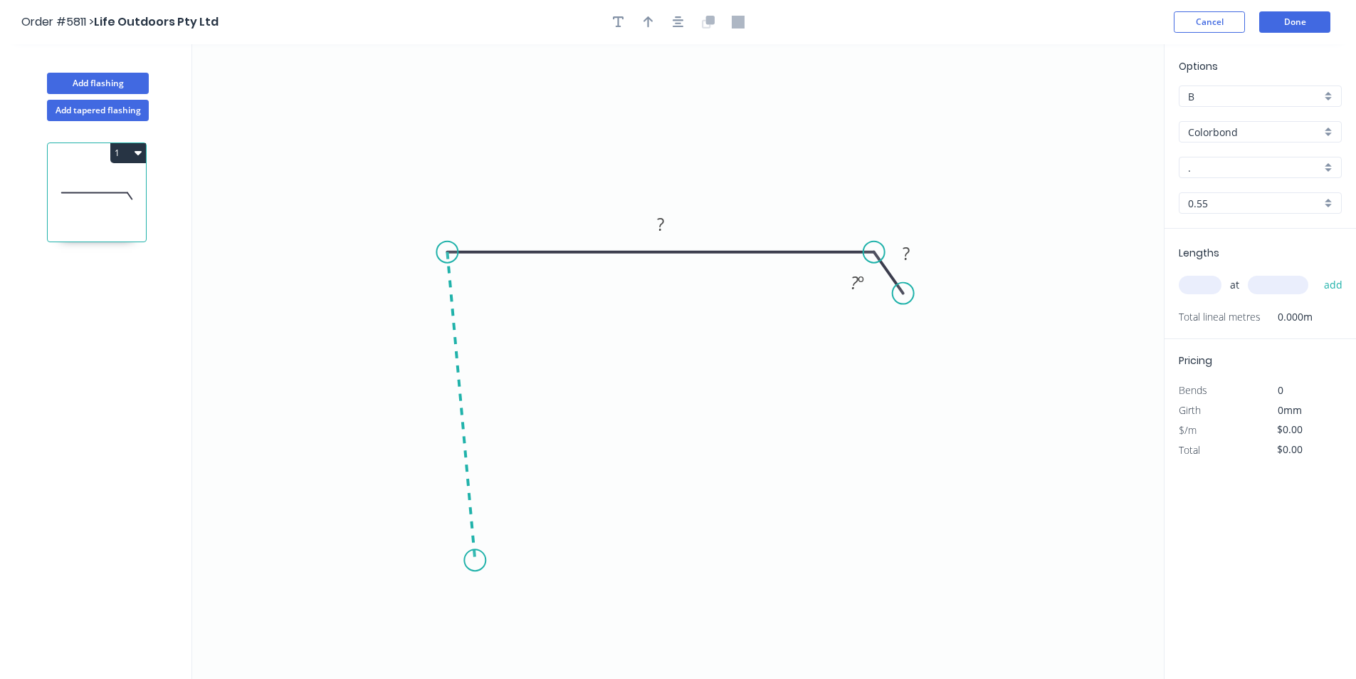
click at [475, 560] on icon "0 ? ? ? º" at bounding box center [678, 361] width 972 height 634
click at [591, 538] on icon at bounding box center [533, 549] width 116 height 22
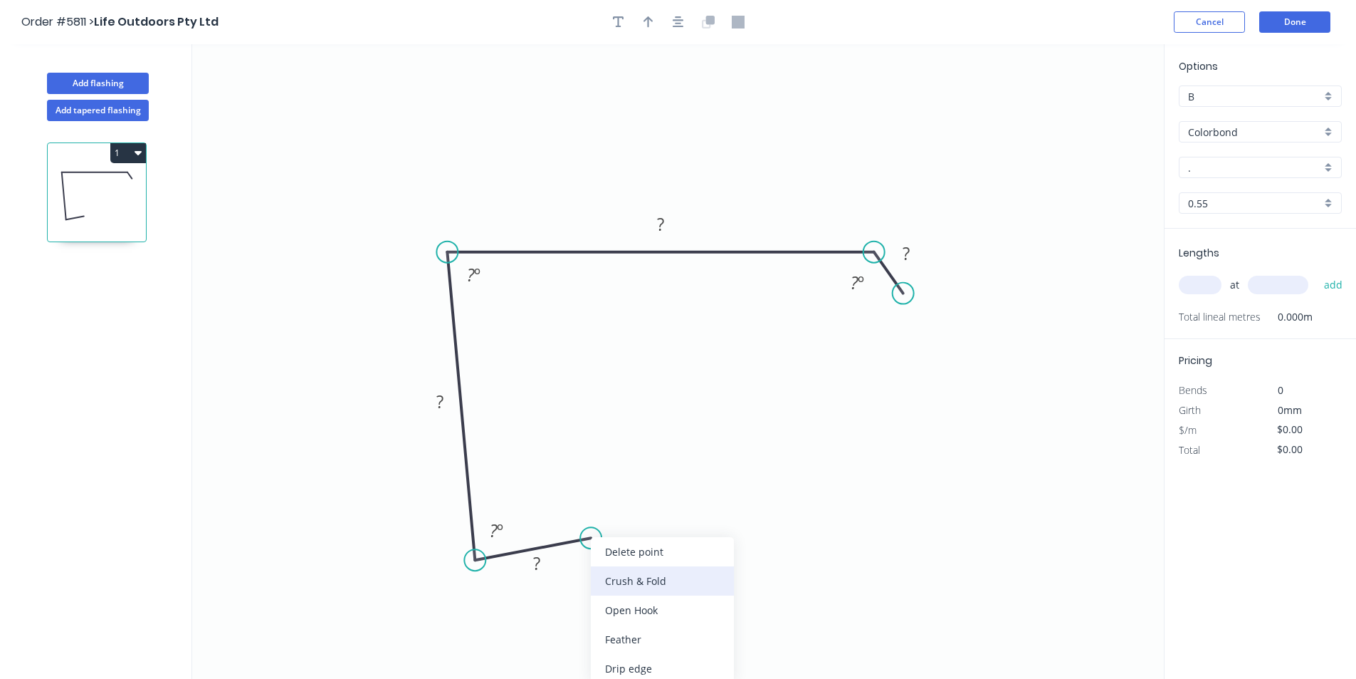
click at [613, 588] on div "Crush & Fold" at bounding box center [662, 580] width 143 height 29
click at [538, 568] on tspan "?" at bounding box center [536, 562] width 7 height 23
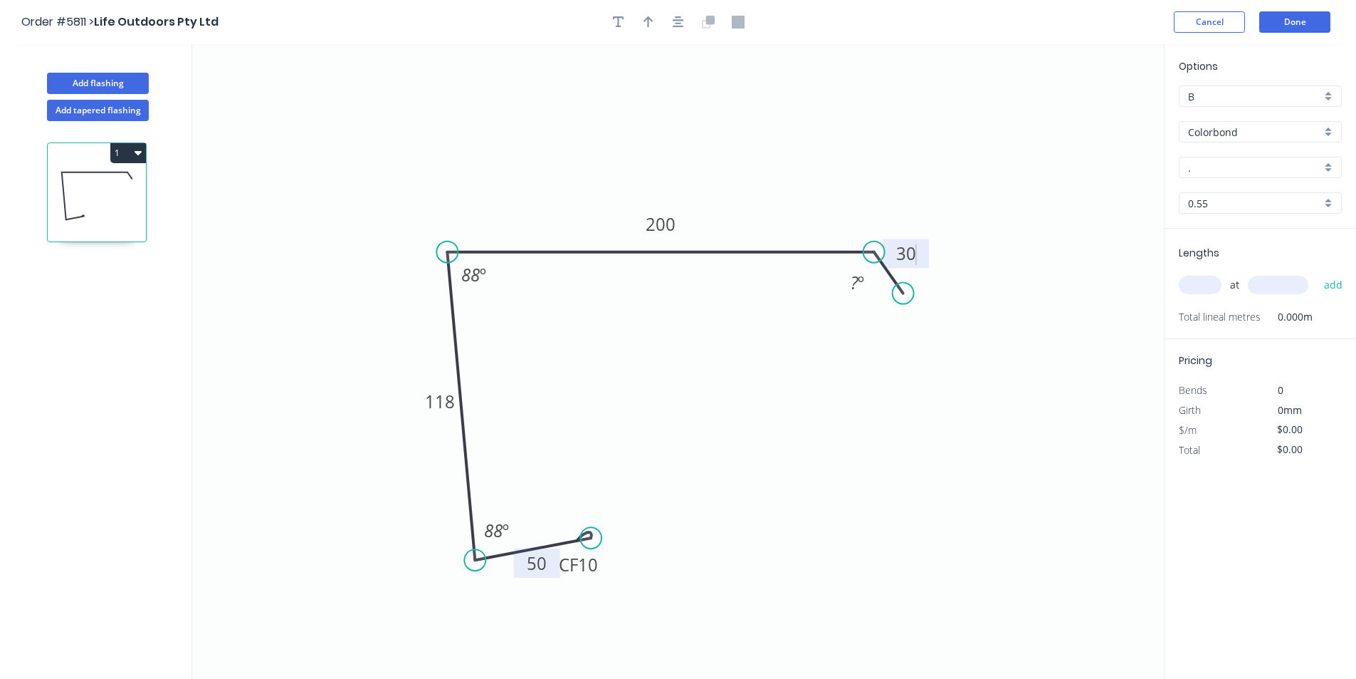
type input "$21.92"
click at [886, 333] on div "Hide angle" at bounding box center [934, 332] width 143 height 29
click at [1228, 164] on input "." at bounding box center [1254, 167] width 133 height 15
type input "b"
click at [1225, 196] on div "Night Sky" at bounding box center [1261, 194] width 162 height 25
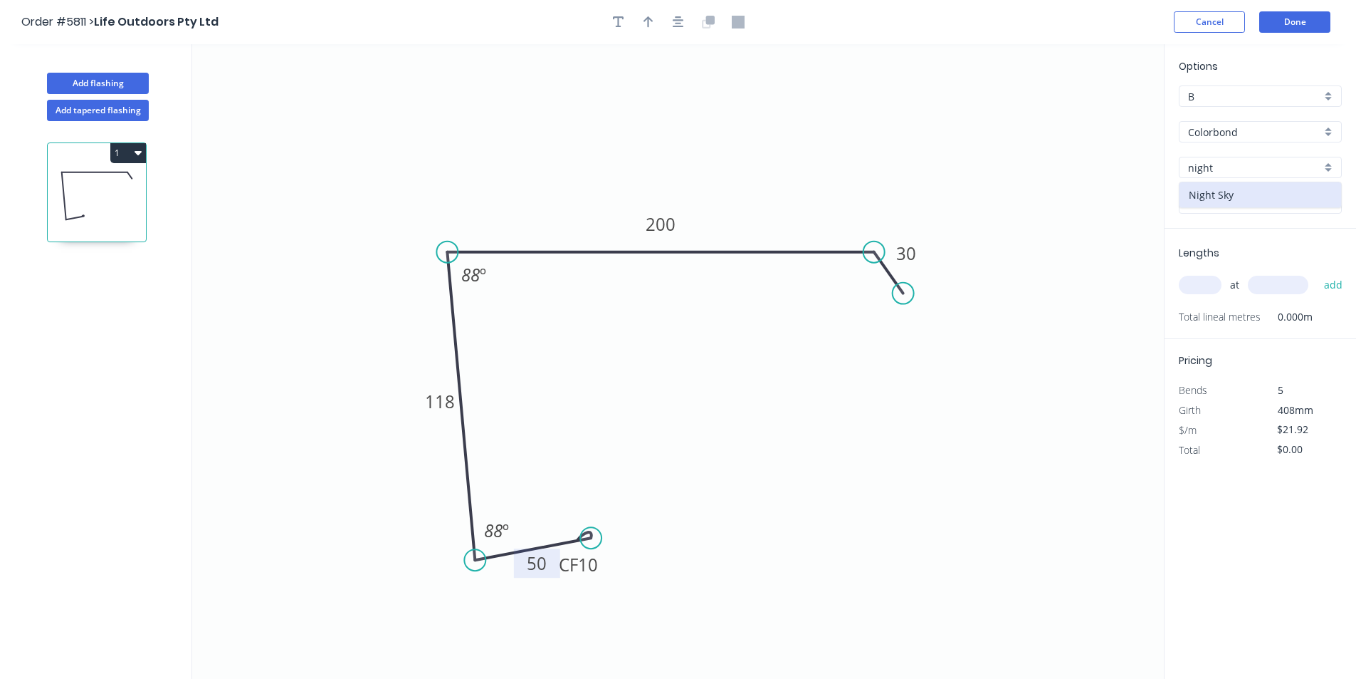
type input "Night Sky"
click at [1205, 283] on input "text" at bounding box center [1200, 285] width 43 height 19
type input "2"
type input "5200"
click at [1324, 283] on button "add" at bounding box center [1333, 285] width 33 height 24
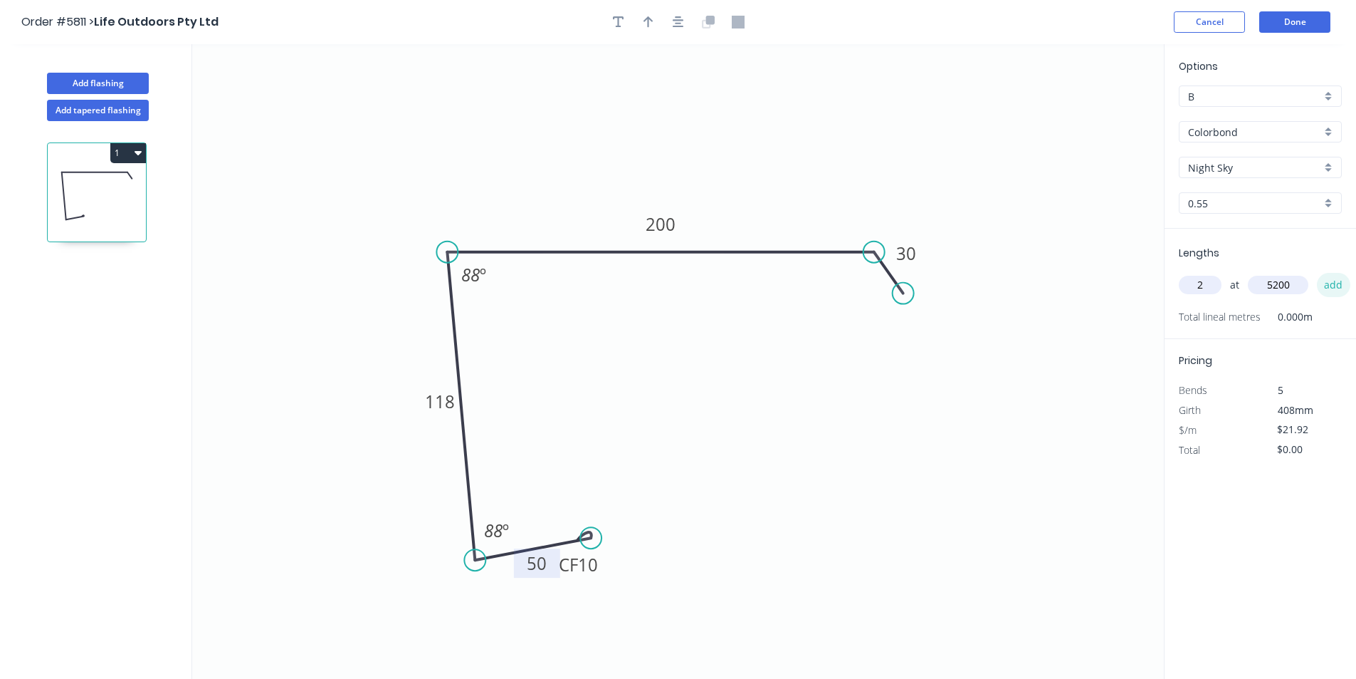
type input "$227.97"
click at [1306, 21] on button "Done" at bounding box center [1295, 21] width 71 height 21
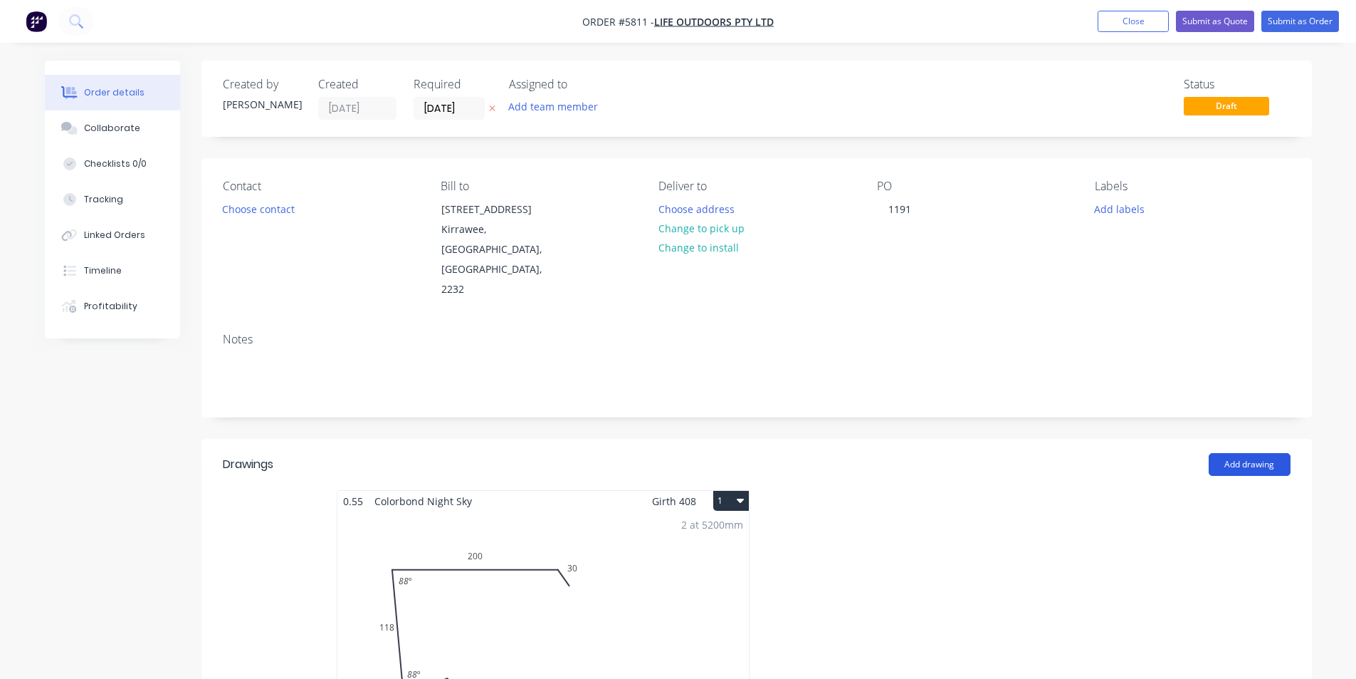
click at [1245, 453] on button "Add drawing" at bounding box center [1250, 464] width 82 height 23
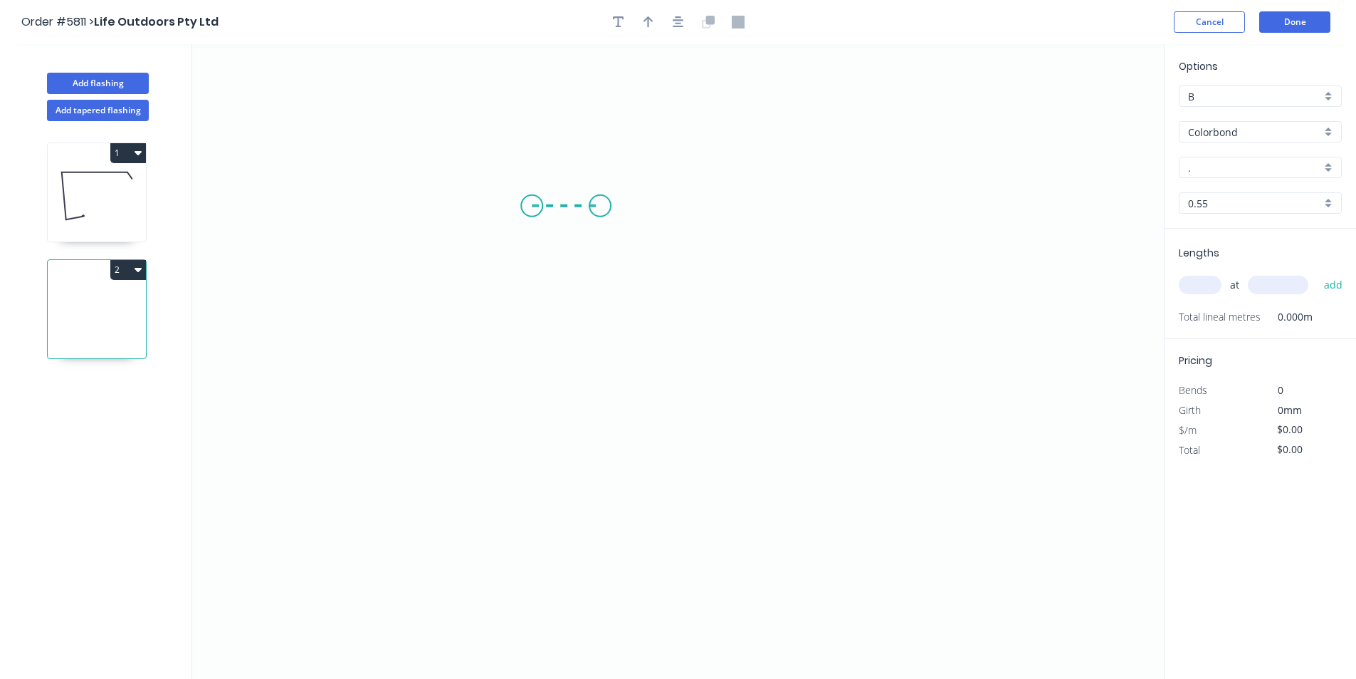
drag, startPoint x: 532, startPoint y: 206, endPoint x: 600, endPoint y: 202, distance: 68.4
click at [600, 202] on icon "0" at bounding box center [678, 361] width 972 height 634
click at [585, 542] on icon "0 ?" at bounding box center [678, 361] width 972 height 634
click at [787, 507] on icon "0 ? ?" at bounding box center [678, 361] width 972 height 634
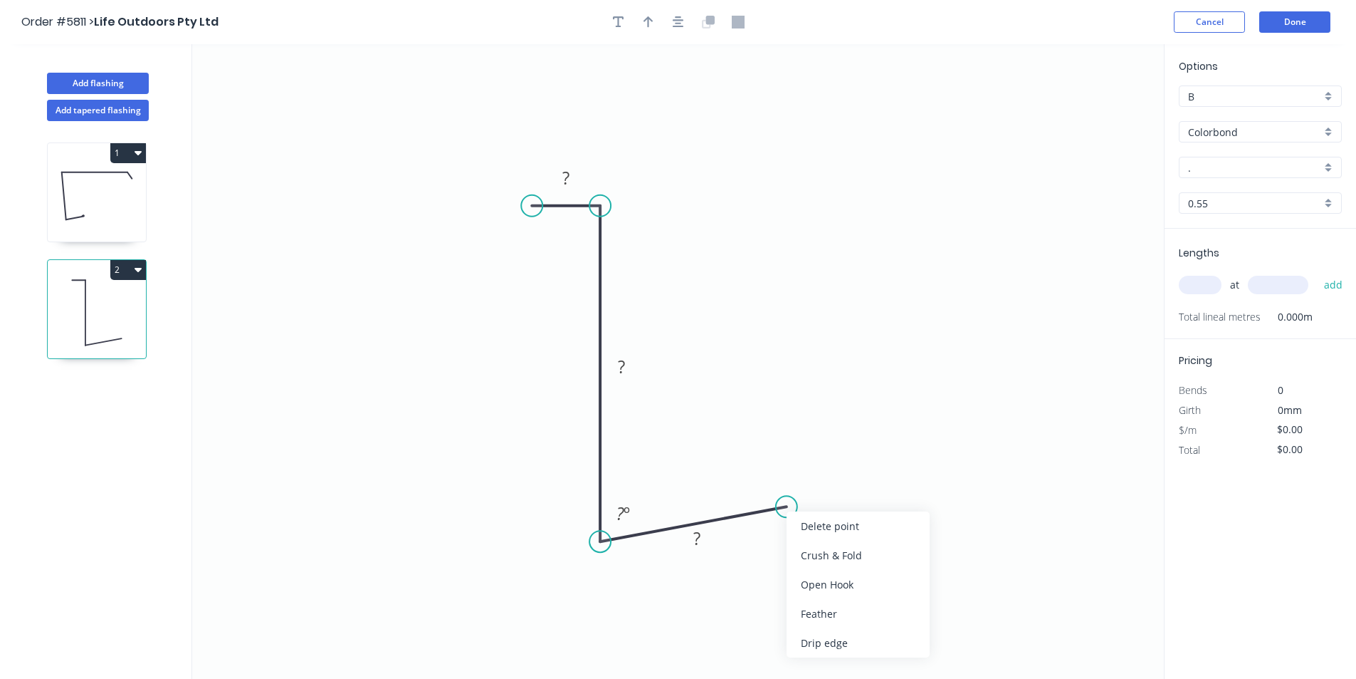
click at [810, 555] on div "Crush & Fold" at bounding box center [858, 554] width 143 height 29
click at [697, 545] on tspan "?" at bounding box center [697, 537] width 7 height 23
click at [985, 206] on icon "0 ? ? CF 50 ? º" at bounding box center [678, 361] width 972 height 634
click at [782, 533] on tspan "?" at bounding box center [783, 532] width 7 height 23
click at [790, 543] on tspan "15" at bounding box center [783, 532] width 20 height 23
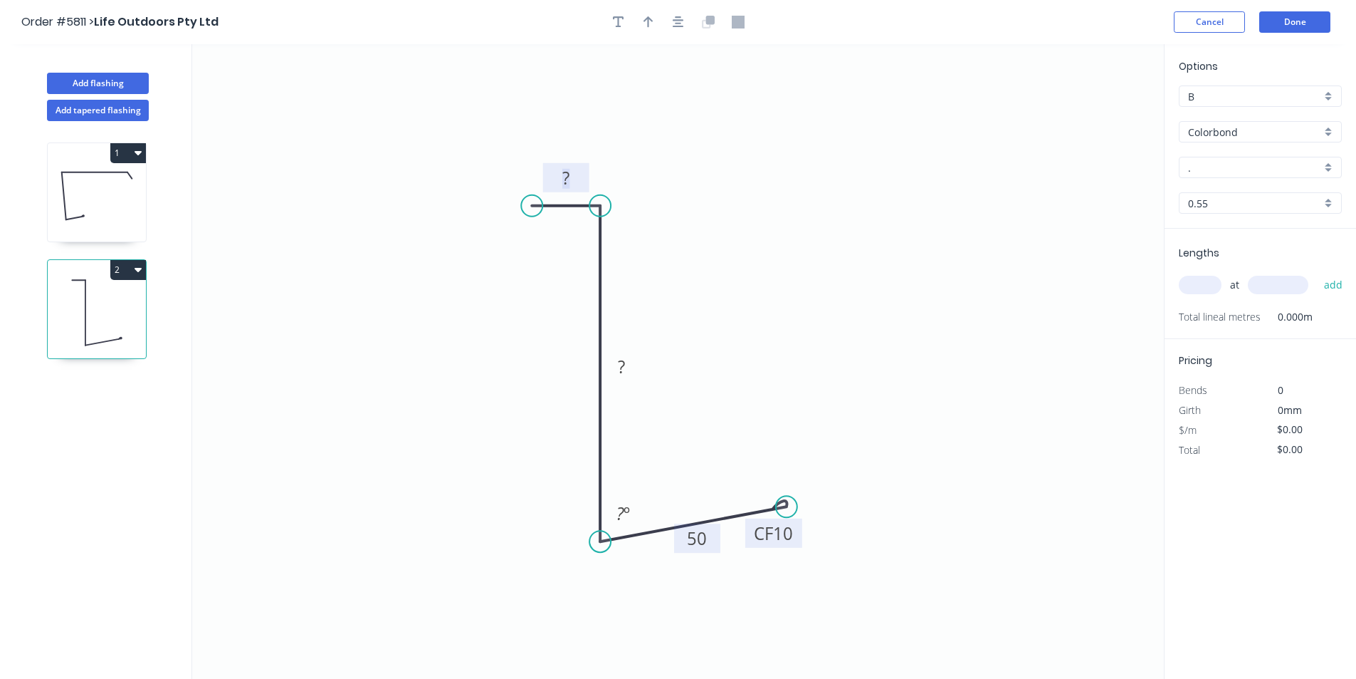
click at [572, 183] on rect at bounding box center [566, 179] width 28 height 20
type input "$12.08"
click at [644, 18] on icon "button" at bounding box center [649, 22] width 10 height 13
drag, startPoint x: 1092, startPoint y: 108, endPoint x: 515, endPoint y: 440, distance: 666.3
click at [515, 440] on icon at bounding box center [519, 421] width 13 height 46
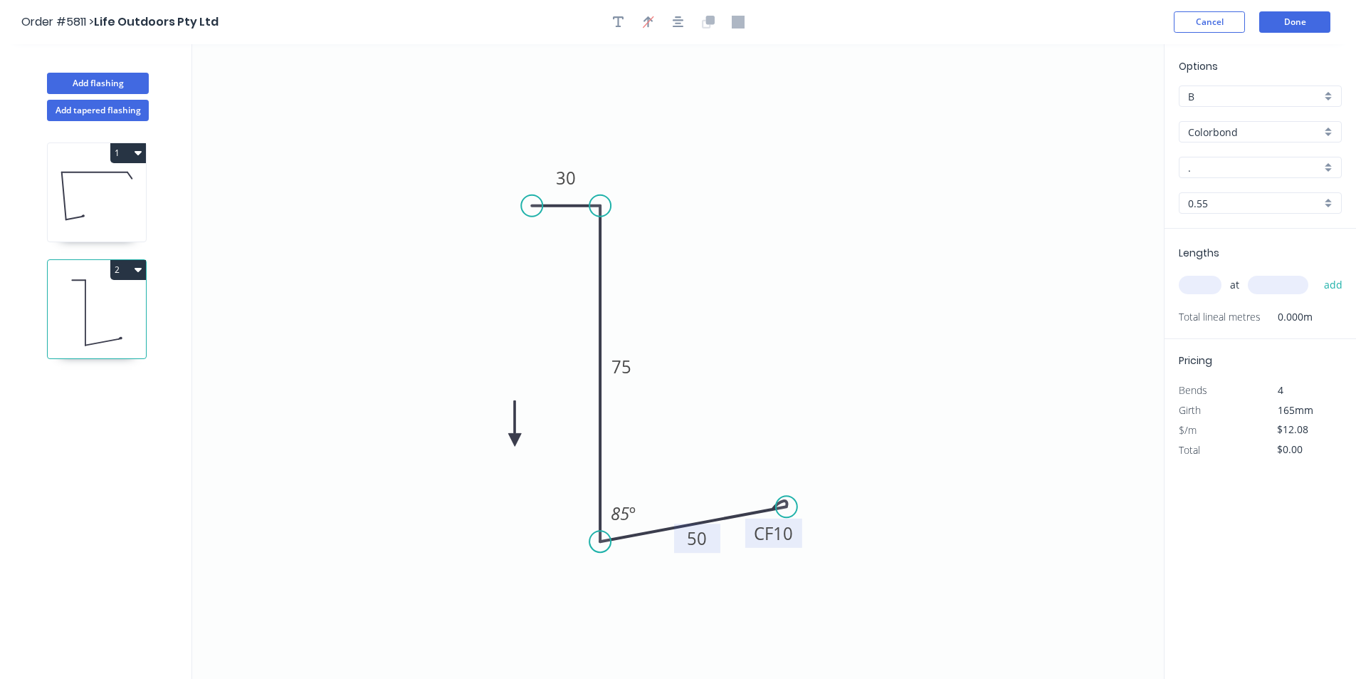
click at [515, 440] on icon at bounding box center [514, 423] width 13 height 46
click at [515, 440] on icon at bounding box center [526, 427] width 41 height 41
click at [515, 440] on icon at bounding box center [526, 451] width 41 height 41
click at [515, 441] on icon at bounding box center [514, 456] width 13 height 46
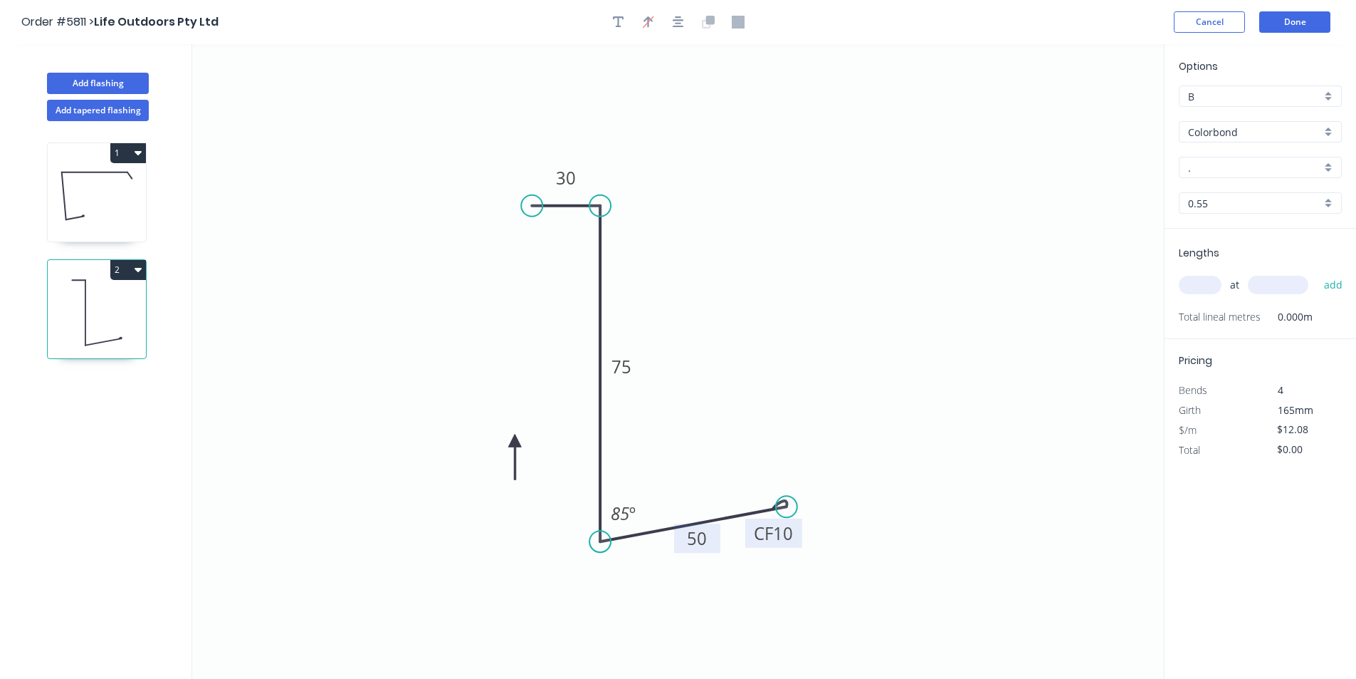
click at [515, 441] on icon at bounding box center [514, 457] width 13 height 46
click at [1249, 180] on div "Options B B Colorbond Colorbond Colorbond Matt - Flat Sheet . . 0.55 0.55" at bounding box center [1261, 143] width 192 height 170
click at [1246, 167] on input "." at bounding box center [1254, 167] width 133 height 15
type input "b"
click at [1210, 200] on div "Night Sky" at bounding box center [1261, 194] width 162 height 25
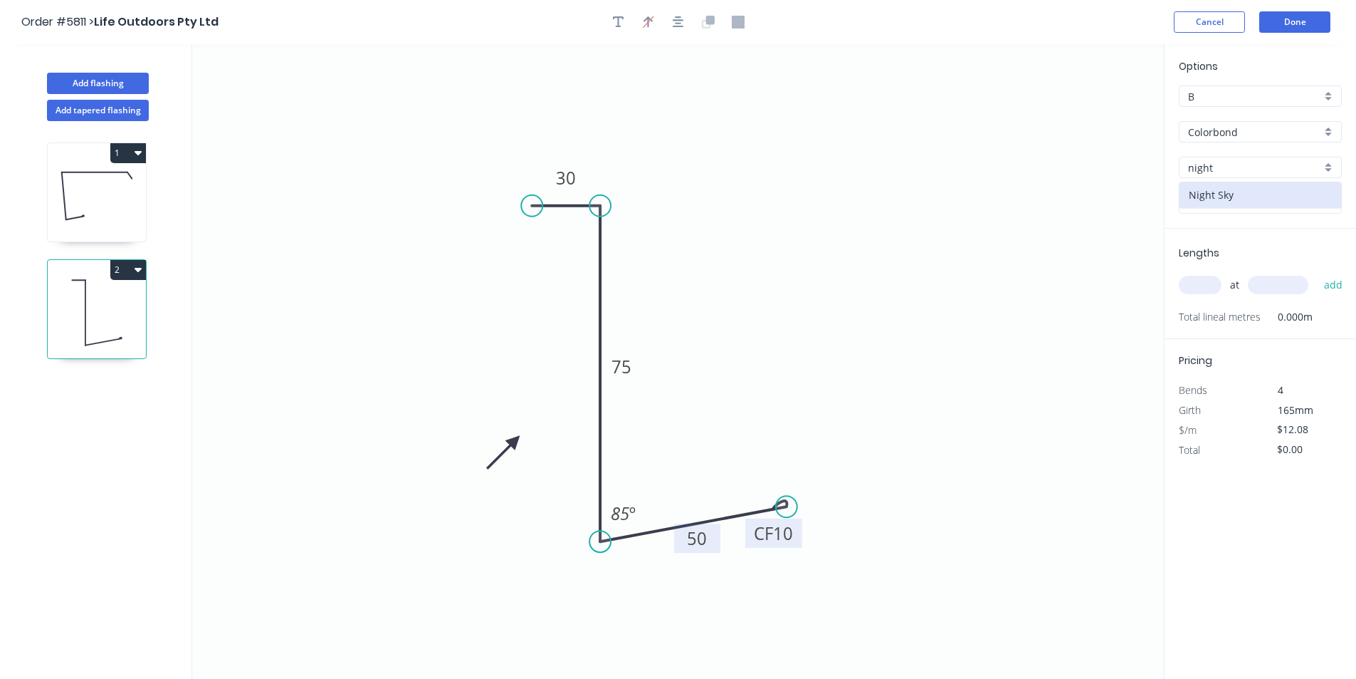
type input "Night Sky"
click at [1207, 287] on input "text" at bounding box center [1200, 285] width 43 height 19
type input "2"
type input "5500"
click at [1334, 284] on button "add" at bounding box center [1333, 285] width 33 height 24
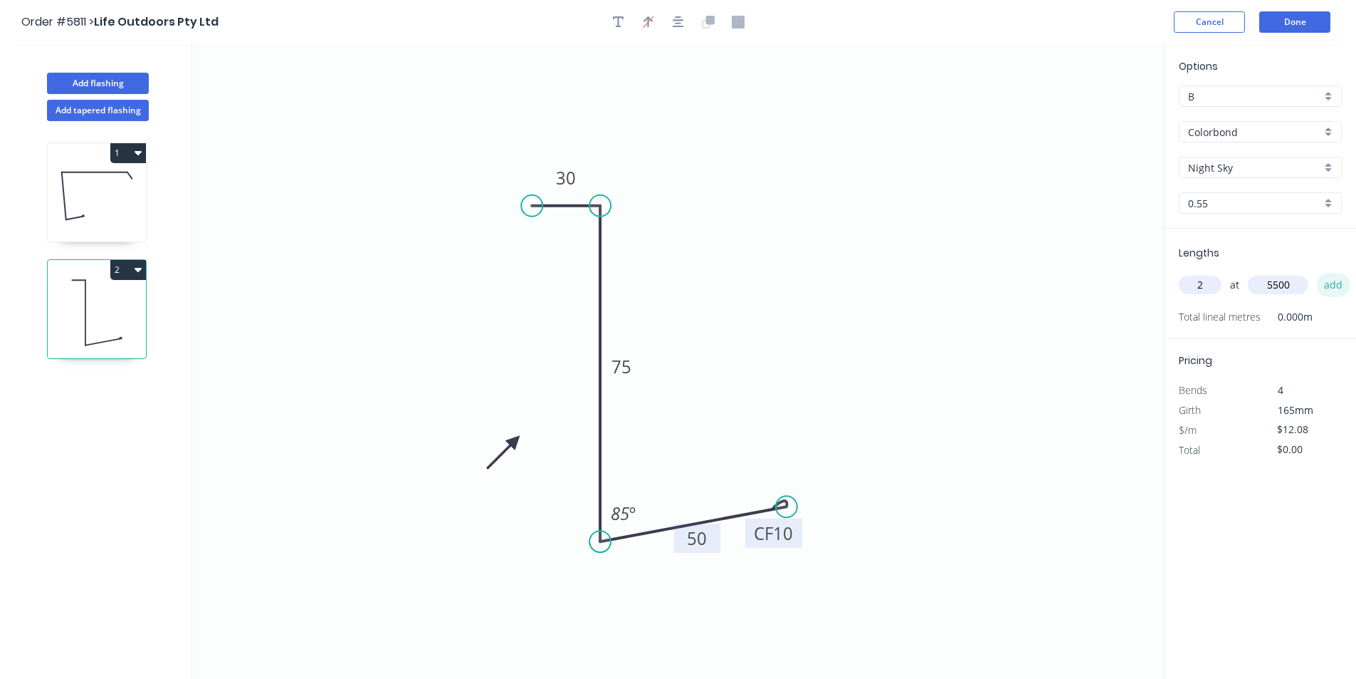
type input "$132.88"
click at [1299, 25] on button "Done" at bounding box center [1295, 21] width 71 height 21
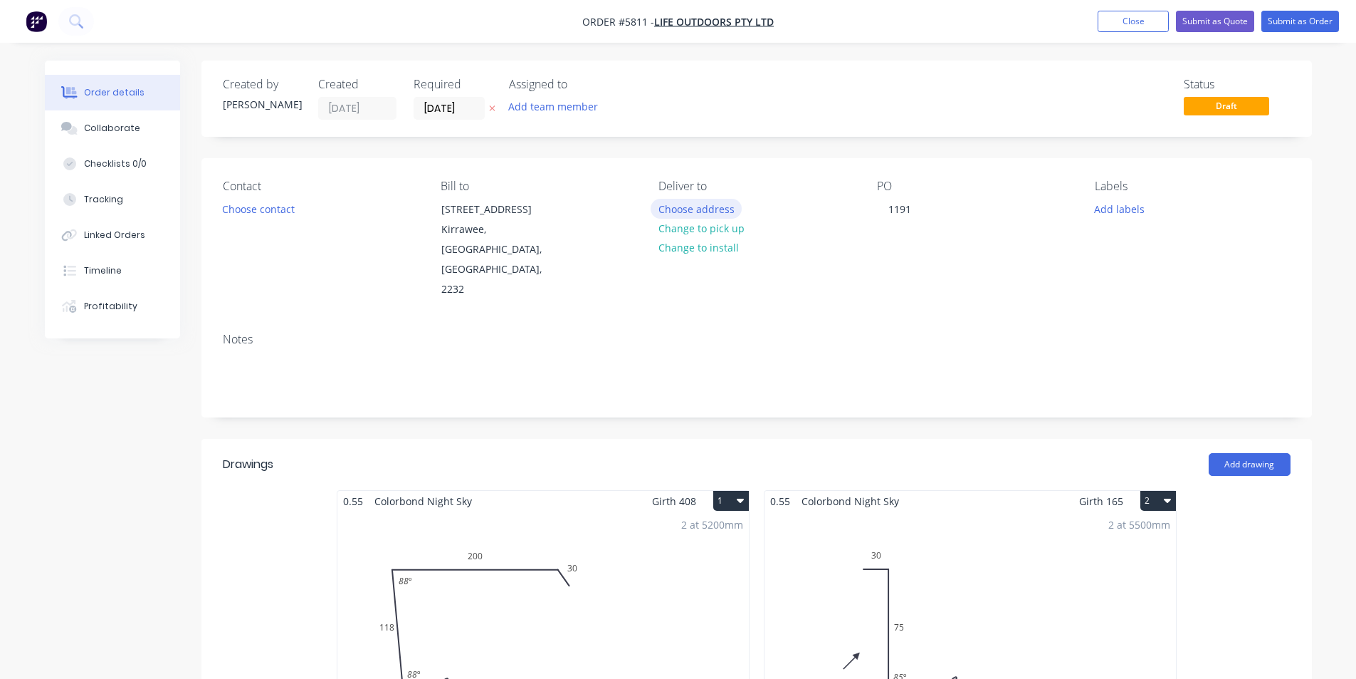
click at [692, 211] on button "Choose address" at bounding box center [696, 208] width 91 height 19
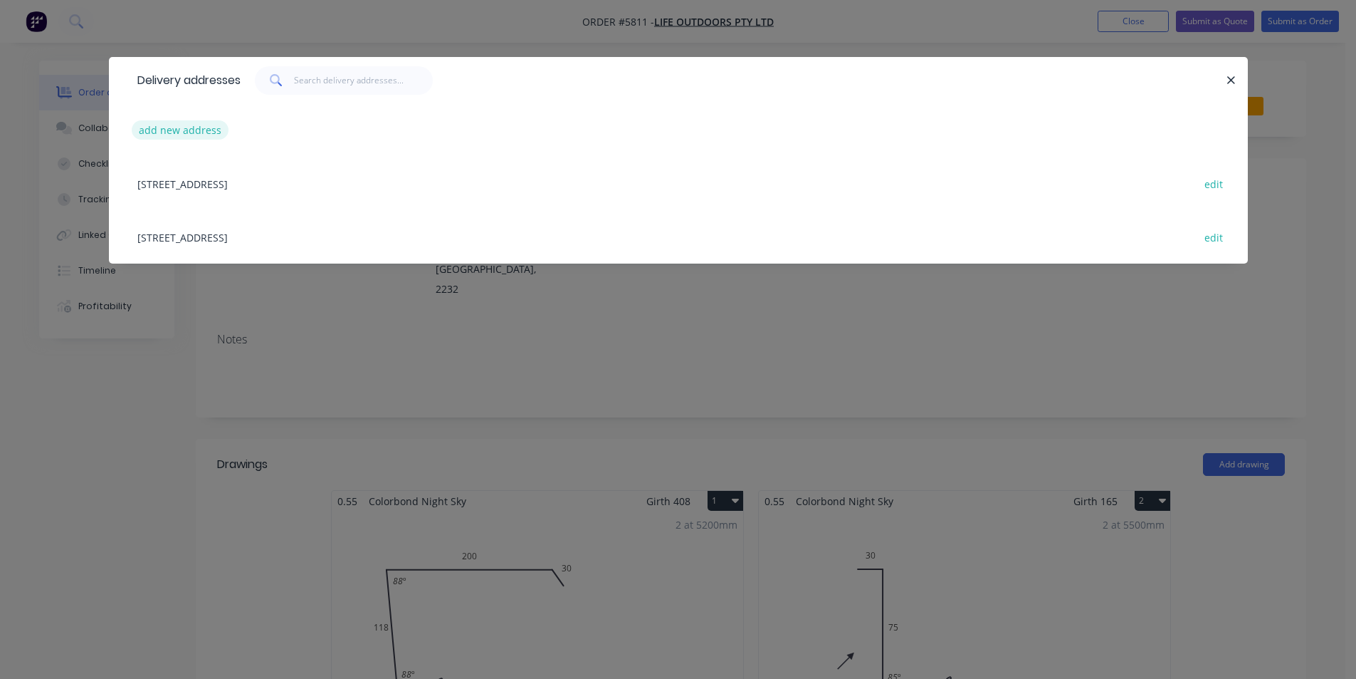
click at [201, 125] on button "add new address" at bounding box center [181, 129] width 98 height 19
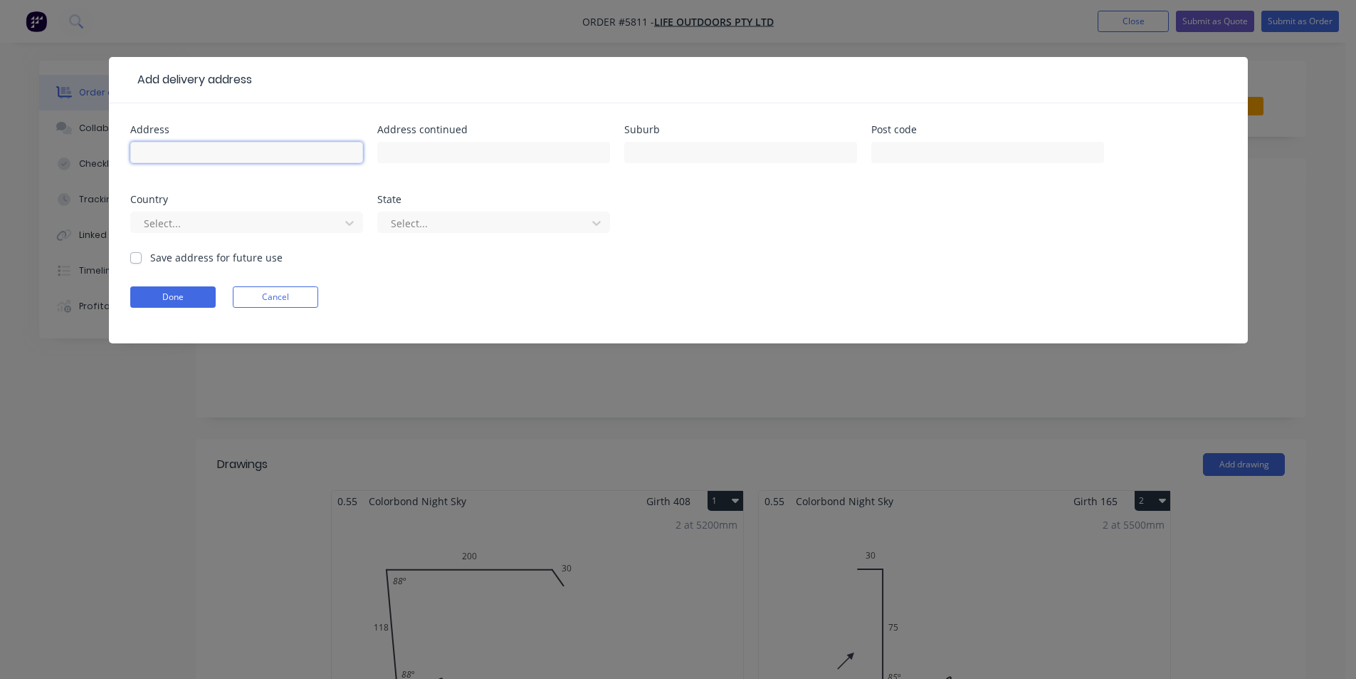
click at [180, 154] on input "text" at bounding box center [246, 152] width 233 height 21
type input "8"
type input "9 Pamela Cres"
type input "a"
type input "Bayview"
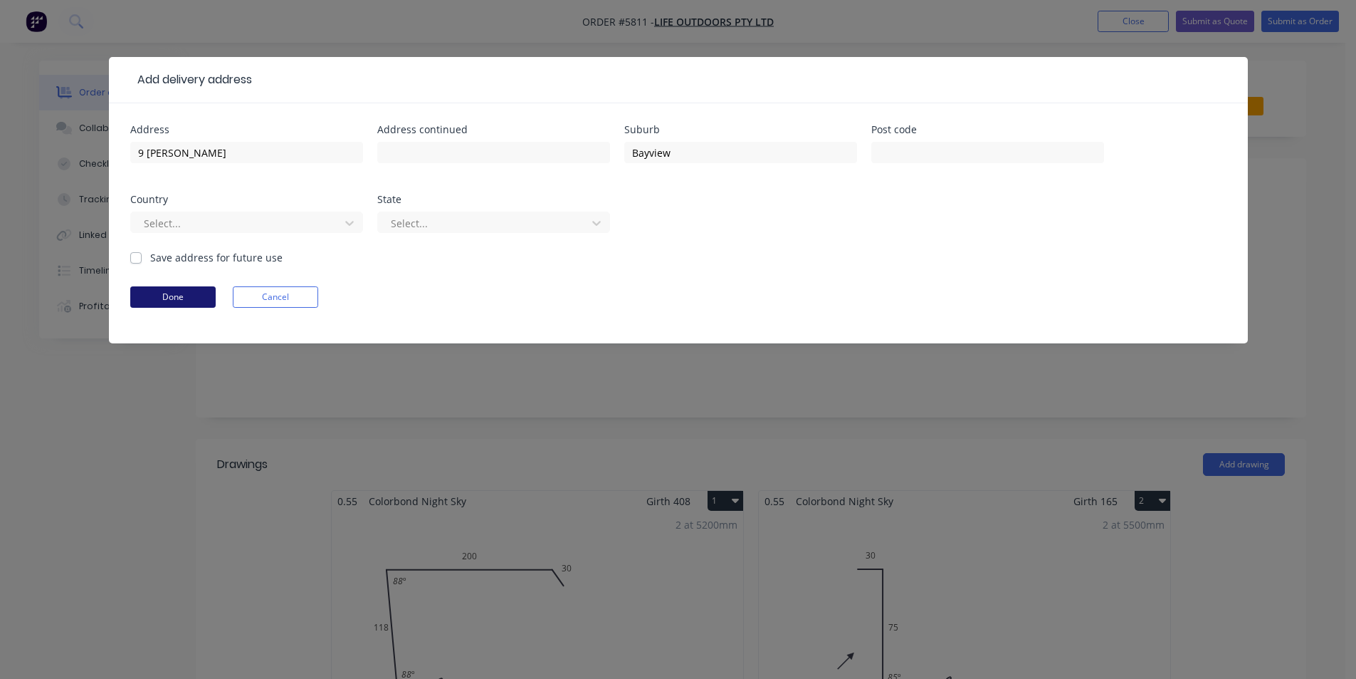
click at [138, 288] on button "Done" at bounding box center [172, 296] width 85 height 21
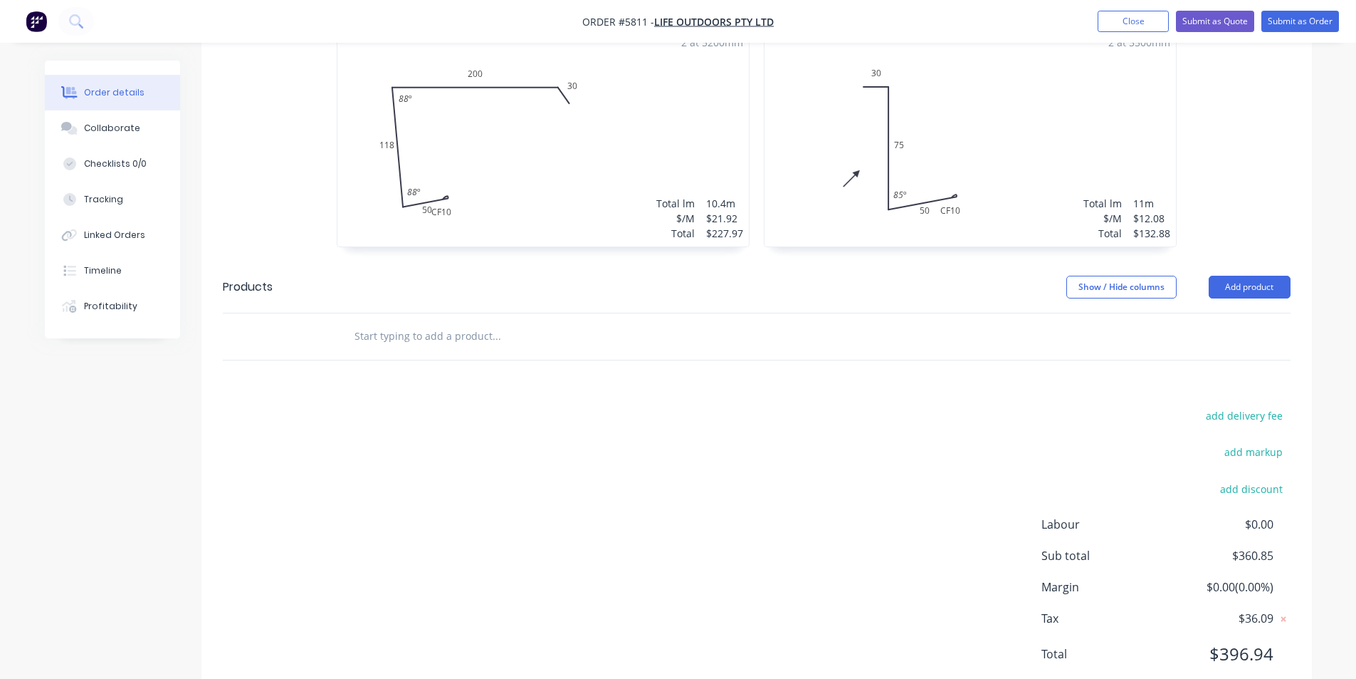
scroll to position [487, 0]
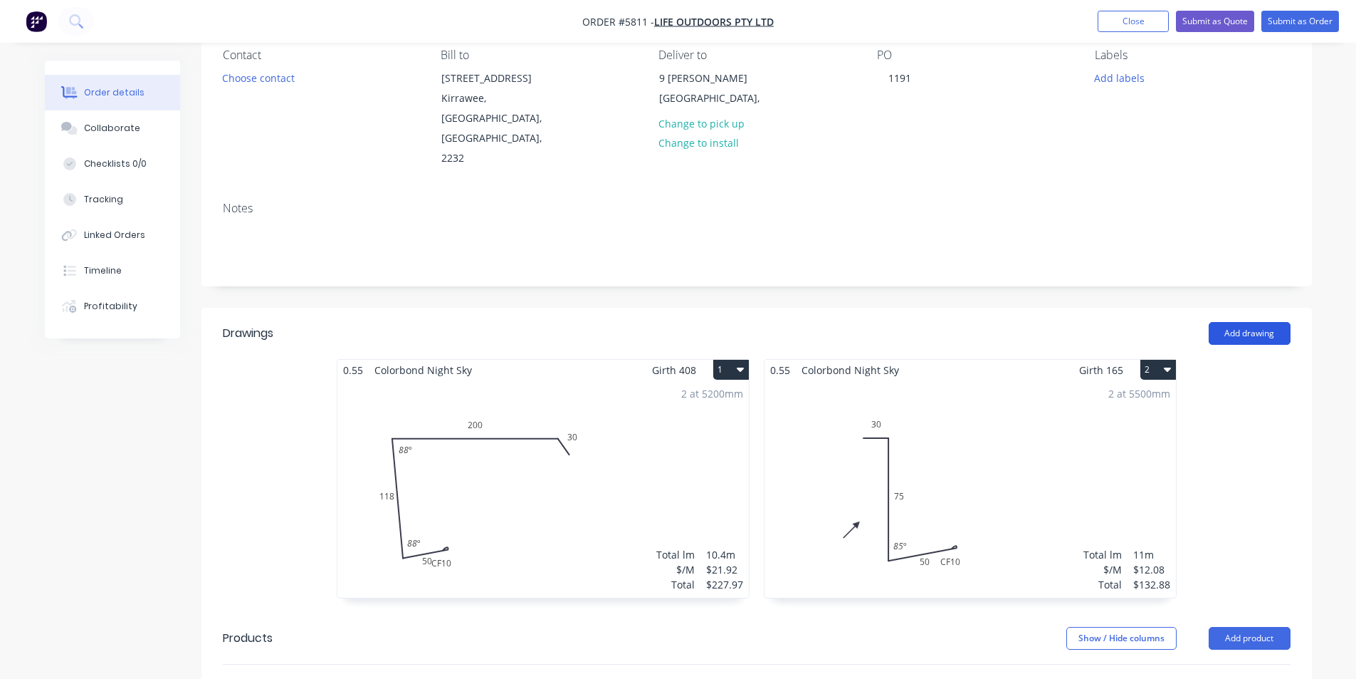
click at [1231, 322] on button "Add drawing" at bounding box center [1250, 333] width 82 height 23
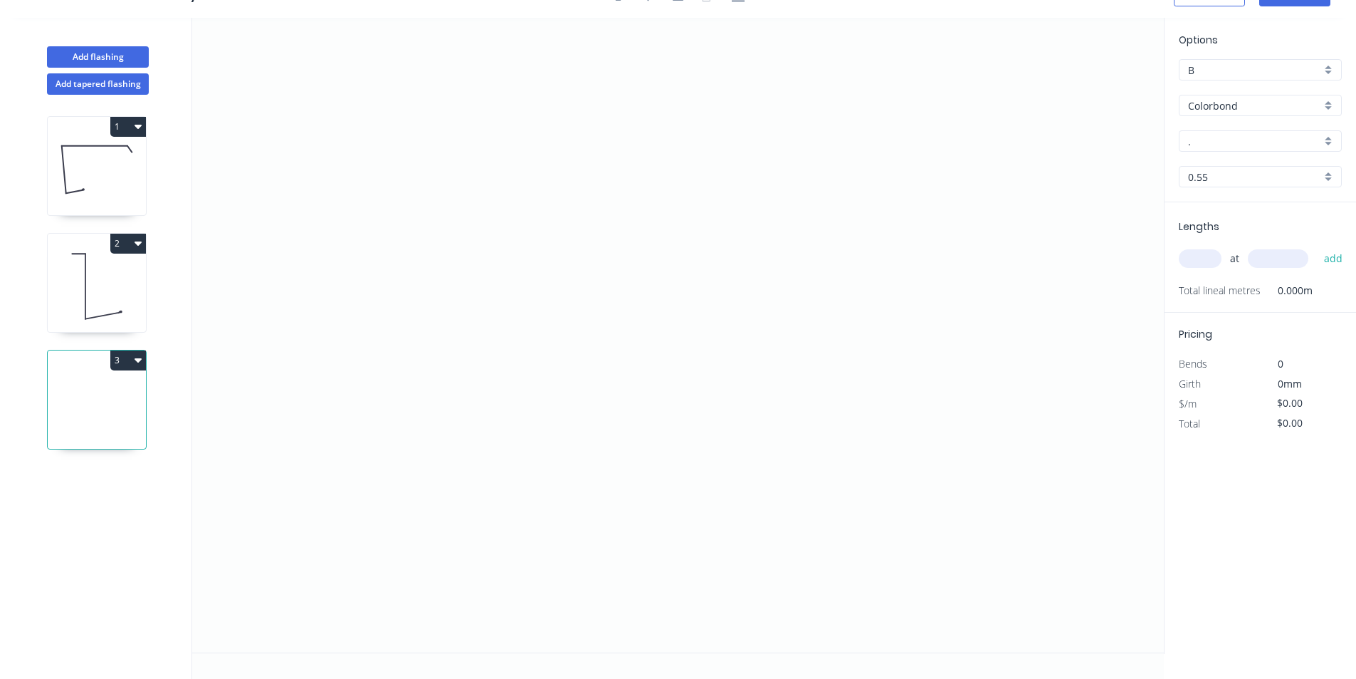
scroll to position [26, 0]
drag, startPoint x: 923, startPoint y: 223, endPoint x: 469, endPoint y: 223, distance: 453.6
click at [469, 223] on icon "0" at bounding box center [678, 335] width 972 height 634
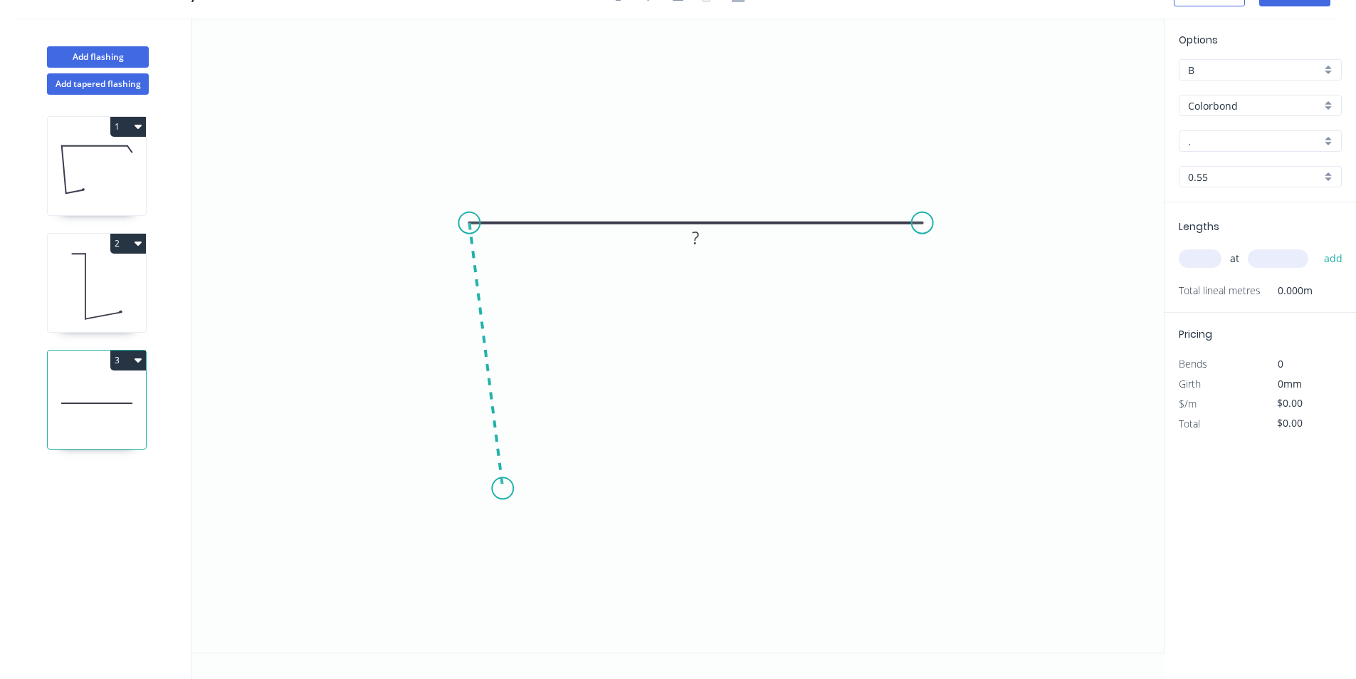
click at [503, 488] on icon "0 ?" at bounding box center [678, 335] width 972 height 634
click at [619, 469] on icon at bounding box center [561, 478] width 117 height 19
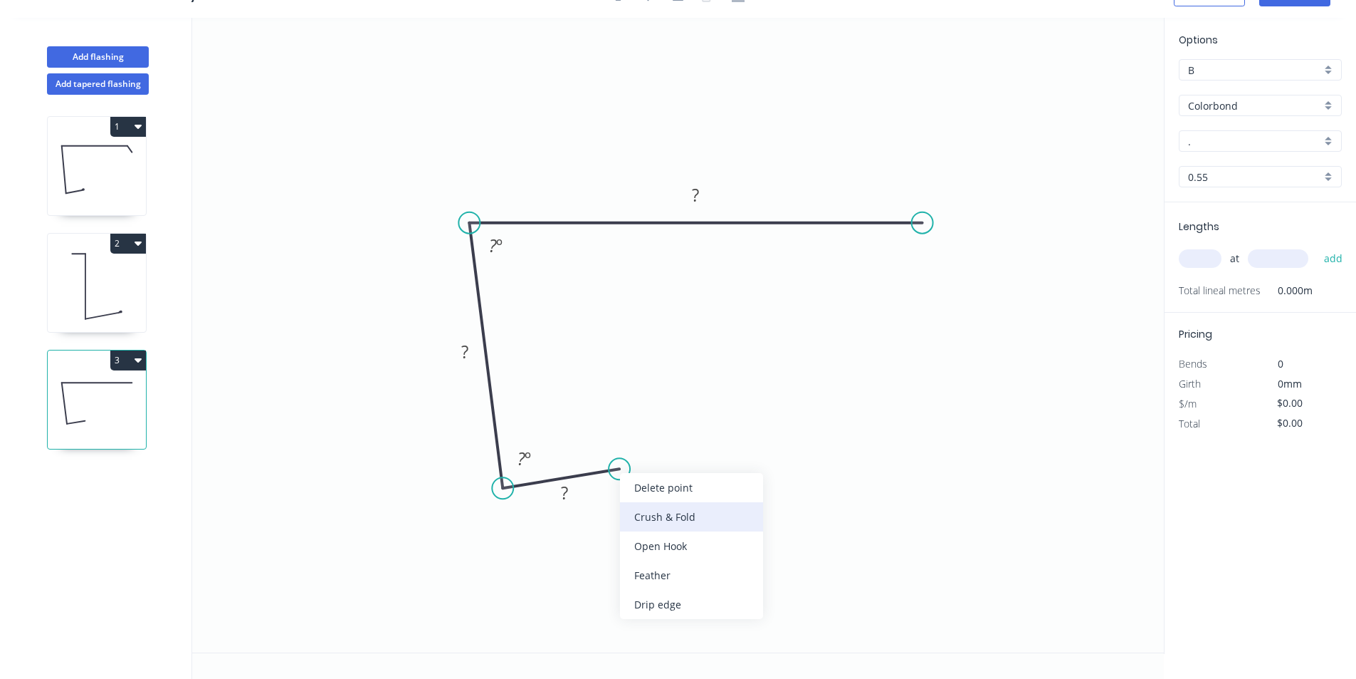
click at [639, 512] on div "Crush & Fold" at bounding box center [691, 516] width 143 height 29
click at [575, 498] on rect at bounding box center [564, 493] width 28 height 20
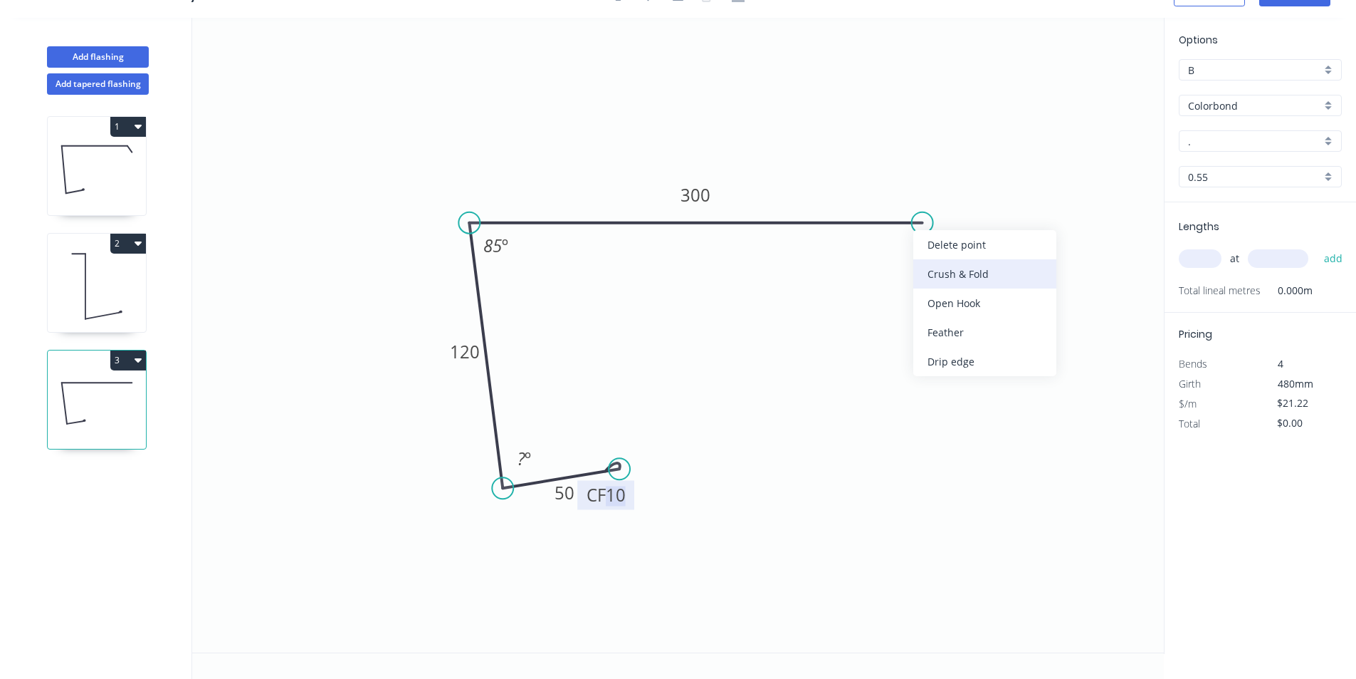
click at [948, 279] on div "Crush & Fold" at bounding box center [985, 273] width 143 height 29
type input "$22.63"
click at [944, 263] on div "Flip bend" at bounding box center [997, 266] width 143 height 29
drag, startPoint x: 623, startPoint y: 464, endPoint x: 624, endPoint y: 472, distance: 8.7
click at [624, 472] on circle at bounding box center [624, 471] width 21 height 21
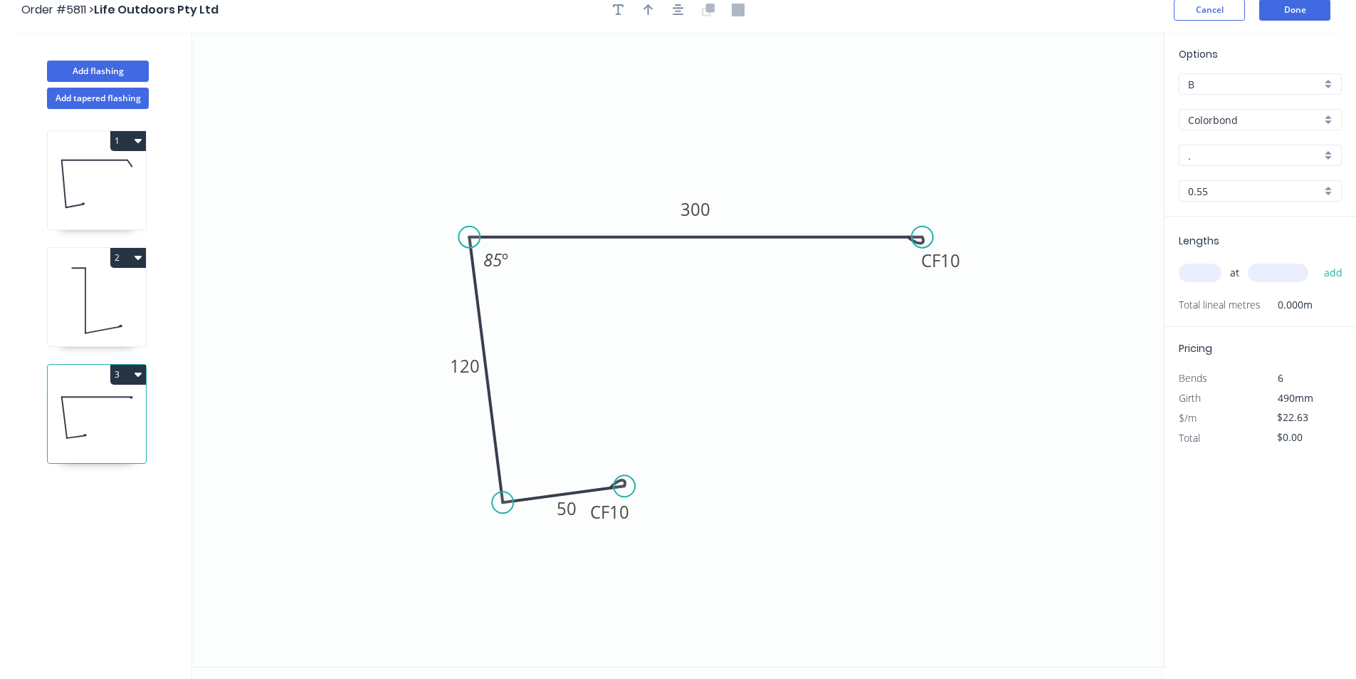
scroll to position [0, 0]
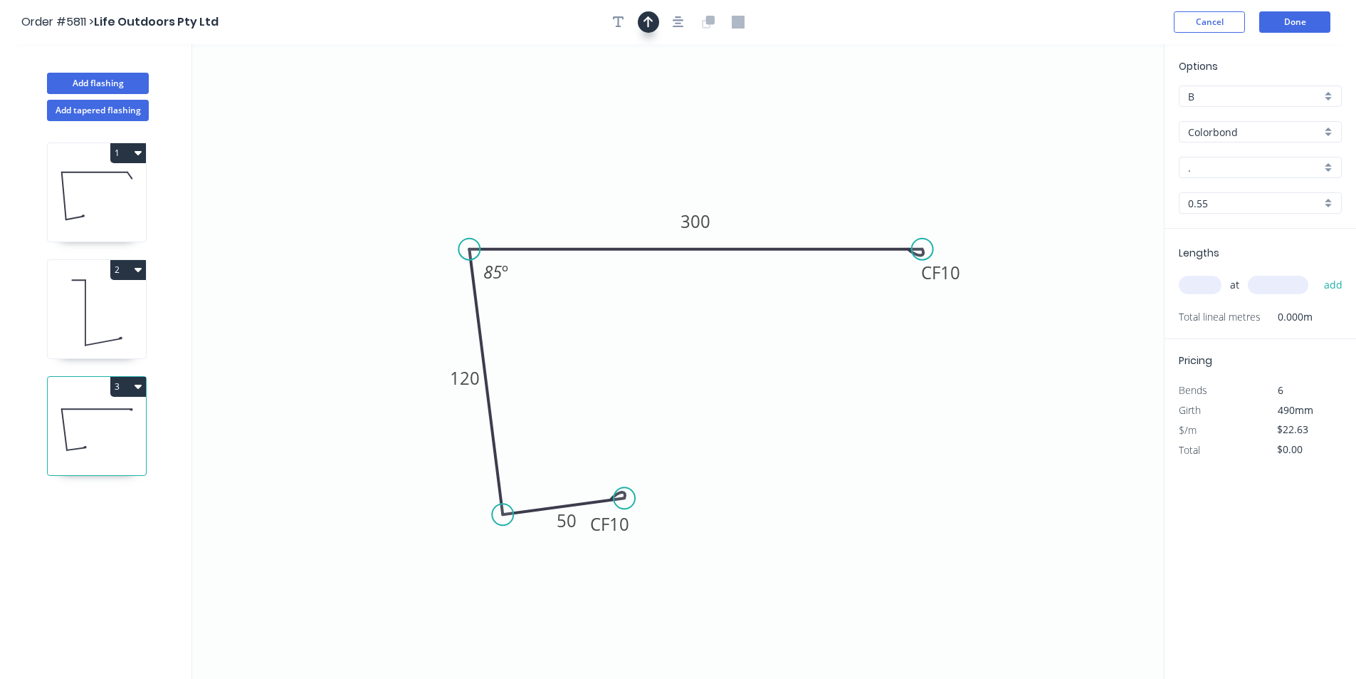
click at [644, 24] on icon "button" at bounding box center [649, 22] width 10 height 13
drag, startPoint x: 1092, startPoint y: 112, endPoint x: 570, endPoint y: 183, distance: 527.4
click at [570, 183] on icon at bounding box center [569, 165] width 13 height 46
click at [1193, 161] on input "." at bounding box center [1254, 167] width 133 height 15
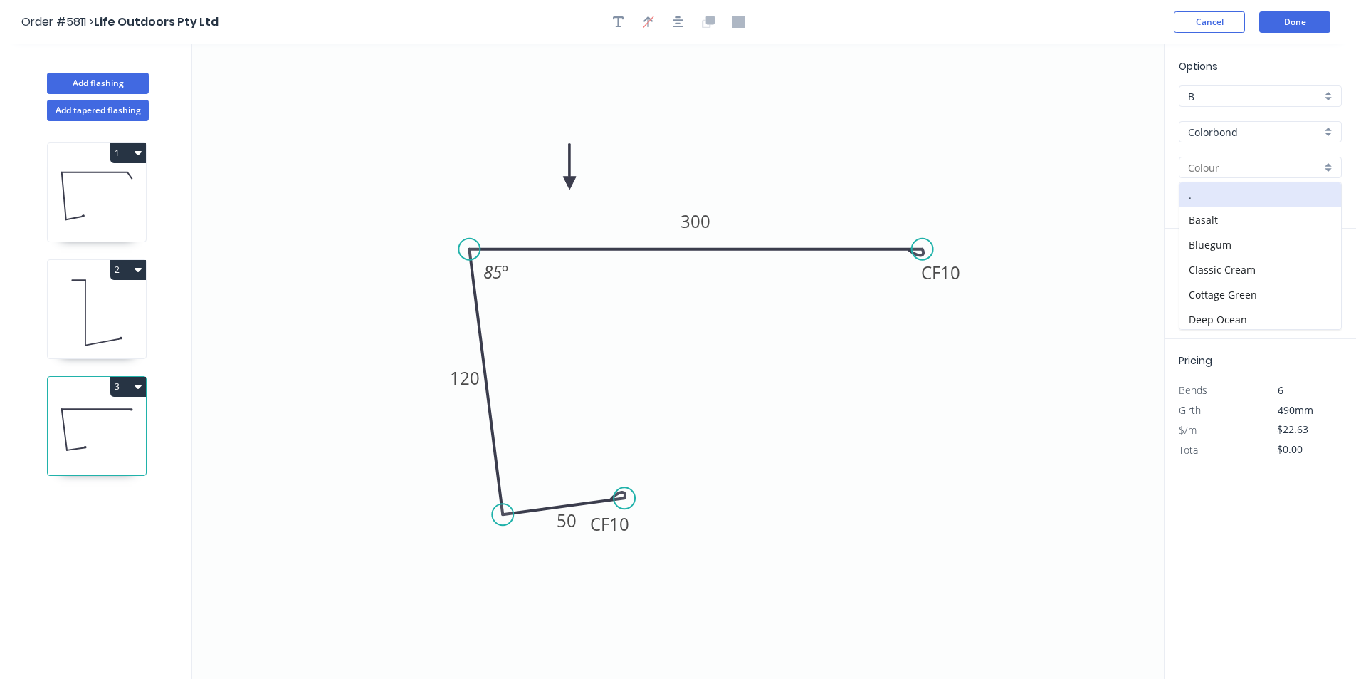
type input "m"
click at [1200, 194] on div "Night Sky" at bounding box center [1261, 194] width 162 height 25
type input "Night Sky"
click at [1205, 287] on input "text" at bounding box center [1200, 285] width 43 height 19
type input "2"
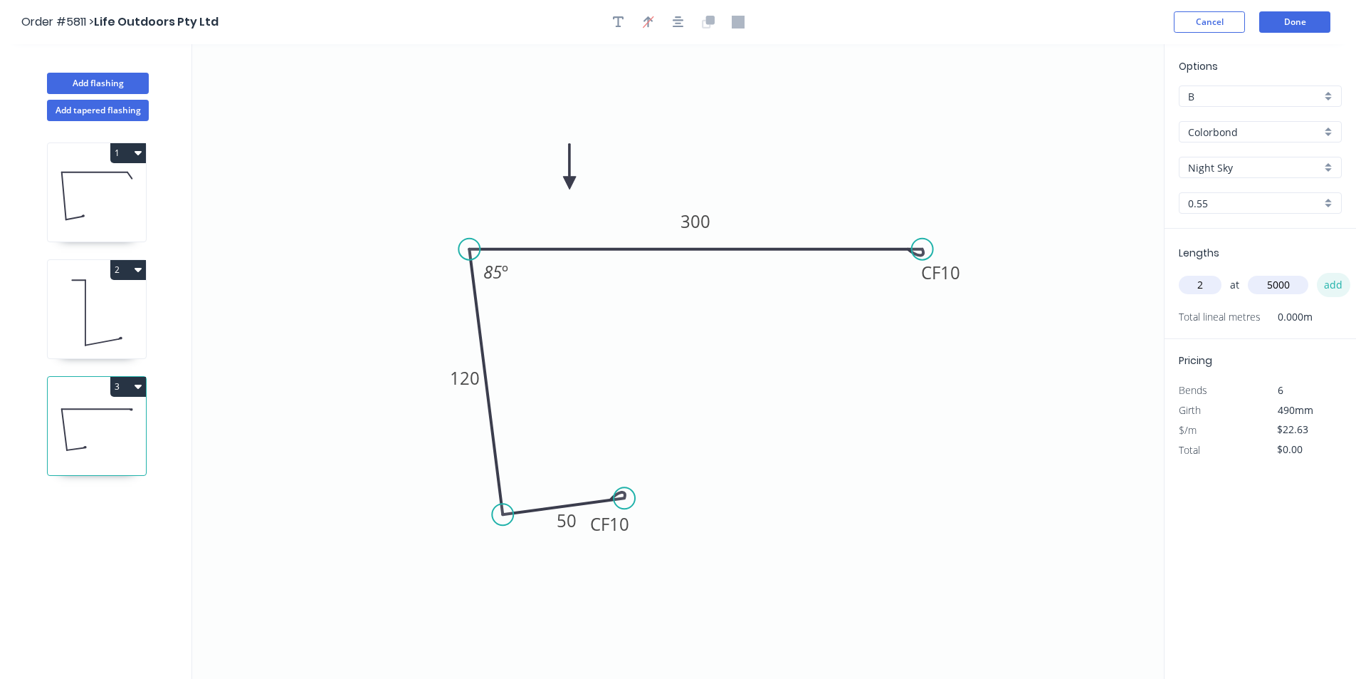
type input "5000"
click at [1339, 293] on button "add" at bounding box center [1333, 285] width 33 height 24
type input "$226.30"
click at [1273, 28] on button "Done" at bounding box center [1295, 21] width 71 height 21
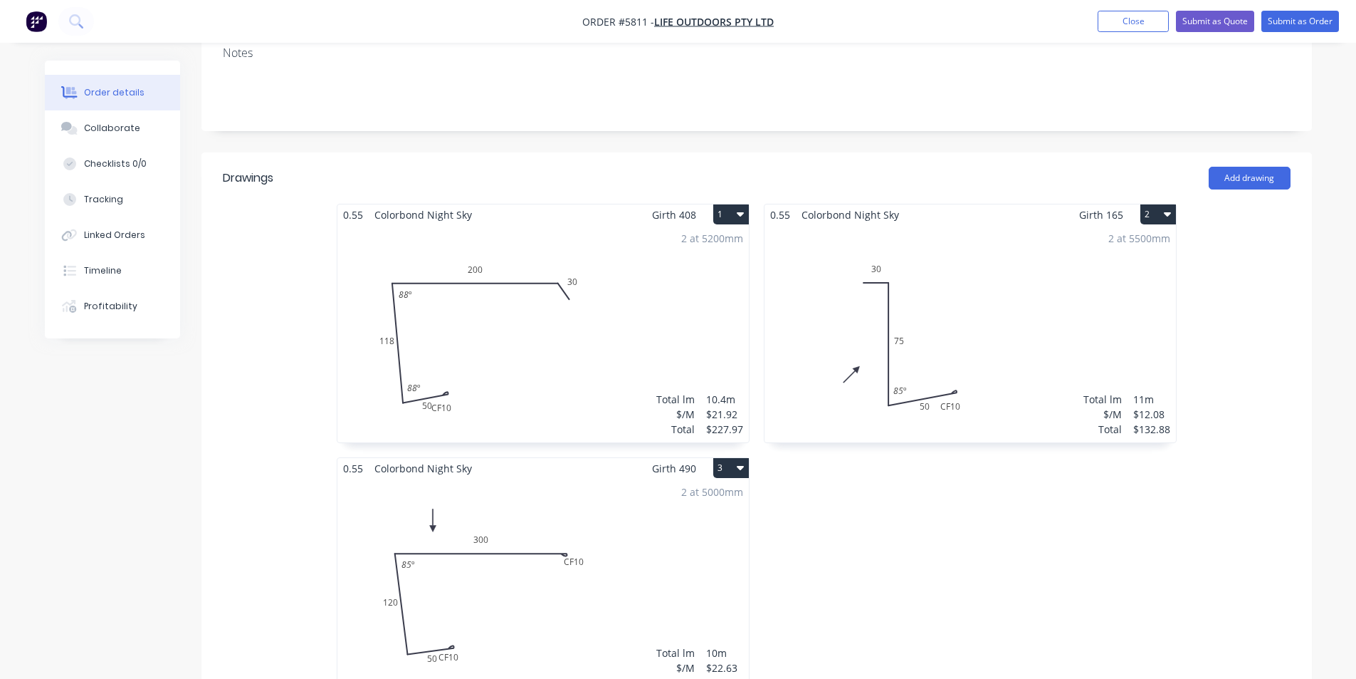
scroll to position [570, 0]
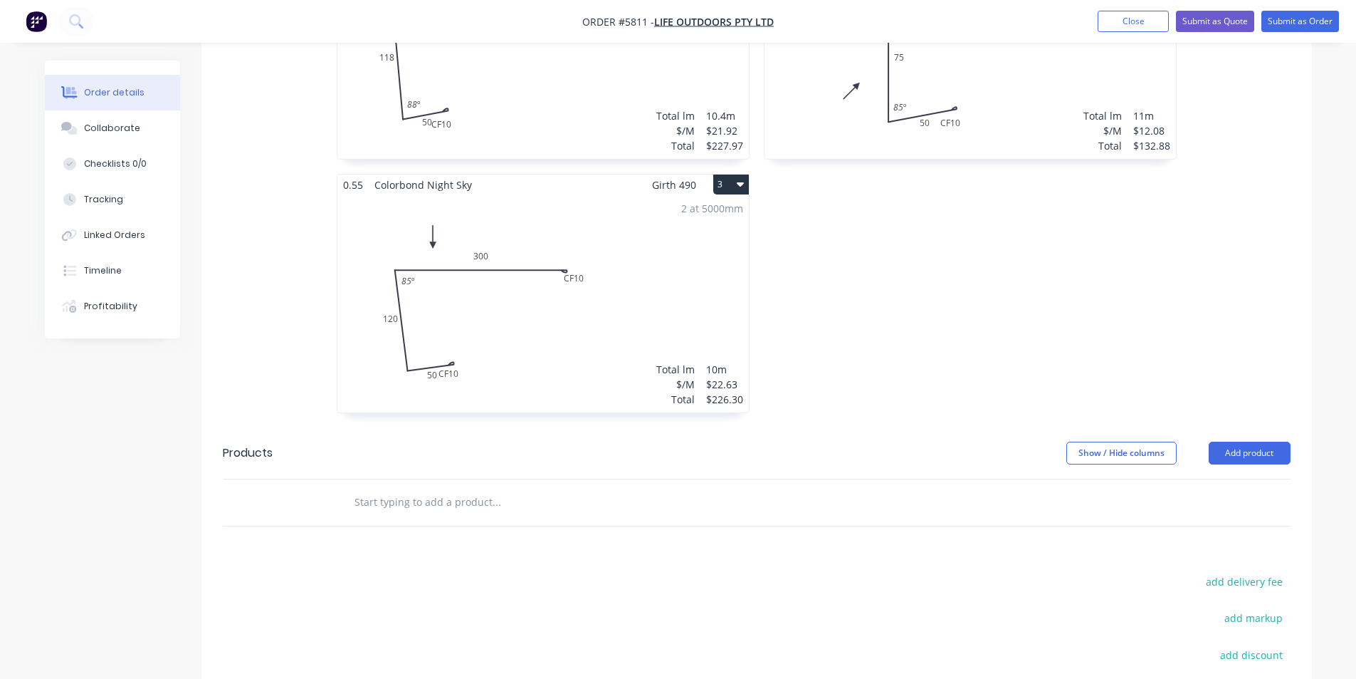
click at [488, 492] on div "Drawings Add drawing 0.55 Colorbond Night Sky Girth 408 1 0 CF 10 50 118 200 30…" at bounding box center [757, 368] width 1111 height 999
drag, startPoint x: 496, startPoint y: 469, endPoint x: 477, endPoint y: 457, distance: 22.3
click at [496, 488] on input "text" at bounding box center [496, 502] width 285 height 28
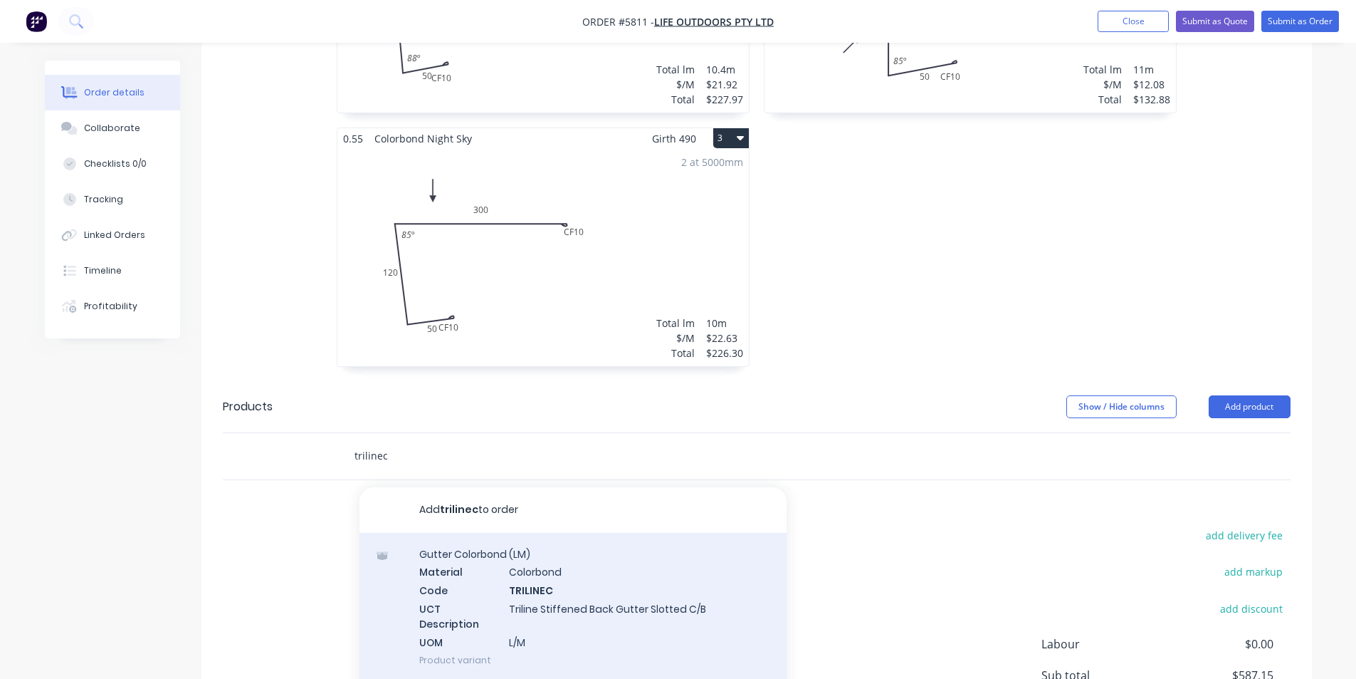
scroll to position [740, 0]
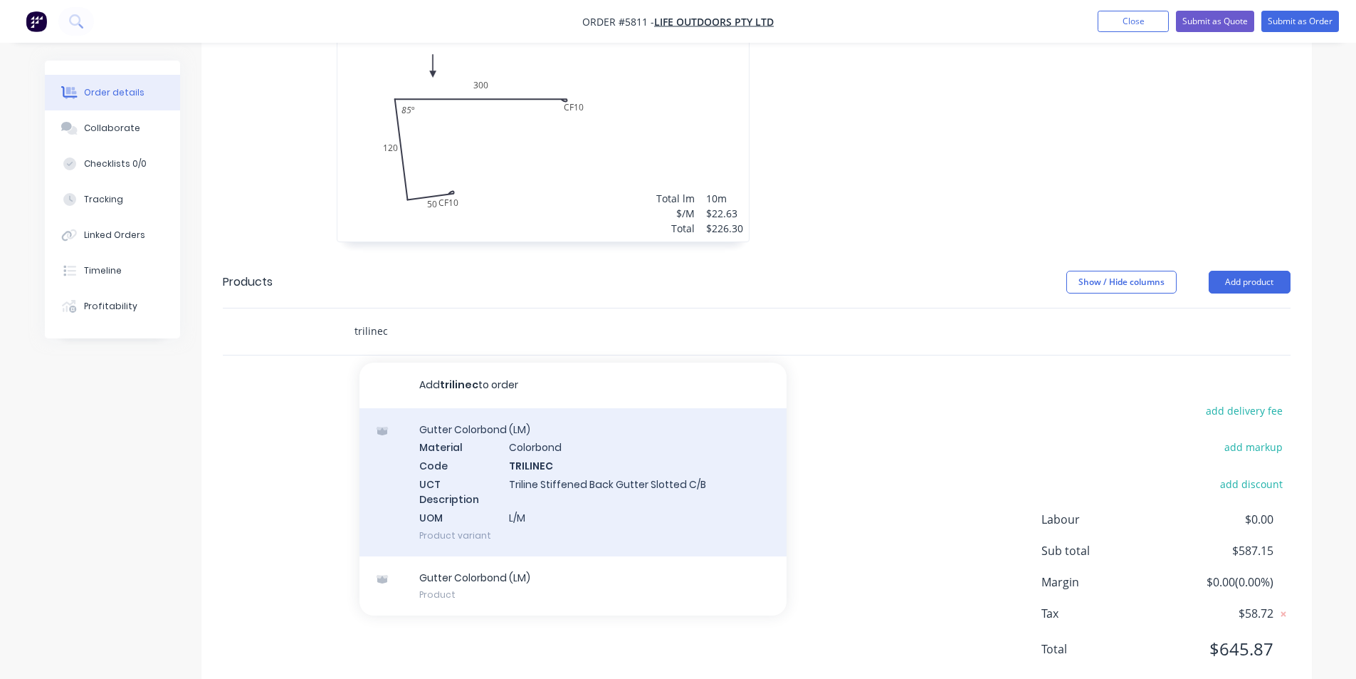
type input "trilinec"
click at [550, 441] on div "Gutter Colorbond (LM) Material Colorbond Code TRILINEC UCT Description Triline …" at bounding box center [573, 482] width 427 height 148
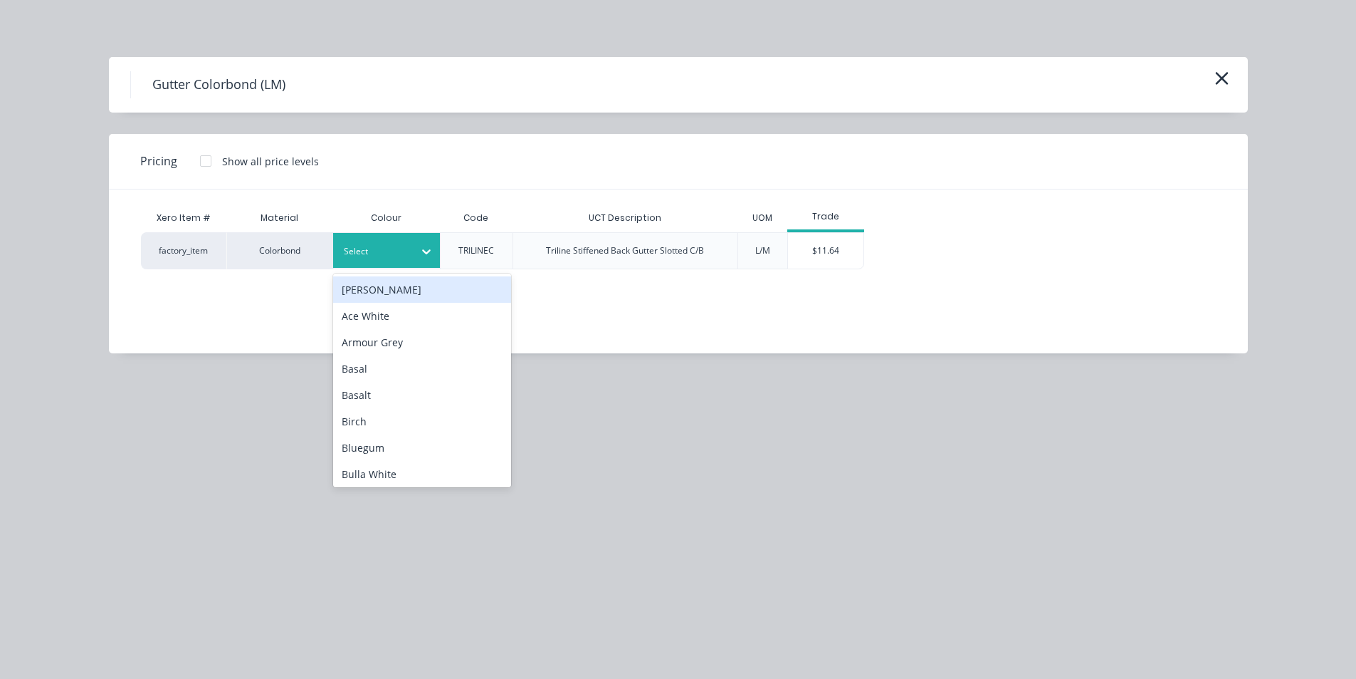
click at [353, 250] on div at bounding box center [376, 252] width 64 height 16
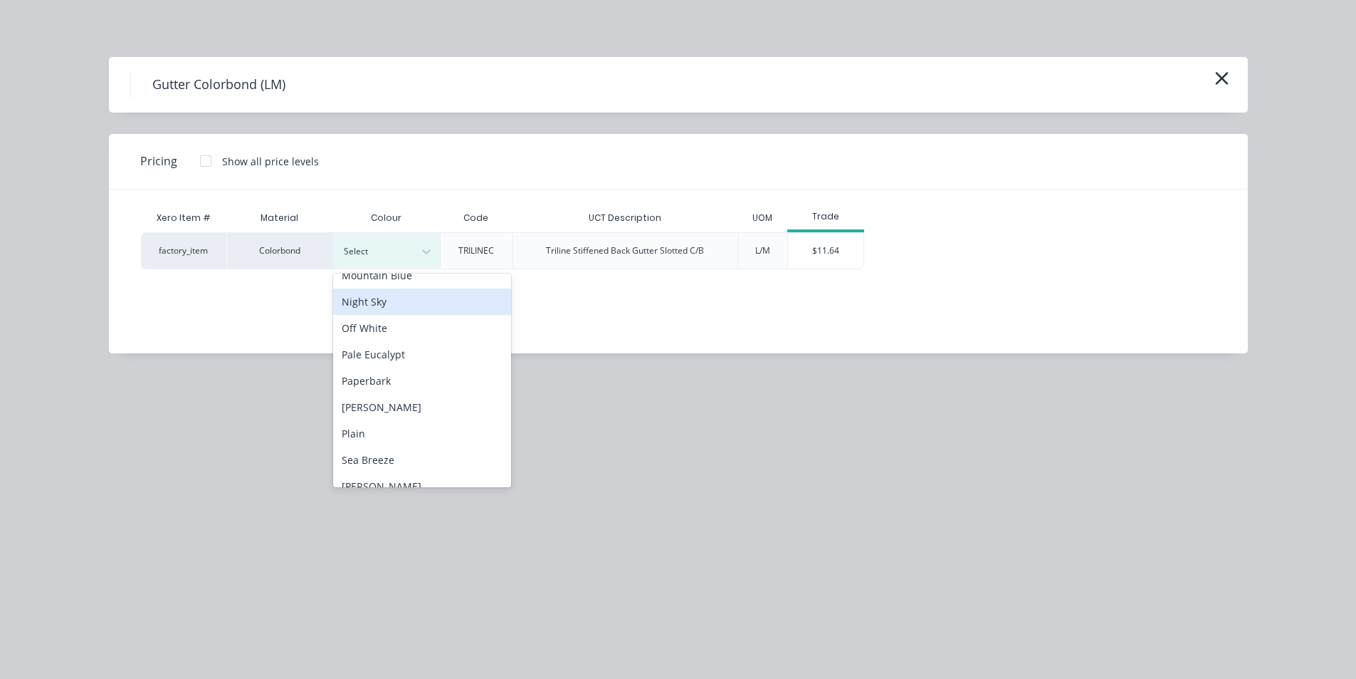
scroll to position [783, 0]
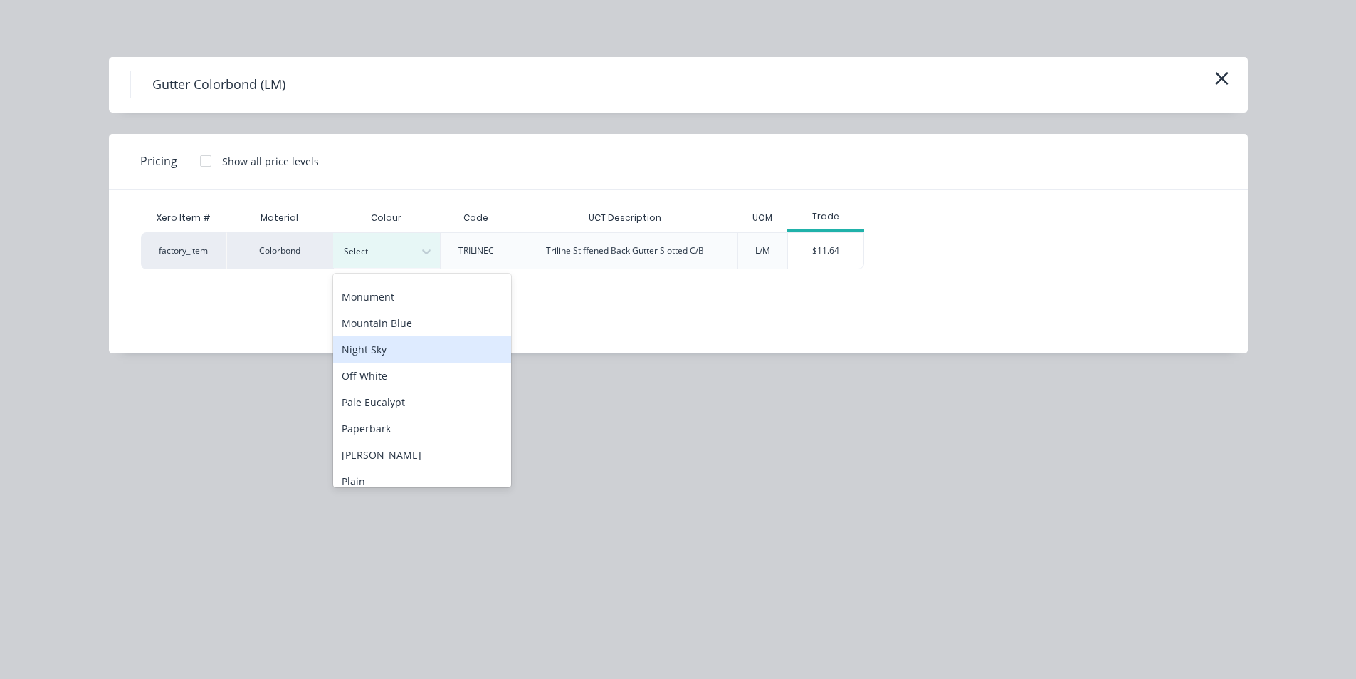
click at [377, 345] on div "Night Sky" at bounding box center [422, 349] width 178 height 26
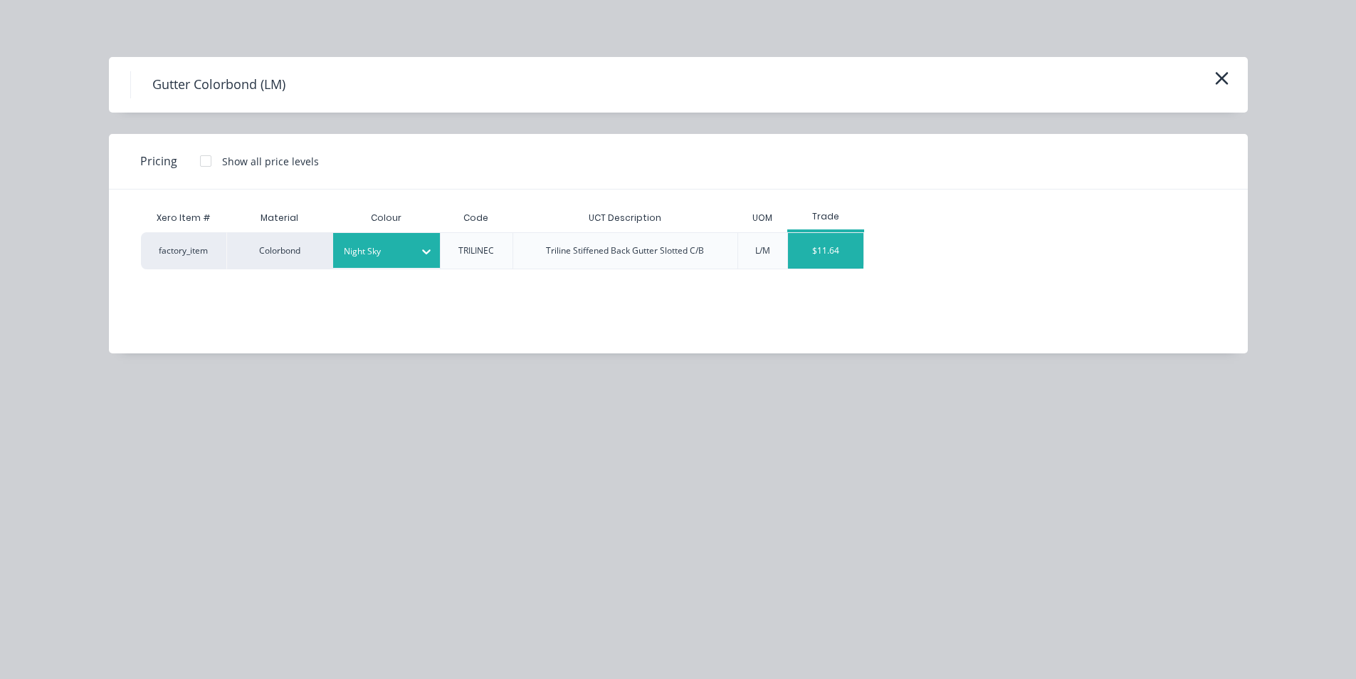
click at [834, 236] on div "$11.64" at bounding box center [826, 251] width 76 height 36
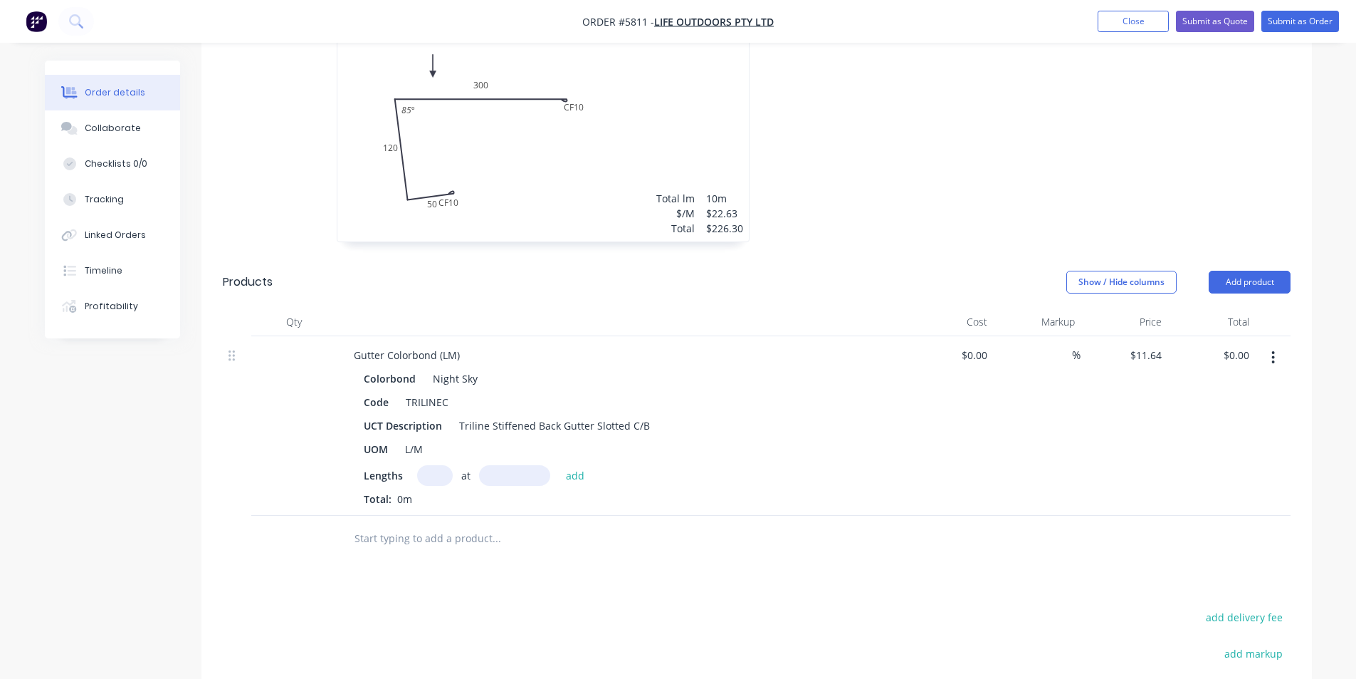
click at [449, 465] on input "text" at bounding box center [435, 475] width 36 height 21
type input "2"
type input "5500mm"
click at [567, 465] on button "add" at bounding box center [575, 474] width 33 height 19
click at [456, 542] on div at bounding box center [593, 562] width 513 height 46
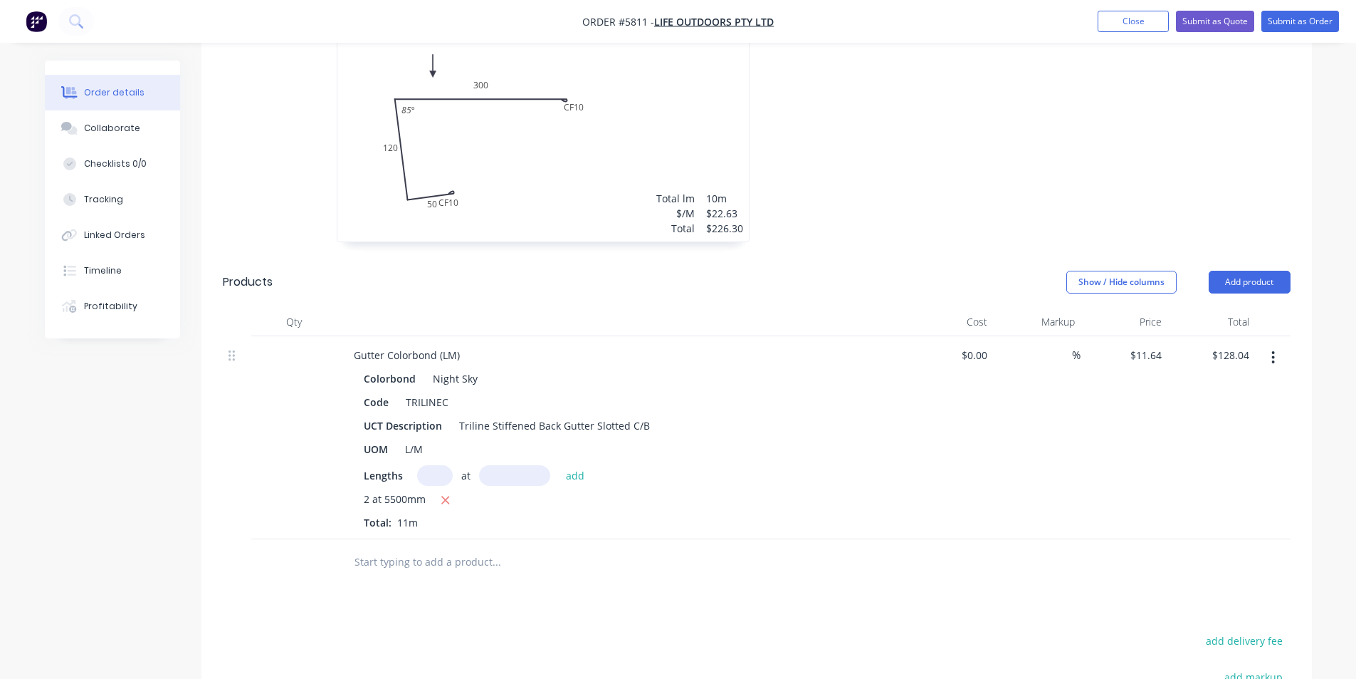
click at [456, 548] on input "text" at bounding box center [496, 562] width 285 height 28
drag, startPoint x: 429, startPoint y: 529, endPoint x: 373, endPoint y: 526, distance: 56.3
click at [373, 548] on input "trilinsec" at bounding box center [496, 562] width 285 height 28
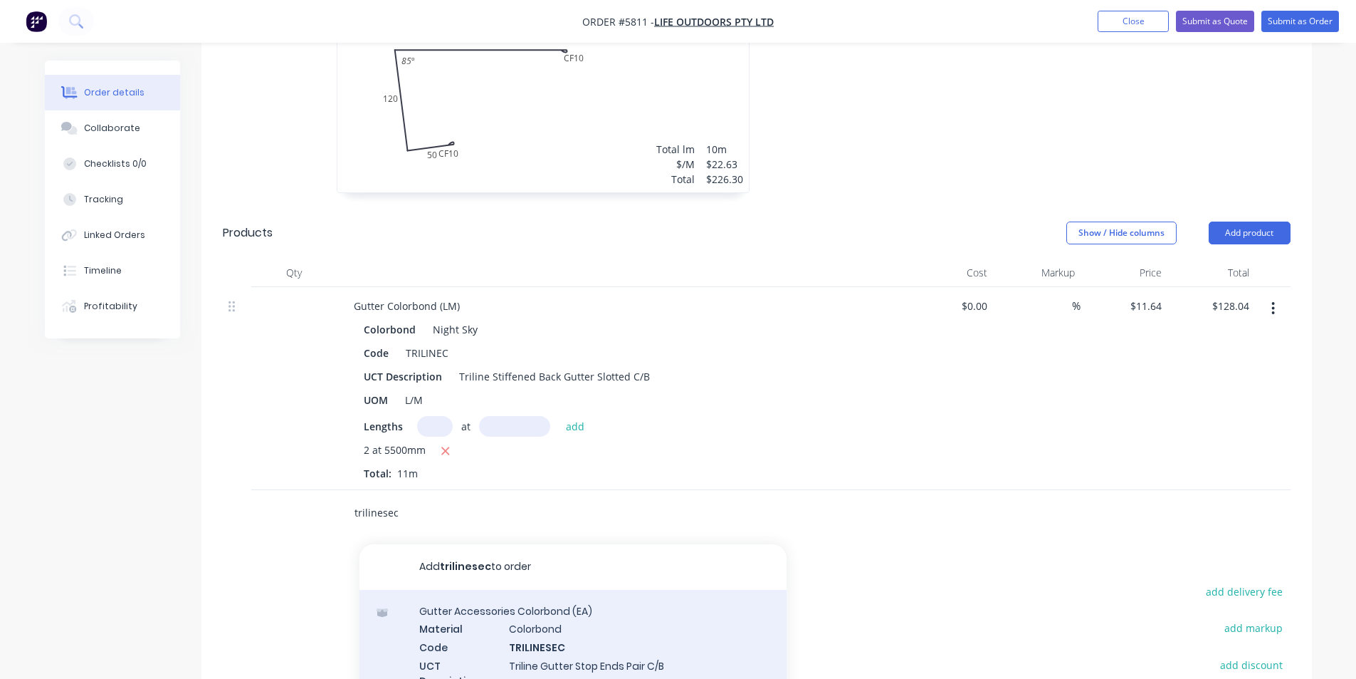
scroll to position [883, 0]
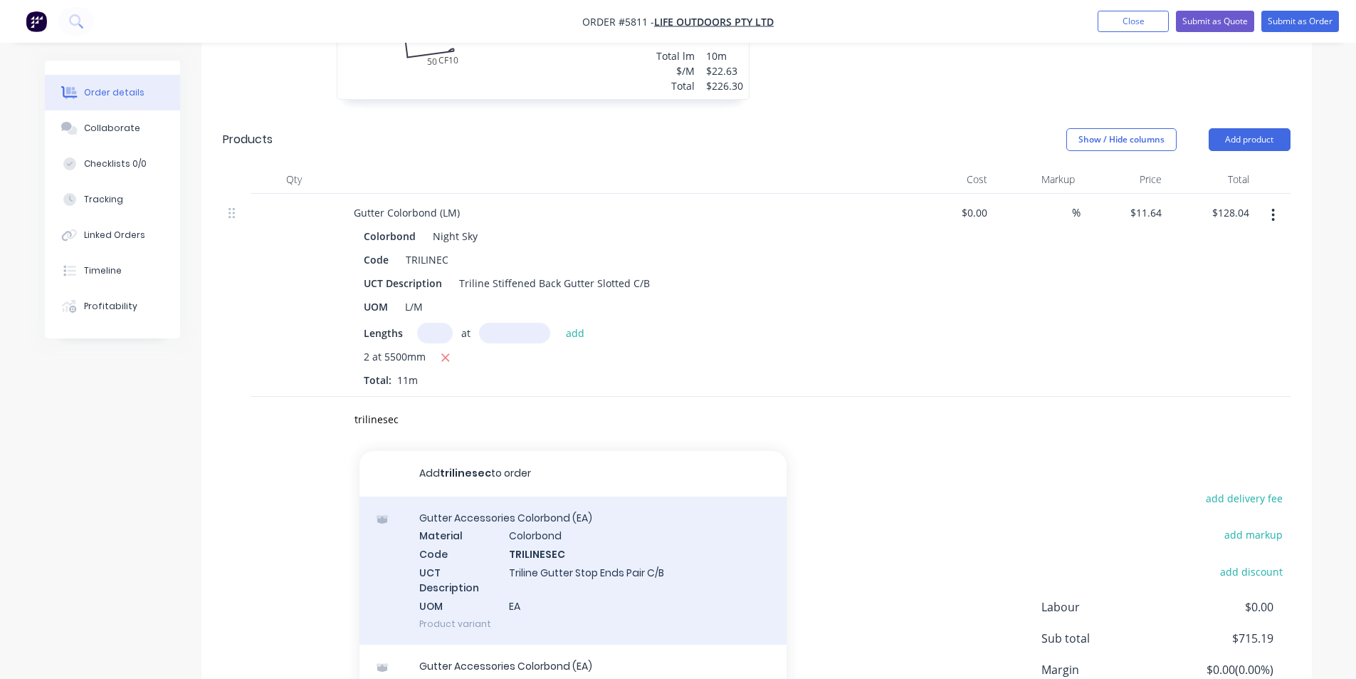
click at [517, 528] on div "Gutter Accessories Colorbond (EA) Material Colorbond Code TRILINESEC UCT Descri…" at bounding box center [573, 570] width 427 height 148
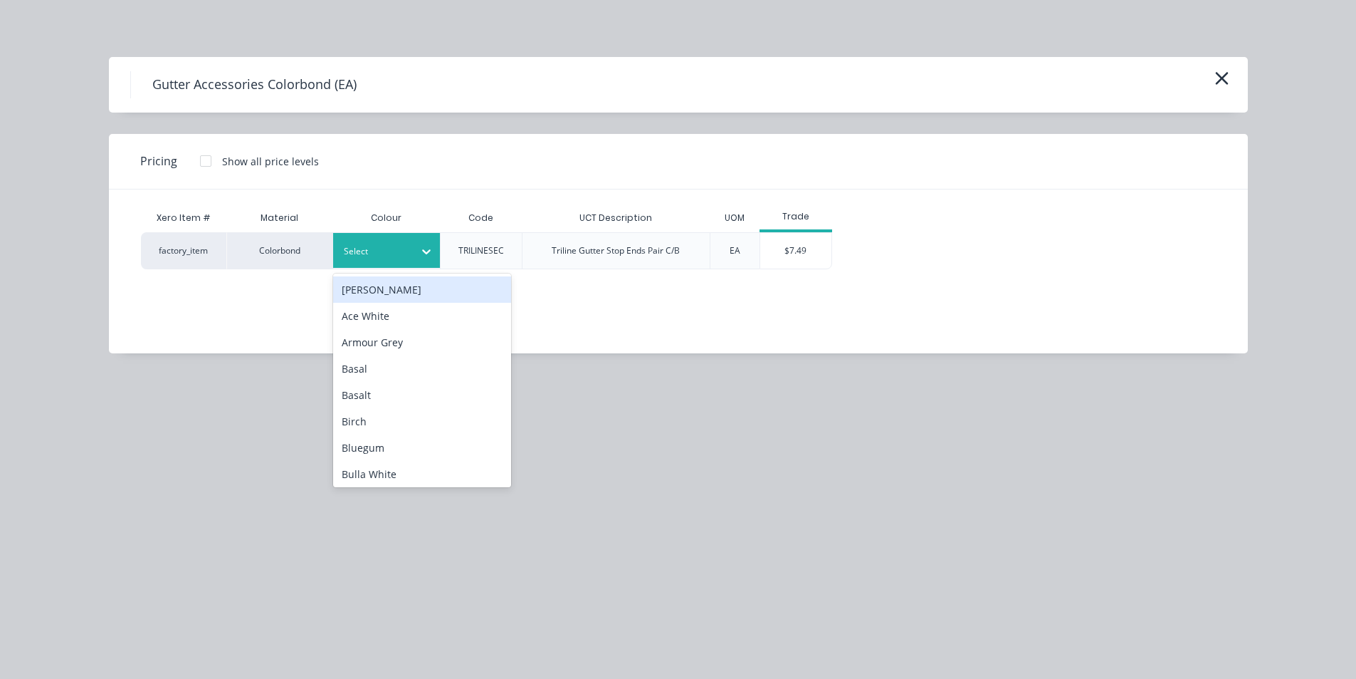
click at [399, 244] on div at bounding box center [376, 252] width 64 height 16
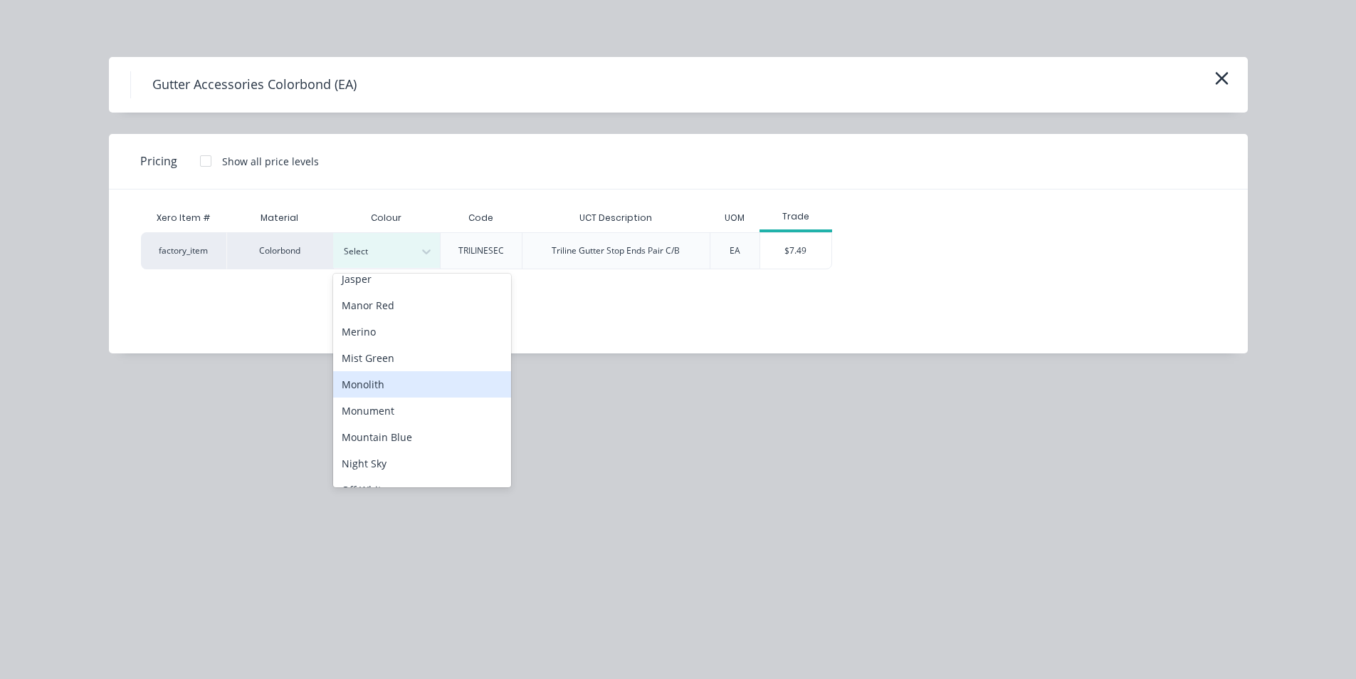
scroll to position [753, 0]
click at [387, 384] on div "Night Sky" at bounding box center [422, 379] width 178 height 26
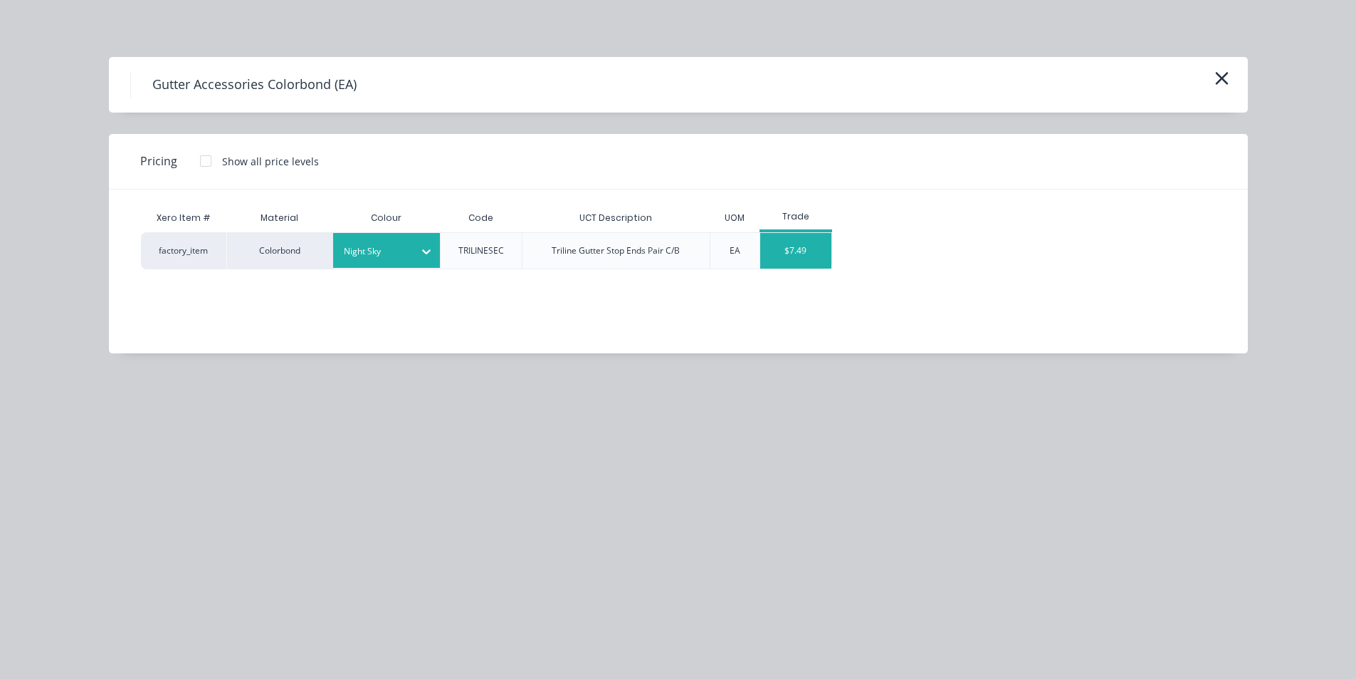
click at [812, 239] on div "$7.49" at bounding box center [795, 251] width 71 height 36
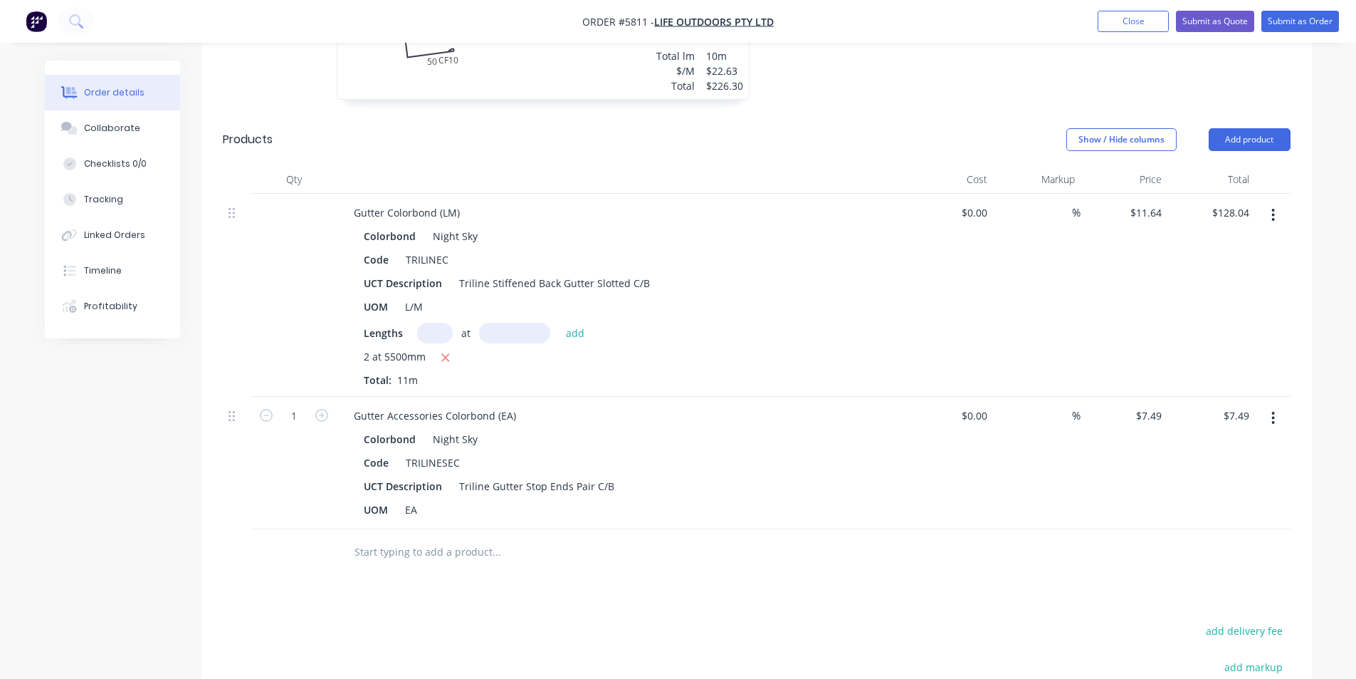
click at [406, 538] on input "text" at bounding box center [496, 552] width 285 height 28
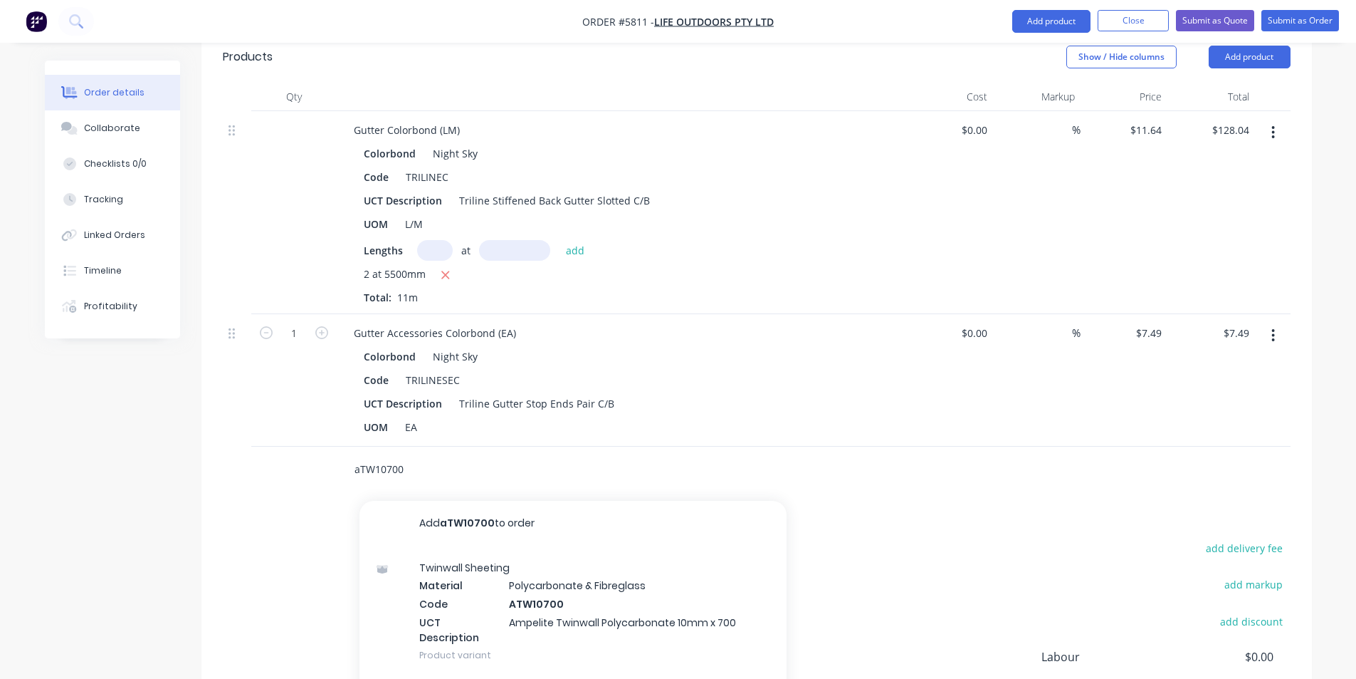
scroll to position [1103, 0]
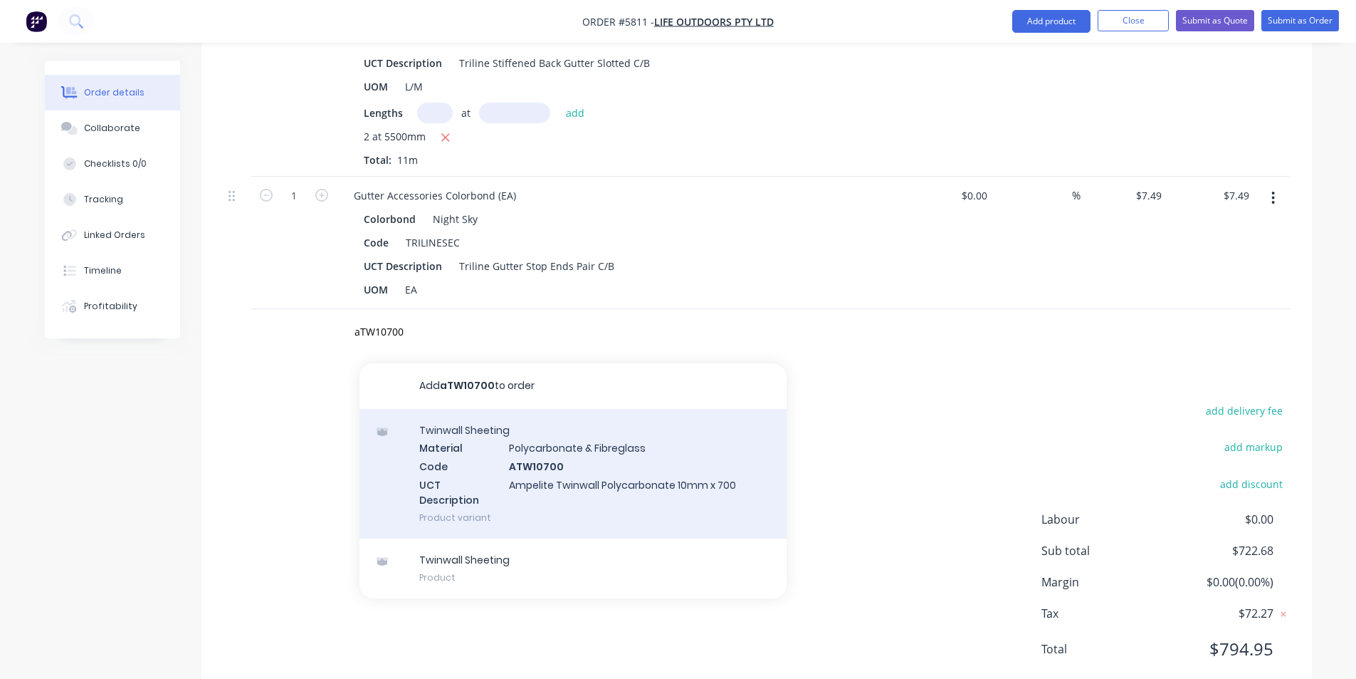
click at [558, 433] on div "Twinwall Sheeting Material Polycarbonate & Fibreglass Code ATW10700 UCT Descrip…" at bounding box center [573, 474] width 427 height 130
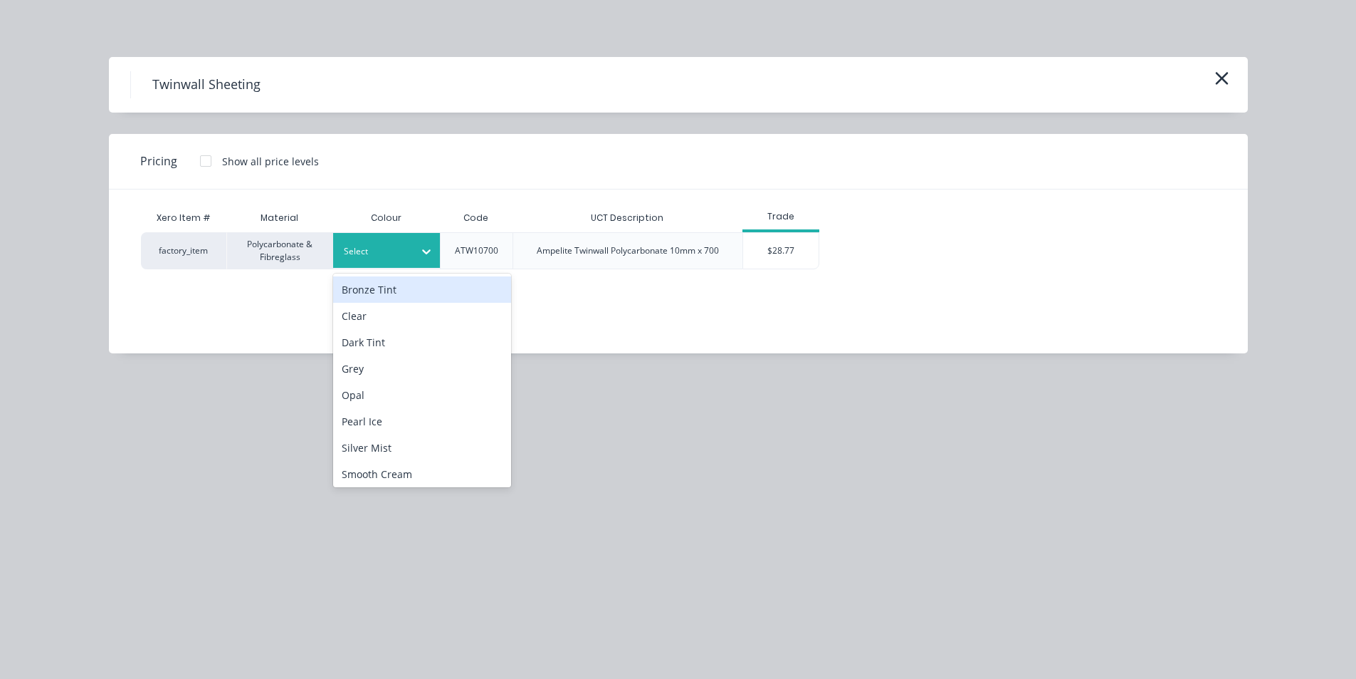
click at [384, 248] on div at bounding box center [376, 252] width 64 height 16
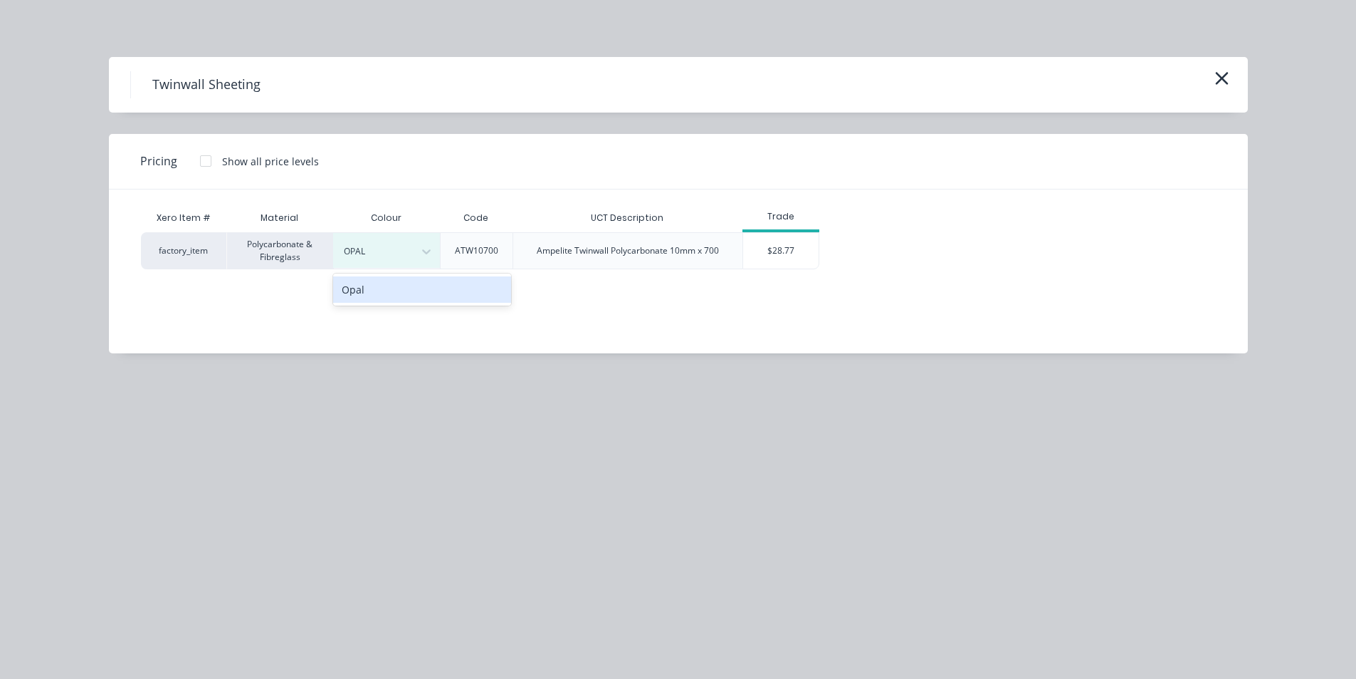
click at [395, 298] on div "Opal" at bounding box center [422, 289] width 178 height 26
click at [770, 239] on div "$28.77" at bounding box center [781, 251] width 76 height 36
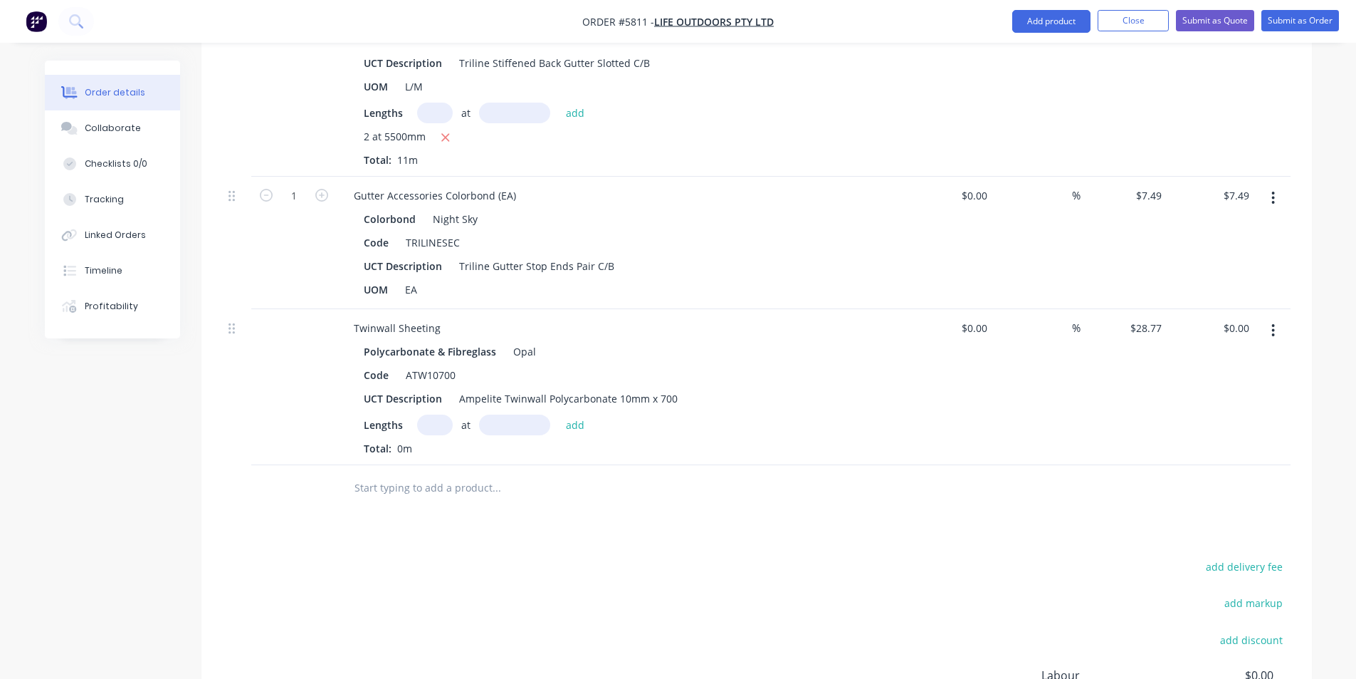
click at [435, 414] on input "text" at bounding box center [435, 424] width 36 height 21
click at [580, 414] on button "add" at bounding box center [575, 423] width 33 height 19
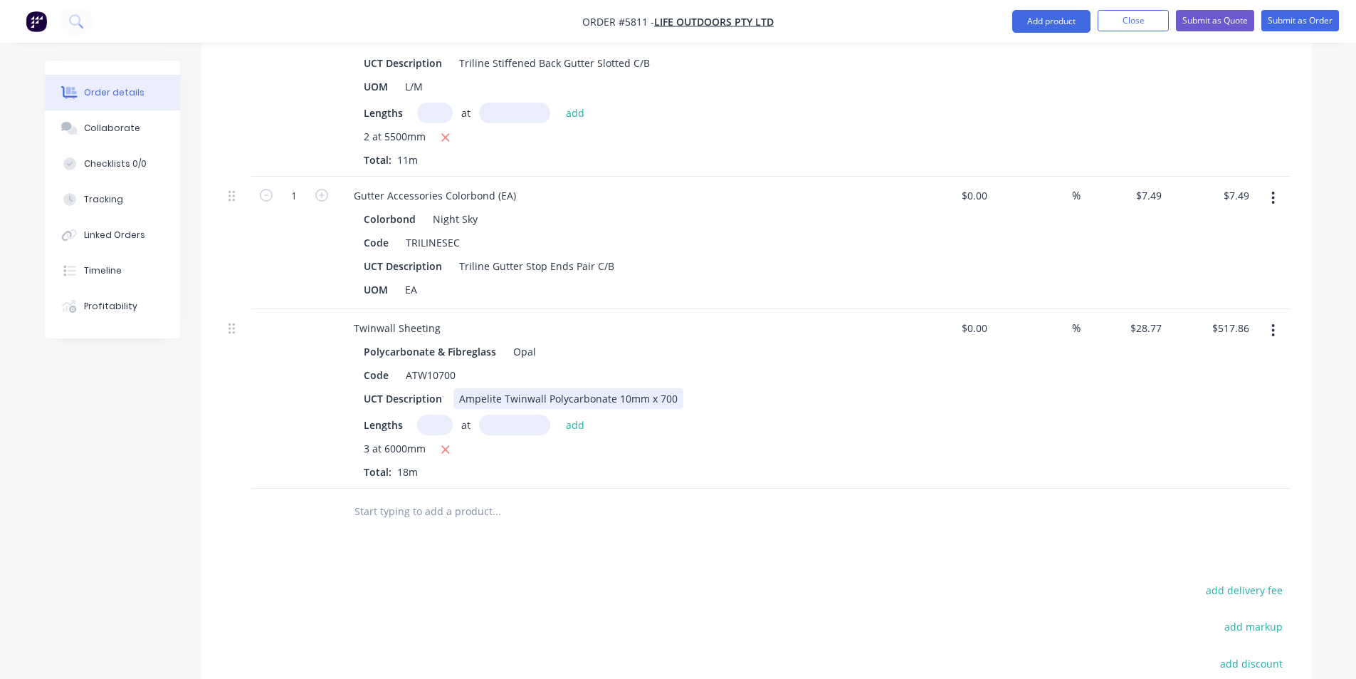
click at [674, 388] on div "Ampelite Twinwall Polycarbonate 10mm x 700" at bounding box center [569, 398] width 230 height 21
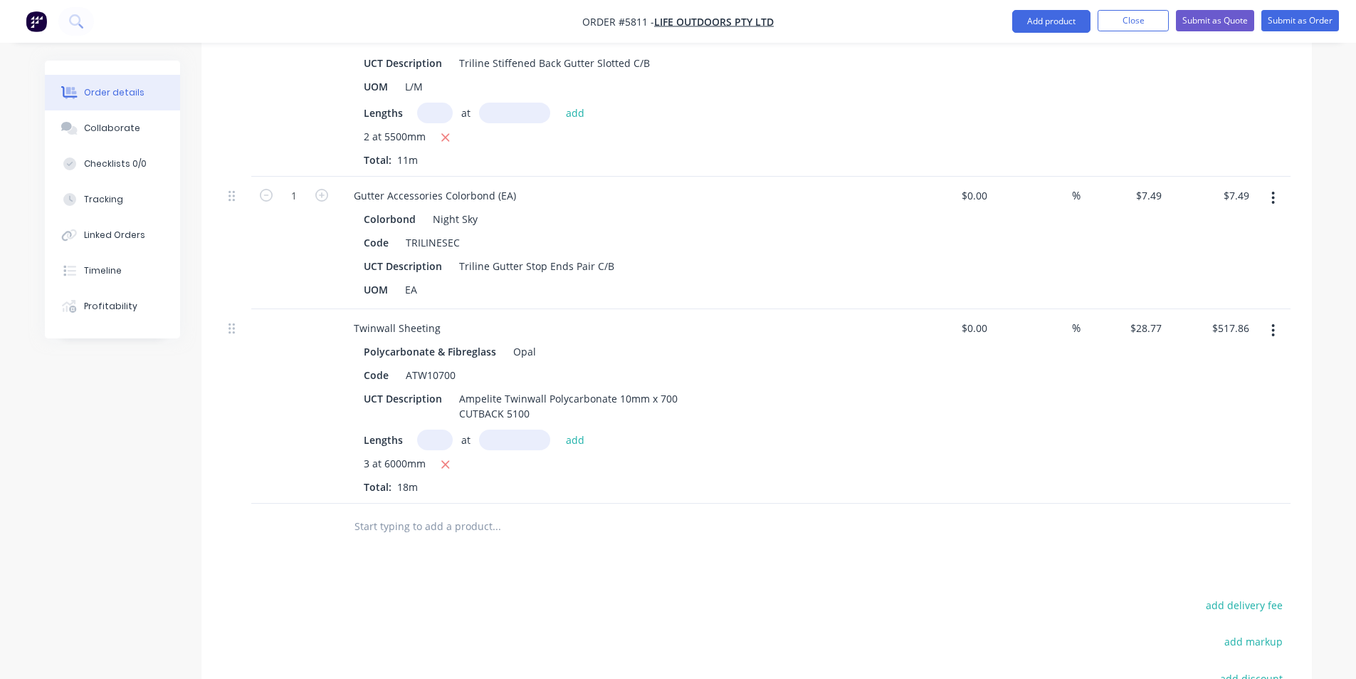
click at [544, 512] on input "text" at bounding box center [496, 526] width 285 height 28
click at [389, 512] on input "text" at bounding box center [496, 526] width 285 height 28
click at [695, 459] on div "Twinwall Sheeting Polycarbonate & Fibreglass Opal Code ATW10700 UCT Description…" at bounding box center [622, 406] width 570 height 194
click at [485, 512] on input "text" at bounding box center [496, 526] width 285 height 28
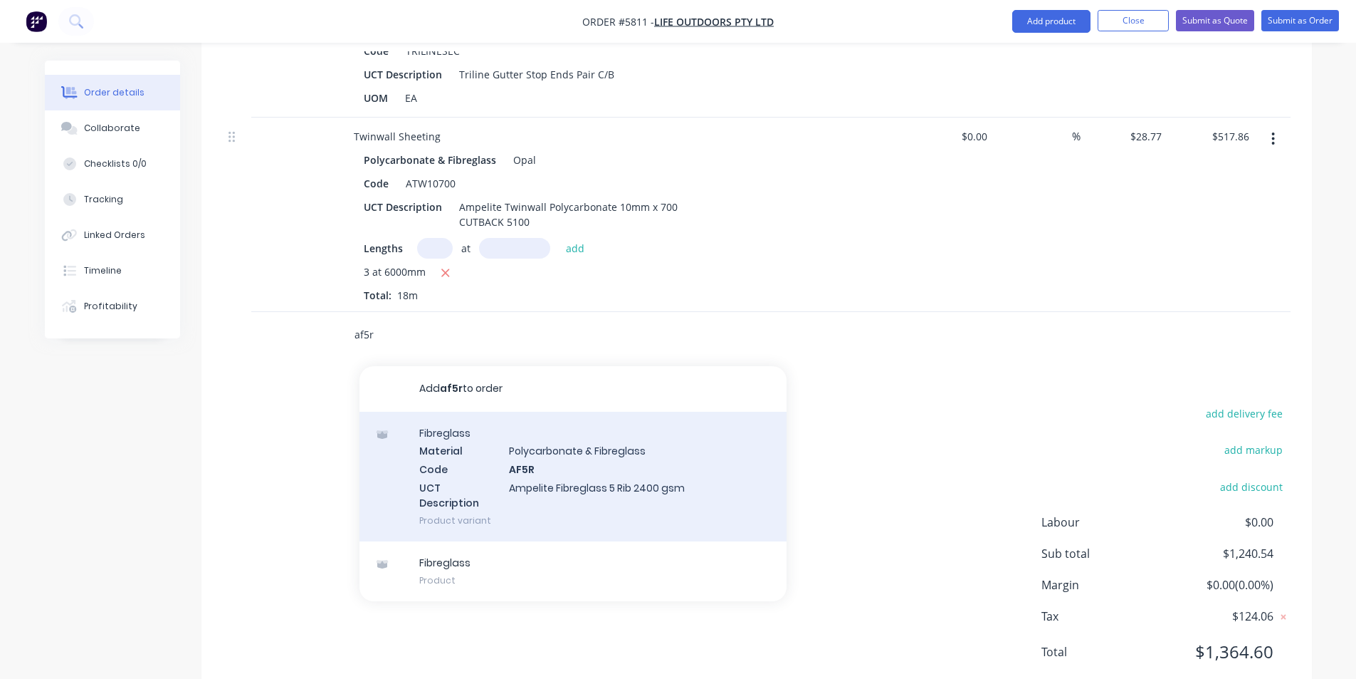
scroll to position [1297, 0]
click at [533, 461] on div "Fibreglass Material Polycarbonate & Fibreglass Code AF5R UCT Description Ampeli…" at bounding box center [573, 474] width 427 height 130
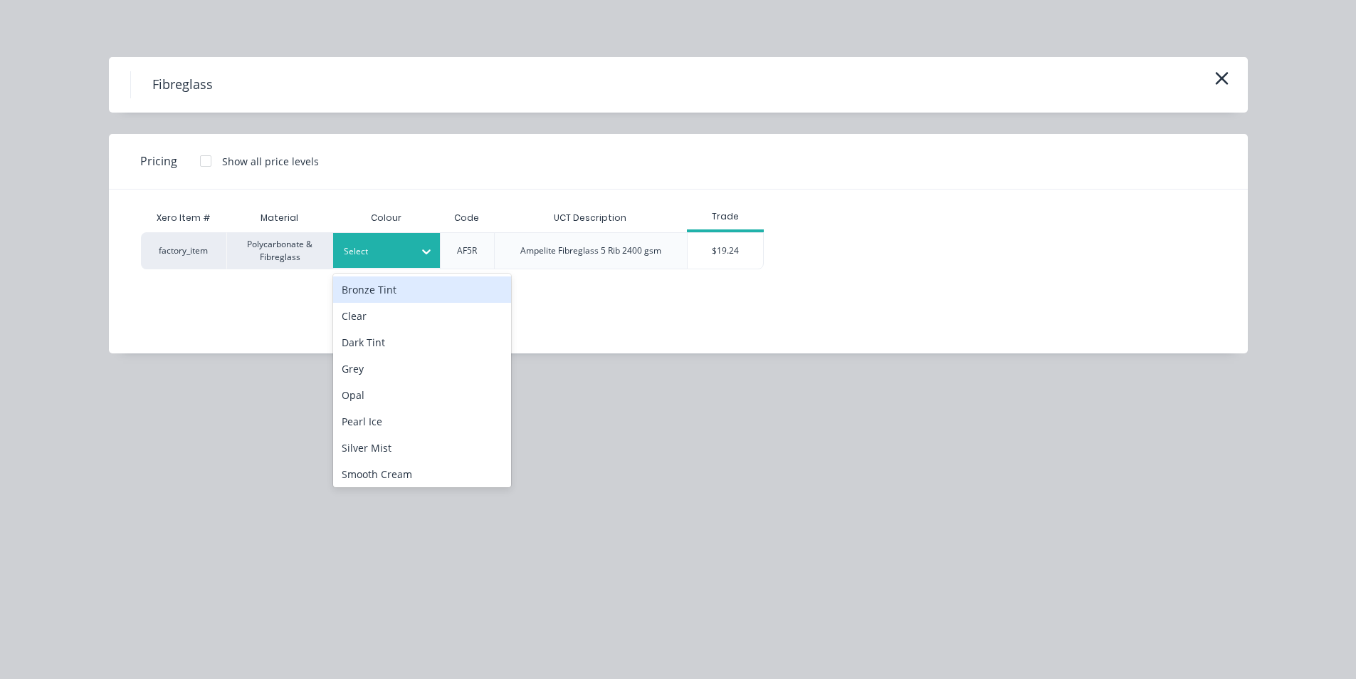
click at [414, 257] on div at bounding box center [427, 251] width 26 height 23
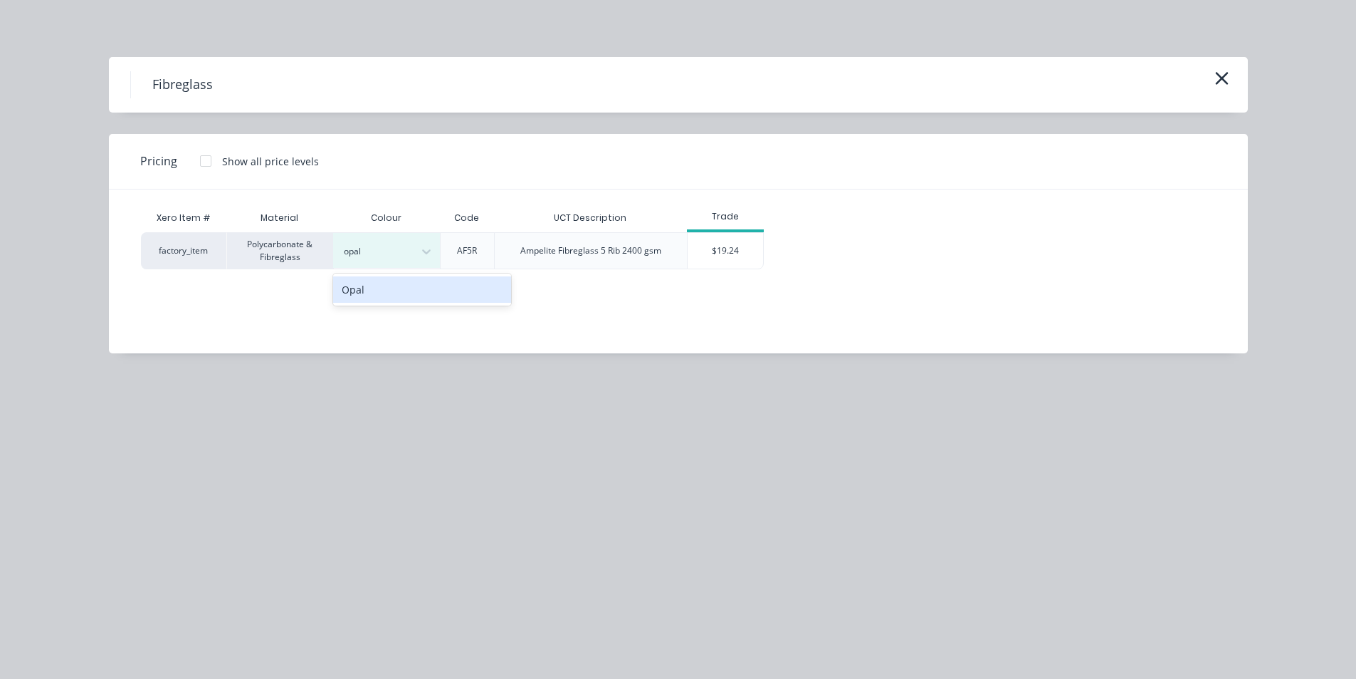
click at [410, 286] on div "Opal" at bounding box center [422, 289] width 178 height 26
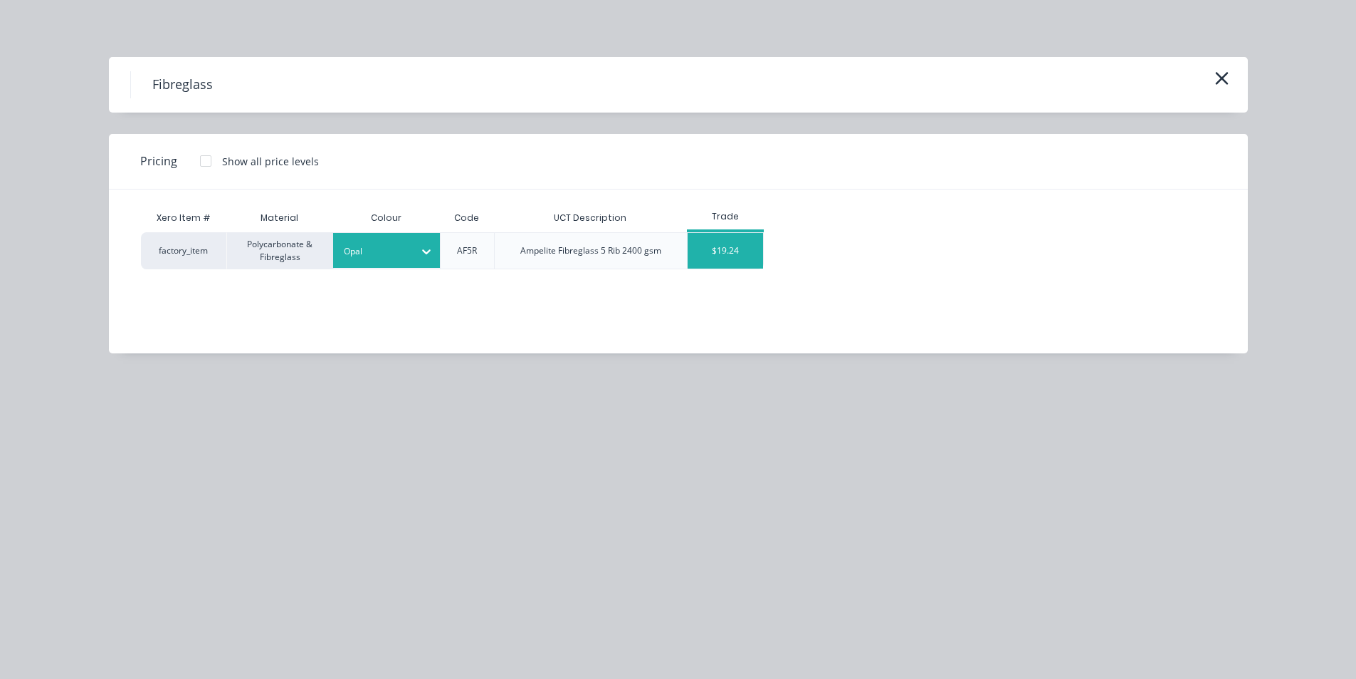
click at [736, 237] on div "$19.24" at bounding box center [726, 251] width 76 height 36
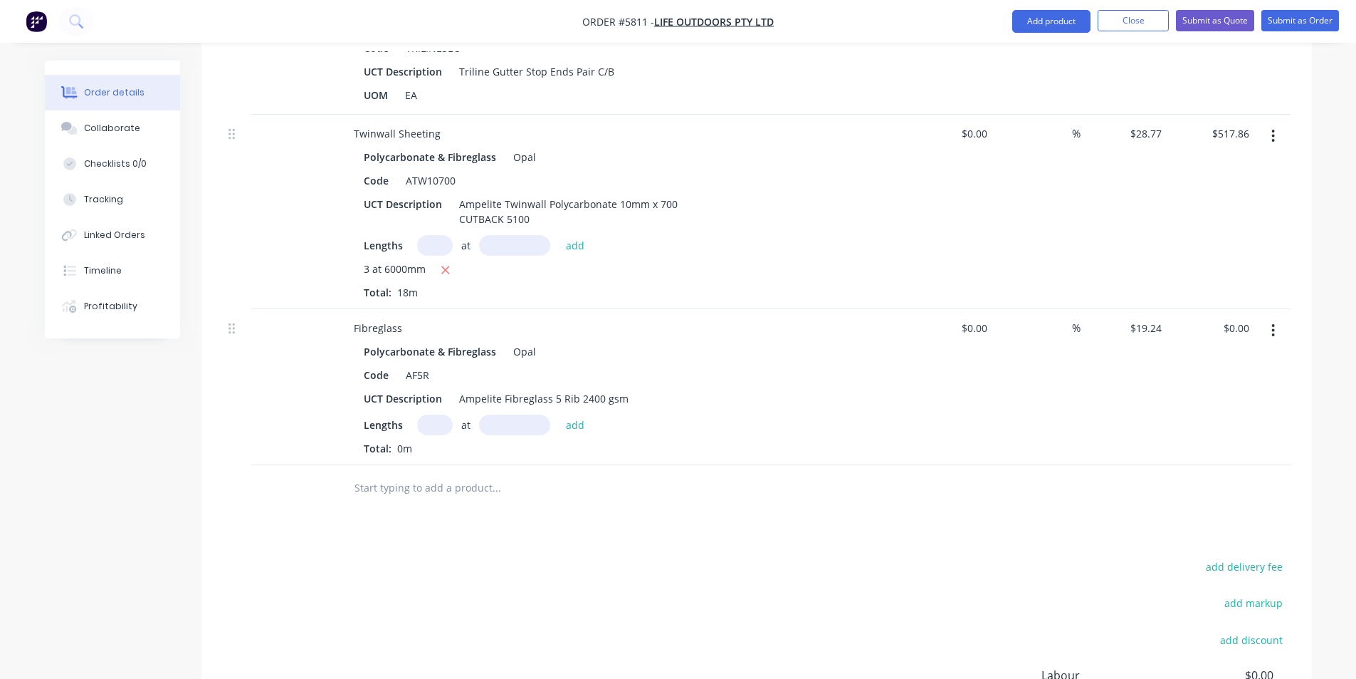
click at [429, 414] on input "text" at bounding box center [435, 424] width 36 height 21
click at [570, 414] on button "add" at bounding box center [575, 423] width 33 height 19
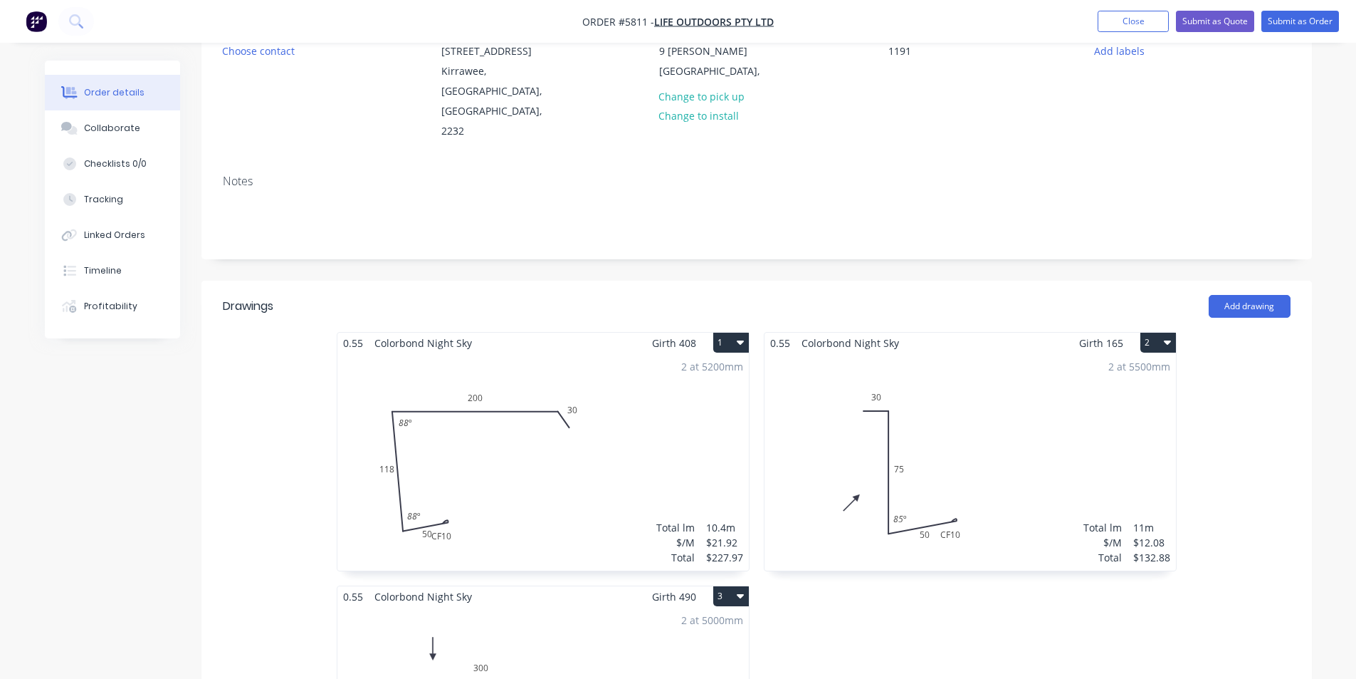
scroll to position [0, 0]
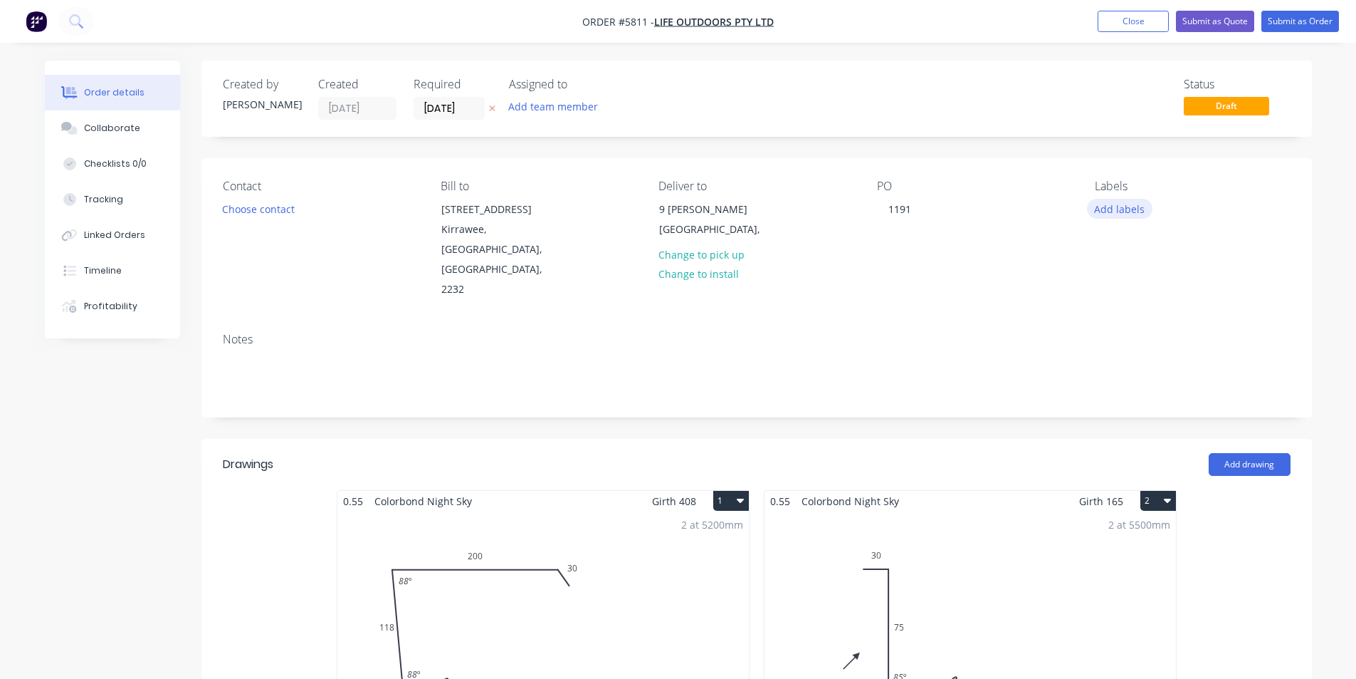
click at [1133, 212] on button "Add labels" at bounding box center [1120, 208] width 66 height 19
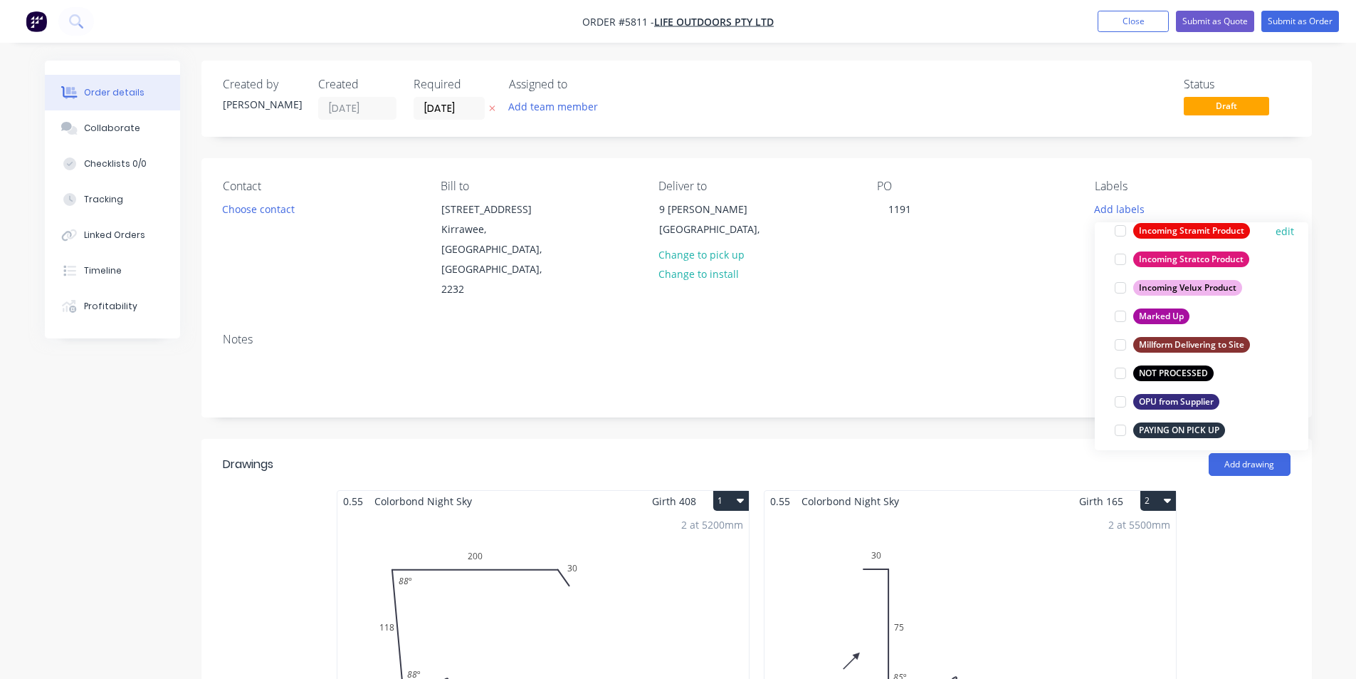
scroll to position [783, 0]
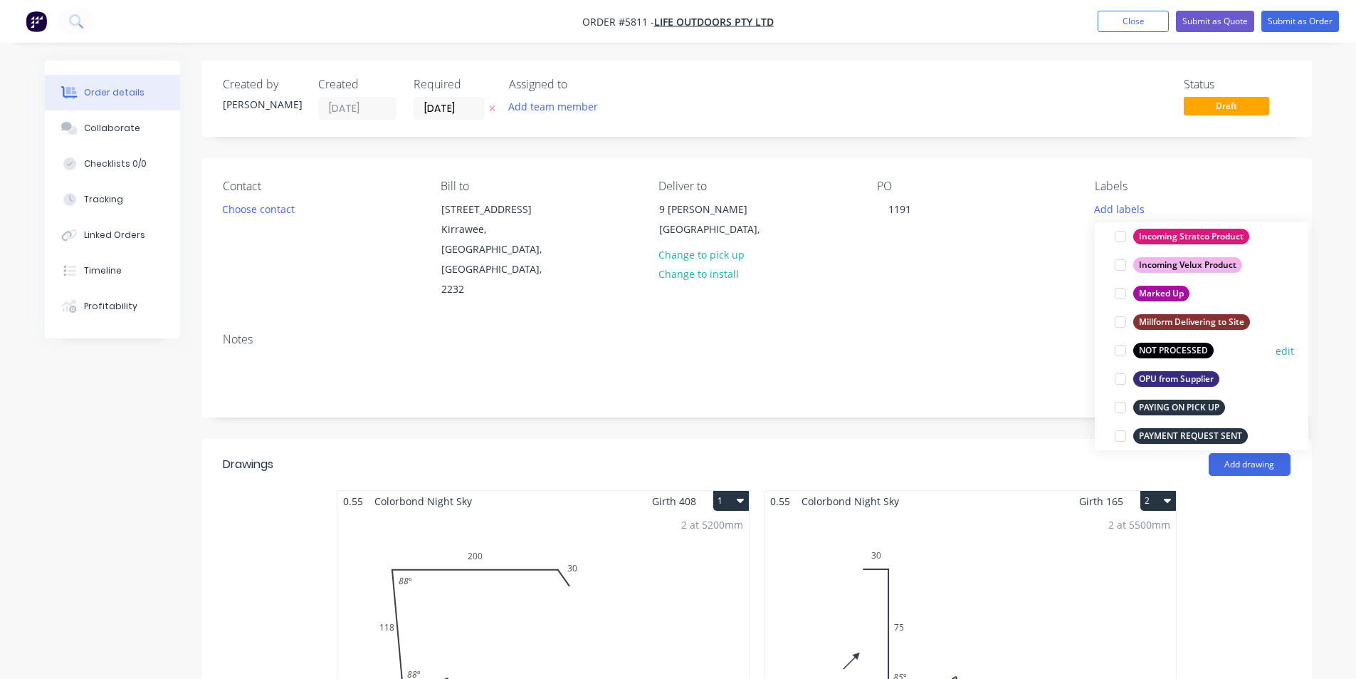
click at [1116, 350] on div at bounding box center [1120, 350] width 28 height 28
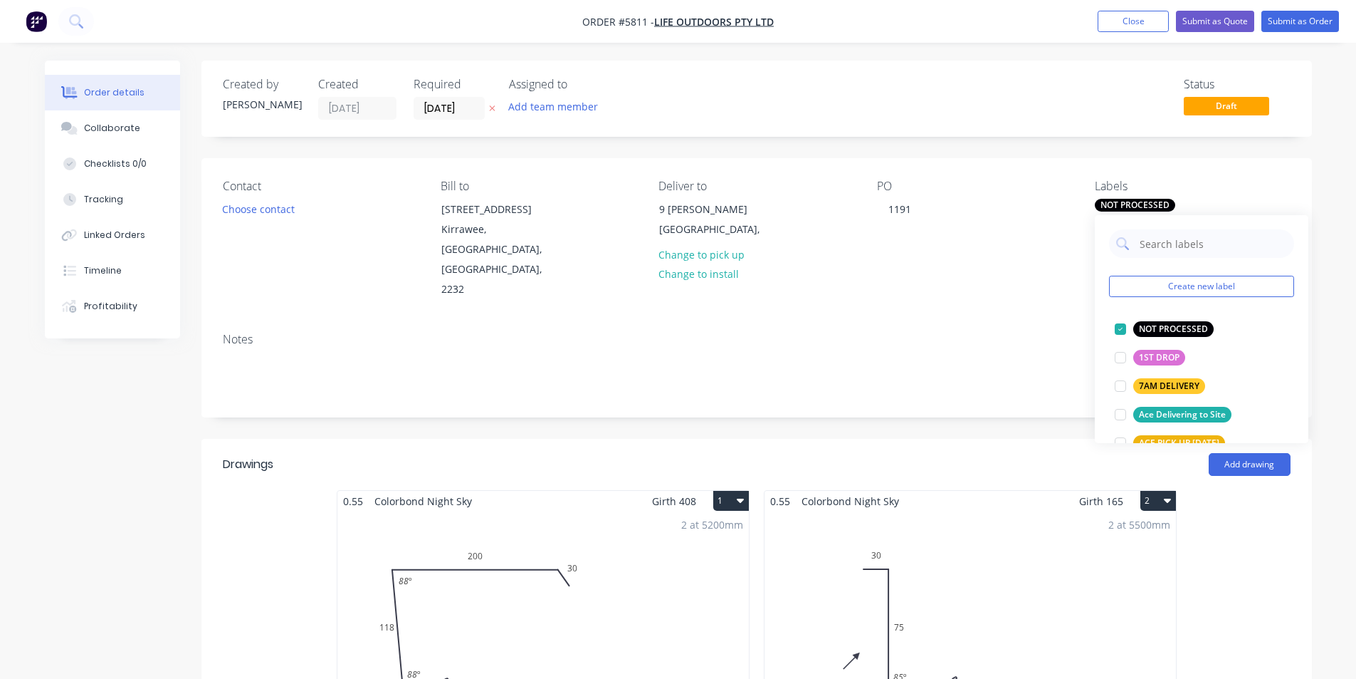
scroll to position [285, 0]
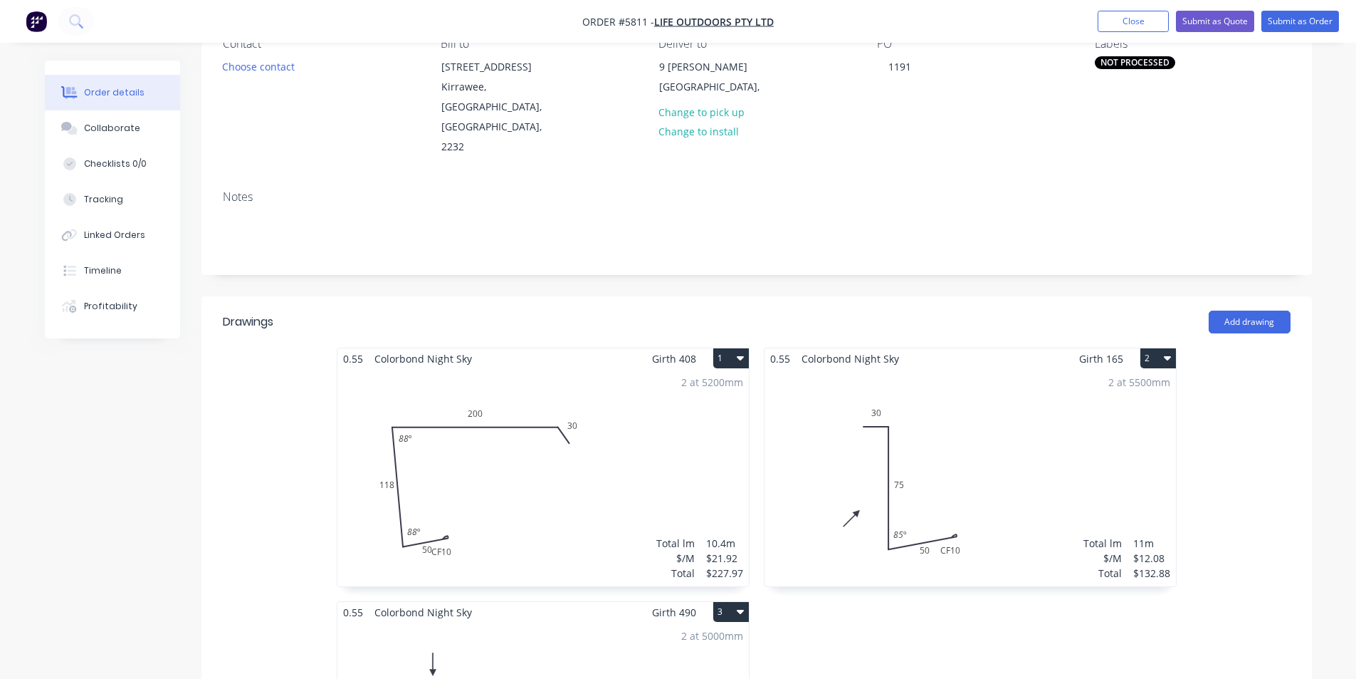
click at [787, 118] on div "Contact Choose contact Bill to Unit 5, 48 Waratah St Kirrawee, New South Wales,…" at bounding box center [757, 97] width 1111 height 163
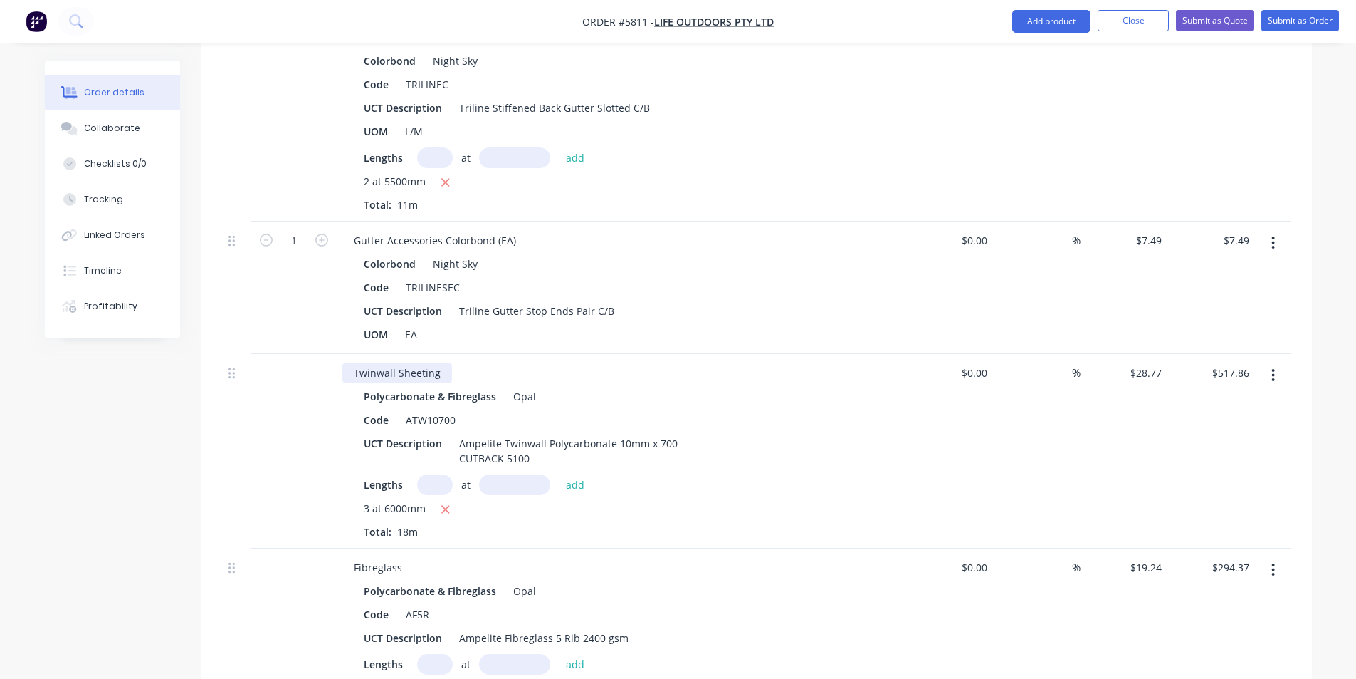
scroll to position [1068, 0]
